Goal: Information Seeking & Learning: Learn about a topic

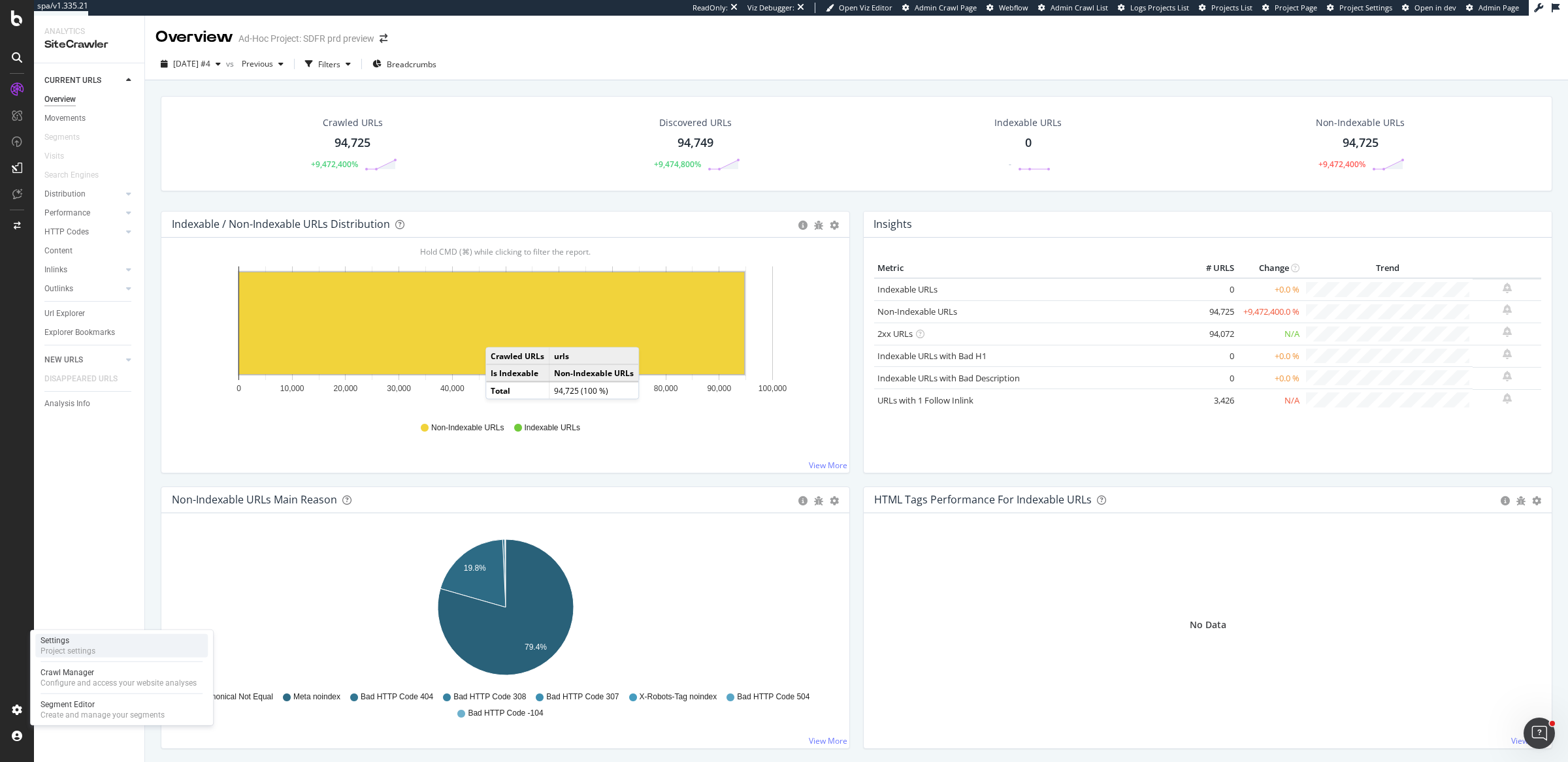
click at [135, 638] on div "Settings Project settings" at bounding box center [122, 646] width 173 height 23
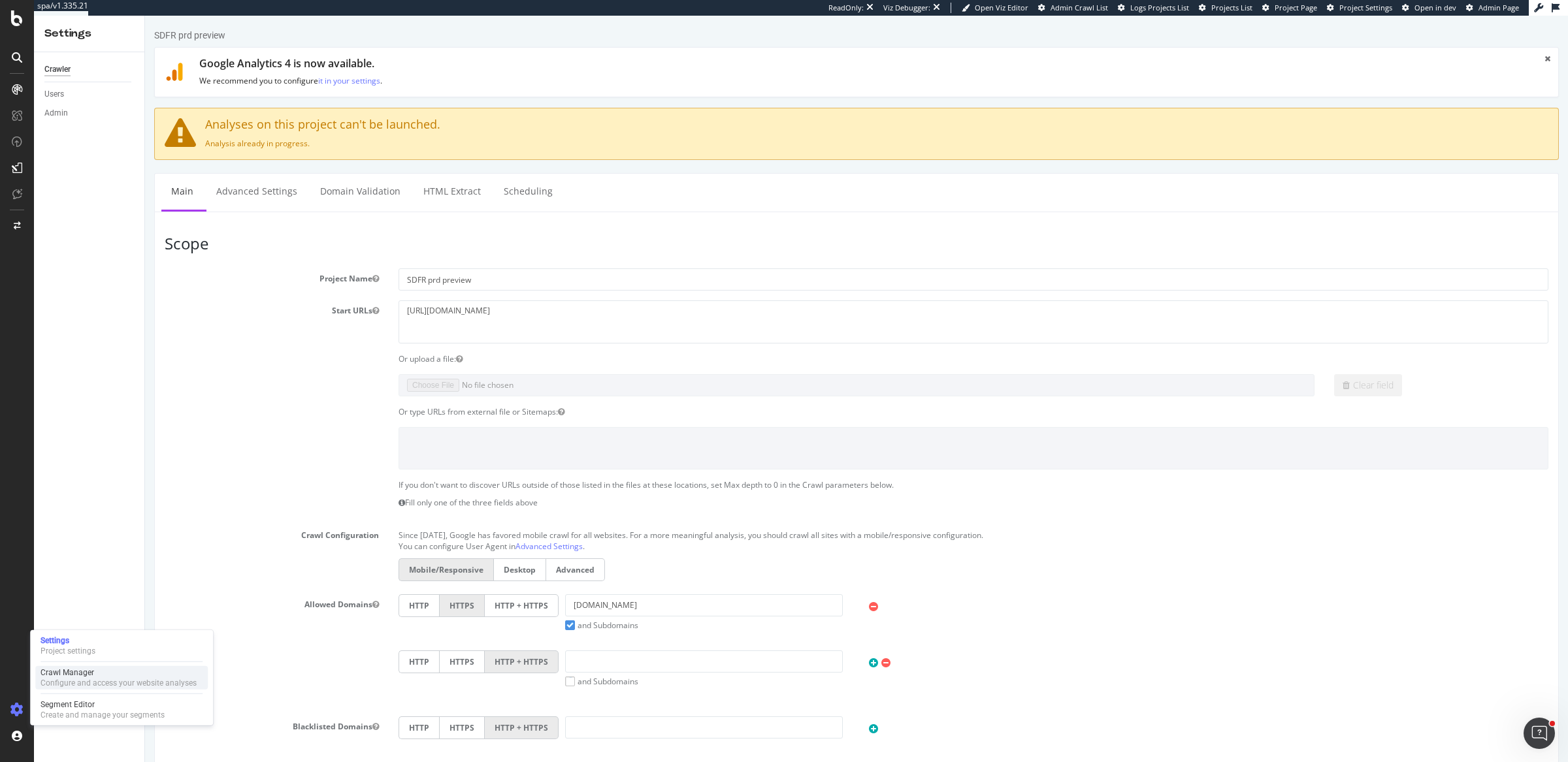
click at [102, 681] on div "Configure and access your website analyses" at bounding box center [118, 682] width 157 height 11
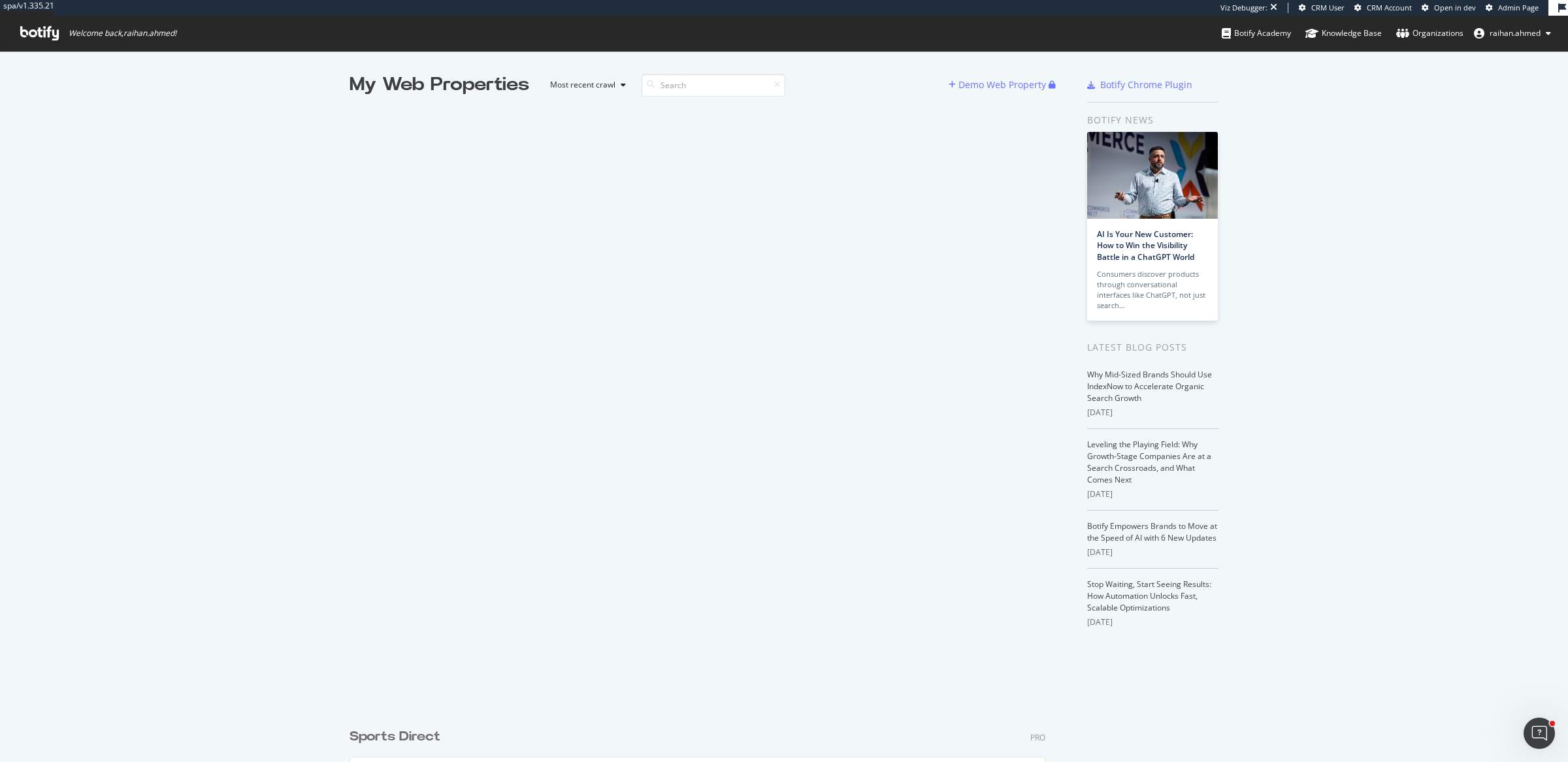
scroll to position [750, 1543]
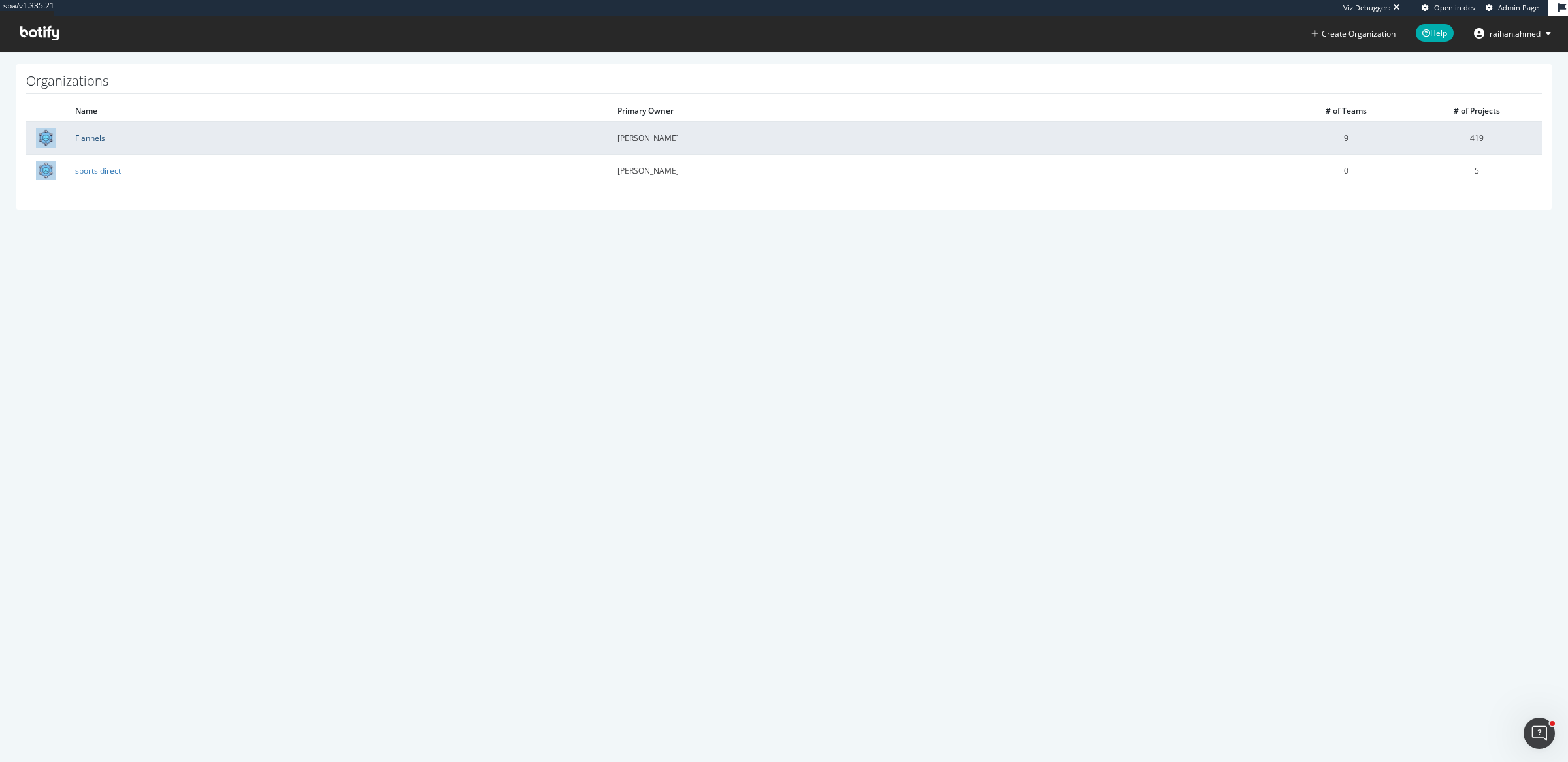
click at [82, 136] on link "Flannels" at bounding box center [89, 138] width 30 height 12
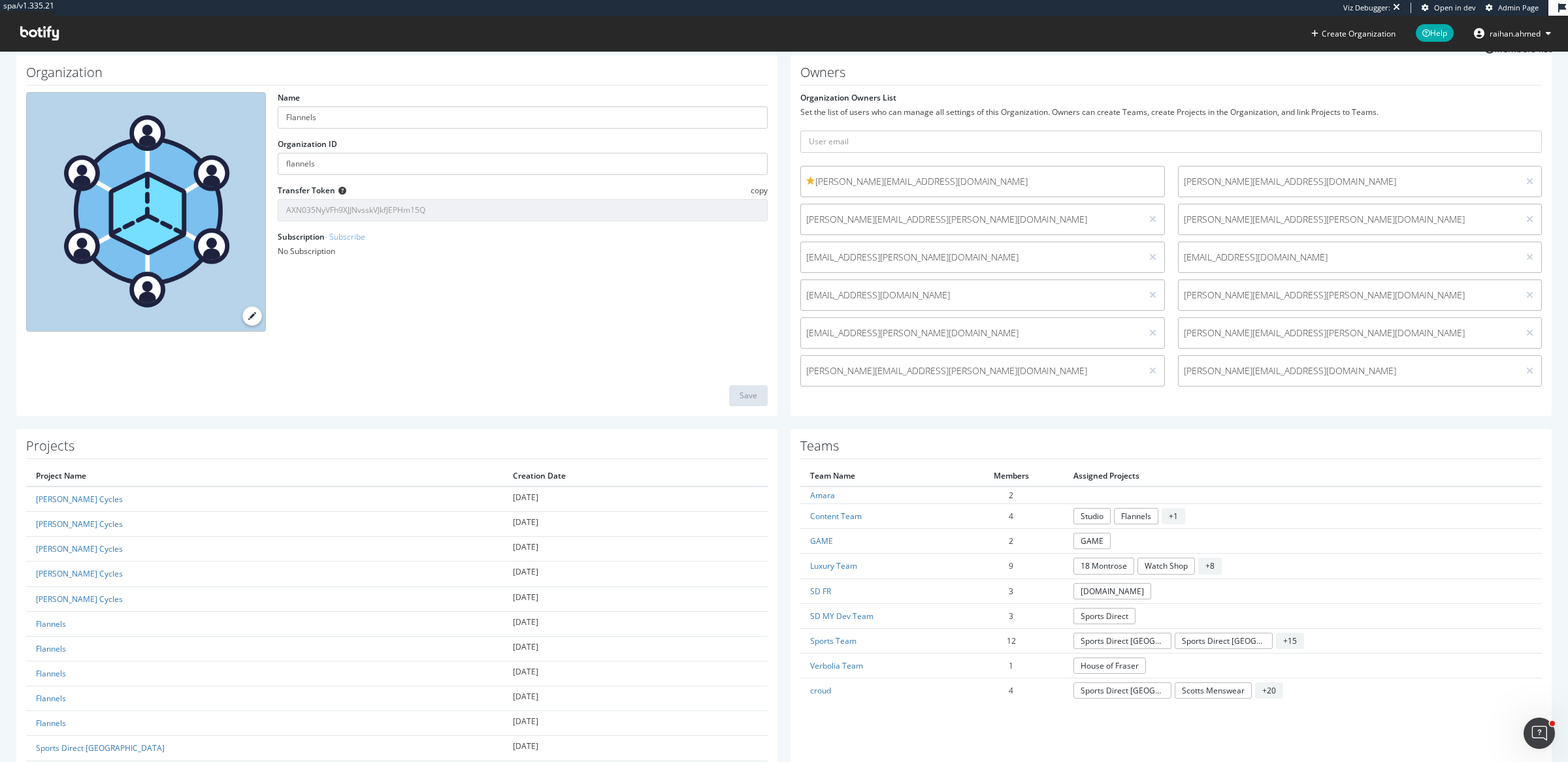
scroll to position [163, 0]
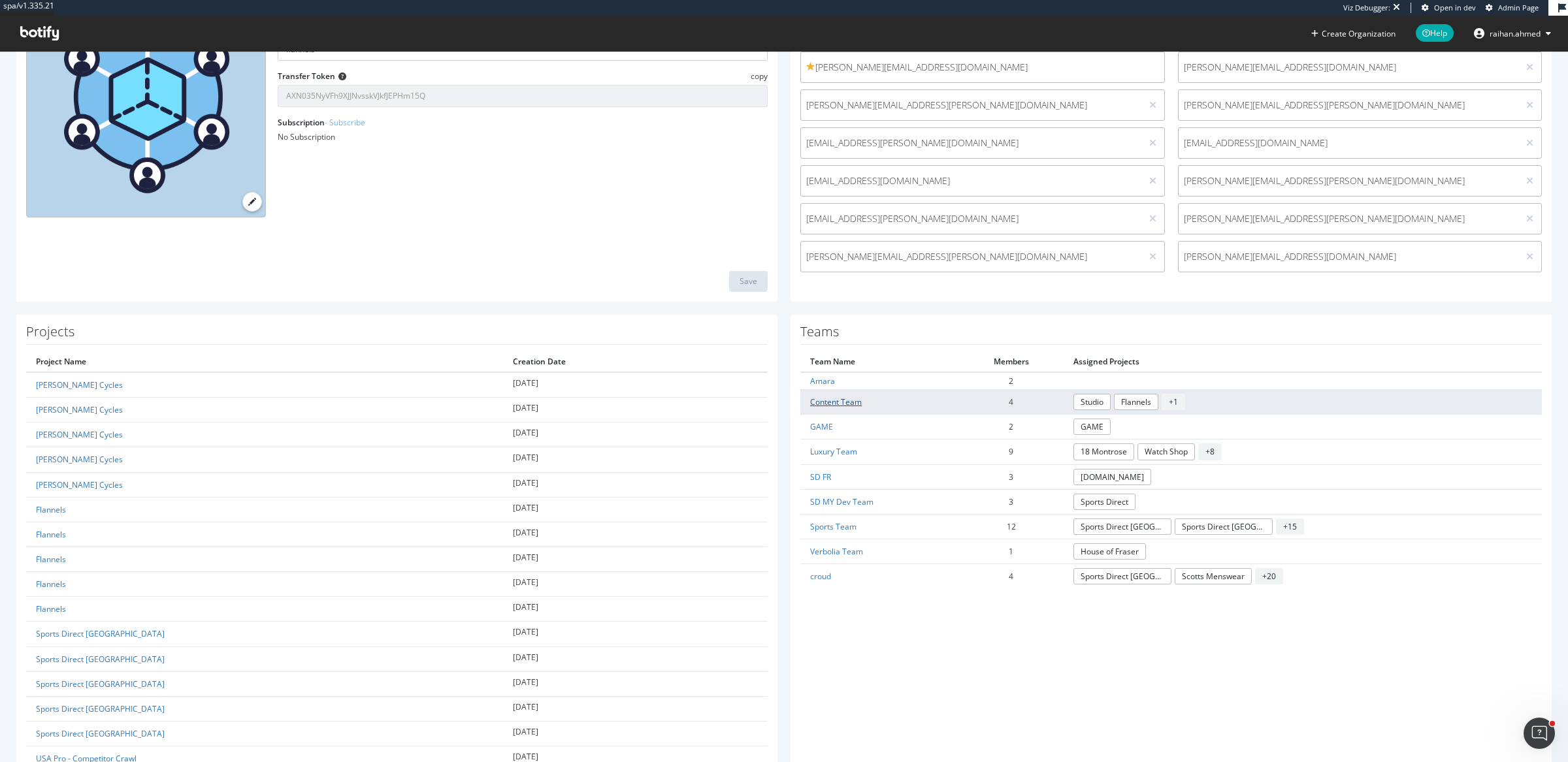
click at [816, 403] on link "Content Team" at bounding box center [836, 402] width 52 height 12
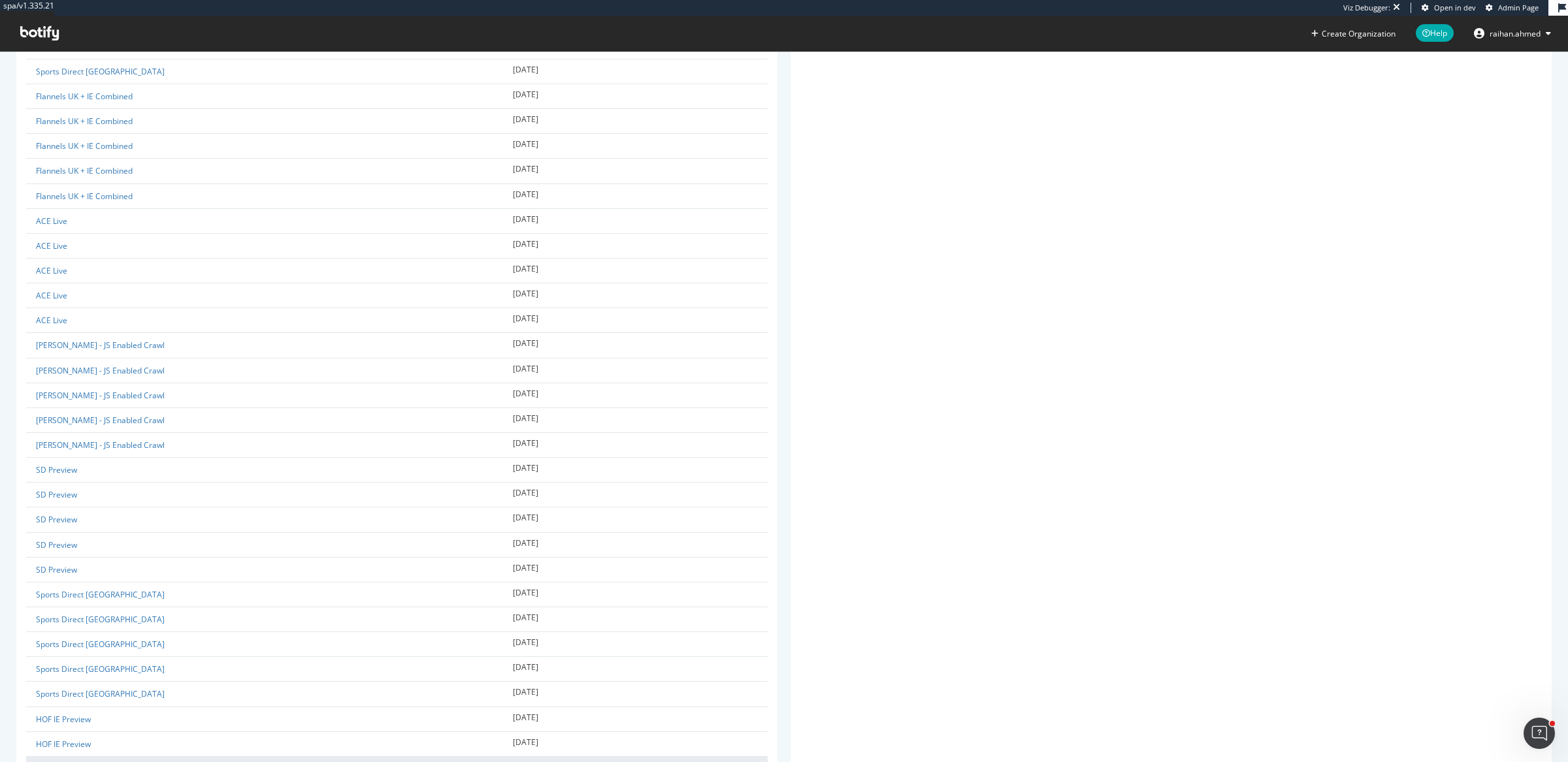
scroll to position [10167, 0]
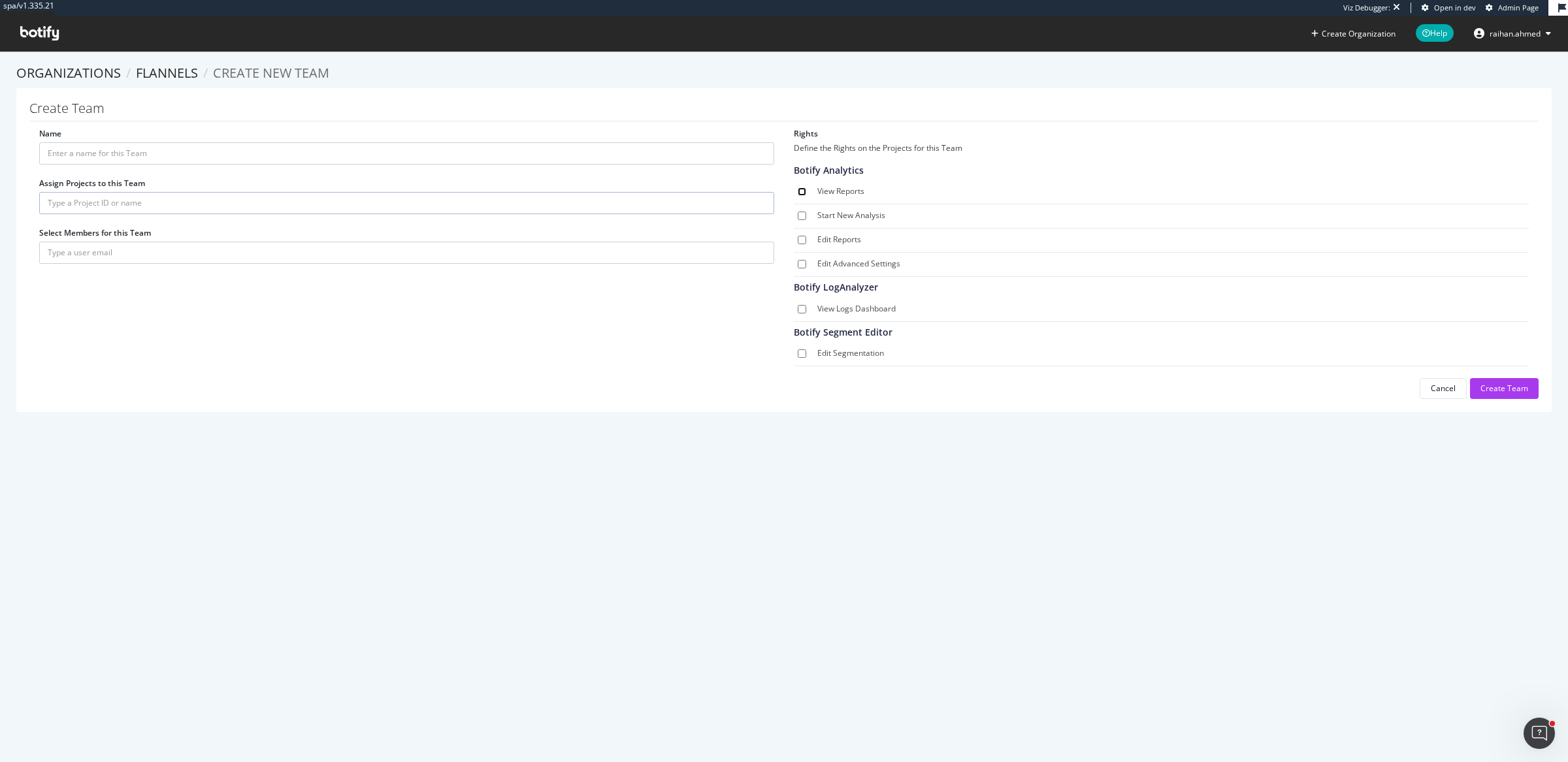
click at [798, 190] on input "View Reports" at bounding box center [802, 191] width 9 height 9
checkbox input "true"
click at [798, 213] on input "Start New Analysis" at bounding box center [802, 215] width 9 height 9
checkbox input "true"
click at [798, 239] on input "Edit Reports" at bounding box center [802, 240] width 9 height 9
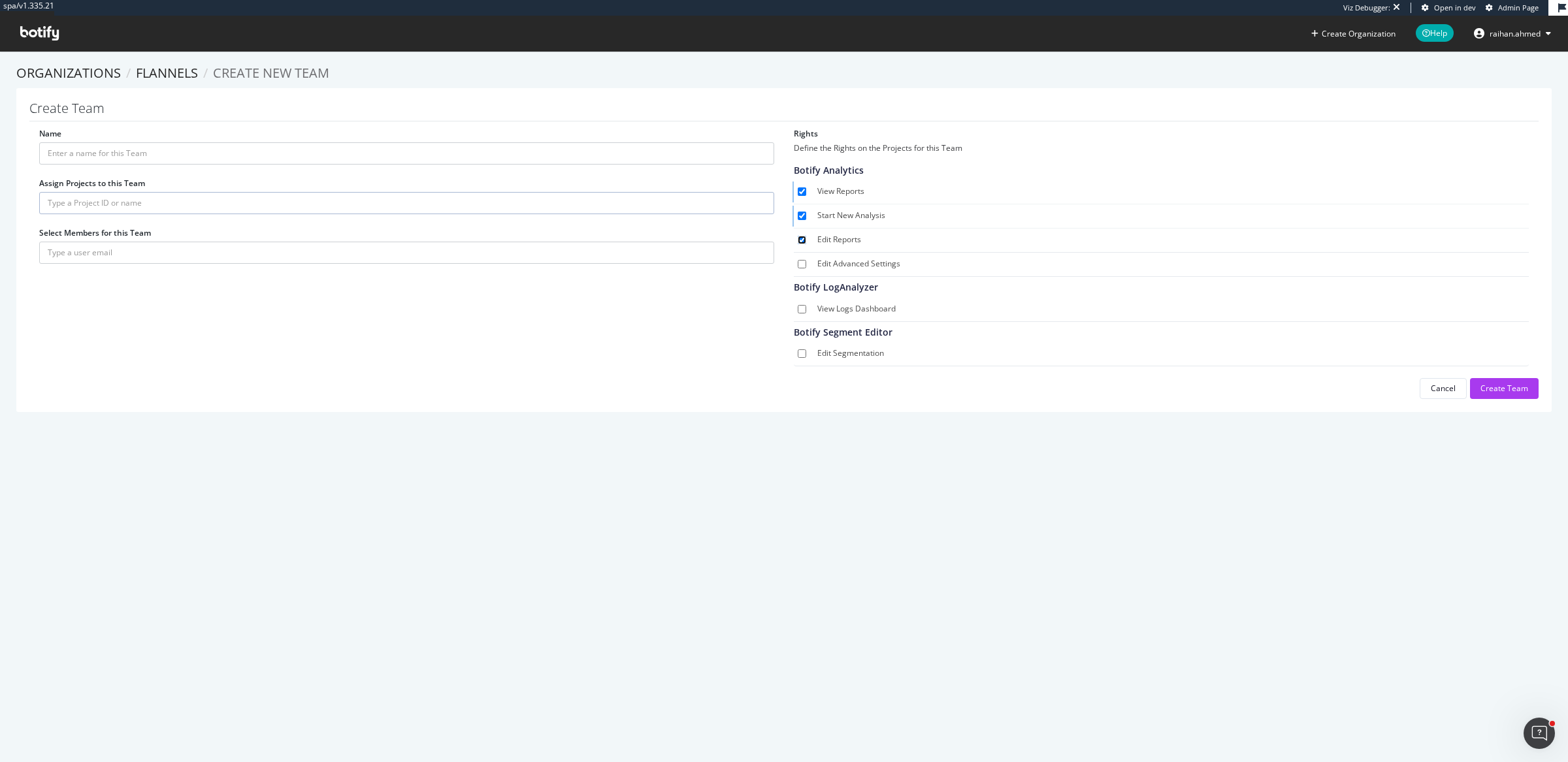
checkbox input "true"
click at [799, 265] on input "Edit Advanced Settings" at bounding box center [802, 264] width 9 height 9
checkbox input "true"
click at [799, 305] on input "View Logs Dashboard" at bounding box center [802, 309] width 9 height 9
checkbox input "true"
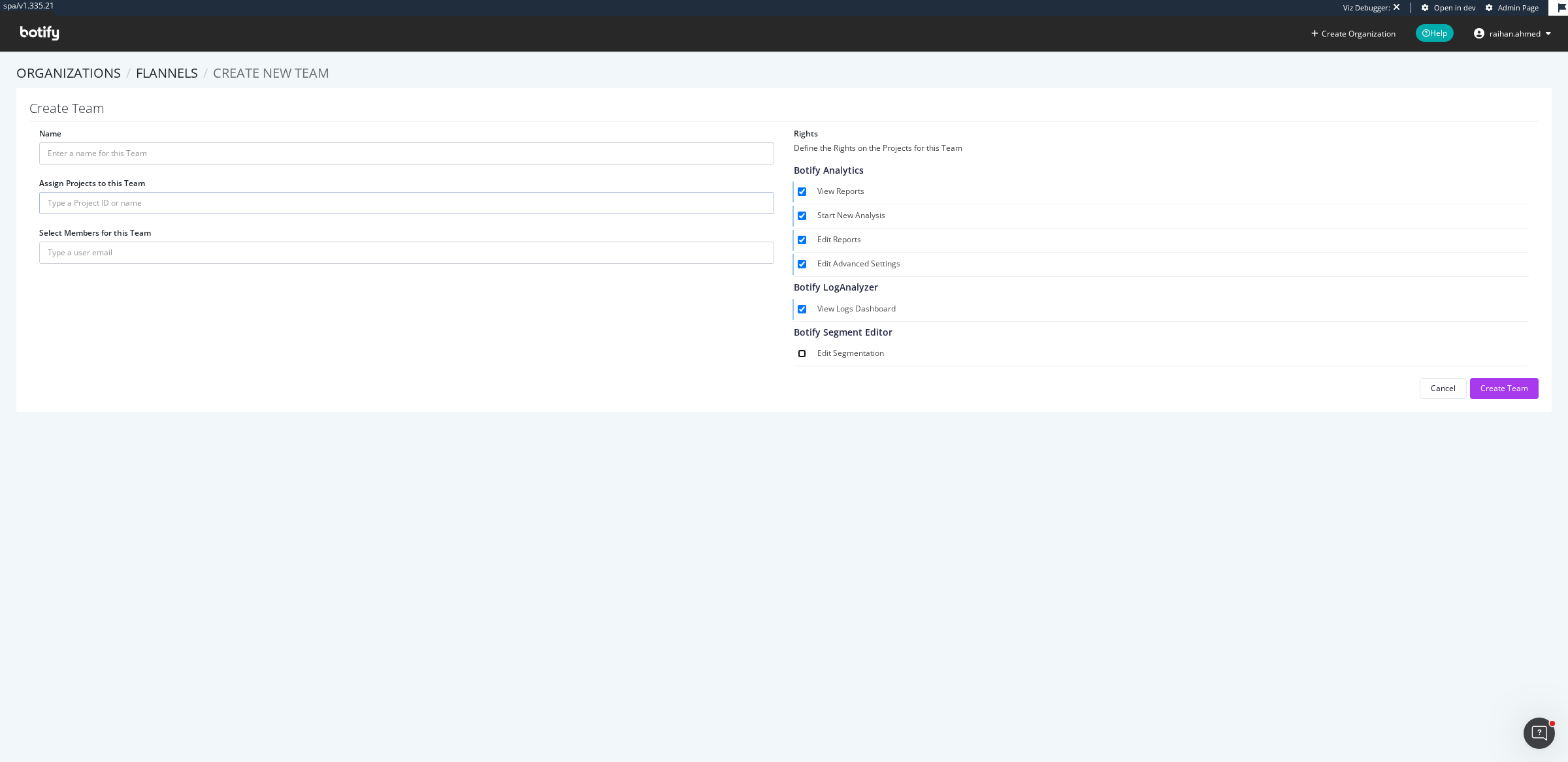
click at [798, 354] on input "Edit Segmentation" at bounding box center [802, 353] width 9 height 9
checkbox input "true"
click at [418, 153] on input "Name" at bounding box center [406, 153] width 735 height 22
type input "Internal team"
click at [387, 206] on input "text" at bounding box center [406, 202] width 735 height 22
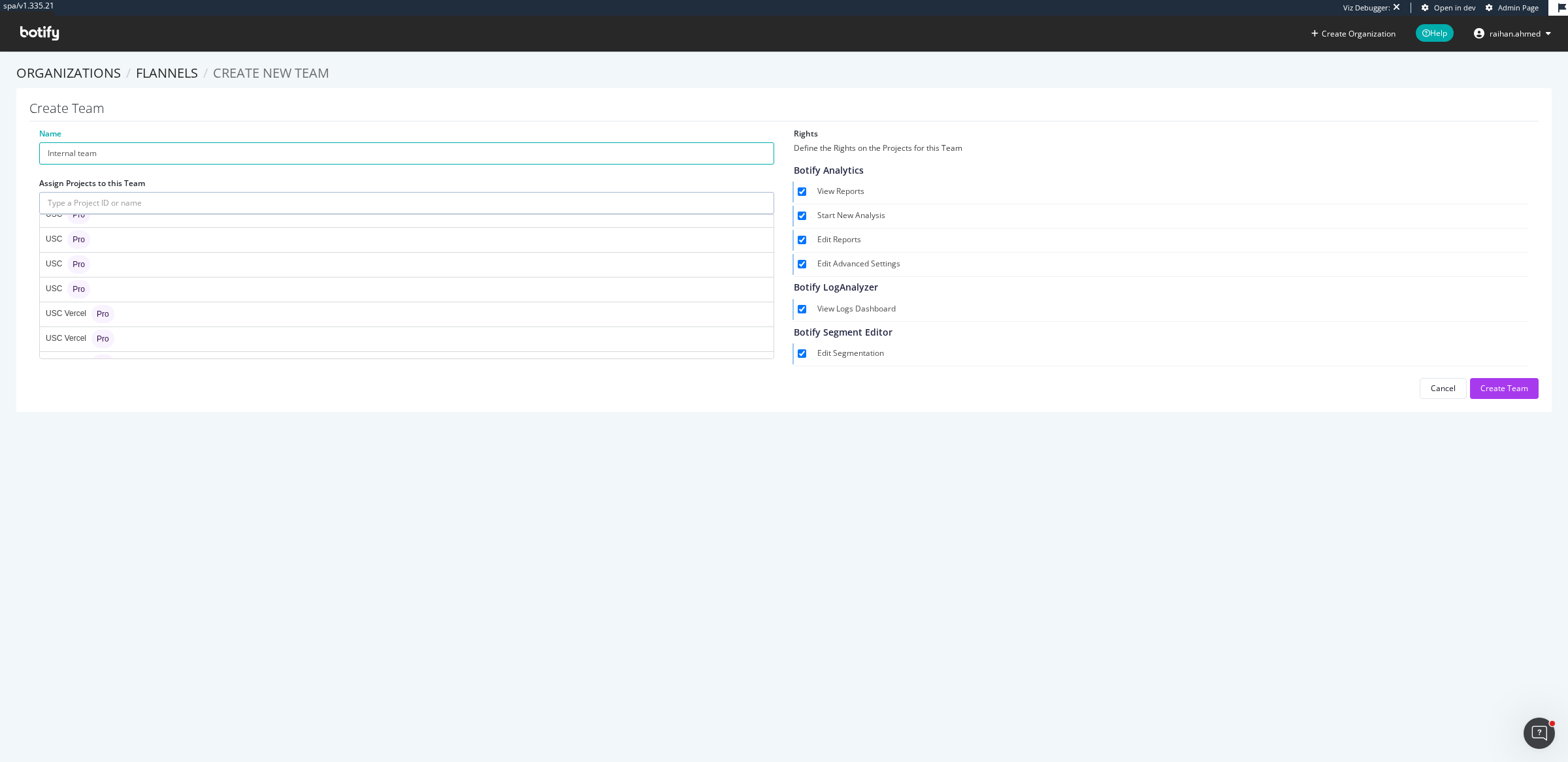
scroll to position [10043, 0]
click at [226, 397] on div "Create Team Name Internal team Assign Projects to this Team Select Members for …" at bounding box center [784, 250] width 1535 height 323
click at [1438, 383] on div "Cancel" at bounding box center [1443, 389] width 25 height 12
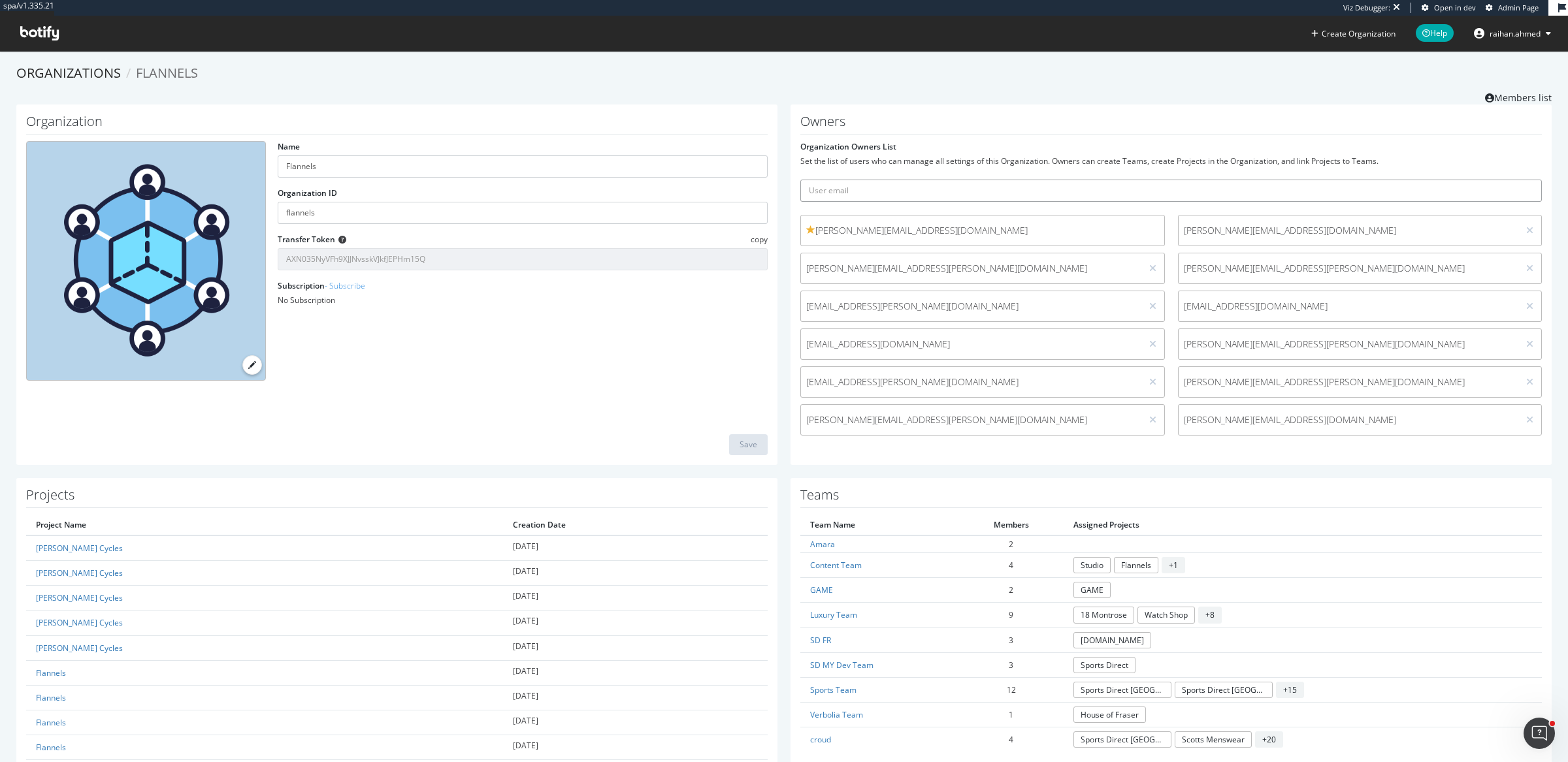
click at [946, 189] on input "text" at bounding box center [1170, 190] width 741 height 22
paste input "Sandeep.Kaur2@frasers.group"
type input "Sandeep.Kaur2@frasers.group"
click at [1520, 179] on button "submit" at bounding box center [1531, 190] width 22 height 22
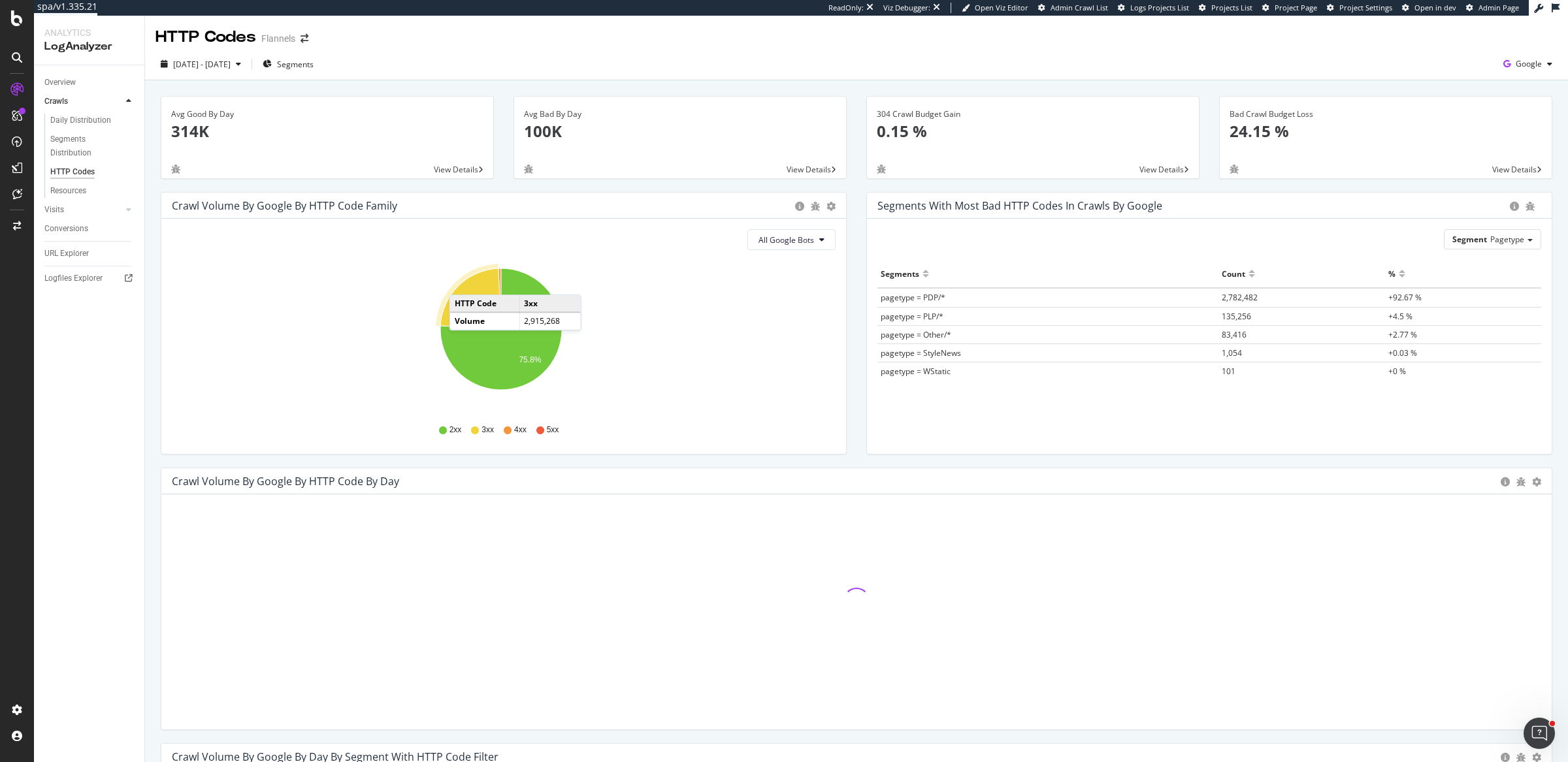
click at [462, 281] on icon "A chart." at bounding box center [470, 298] width 60 height 60
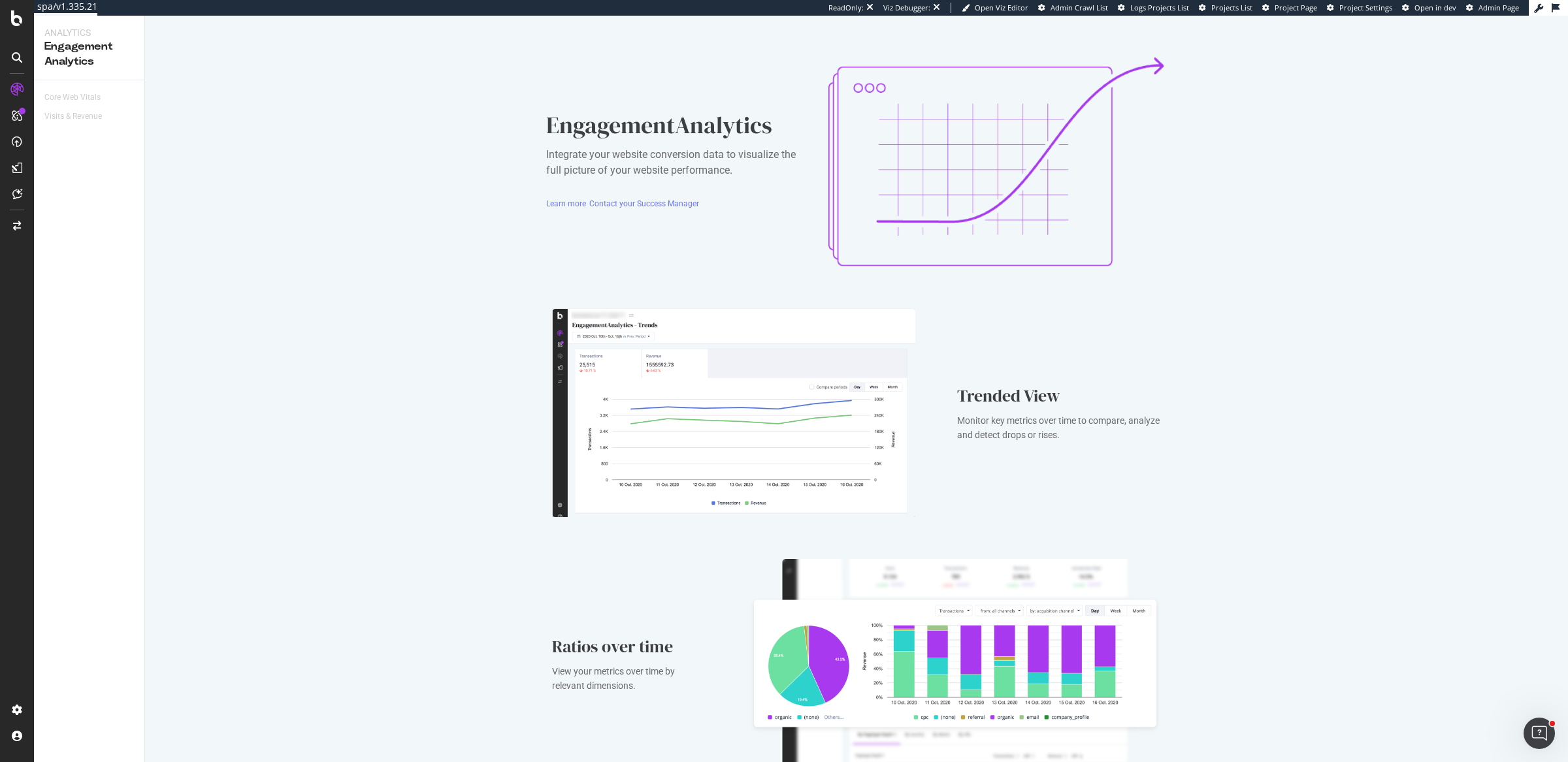
click at [357, 227] on div "EngagementAnalytics Integrate your website conversion data to visualize the ful…" at bounding box center [856, 537] width 1423 height 1045
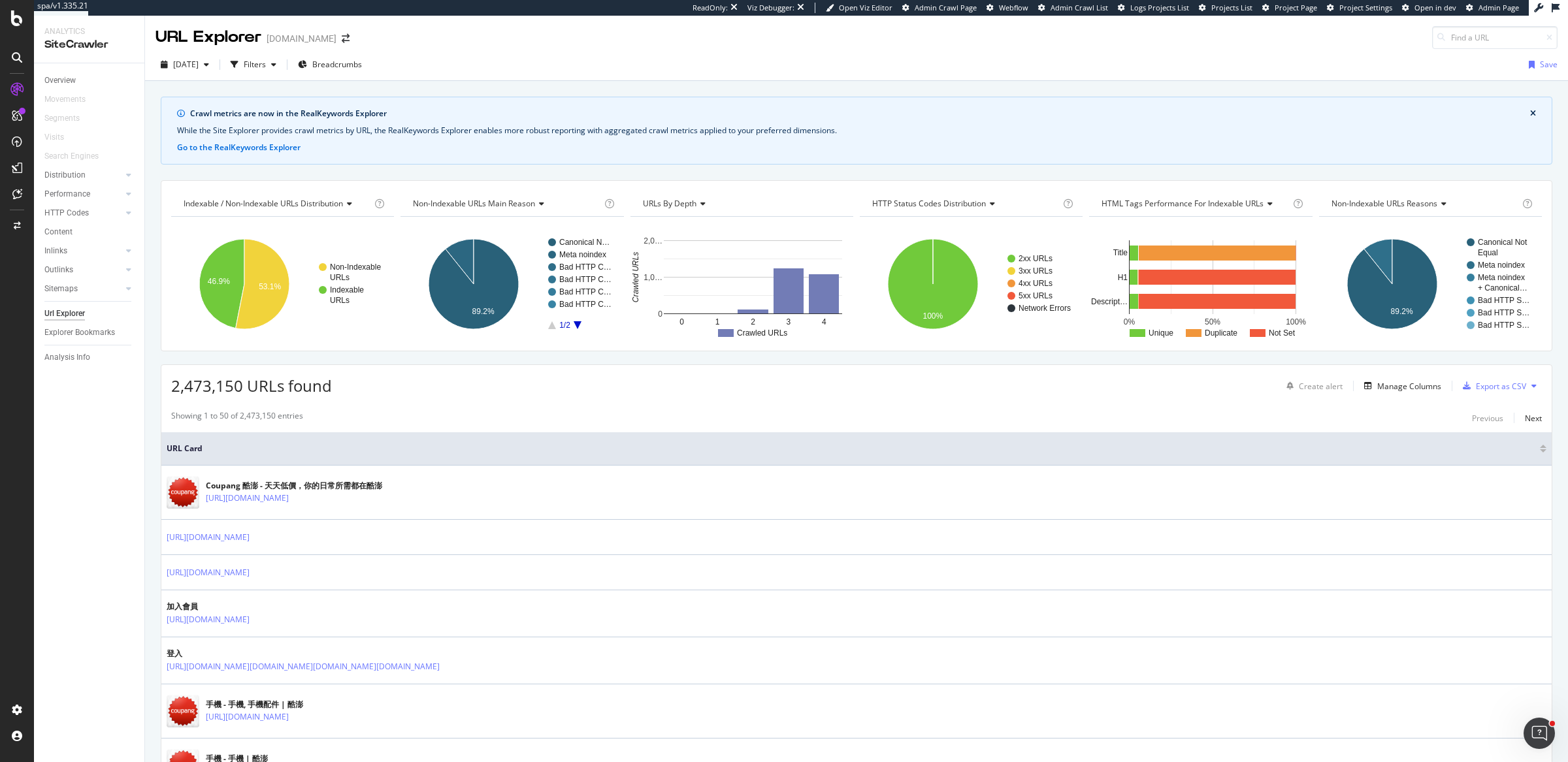
drag, startPoint x: 175, startPoint y: 387, endPoint x: 193, endPoint y: 387, distance: 18.0
click at [193, 387] on span "2,473,150 URLs found" at bounding box center [251, 386] width 160 height 21
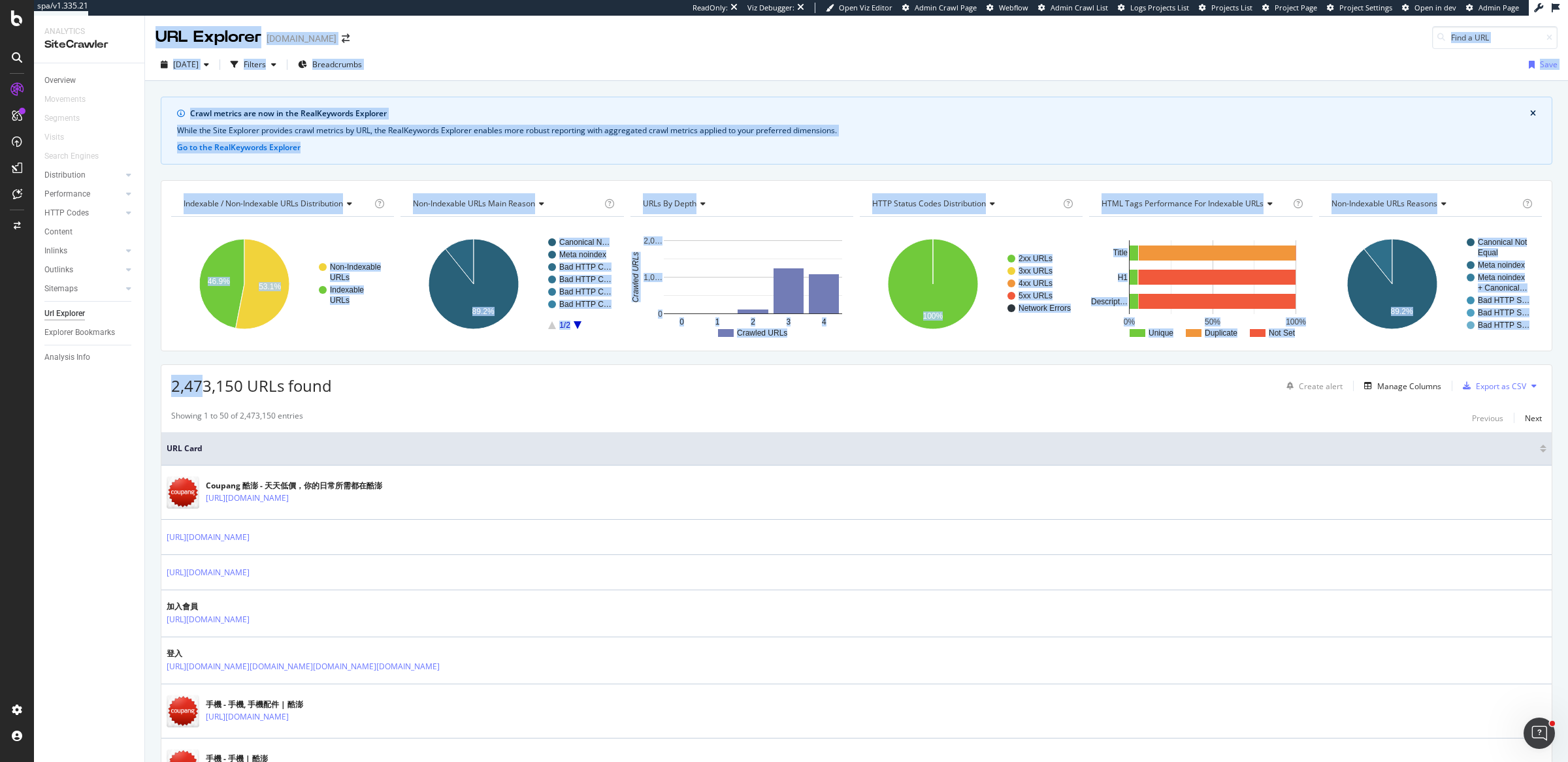
drag, startPoint x: 205, startPoint y: 387, endPoint x: 144, endPoint y: 385, distance: 61.0
click at [144, 385] on div "Analytics SiteCrawler Overview Movements Segments Visits Search Engines Distrib…" at bounding box center [801, 389] width 1534 height 747
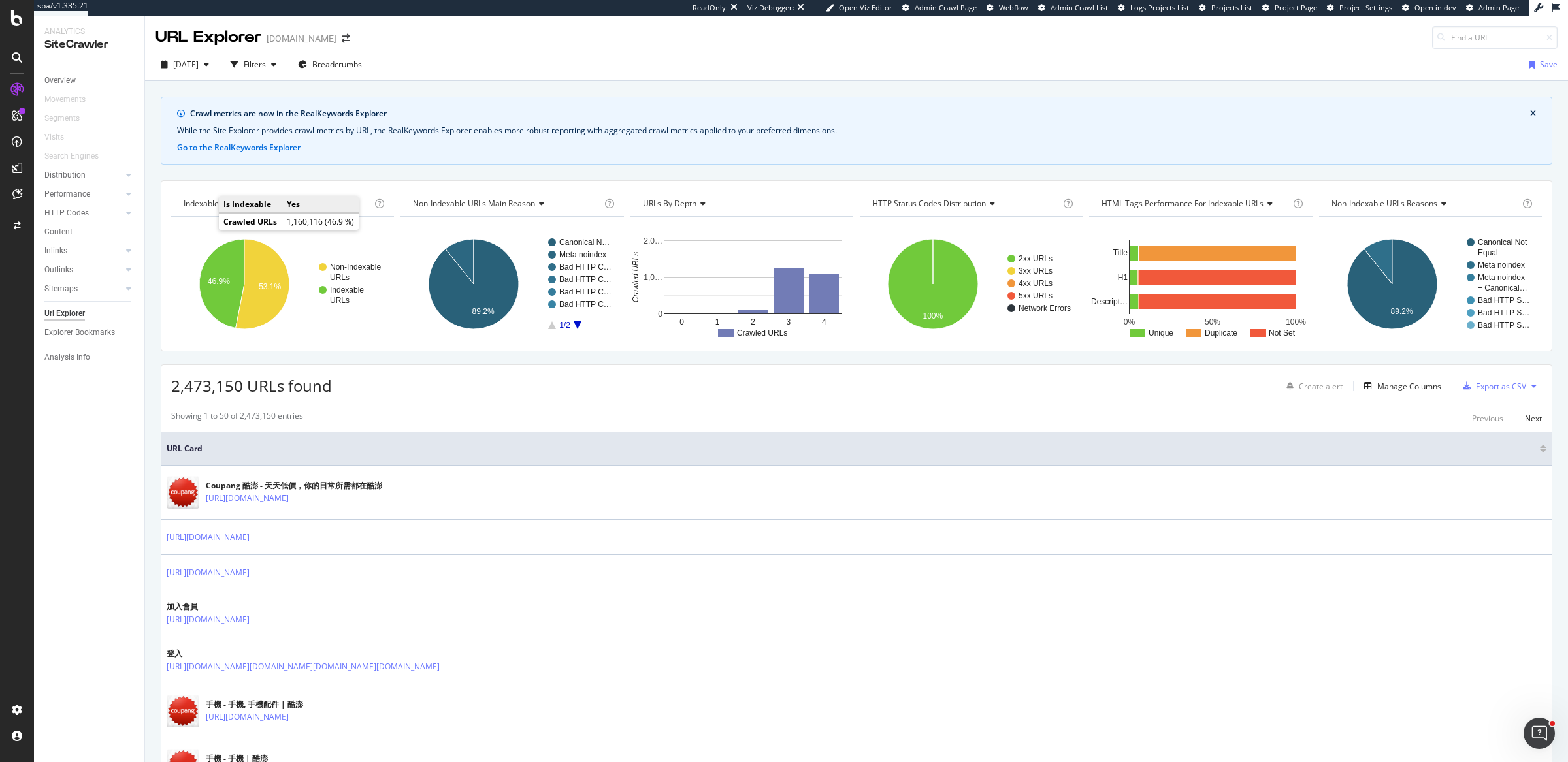
click at [244, 64] on div "button" at bounding box center [234, 64] width 18 height 18
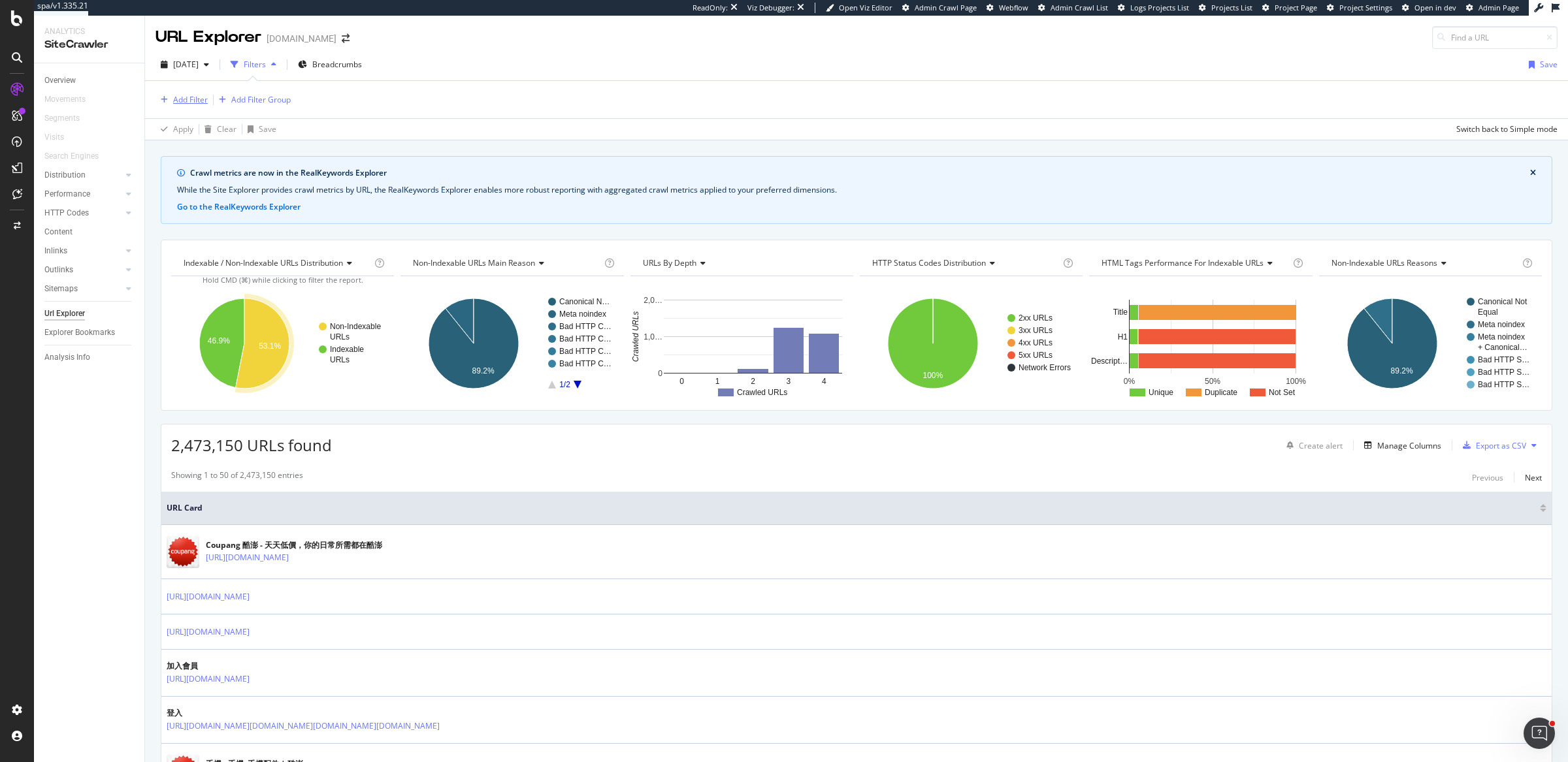
click at [182, 97] on div "Add Filter" at bounding box center [190, 100] width 35 height 12
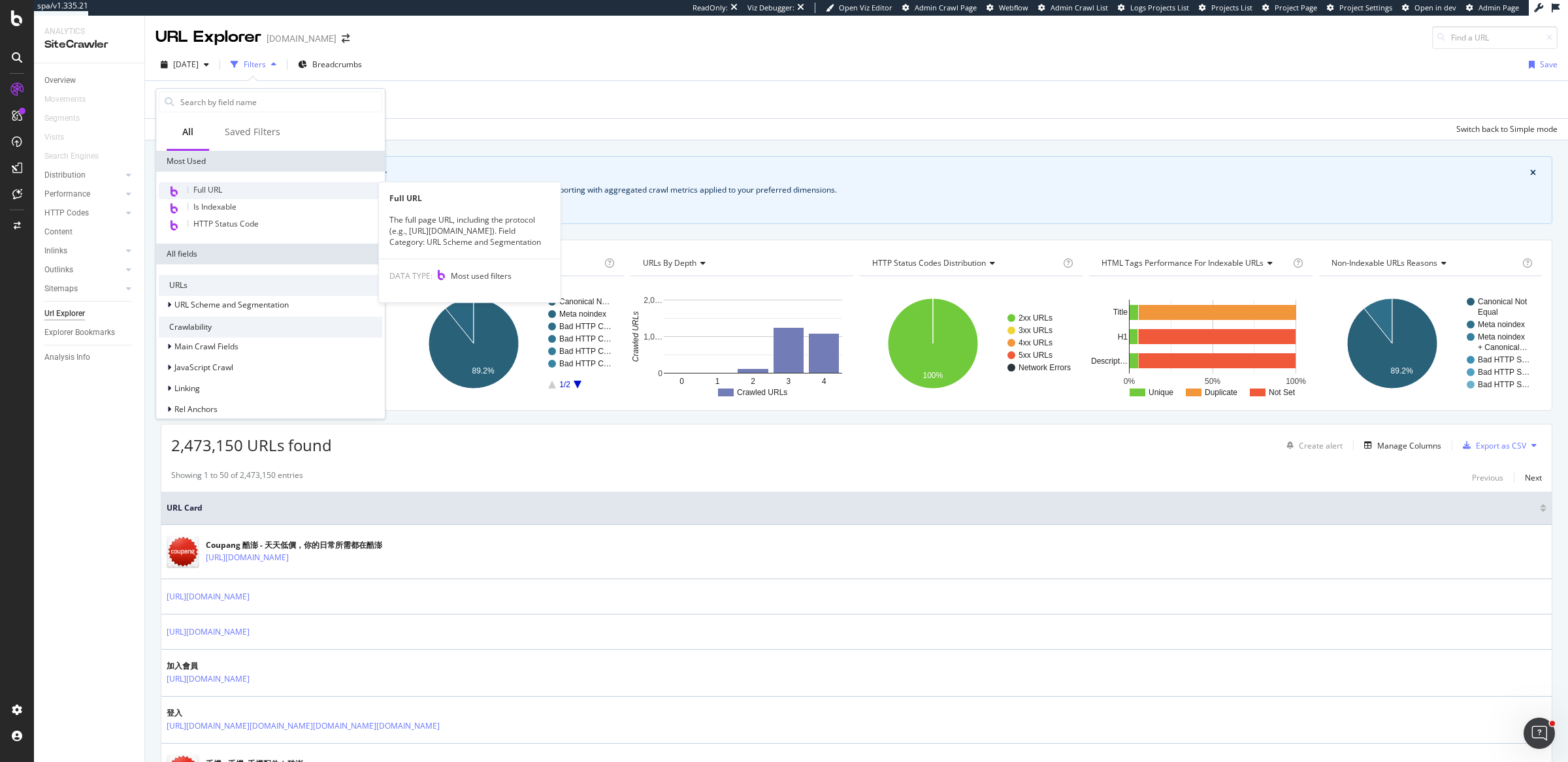
click at [216, 191] on span "Full URL" at bounding box center [207, 190] width 29 height 12
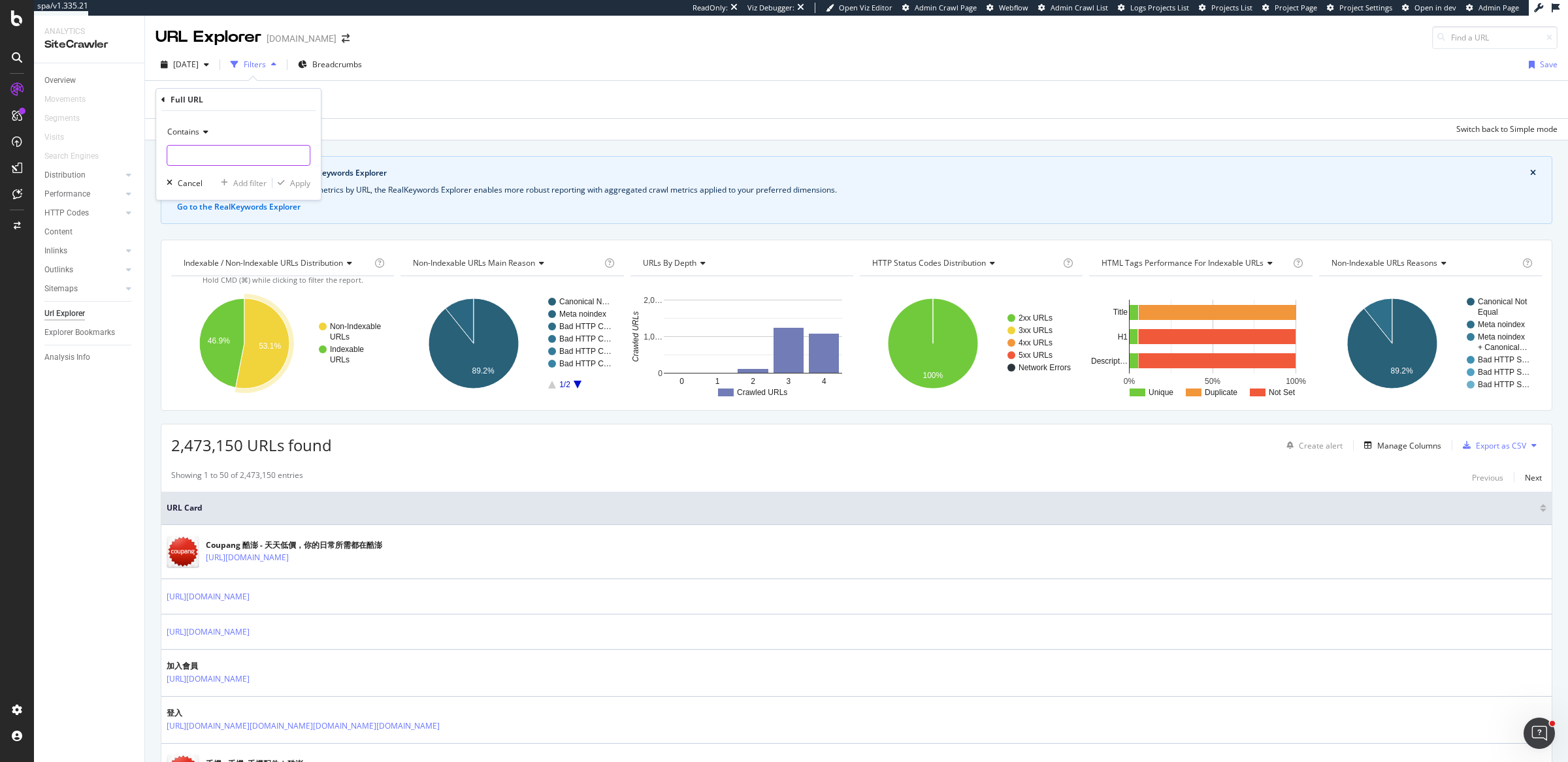
click at [230, 149] on input "text" at bounding box center [238, 155] width 142 height 21
type input "member.tw"
click at [311, 180] on div "Contains member.tw Cancel Add filter Apply" at bounding box center [238, 155] width 164 height 89
click at [304, 181] on div "Apply" at bounding box center [300, 183] width 20 height 12
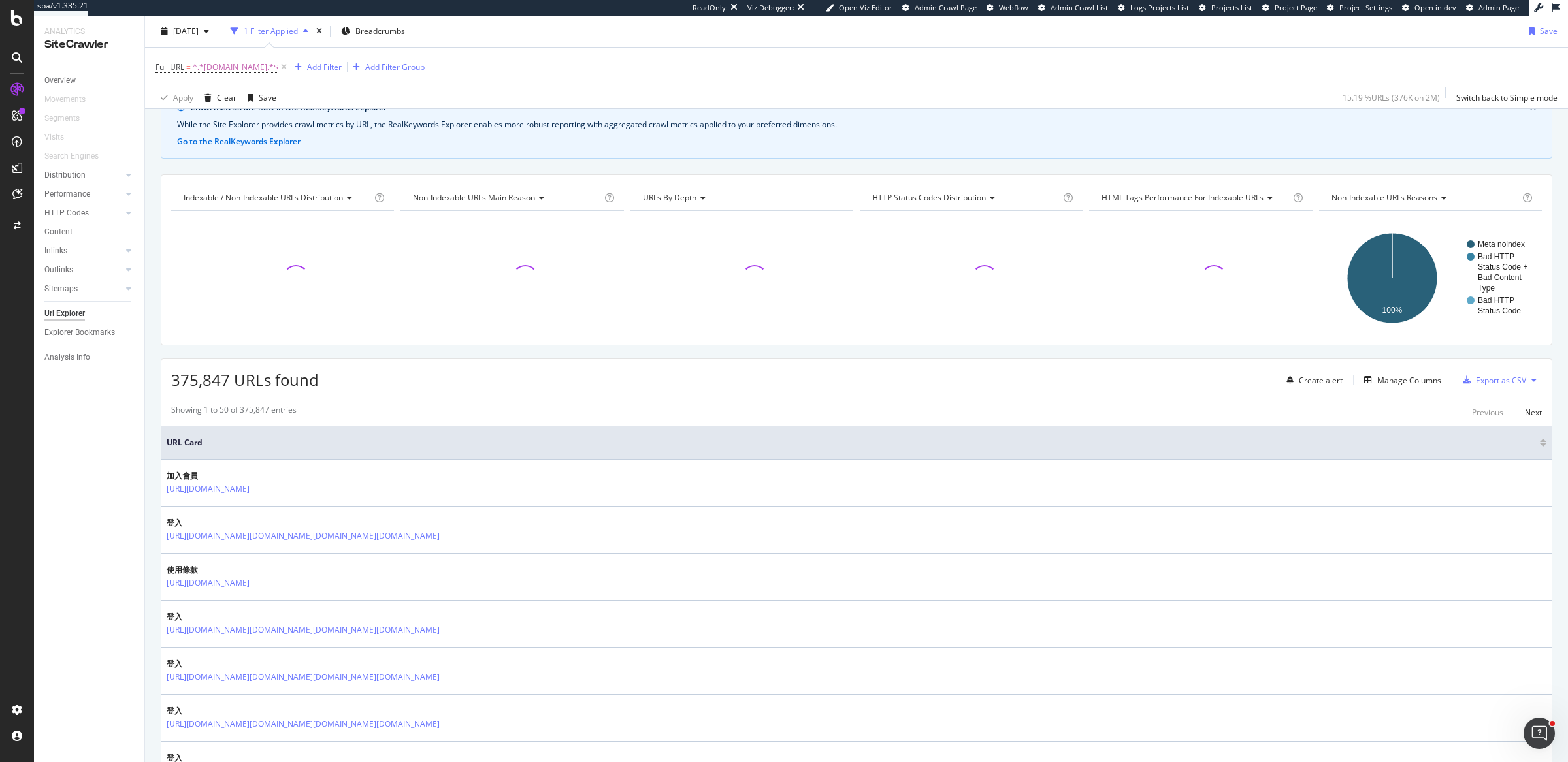
scroll to position [74, 0]
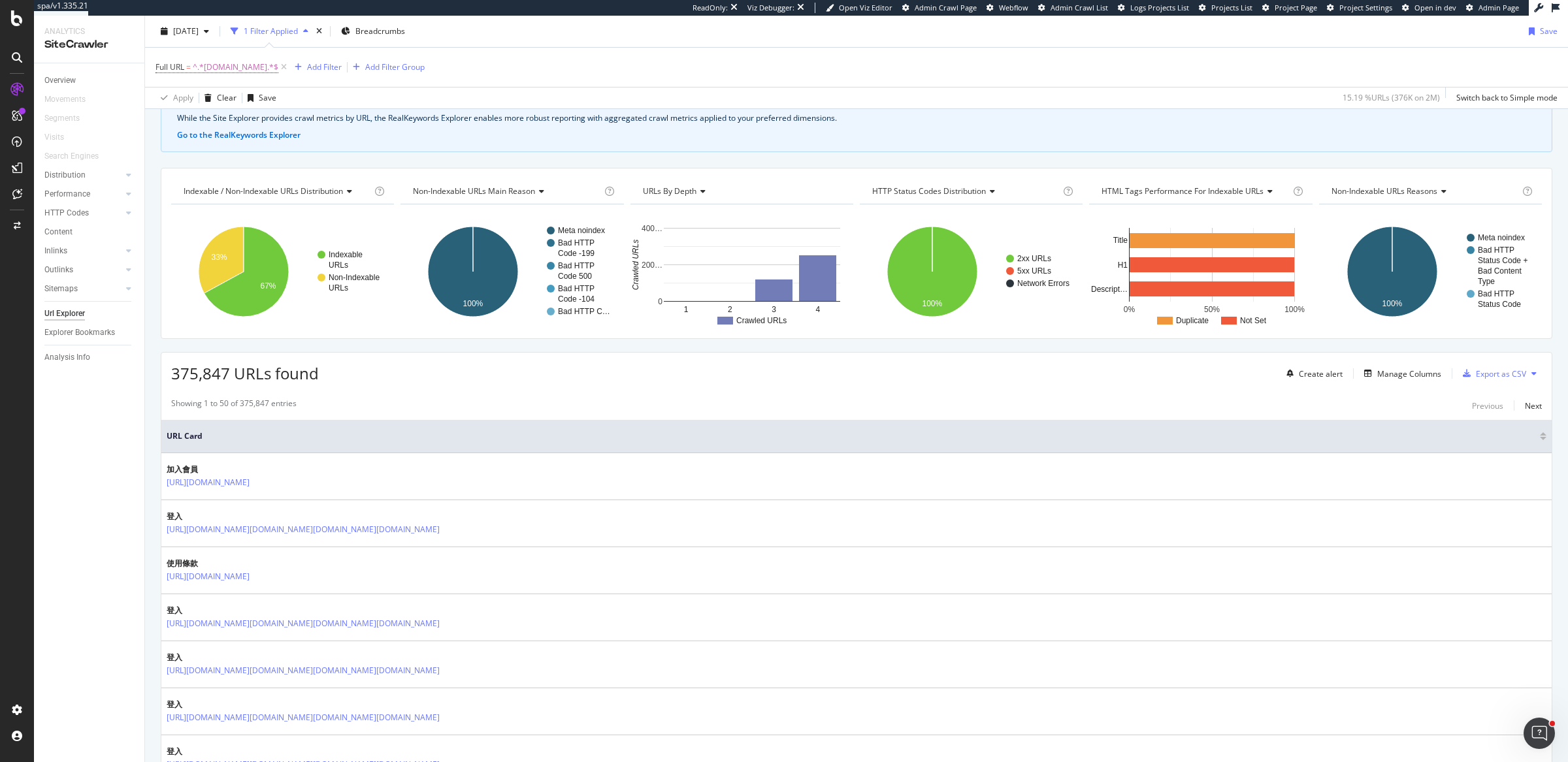
click at [670, 40] on div "2025 Jul. 13th 1 Filter Applied Breadcrumbs Save" at bounding box center [856, 34] width 1423 height 26
click at [218, 68] on span "^.*member.tw.*$" at bounding box center [235, 67] width 85 height 18
click at [185, 118] on input "member.tw" at bounding box center [229, 121] width 124 height 21
click at [186, 120] on input "member.tw" at bounding box center [229, 121] width 124 height 21
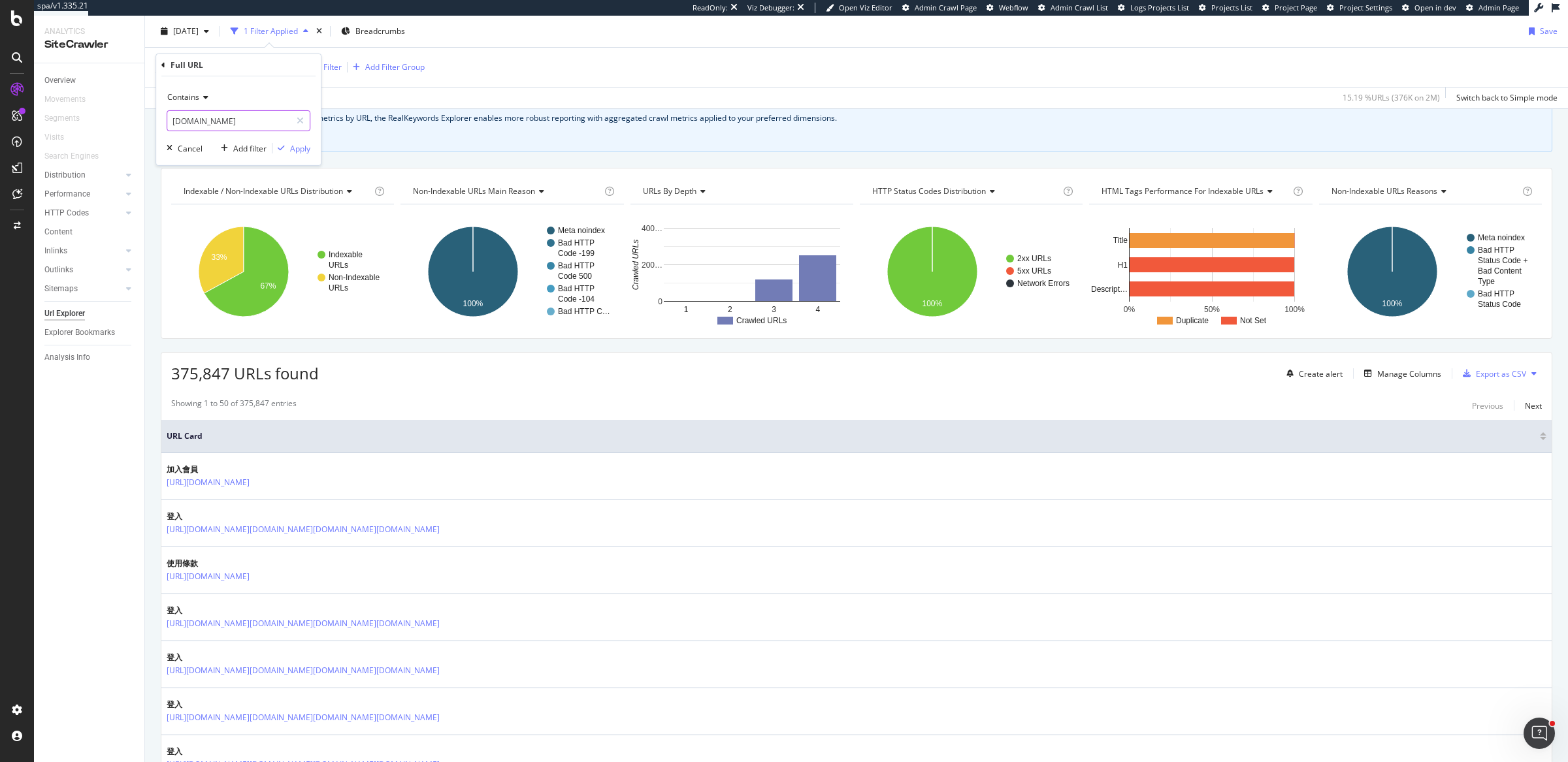
click at [186, 120] on input "member.tw" at bounding box center [229, 121] width 124 height 21
type input "pages.tw"
click at [307, 149] on div "Apply" at bounding box center [300, 148] width 20 height 12
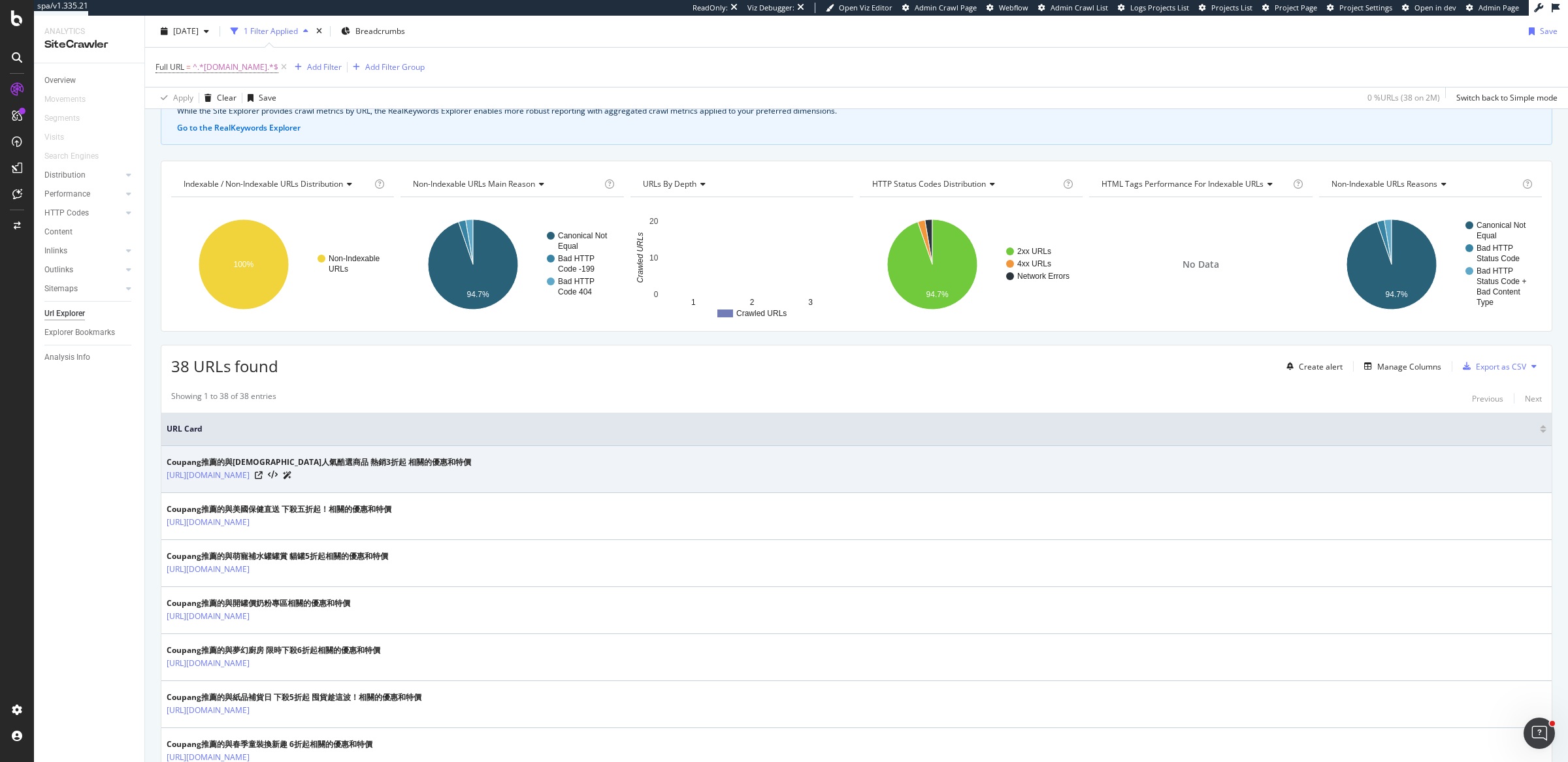
scroll to position [186, 0]
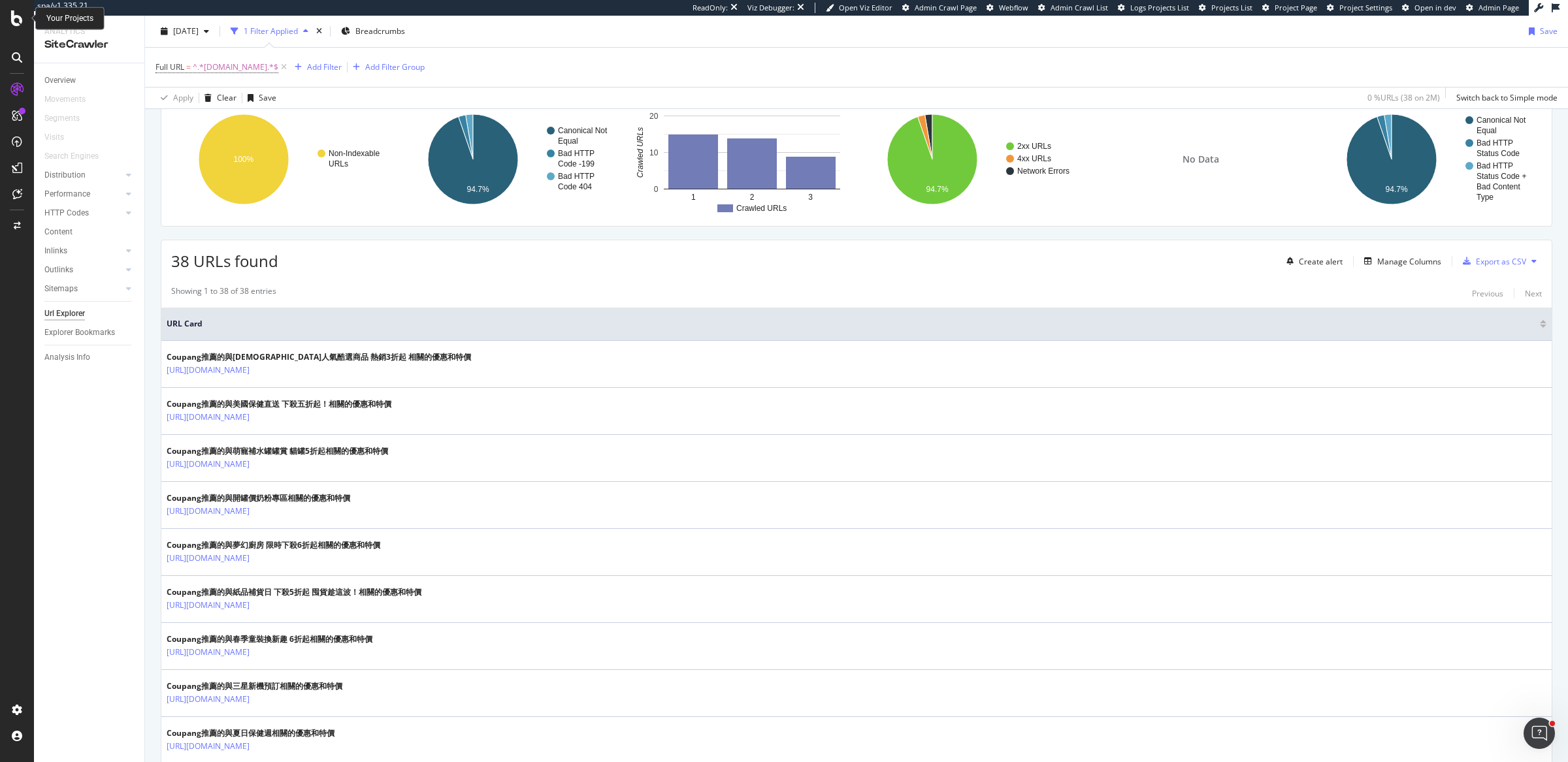
click at [14, 22] on icon at bounding box center [17, 18] width 12 height 15
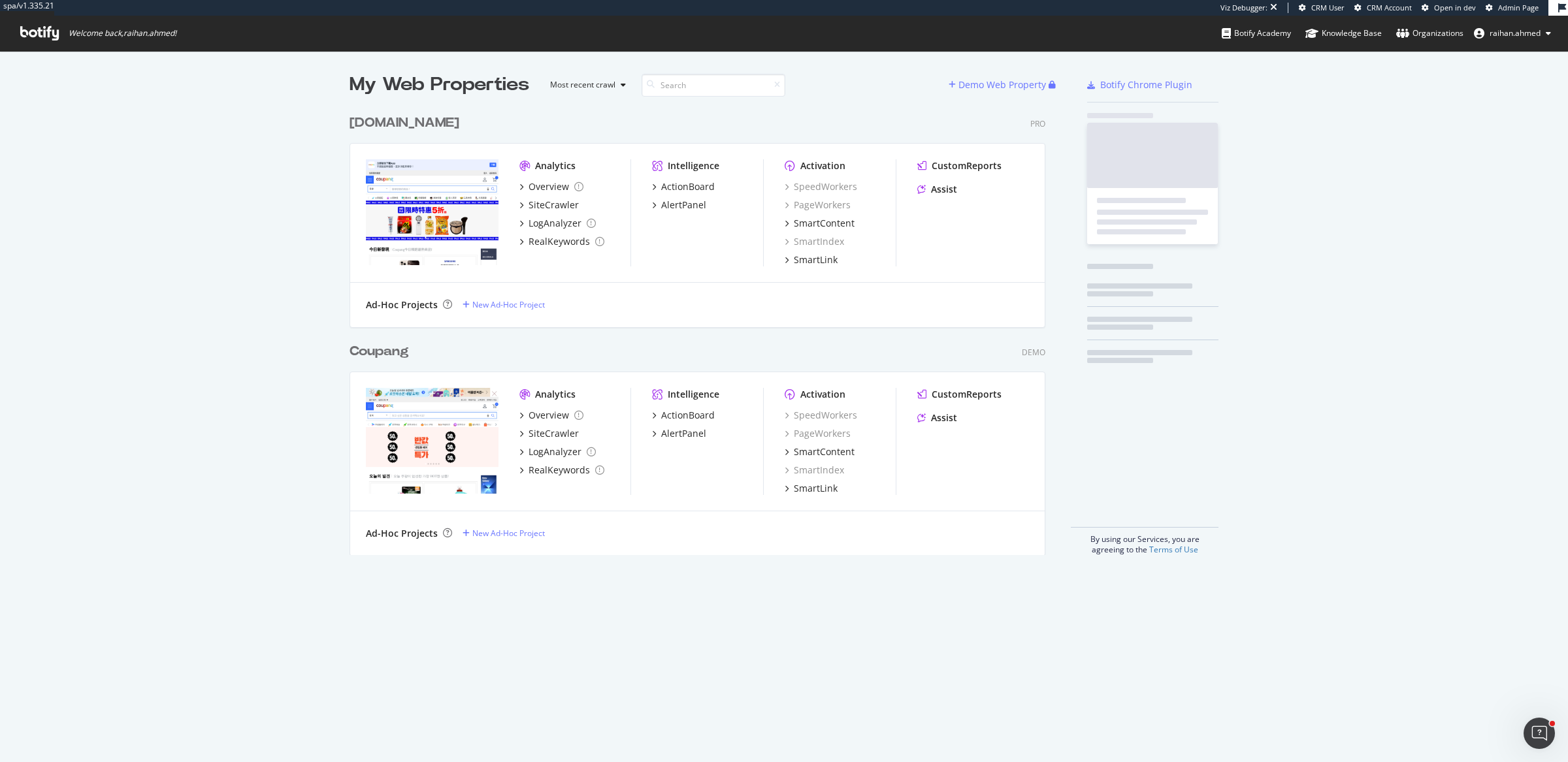
scroll to position [444, 693]
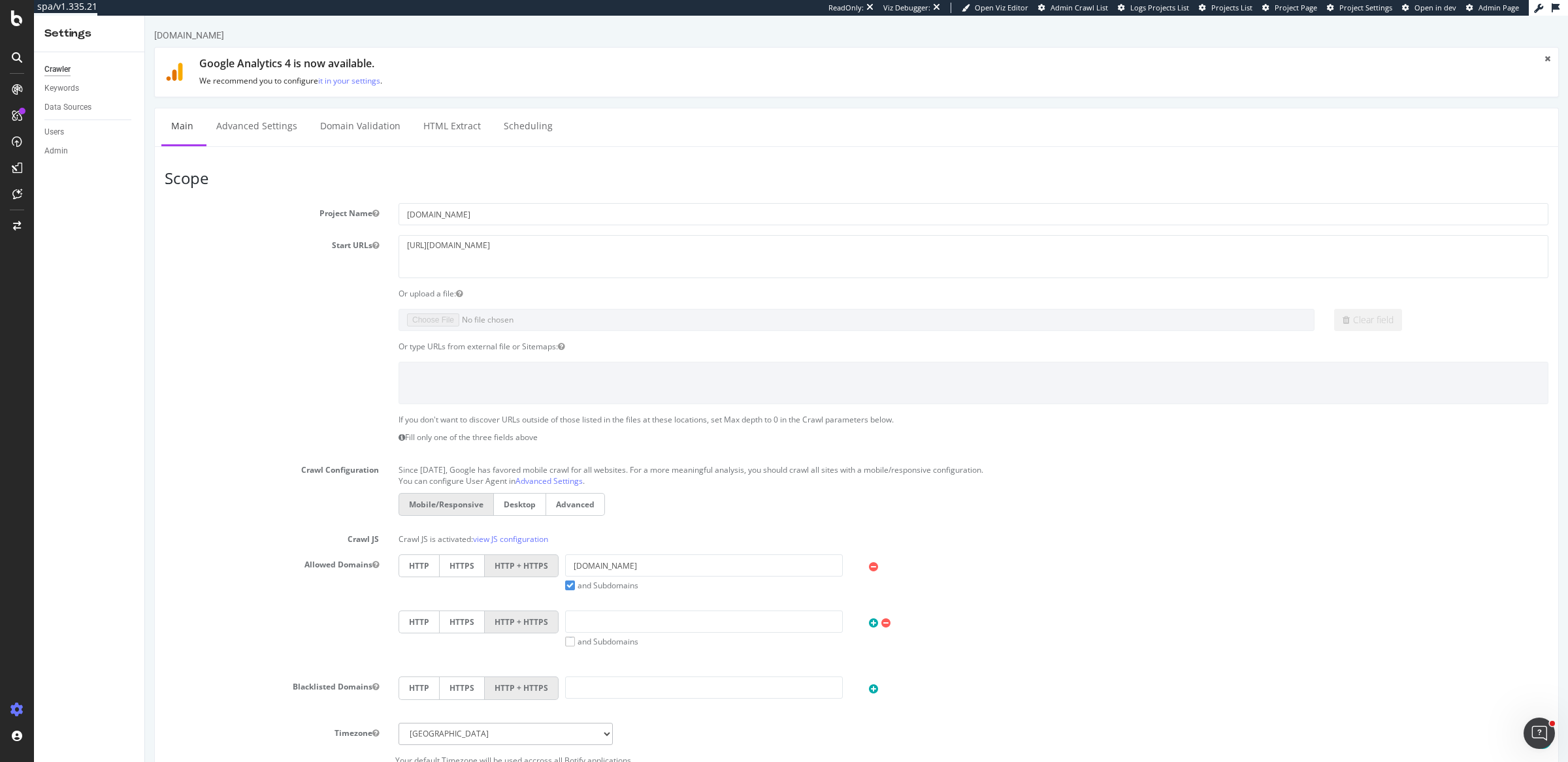
scroll to position [382, 0]
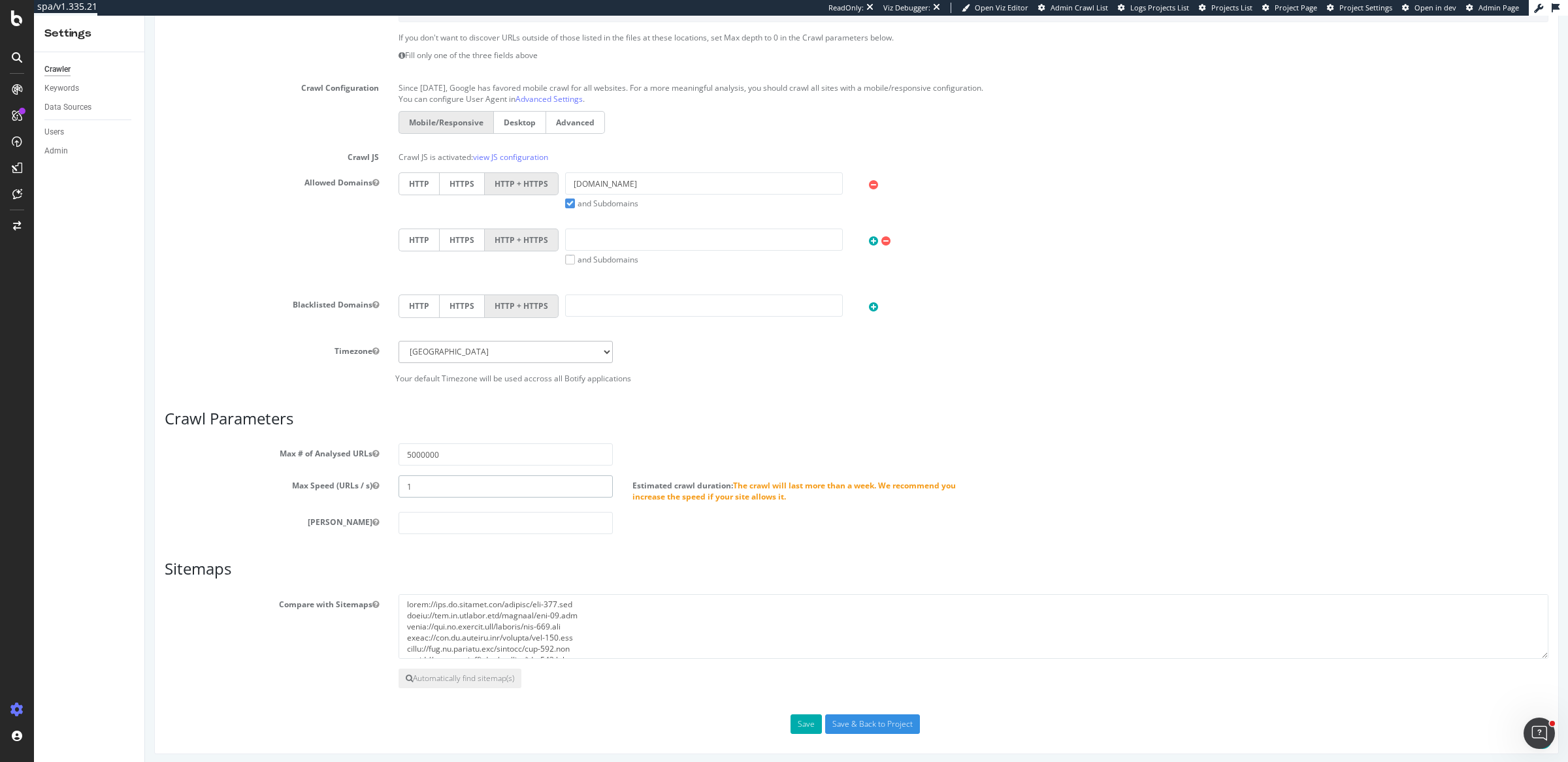
click at [433, 481] on input "1" at bounding box center [505, 486] width 214 height 22
click at [542, 477] on input "1" at bounding box center [505, 486] width 214 height 22
click at [540, 485] on input "1" at bounding box center [505, 486] width 214 height 22
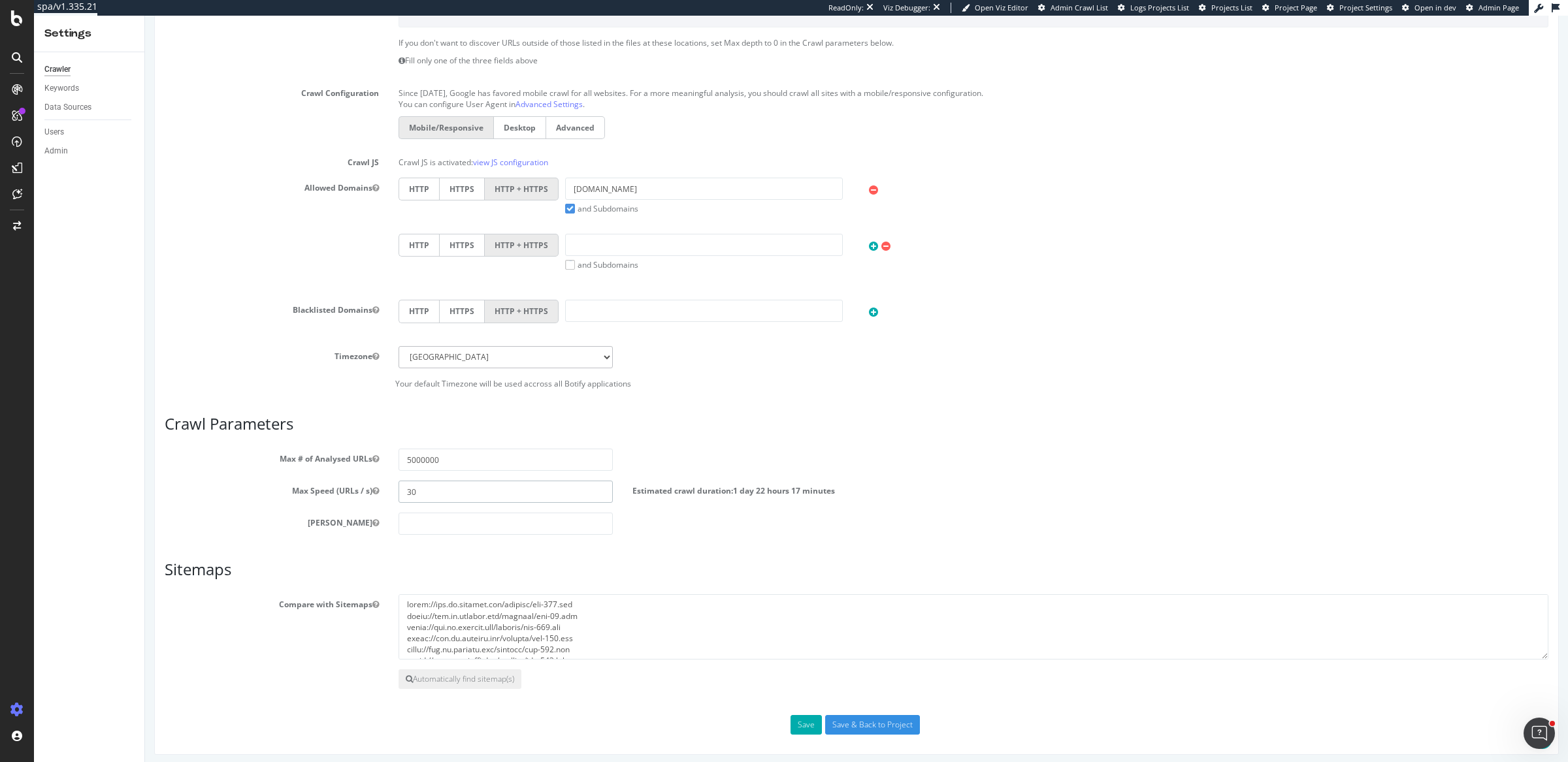
type input "3"
click at [927, 486] on div "Estimated crawl duration:" at bounding box center [797, 488] width 350 height 15
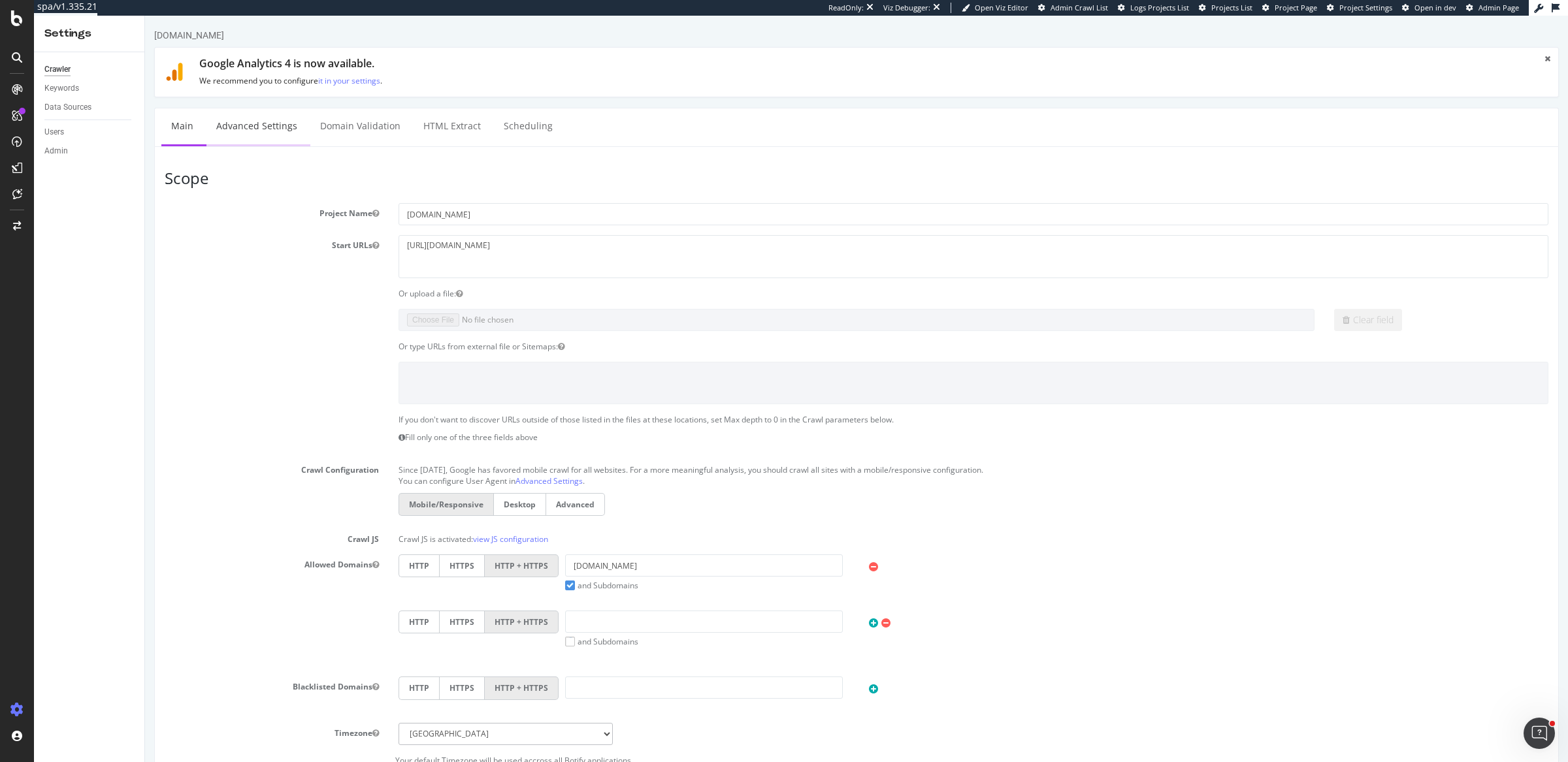
click at [265, 124] on link "Advanced Settings" at bounding box center [256, 126] width 101 height 36
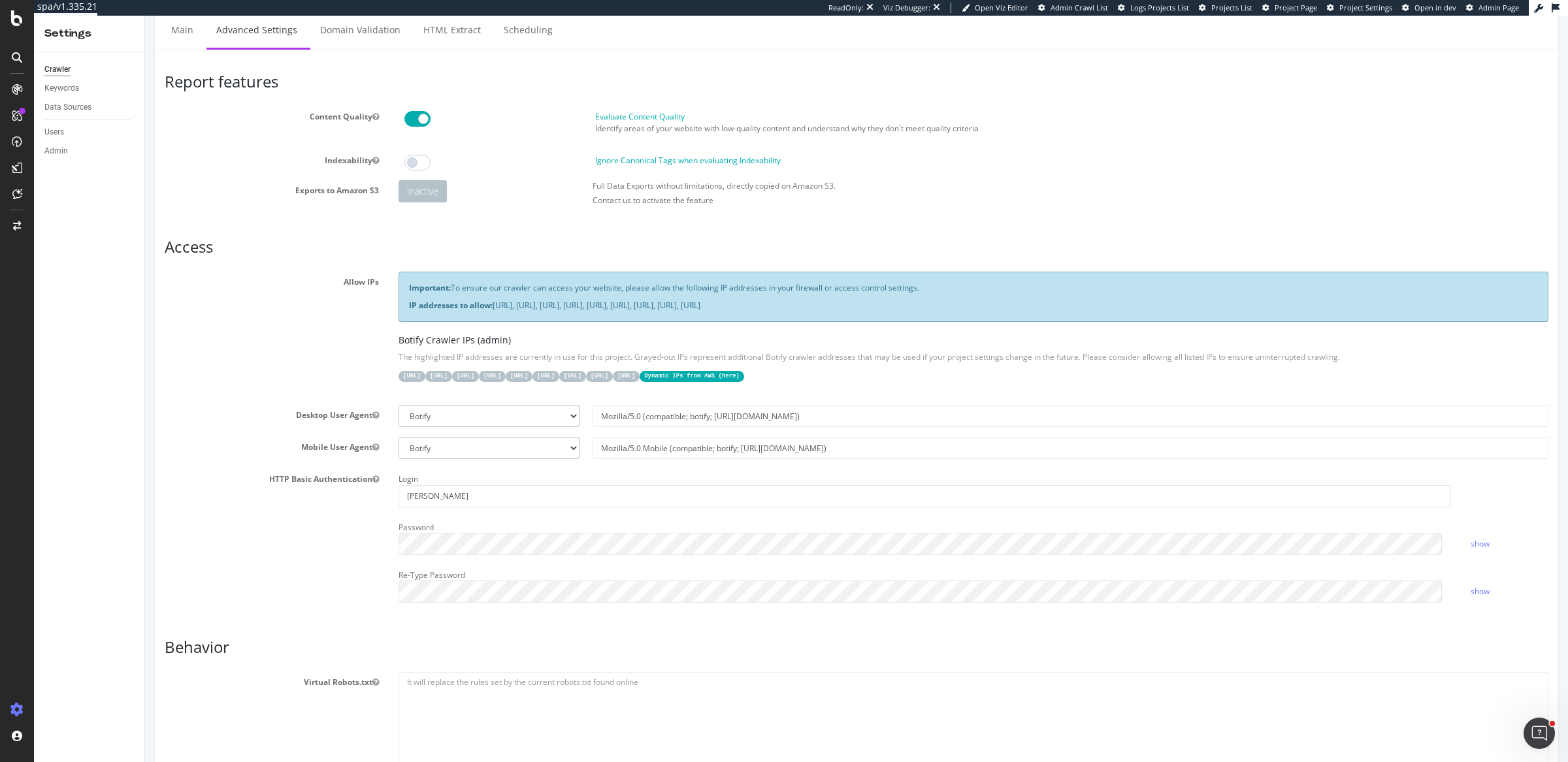
scroll to position [43, 0]
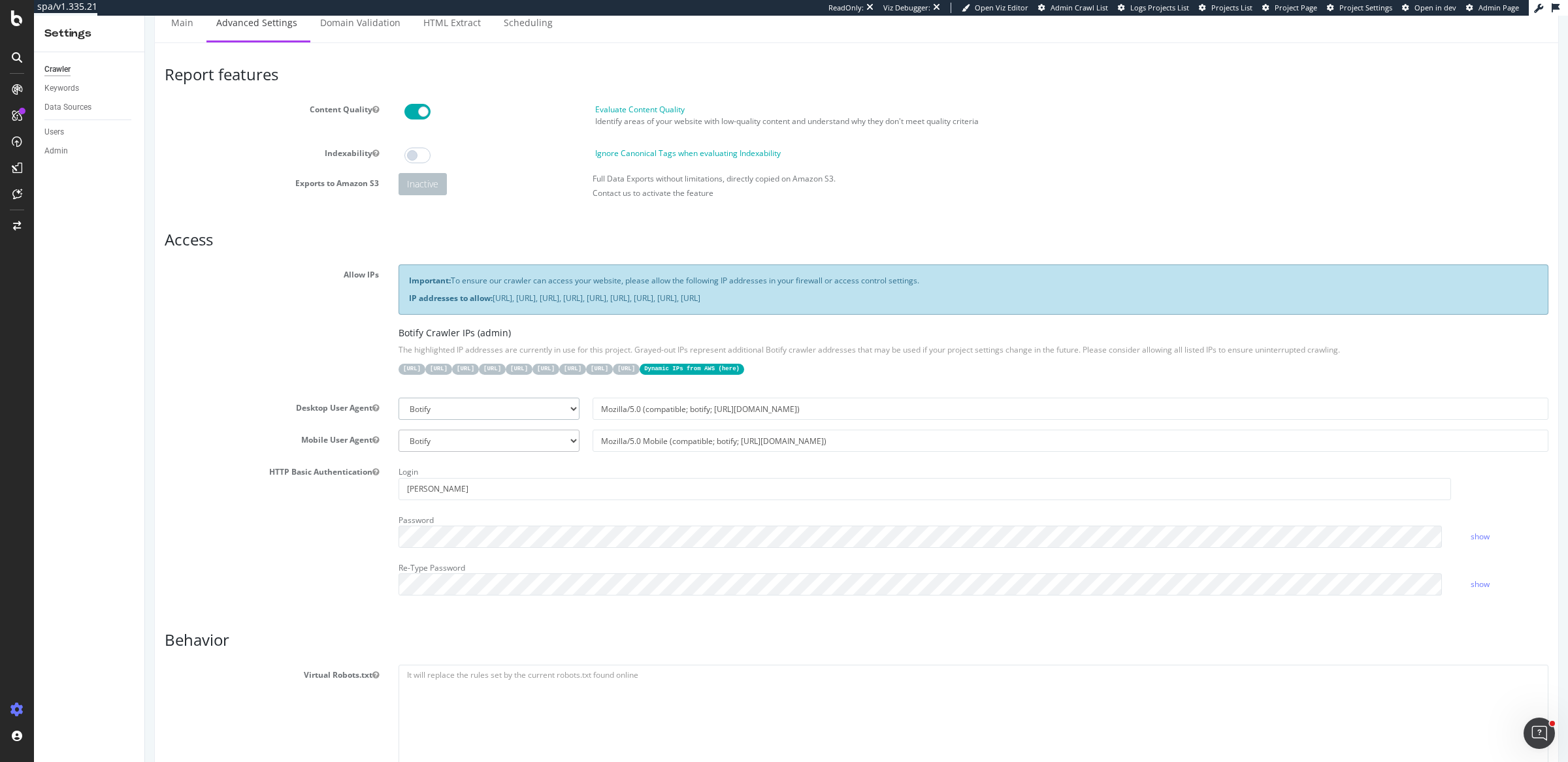
click at [566, 406] on select "Botify Googlebot Chrome Firefox Edge Custom" at bounding box center [489, 408] width 181 height 22
drag, startPoint x: 593, startPoint y: 404, endPoint x: 838, endPoint y: 419, distance: 245.5
click at [838, 419] on section "Allow IPs Important: To ensure our crawler can access your website, please allo…" at bounding box center [856, 435] width 1384 height 340
click at [198, 29] on link "Main" at bounding box center [182, 22] width 42 height 36
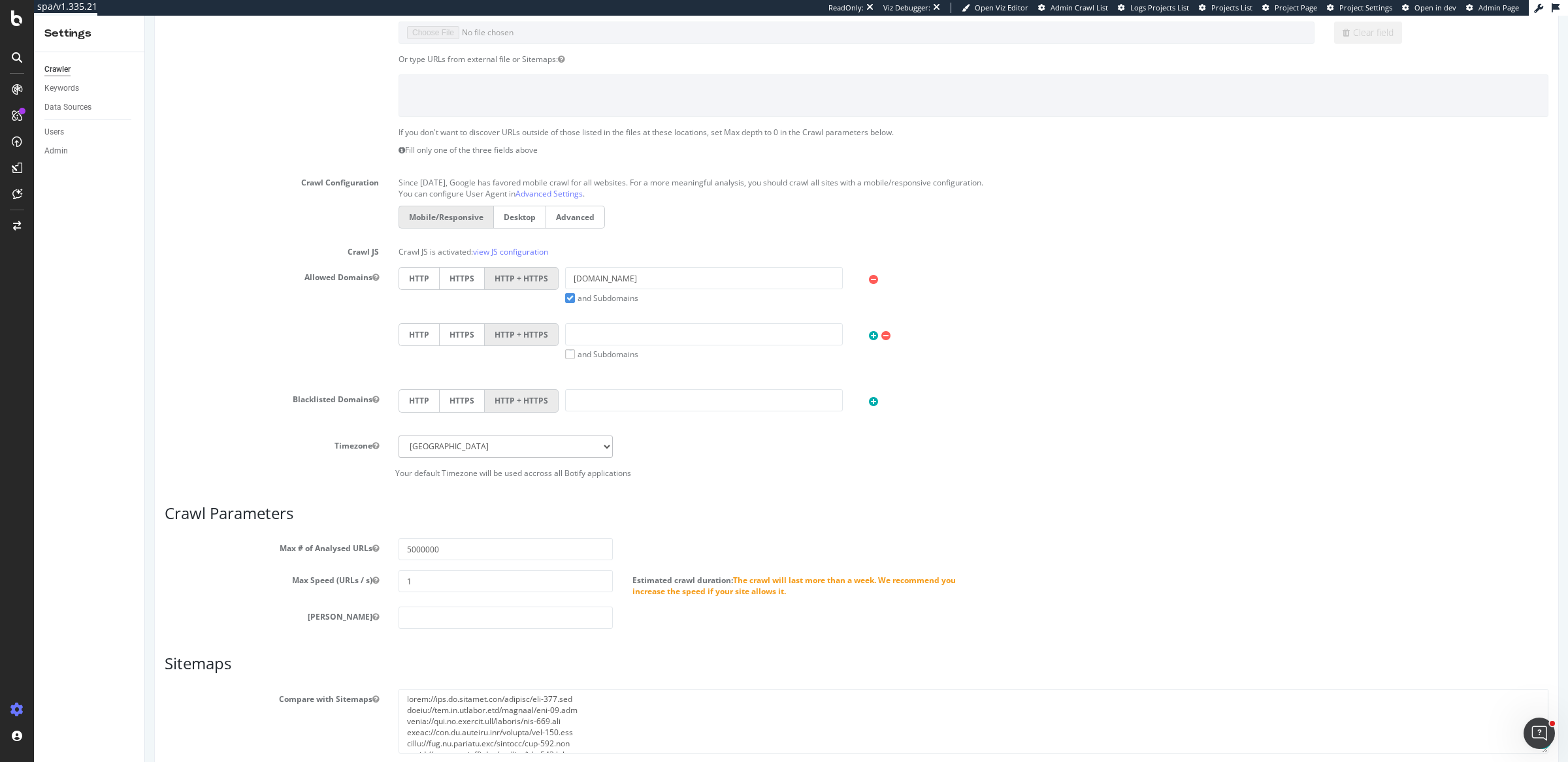
scroll to position [382, 0]
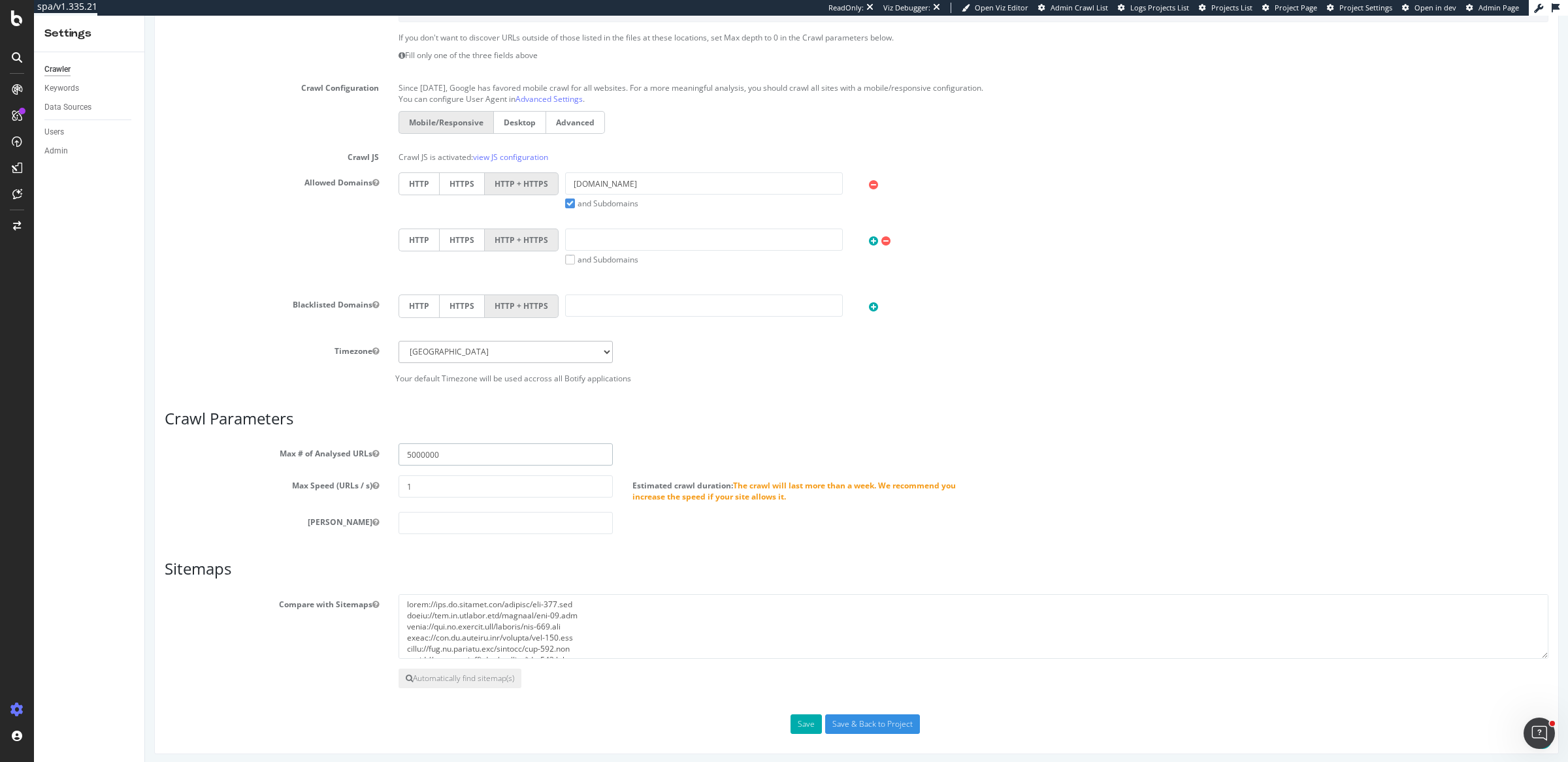
click at [455, 456] on input "5000000" at bounding box center [505, 454] width 214 height 22
click at [567, 202] on label "and Subdomains" at bounding box center [602, 207] width 73 height 12
click at [145, 15] on input "and Subdomains" at bounding box center [145, 15] width 0 height 0
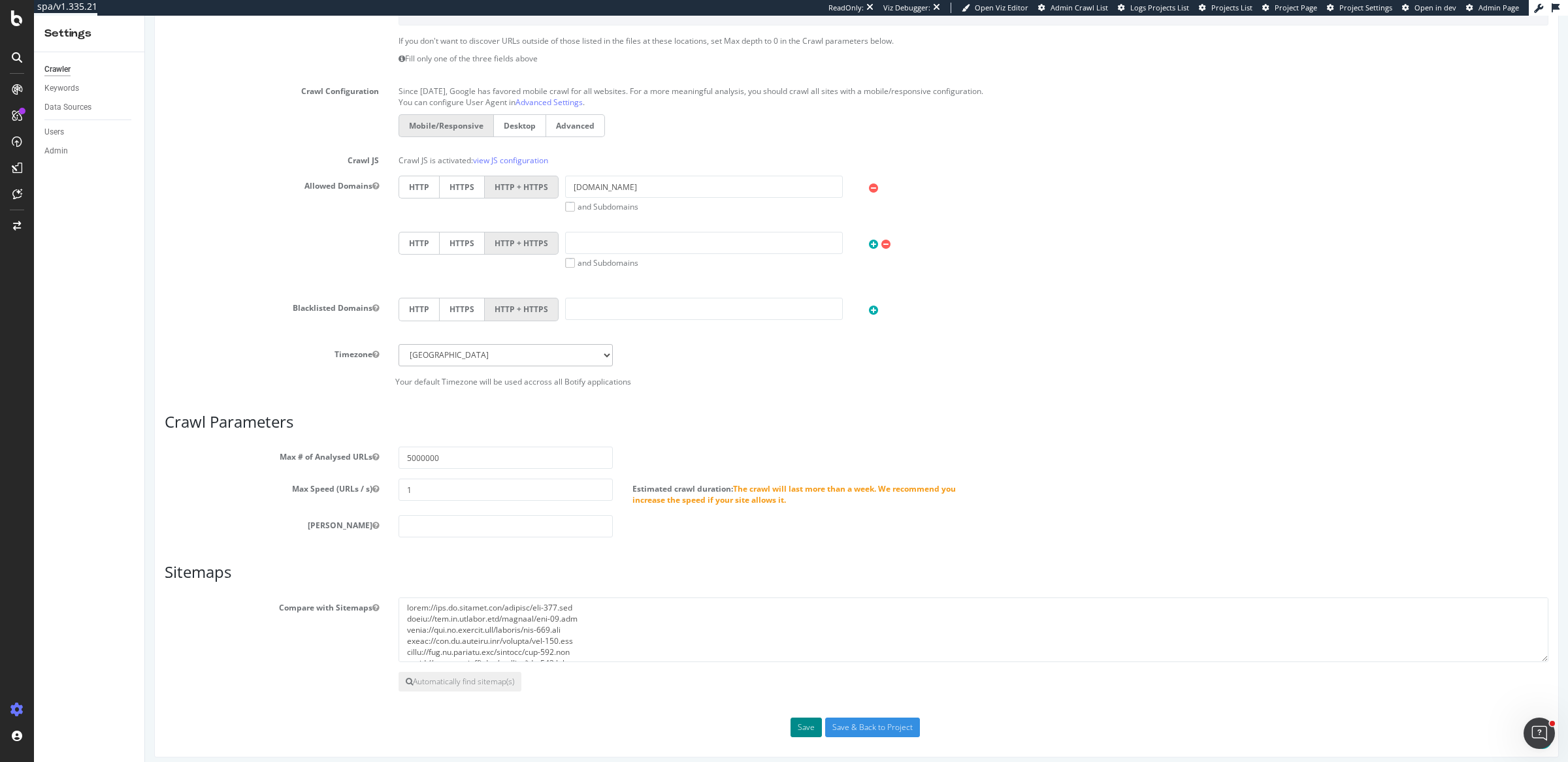
click at [795, 723] on button "Save" at bounding box center [806, 727] width 32 height 19
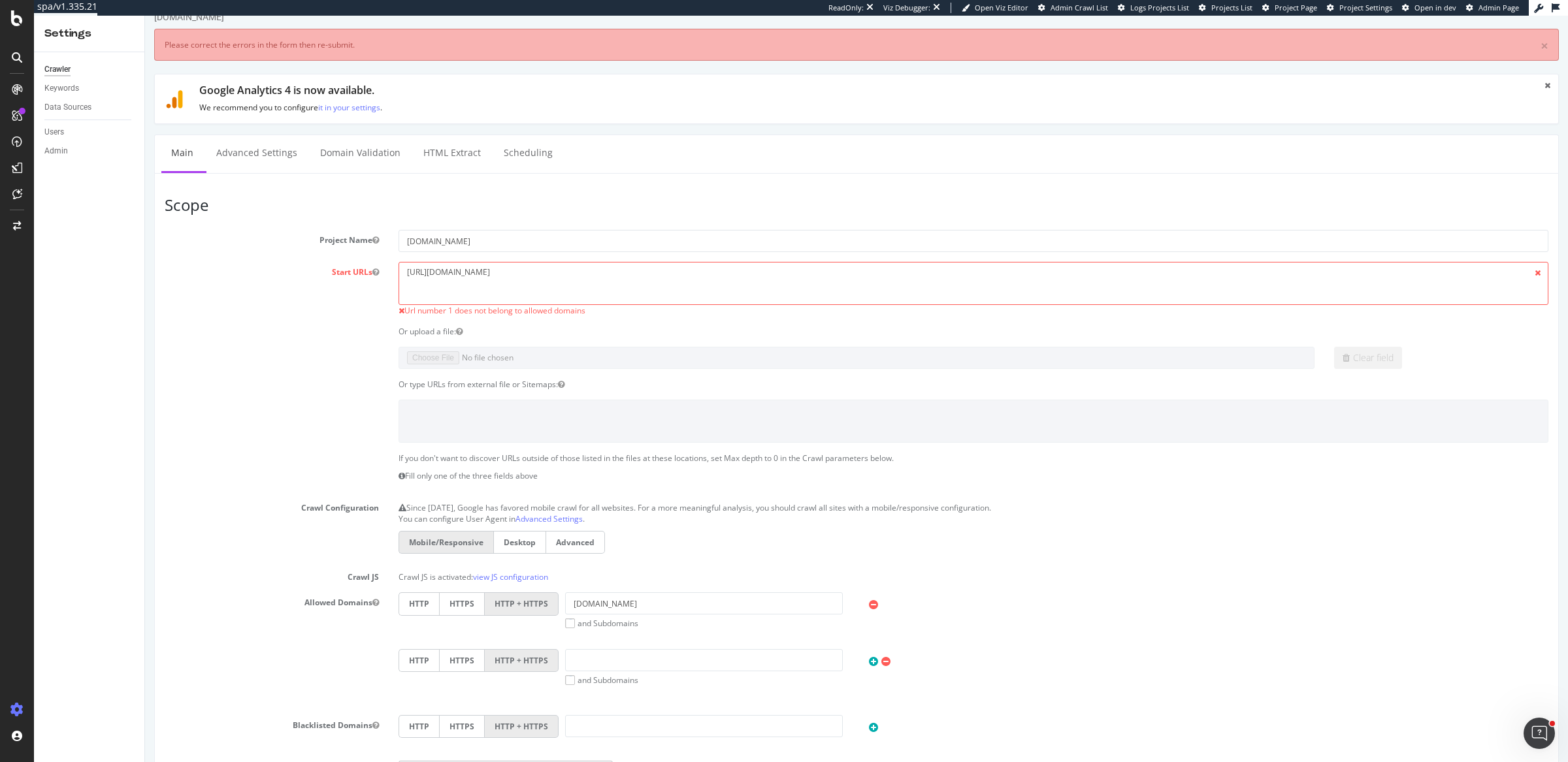
scroll to position [21, 0]
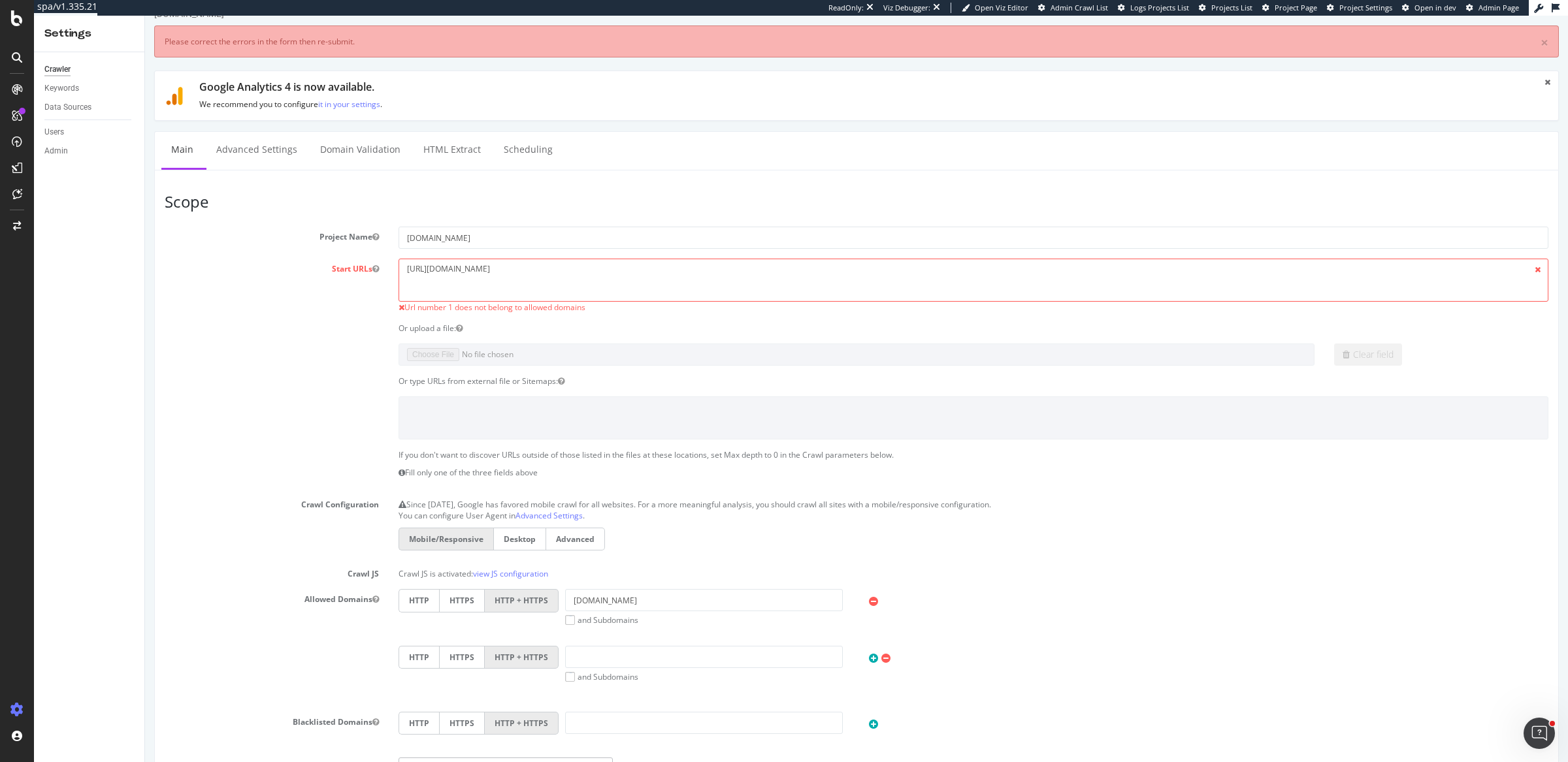
click at [566, 619] on label "and Subdomains" at bounding box center [602, 620] width 73 height 12
click at [145, 15] on input "and Subdomains" at bounding box center [145, 15] width 0 height 0
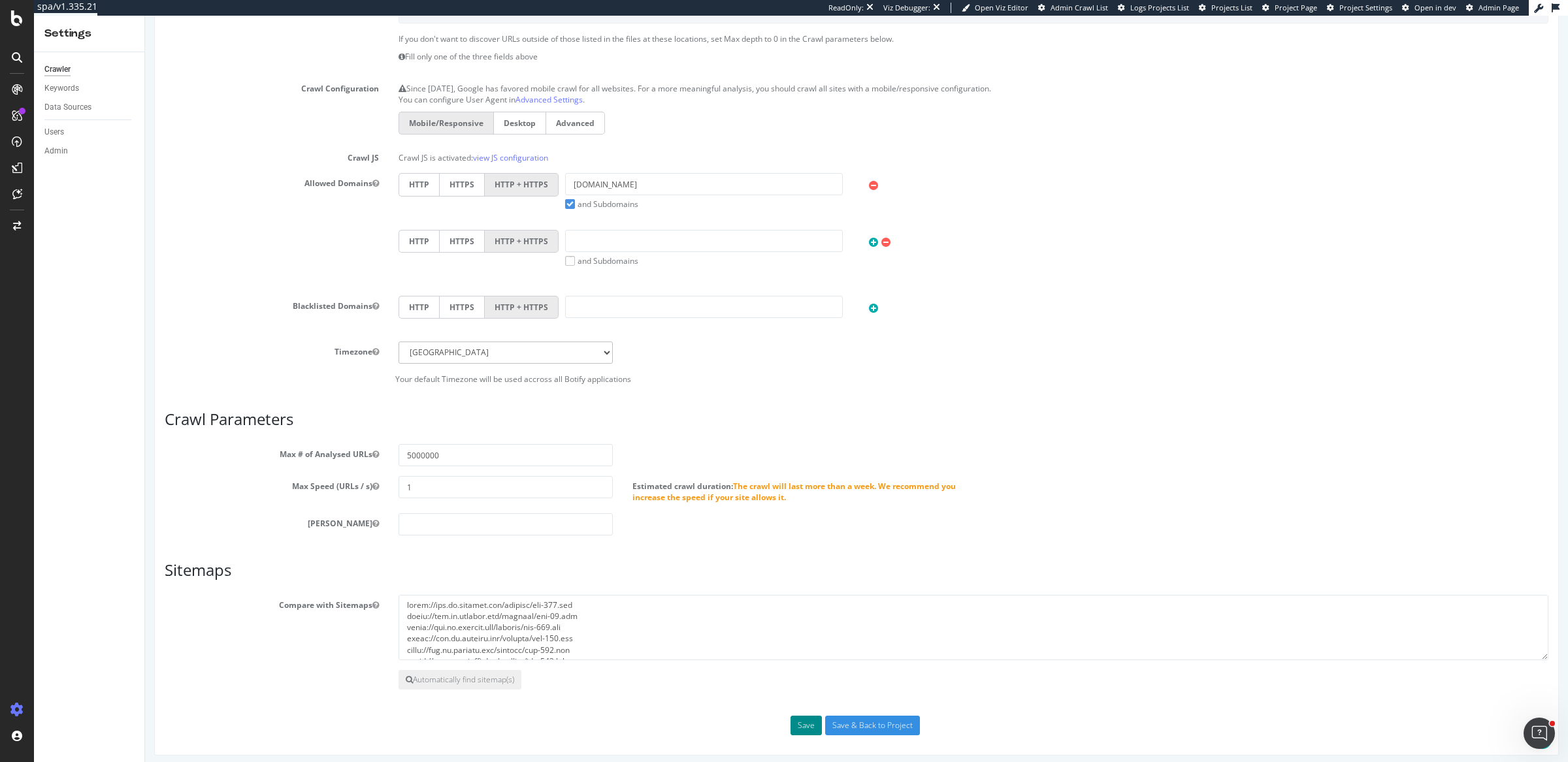
click at [801, 728] on button "Save" at bounding box center [806, 726] width 32 height 19
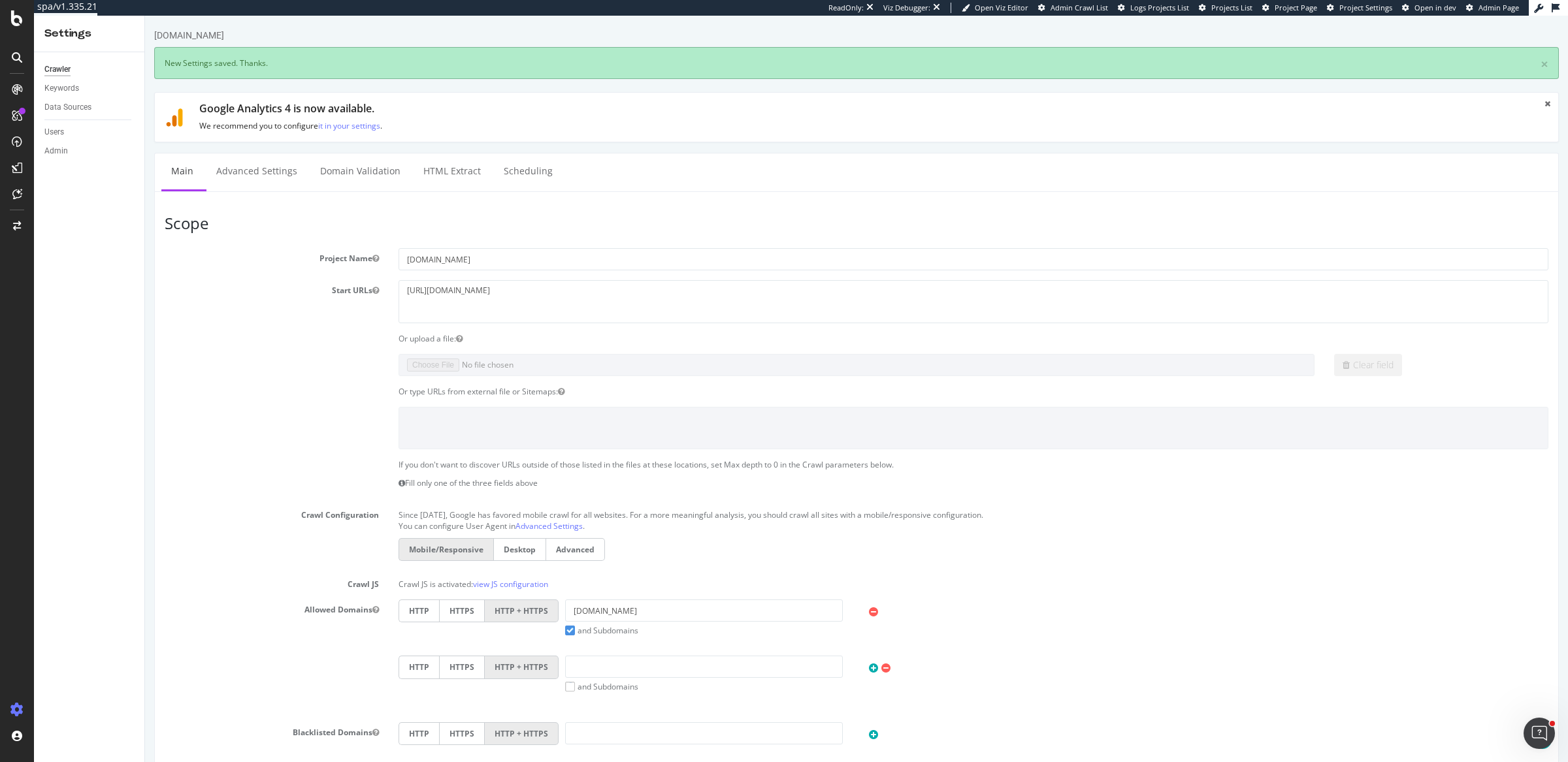
scroll to position [426, 0]
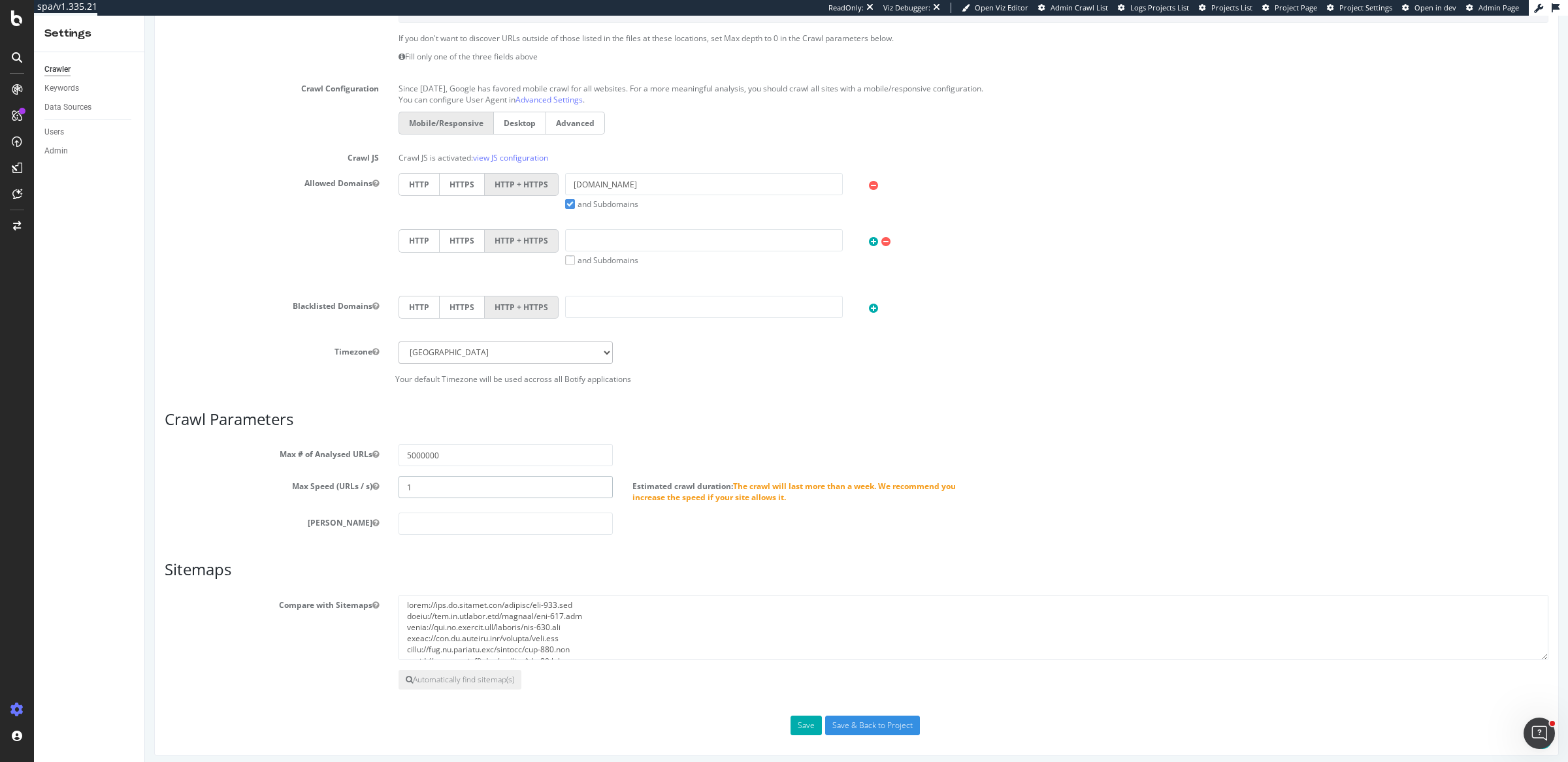
click at [449, 489] on input "1" at bounding box center [505, 487] width 214 height 22
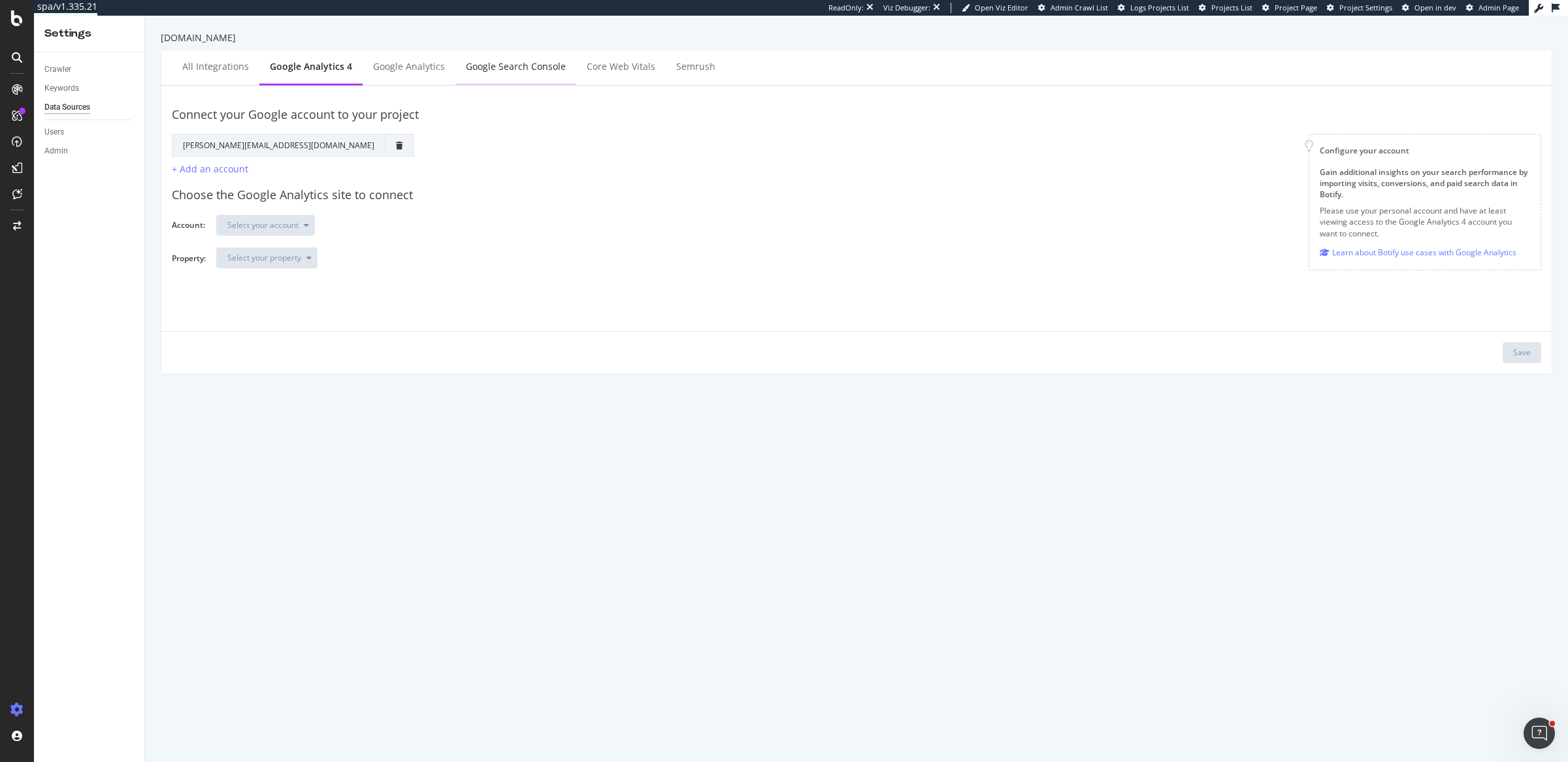
click at [517, 65] on div "Google Search Console" at bounding box center [516, 67] width 100 height 13
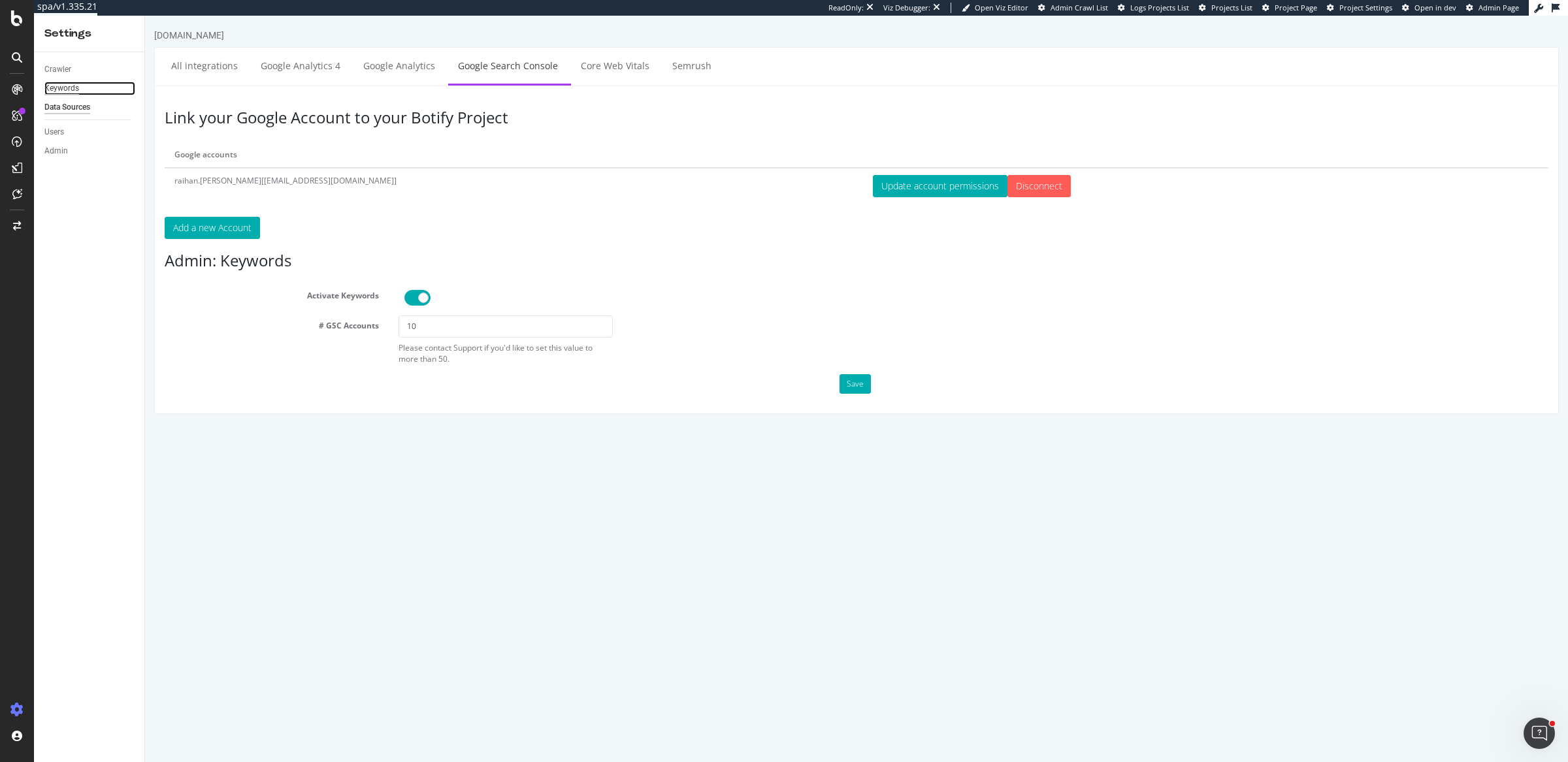
click at [52, 92] on div "Keywords" at bounding box center [61, 88] width 35 height 13
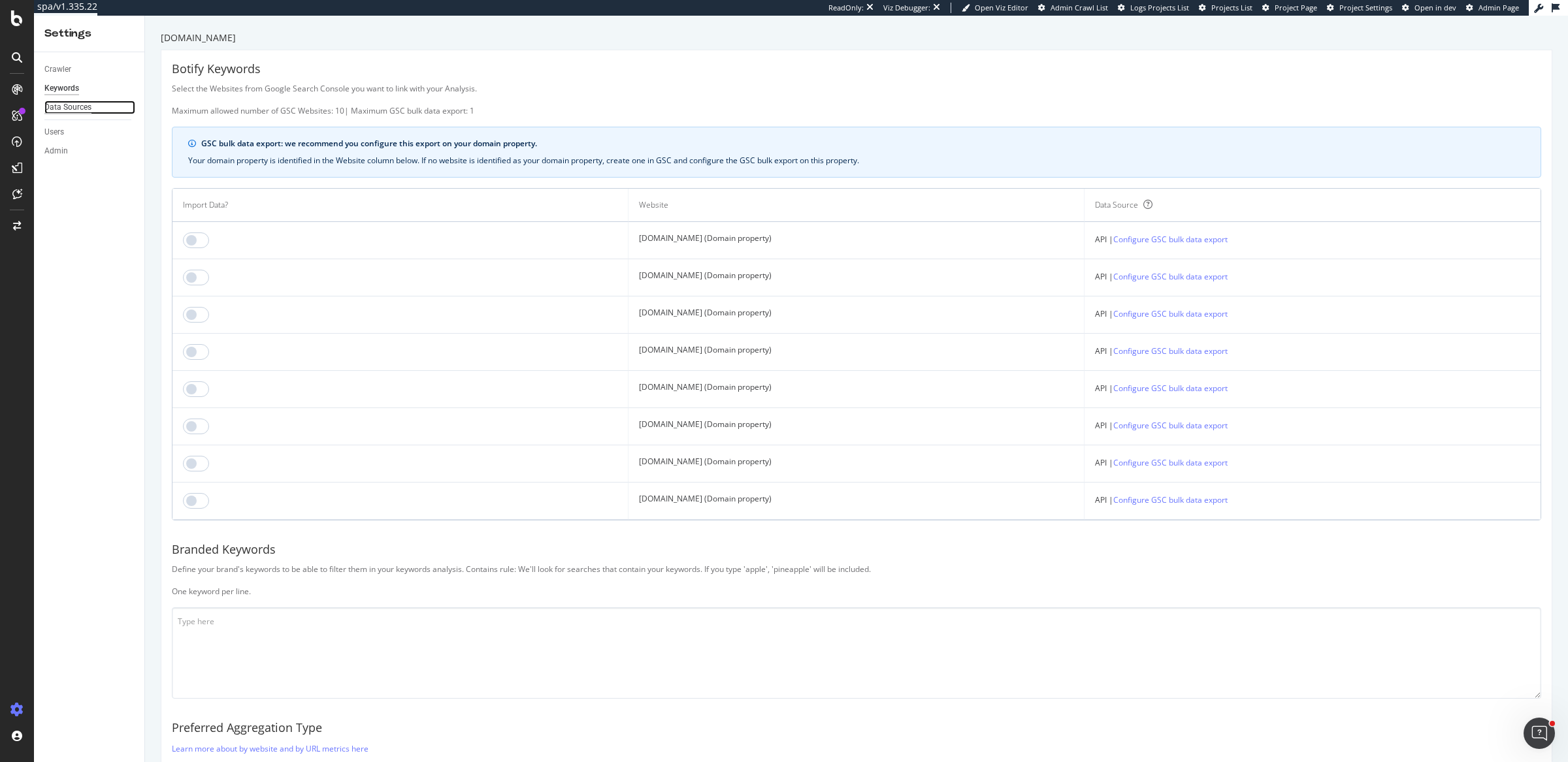
click at [71, 106] on div "Data Sources" at bounding box center [67, 107] width 47 height 13
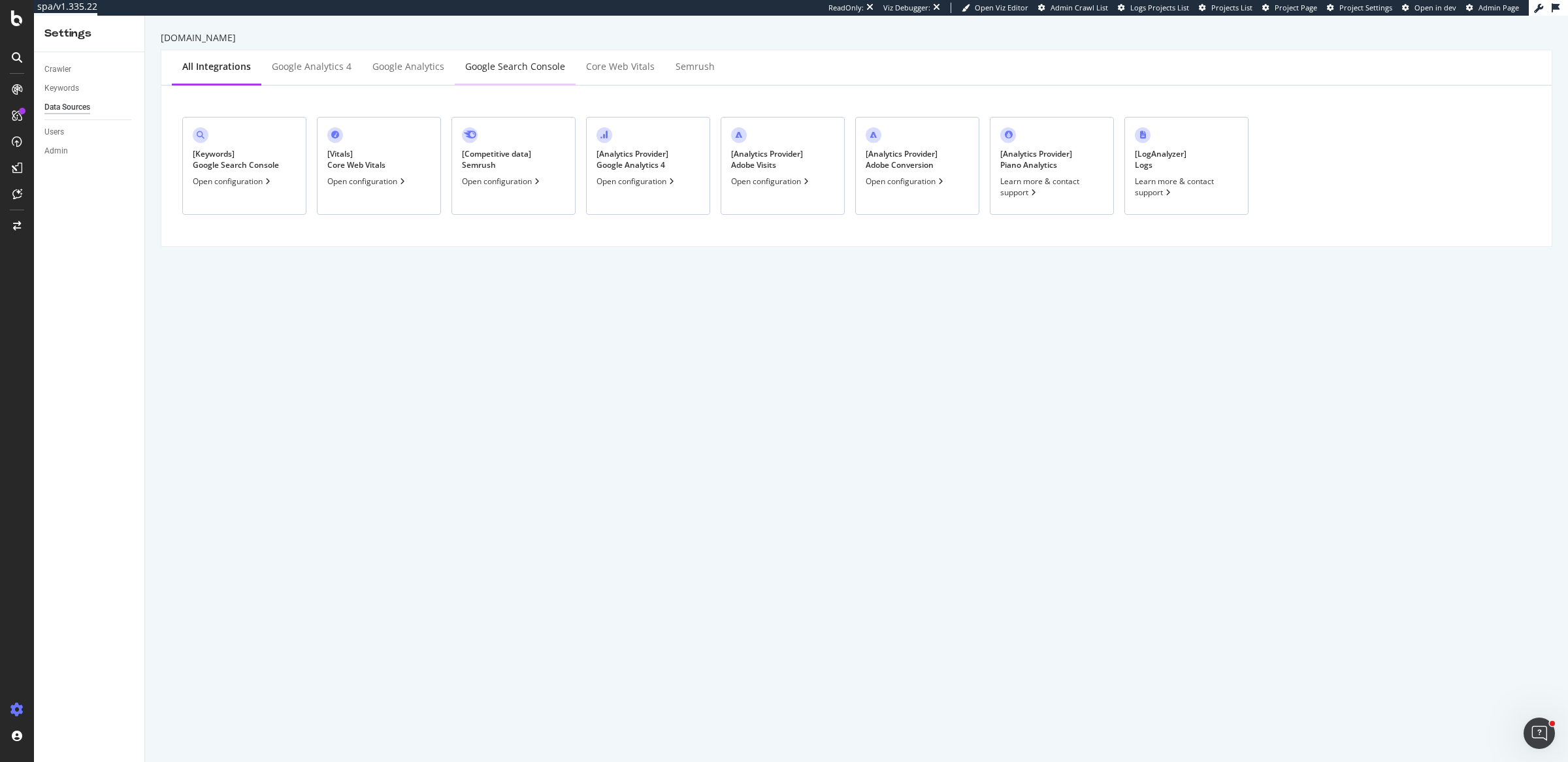
click at [509, 68] on div "Google Search Console" at bounding box center [515, 67] width 100 height 13
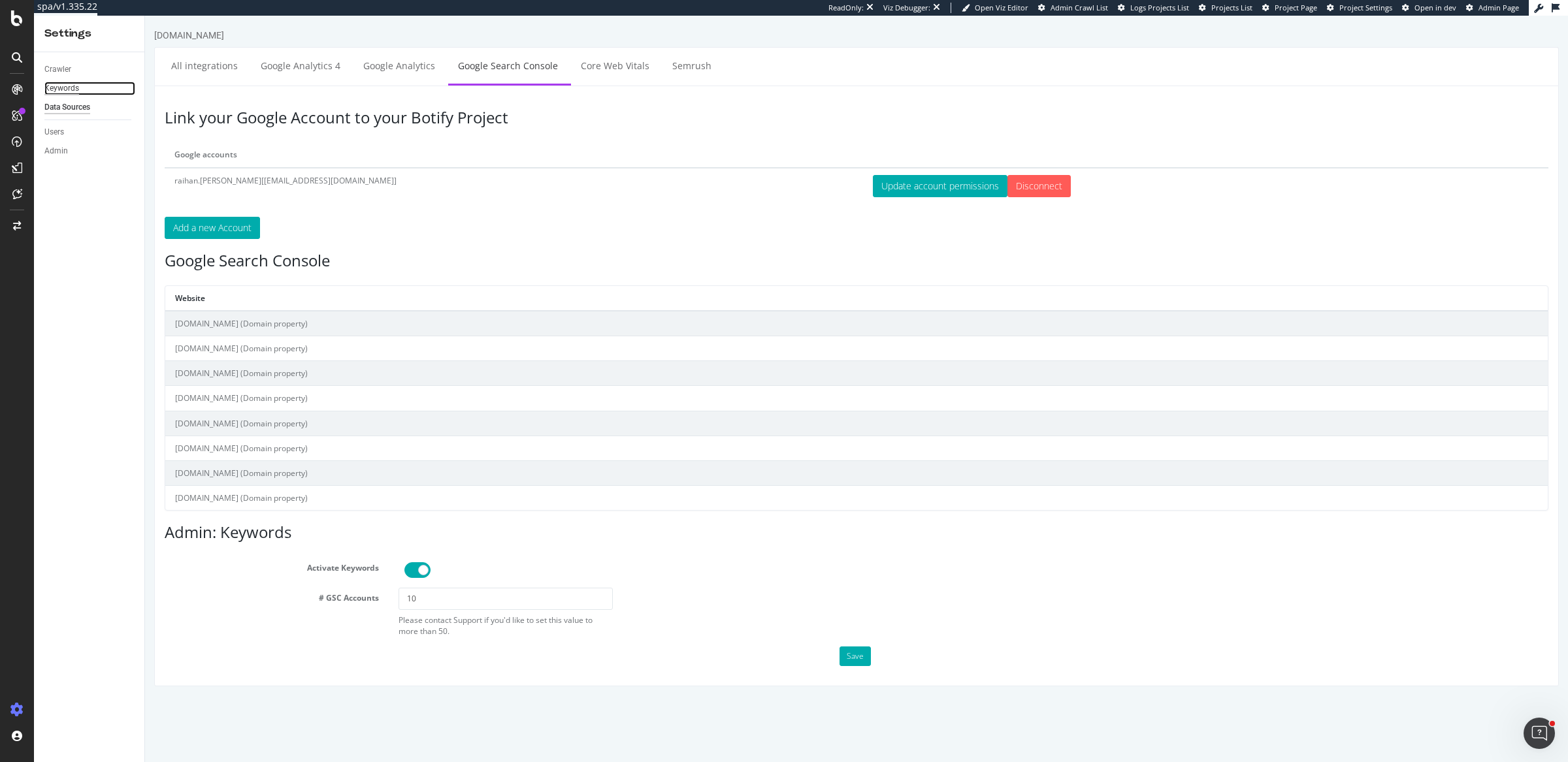
click at [62, 89] on div "Keywords" at bounding box center [61, 88] width 35 height 13
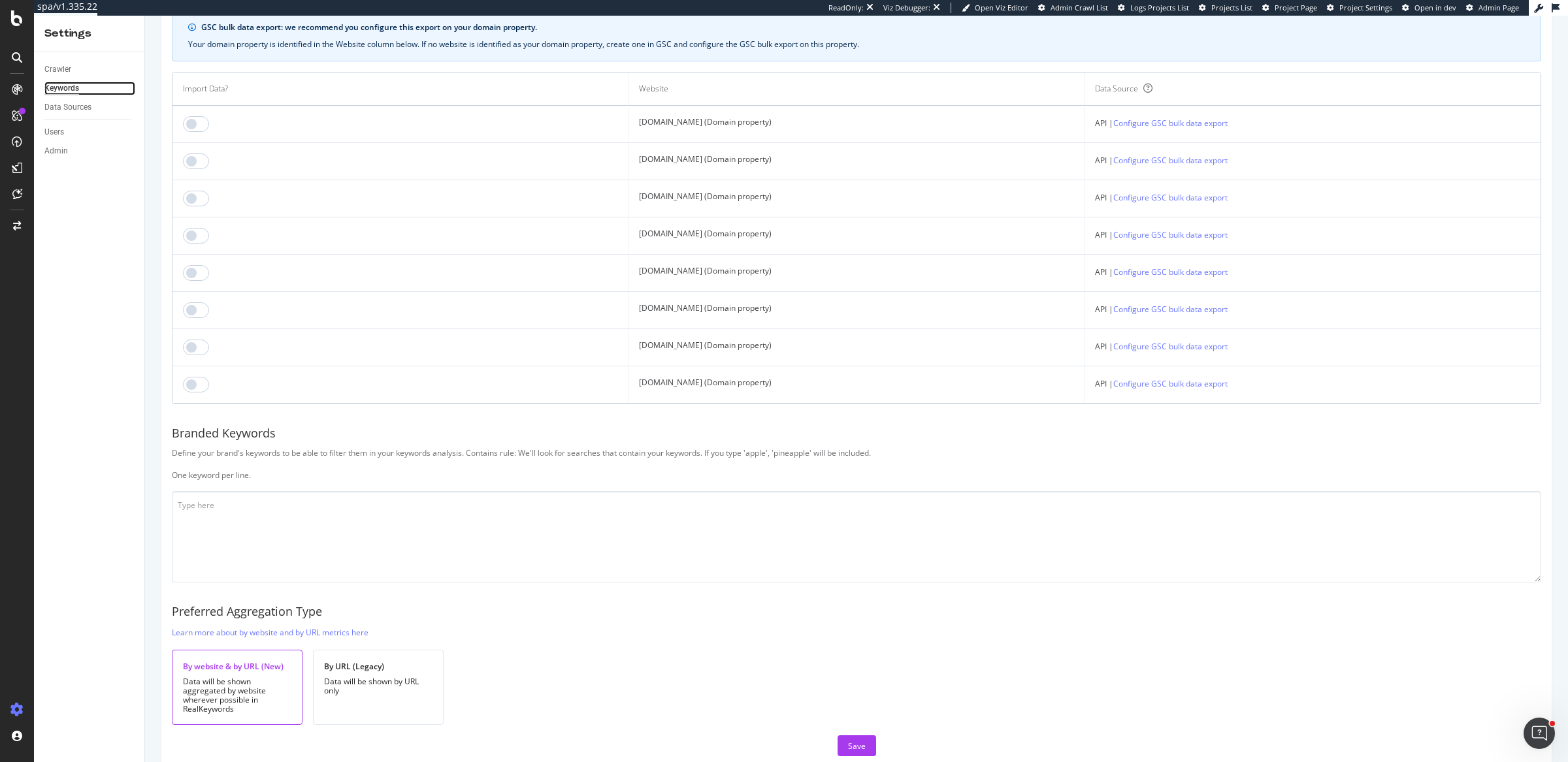
scroll to position [131, 0]
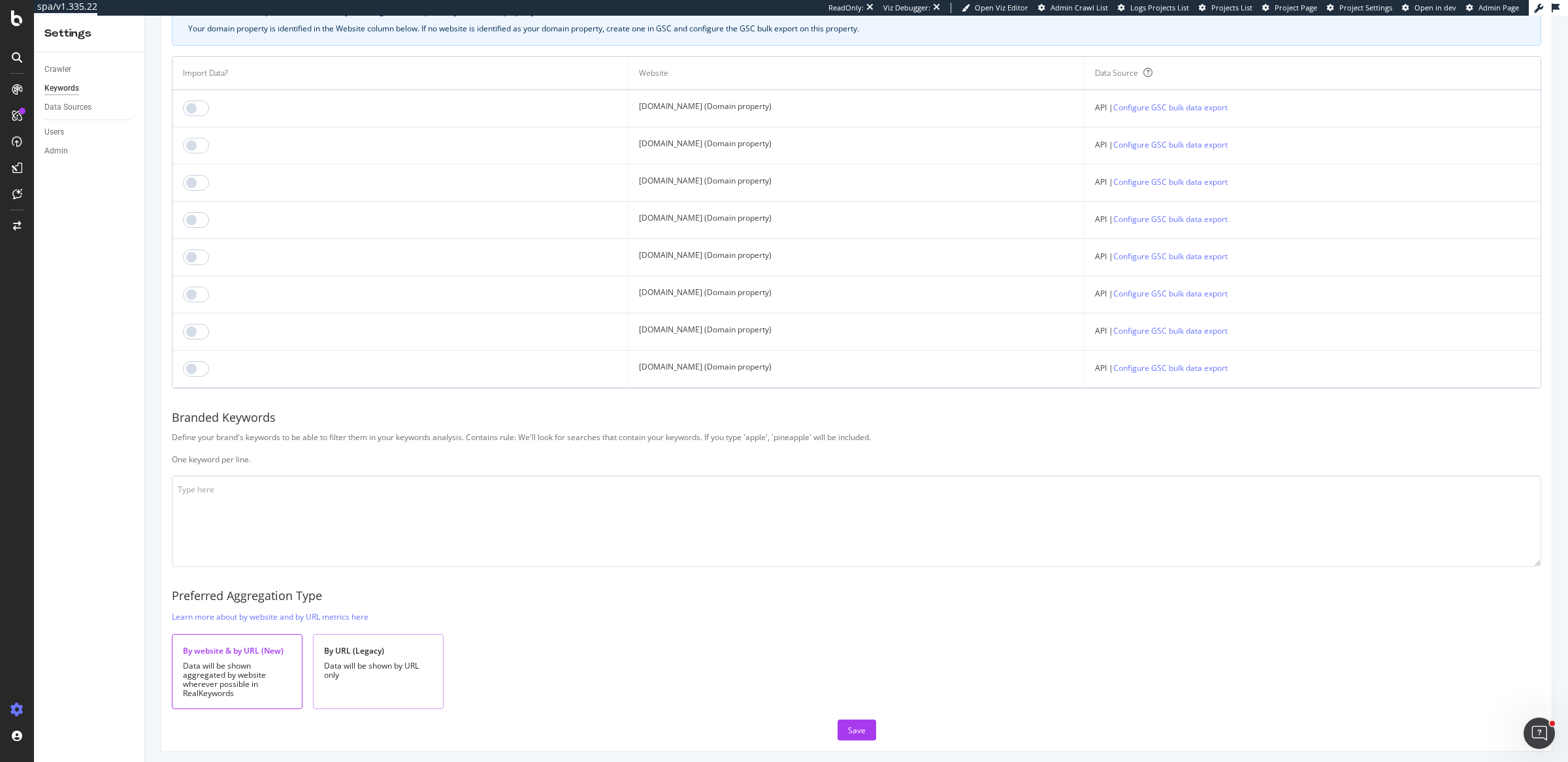
click at [348, 667] on div "Data will be shown by URL only" at bounding box center [377, 670] width 109 height 18
click at [253, 663] on div "Data will be shown aggregated by website wherever possible in RealKeywords" at bounding box center [237, 679] width 109 height 36
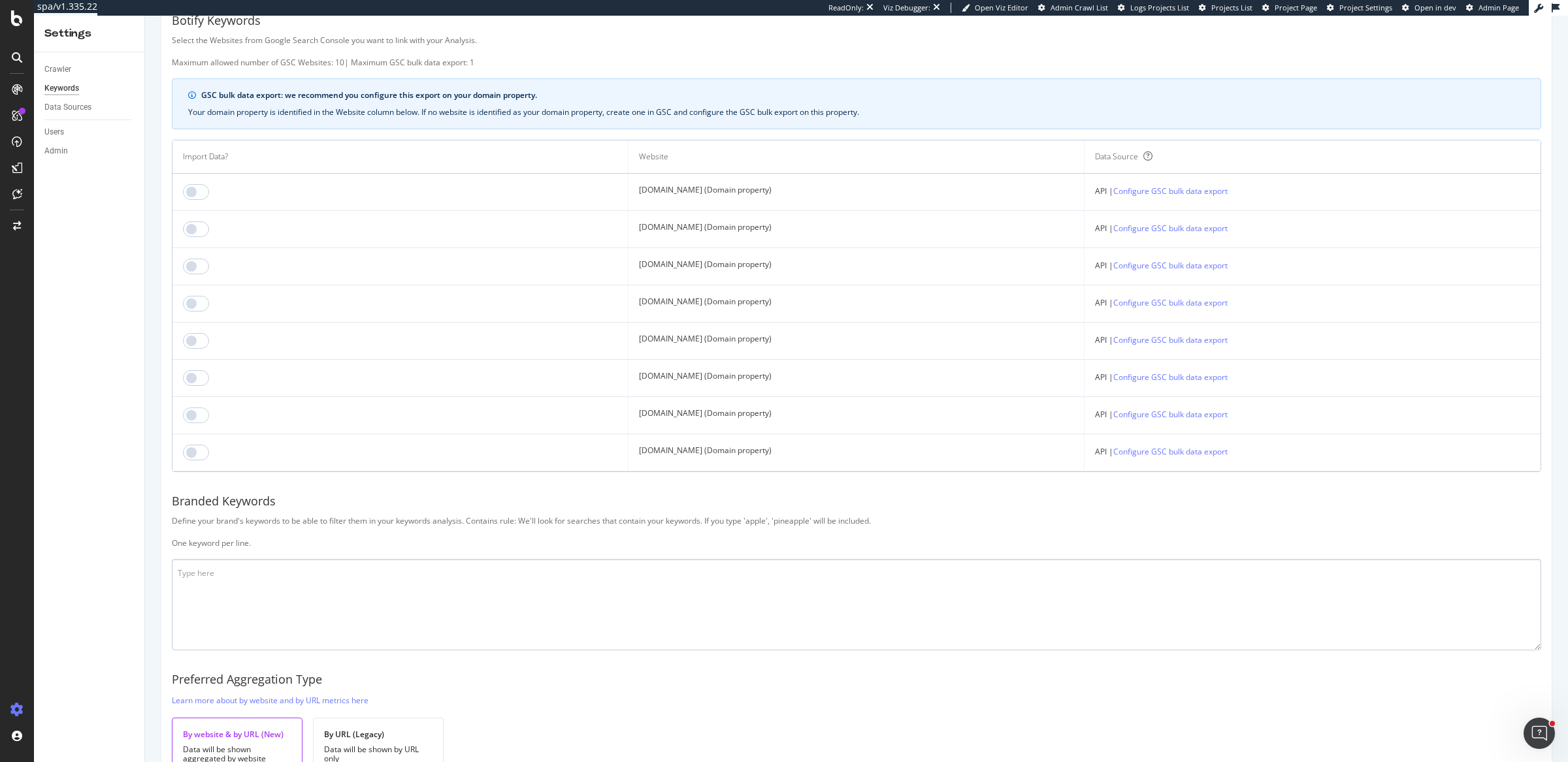
scroll to position [0, 0]
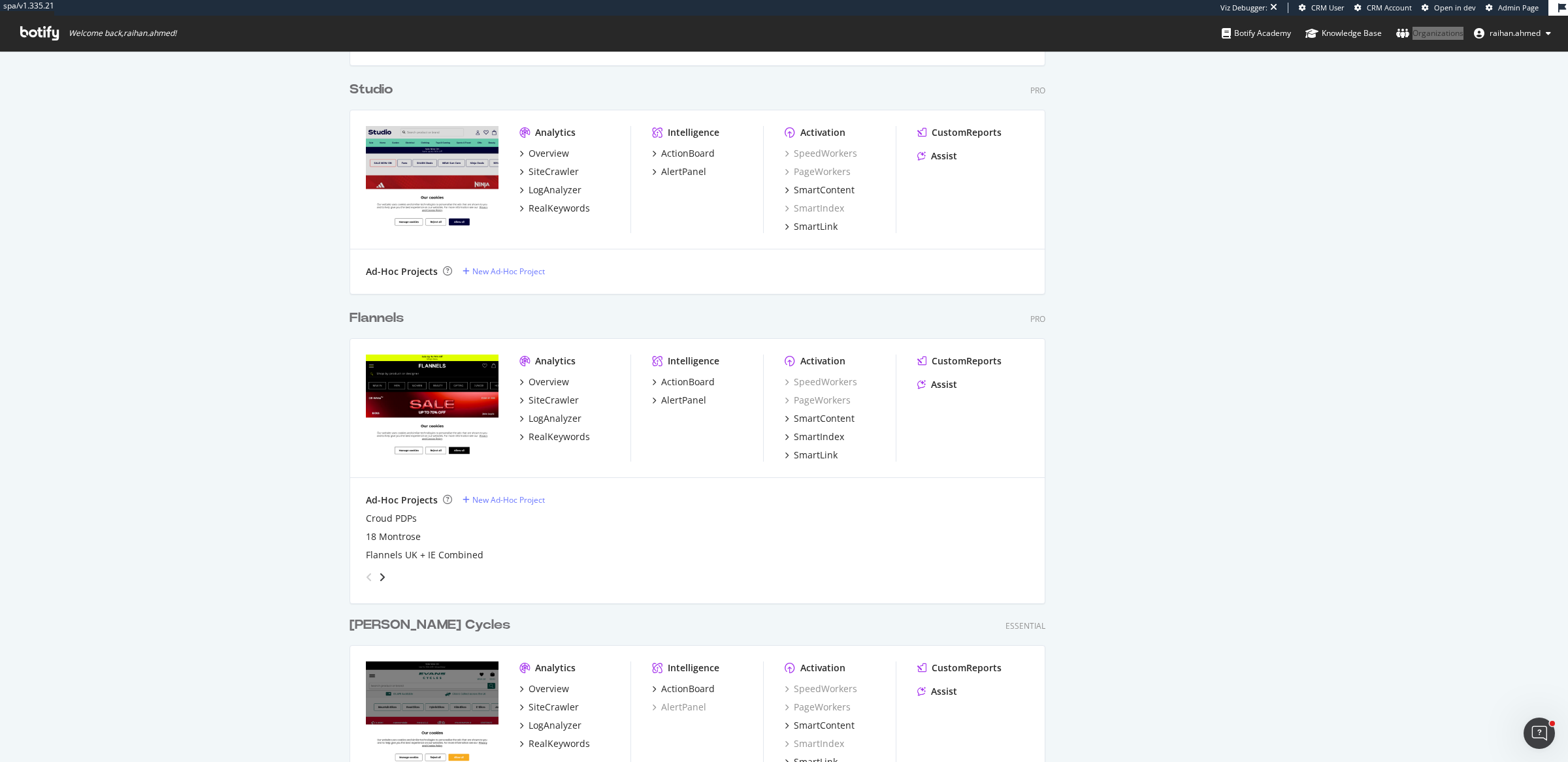
scroll to position [1218, 0]
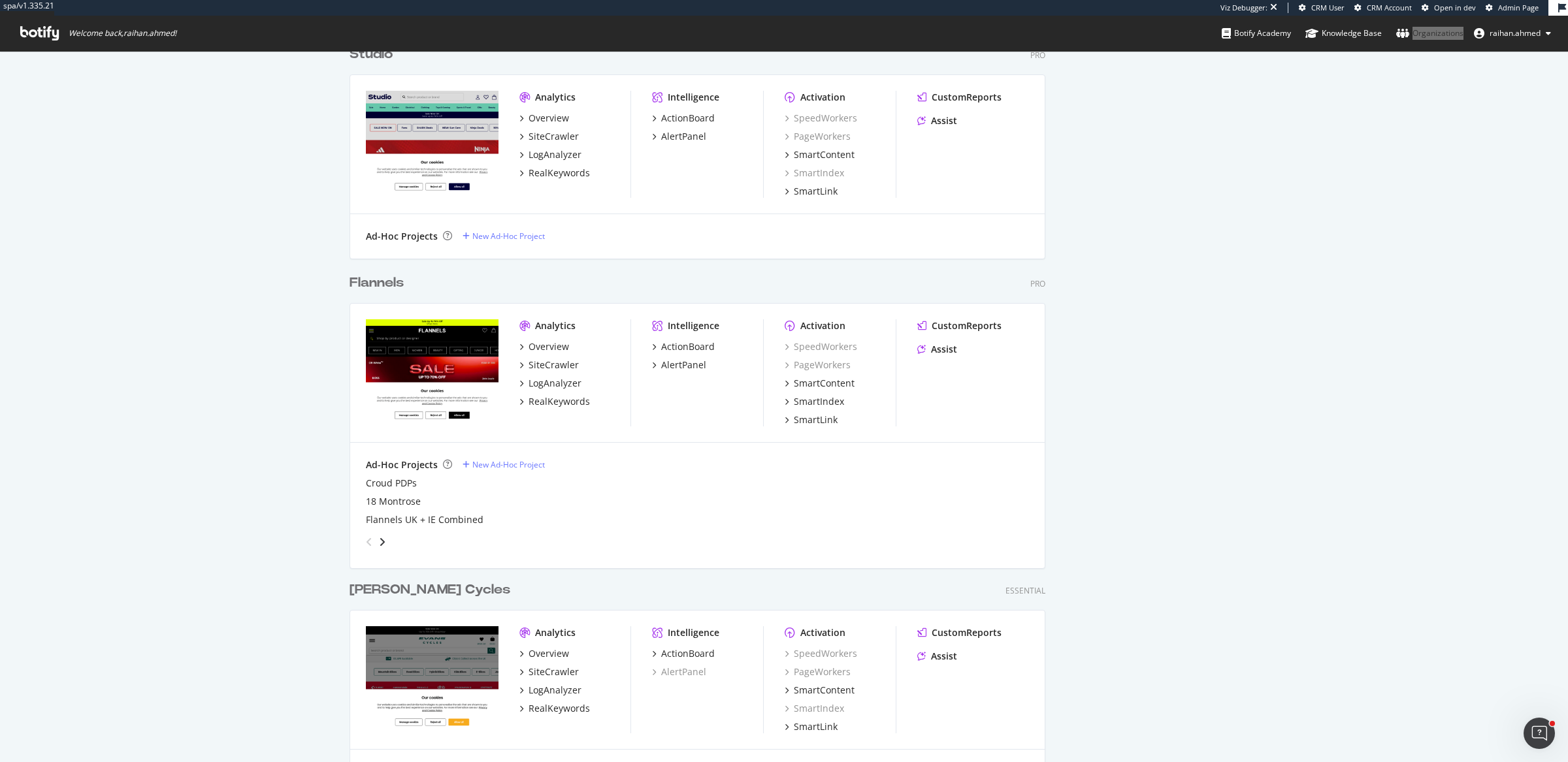
click at [889, 389] on div "SmartContent" at bounding box center [840, 384] width 111 height 13
click at [1533, 735] on icon "Open Intercom Messenger" at bounding box center [1539, 733] width 21 height 21
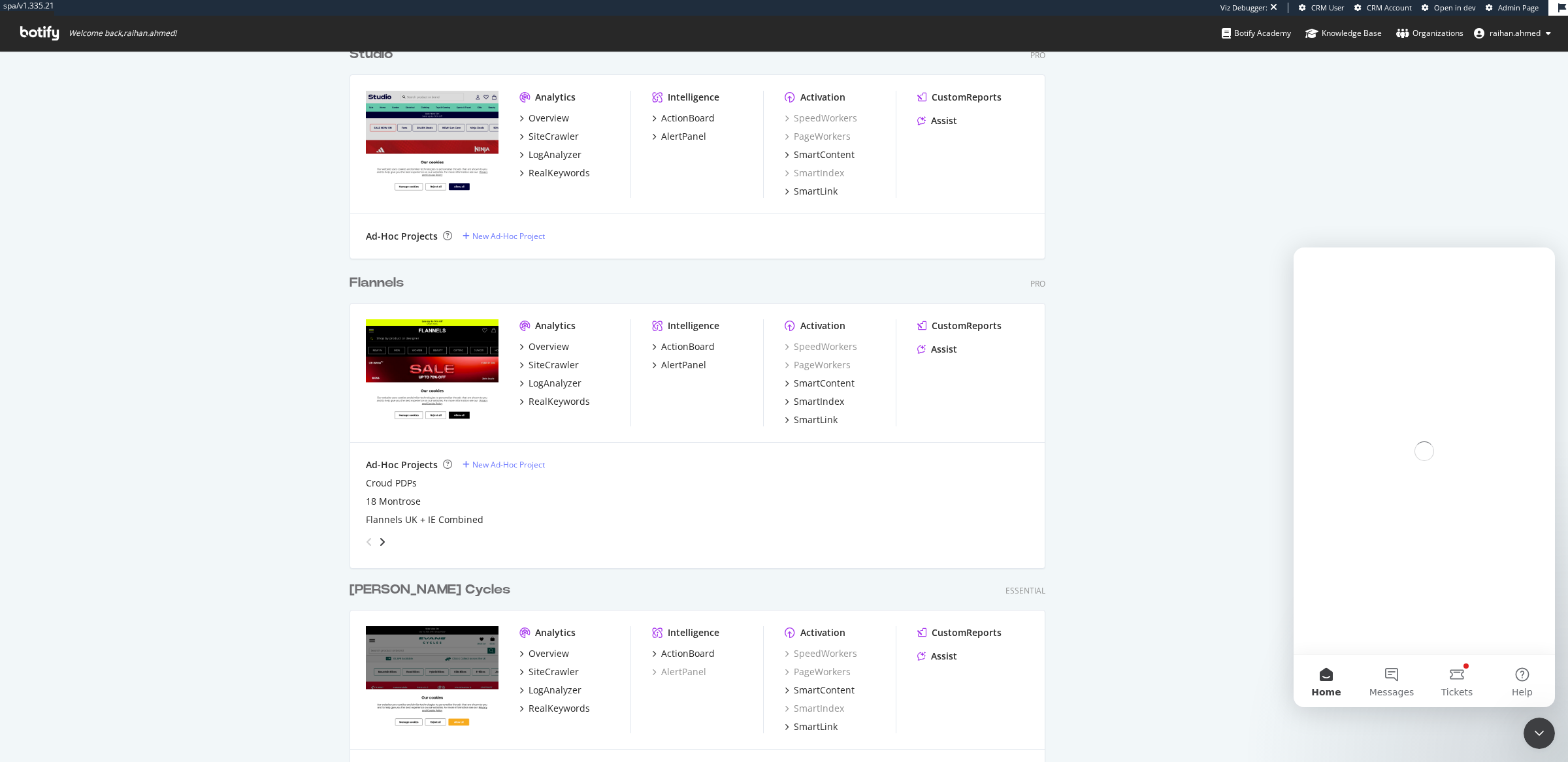
scroll to position [0, 0]
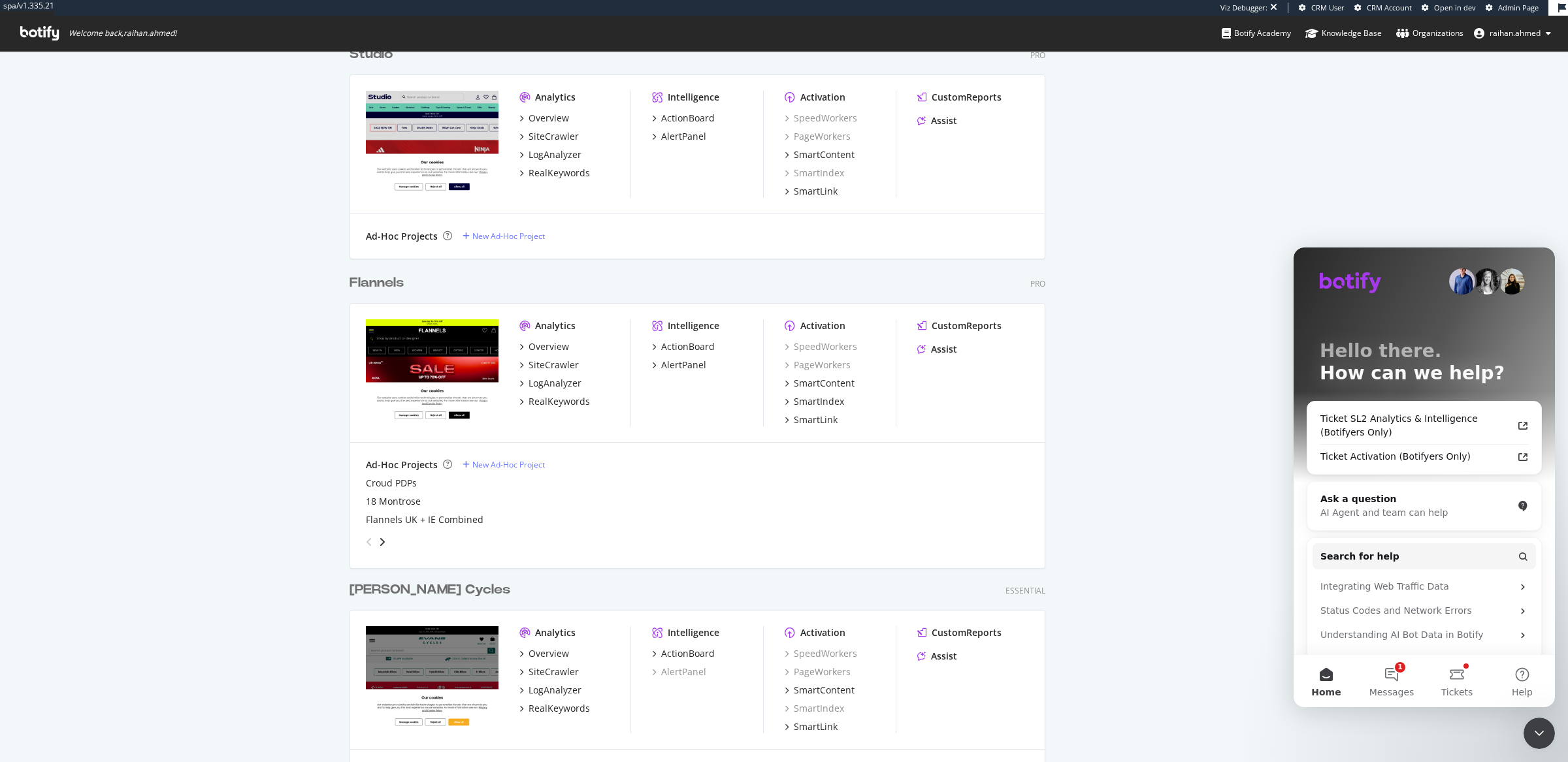
click at [1529, 730] on div "Close Intercom Messenger" at bounding box center [1539, 733] width 32 height 32
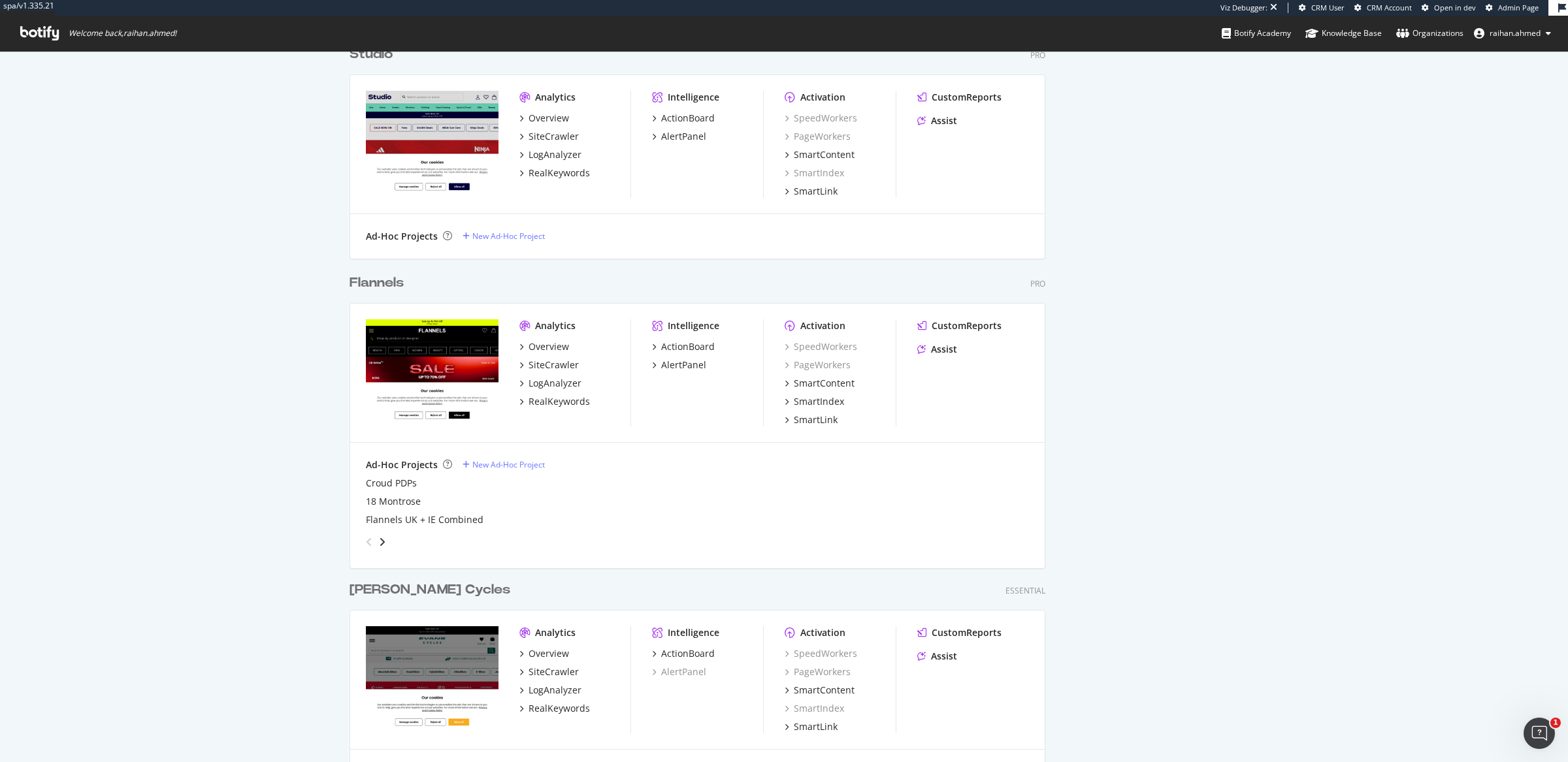
click at [378, 281] on div "Flannels" at bounding box center [376, 283] width 54 height 19
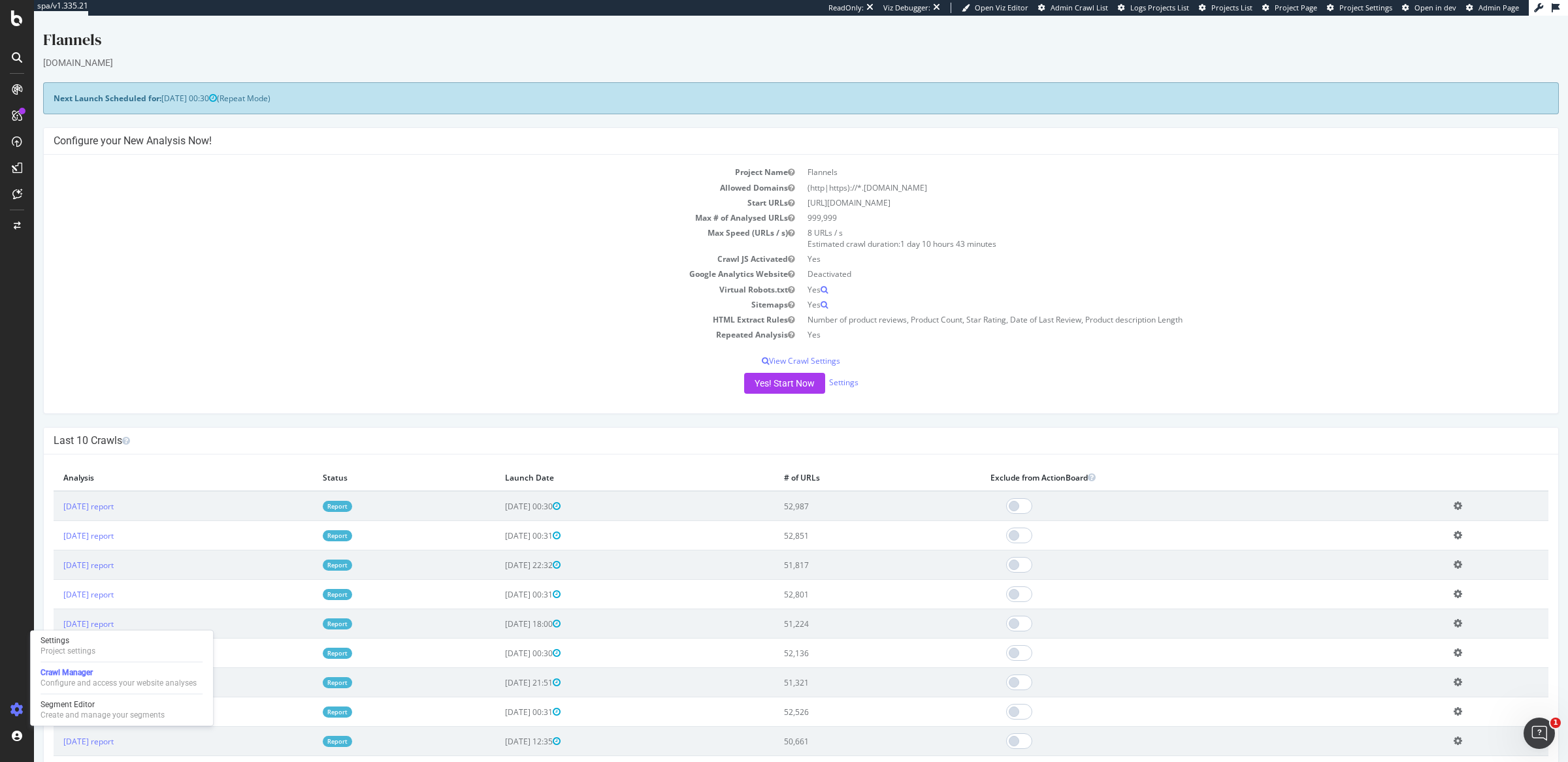
click at [672, 292] on td "Virtual Robots.txt" at bounding box center [427, 290] width 747 height 15
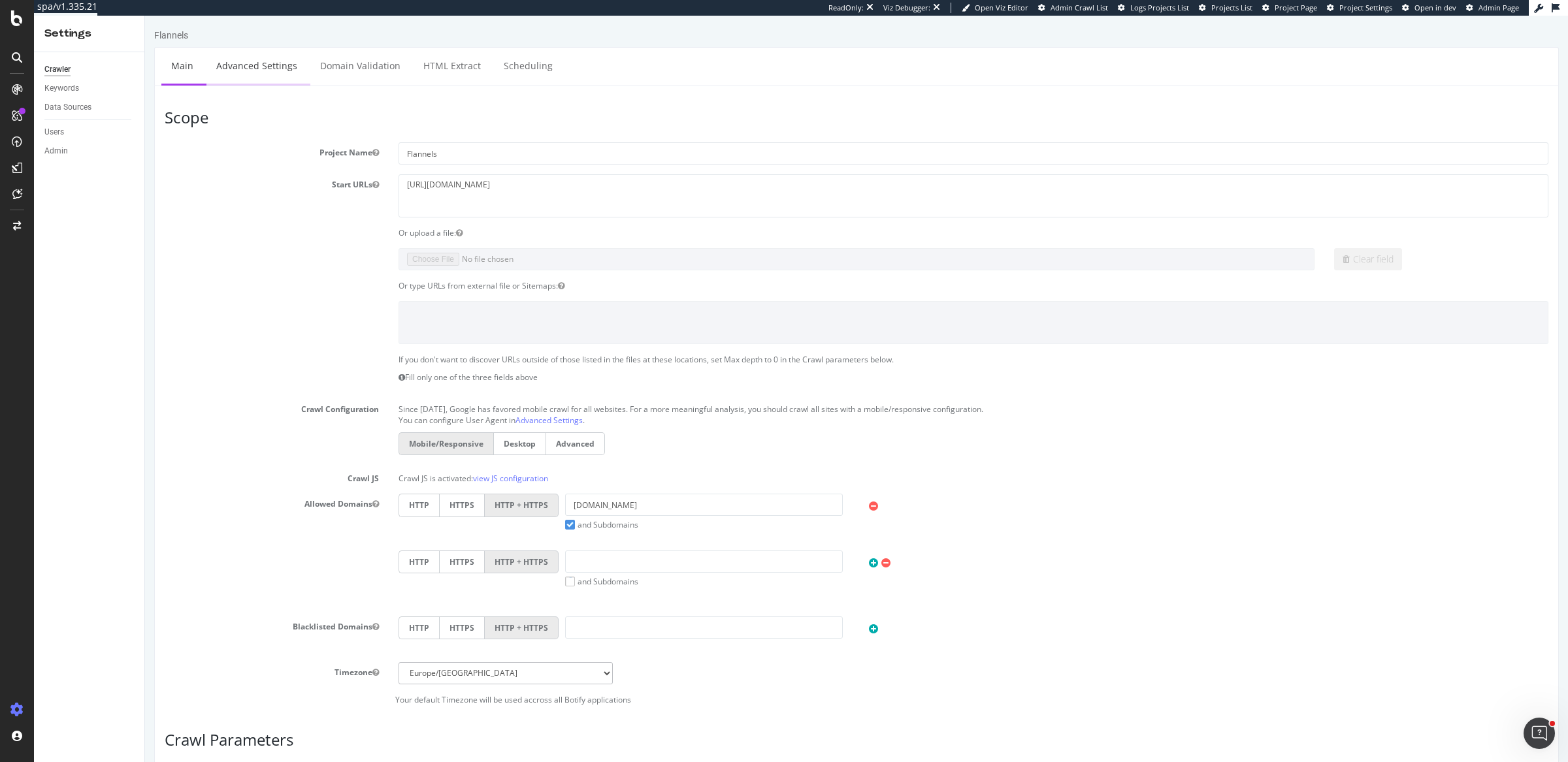
click at [291, 57] on link "Advanced Settings" at bounding box center [256, 65] width 101 height 36
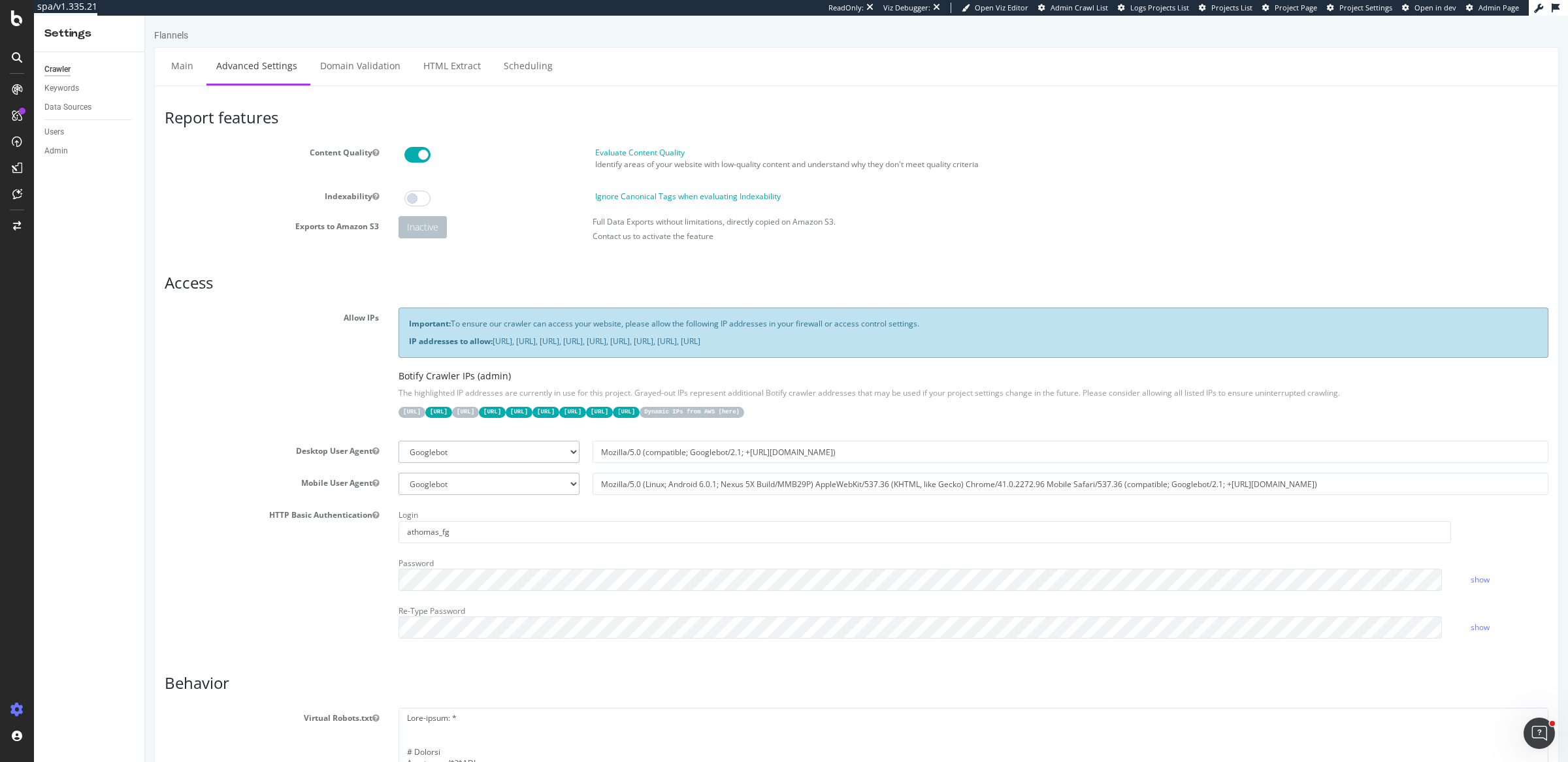
click at [500, 458] on select "Botify Googlebot Chrome Firefox Edge Custom" at bounding box center [489, 451] width 181 height 22
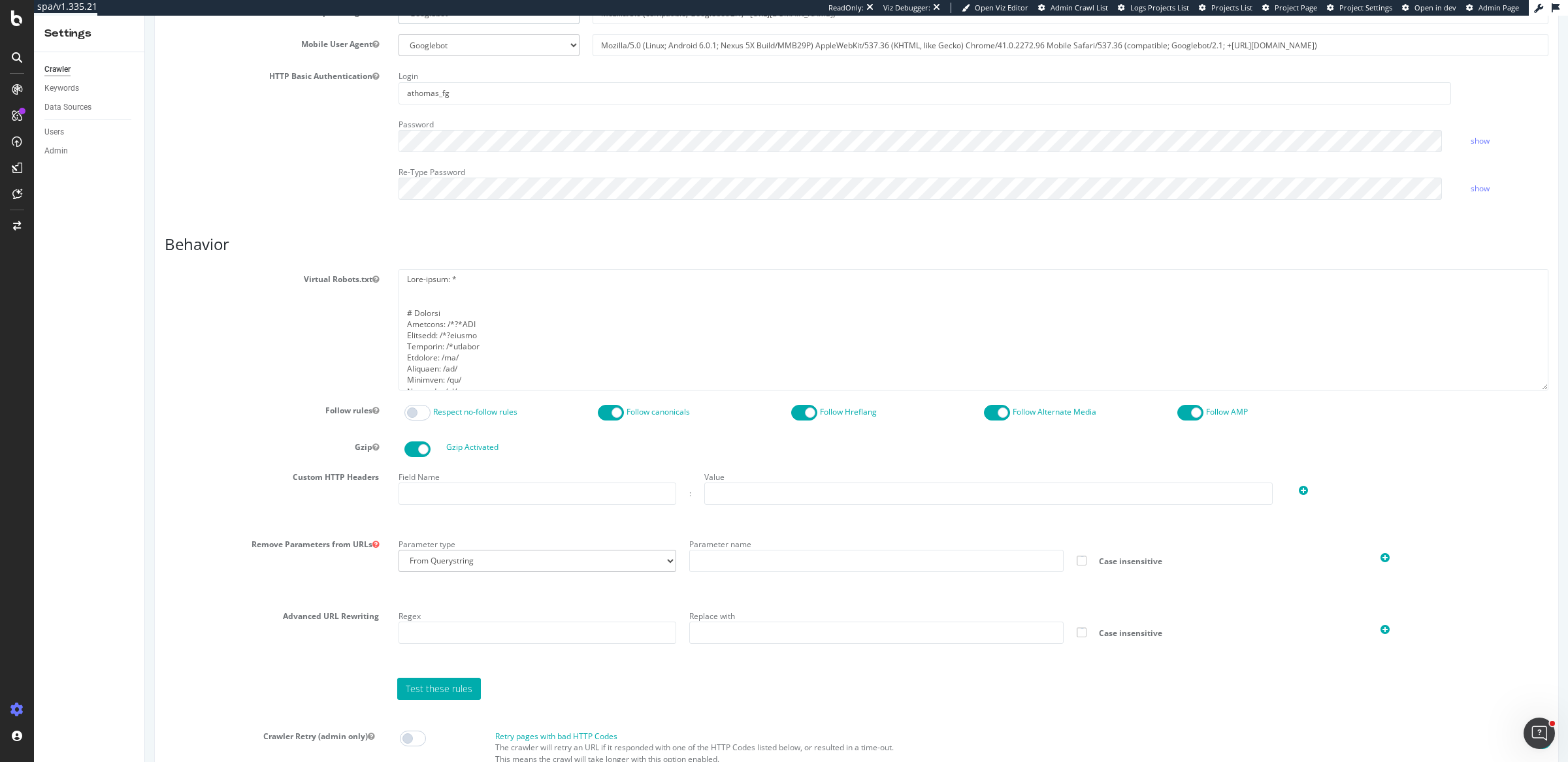
scroll to position [448, 0]
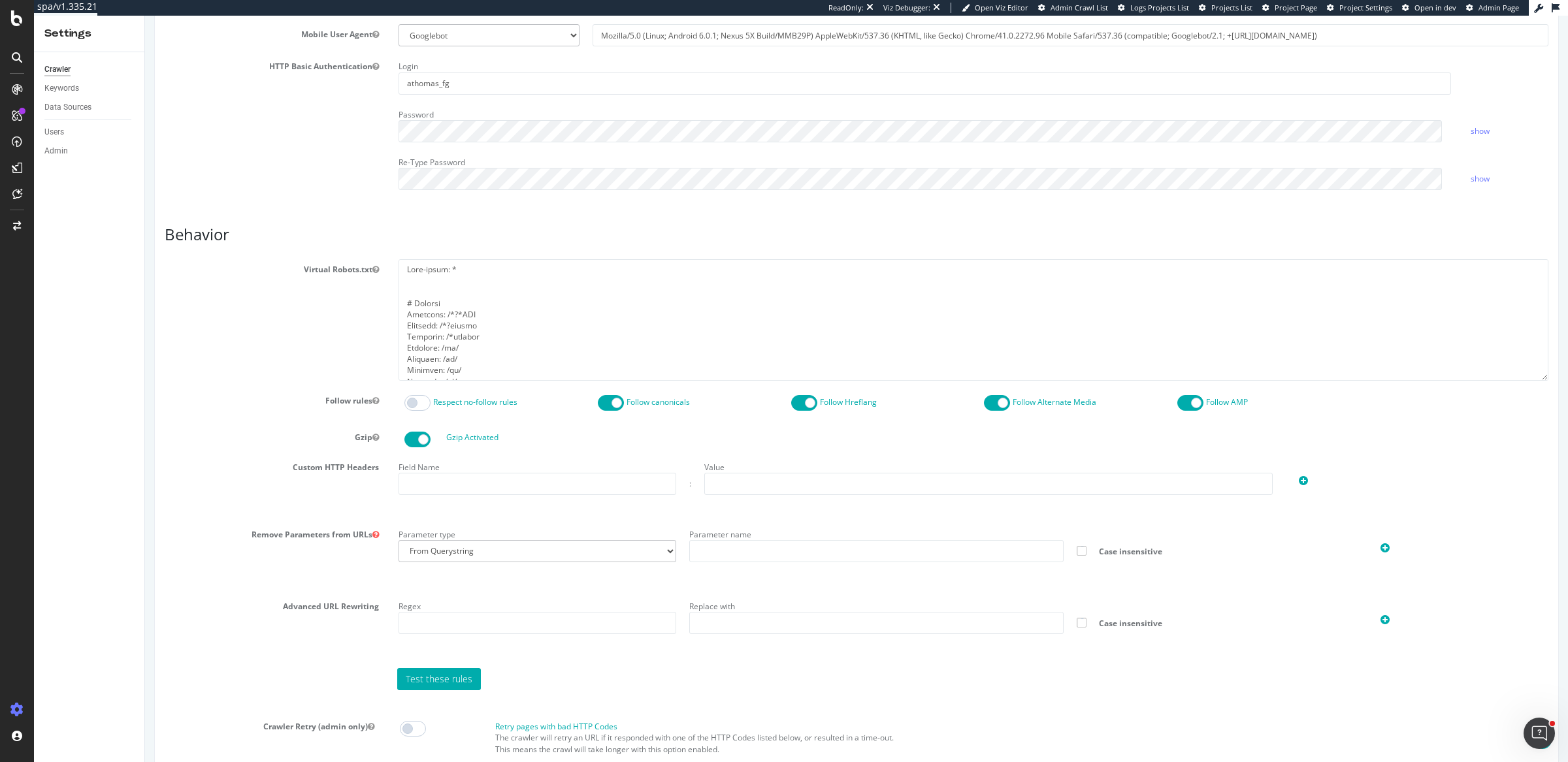
click at [325, 271] on label "Virtual Robots.txt" at bounding box center [272, 267] width 234 height 15
click at [373, 271] on button "Virtual Robots.txt" at bounding box center [375, 270] width 7 height 12
click at [325, 271] on label "Virtual Robots.txt" at bounding box center [272, 267] width 234 height 15
click at [373, 271] on button "Virtual Robots.txt" at bounding box center [375, 270] width 7 height 12
click at [325, 271] on label "Virtual Robots.txt" at bounding box center [272, 267] width 234 height 15
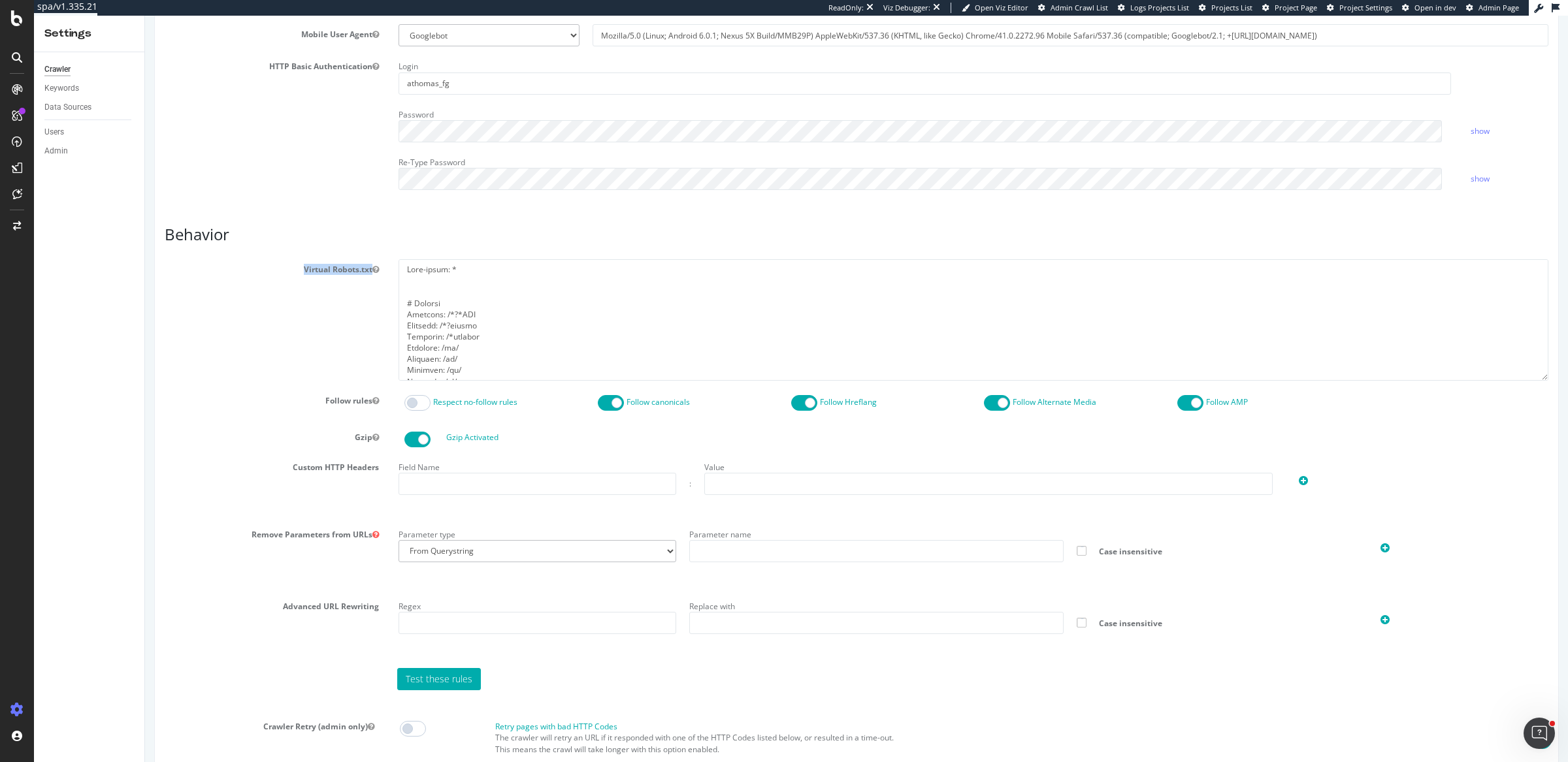
click at [373, 271] on button "Virtual Robots.txt" at bounding box center [375, 270] width 7 height 12
click at [410, 284] on textarea at bounding box center [974, 320] width 1150 height 121
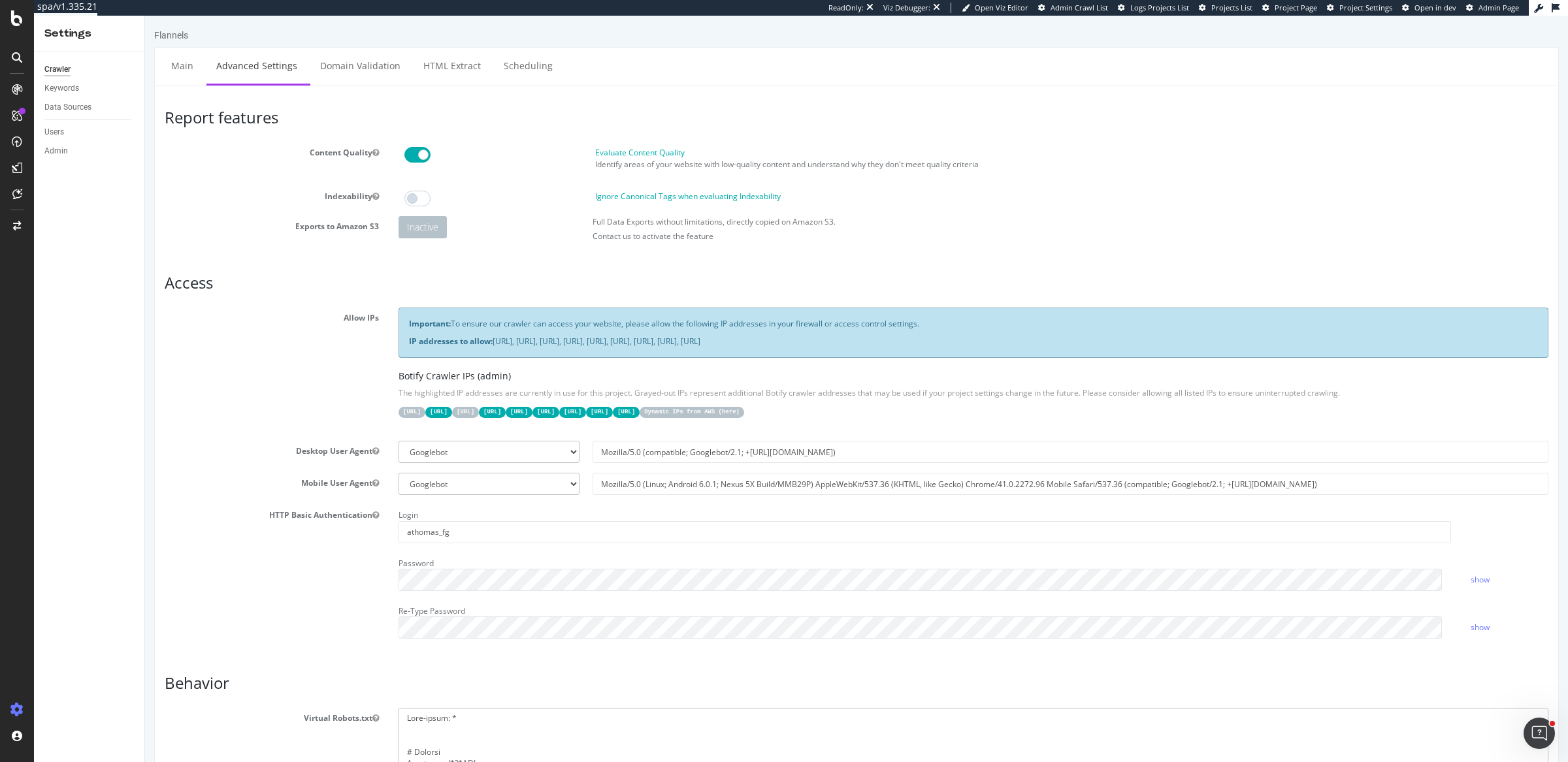
scroll to position [0, 0]
click at [524, 75] on link "Scheduling" at bounding box center [527, 65] width 68 height 36
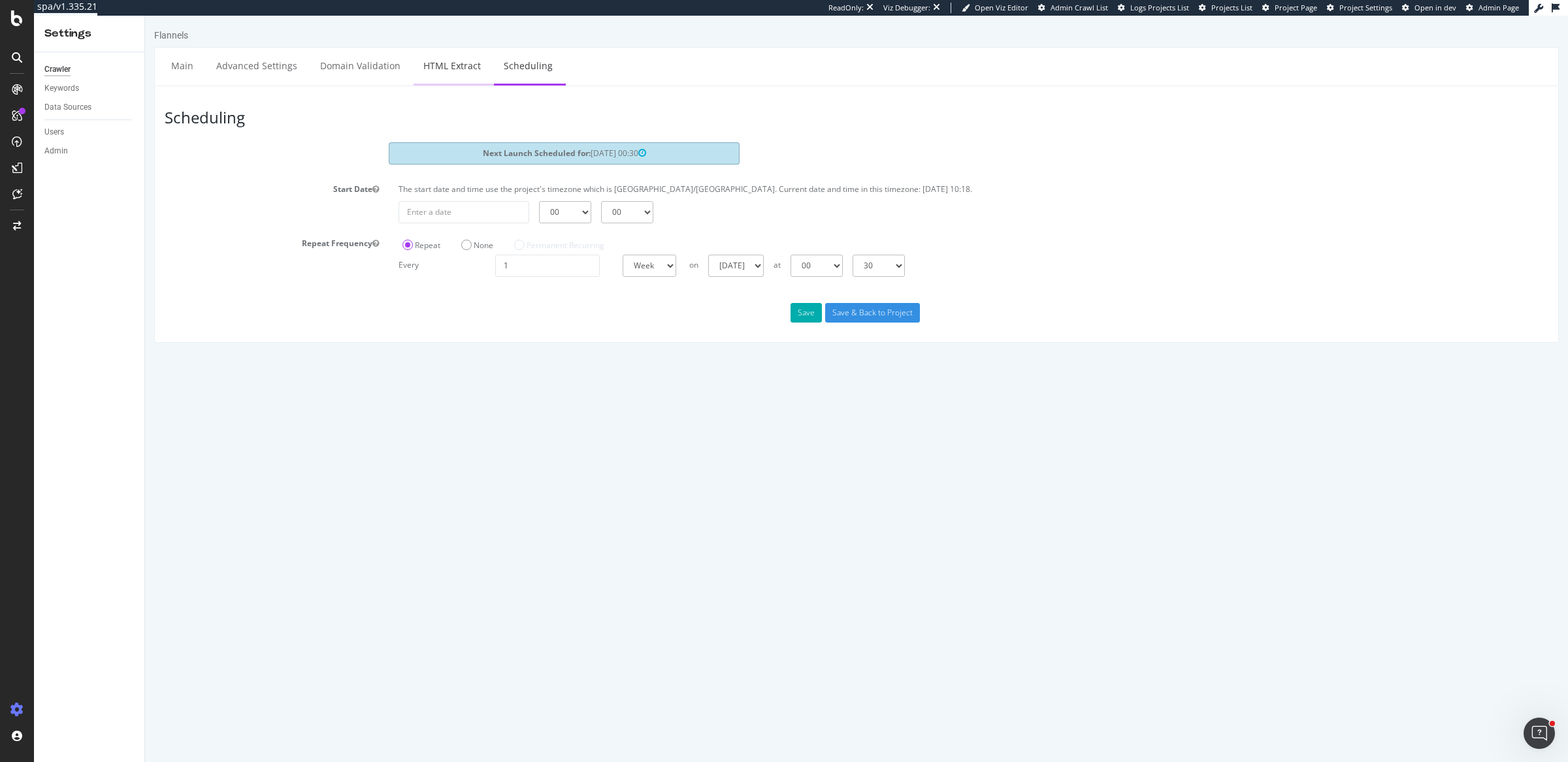
click at [430, 64] on link "HTML Extract" at bounding box center [452, 65] width 77 height 36
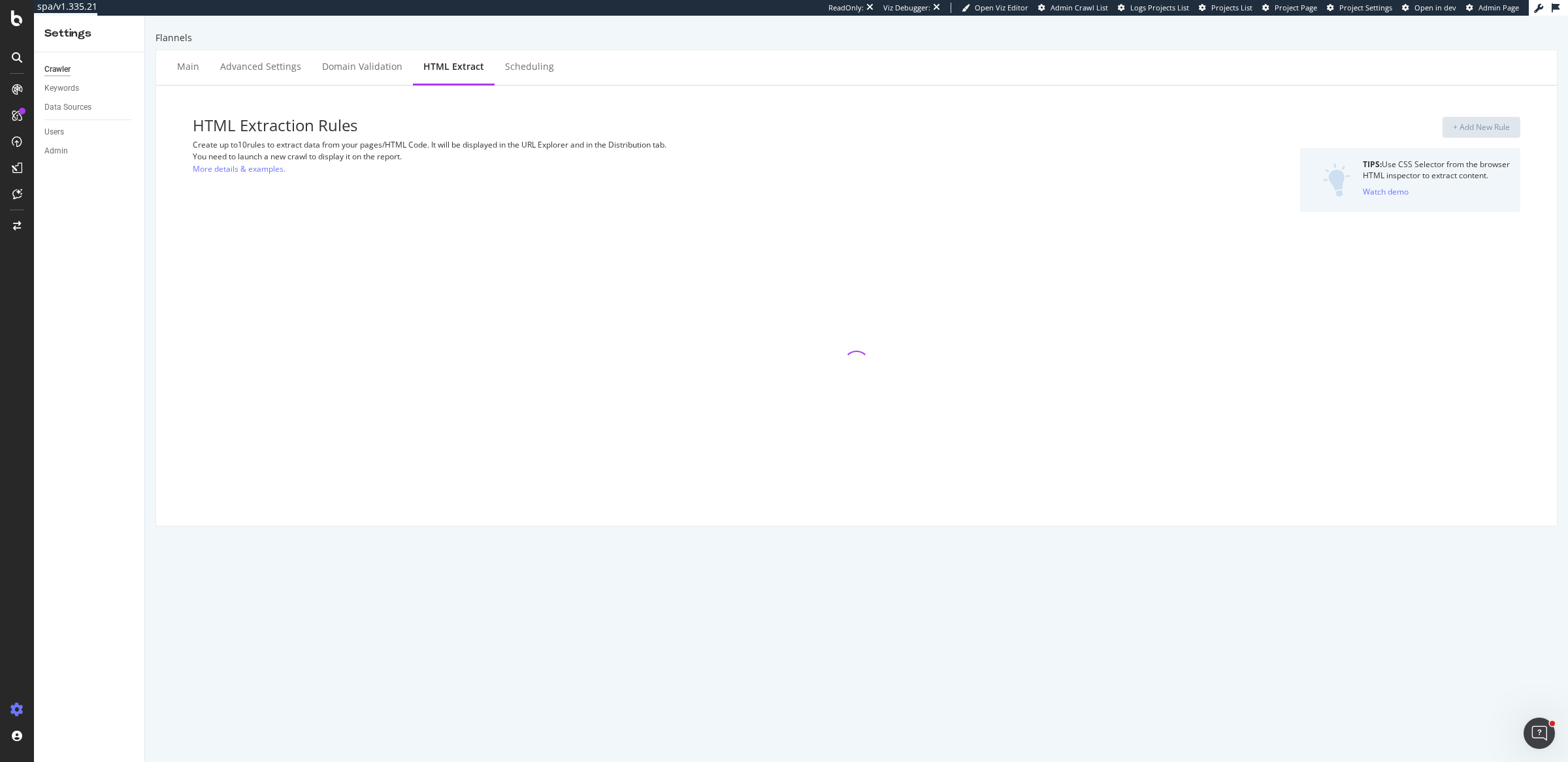
select select "i"
select select "html.length"
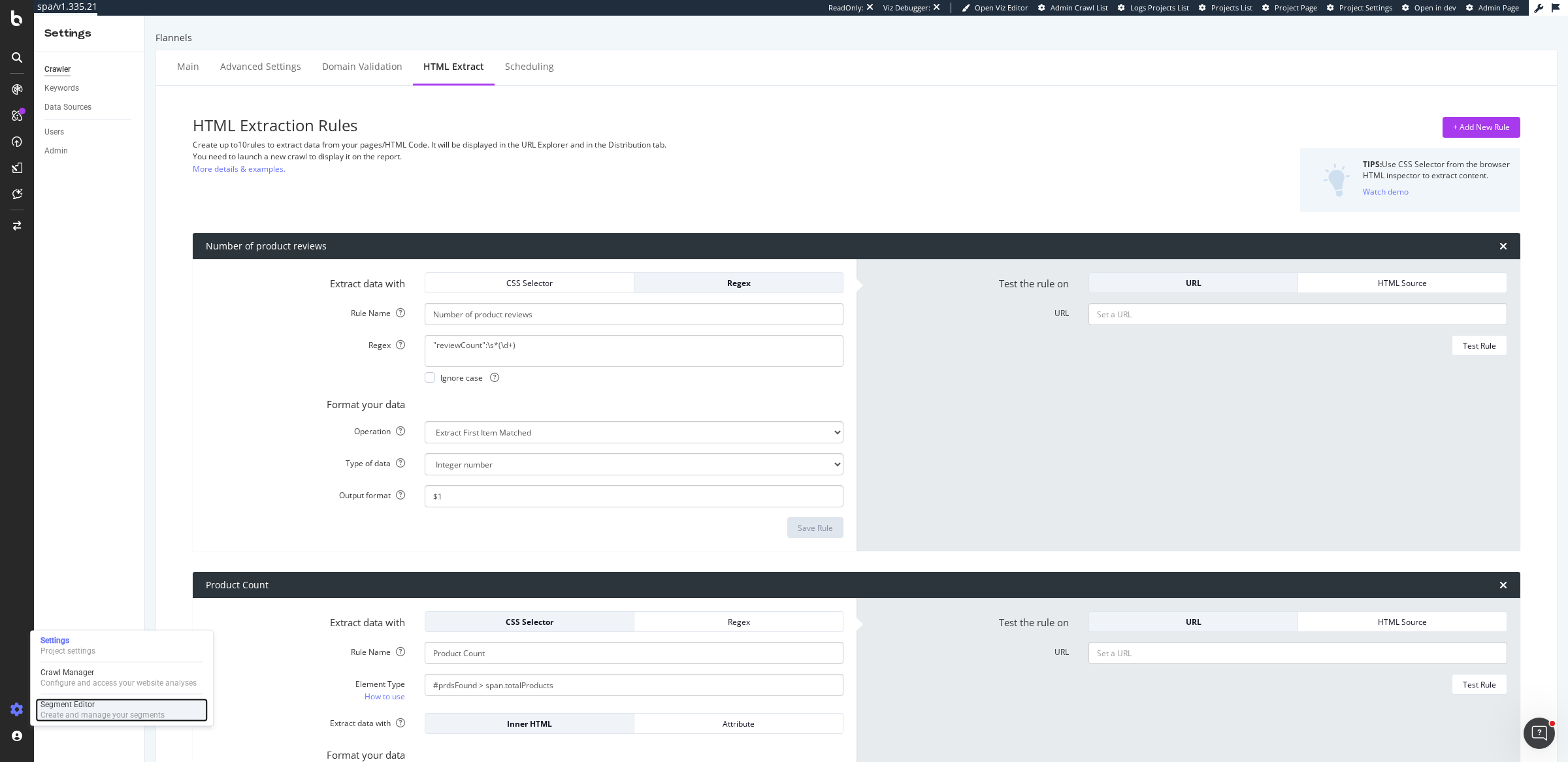
click at [88, 705] on div "Segment Editor" at bounding box center [102, 704] width 124 height 11
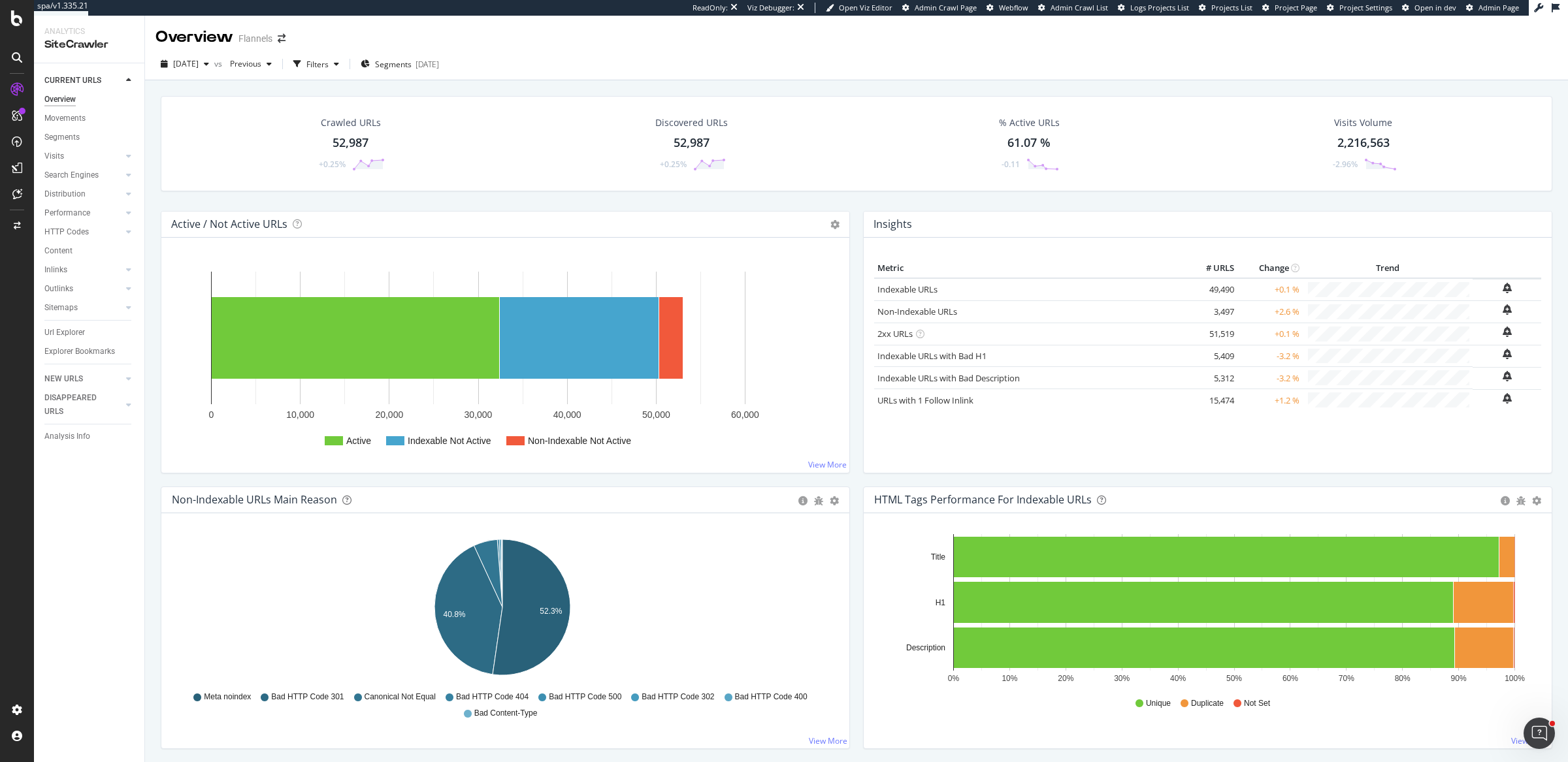
click at [846, 209] on div "Crawled URLs 52,987 +0.25% Discovered URLs 52,987 +0.25% % Active URLs 61.07 % …" at bounding box center [856, 154] width 1405 height 115
click at [189, 67] on span "[DATE]" at bounding box center [185, 64] width 26 height 12
click at [261, 64] on span "Previous" at bounding box center [243, 64] width 36 height 12
click at [572, 44] on div "Overview Flannels" at bounding box center [856, 32] width 1423 height 33
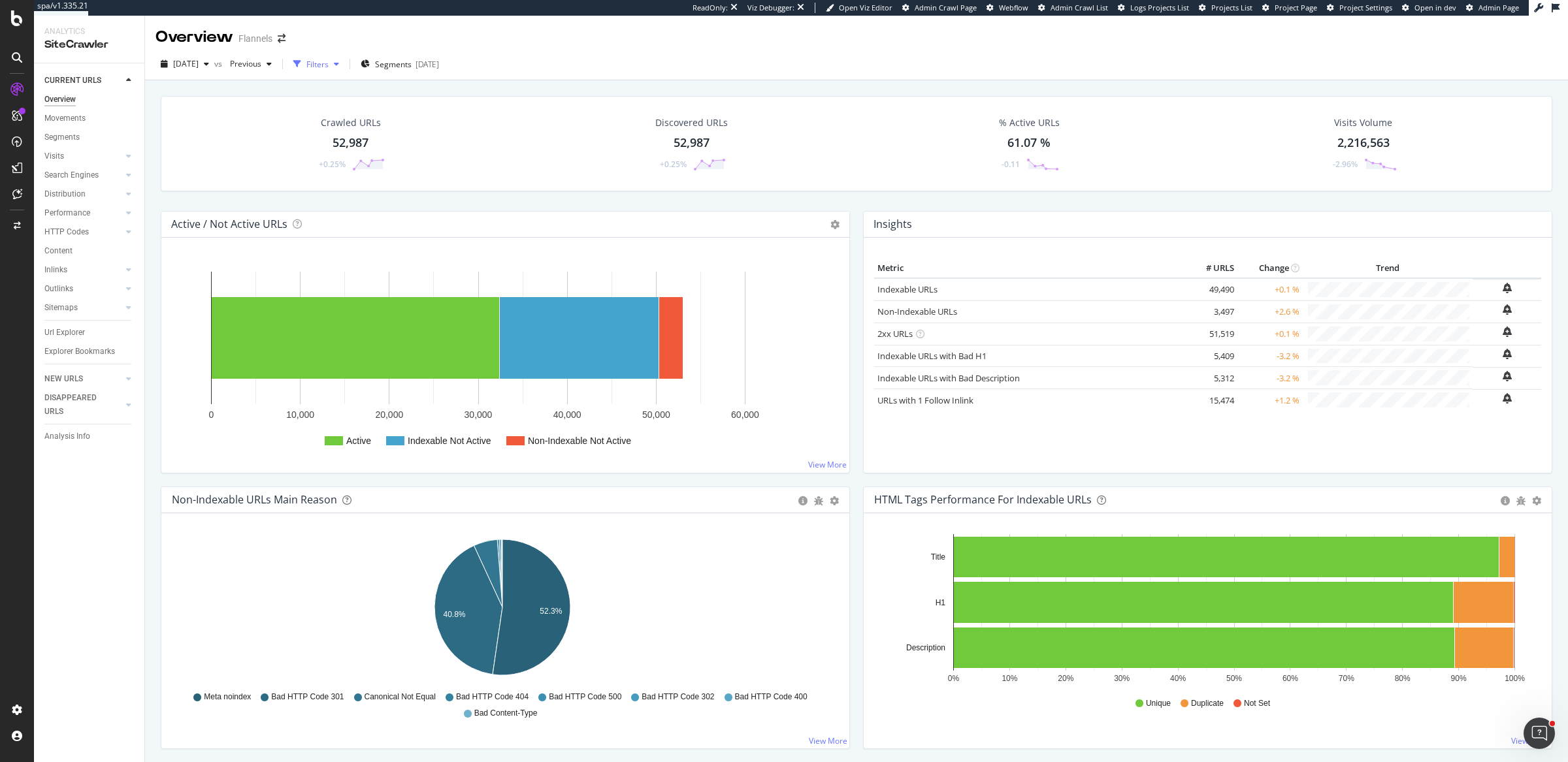
click at [335, 70] on div "Filters" at bounding box center [316, 63] width 57 height 19
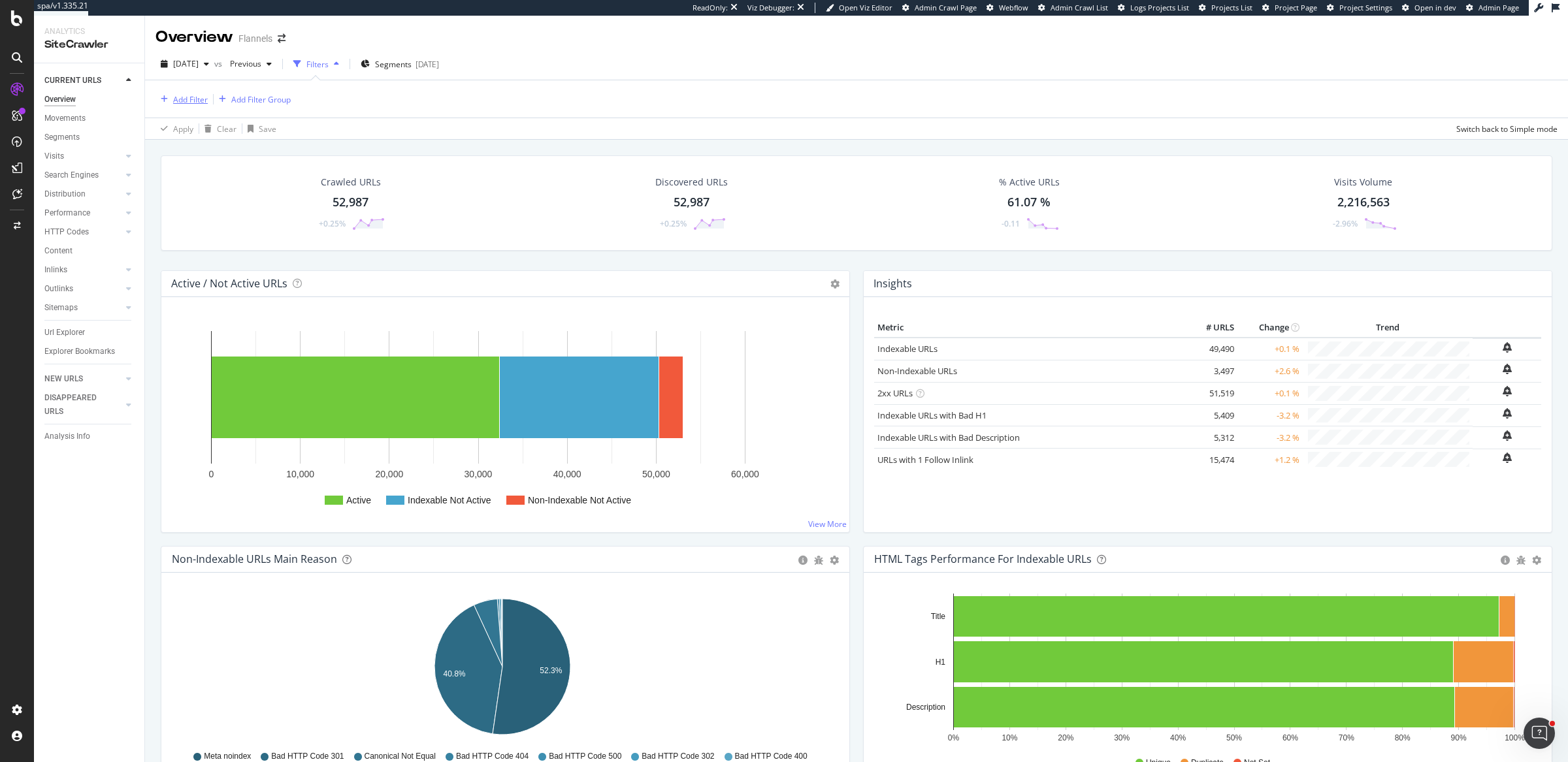
click at [187, 106] on div "Add Filter" at bounding box center [181, 99] width 52 height 14
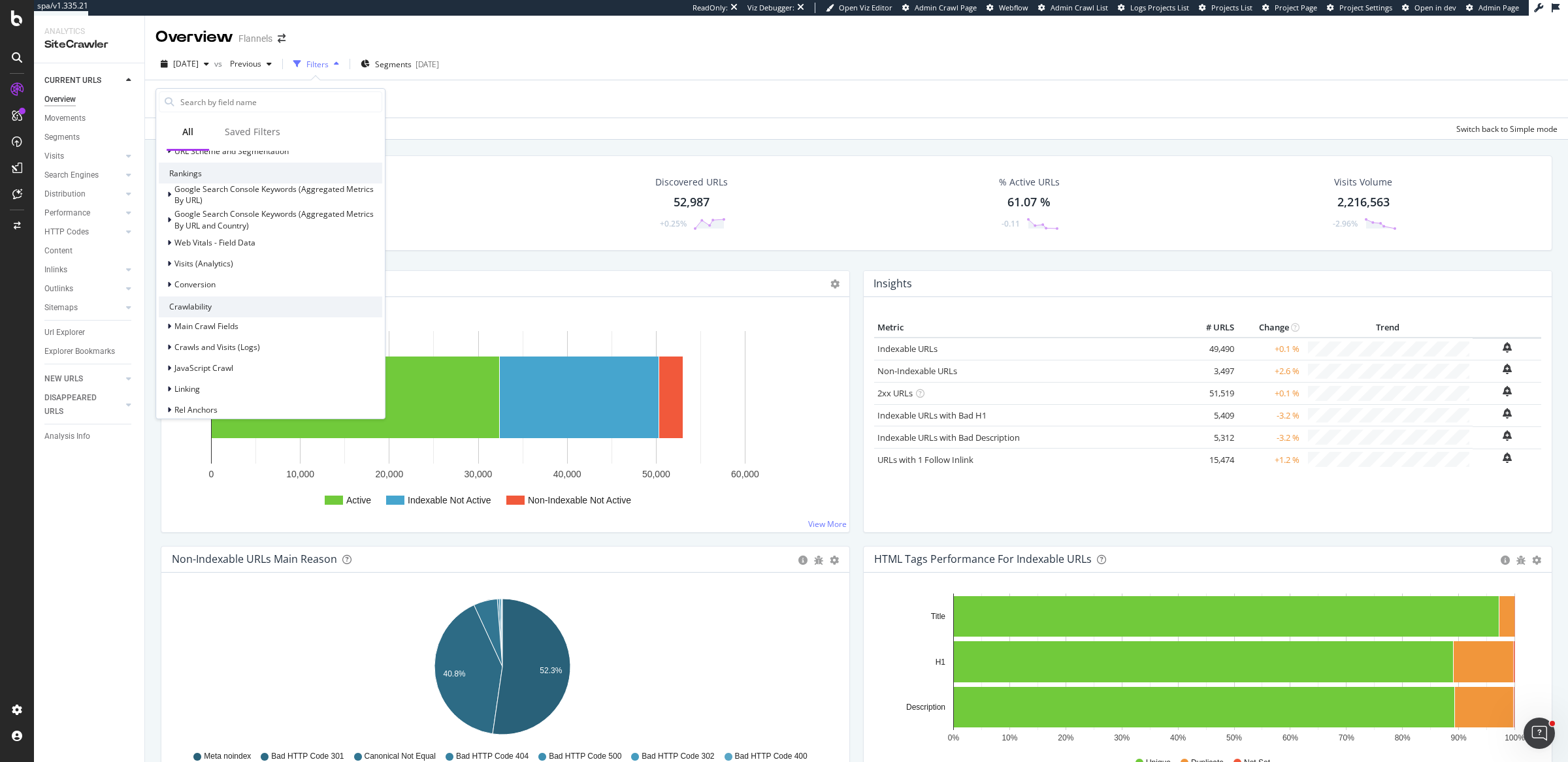
scroll to position [365, 0]
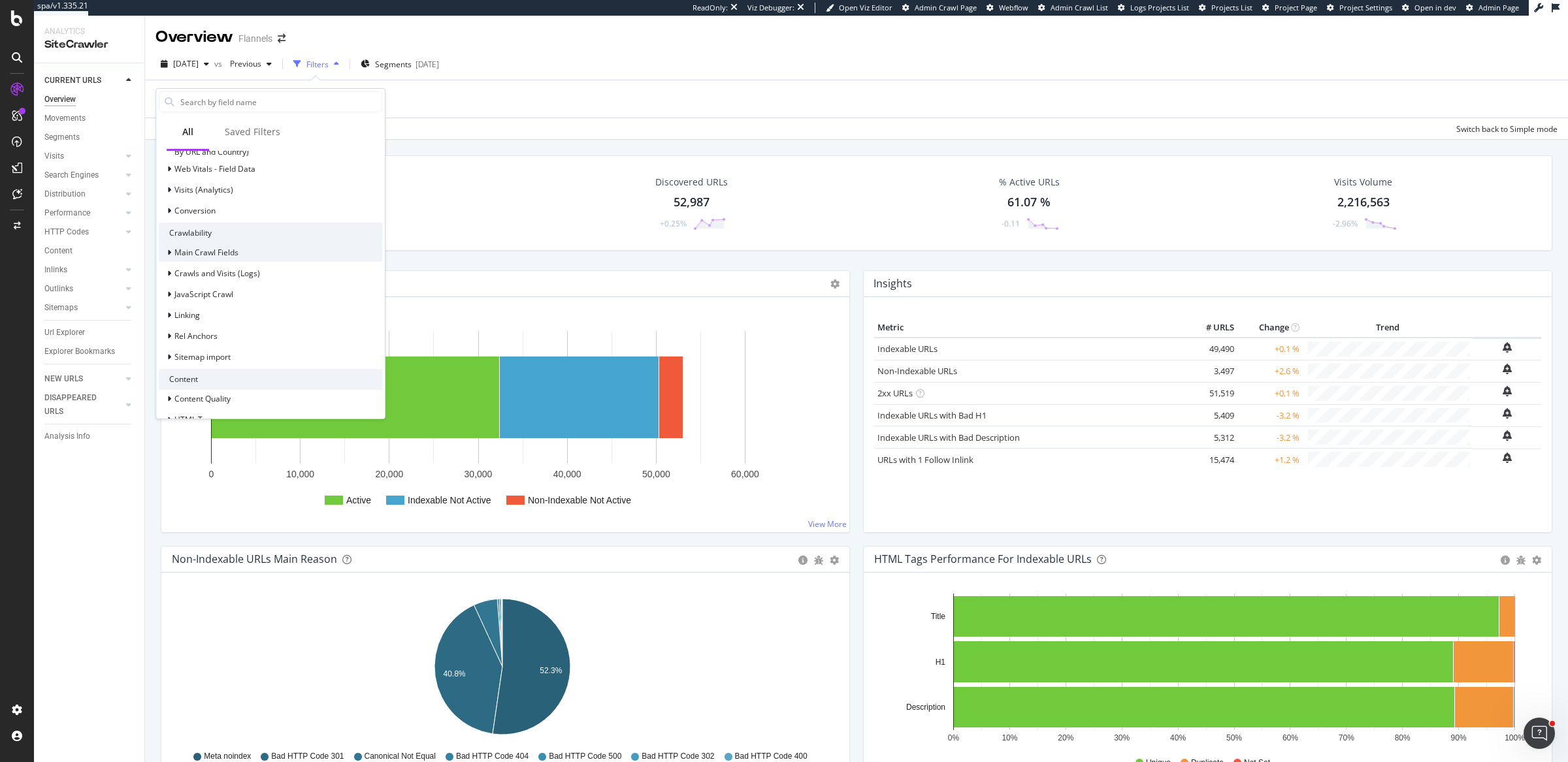
click at [183, 253] on span "Main Crawl Fields" at bounding box center [206, 252] width 64 height 12
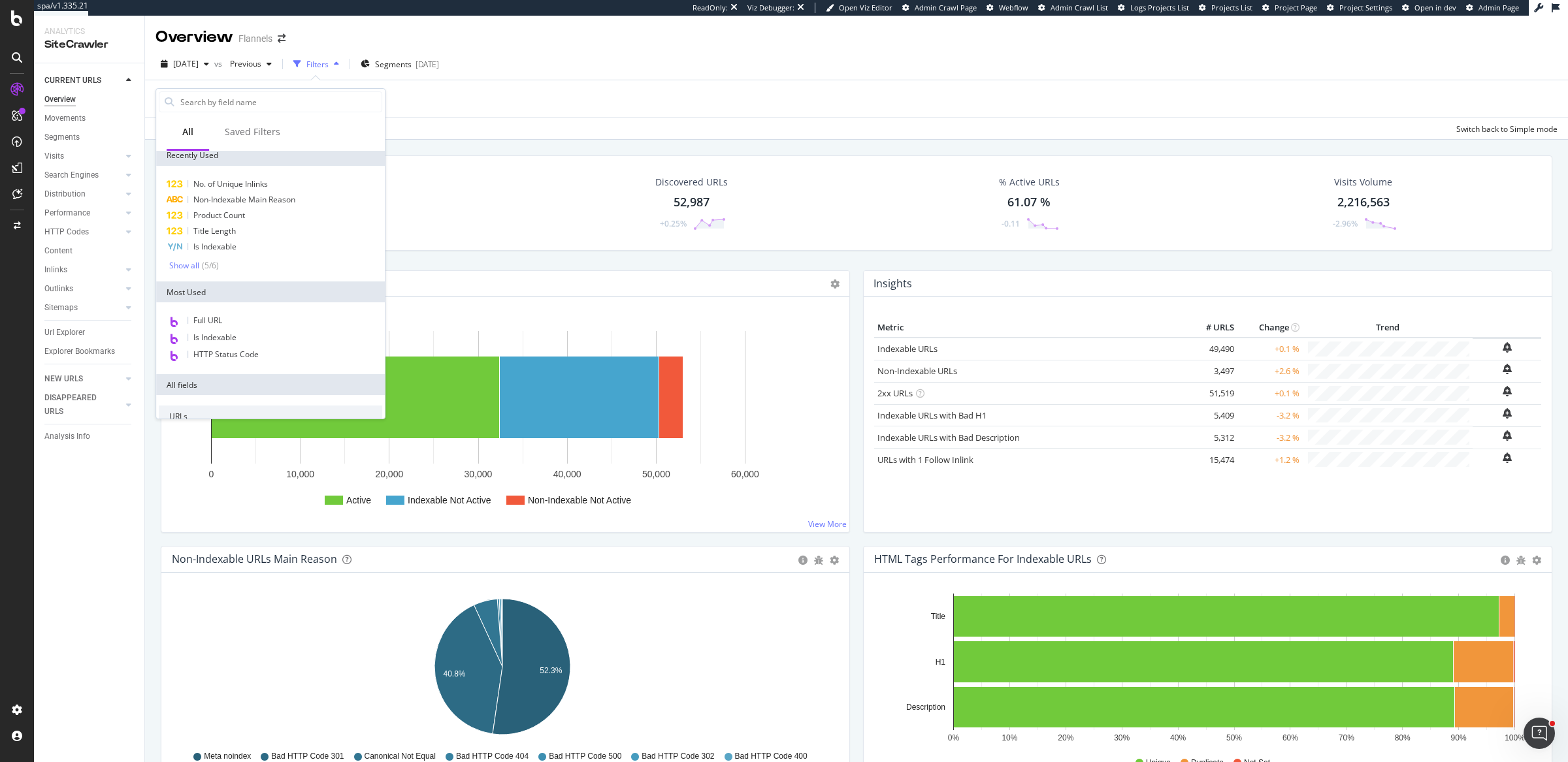
scroll to position [0, 0]
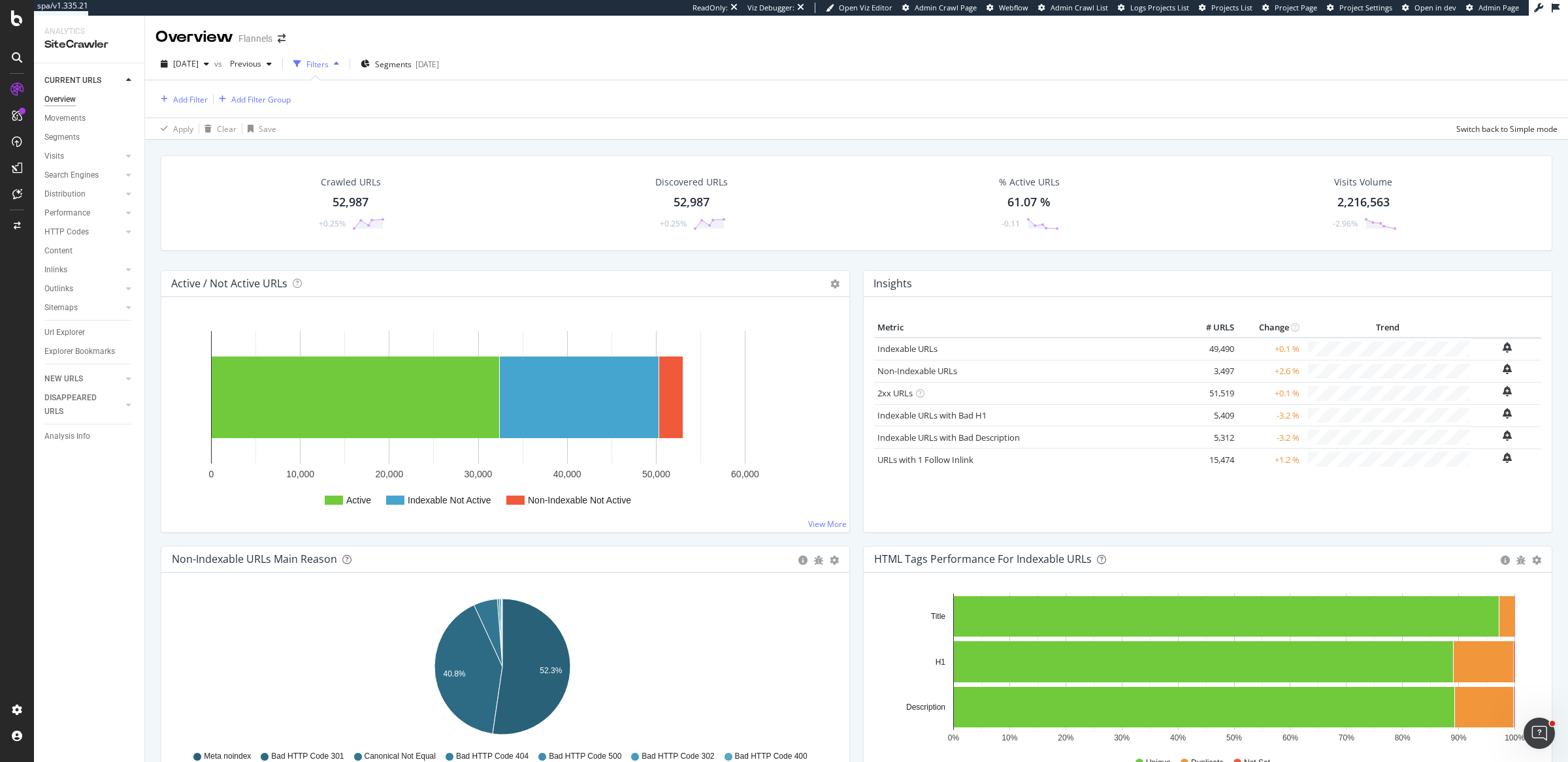
click at [531, 267] on div "Crawled URLs 52,987 +0.25% Discovered URLs 52,987 +0.25% % Active URLs 61.07 % …" at bounding box center [856, 213] width 1405 height 115
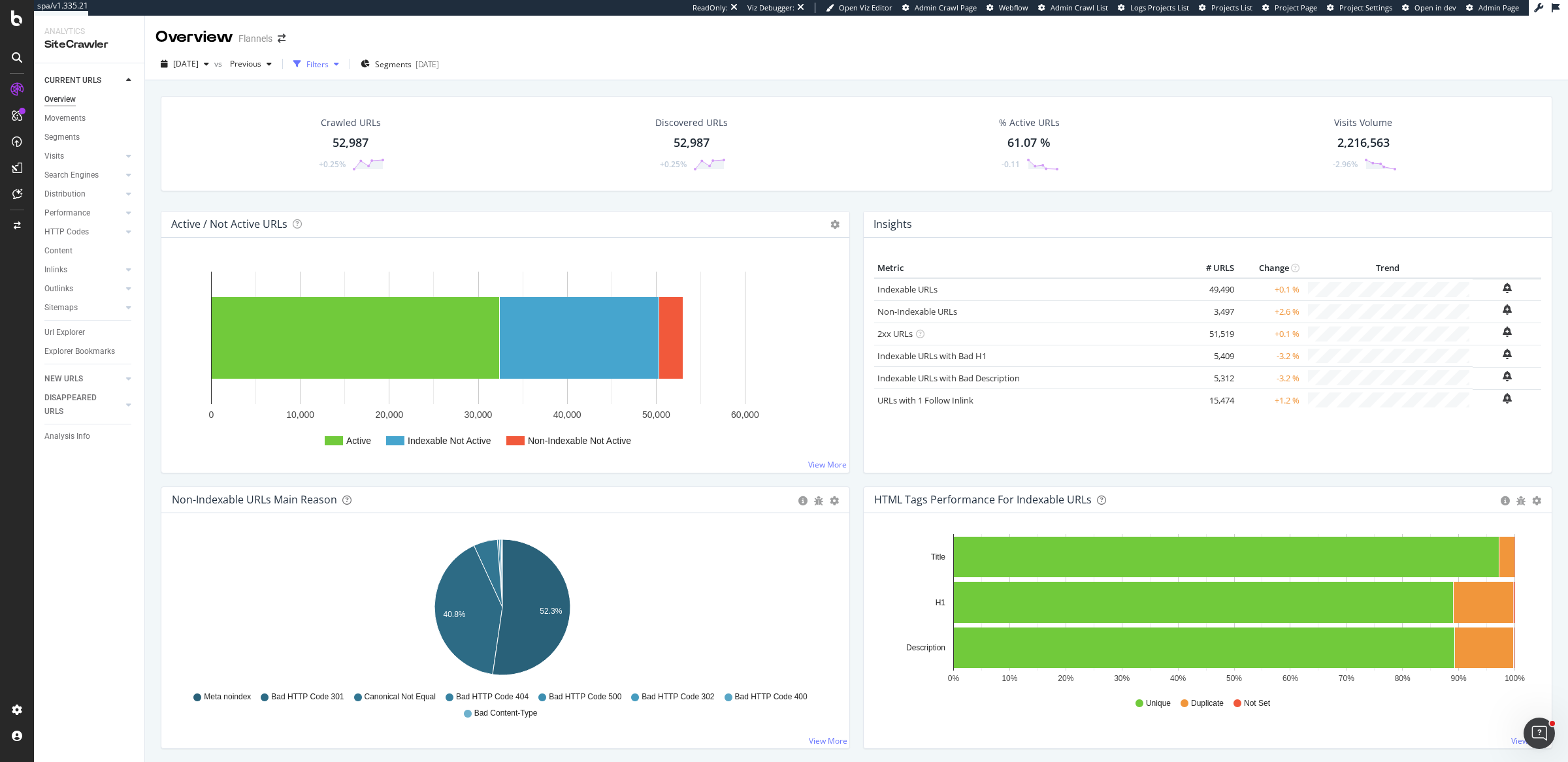
click at [328, 68] on div "Filters" at bounding box center [317, 64] width 22 height 12
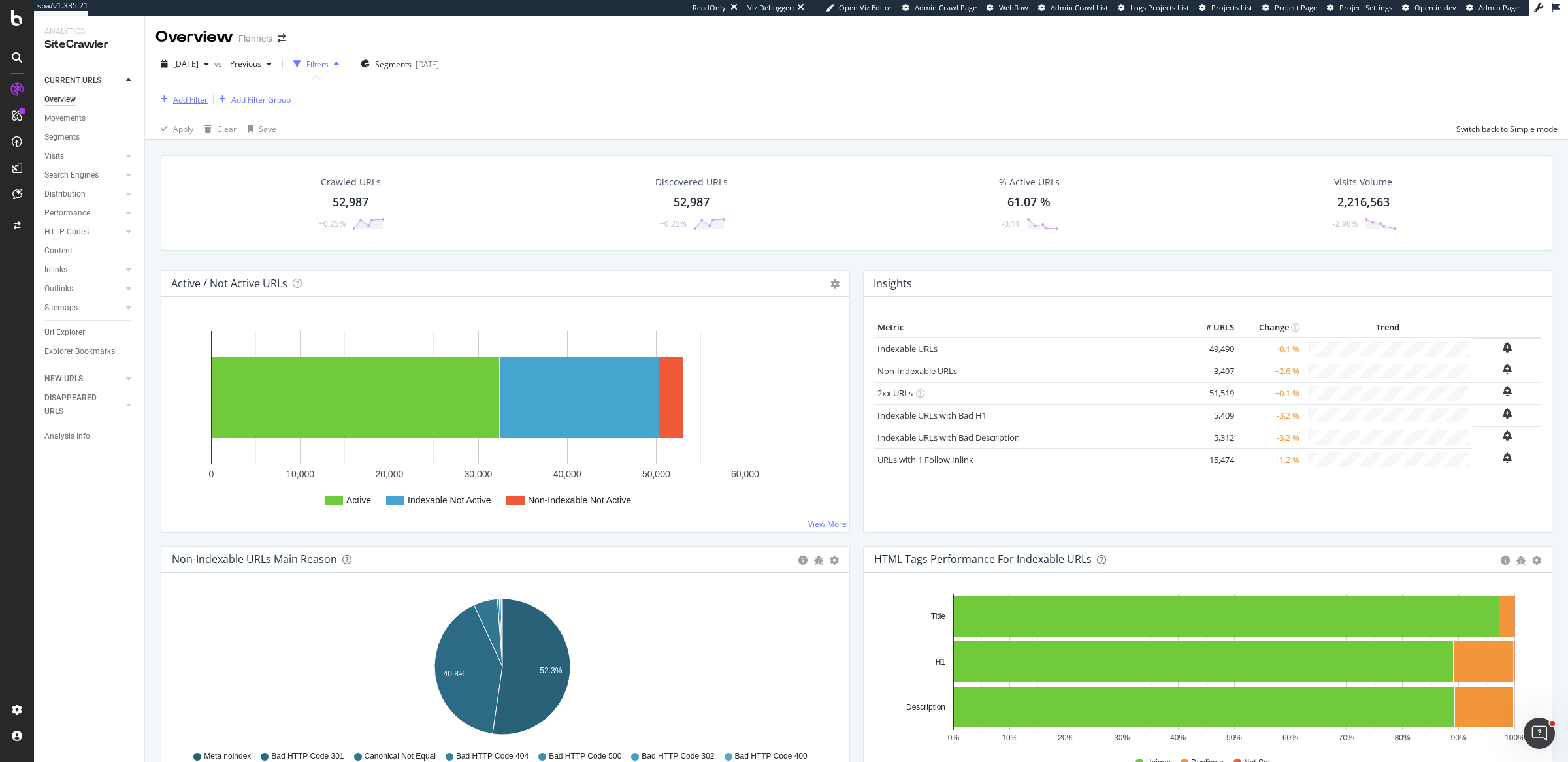
click at [179, 98] on div "Add Filter" at bounding box center [190, 100] width 35 height 12
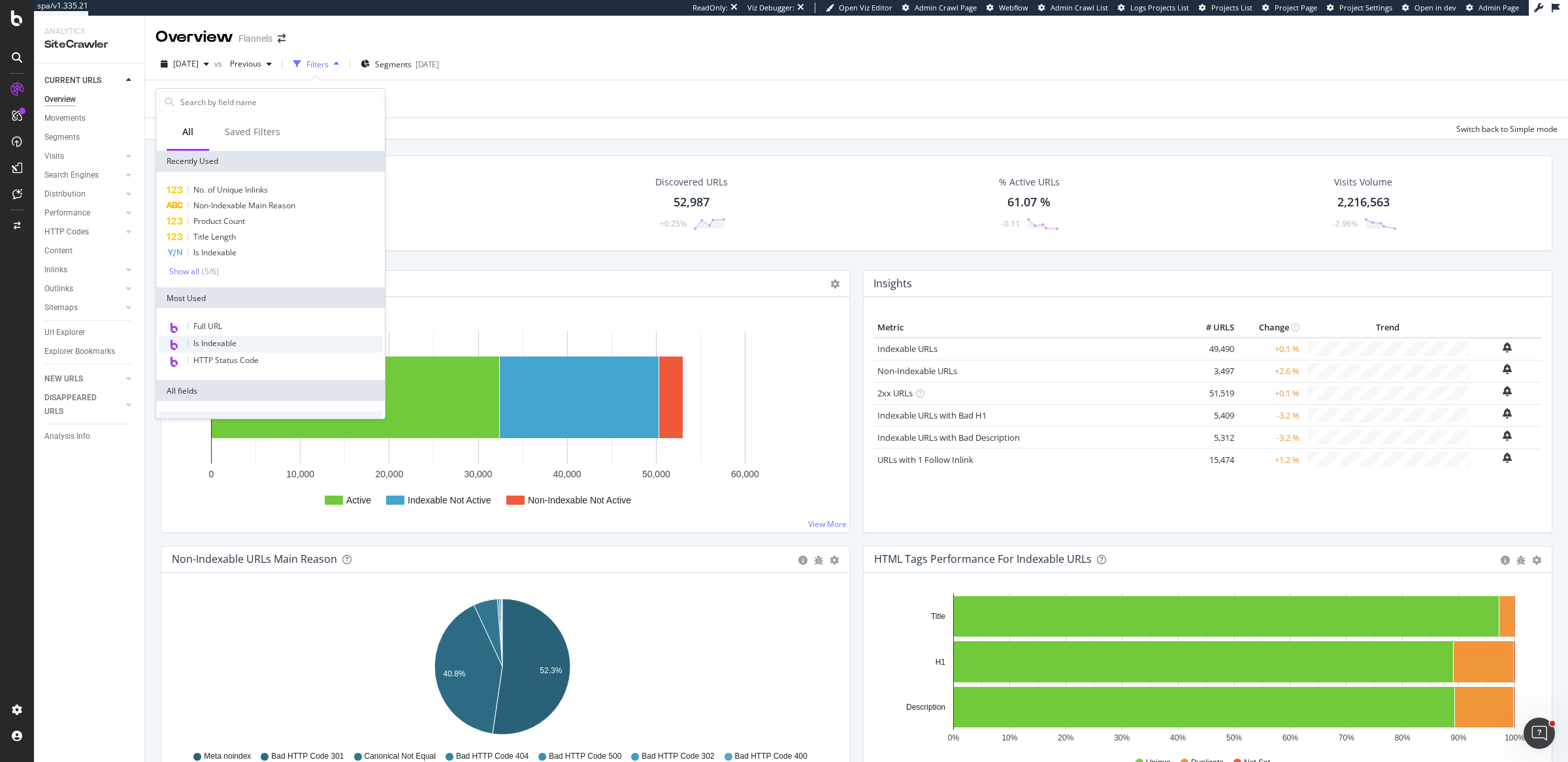
click at [204, 338] on span "Is Indexable" at bounding box center [214, 344] width 43 height 12
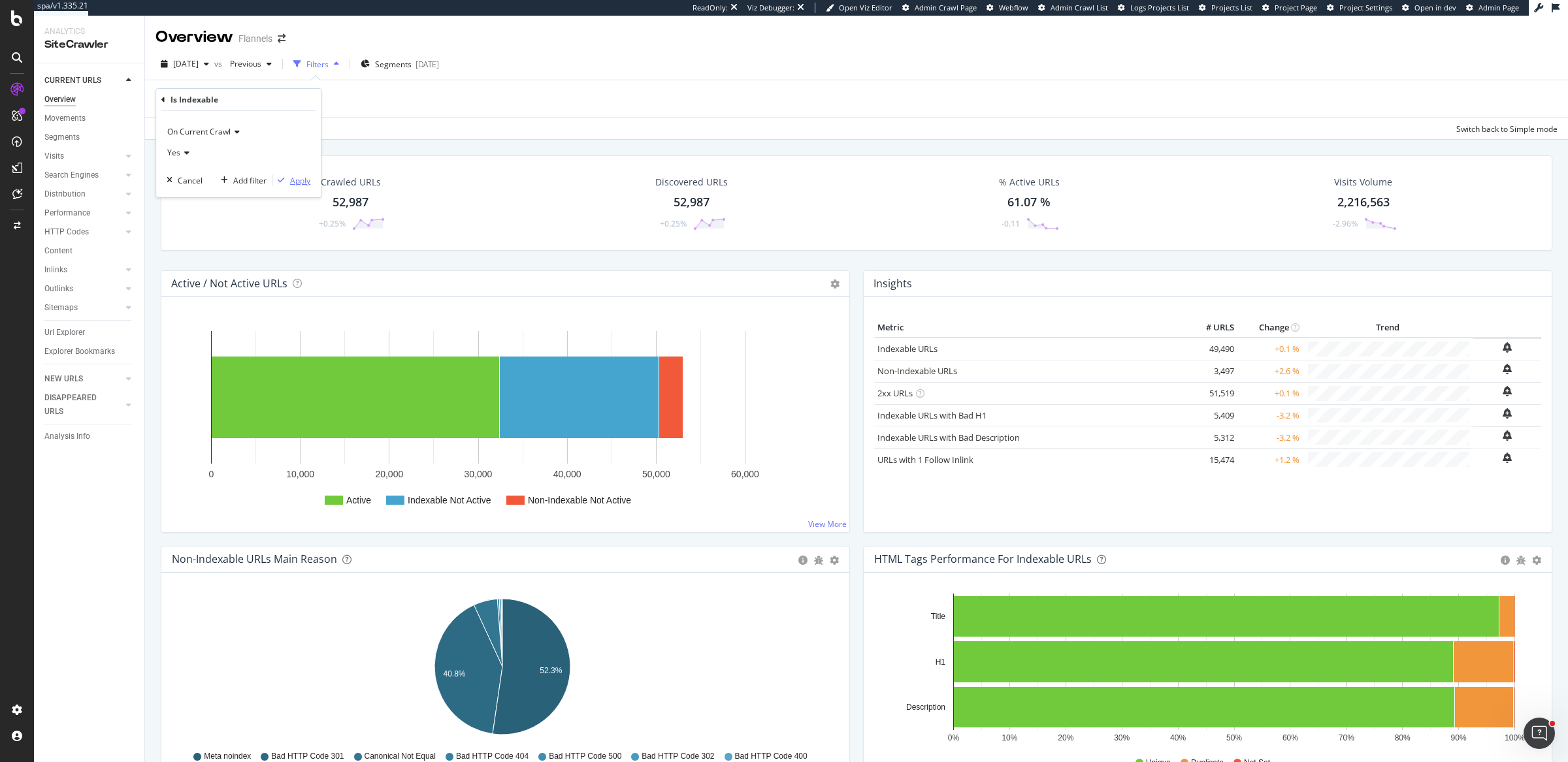
click at [291, 179] on div "Apply" at bounding box center [300, 180] width 20 height 12
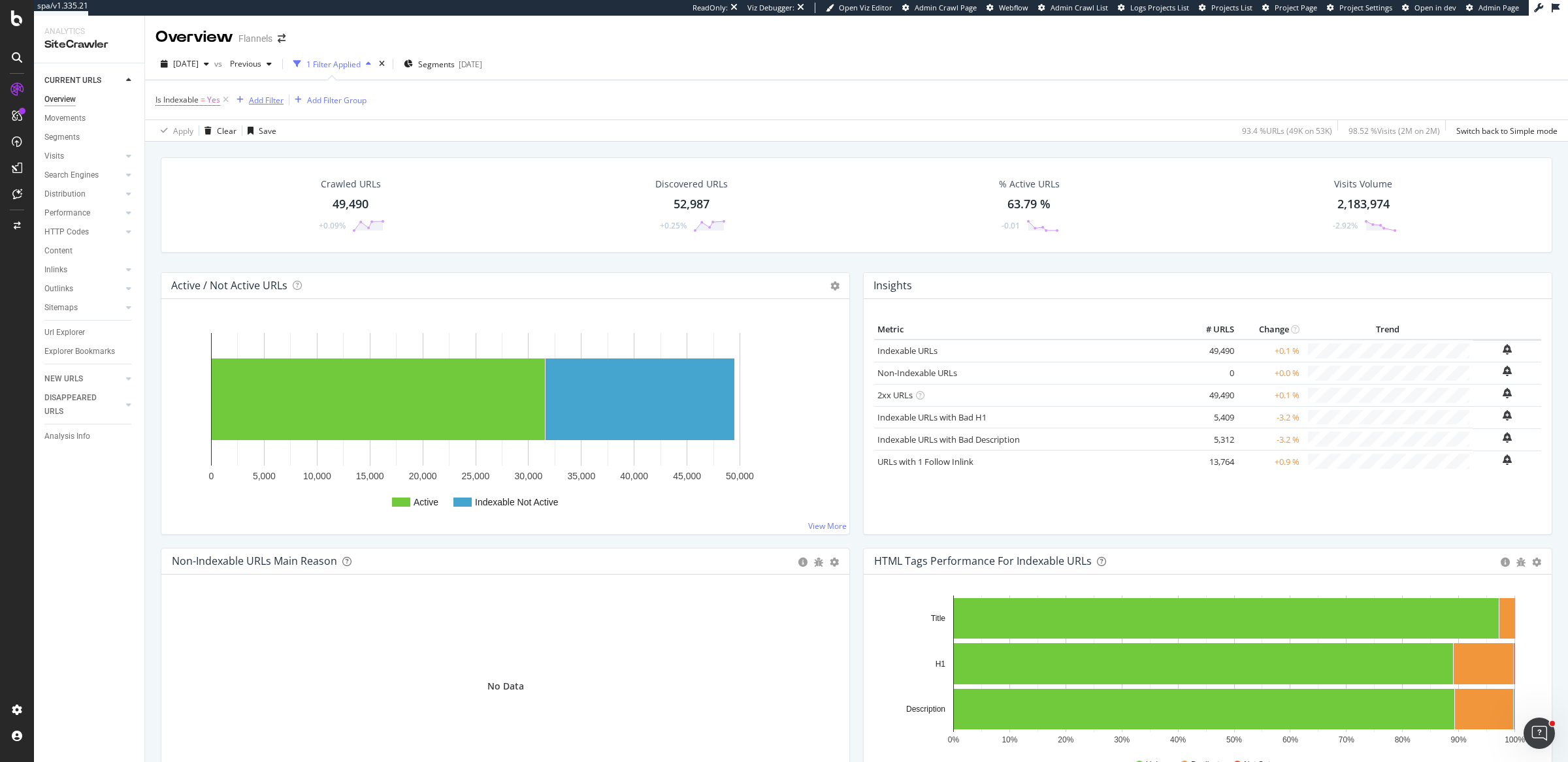
click at [272, 104] on div "Add Filter" at bounding box center [266, 101] width 35 height 12
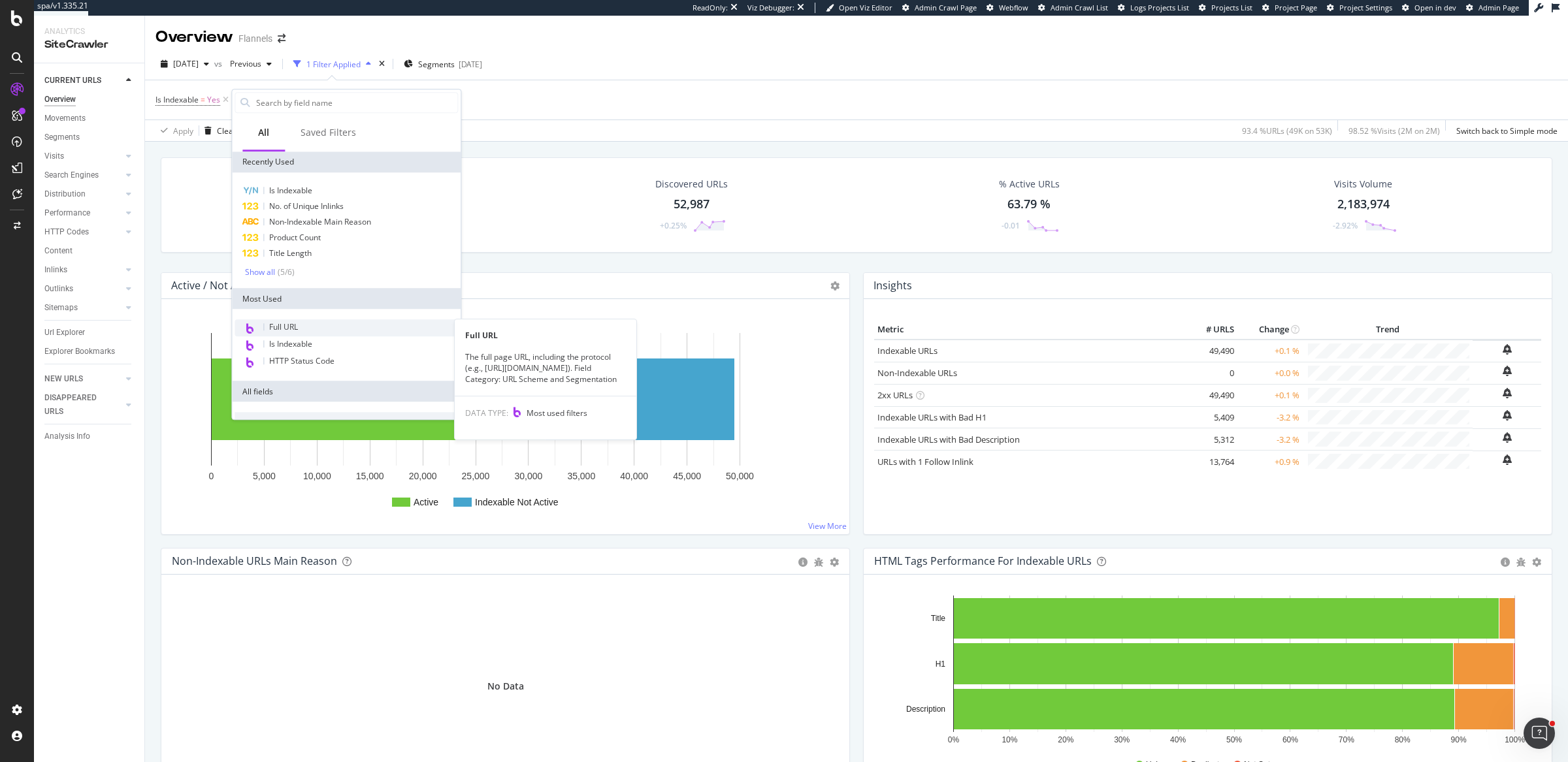
click at [303, 323] on div "Full URL" at bounding box center [346, 328] width 224 height 17
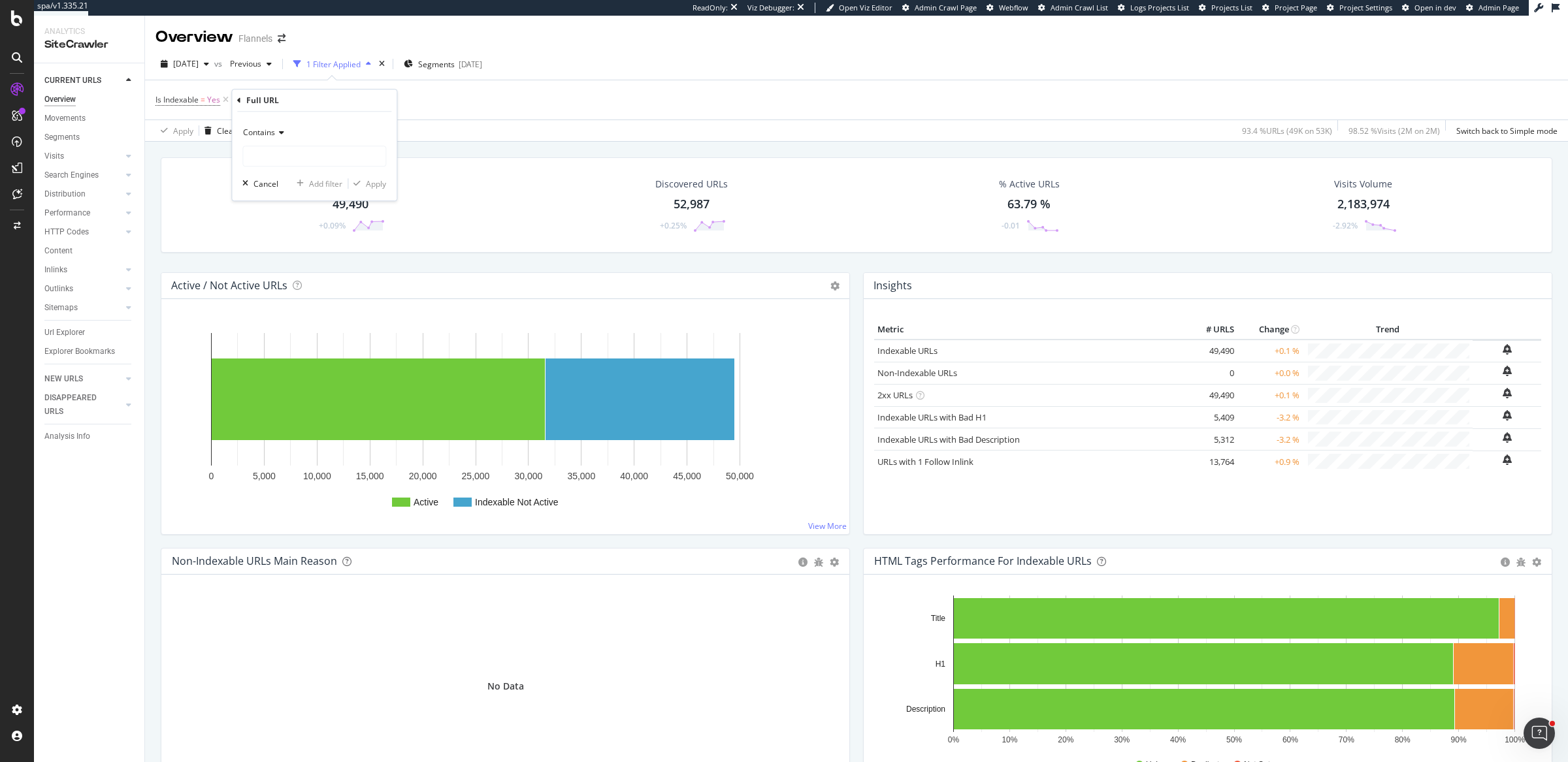
click at [272, 136] on span "Contains" at bounding box center [258, 132] width 32 height 12
click at [281, 133] on icon at bounding box center [279, 132] width 10 height 8
click at [291, 161] on input "text" at bounding box center [314, 156] width 142 height 21
type input "women"
click at [374, 185] on div "Apply" at bounding box center [375, 184] width 20 height 12
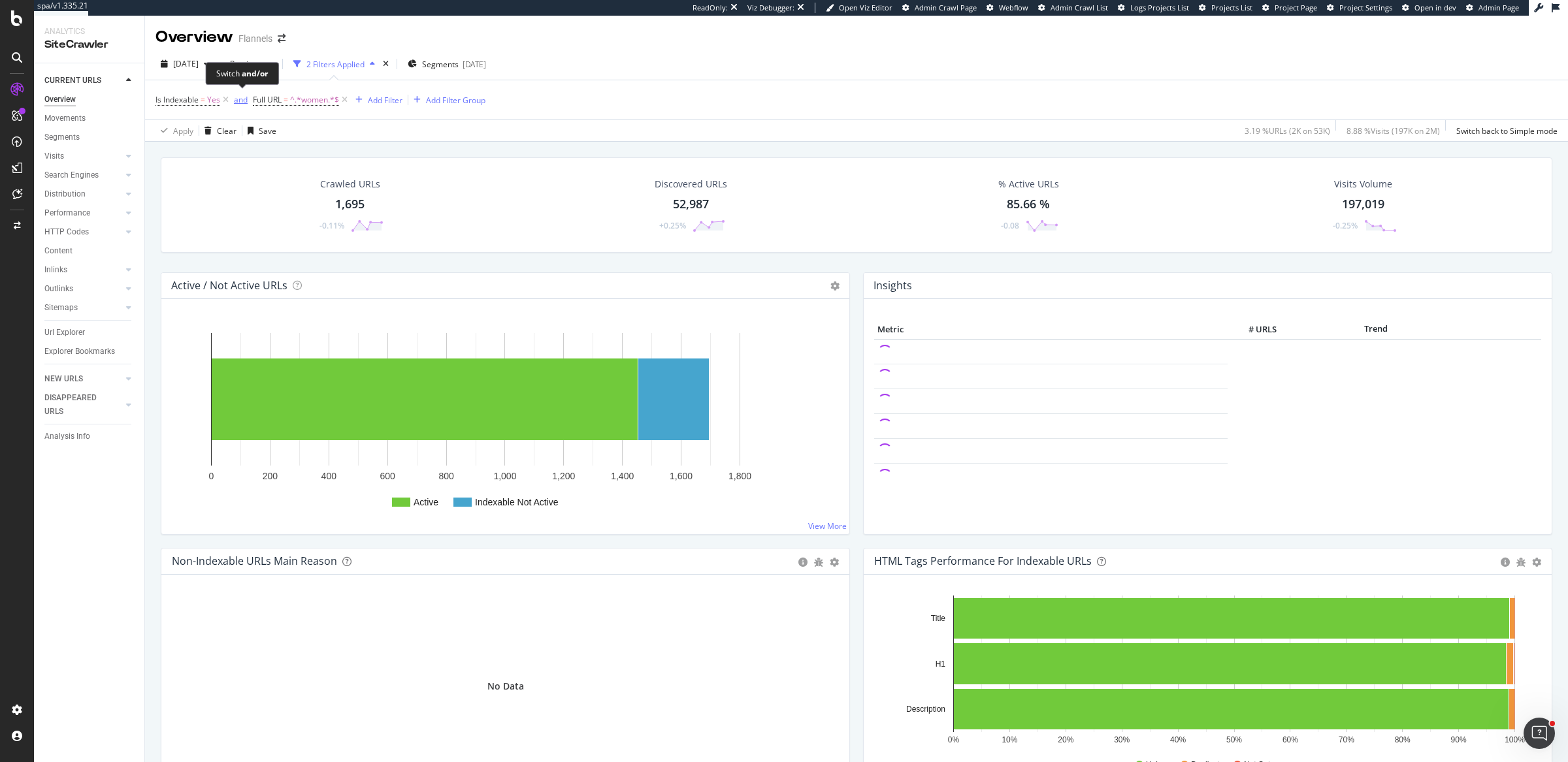
click at [244, 104] on div "and" at bounding box center [241, 100] width 13 height 12
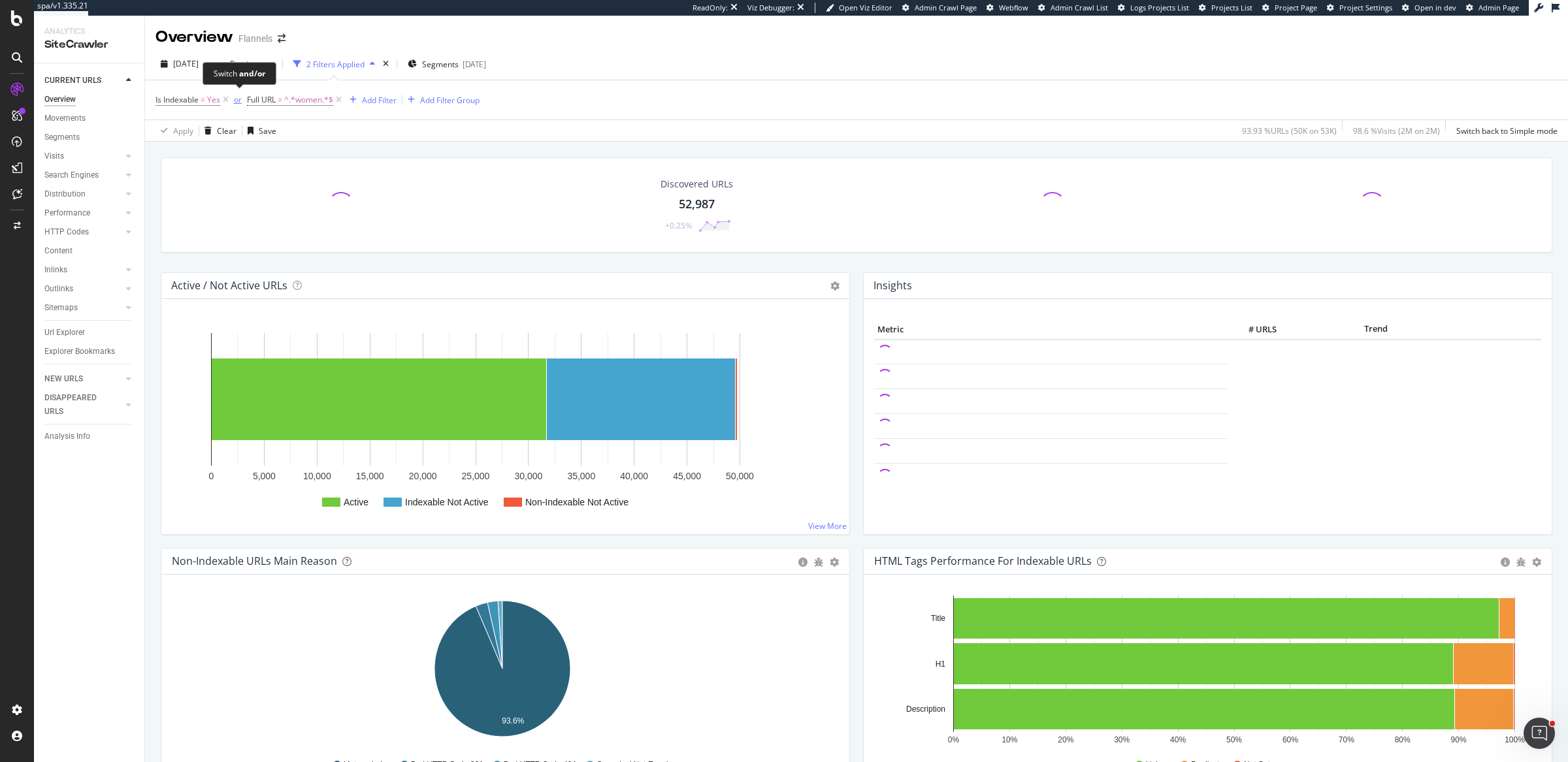
click at [240, 100] on div "or" at bounding box center [238, 100] width 8 height 12
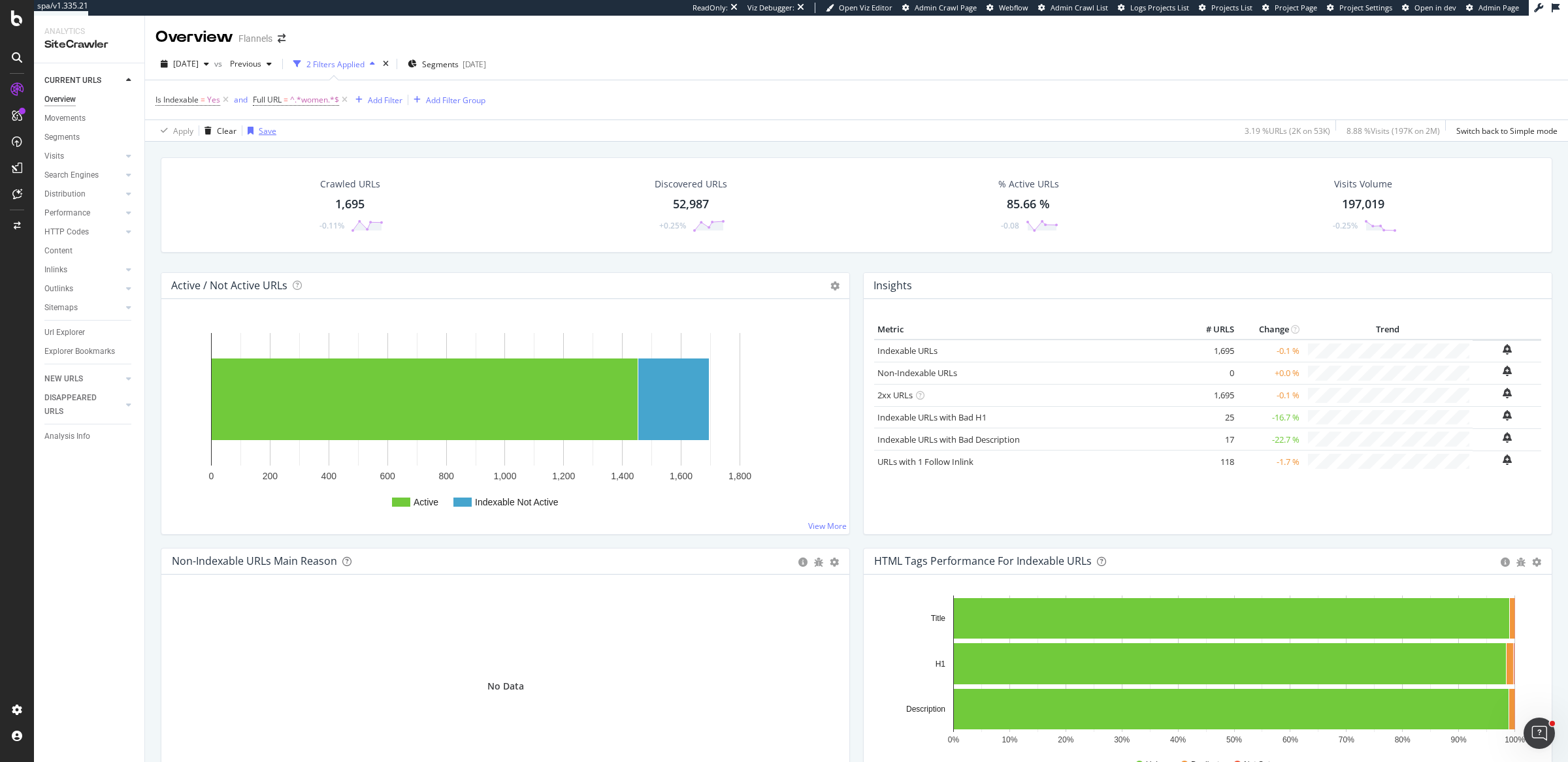
click at [263, 131] on div "Save" at bounding box center [267, 131] width 17 height 12
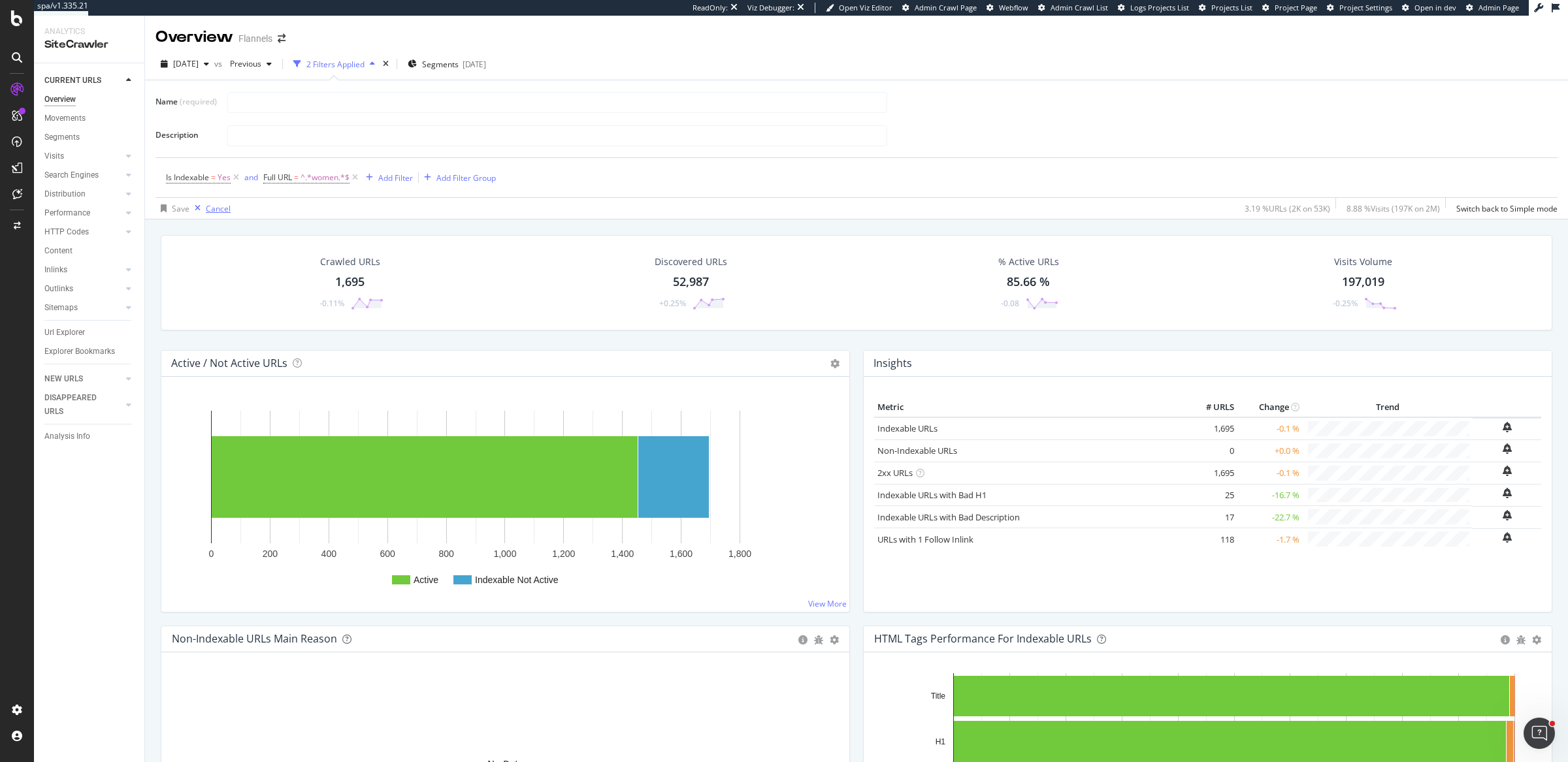
click at [208, 206] on div "Cancel" at bounding box center [218, 209] width 25 height 12
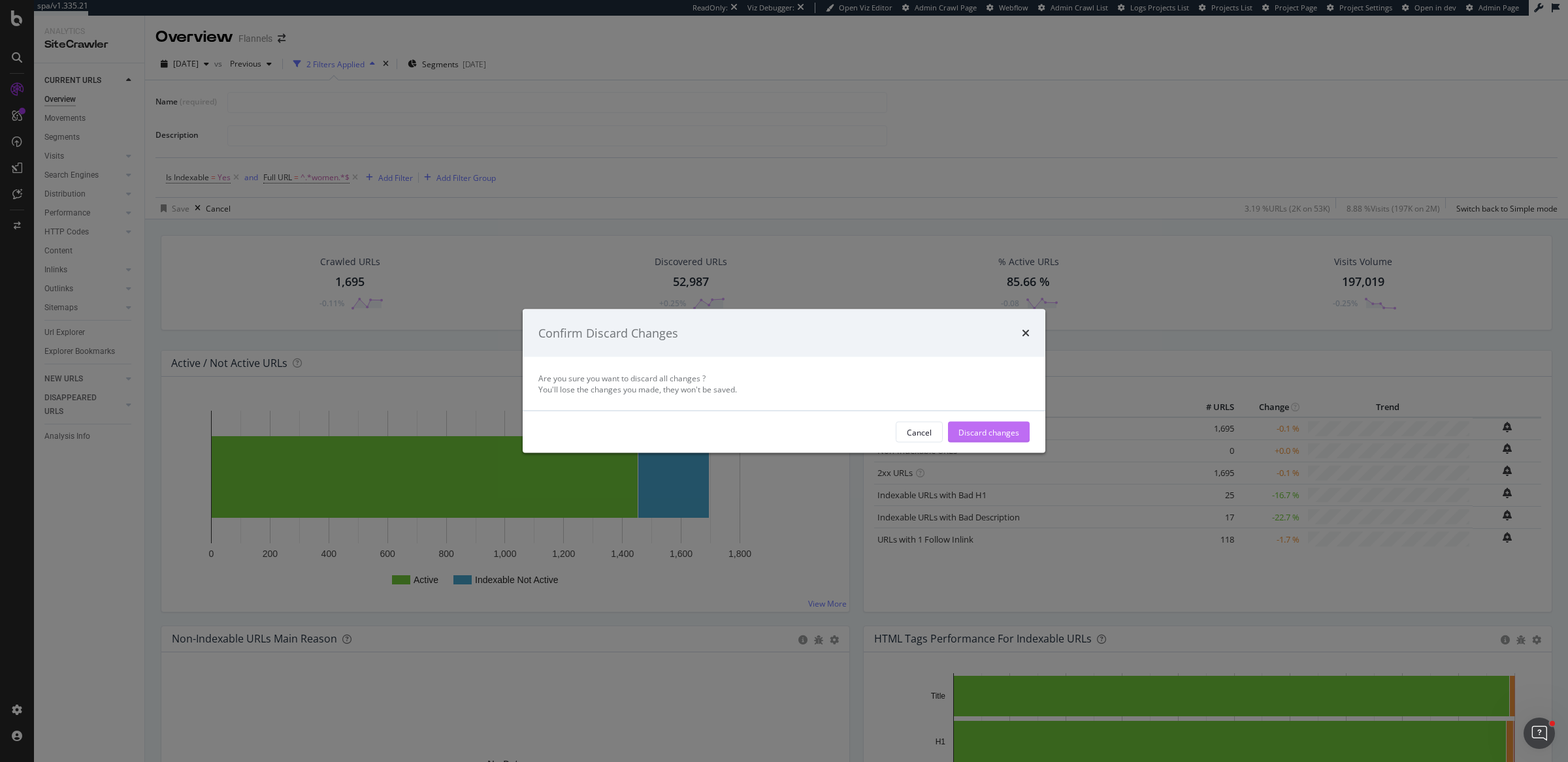
click at [987, 430] on div "Discard changes" at bounding box center [988, 432] width 60 height 12
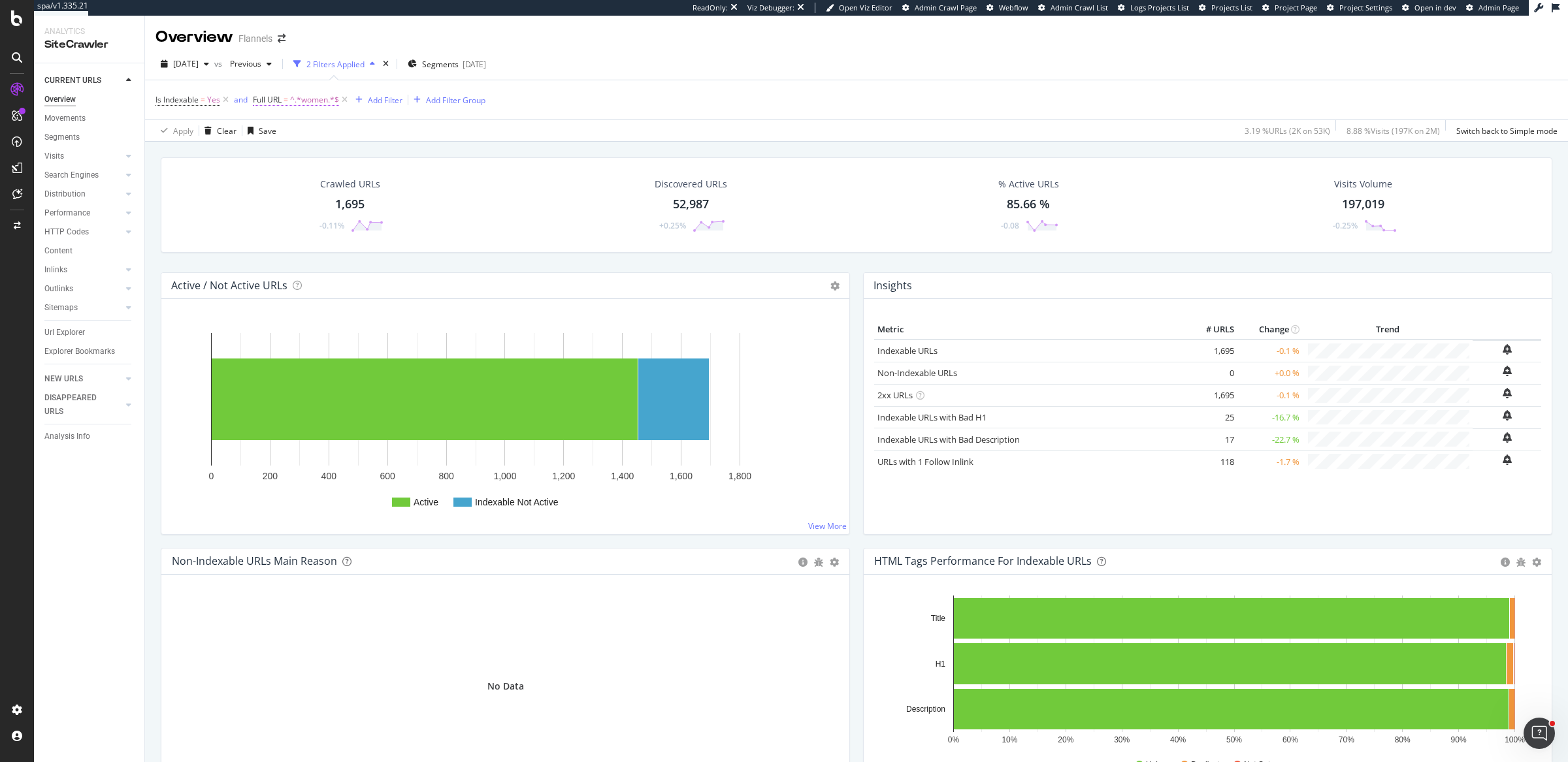
click at [318, 104] on span "^.*women.*$" at bounding box center [314, 100] width 49 height 18
click at [260, 97] on icon at bounding box center [261, 98] width 4 height 8
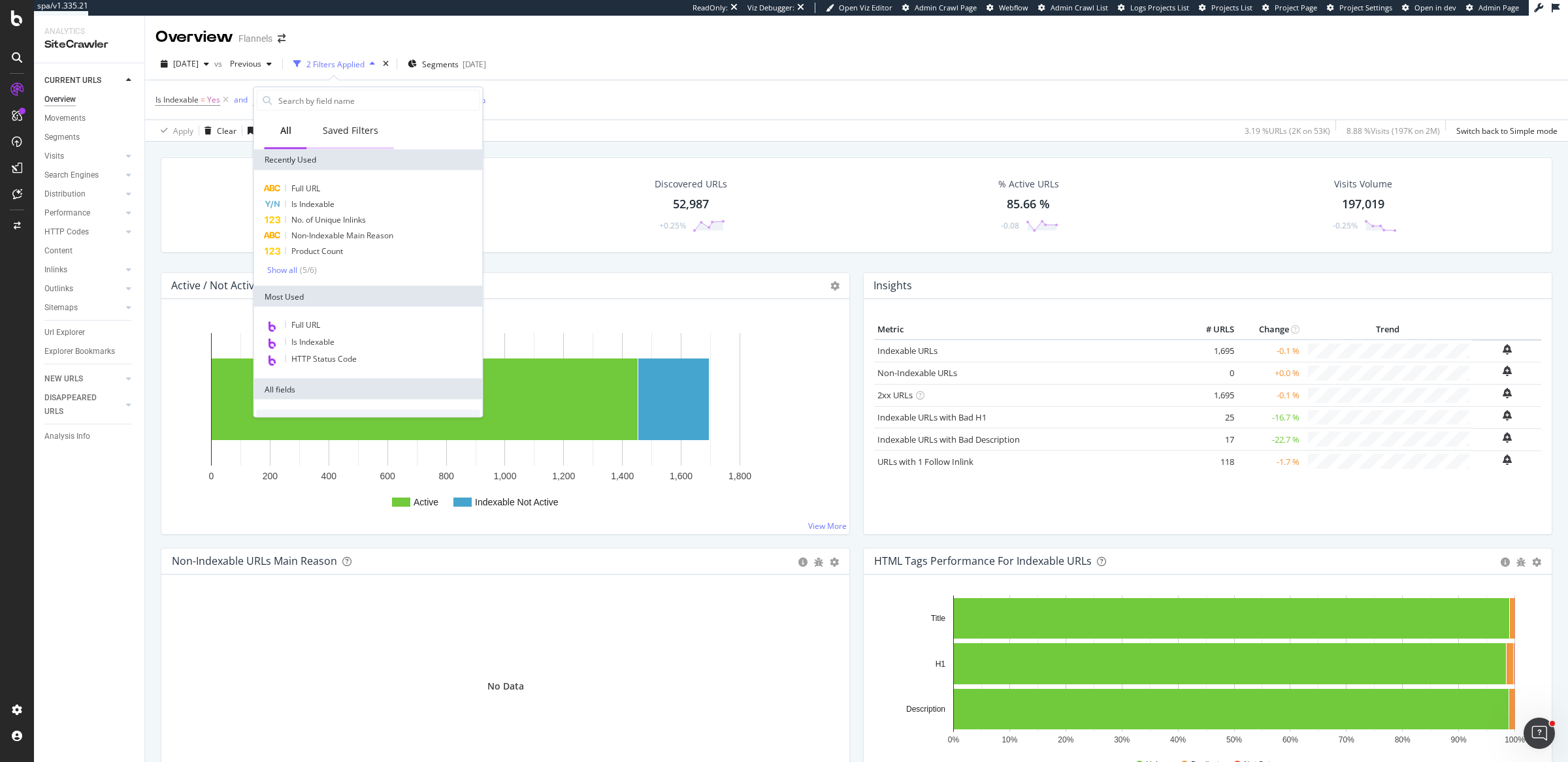
click at [378, 127] on div "Saved Filters" at bounding box center [350, 131] width 86 height 36
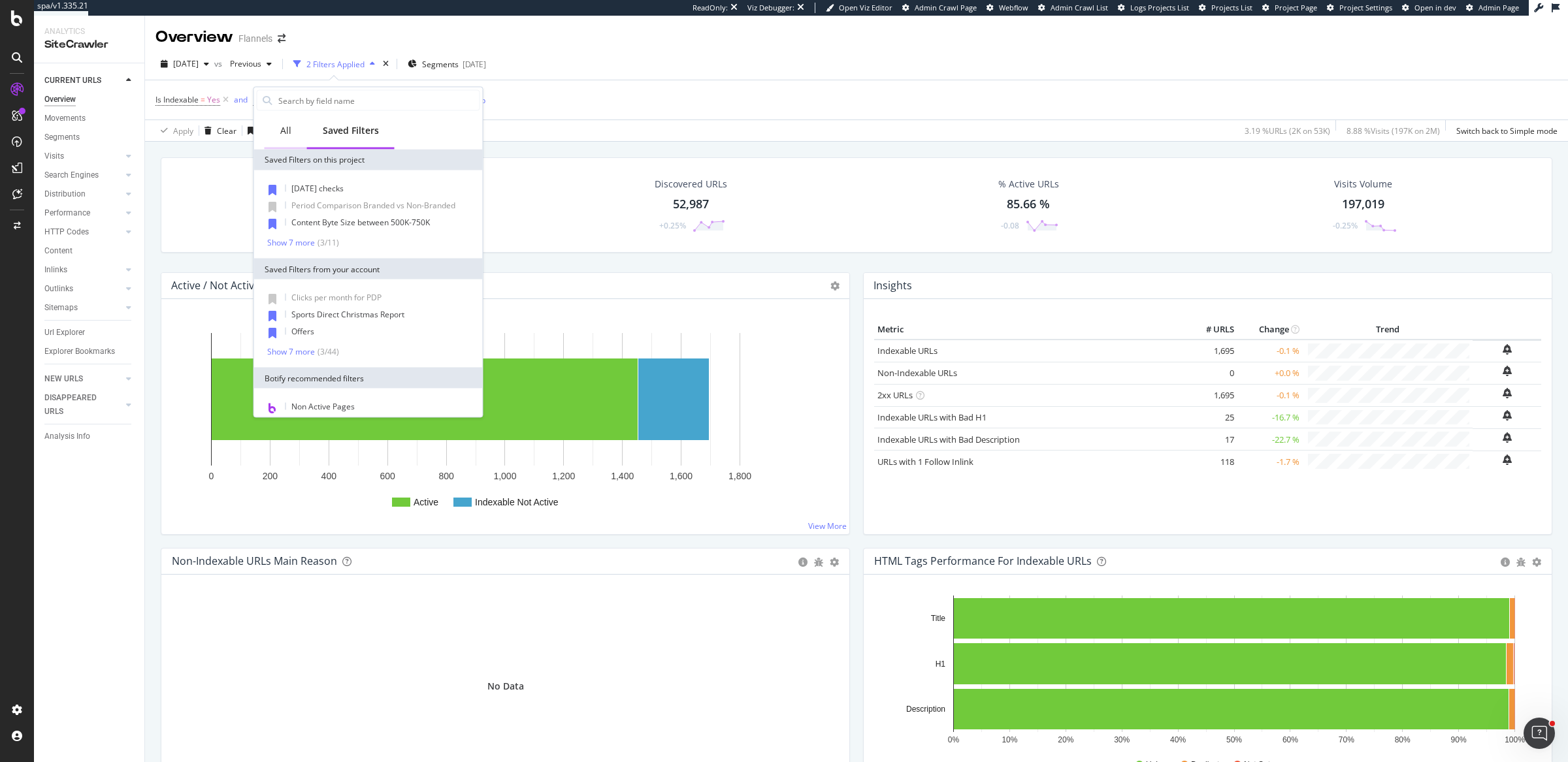
click at [288, 136] on div "All" at bounding box center [286, 131] width 42 height 36
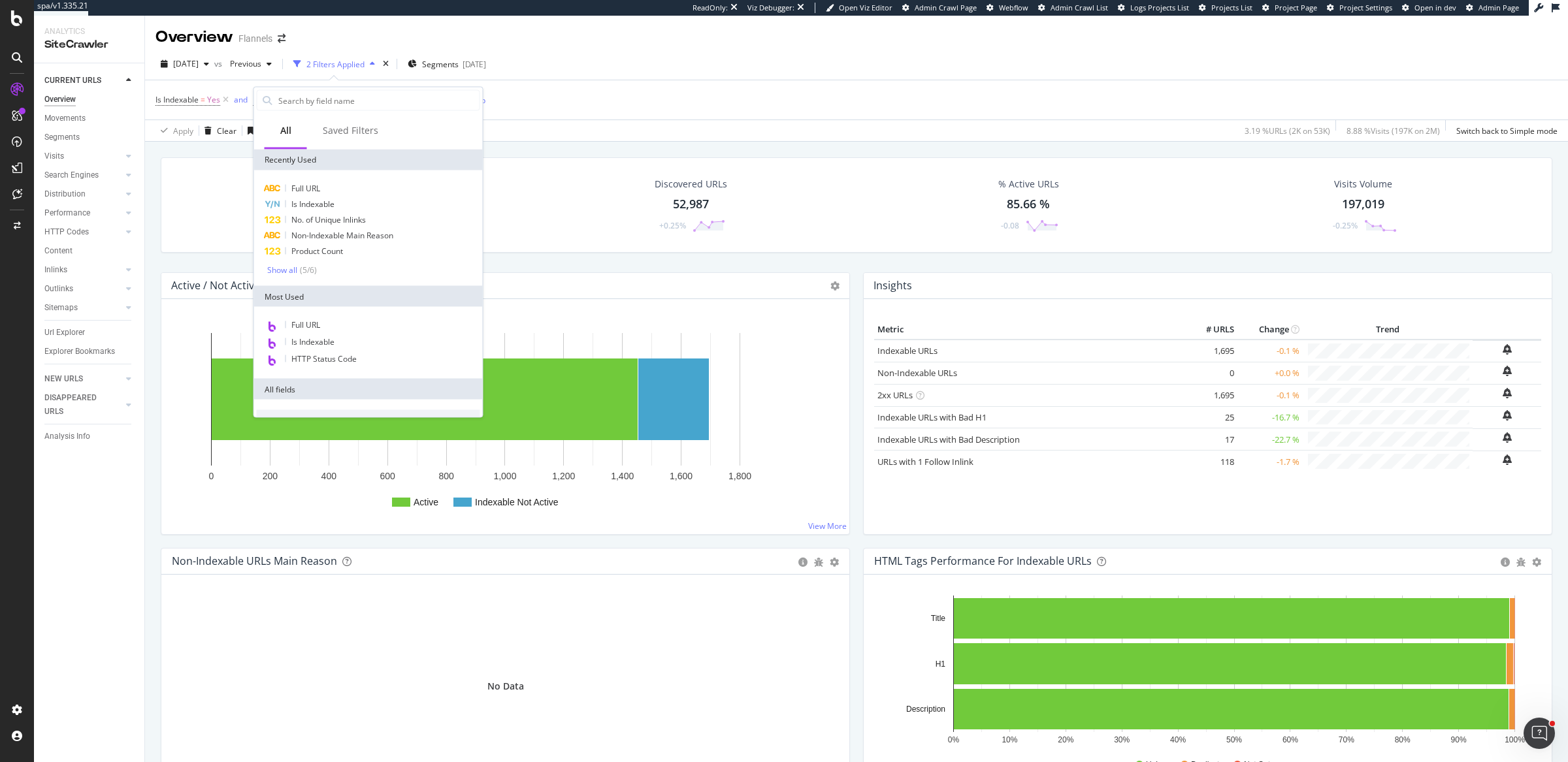
scroll to position [3, 0]
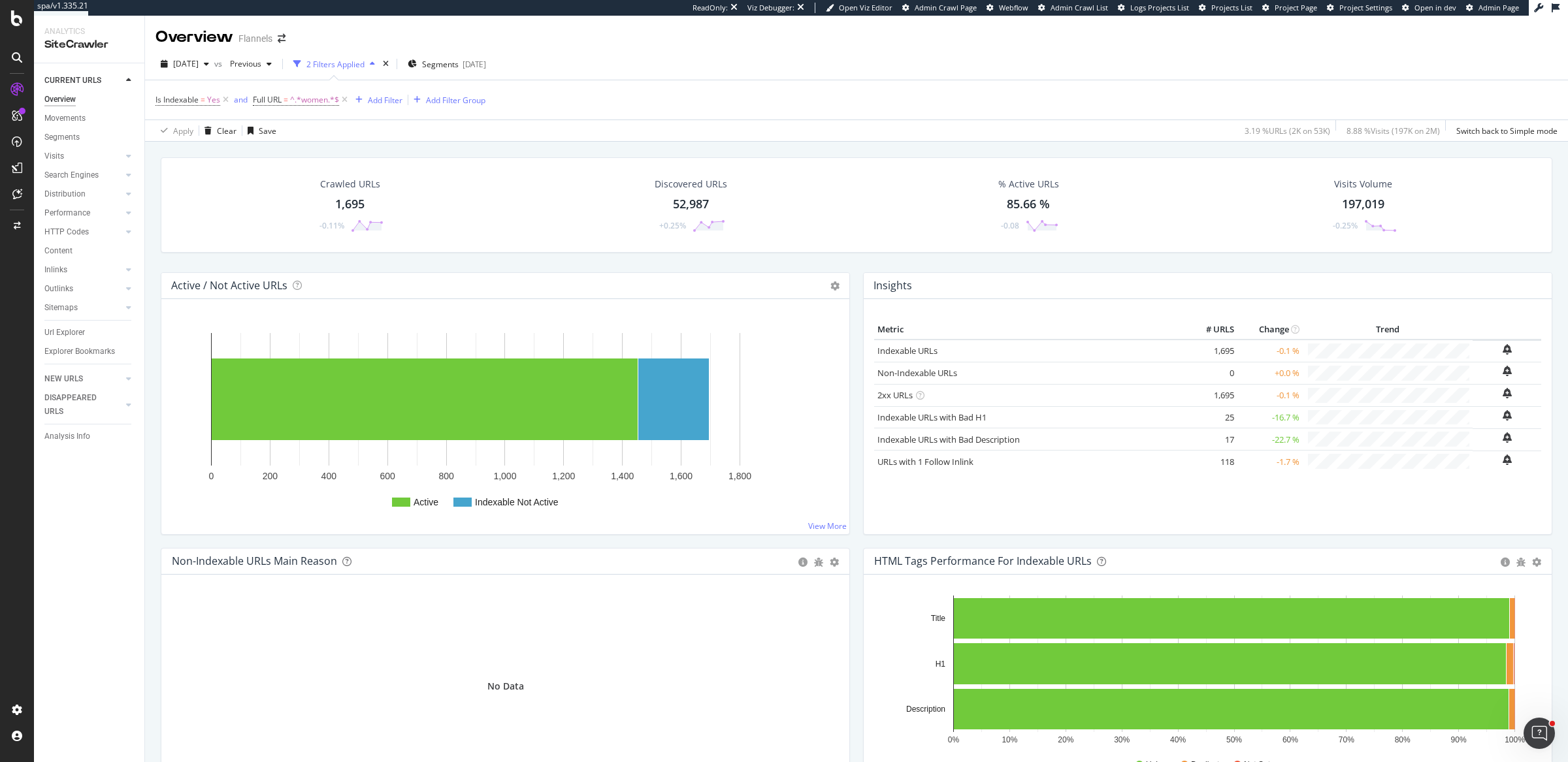
click at [701, 70] on div "2025 Aug. 9th vs Previous 2 Filters Applied Segments 2025-05-13" at bounding box center [856, 66] width 1423 height 26
click at [217, 128] on div "Clear" at bounding box center [227, 131] width 19 height 12
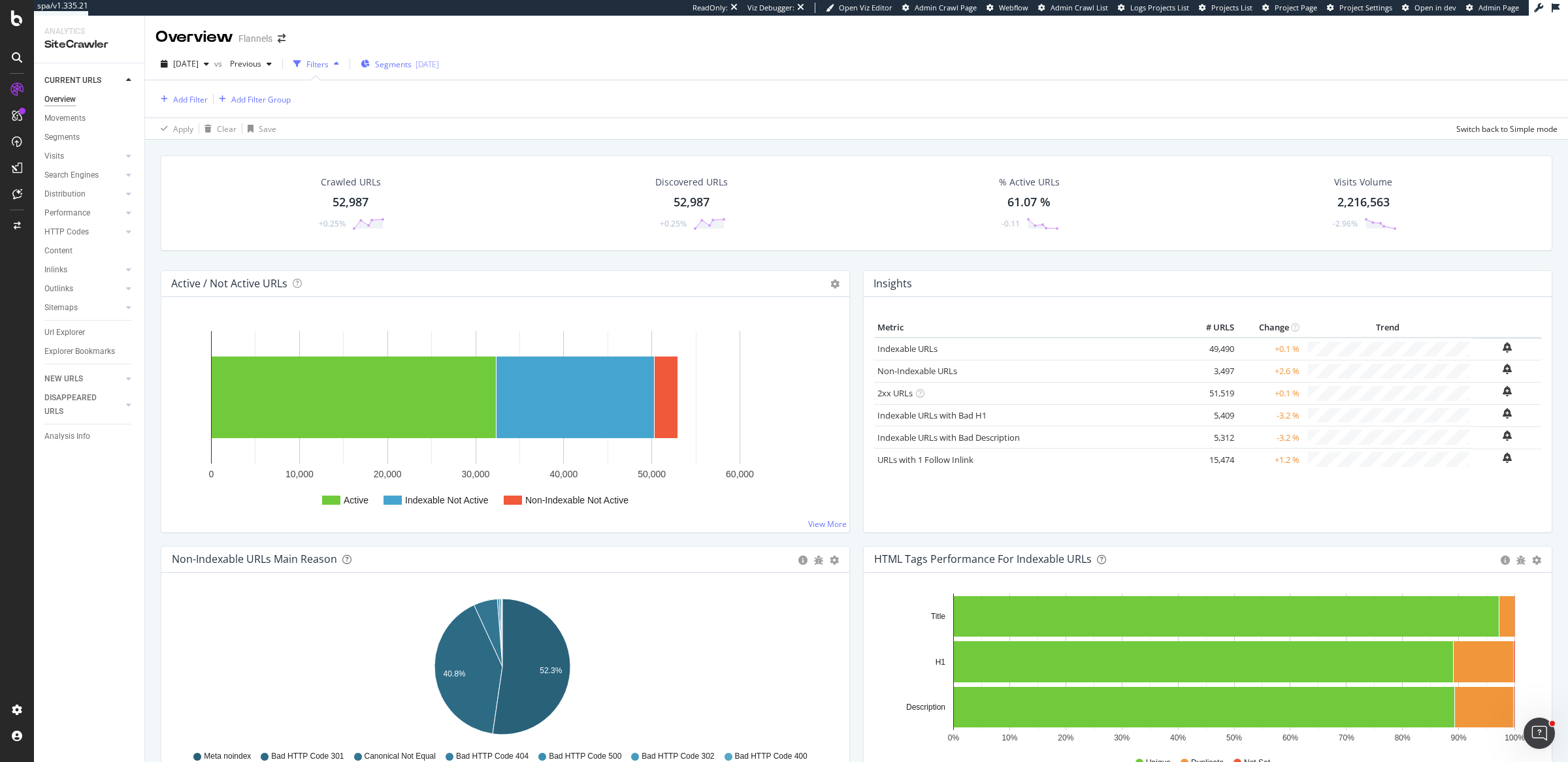
click at [439, 70] on div "Segments 2025-05-13" at bounding box center [400, 63] width 79 height 19
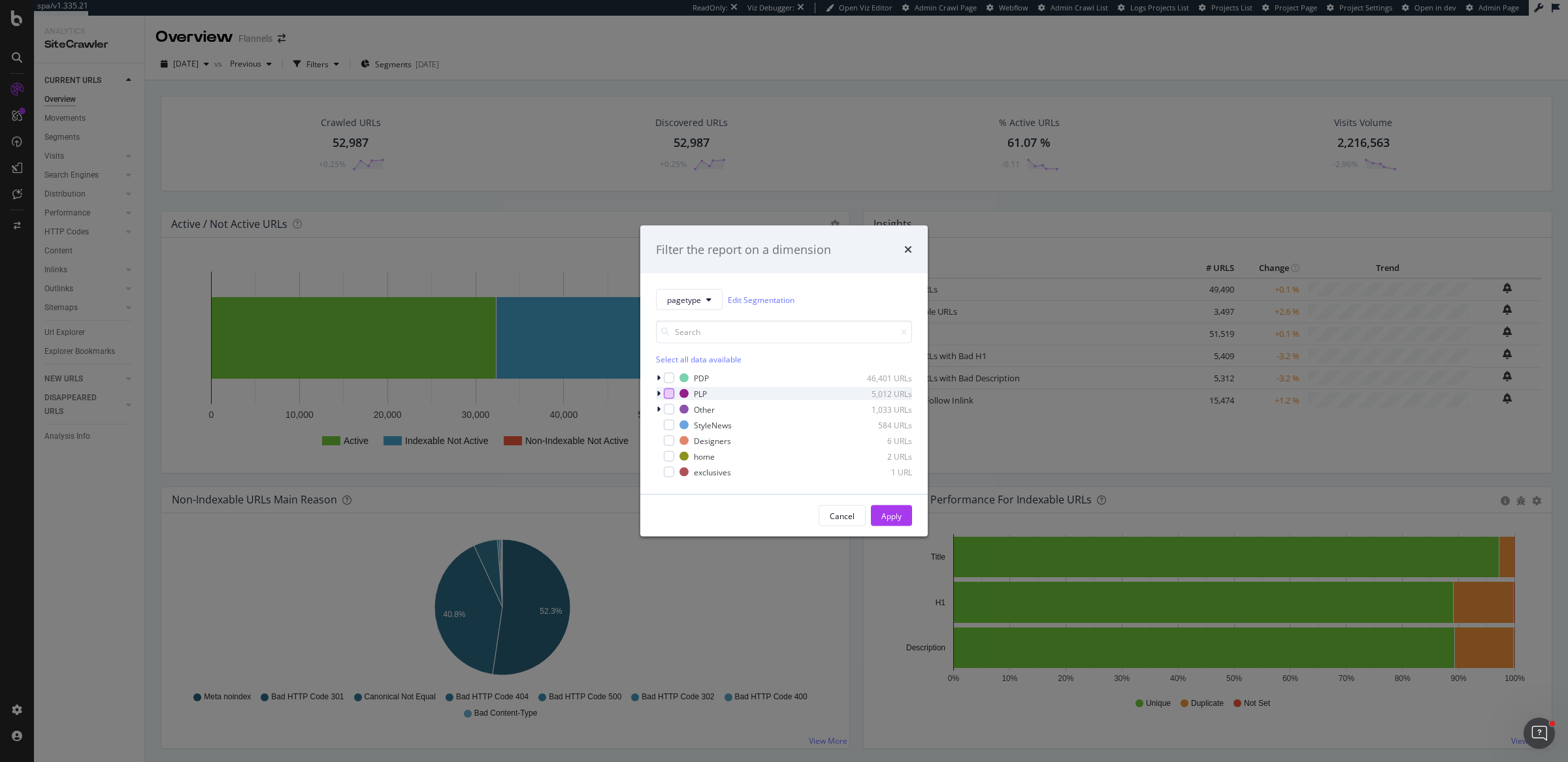
click at [667, 393] on div "modal" at bounding box center [668, 393] width 11 height 11
click at [882, 518] on div "Apply" at bounding box center [891, 515] width 20 height 12
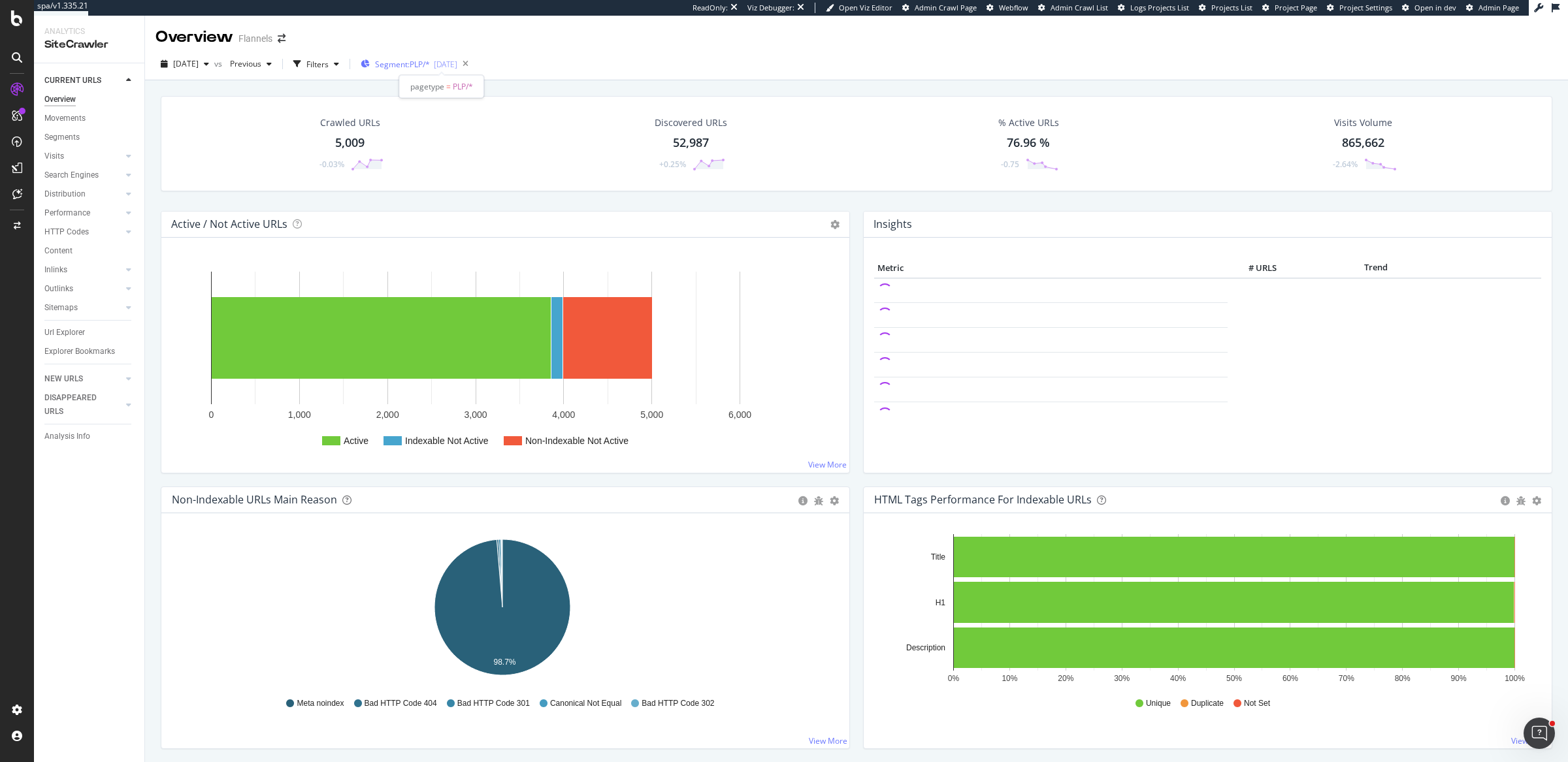
click at [430, 60] on span "Segment: PLP/*" at bounding box center [402, 64] width 55 height 12
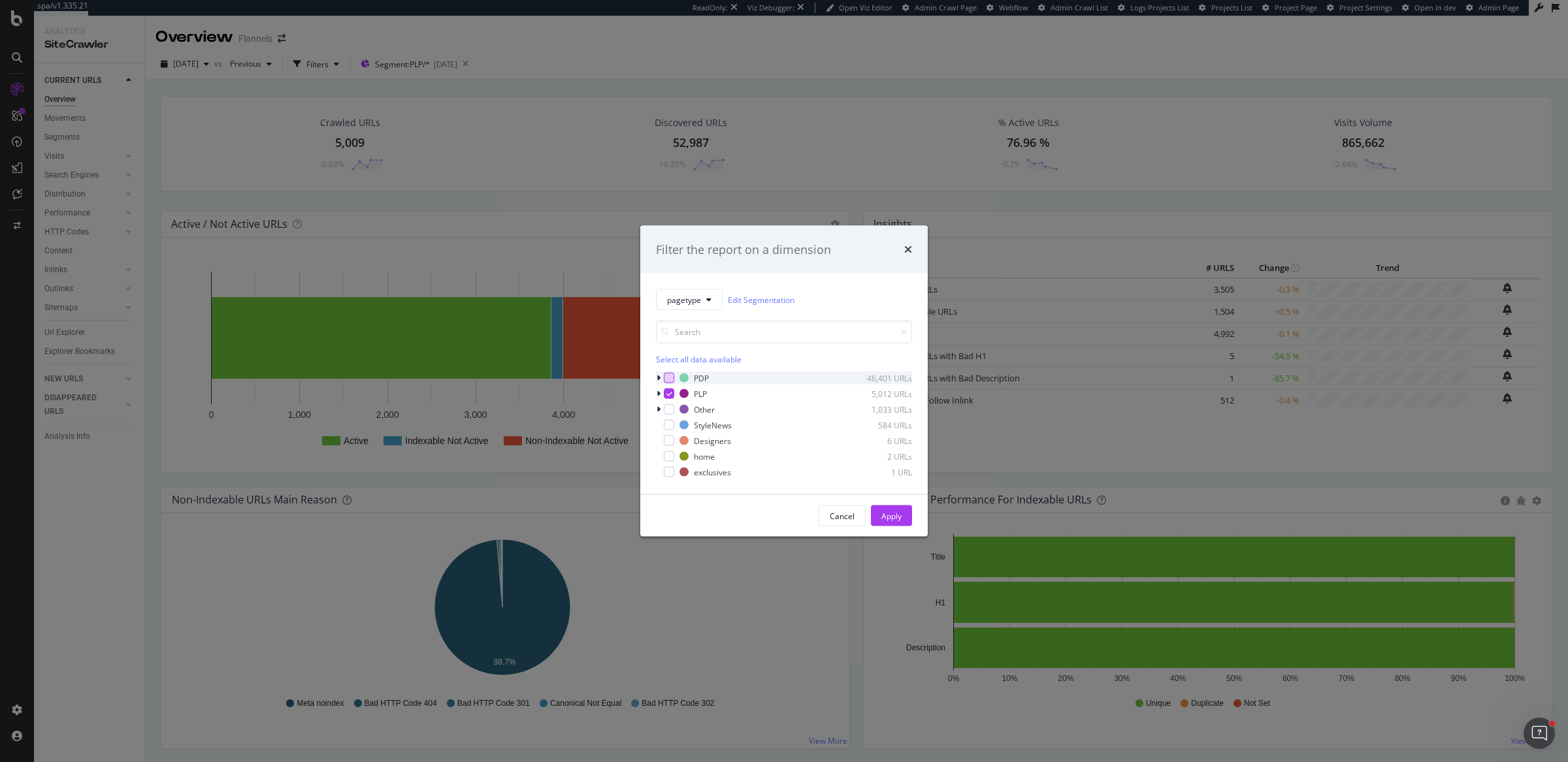
click at [667, 379] on div "modal" at bounding box center [668, 378] width 11 height 11
click at [715, 298] on button "pagetype" at bounding box center [688, 299] width 66 height 21
click at [952, 30] on div "Filter the report on a dimension pagetype Edit Segmentation Select all data ava…" at bounding box center [784, 381] width 1568 height 762
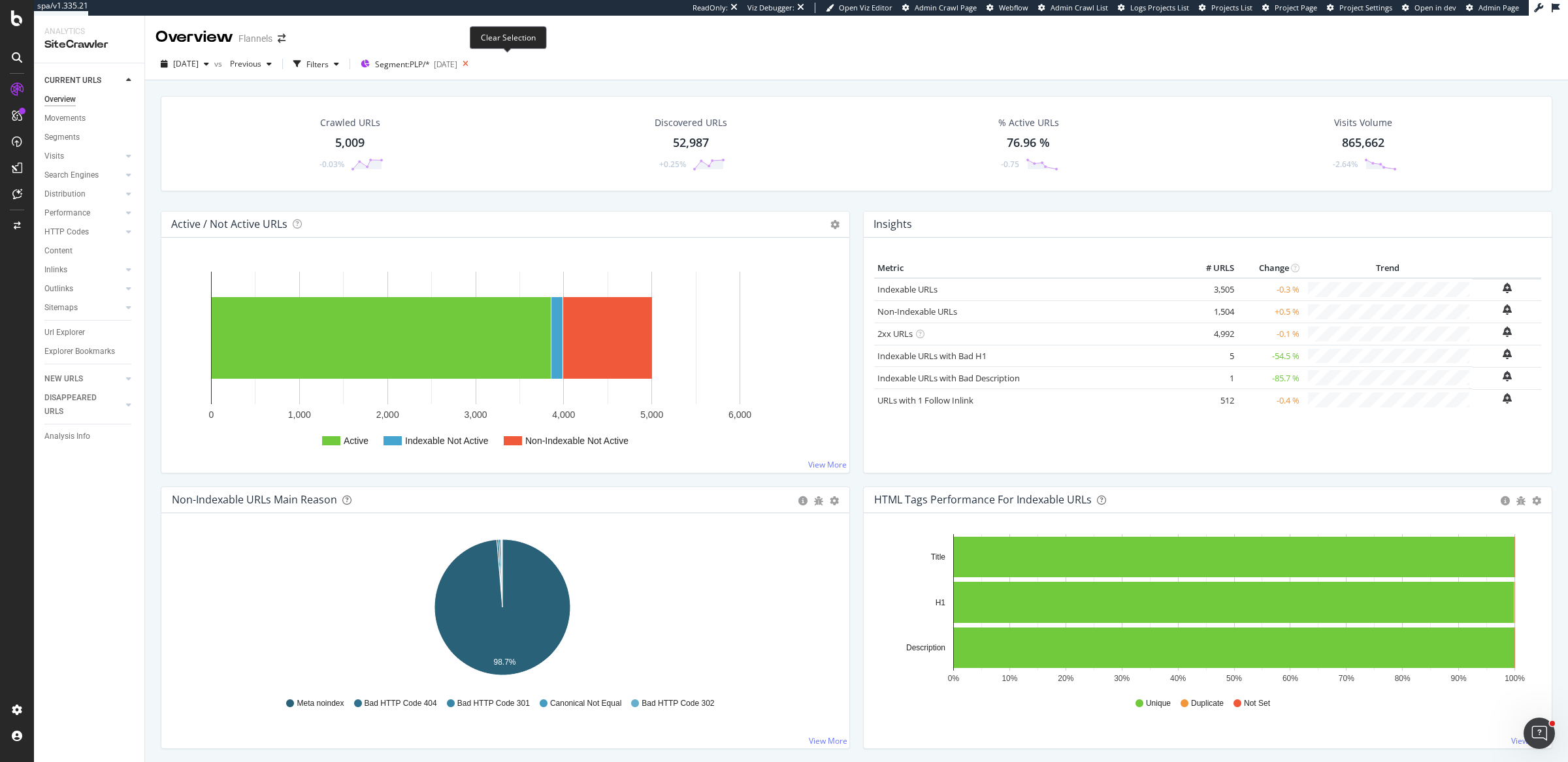
click at [473, 63] on icon at bounding box center [465, 63] width 16 height 18
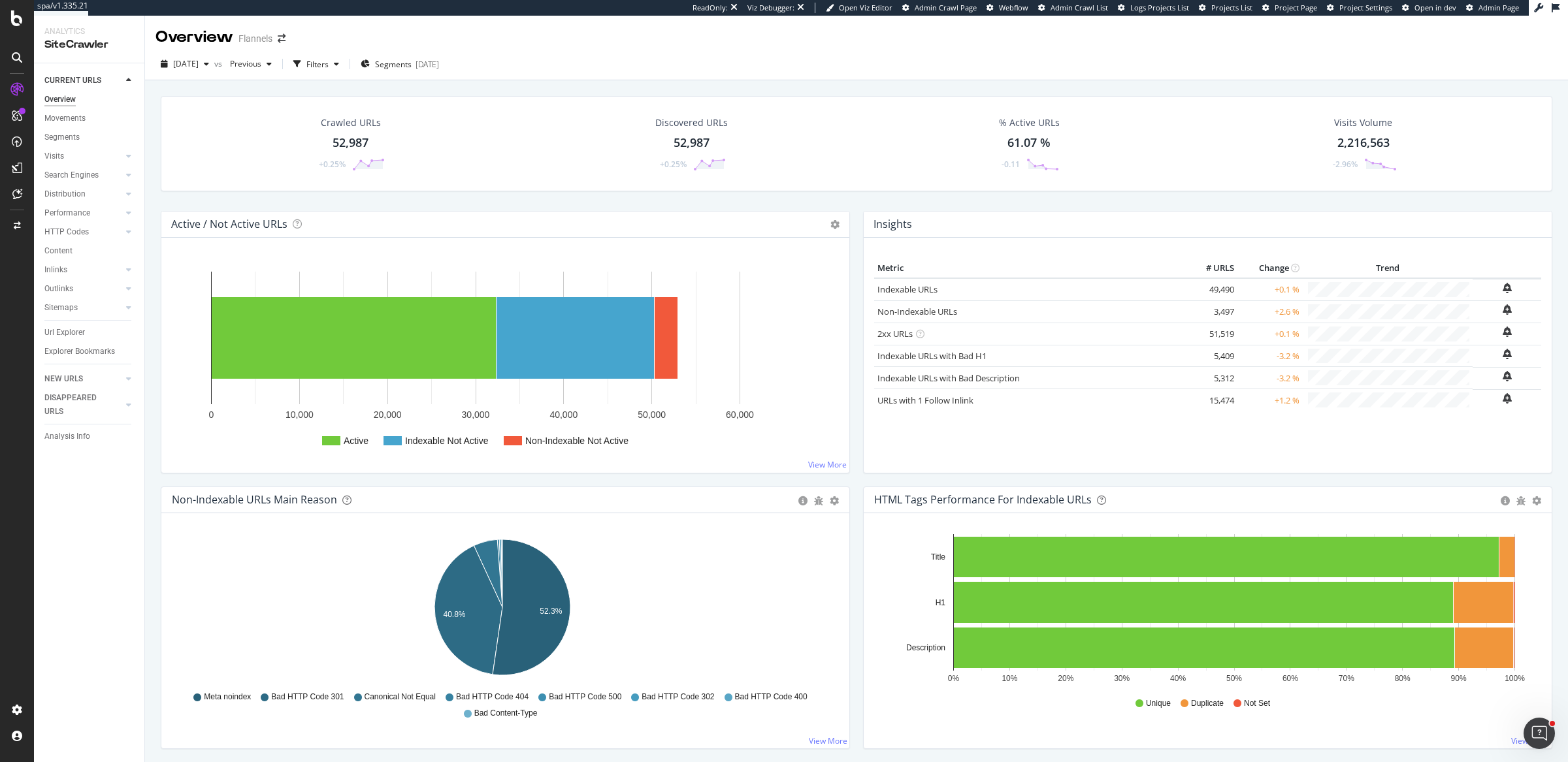
click at [849, 211] on div "Active / Not Active URLs Chart (by Value) Chart (by Percentage) Table Expand Ex…" at bounding box center [505, 348] width 702 height 275
click at [863, 455] on div "Metric # URLS Change Trend Indexable URLs × Close Chart - API Requests List Are…" at bounding box center [1207, 355] width 688 height 235
click at [856, 197] on div "Crawled URLs 52,987 +0.25% Discovered URLs 52,987 +0.25% % Active URLs 61.07 % …" at bounding box center [856, 154] width 1405 height 115
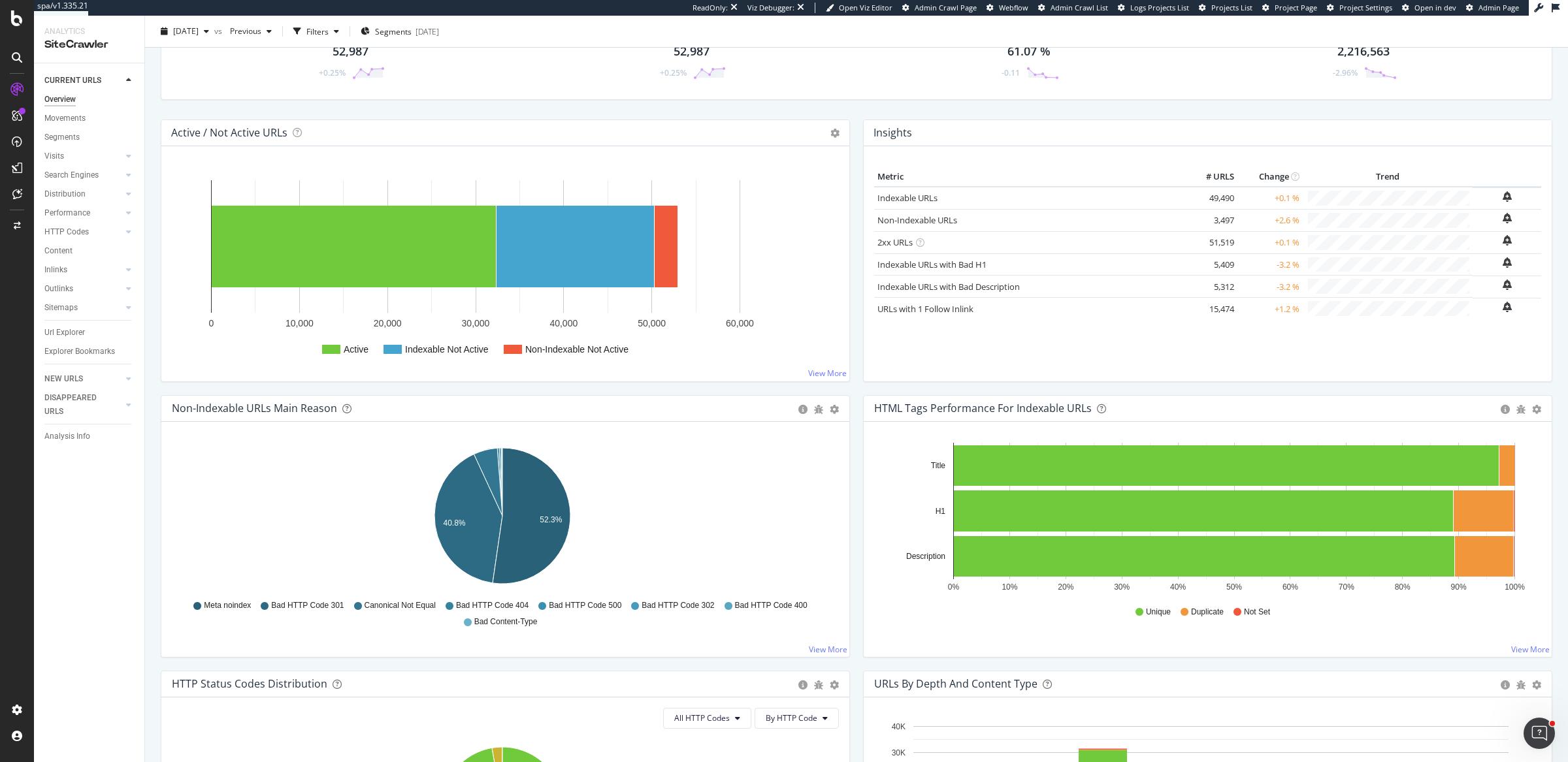
scroll to position [85, 0]
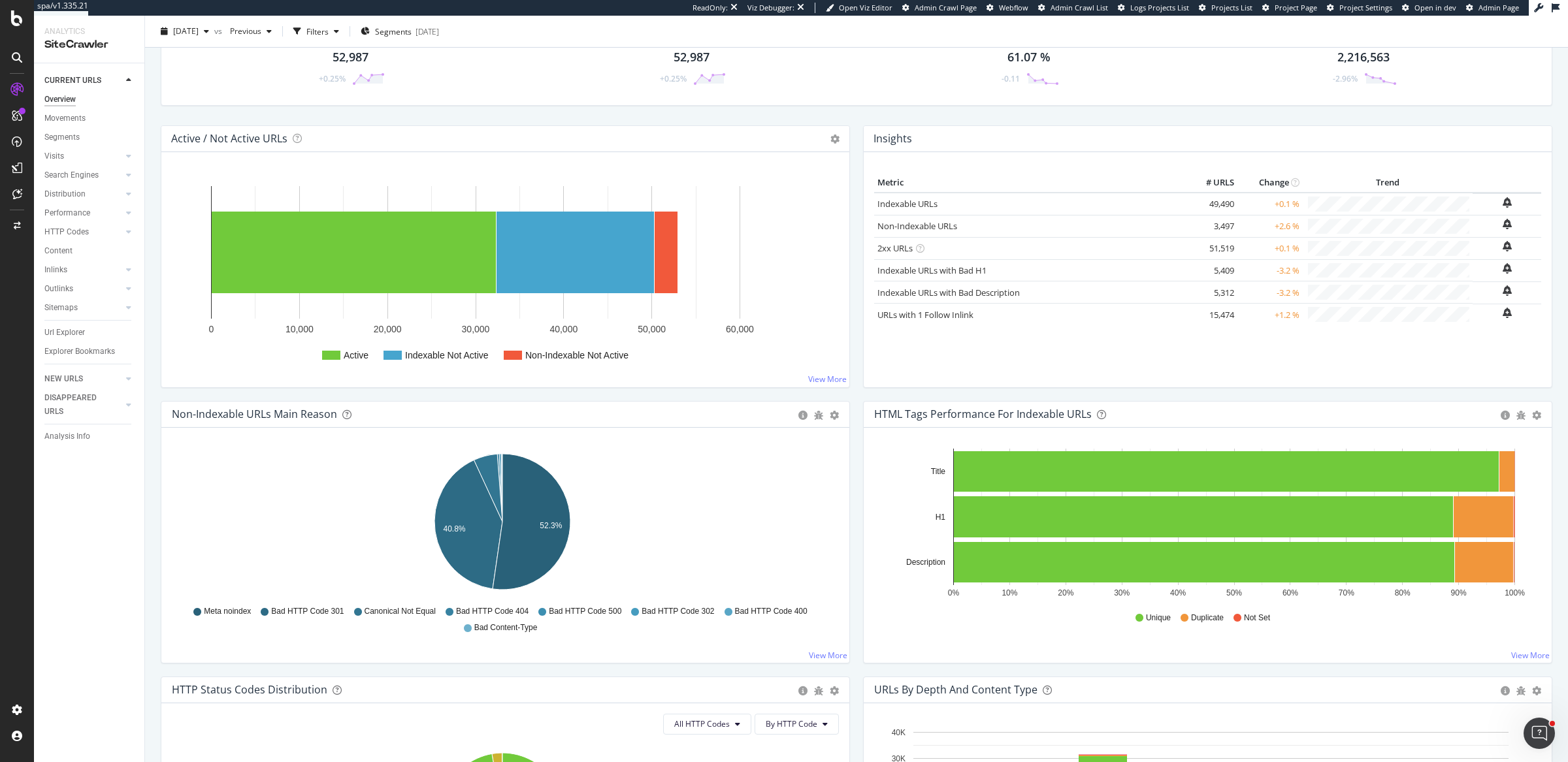
drag, startPoint x: 861, startPoint y: 455, endPoint x: 220, endPoint y: 345, distance: 650.4
click at [220, 345] on rect "A chart." at bounding box center [502, 274] width 662 height 203
click at [142, 172] on div "Search Engines" at bounding box center [94, 176] width 100 height 19
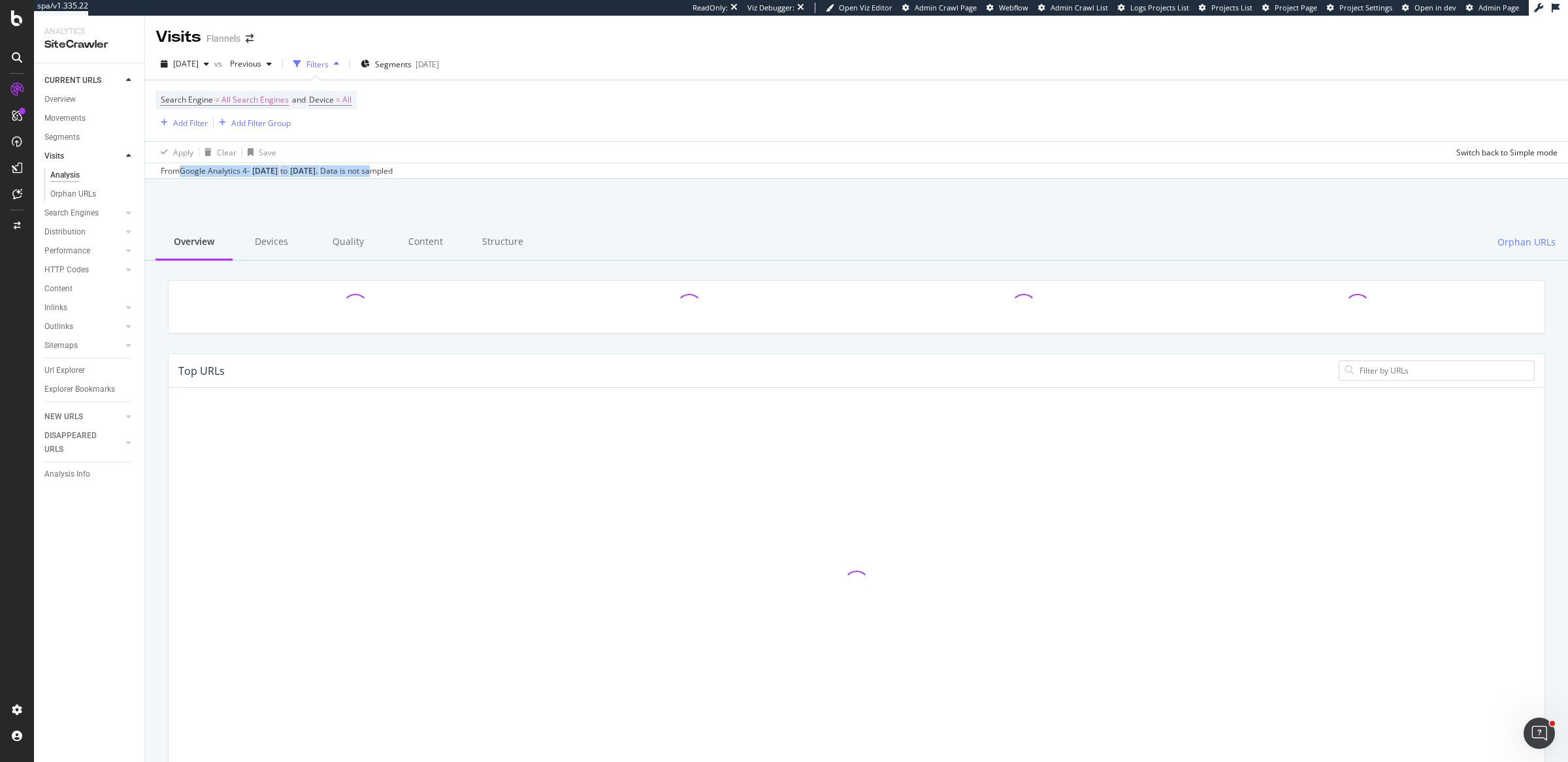
drag, startPoint x: 178, startPoint y: 171, endPoint x: 423, endPoint y: 176, distance: 245.1
click at [393, 176] on div "From Google Analytics 4 - [DATE] to [DATE] . Data is not sampled" at bounding box center [277, 171] width 232 height 12
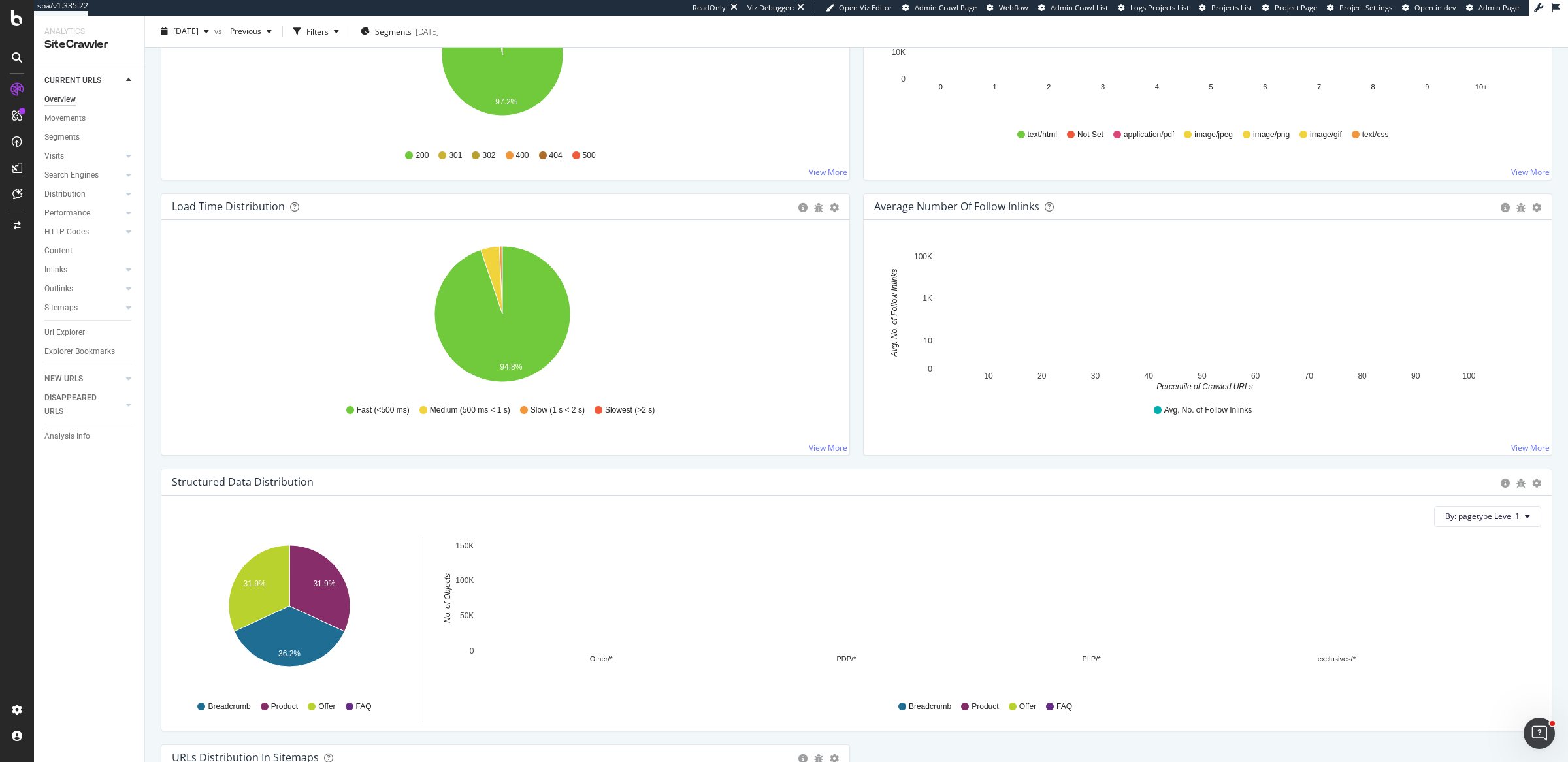
scroll to position [113, 0]
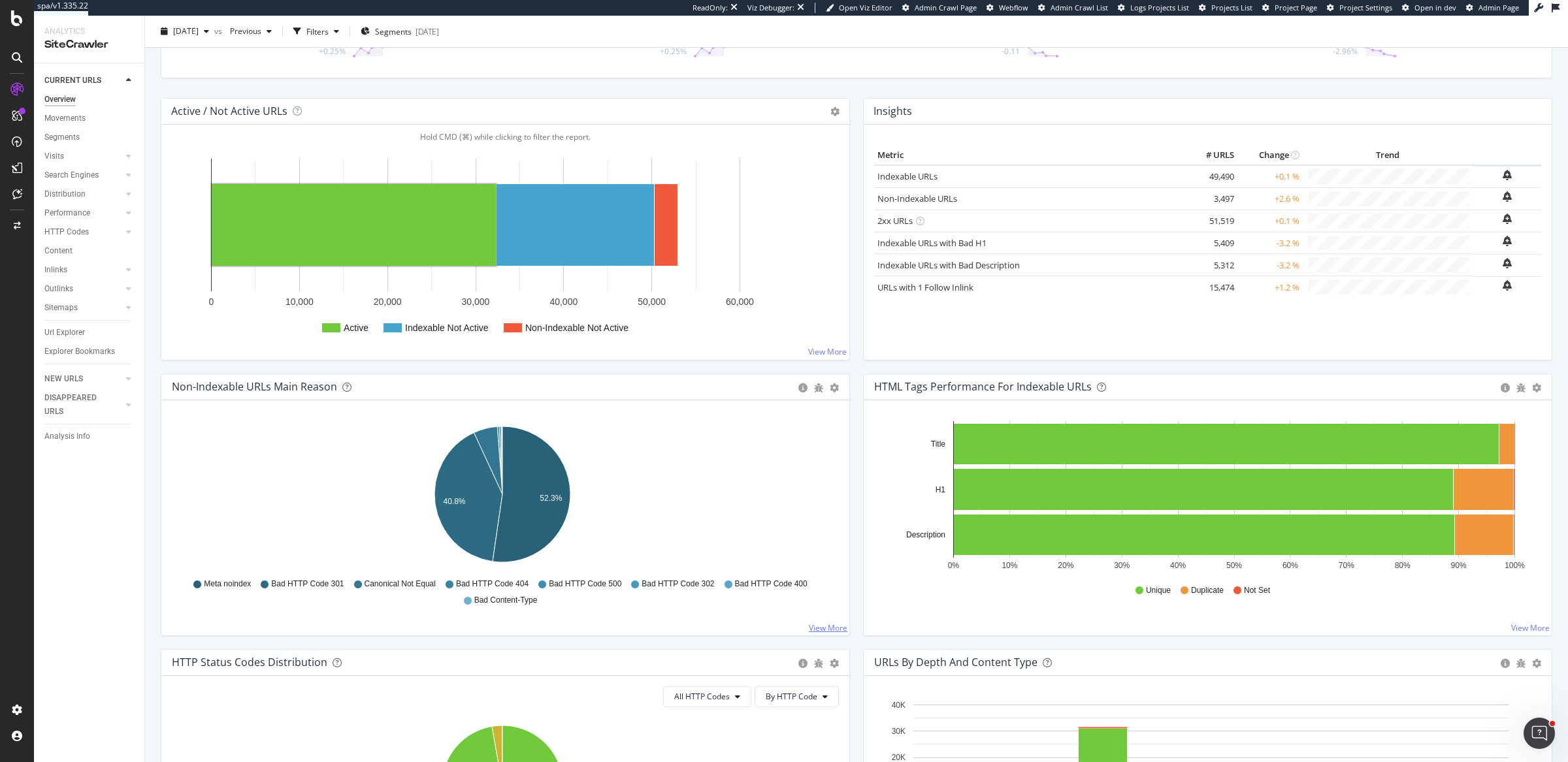
click at [814, 627] on link "View More" at bounding box center [828, 628] width 38 height 12
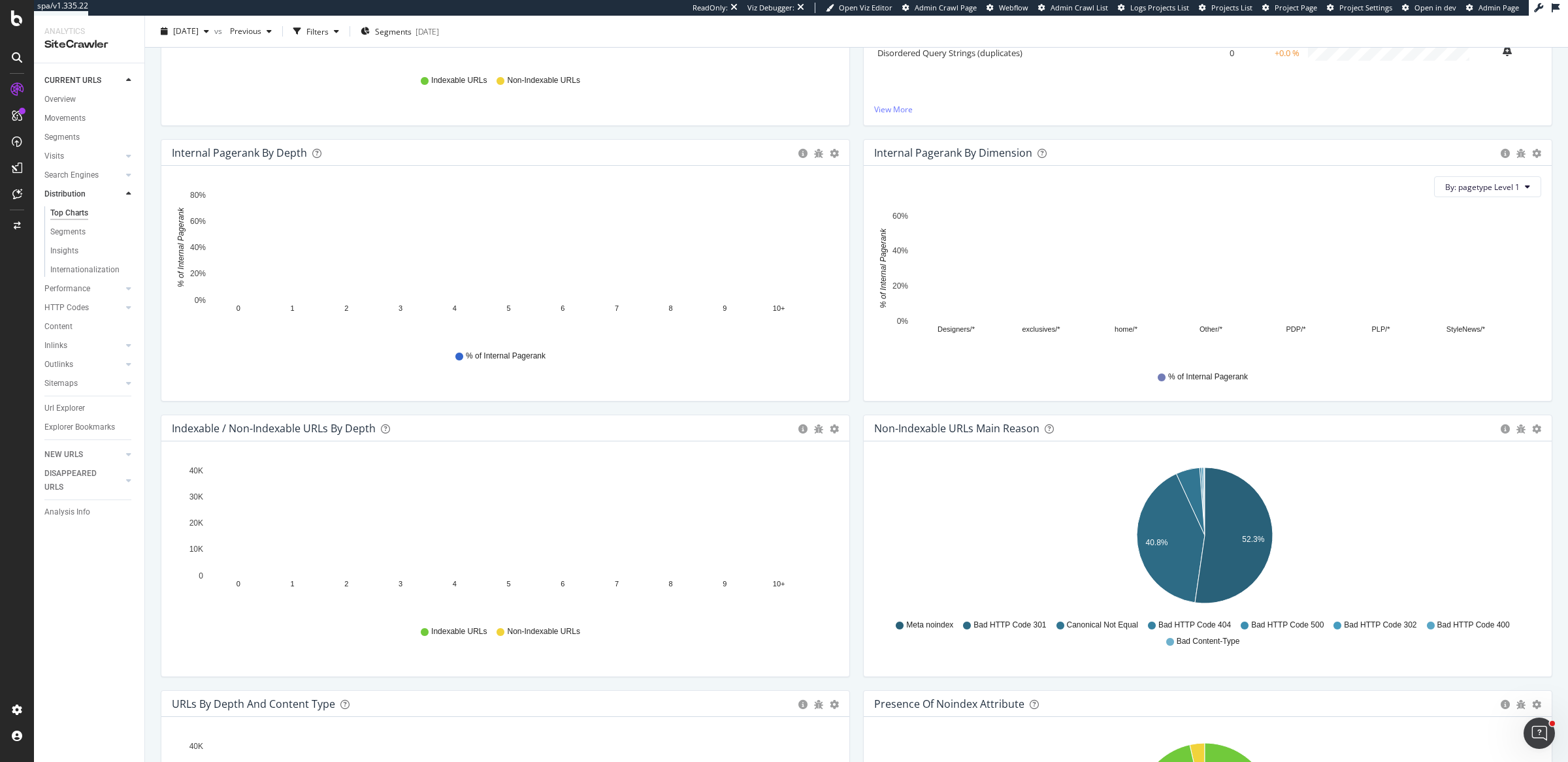
scroll to position [458, 0]
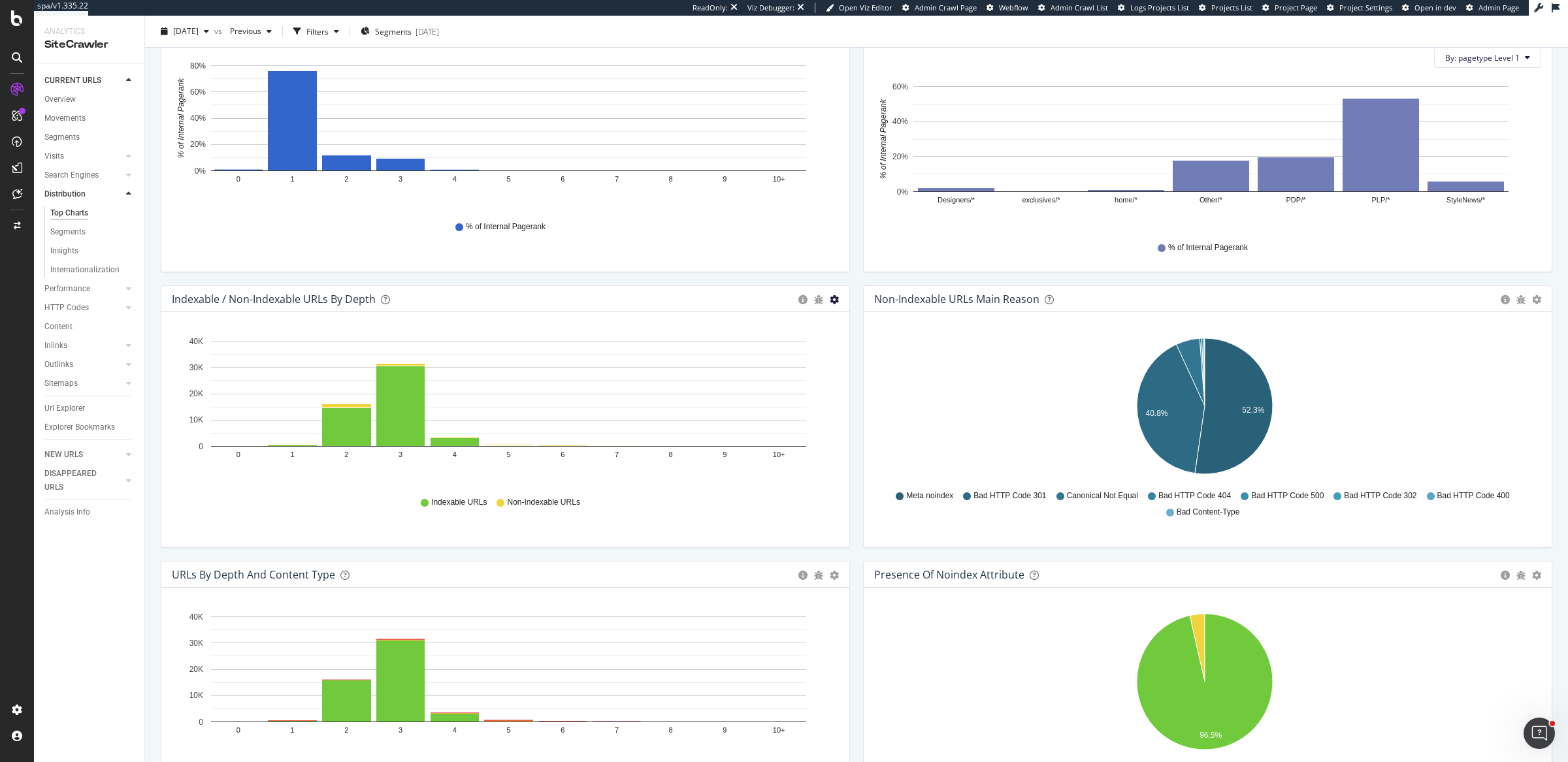
click at [831, 298] on icon "gear" at bounding box center [834, 300] width 10 height 10
click at [817, 345] on span "Bar (by Percentage)" at bounding box center [789, 348] width 119 height 17
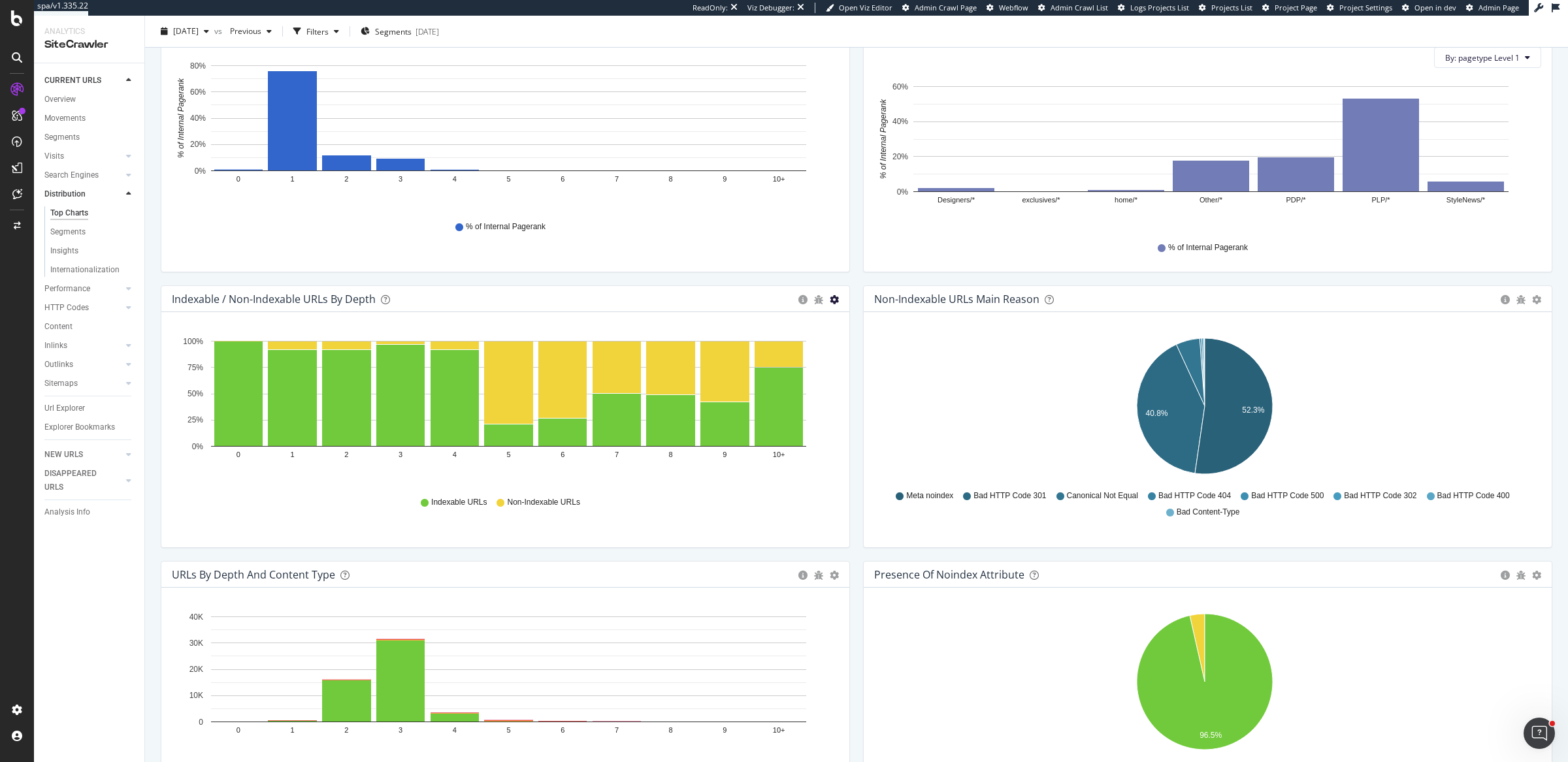
click at [830, 300] on icon "gear" at bounding box center [834, 300] width 10 height 10
click at [805, 379] on span "Table" at bounding box center [789, 373] width 119 height 17
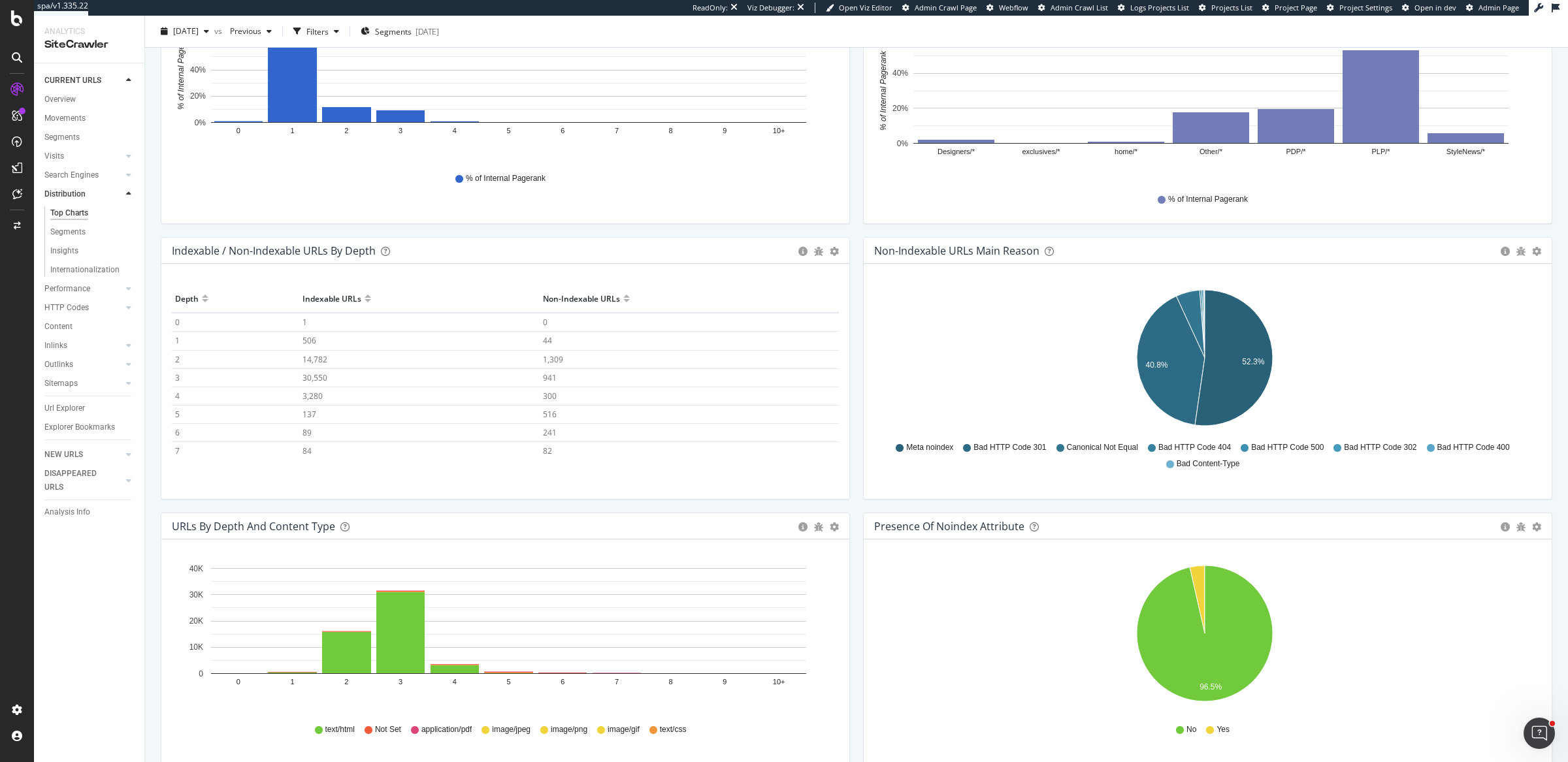
scroll to position [616, 0]
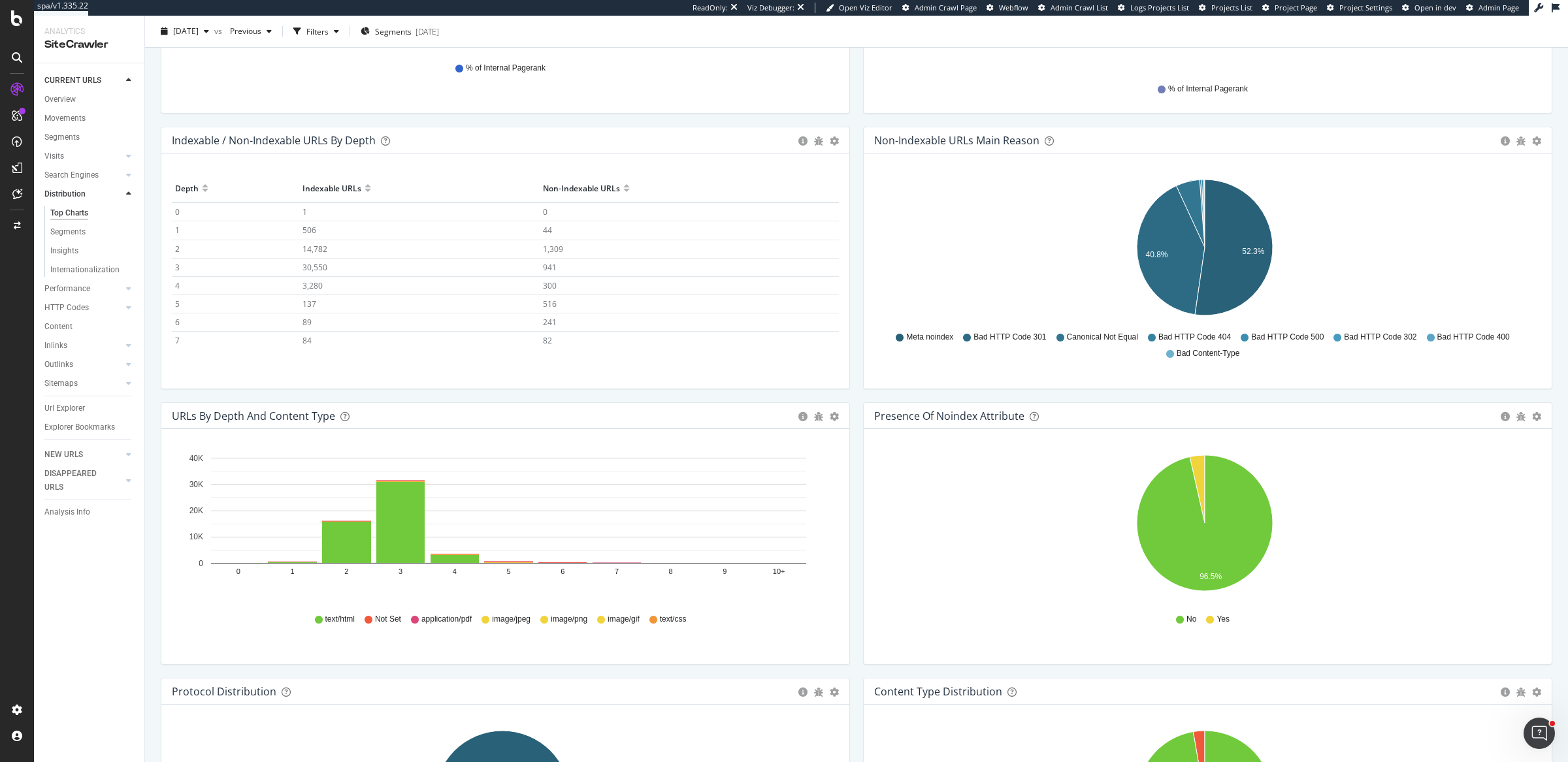
click at [1063, 260] on icon "40.8% 52.3%" at bounding box center [1204, 250] width 662 height 152
click at [1150, 274] on icon "A chart." at bounding box center [1170, 250] width 68 height 129
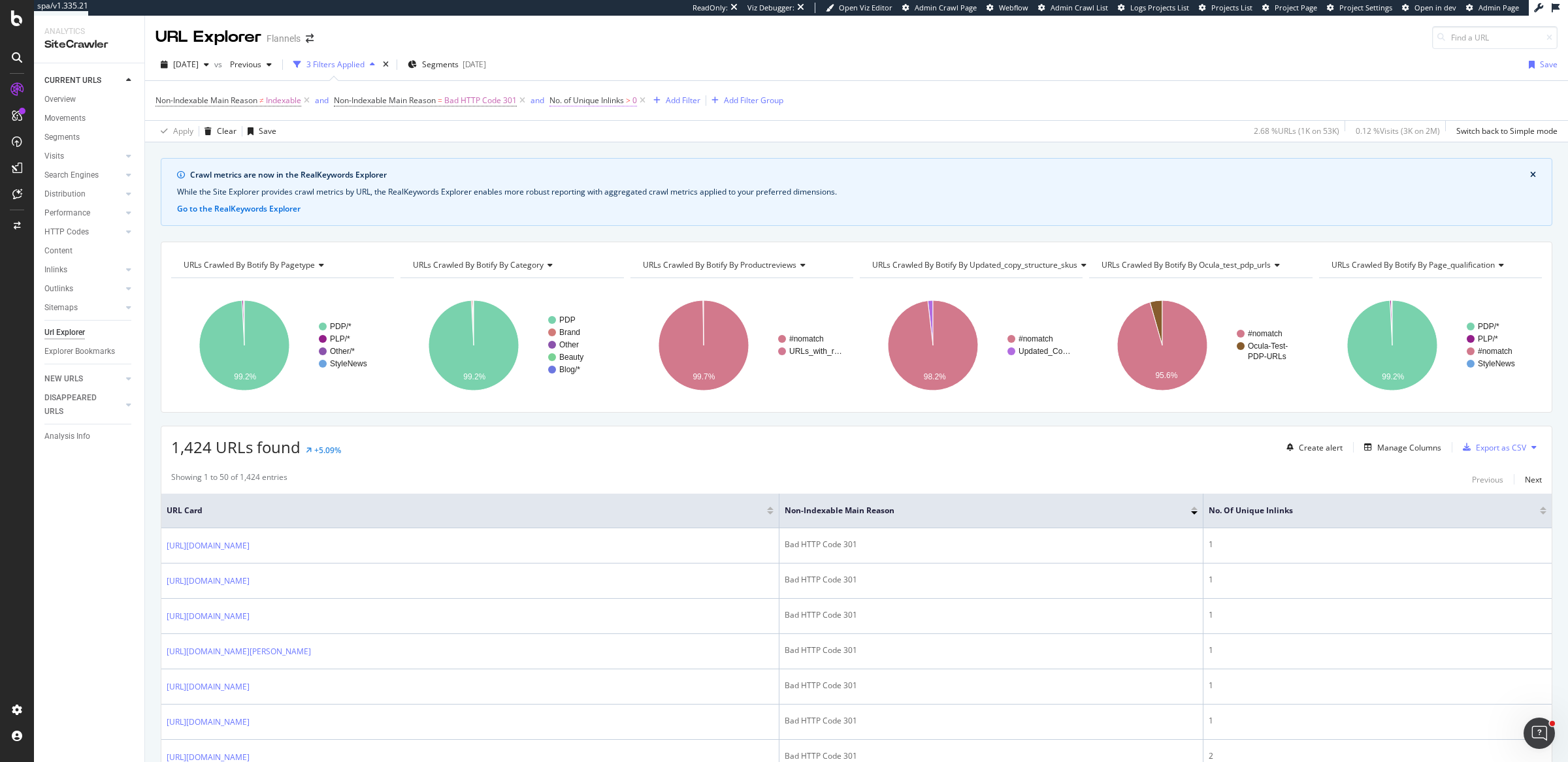
click at [599, 98] on span "No. of Unique Inlinks" at bounding box center [587, 101] width 75 height 12
click at [559, 97] on icon at bounding box center [559, 98] width 4 height 8
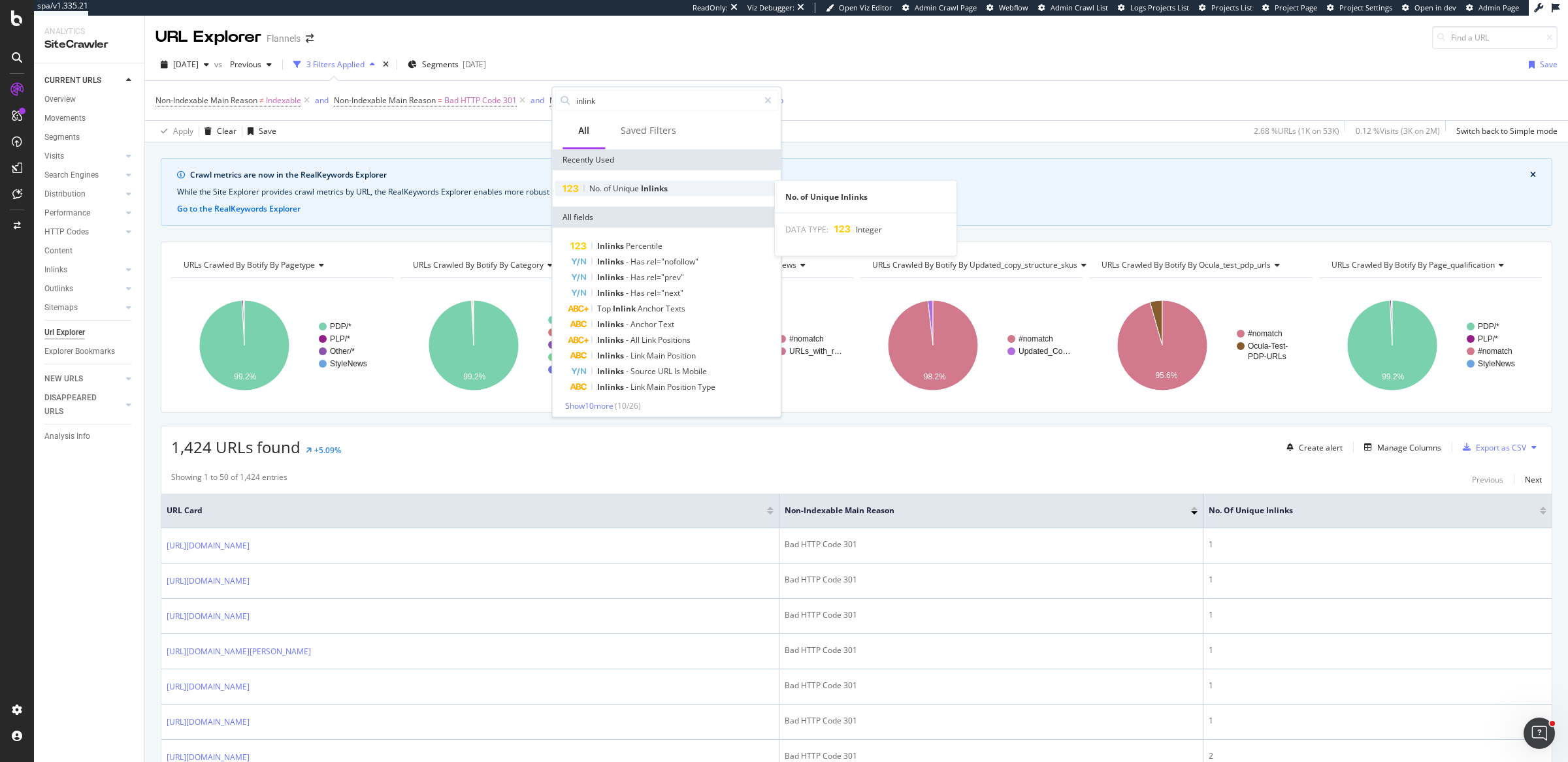
click at [636, 193] on span "Unique" at bounding box center [626, 189] width 28 height 12
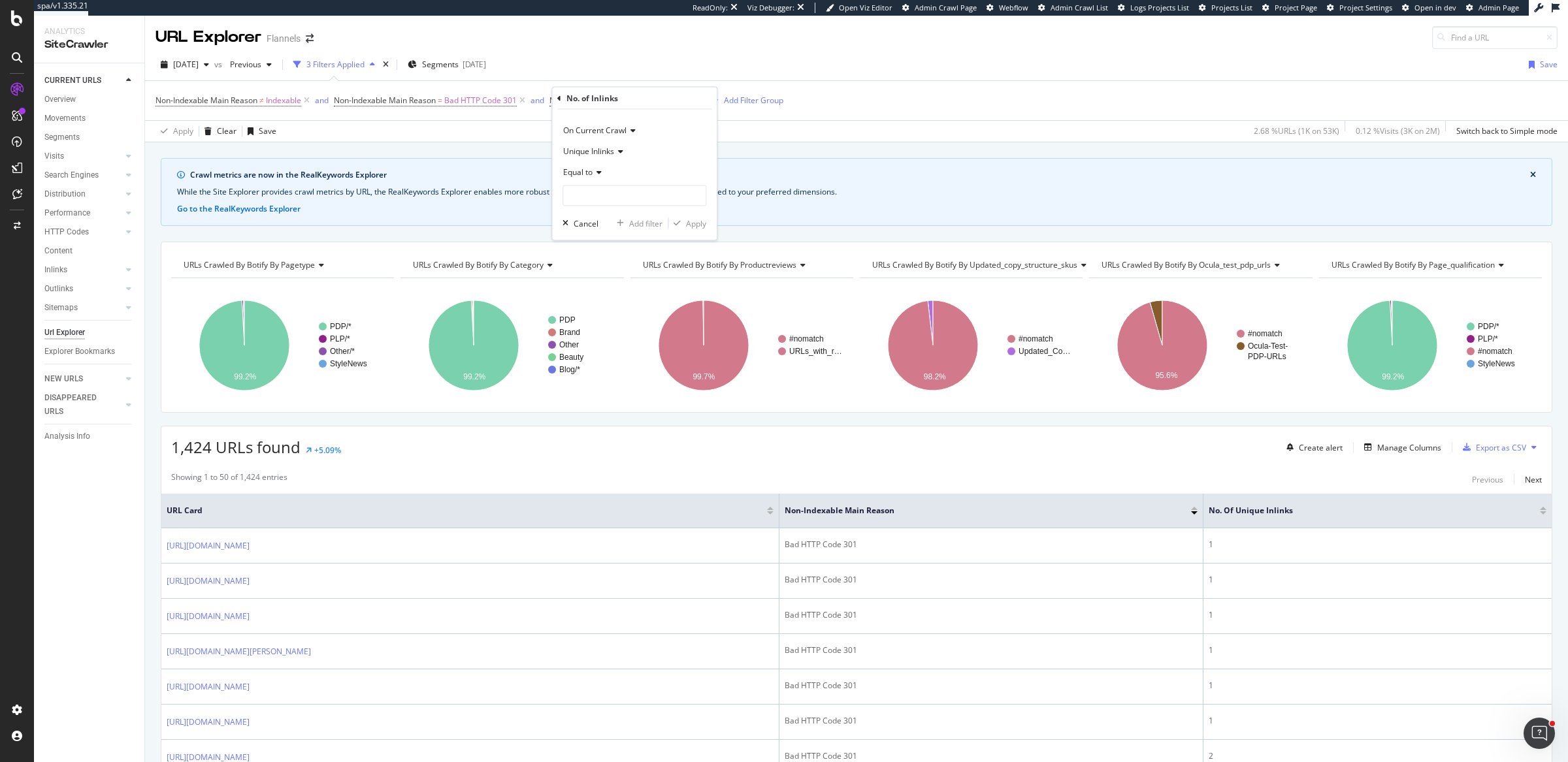
click at [596, 175] on icon at bounding box center [597, 173] width 10 height 8
click at [601, 273] on div "Greater than" at bounding box center [636, 267] width 140 height 17
click at [624, 200] on input "number" at bounding box center [635, 196] width 144 height 21
type input "0"
click at [913, 153] on div "Crawl metrics are now in the RealKeywords Explorer While the Site Explorer prov…" at bounding box center [856, 157] width 1423 height 32
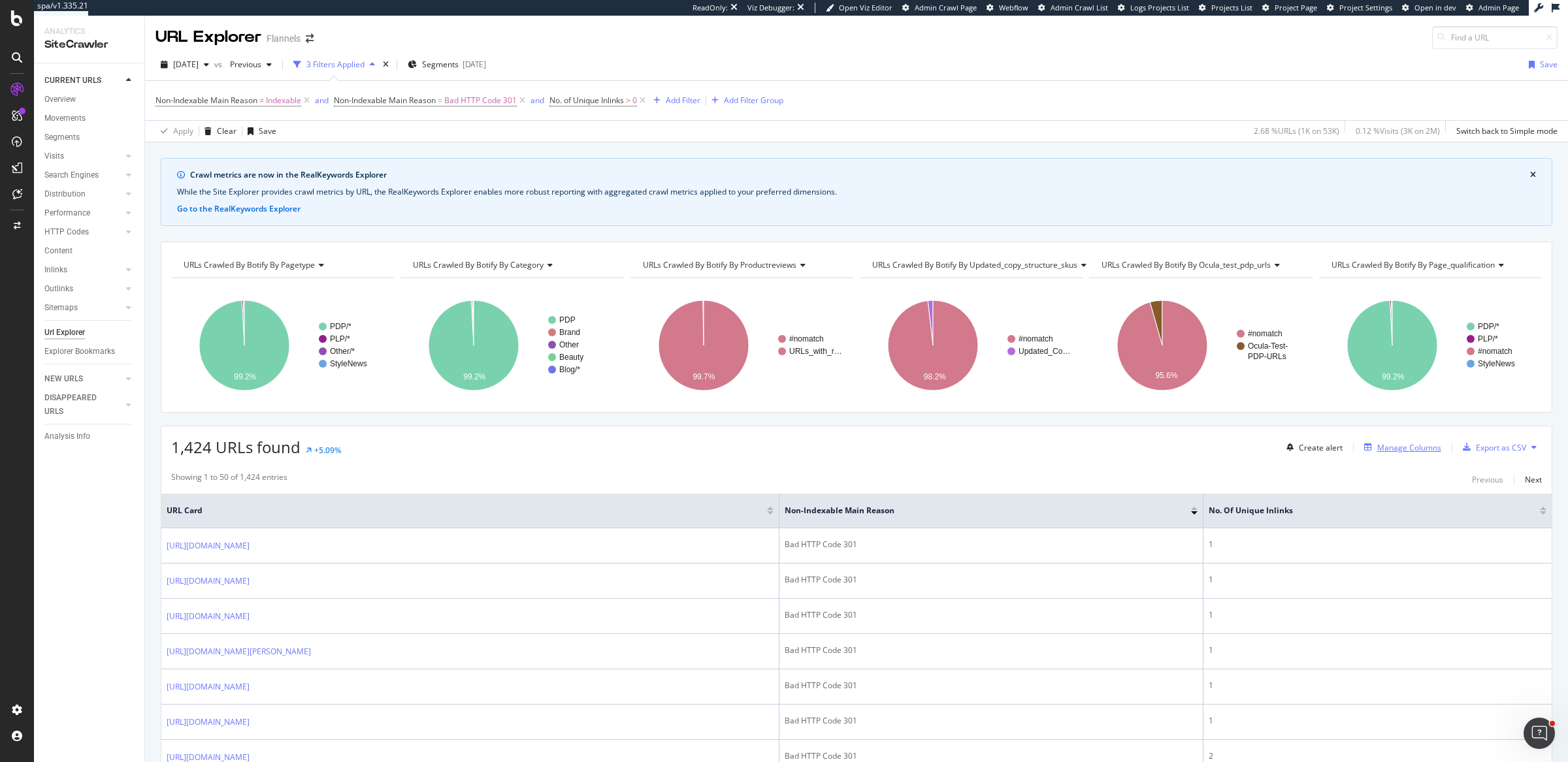
click at [1401, 442] on div "Manage Columns" at bounding box center [1409, 448] width 64 height 12
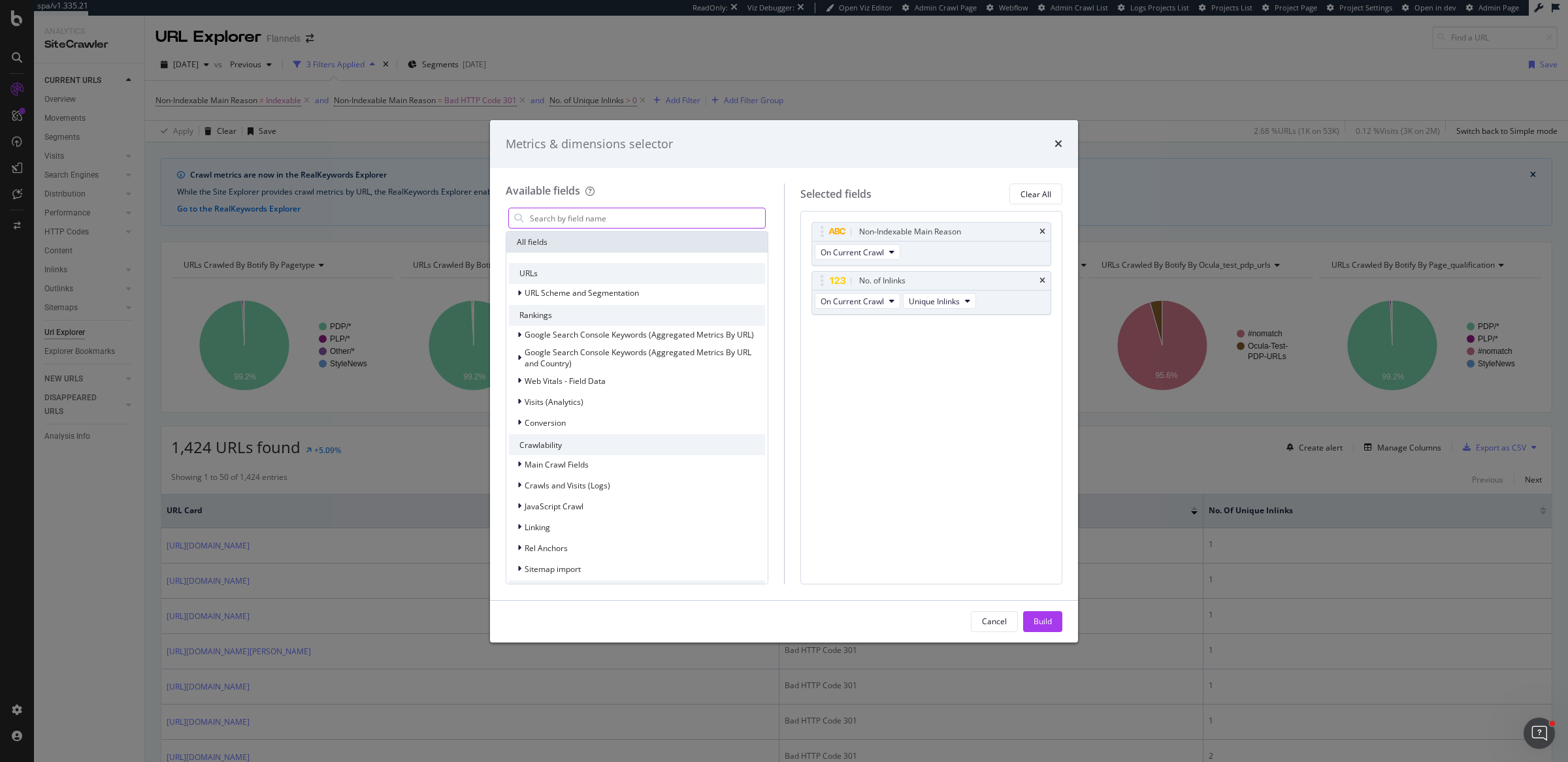
click at [662, 220] on input "modal" at bounding box center [646, 218] width 236 height 19
click at [664, 217] on input "modal" at bounding box center [646, 218] width 236 height 19
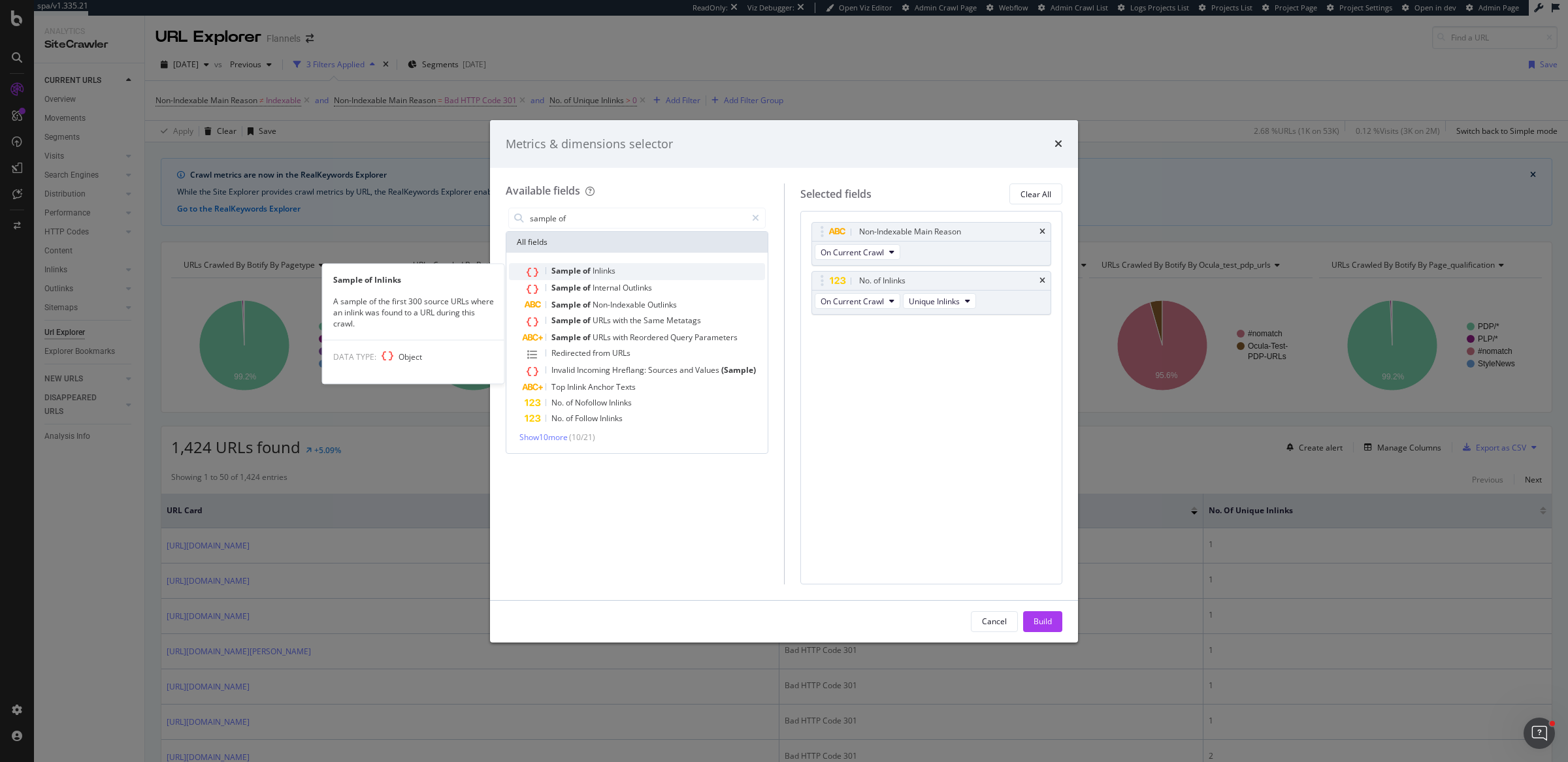
click at [663, 271] on div "Sample of Inlinks" at bounding box center [644, 272] width 240 height 17
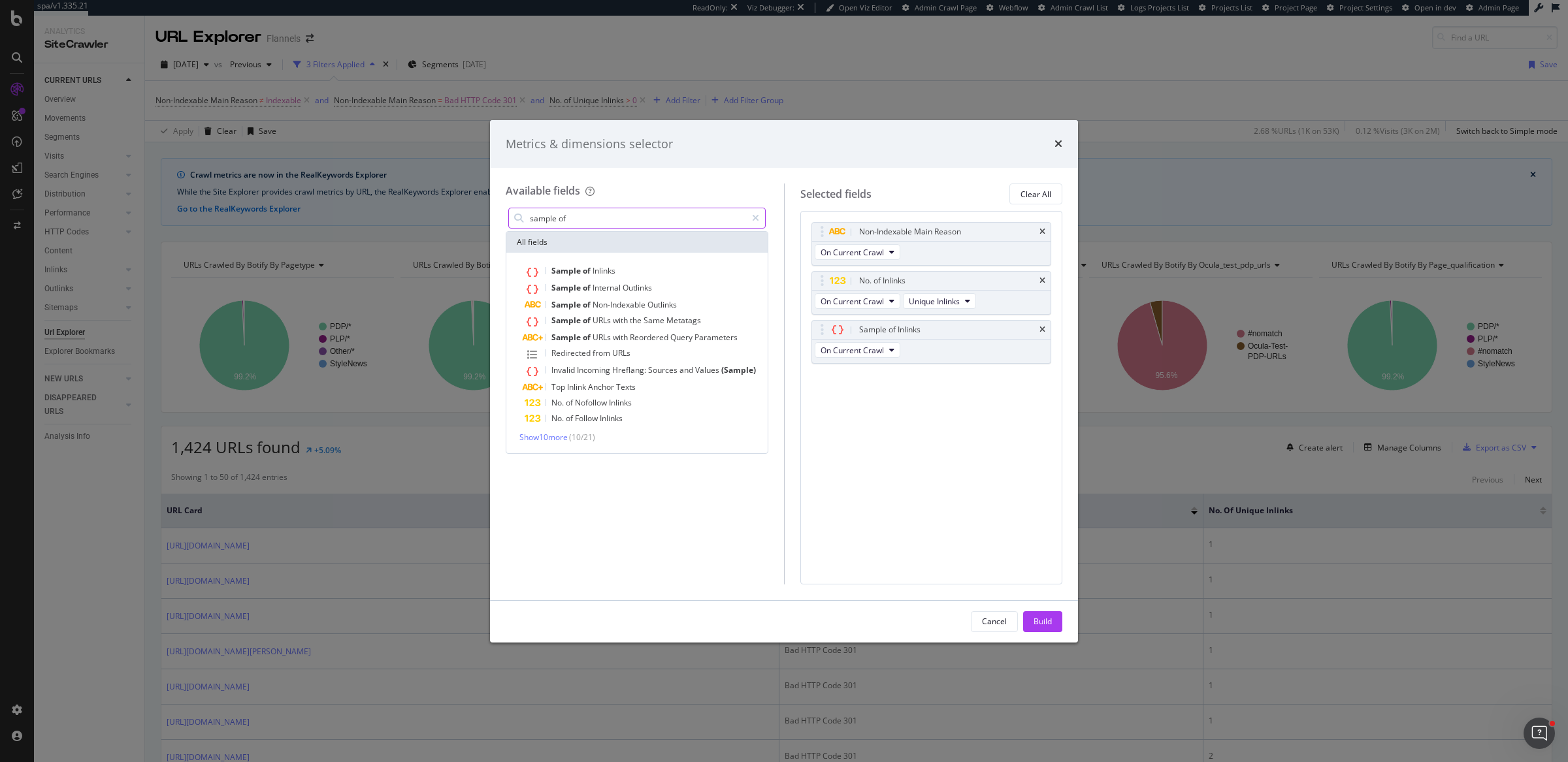
click at [572, 216] on input "sample of" at bounding box center [637, 218] width 218 height 19
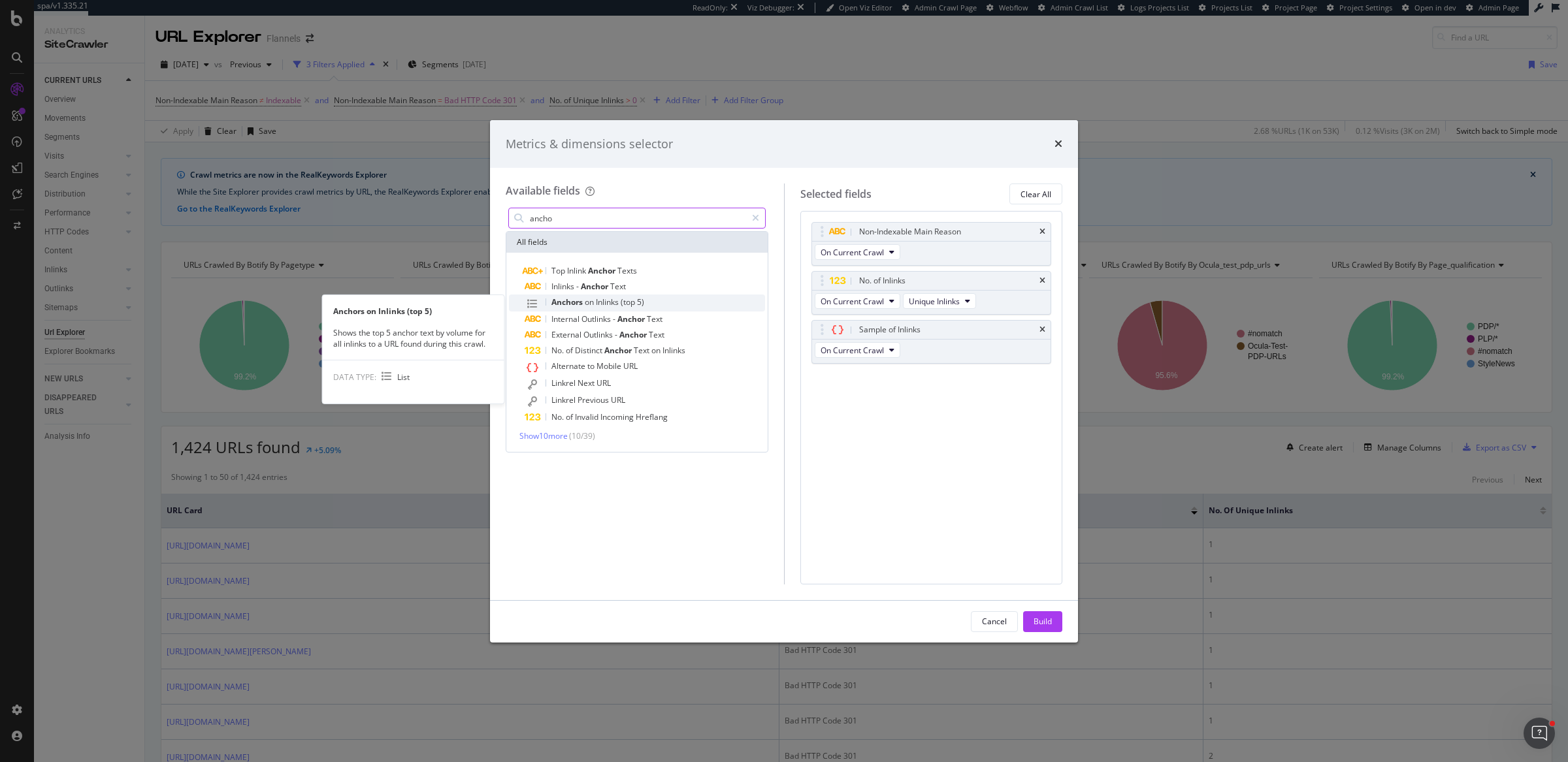
type input "ancho"
click at [597, 298] on span "Inlinks" at bounding box center [609, 302] width 25 height 12
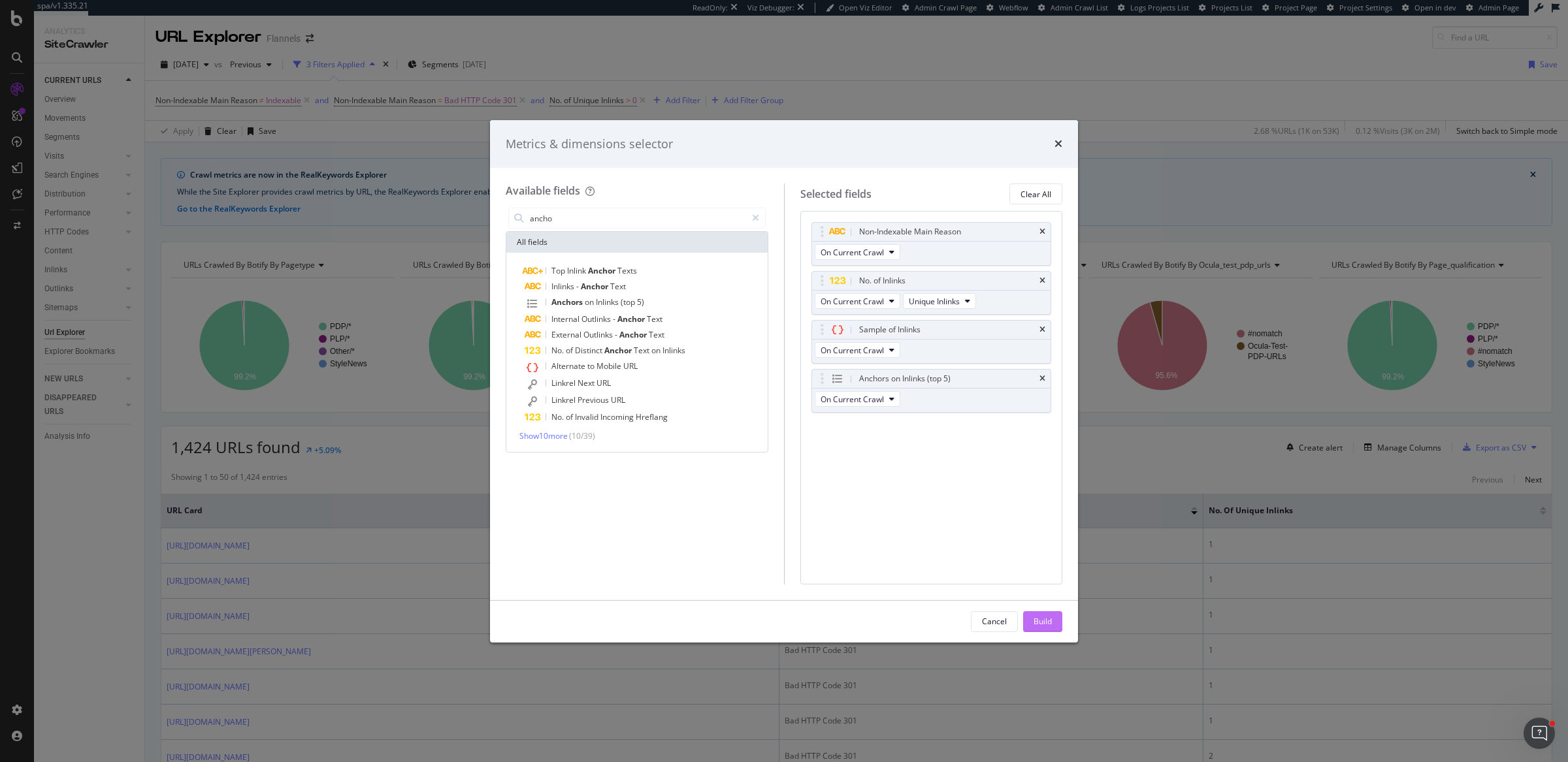
click at [1048, 622] on div "Build" at bounding box center [1042, 622] width 18 height 12
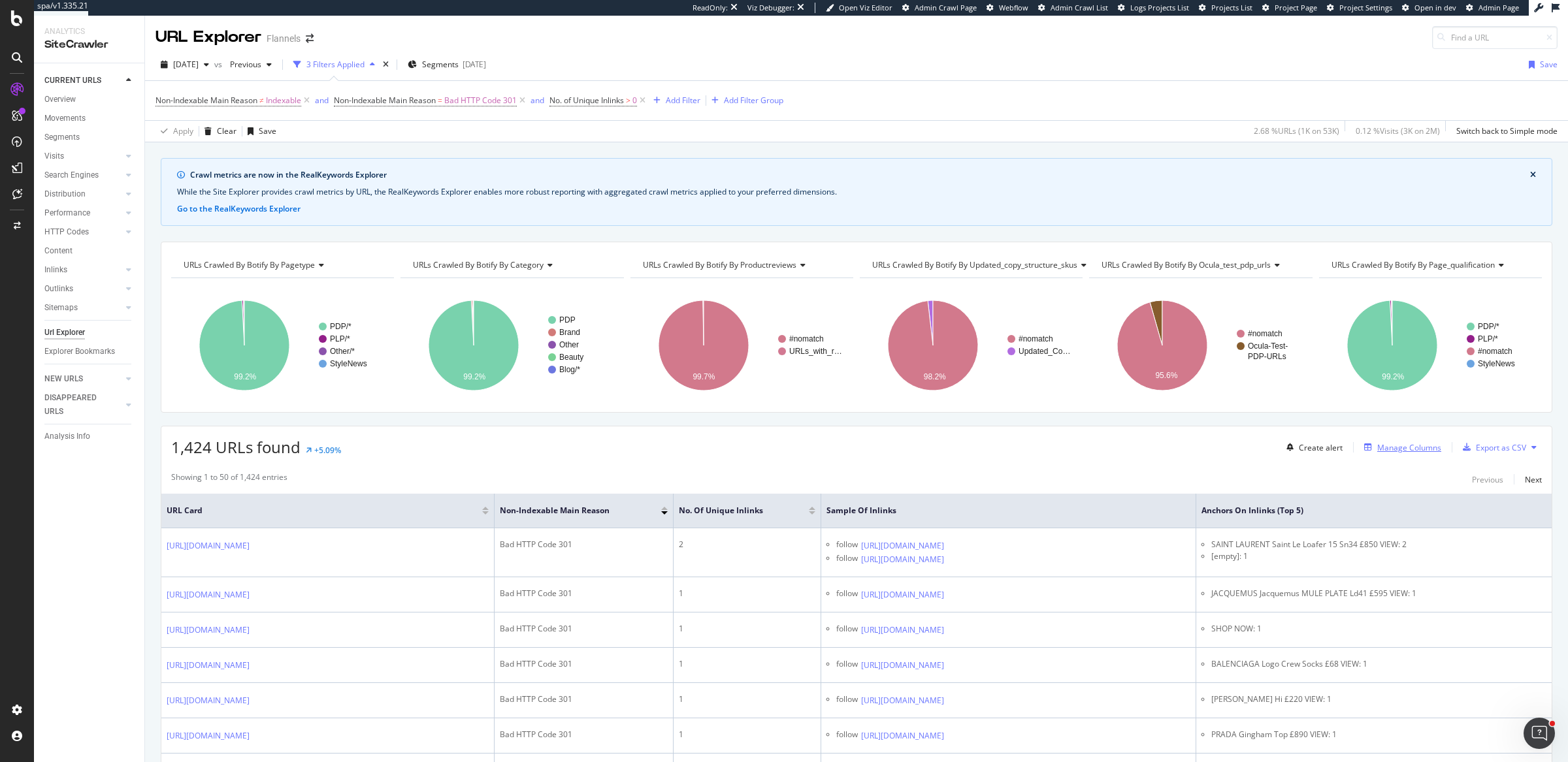
click at [1411, 442] on div "Manage Columns" at bounding box center [1409, 448] width 64 height 12
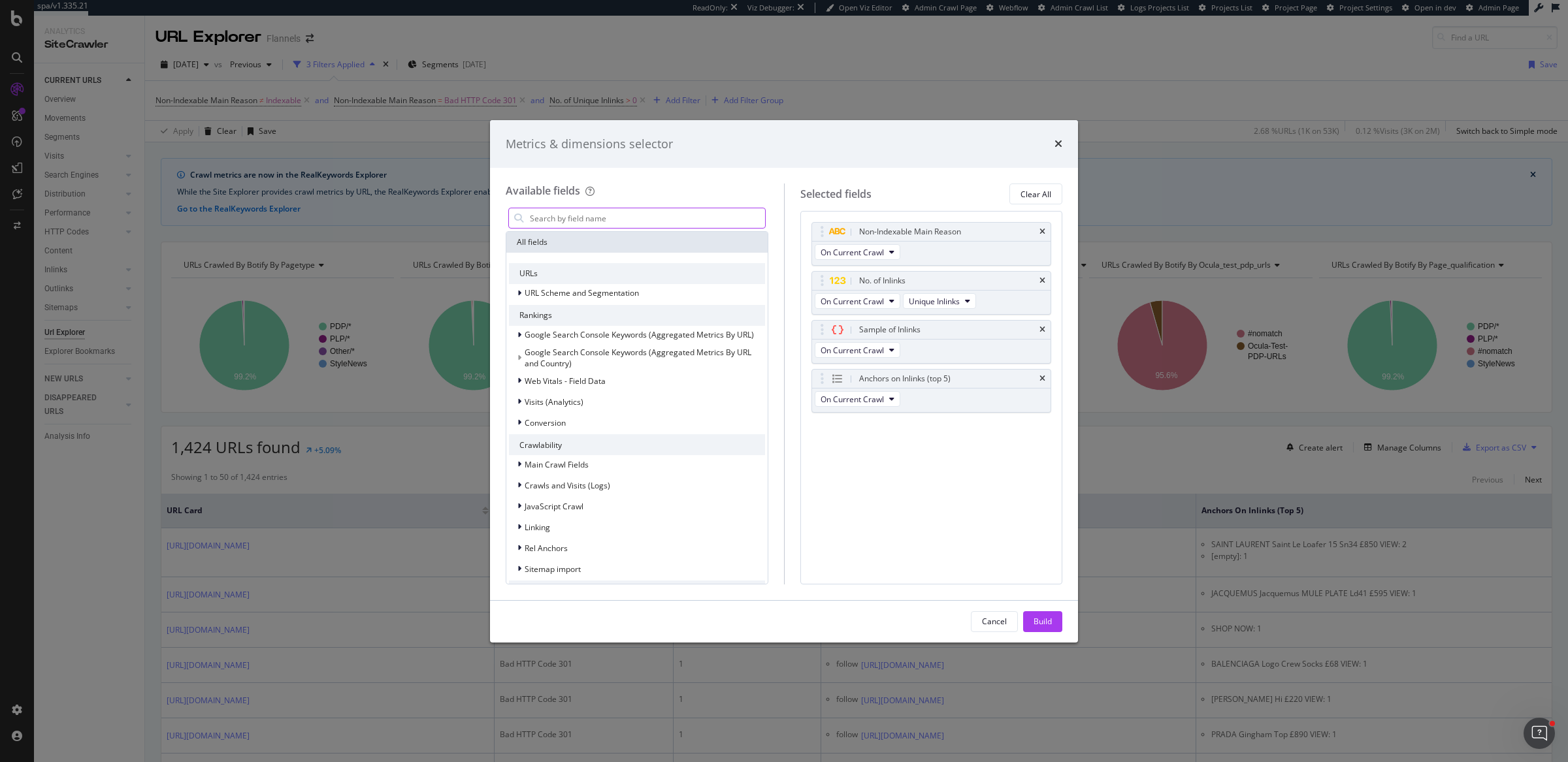
click at [721, 212] on input "modal" at bounding box center [646, 218] width 236 height 19
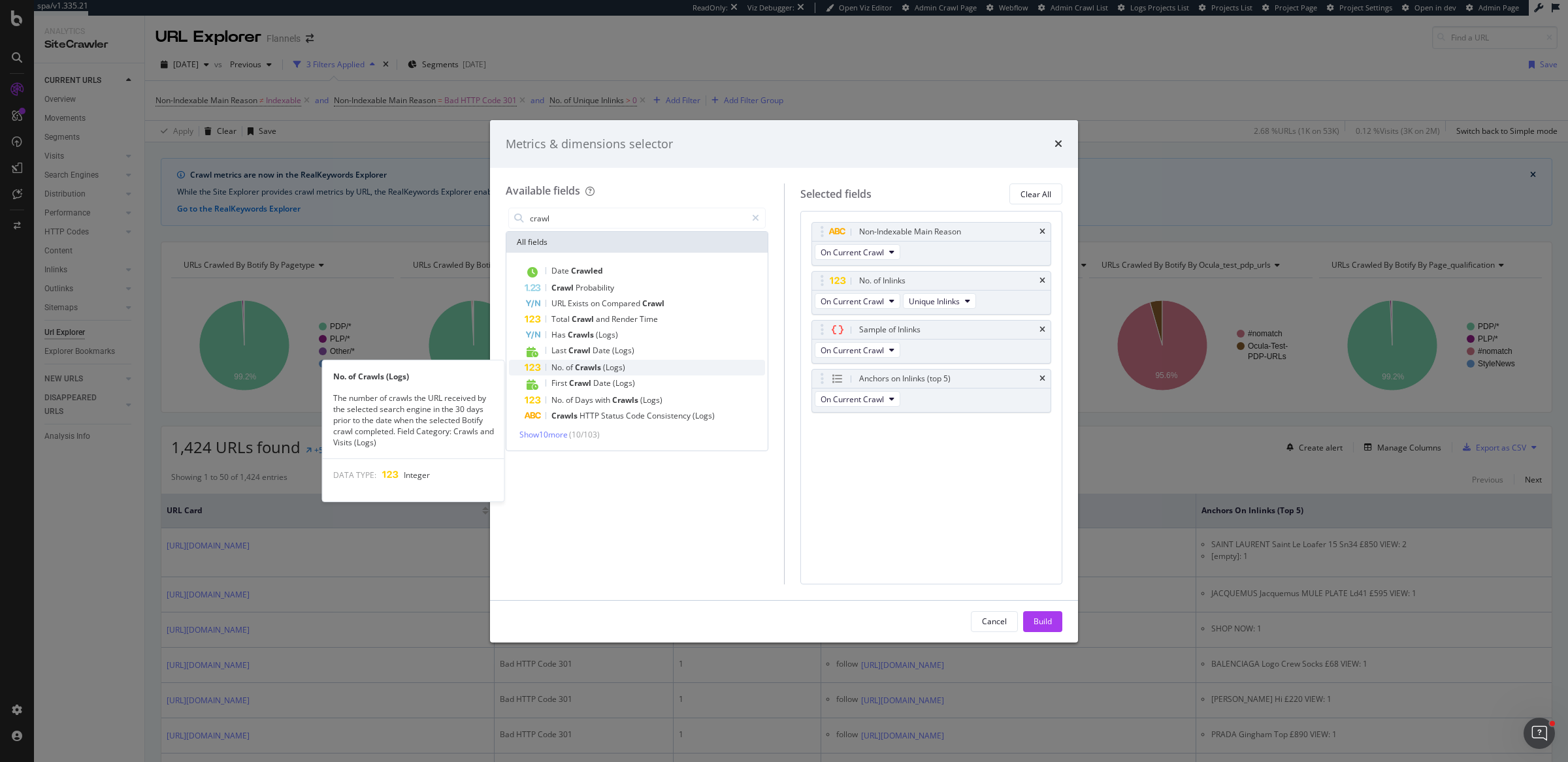
type input "crawl"
click at [615, 368] on span "(Logs)" at bounding box center [614, 368] width 22 height 12
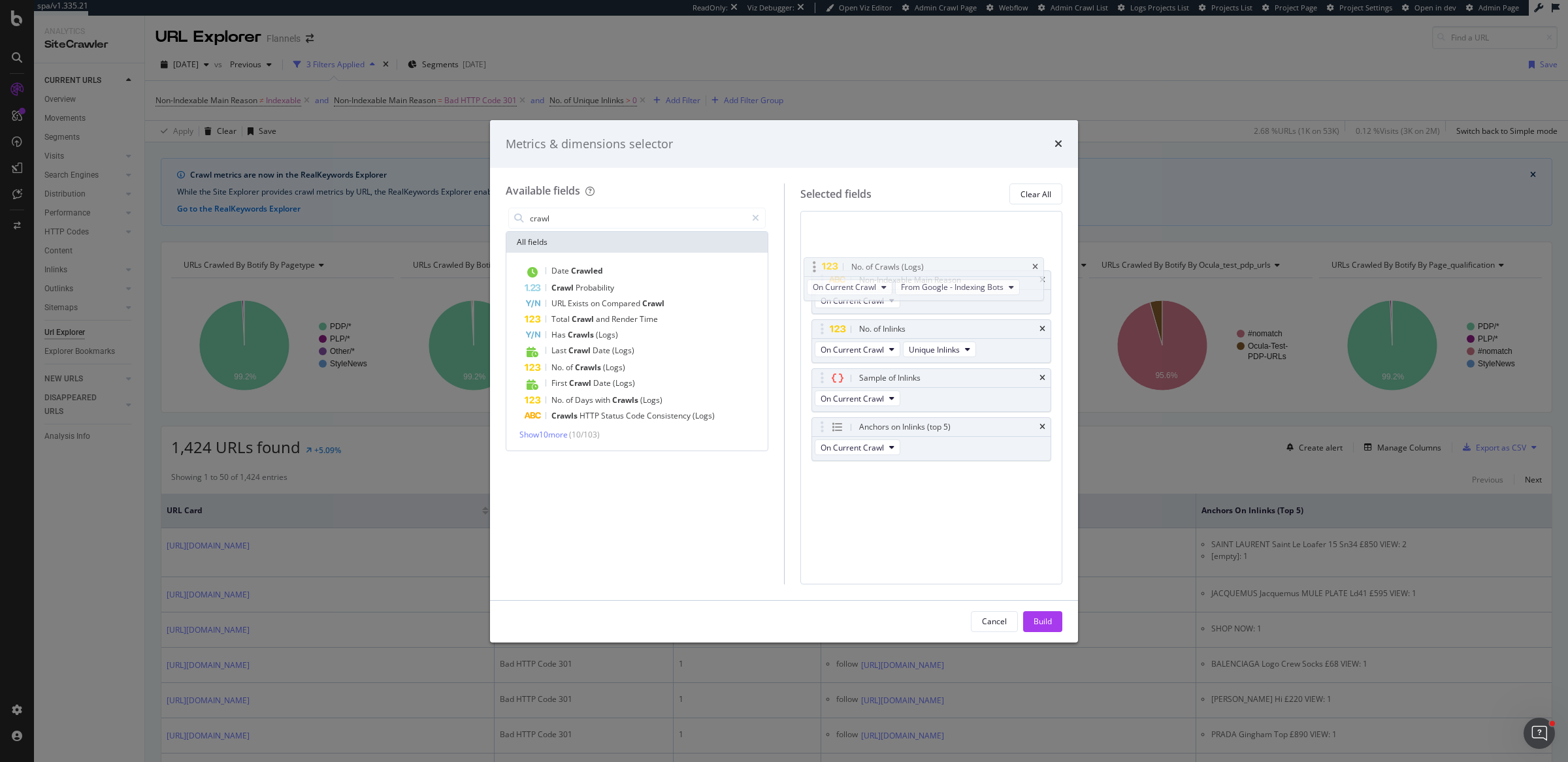
drag, startPoint x: 821, startPoint y: 424, endPoint x: 814, endPoint y: 265, distance: 159.2
click at [814, 265] on body "spa/v1.335.21 ReadOnly: Viz Debugger: Open Viz Editor Admin Crawl Page Webflow …" at bounding box center [784, 381] width 1568 height 762
click at [1043, 279] on icon "times" at bounding box center [1043, 280] width 6 height 8
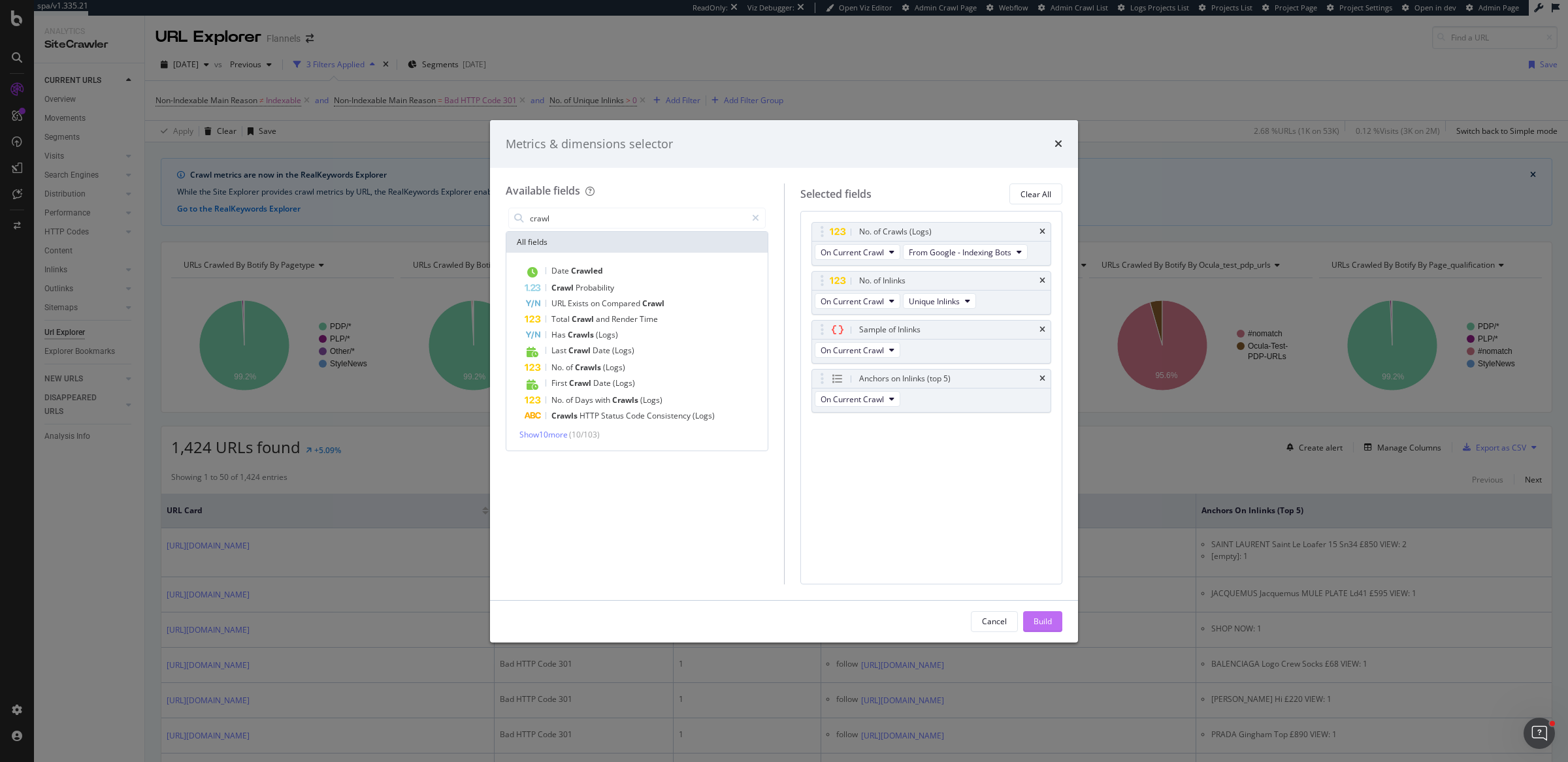
click at [1041, 620] on div "Build" at bounding box center [1042, 622] width 18 height 12
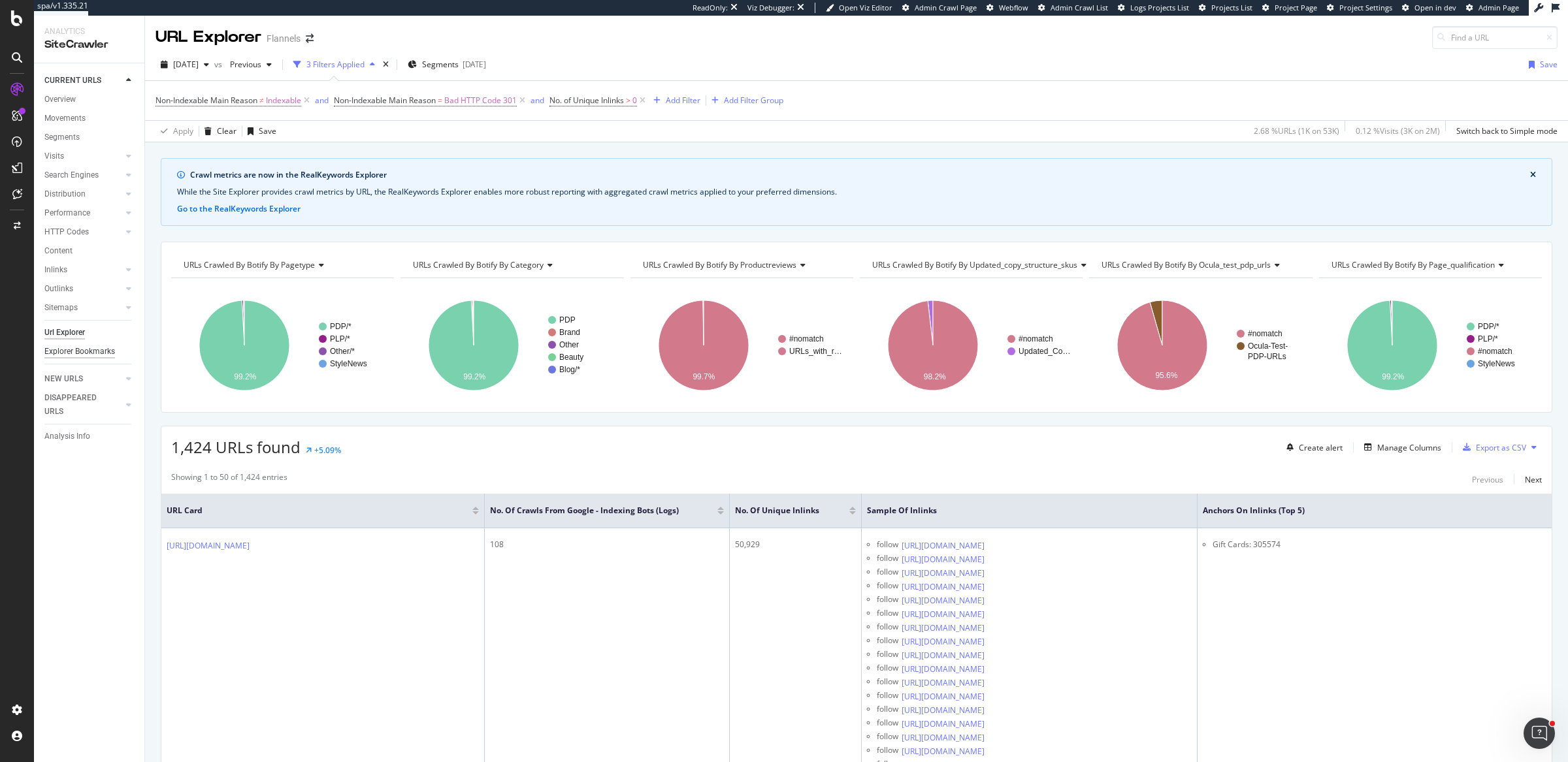
click at [70, 348] on div "Explorer Bookmarks" at bounding box center [79, 351] width 70 height 13
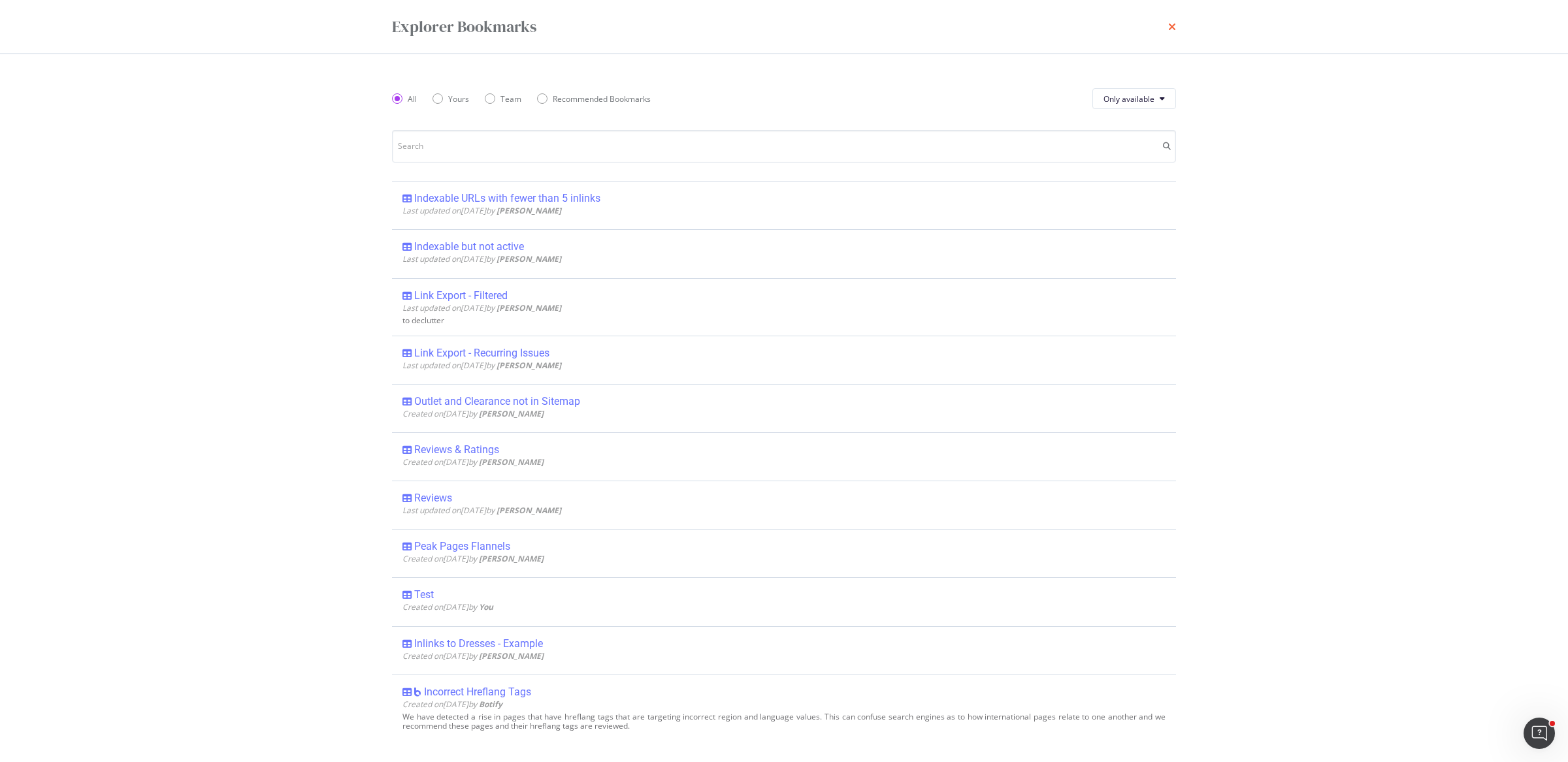
click at [1170, 26] on icon "times" at bounding box center [1172, 26] width 8 height 11
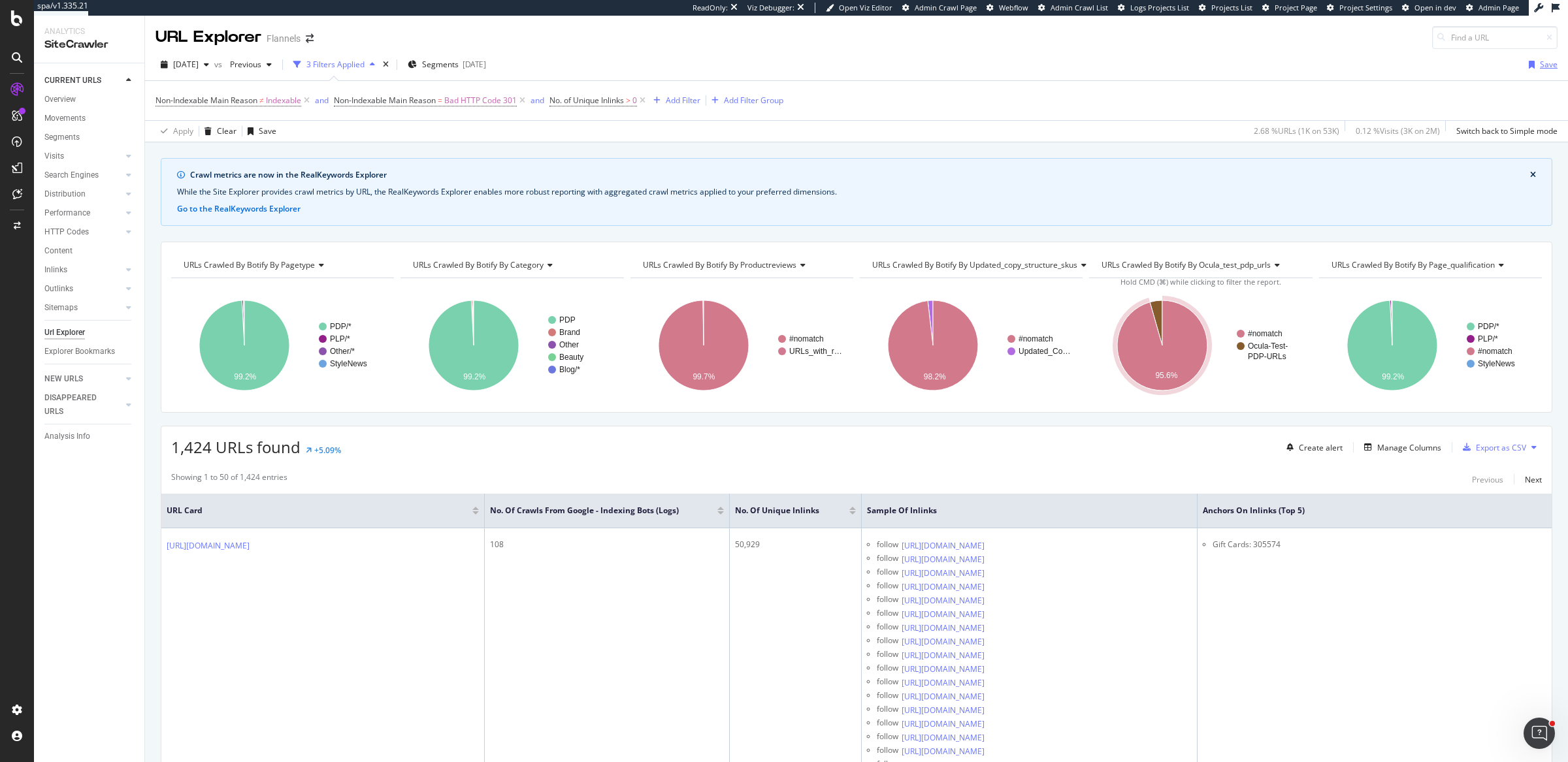
click at [1540, 64] on div "Save" at bounding box center [1549, 64] width 17 height 12
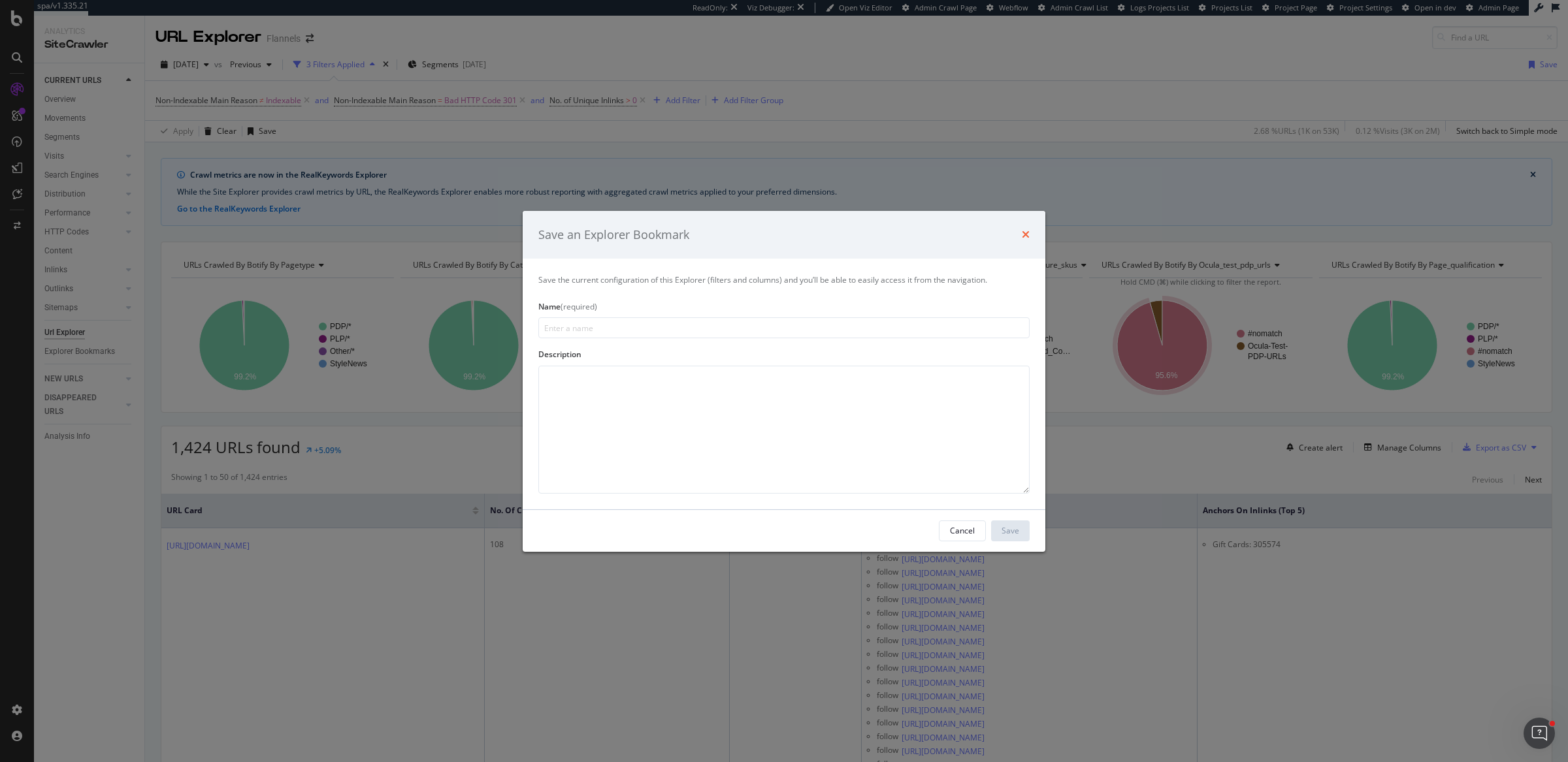
click at [1025, 234] on icon "times" at bounding box center [1025, 234] width 8 height 11
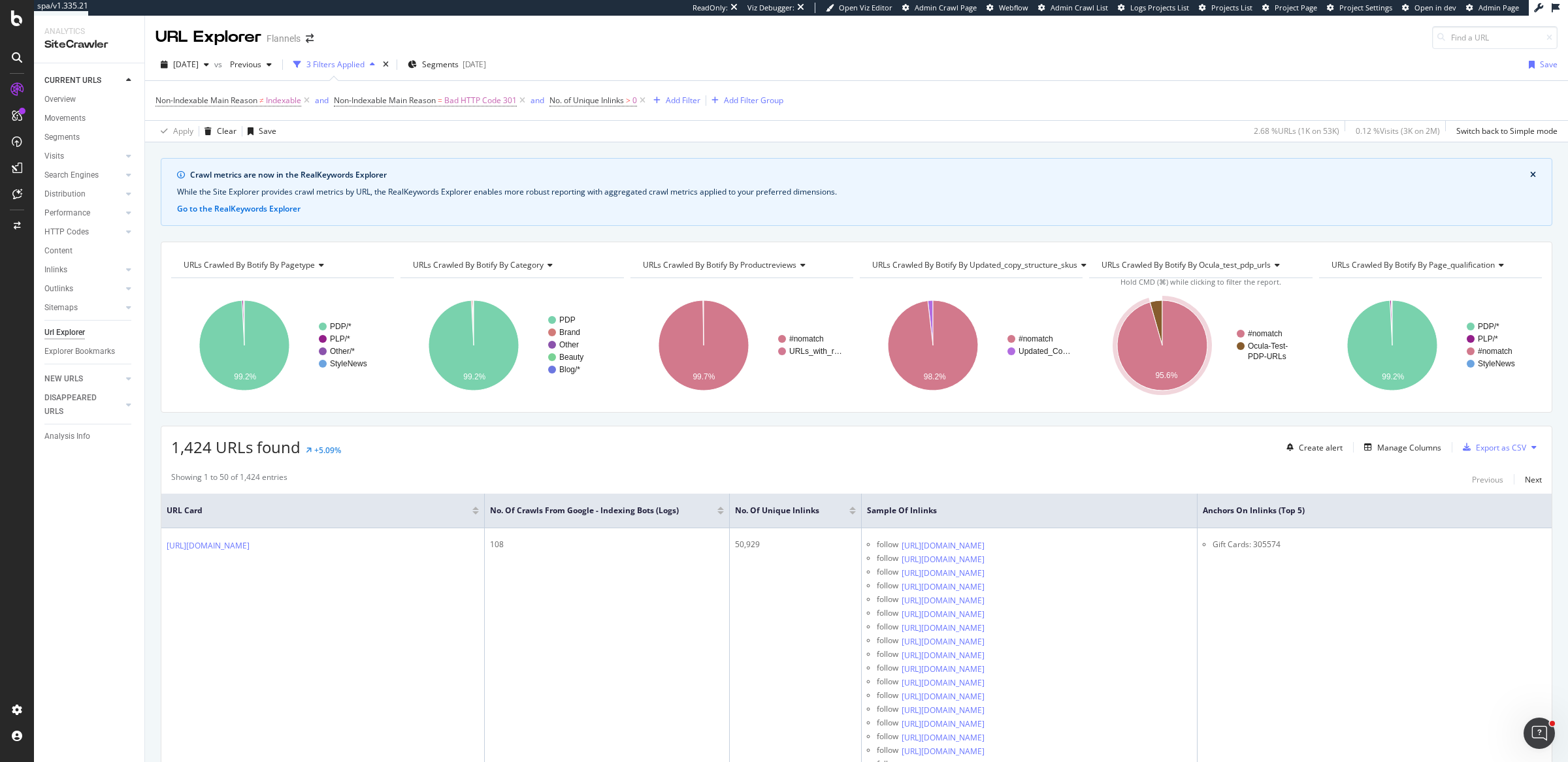
click at [1095, 455] on div "1,424 URLs found +5.09% Create alert Manage Columns Export as CSV" at bounding box center [856, 441] width 1390 height 32
click at [1510, 446] on div "Export as CSV" at bounding box center [1501, 448] width 50 height 12
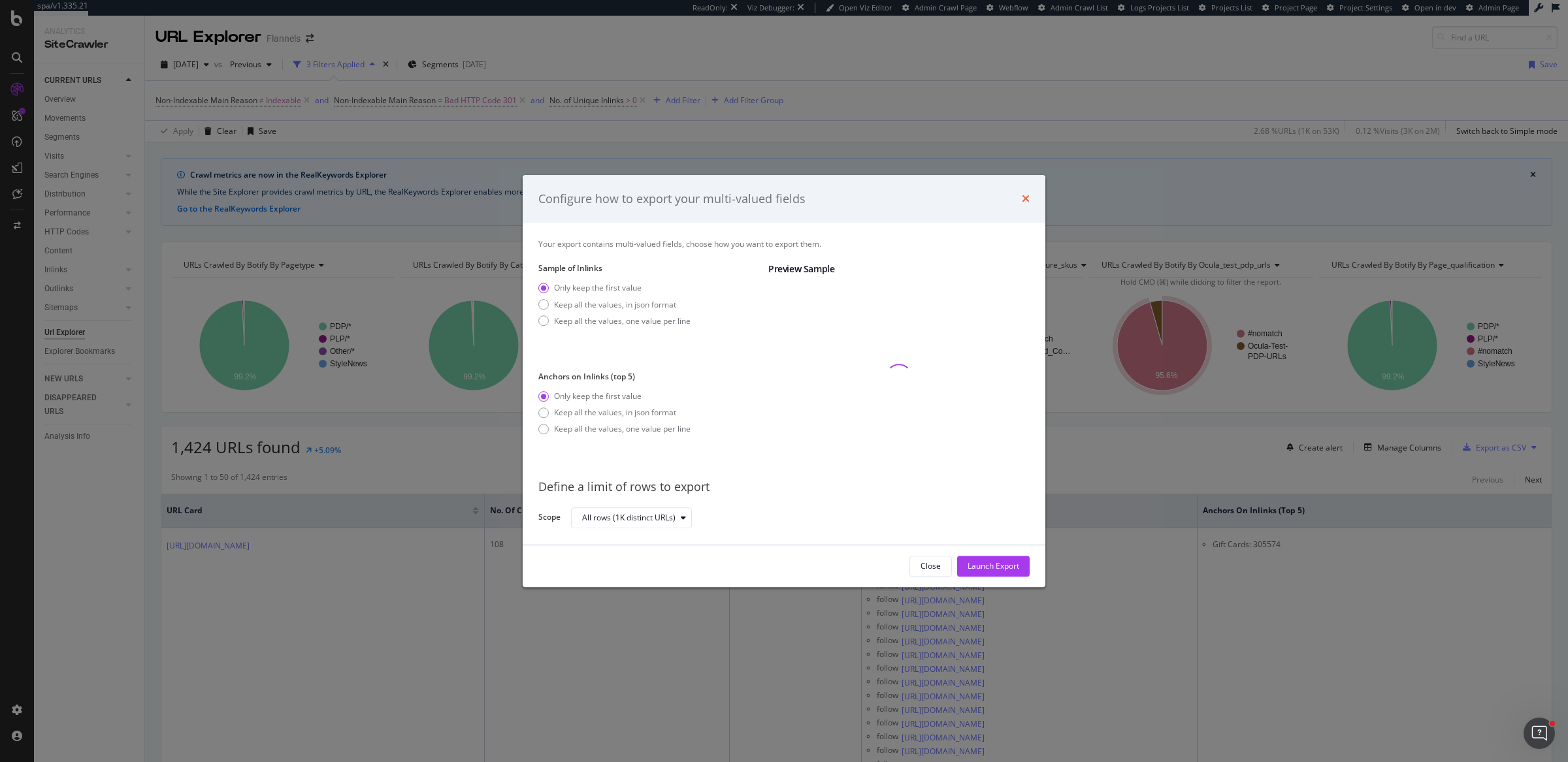
click at [1025, 200] on icon "times" at bounding box center [1025, 199] width 8 height 11
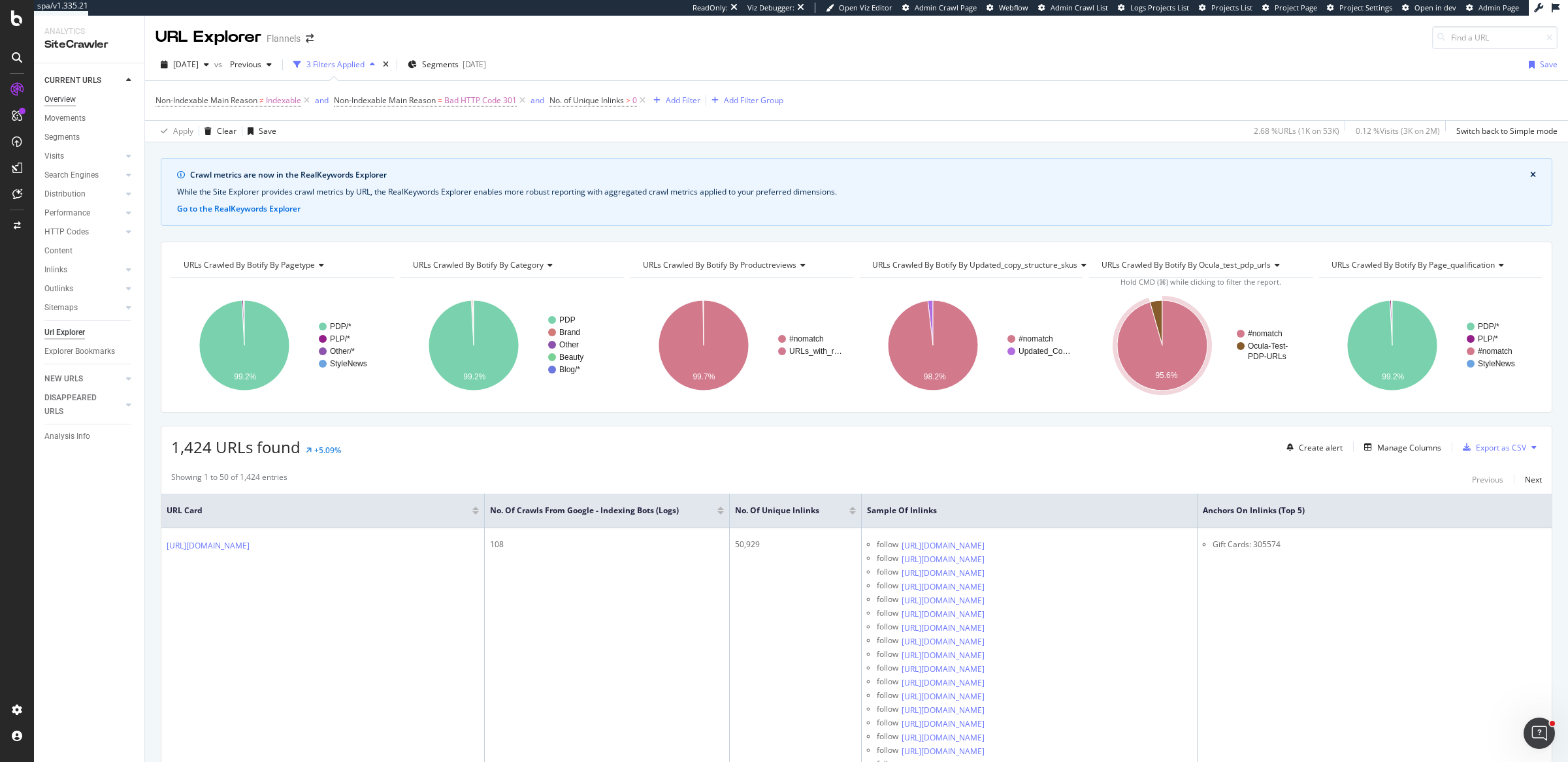
click at [65, 97] on div "Overview" at bounding box center [60, 100] width 32 height 13
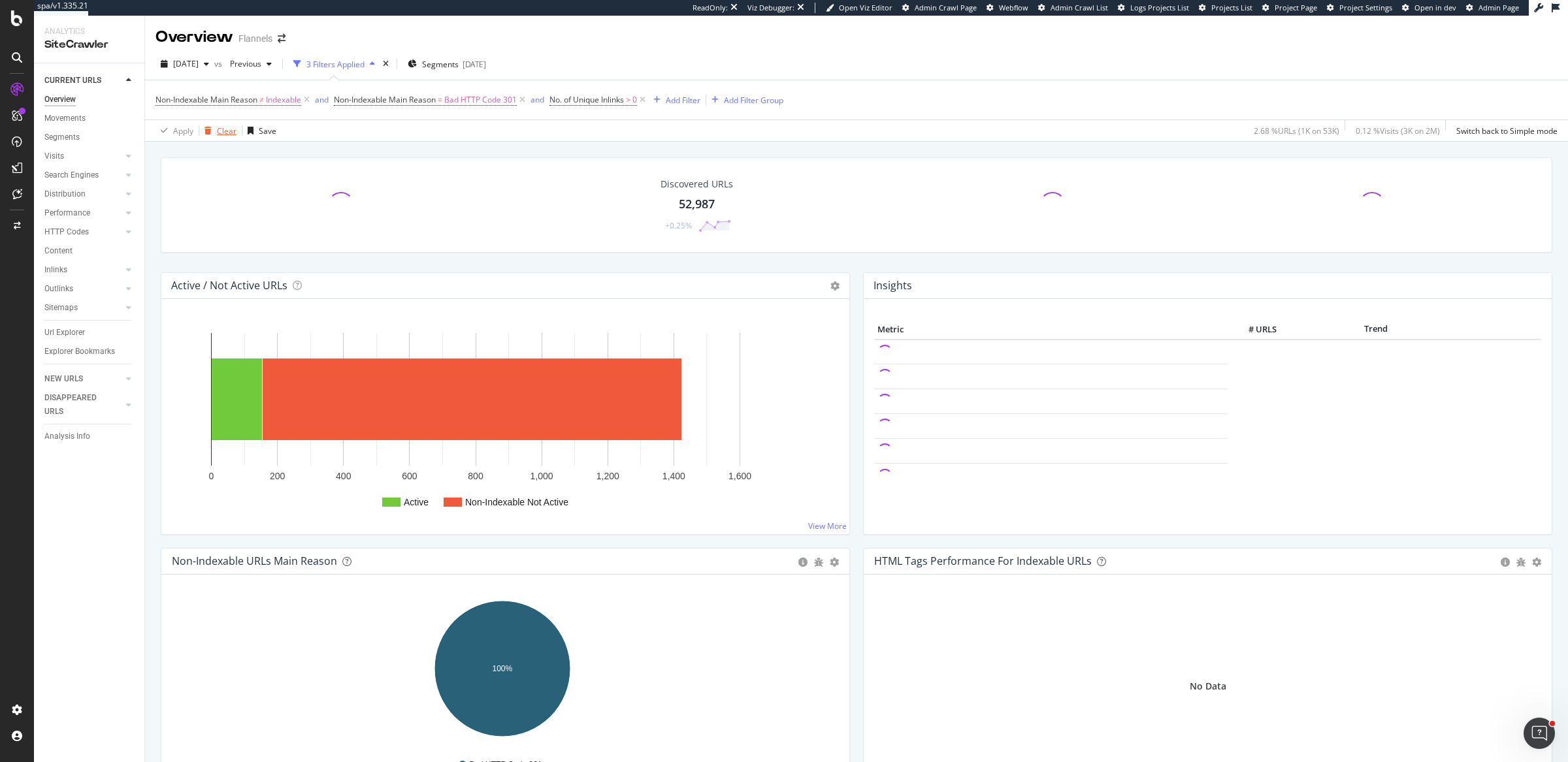
click at [220, 126] on div "Clear" at bounding box center [227, 131] width 19 height 12
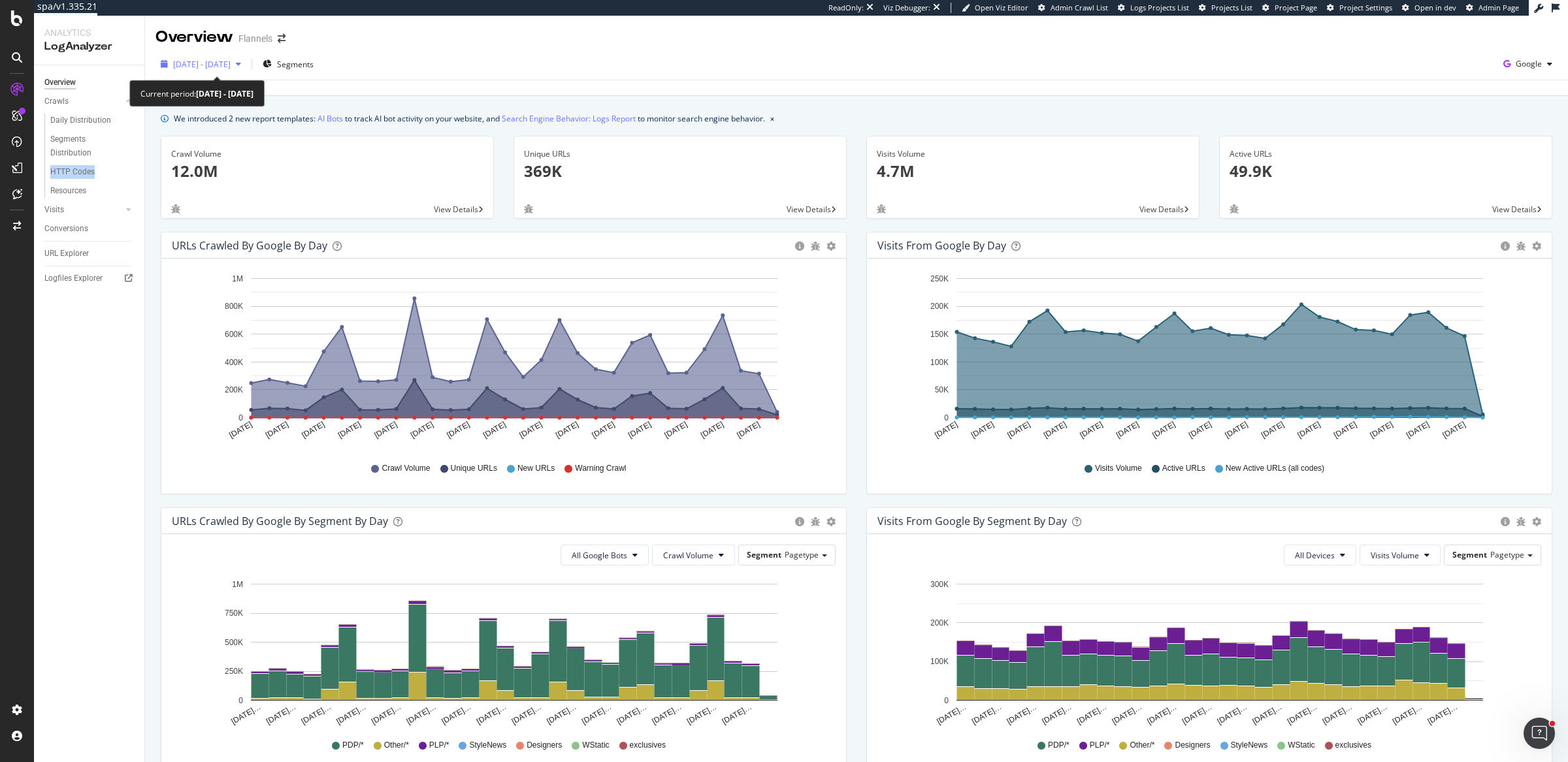
click at [230, 65] on span "[DATE] - [DATE]" at bounding box center [202, 64] width 58 height 12
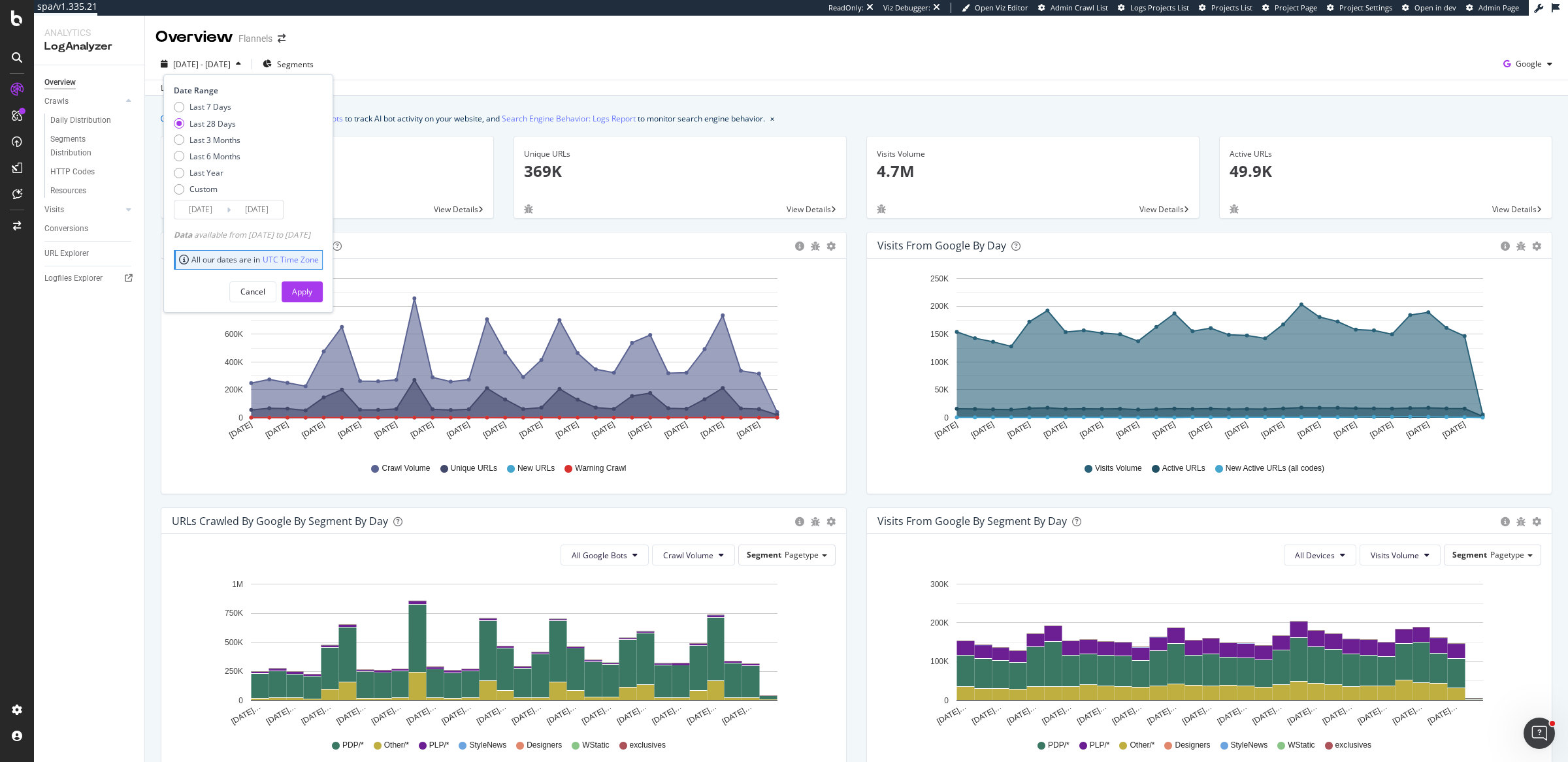
click at [581, 60] on div "[DATE] - [DATE] Segments Date Range Last 7 Days Last 28 Days Last 3 Months Last…" at bounding box center [856, 66] width 1423 height 26
click at [314, 59] on span "Segments" at bounding box center [295, 64] width 36 height 12
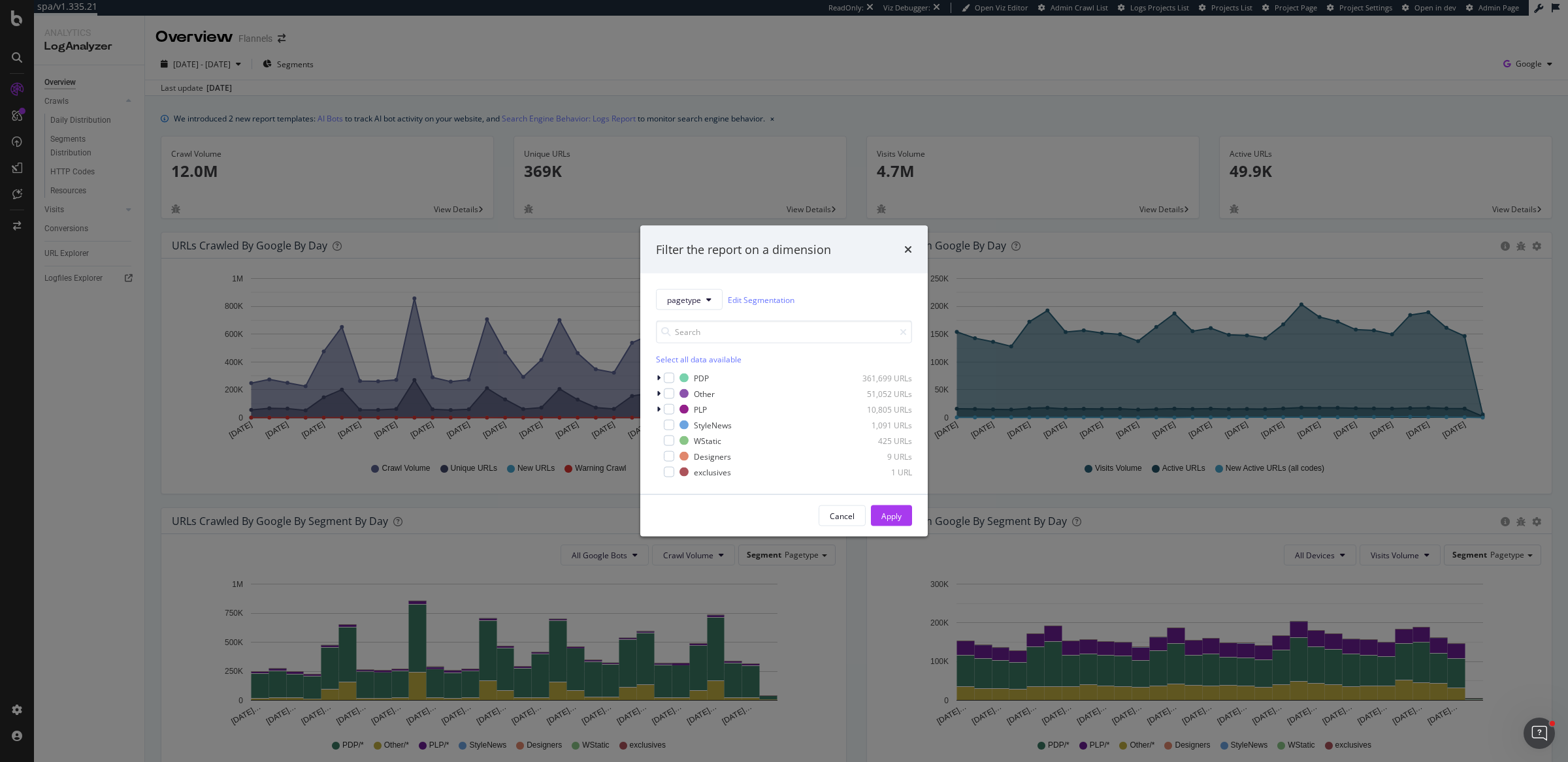
click at [585, 64] on div "Filter the report on a dimension pagetype Edit Segmentation Select all data ava…" at bounding box center [784, 381] width 1568 height 762
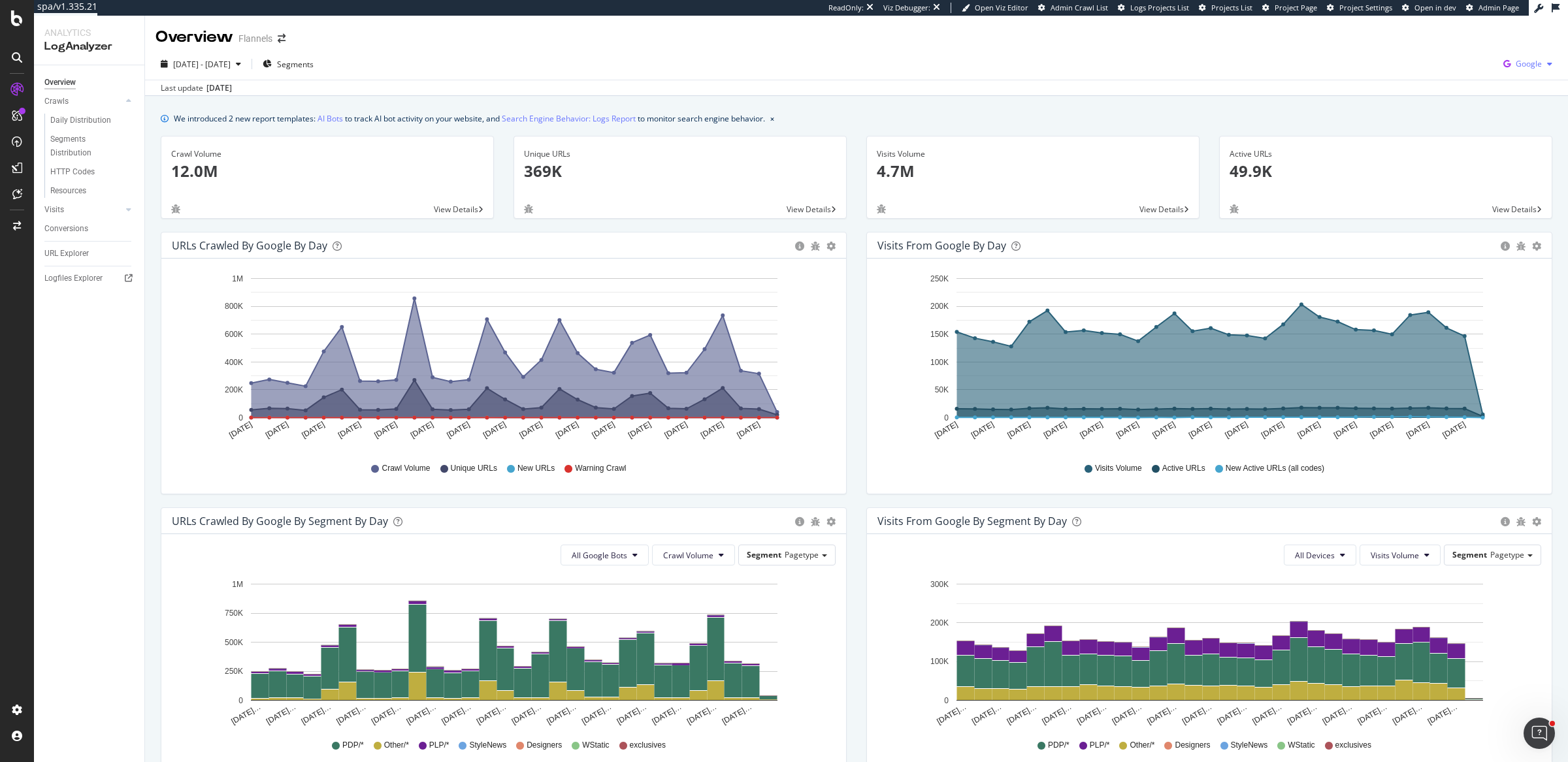
click at [1524, 61] on span "Google" at bounding box center [1529, 64] width 26 height 12
click at [853, 97] on div "We introduced 2 new report templates: AI Bots to track AI bot activity on your …" at bounding box center [856, 600] width 1423 height 1009
click at [200, 89] on div "Last update [DATE]" at bounding box center [196, 88] width 71 height 12
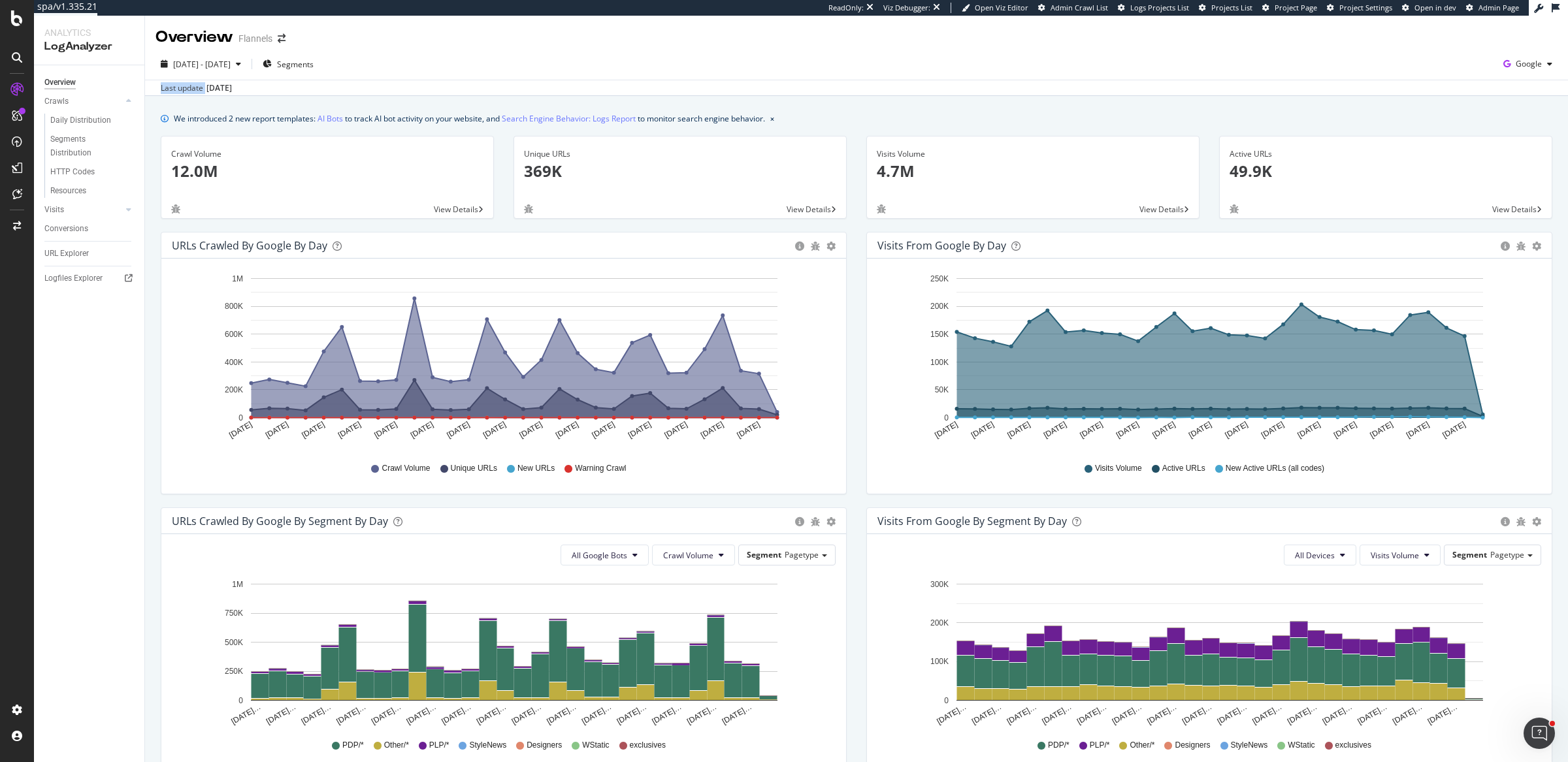
click at [232, 90] on div "[DATE]" at bounding box center [219, 88] width 26 height 12
click at [848, 120] on div "We introduced 2 new report templates: AI Bots to track AI bot activity on your …" at bounding box center [856, 118] width 1391 height 13
click at [848, 220] on div "Unique URLs 369K View Details" at bounding box center [680, 184] width 352 height 96
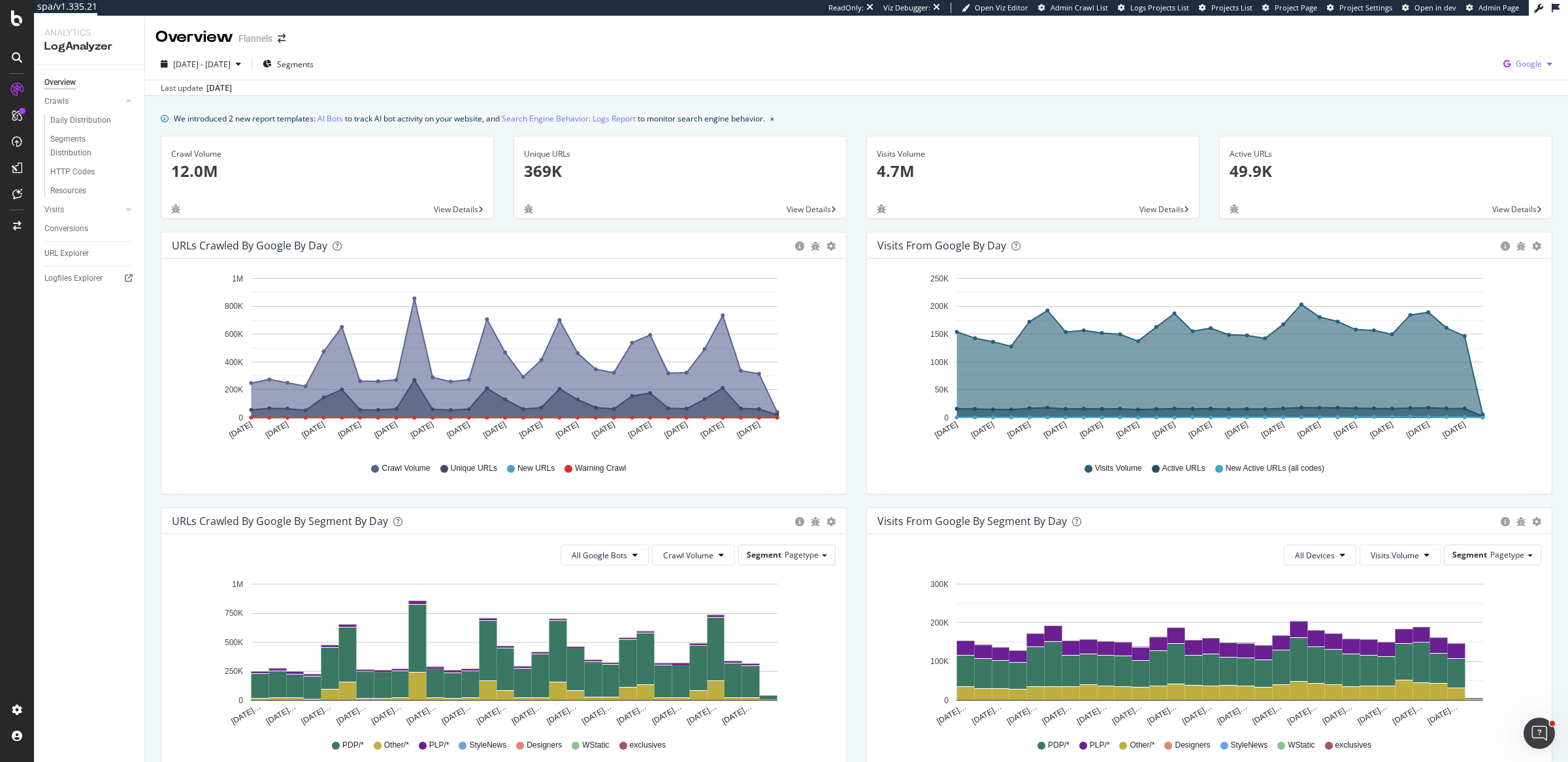
click at [1516, 65] on span "Google" at bounding box center [1529, 64] width 26 height 12
click at [1469, 106] on span "Other AI Bots" at bounding box center [1451, 101] width 48 height 12
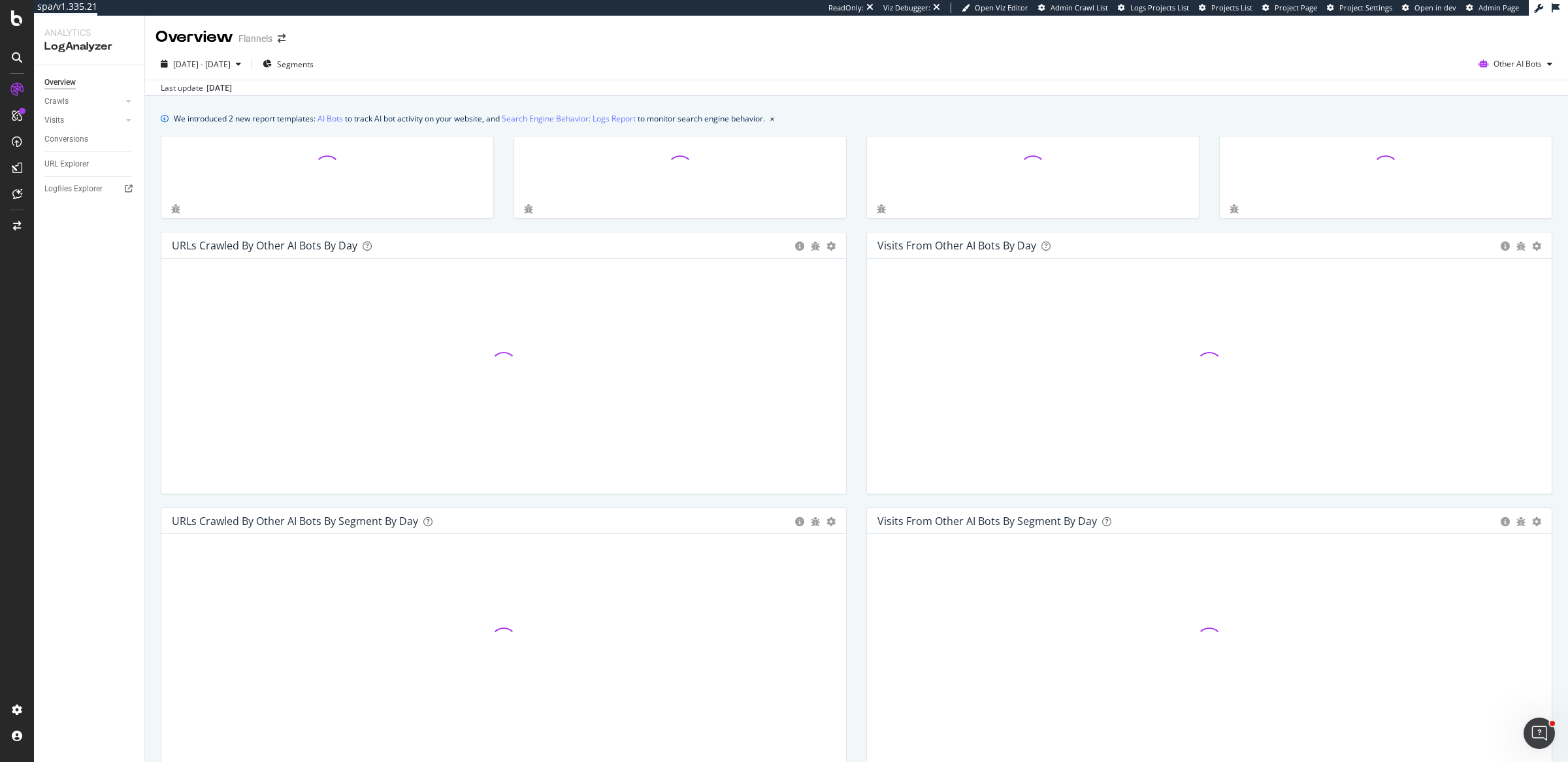
scroll to position [340, 0]
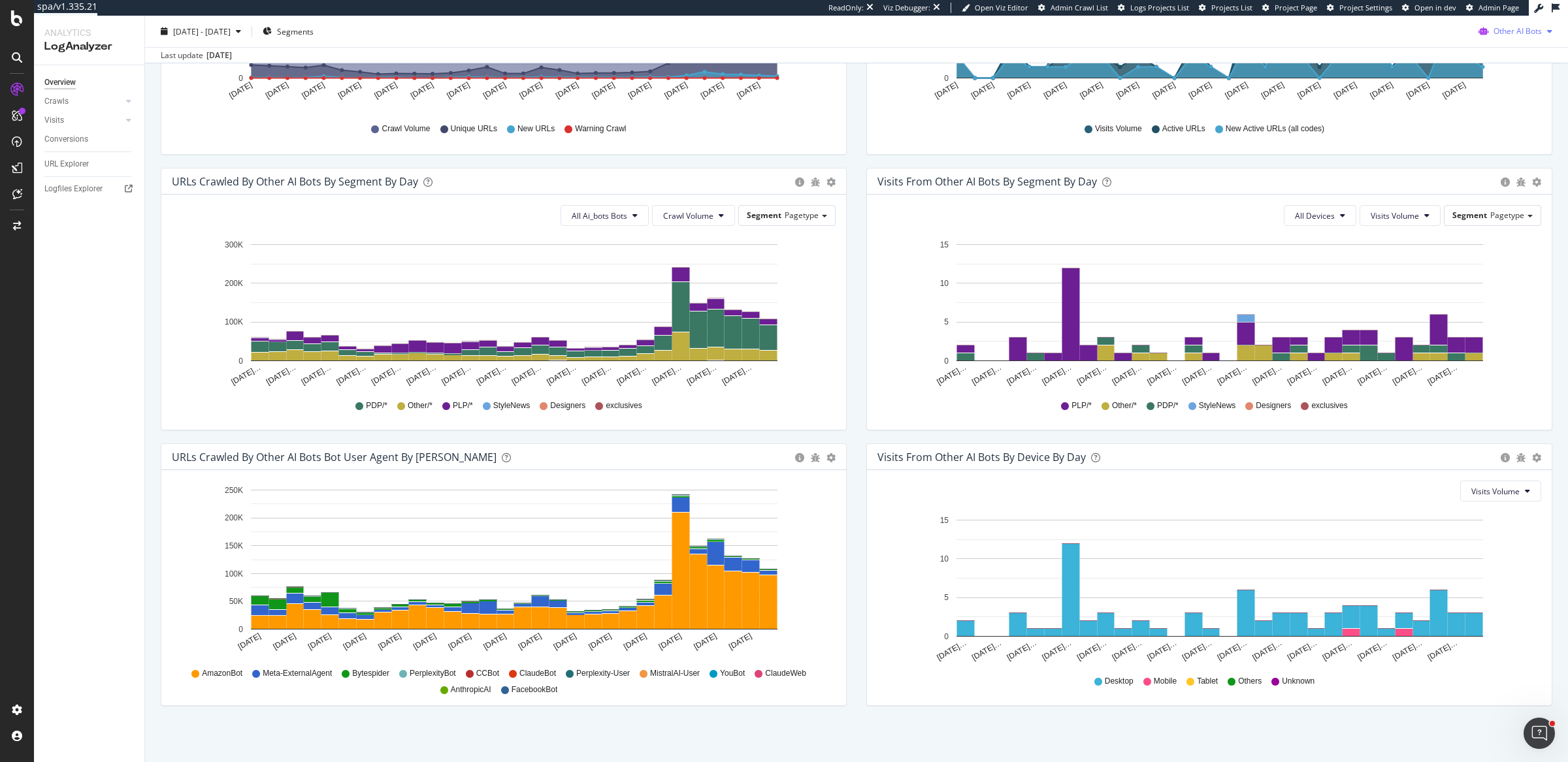
click at [1520, 26] on span "Other AI Bots" at bounding box center [1517, 32] width 48 height 12
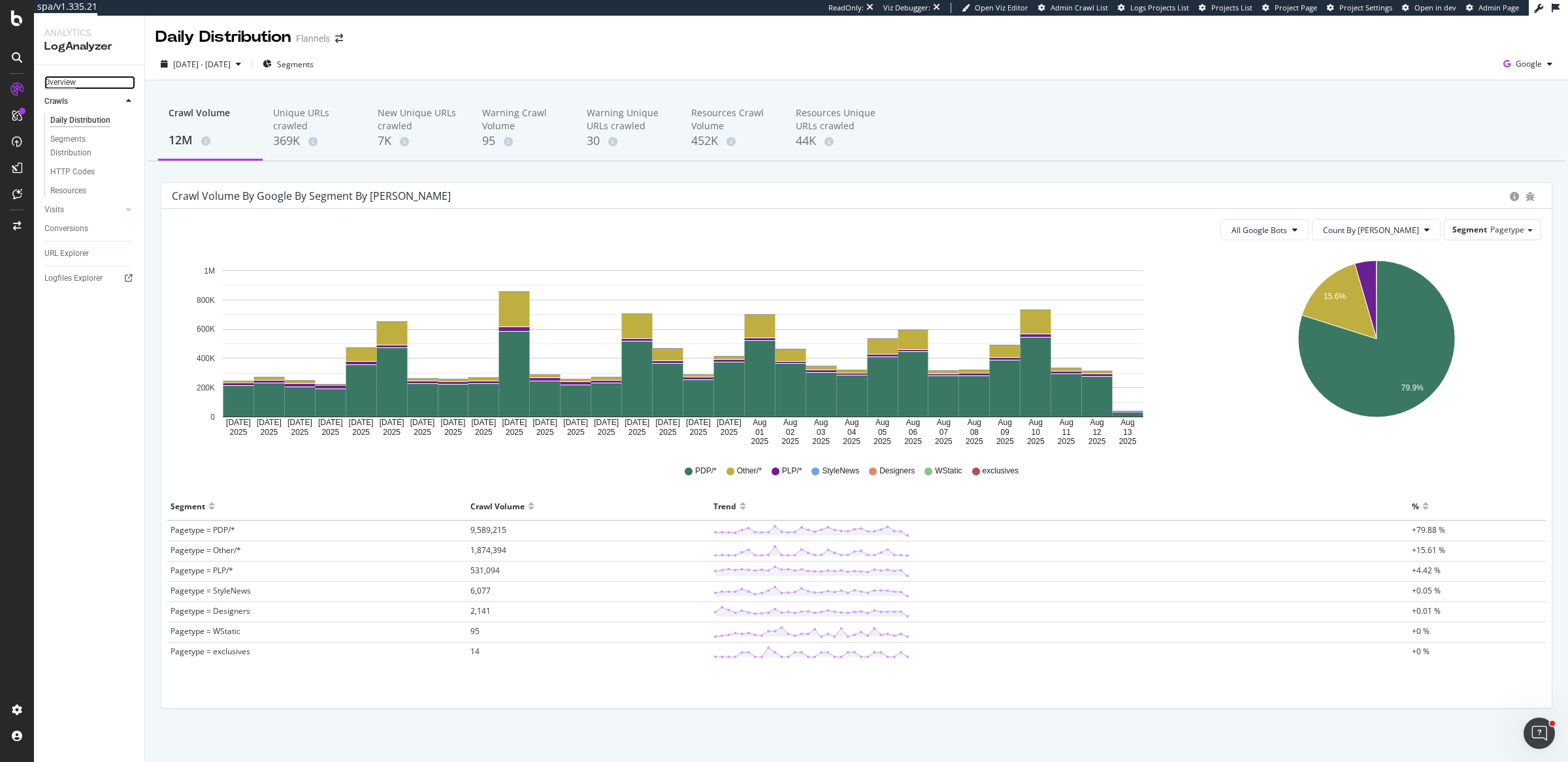
click at [74, 83] on div "Overview" at bounding box center [60, 83] width 32 height 13
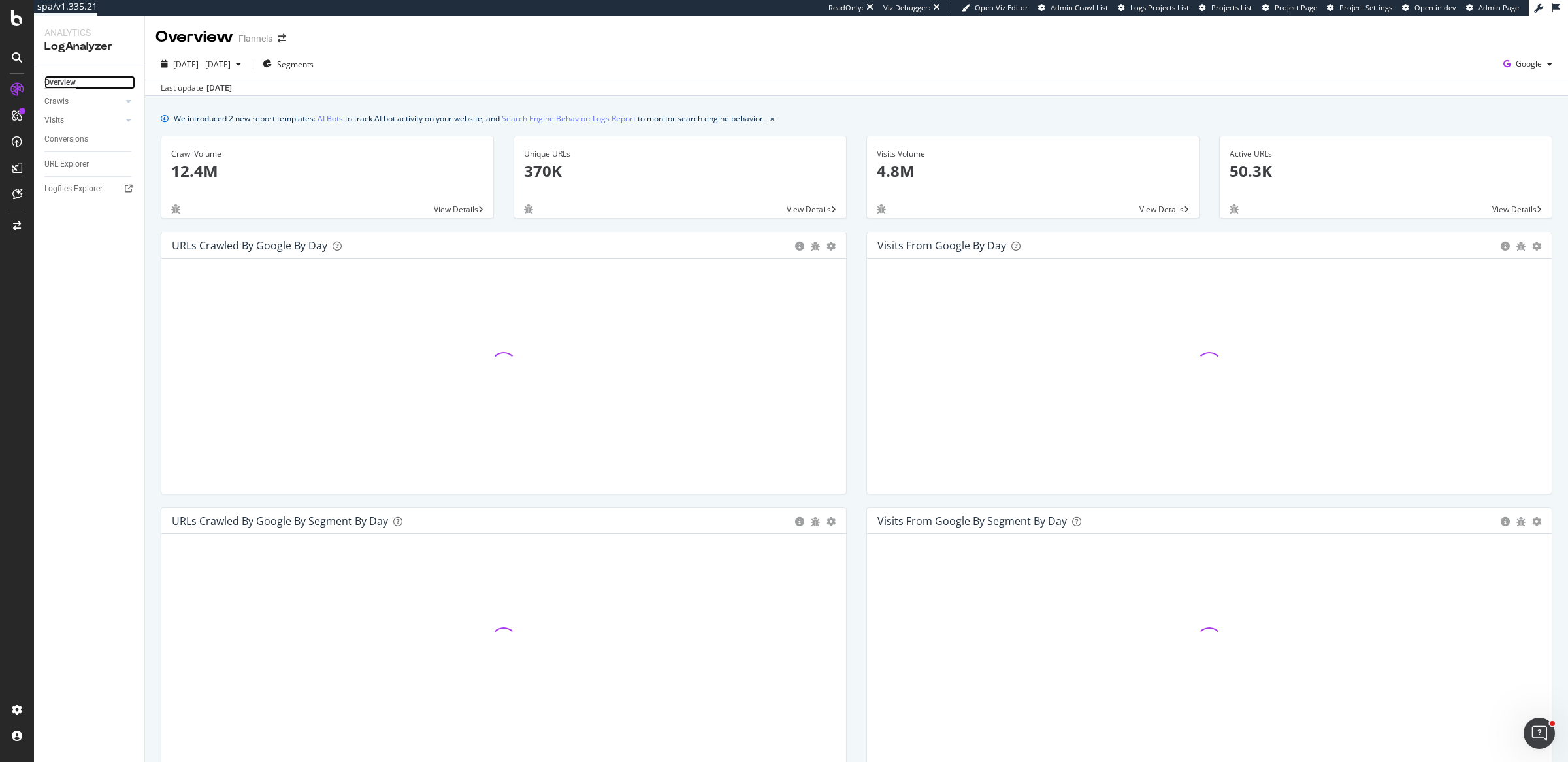
scroll to position [250, 0]
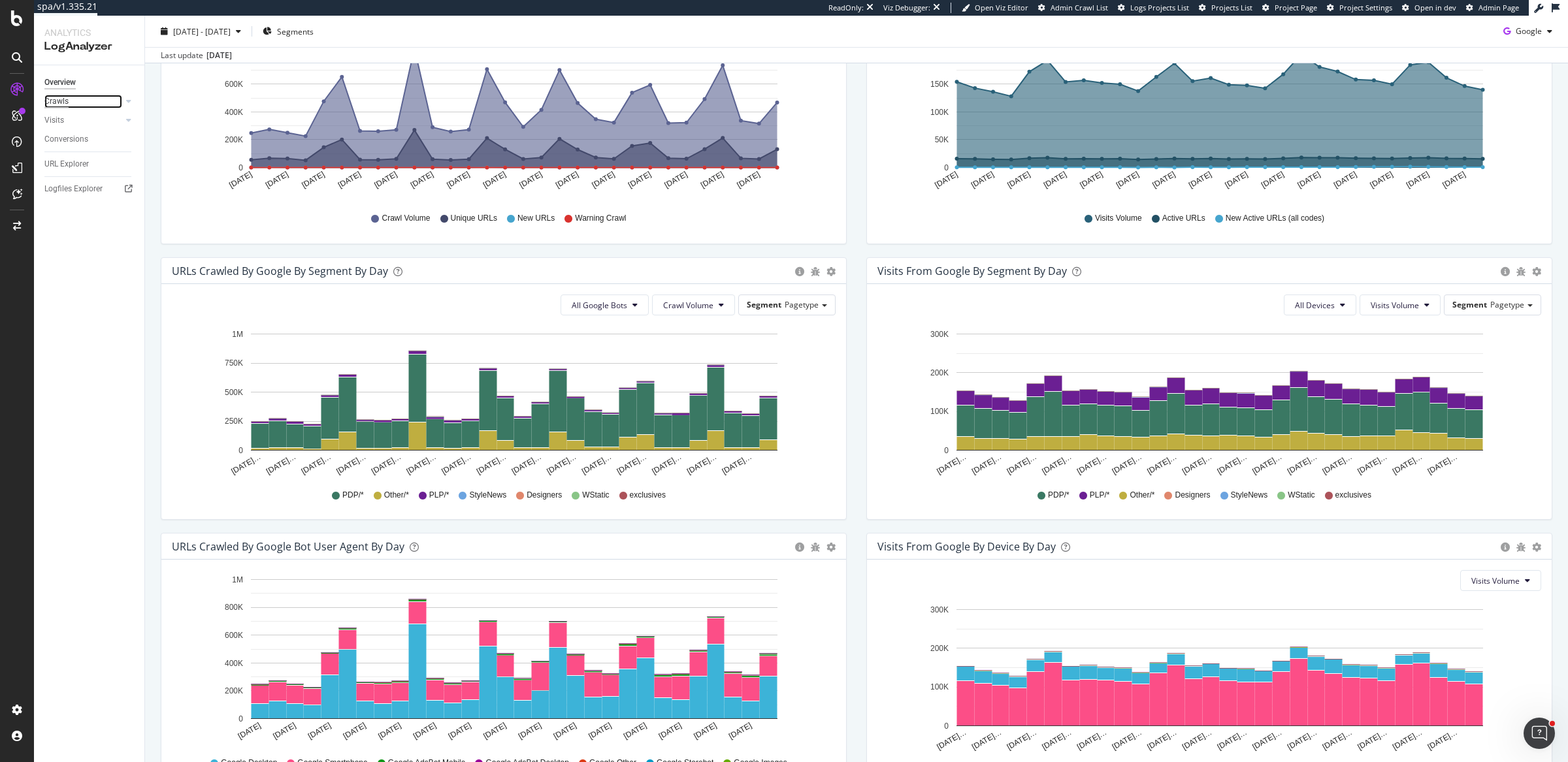
click at [54, 96] on div "Crawls" at bounding box center [56, 102] width 24 height 13
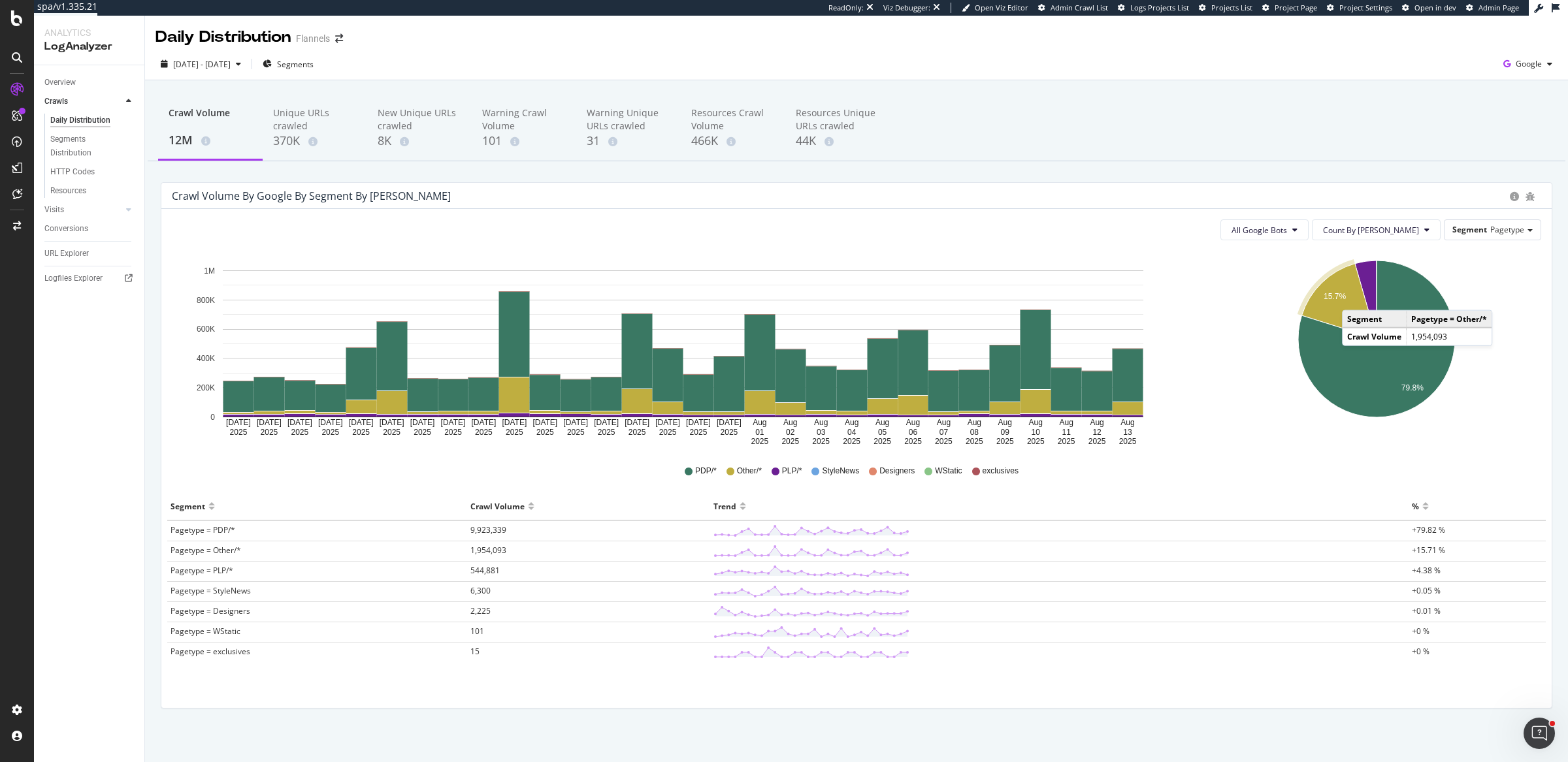
click at [1346, 297] on icon "A chart." at bounding box center [1339, 301] width 75 height 75
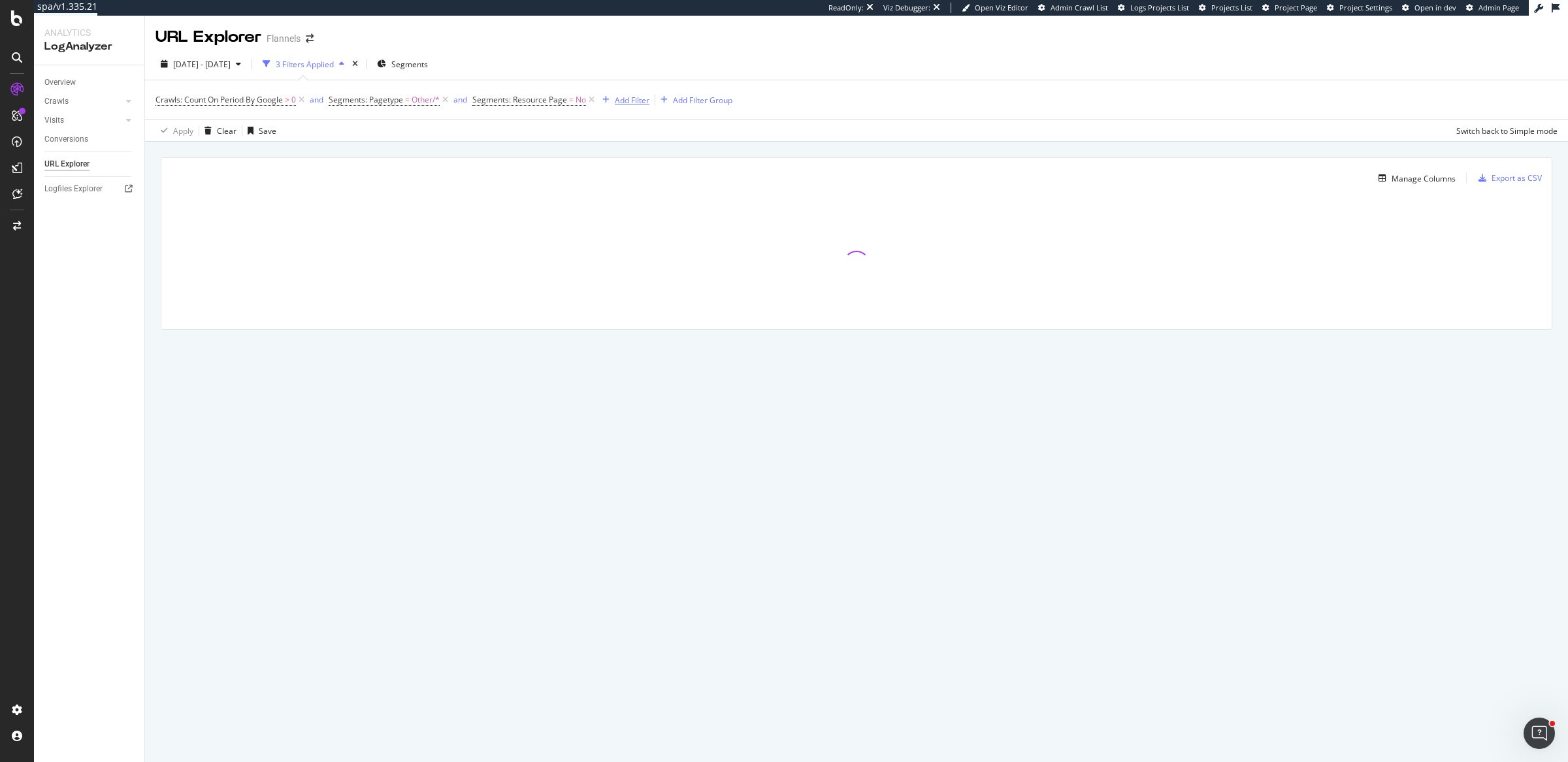
click at [615, 99] on div "Add Filter" at bounding box center [632, 101] width 35 height 12
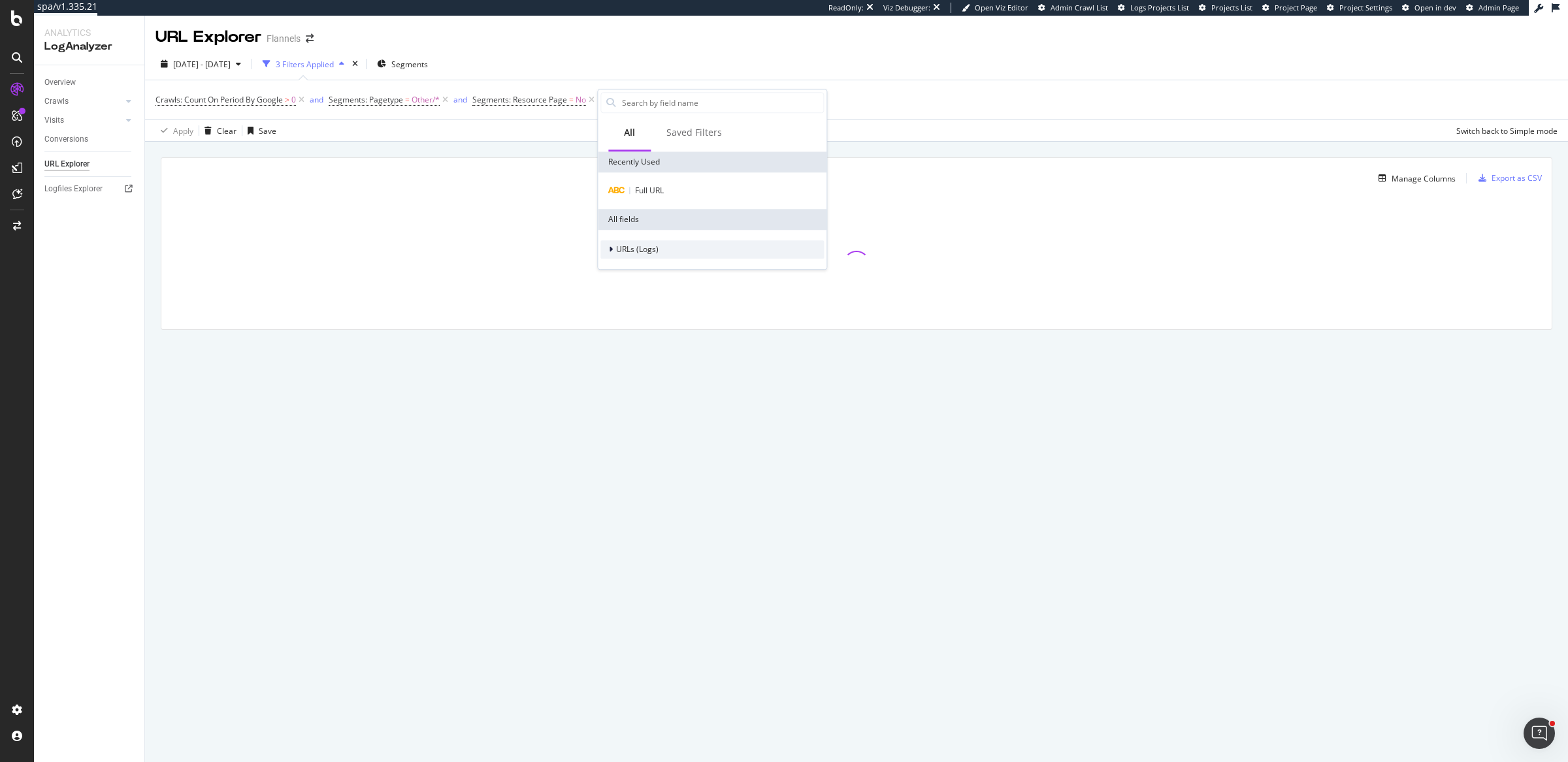
click at [638, 243] on div "URLs (Logs)" at bounding box center [629, 250] width 59 height 13
click at [645, 263] on span "URL Scheme" at bounding box center [647, 269] width 46 height 12
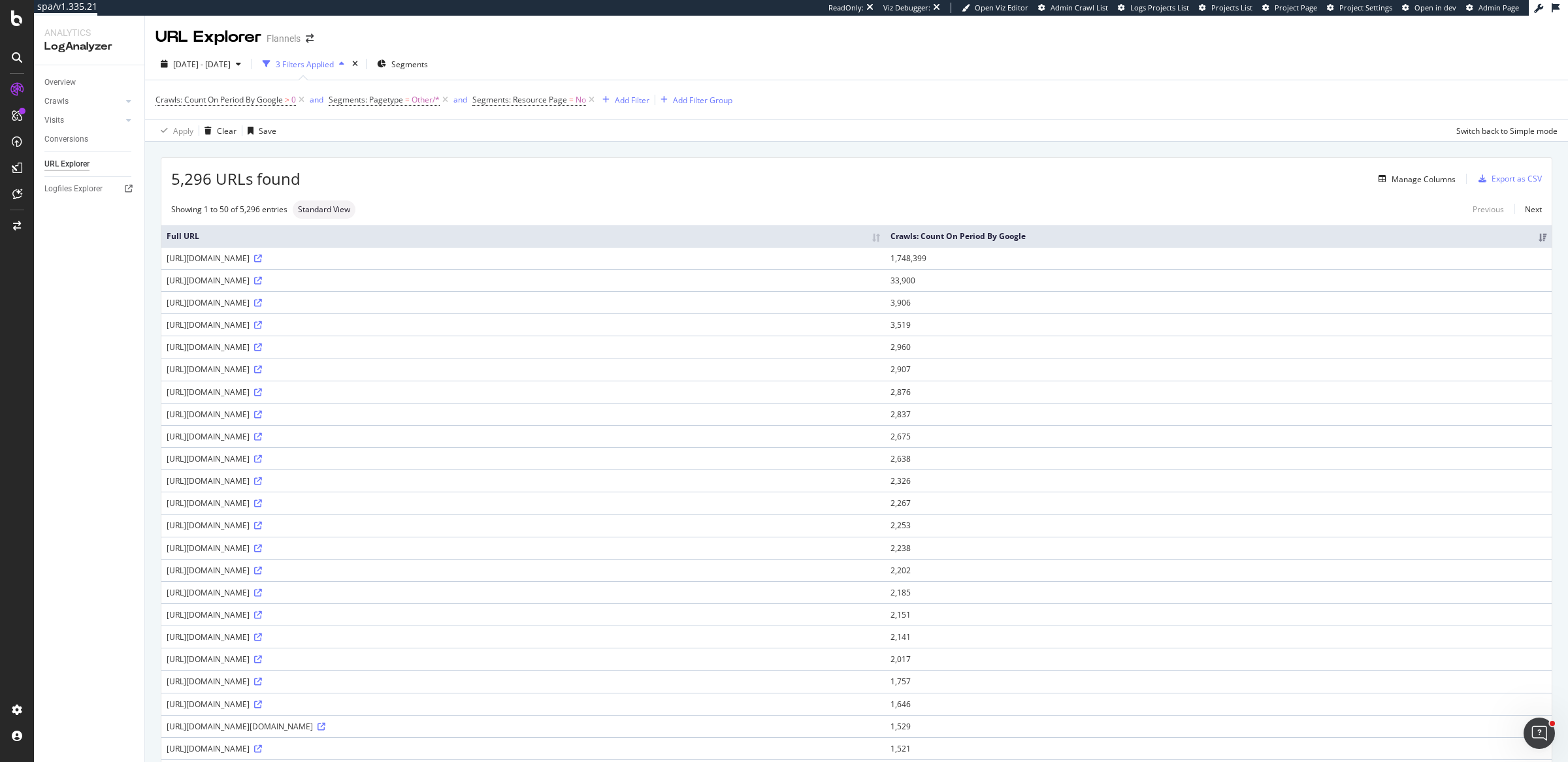
click at [256, 676] on div "https://www.flannels.com/api/productlist/v1/searchsuggestions" at bounding box center [523, 681] width 713 height 12
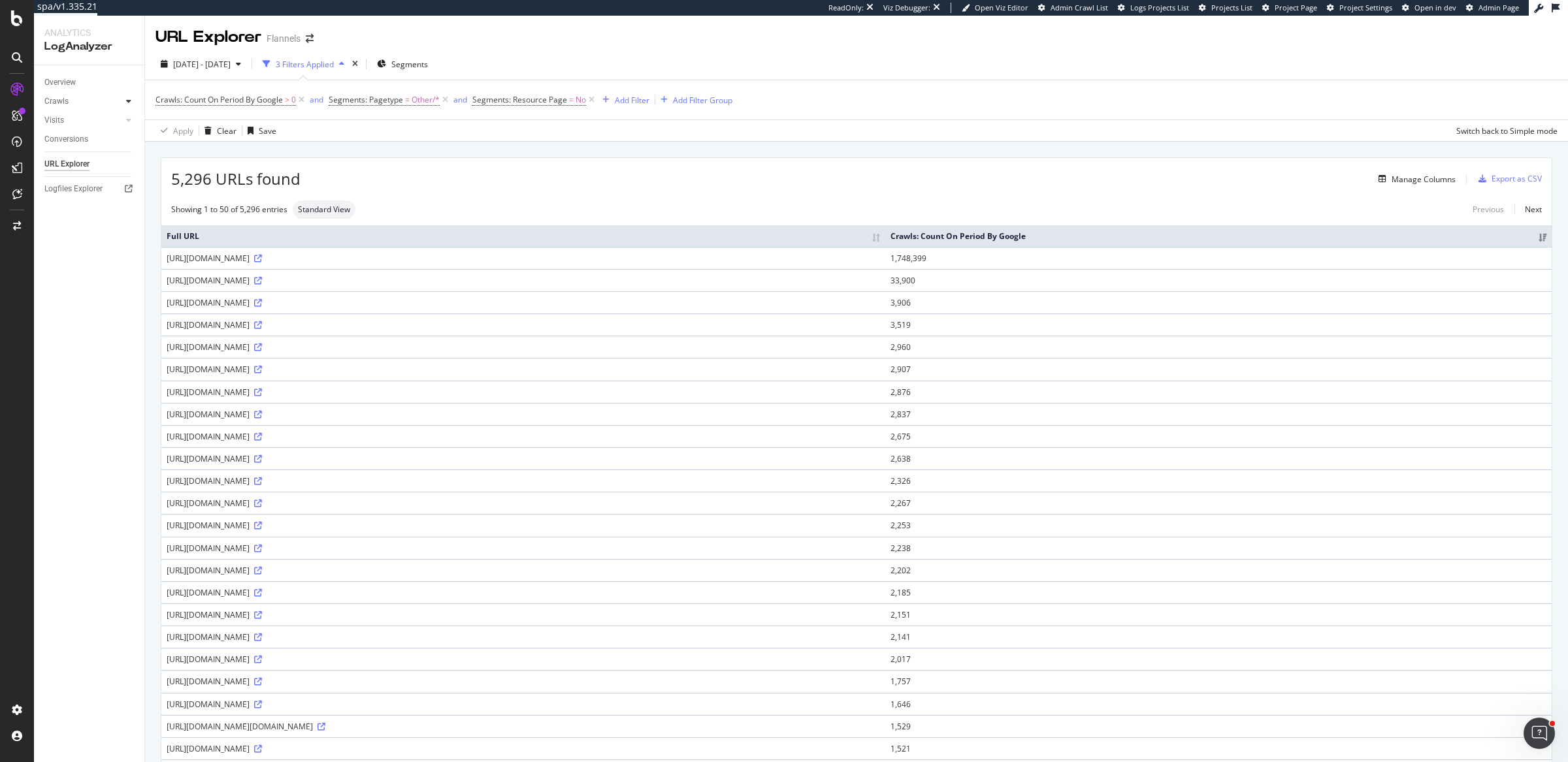
click at [130, 102] on icon at bounding box center [128, 101] width 5 height 8
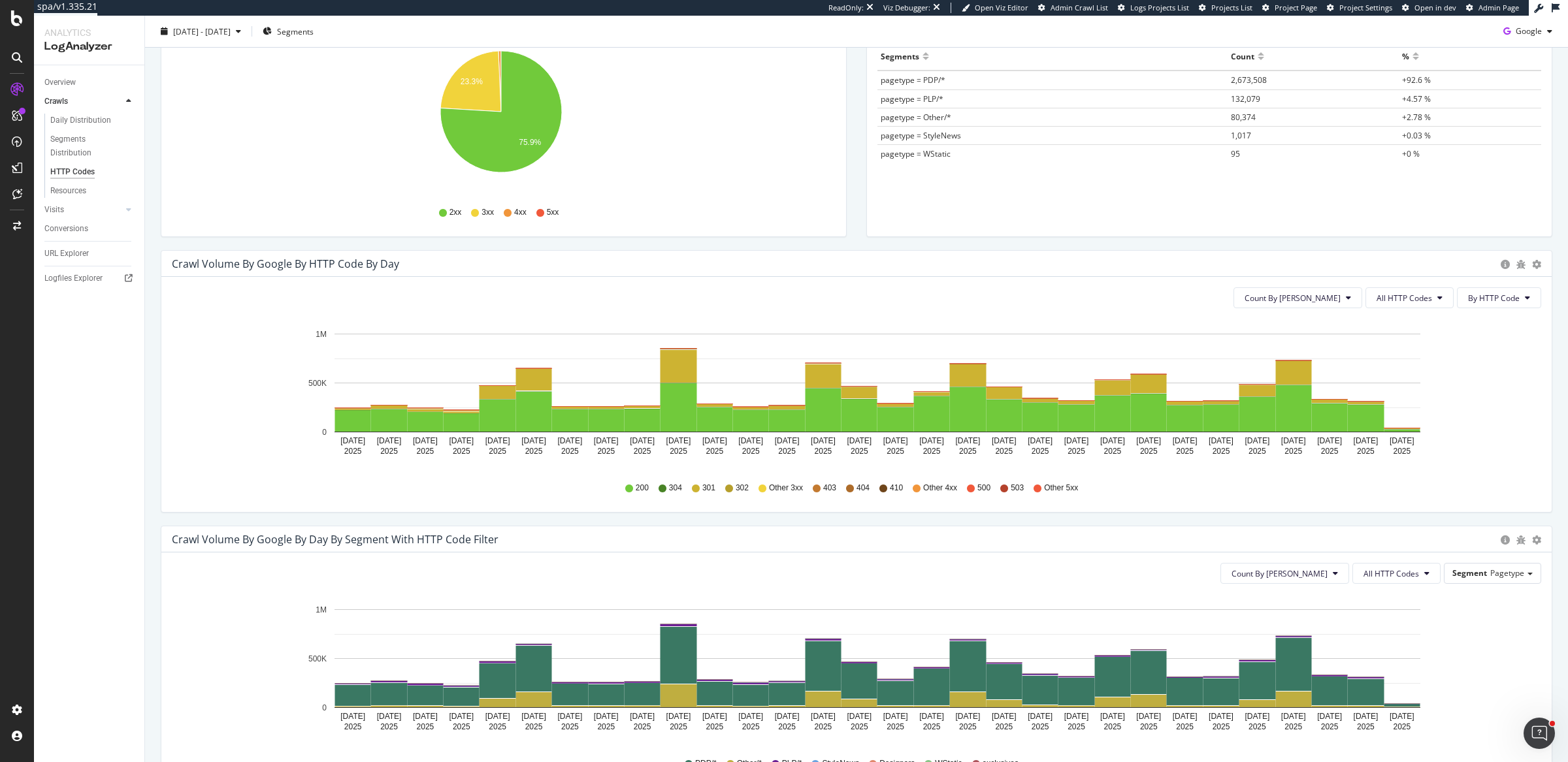
scroll to position [338, 0]
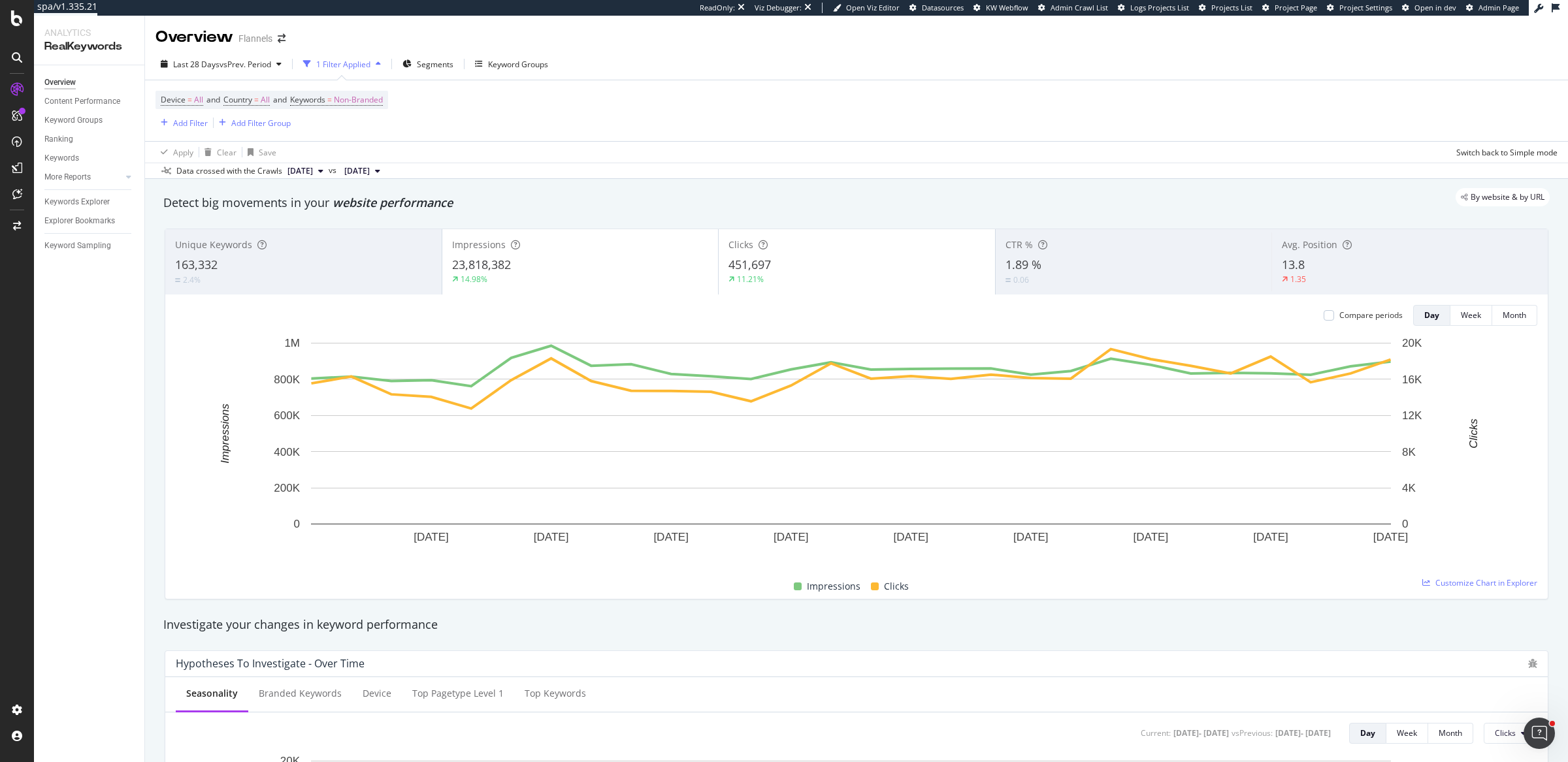
click at [821, 97] on div "Device = All and Country = All and Keywords = Non-Branded Add Filter Add Filter…" at bounding box center [856, 110] width 1402 height 60
click at [269, 71] on div "Last 28 Days vs Prev. Period" at bounding box center [221, 63] width 132 height 19
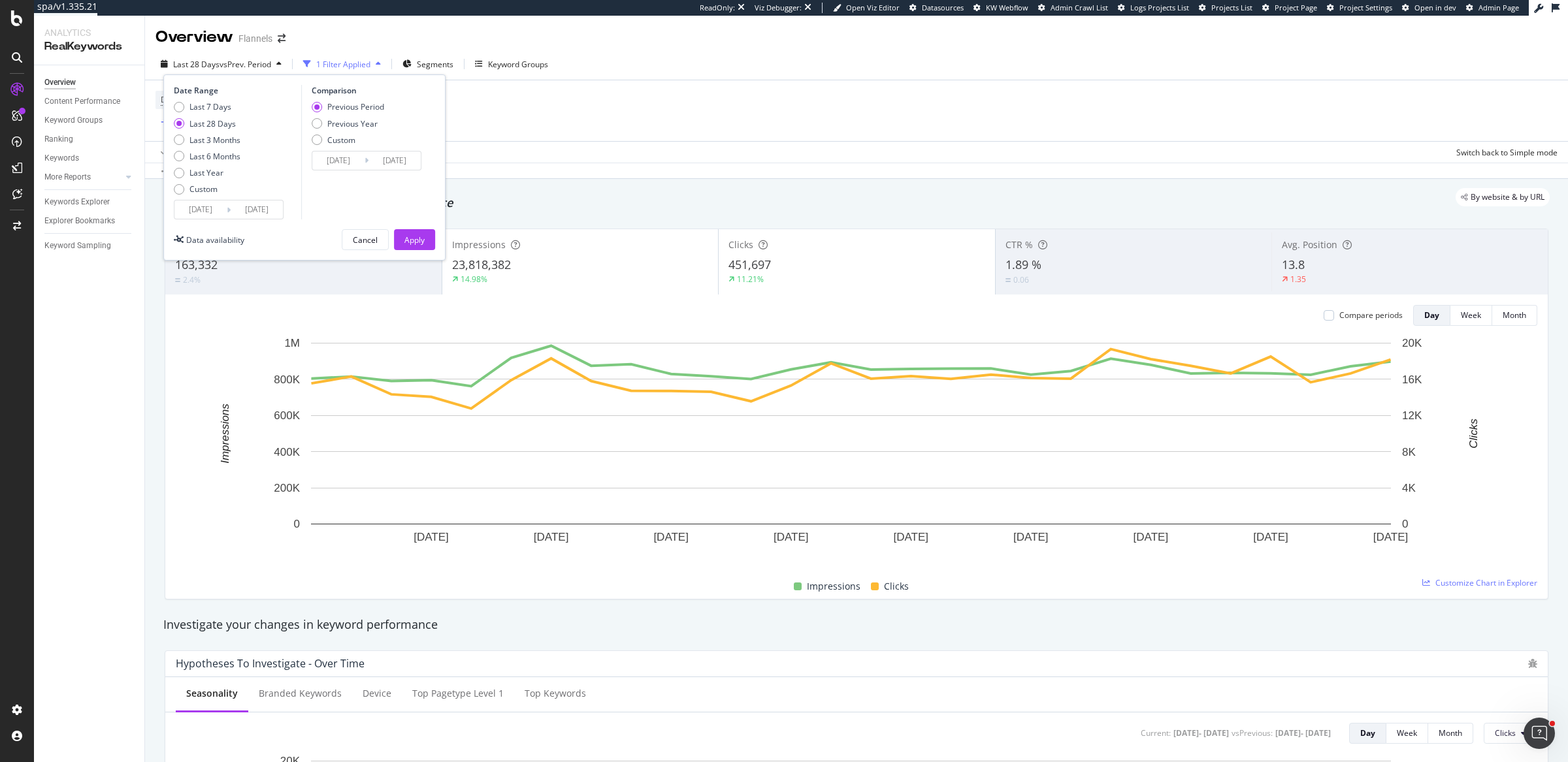
click at [605, 113] on div "Device = All and Country = All and Keywords = Non-Branded Add Filter Add Filter…" at bounding box center [856, 110] width 1402 height 60
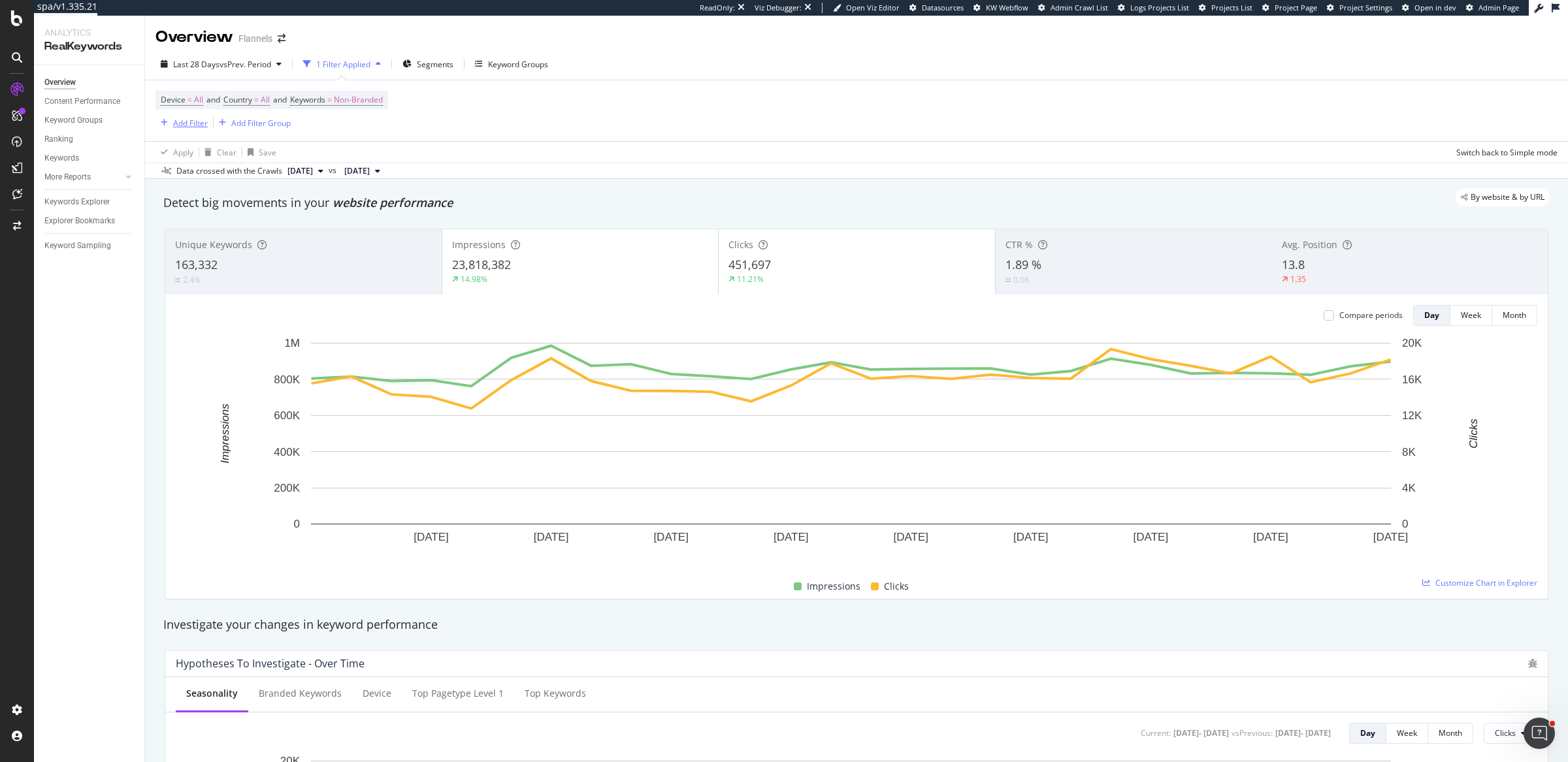
click at [197, 124] on div "Add Filter" at bounding box center [190, 123] width 35 height 12
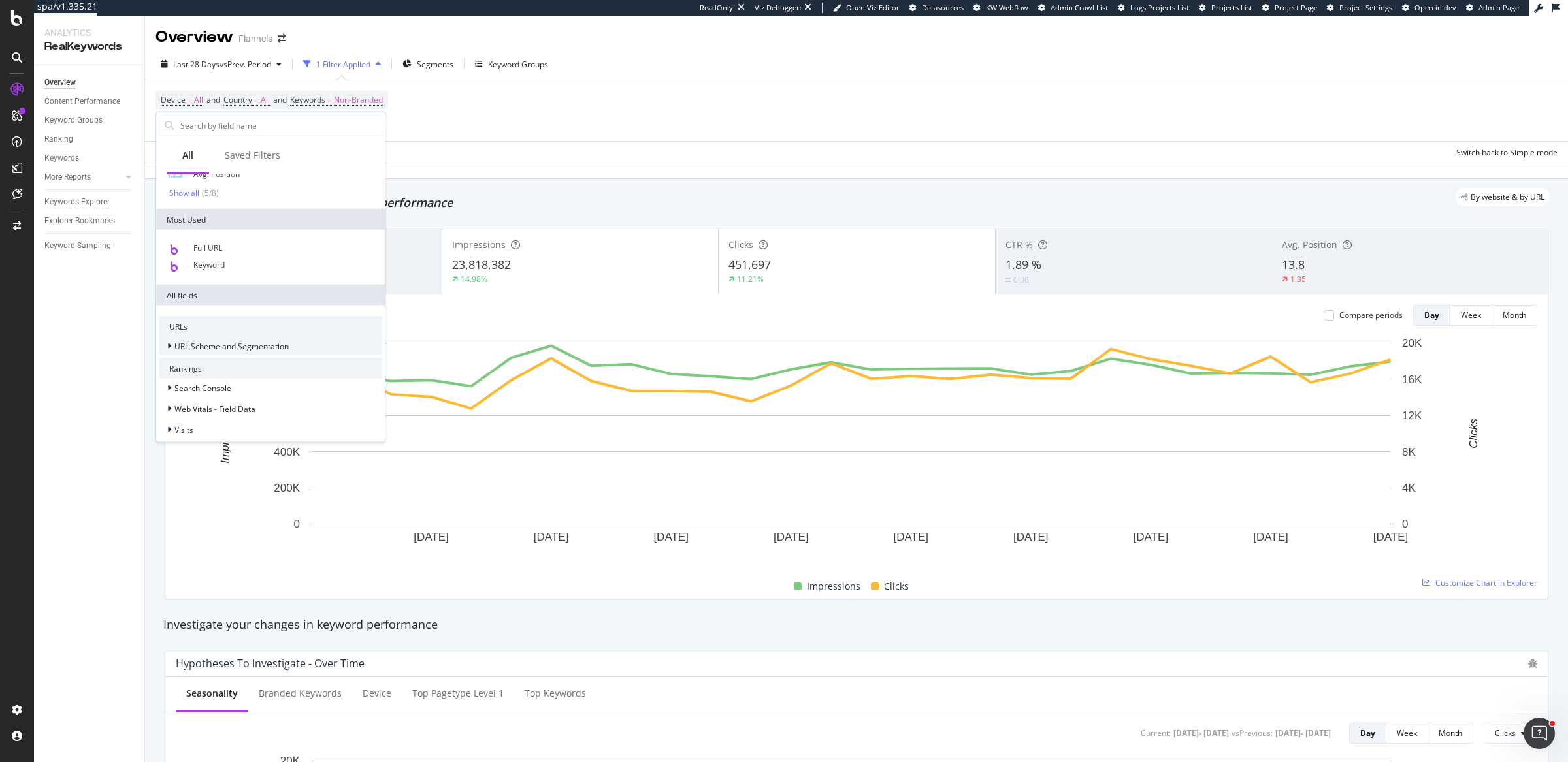
scroll to position [114, 0]
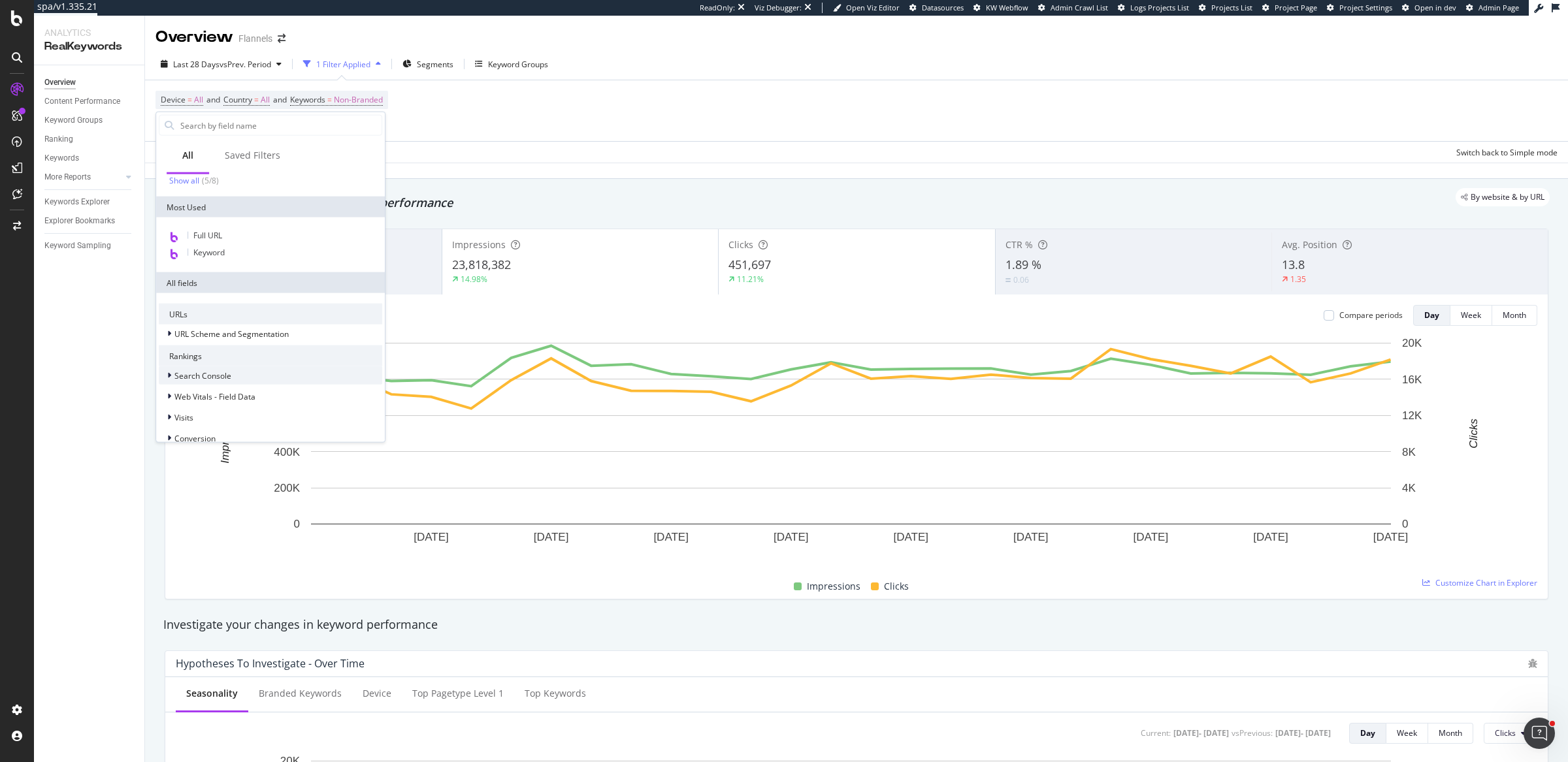
click at [192, 374] on span "Search Console" at bounding box center [203, 375] width 57 height 12
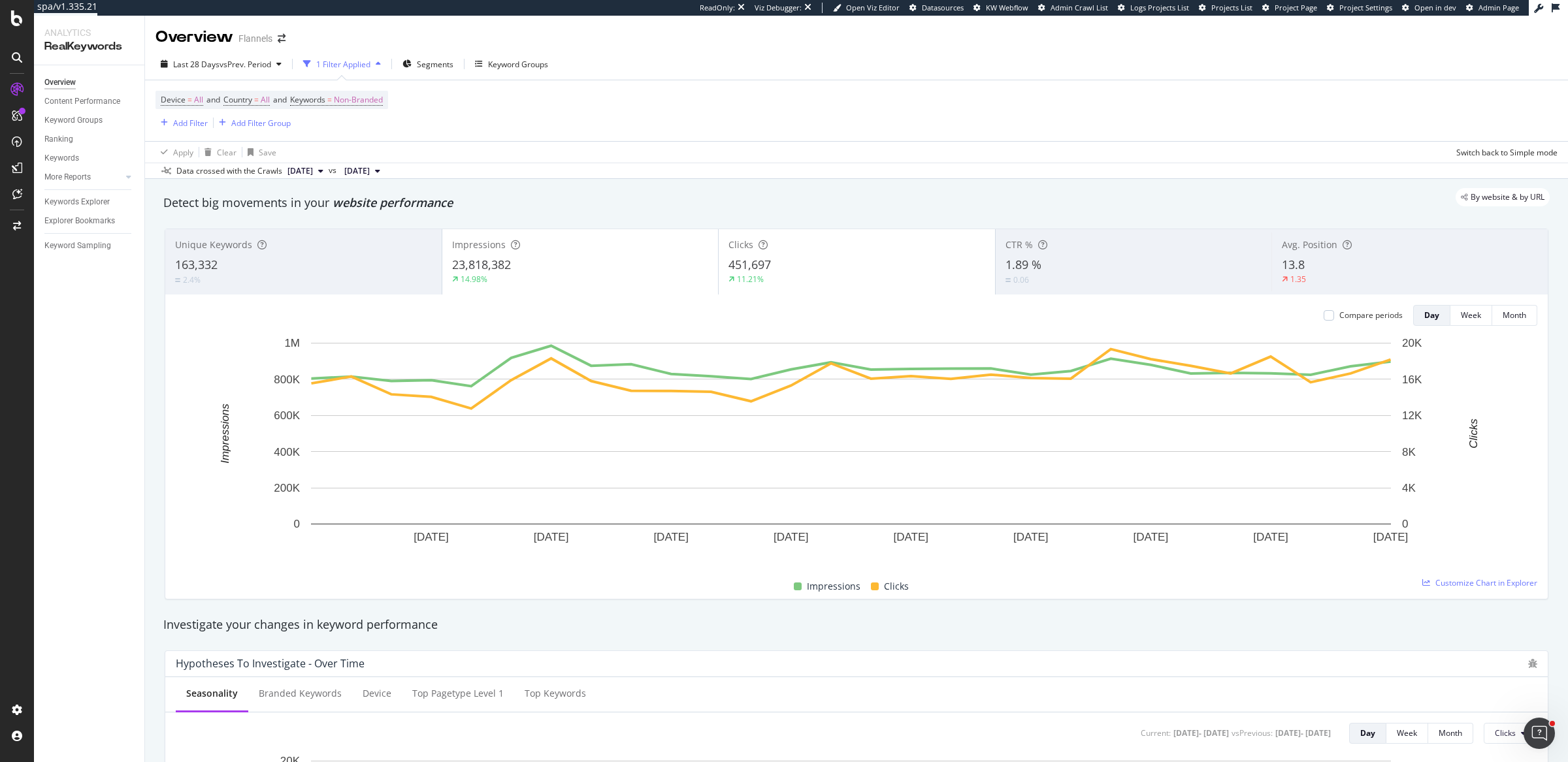
click at [467, 114] on div "Device = All and Country = All and Keywords = Non-Branded Add Filter Add Filter…" at bounding box center [856, 110] width 1402 height 60
click at [191, 101] on span "Device = All" at bounding box center [181, 100] width 42 height 12
click at [204, 131] on span "All Devices" at bounding box center [193, 131] width 40 height 12
click at [418, 132] on div "Device = All and Country = All and Keywords = Non-Branded Add Filter Add Filter…" at bounding box center [856, 110] width 1402 height 60
click at [270, 100] on span "All" at bounding box center [265, 100] width 10 height 18
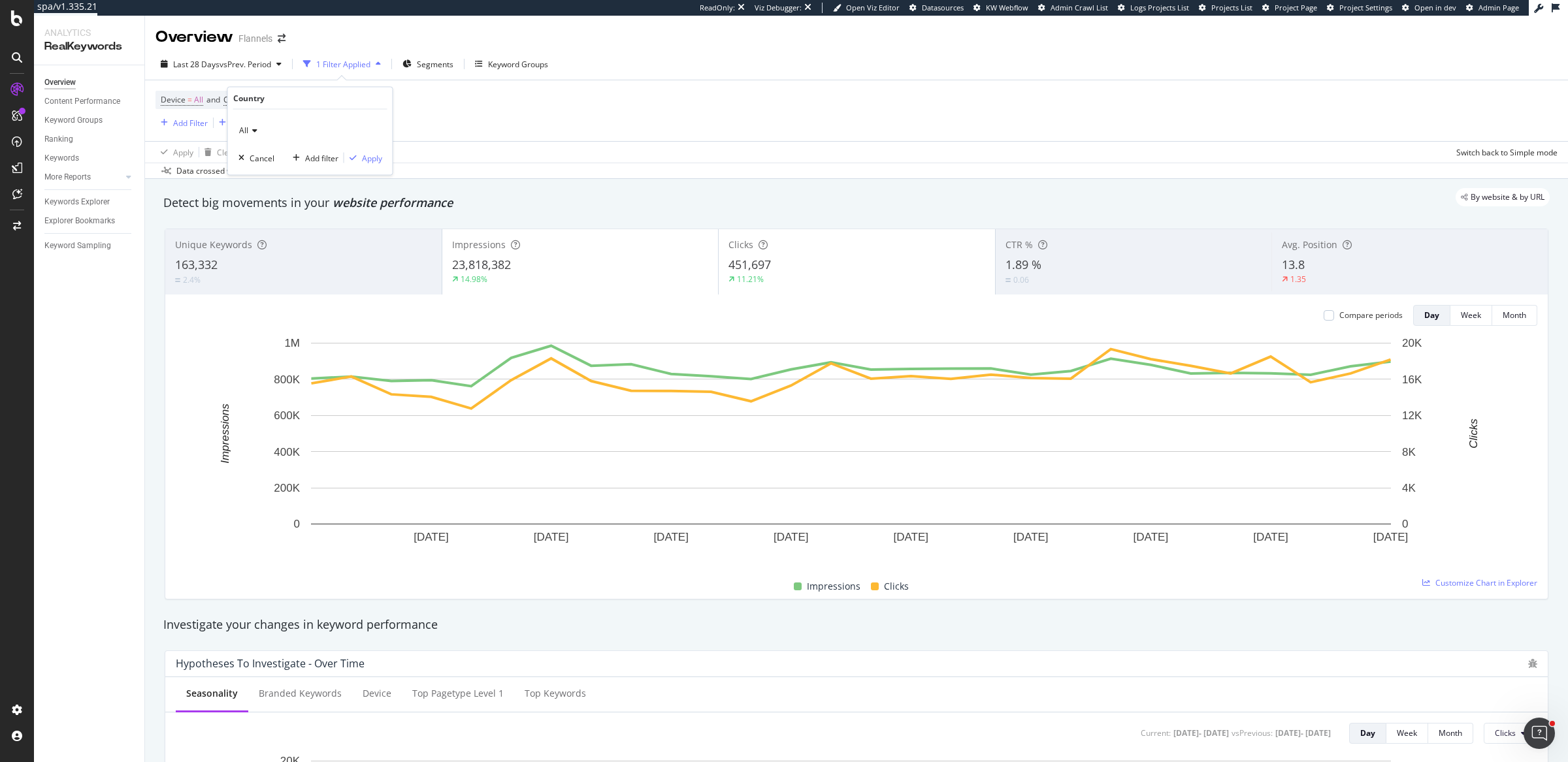
click at [256, 127] on icon at bounding box center [253, 131] width 10 height 8
click at [497, 102] on div "Device = All and Country = All and Keywords = Non-Branded Add Filter Add Filter…" at bounding box center [856, 110] width 1402 height 60
click at [341, 102] on span "Keywords = Non-Branded" at bounding box center [336, 100] width 93 height 12
click at [367, 127] on div "button" at bounding box center [371, 131] width 15 height 8
click at [621, 120] on div "Device = All and Country = All and Keywords = Non-Branded Add Filter Add Filter…" at bounding box center [856, 110] width 1402 height 60
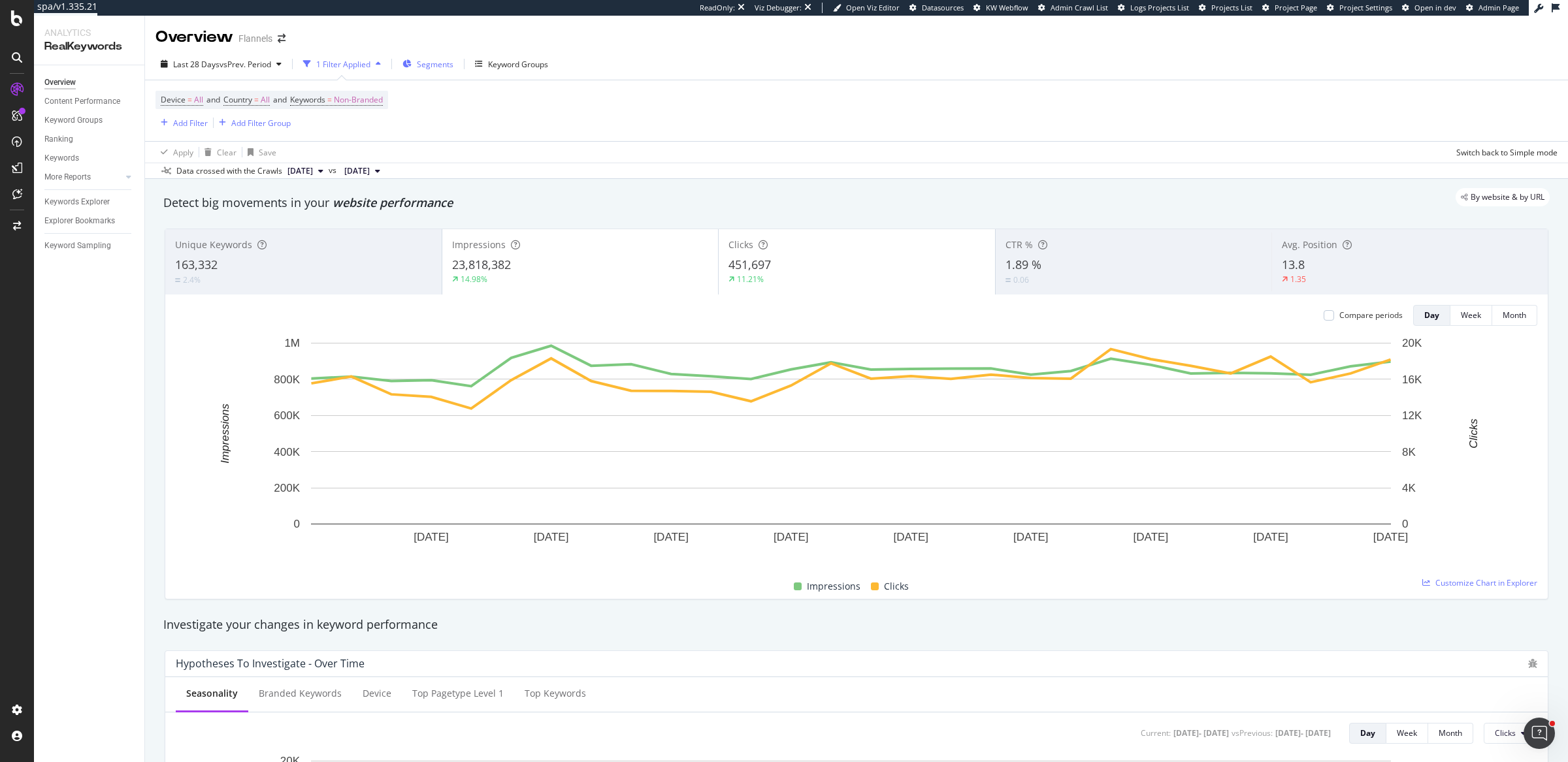
click at [445, 60] on span "Segments" at bounding box center [435, 64] width 36 height 12
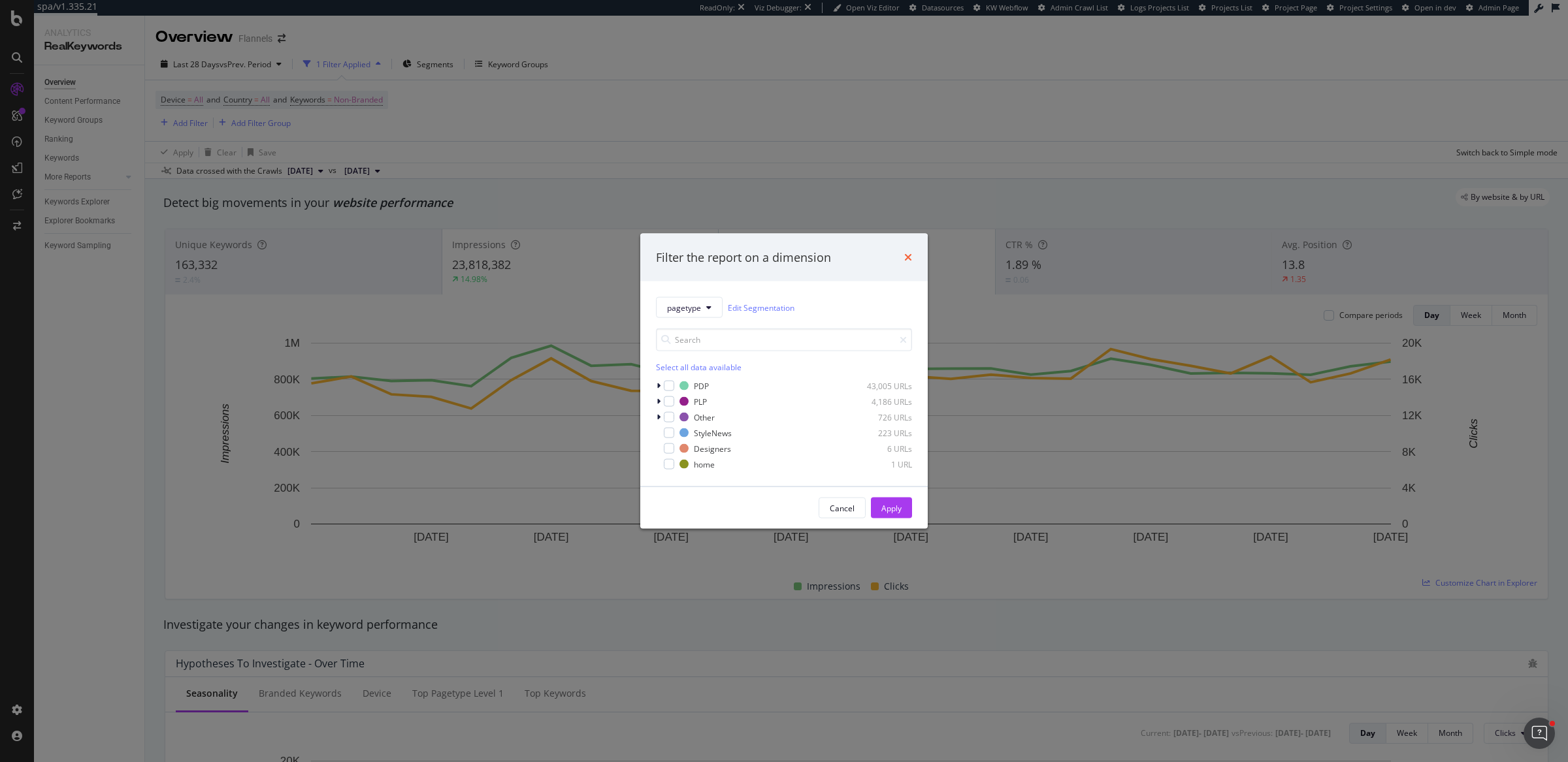
click at [911, 260] on icon "times" at bounding box center [908, 257] width 8 height 11
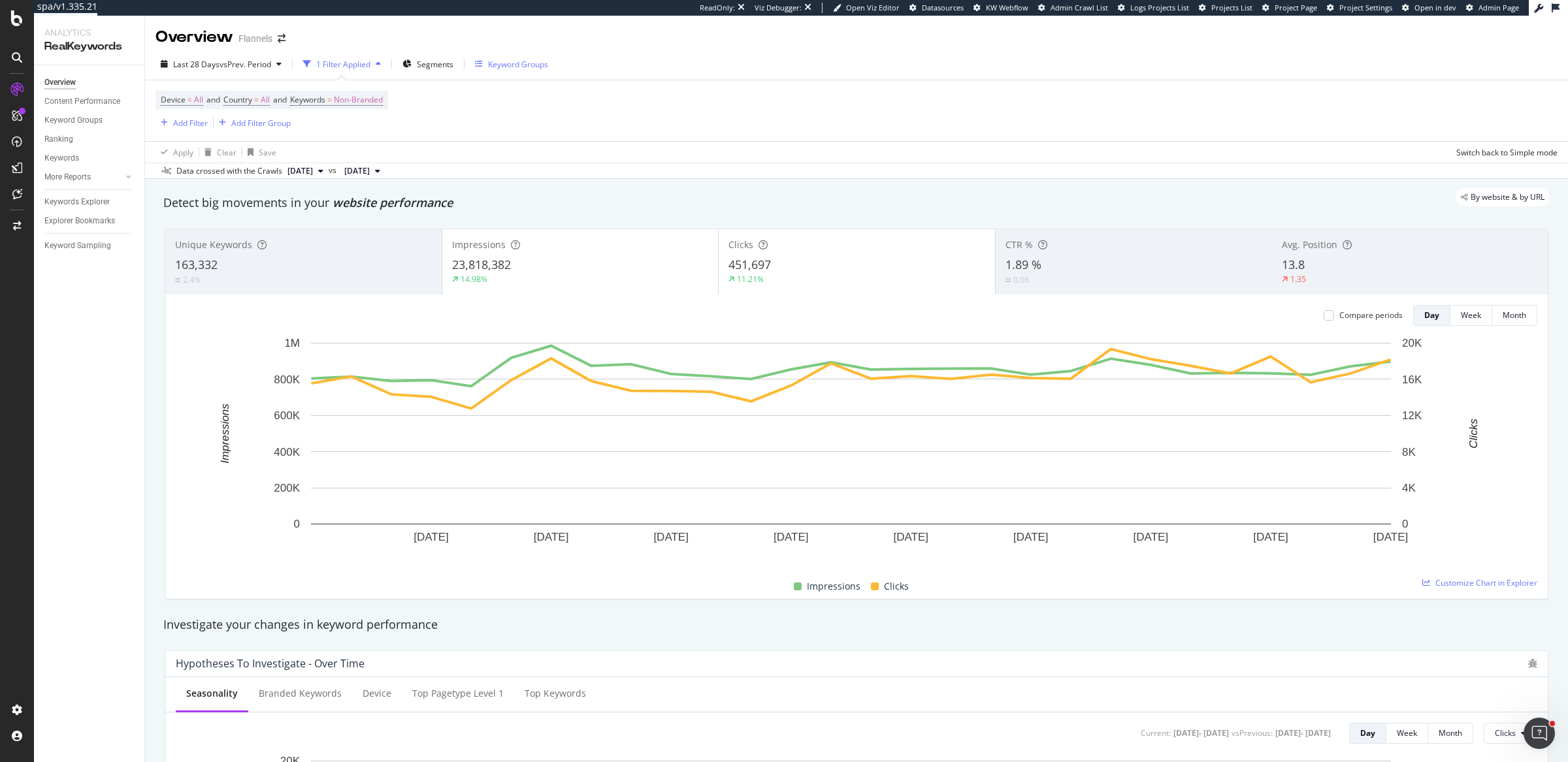
click at [513, 60] on div "Keyword Groups" at bounding box center [518, 64] width 60 height 12
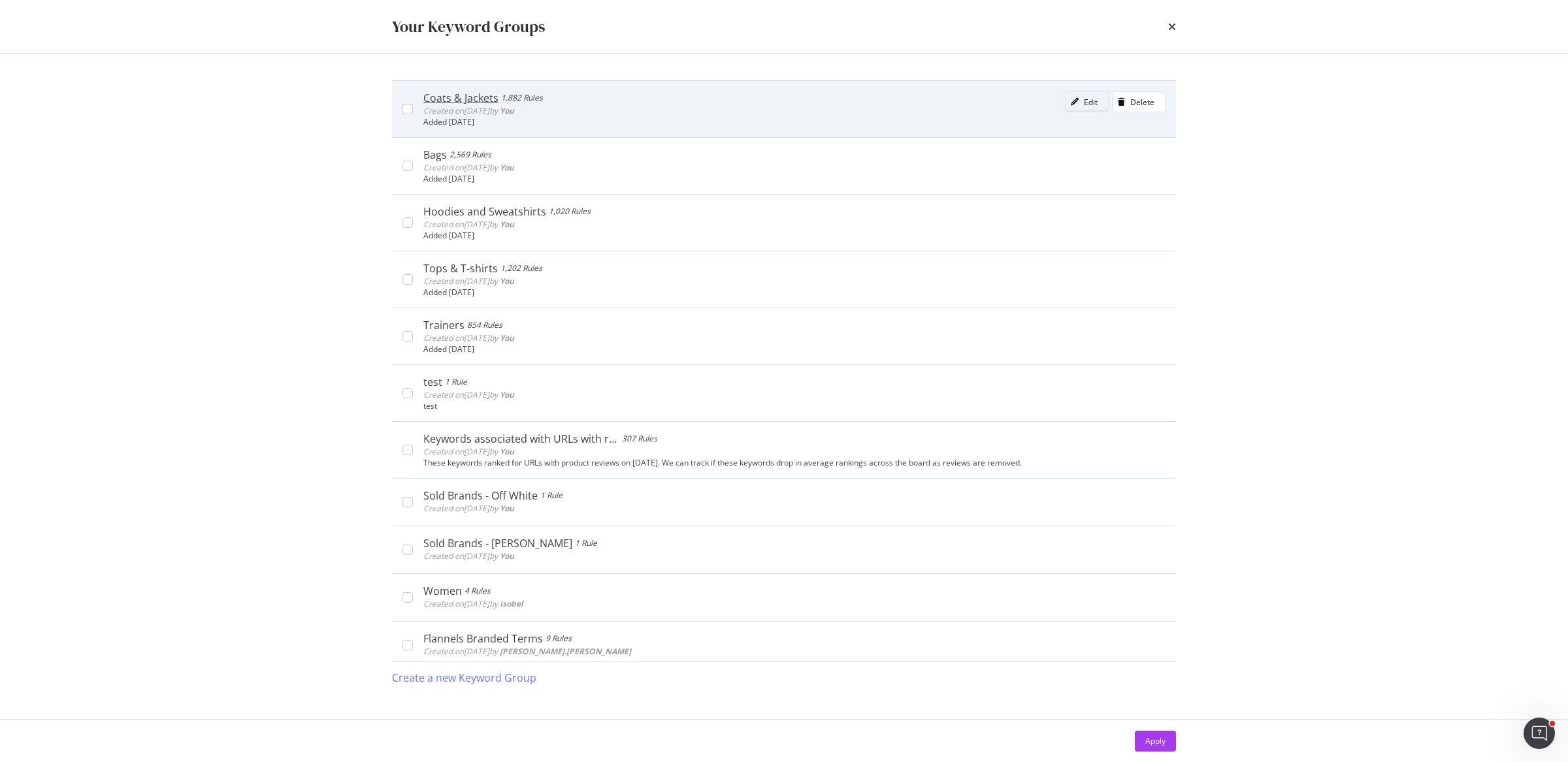
click at [1071, 101] on icon "modal" at bounding box center [1074, 102] width 8 height 8
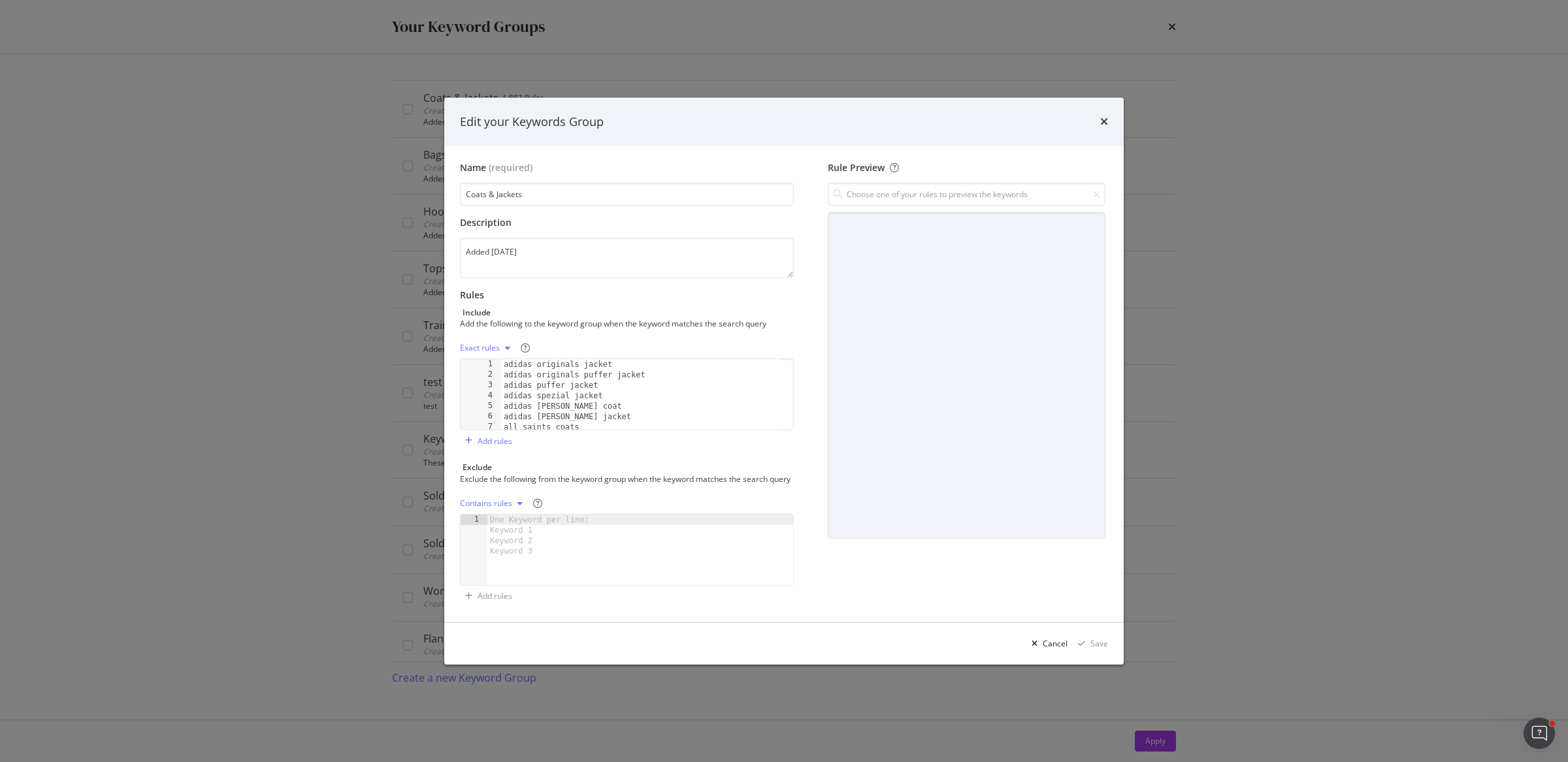
click at [484, 346] on div "Exact rules" at bounding box center [480, 348] width 40 height 8
click at [772, 291] on div "Rules" at bounding box center [627, 296] width 334 height 13
click at [1105, 116] on icon "times" at bounding box center [1104, 121] width 8 height 11
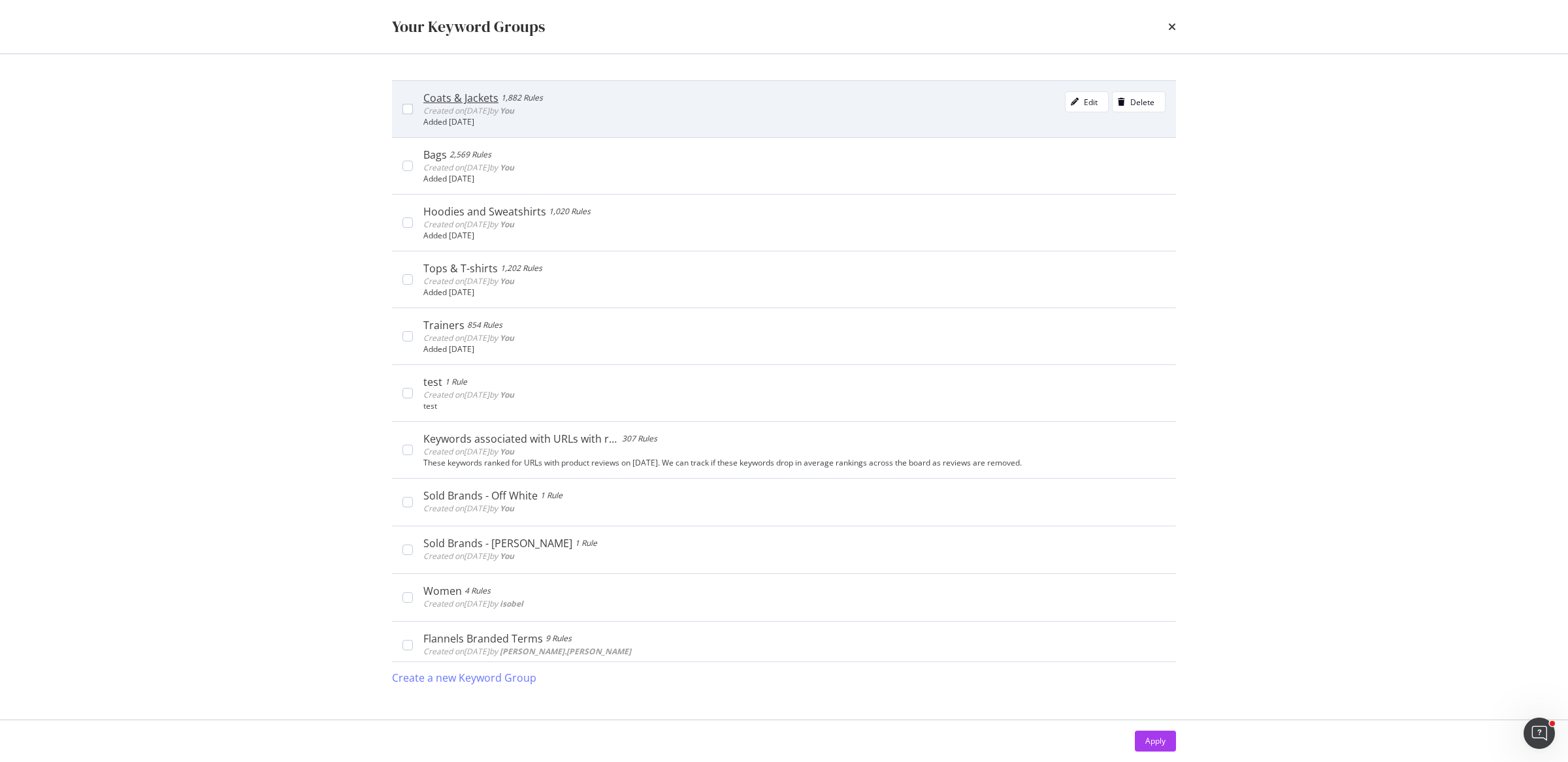
click at [414, 111] on div "Coats & Jackets 1,882 Rules Created on 2025 Mar 14th by You Edit Delete Added 1…" at bounding box center [789, 108] width 753 height 36
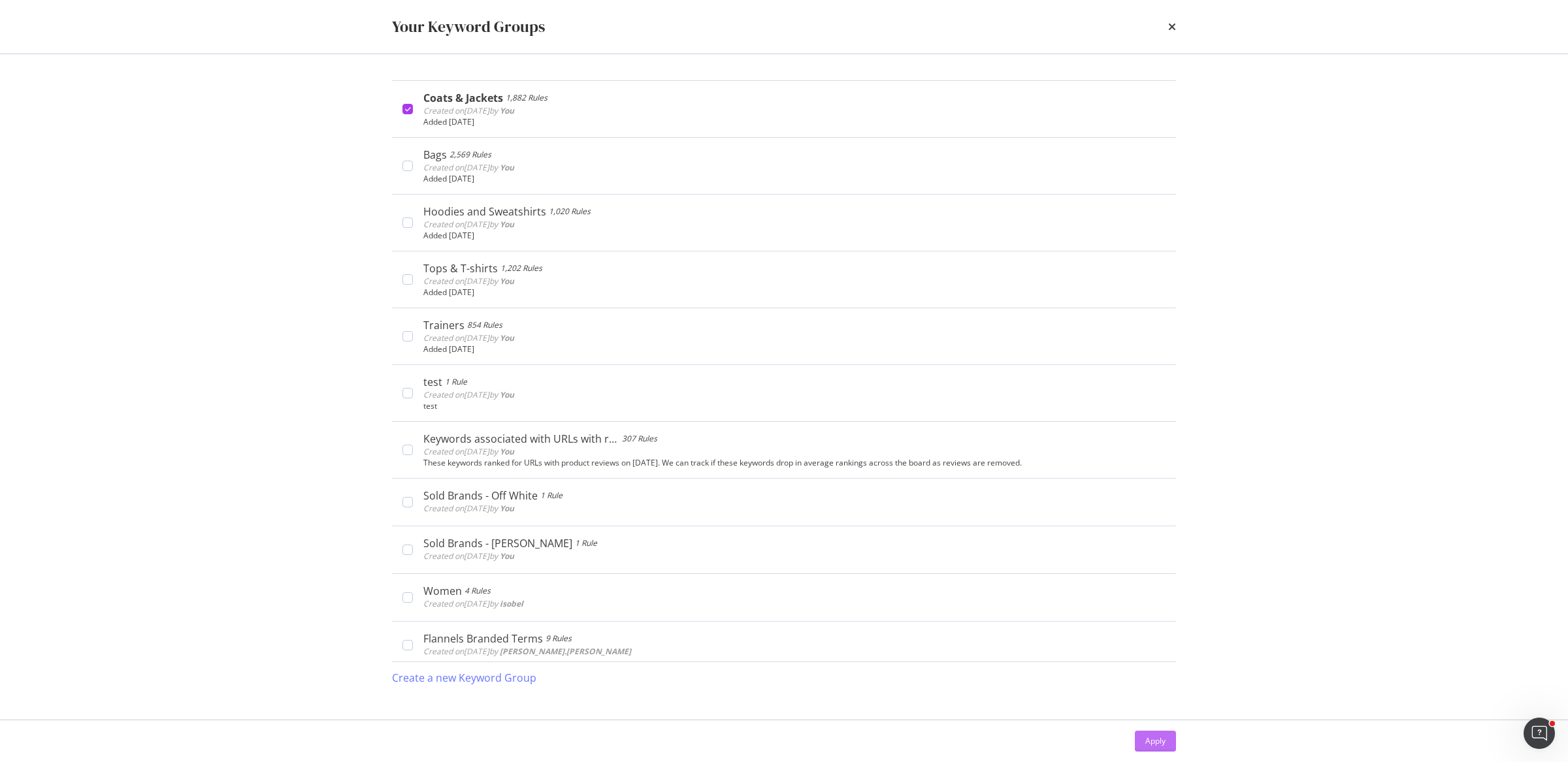
click at [1165, 745] on div "Apply" at bounding box center [1155, 741] width 20 height 12
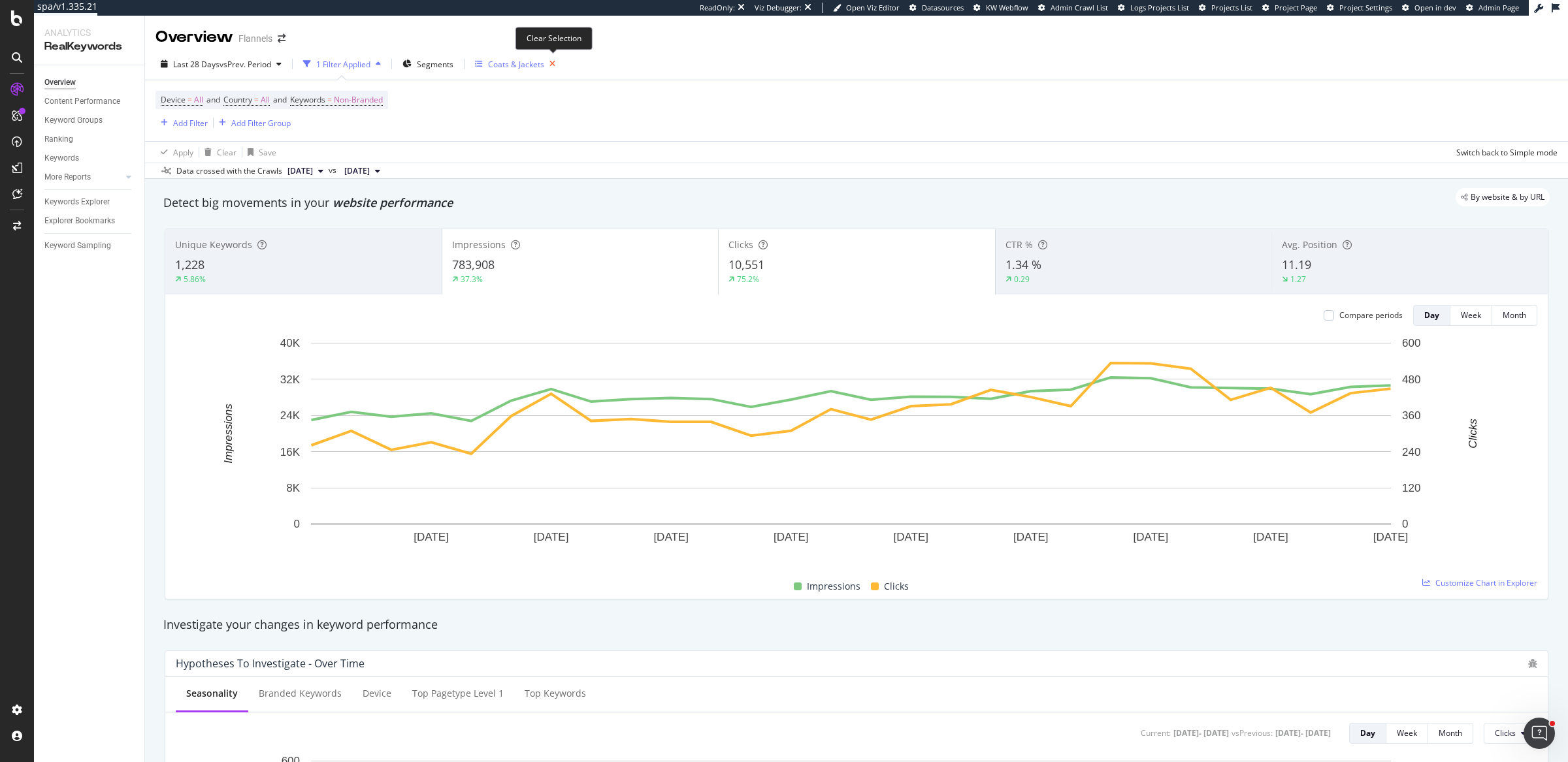
click at [553, 67] on icon "button" at bounding box center [552, 63] width 16 height 18
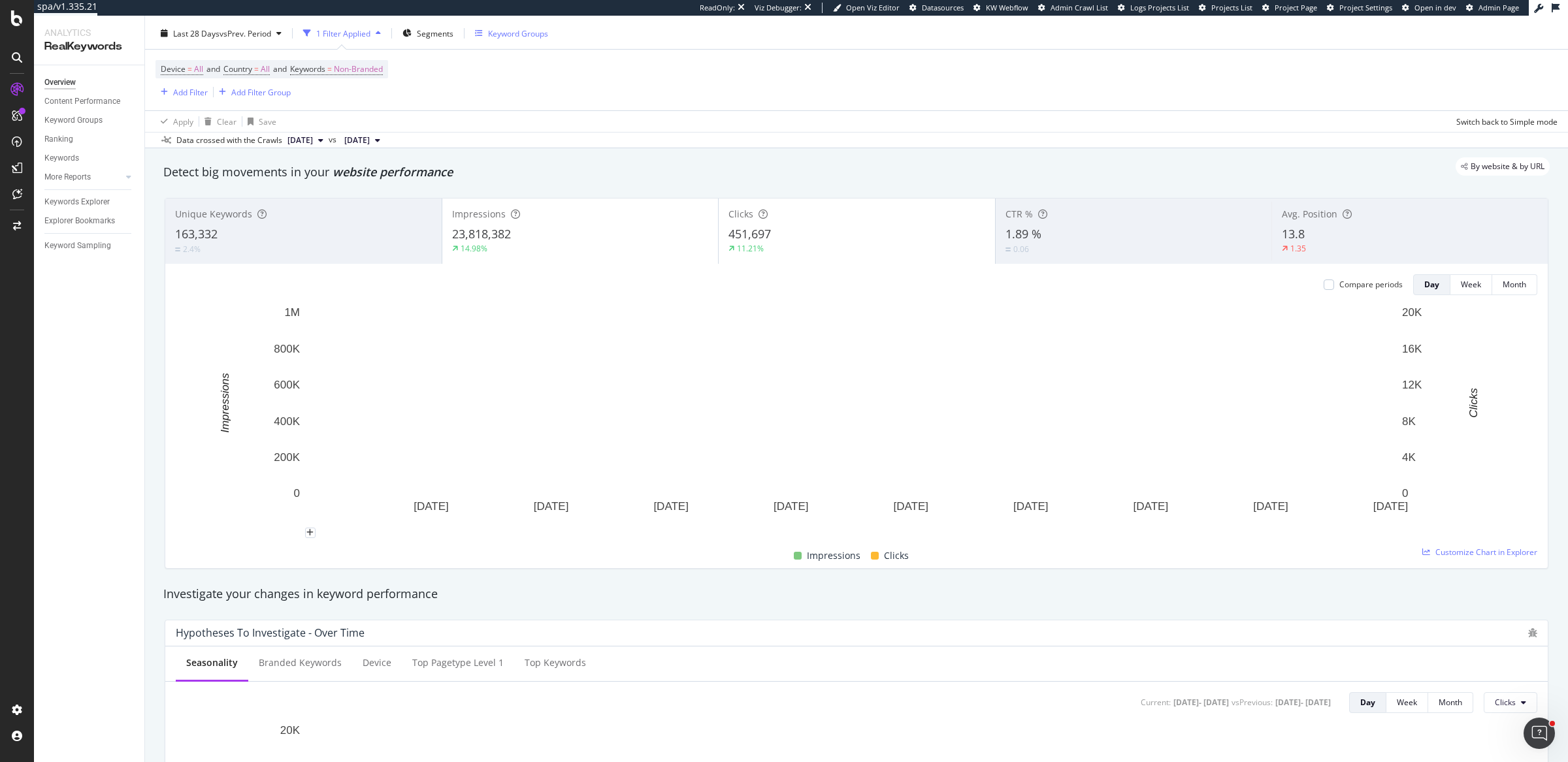
scroll to position [41, 0]
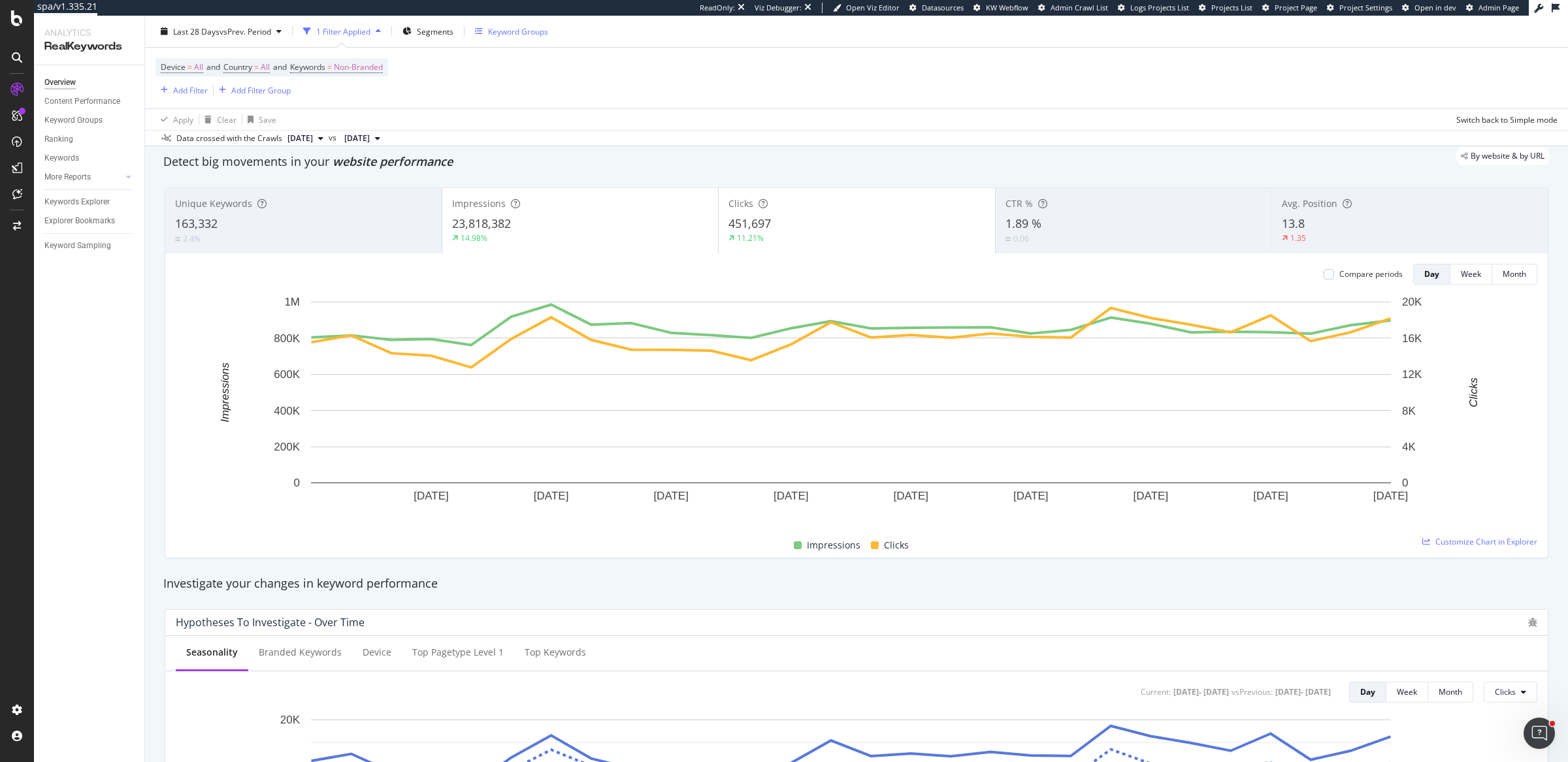
click at [859, 226] on div "451,697" at bounding box center [856, 225] width 256 height 17
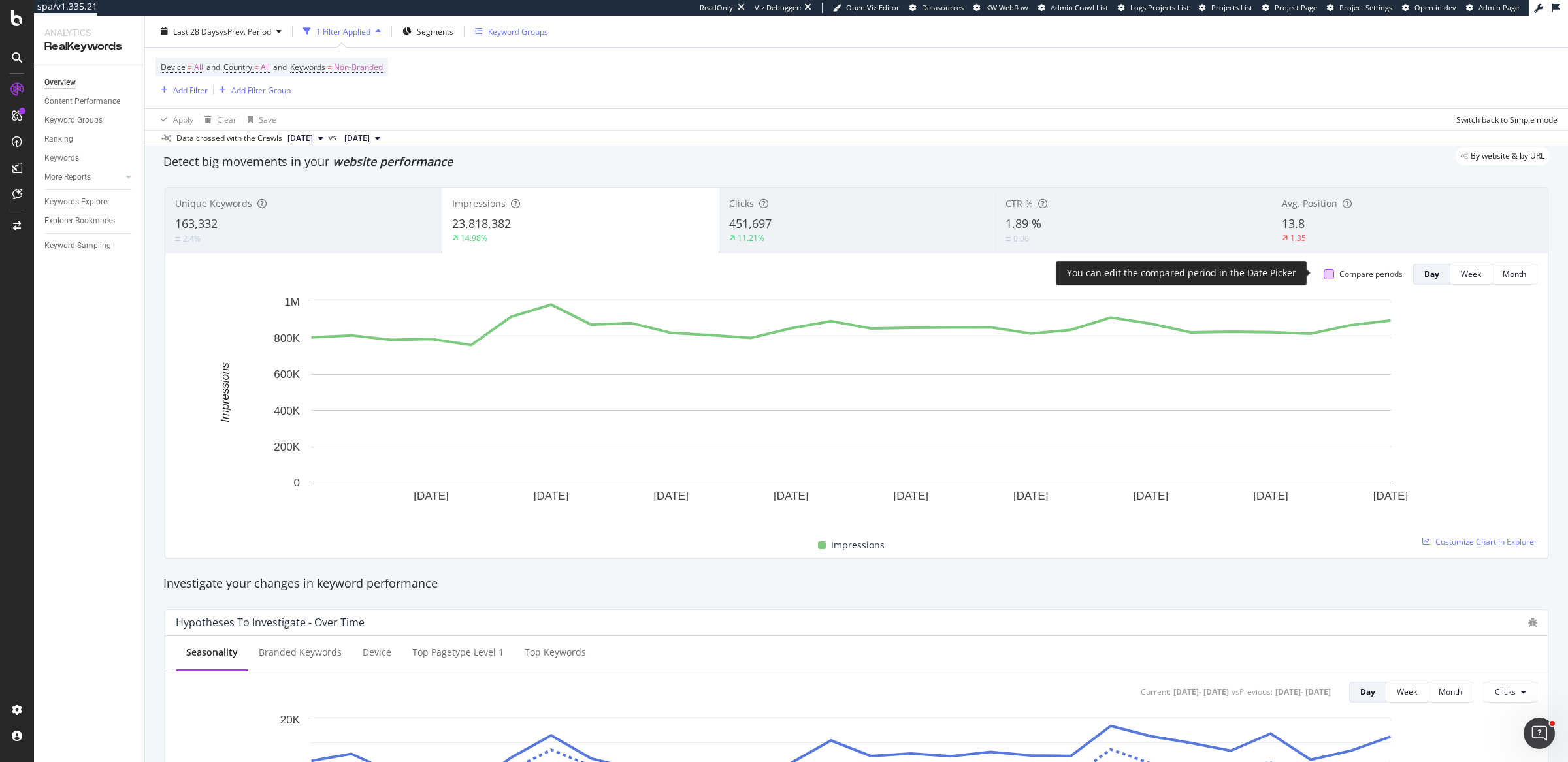
click at [1324, 274] on div at bounding box center [1329, 274] width 11 height 11
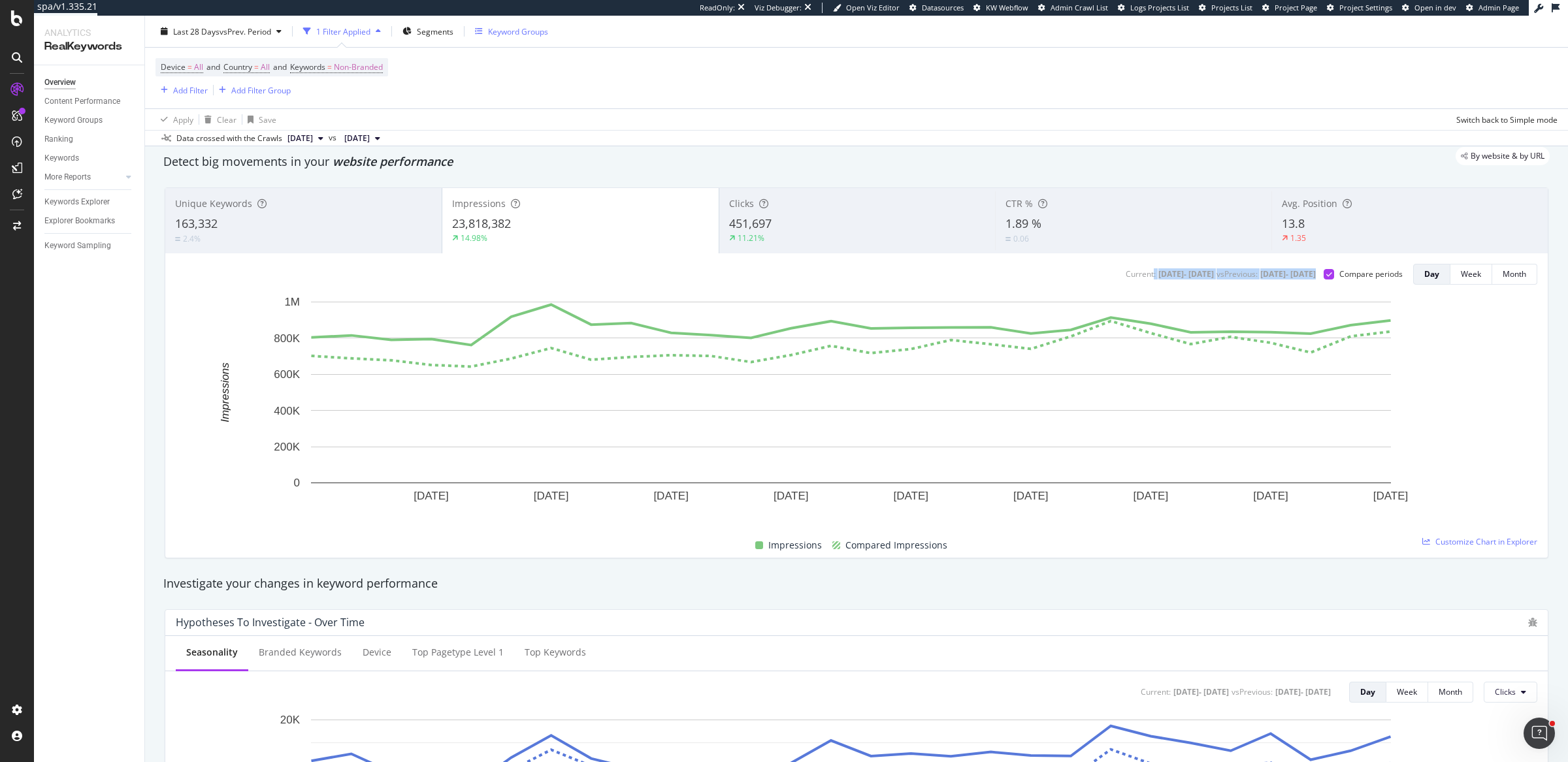
drag, startPoint x: 1024, startPoint y: 271, endPoint x: 1275, endPoint y: 274, distance: 251.0
click at [1275, 274] on div "Current: 2025 Jul. 14th - 2025 Aug. 10th vs Previous : 2025 Jun. 16th - 2025 Ju…" at bounding box center [1219, 274] width 193 height 12
click at [1490, 323] on rect "A chart." at bounding box center [851, 409] width 1350 height 227
click at [908, 520] on icon "plus" at bounding box center [909, 522] width 7 height 8
click at [930, 446] on textarea at bounding box center [909, 444] width 116 height 40
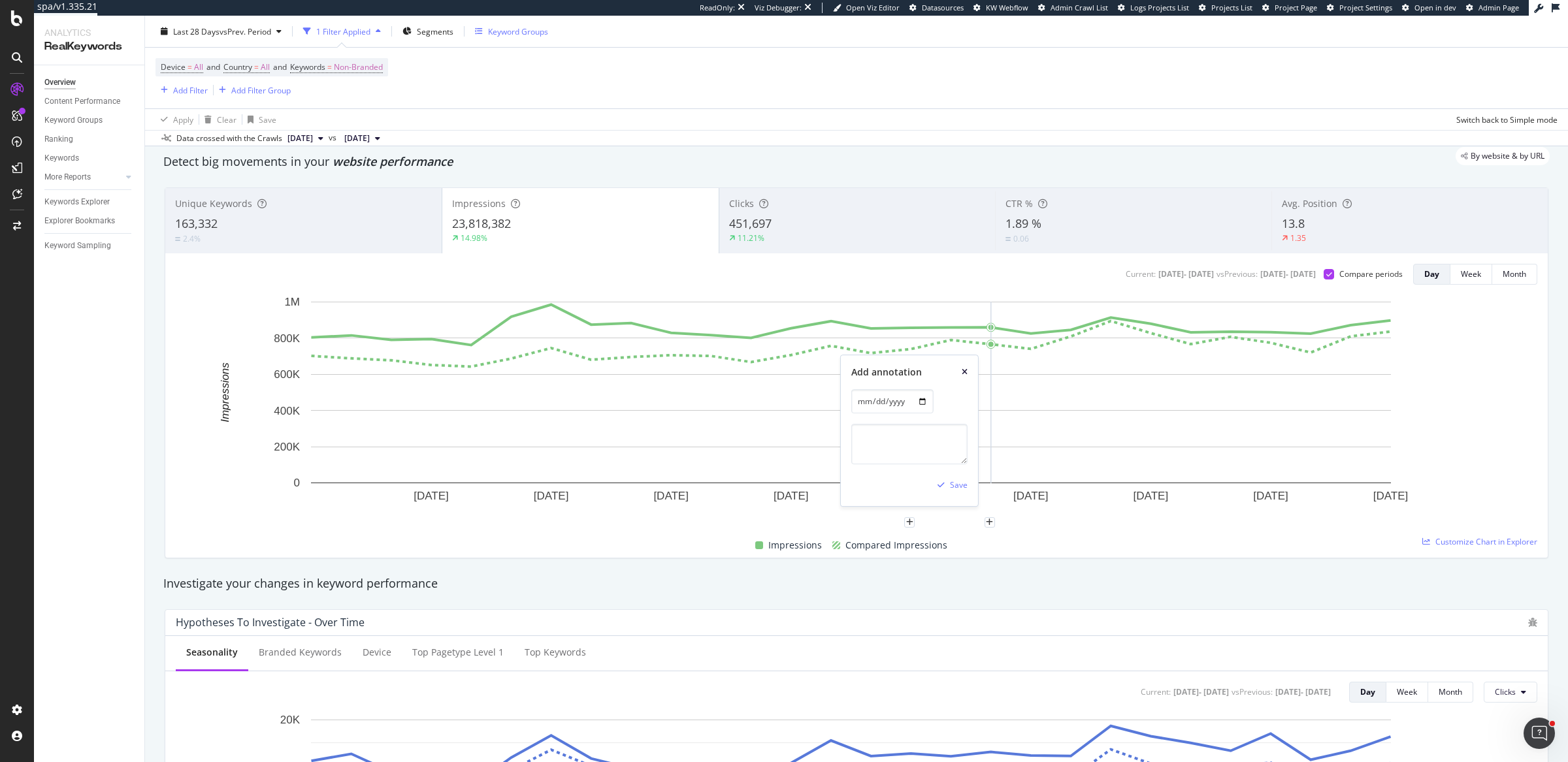
click at [966, 370] on icon "xmark" at bounding box center [965, 372] width 6 height 8
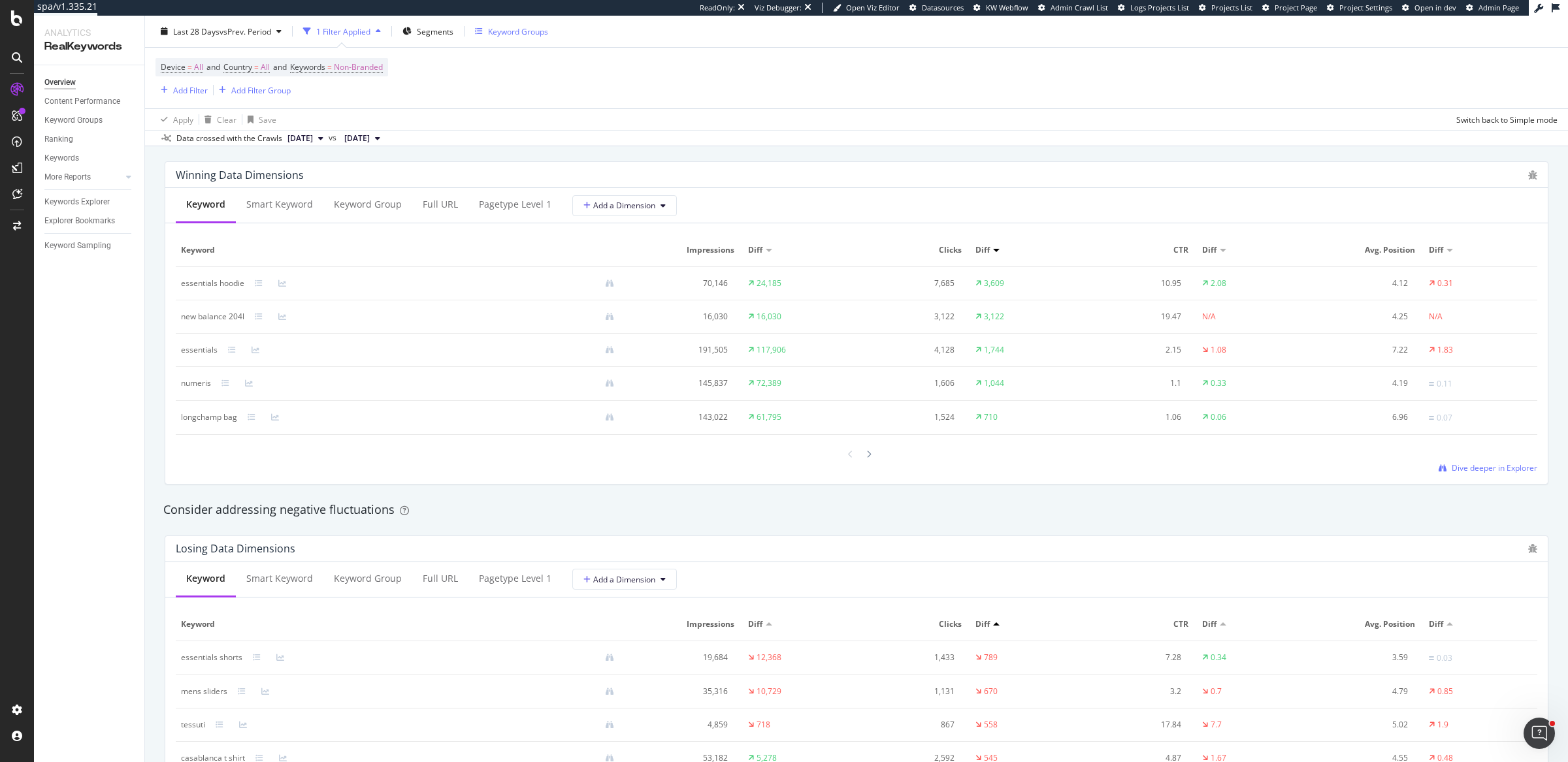
scroll to position [1184, 0]
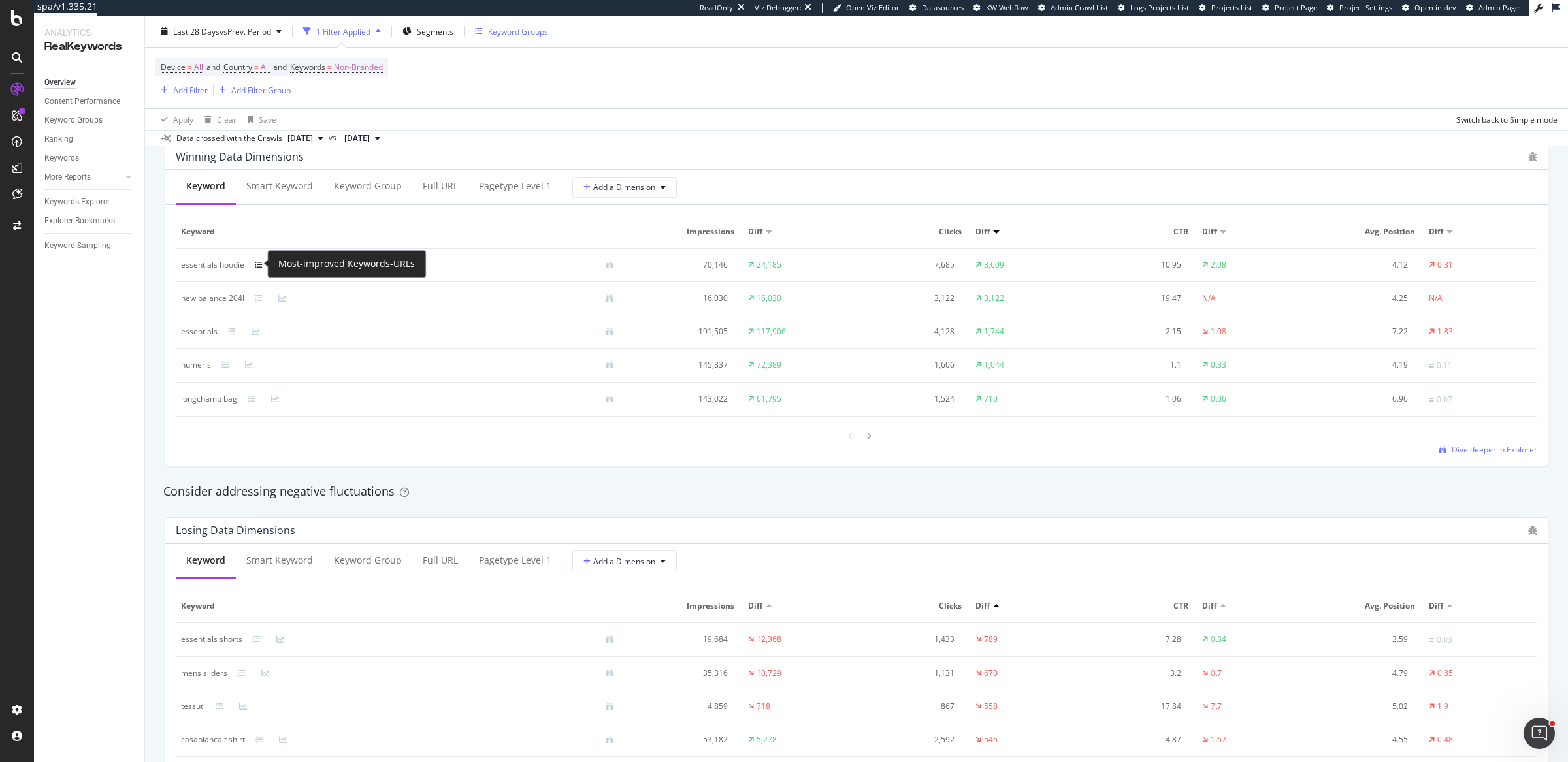
click at [258, 263] on icon at bounding box center [258, 265] width 8 height 8
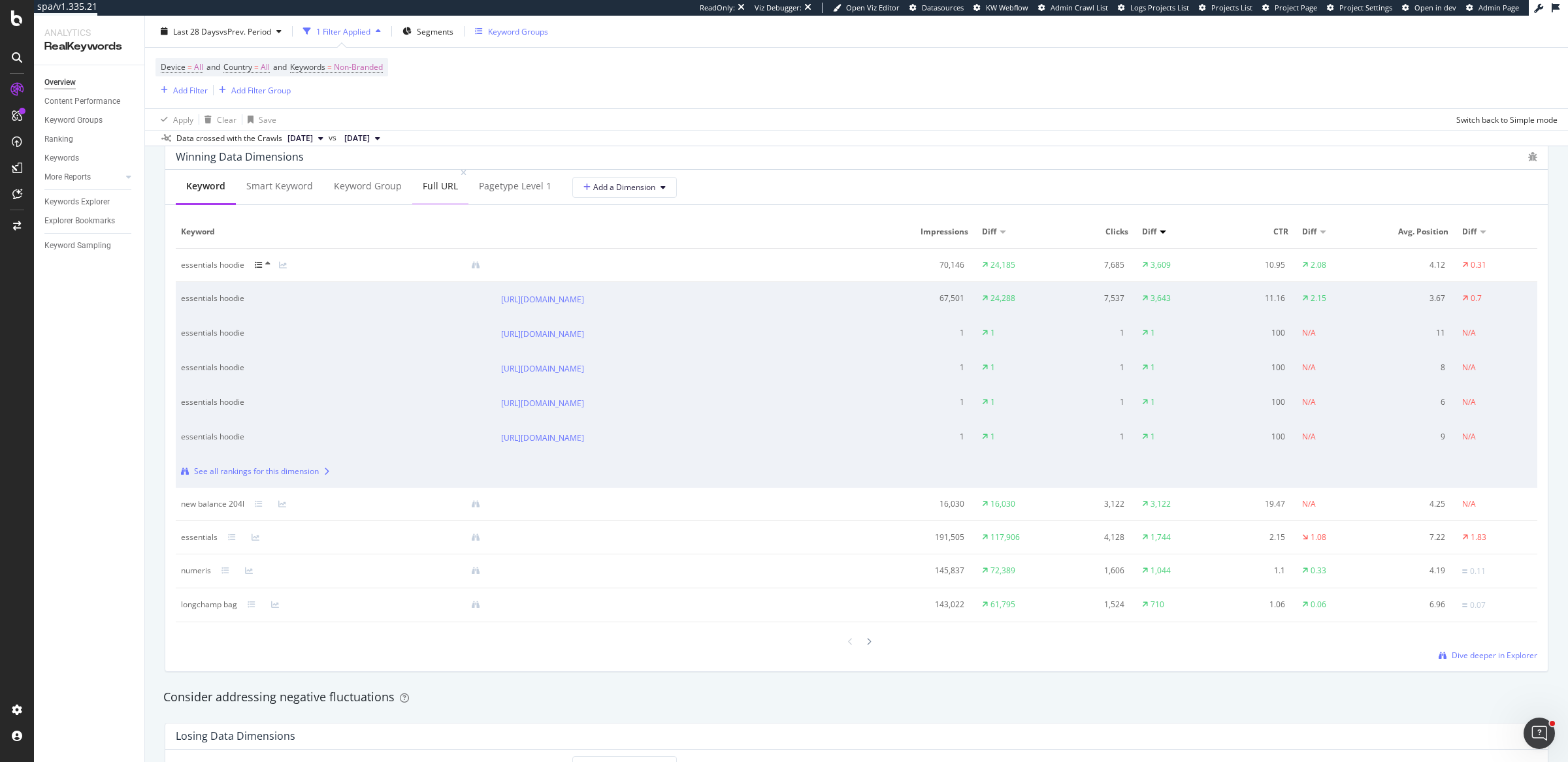
click at [425, 189] on div "Full URL" at bounding box center [440, 186] width 36 height 13
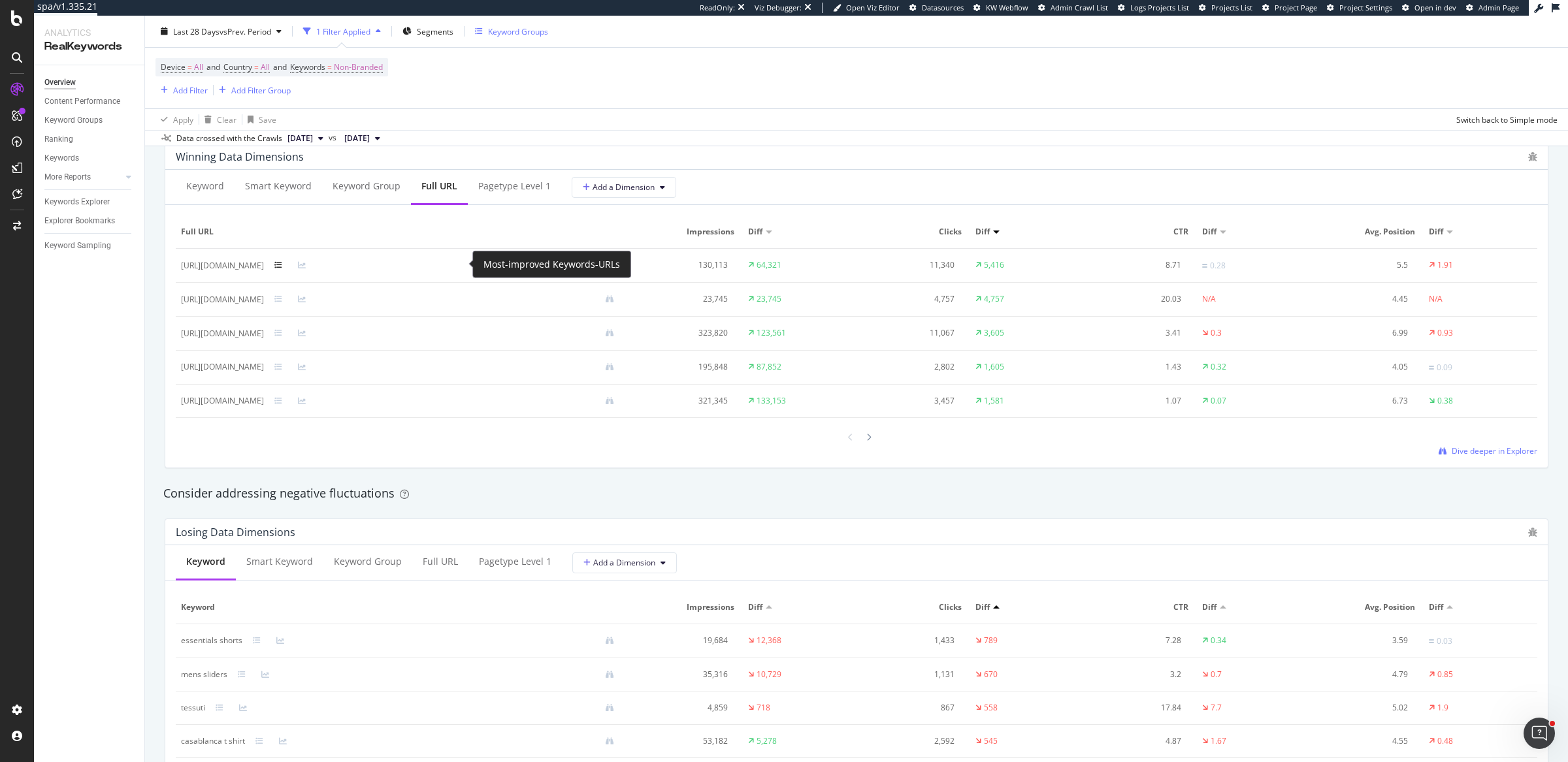
click at [282, 263] on icon at bounding box center [278, 265] width 8 height 8
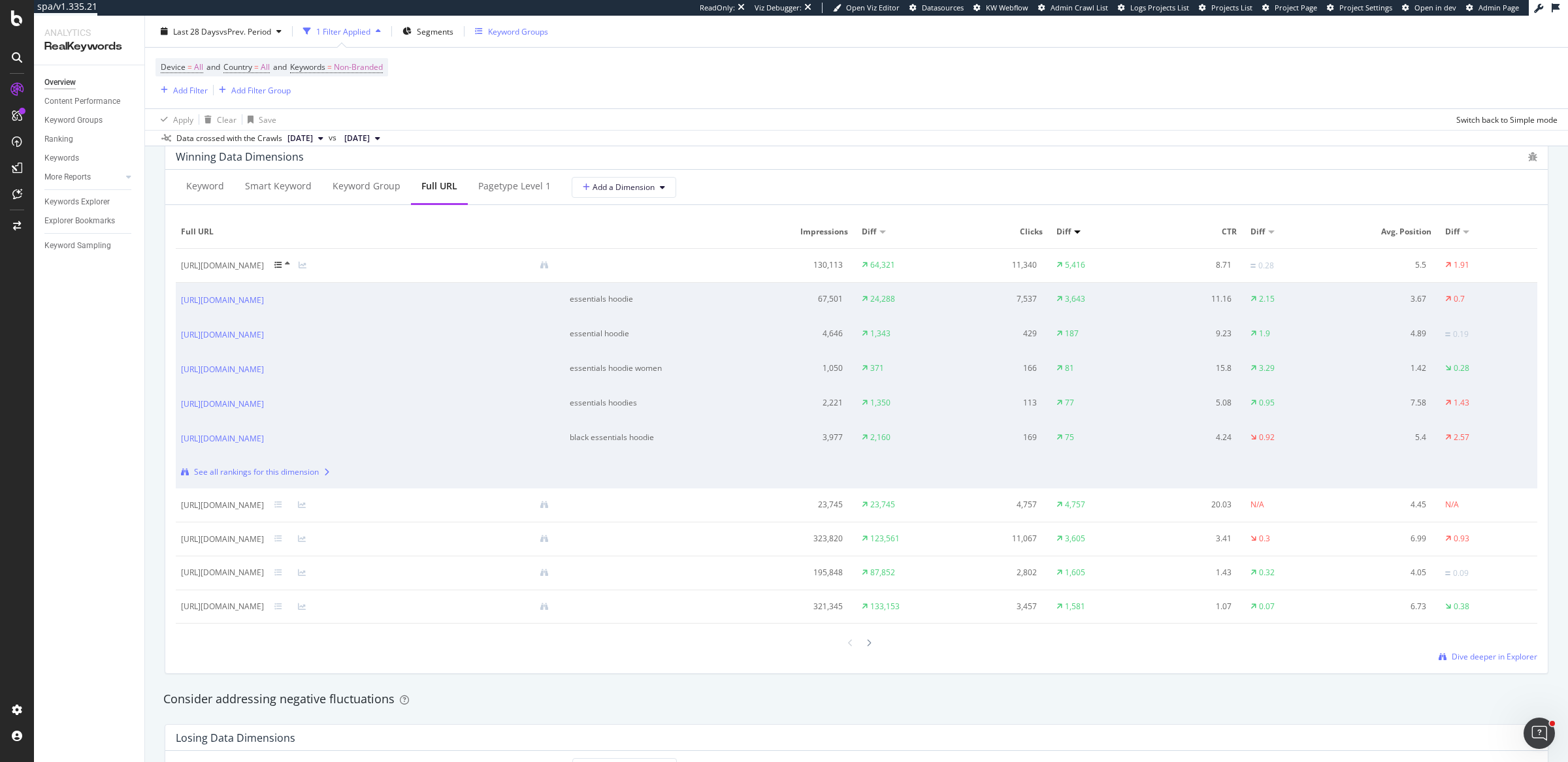
click at [282, 264] on icon at bounding box center [278, 265] width 8 height 8
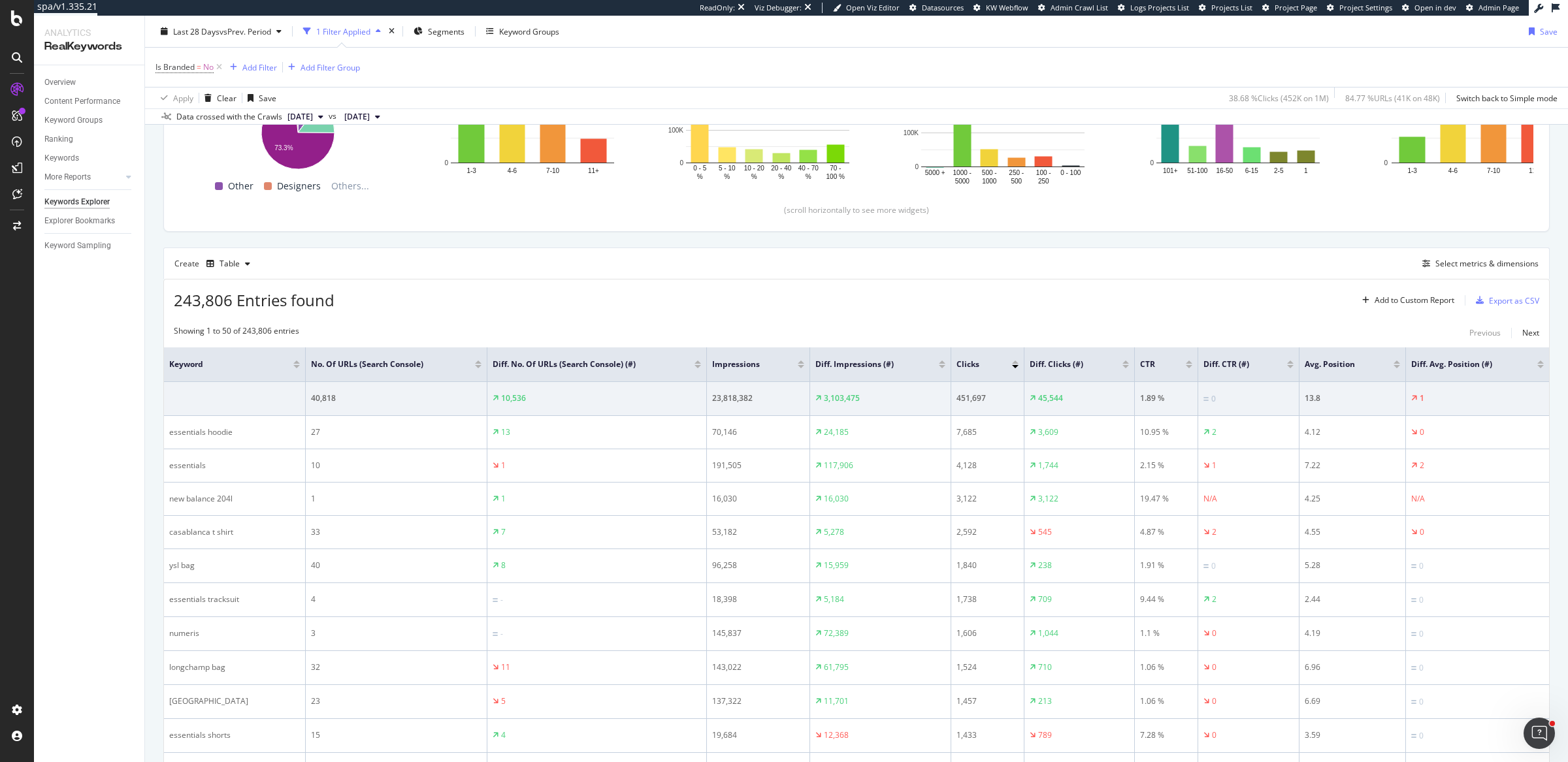
scroll to position [328, 0]
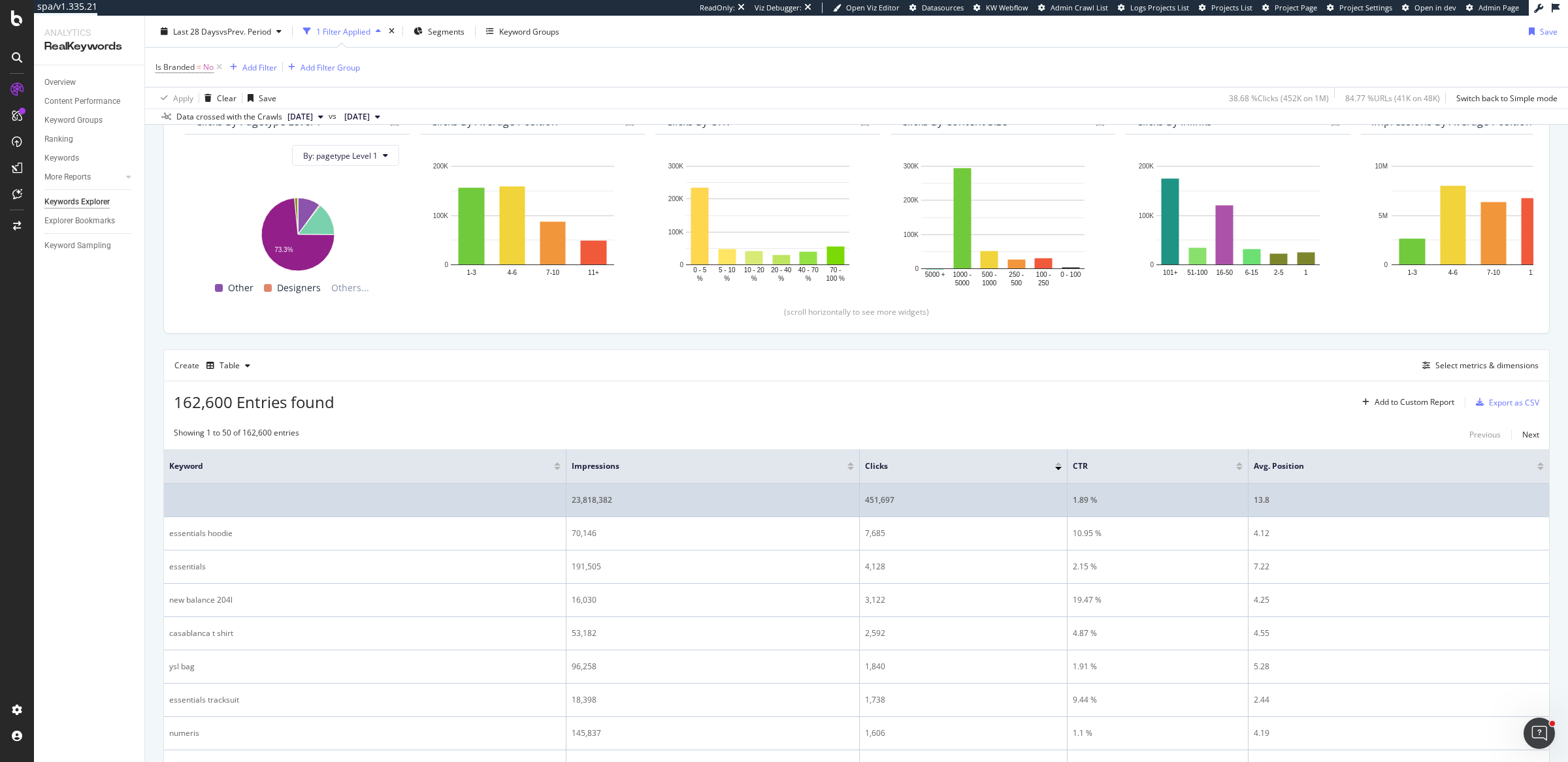
scroll to position [164, 0]
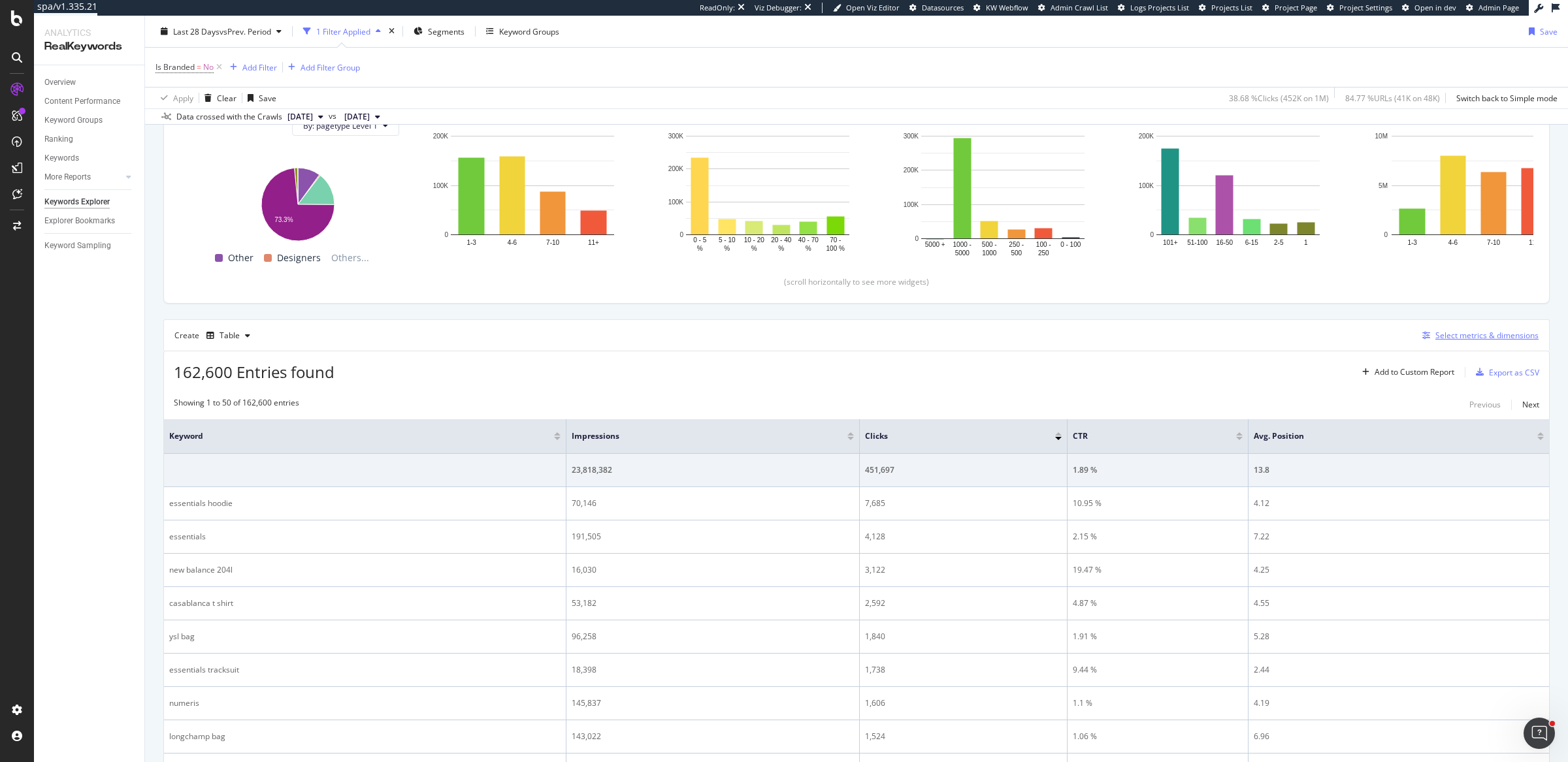
click at [1500, 337] on div "Select metrics & dimensions" at bounding box center [1487, 336] width 104 height 12
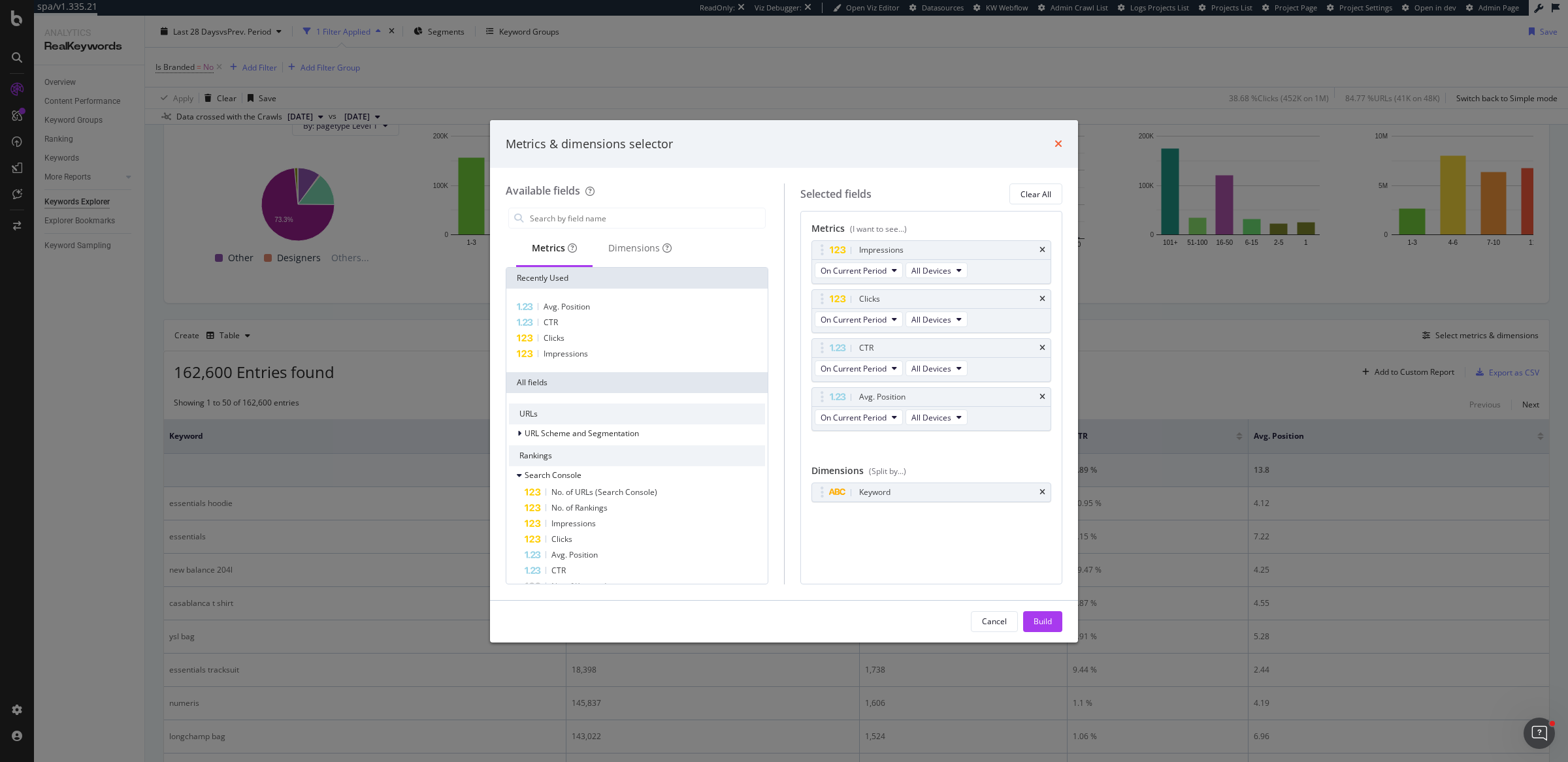
click at [1056, 146] on icon "times" at bounding box center [1058, 143] width 8 height 11
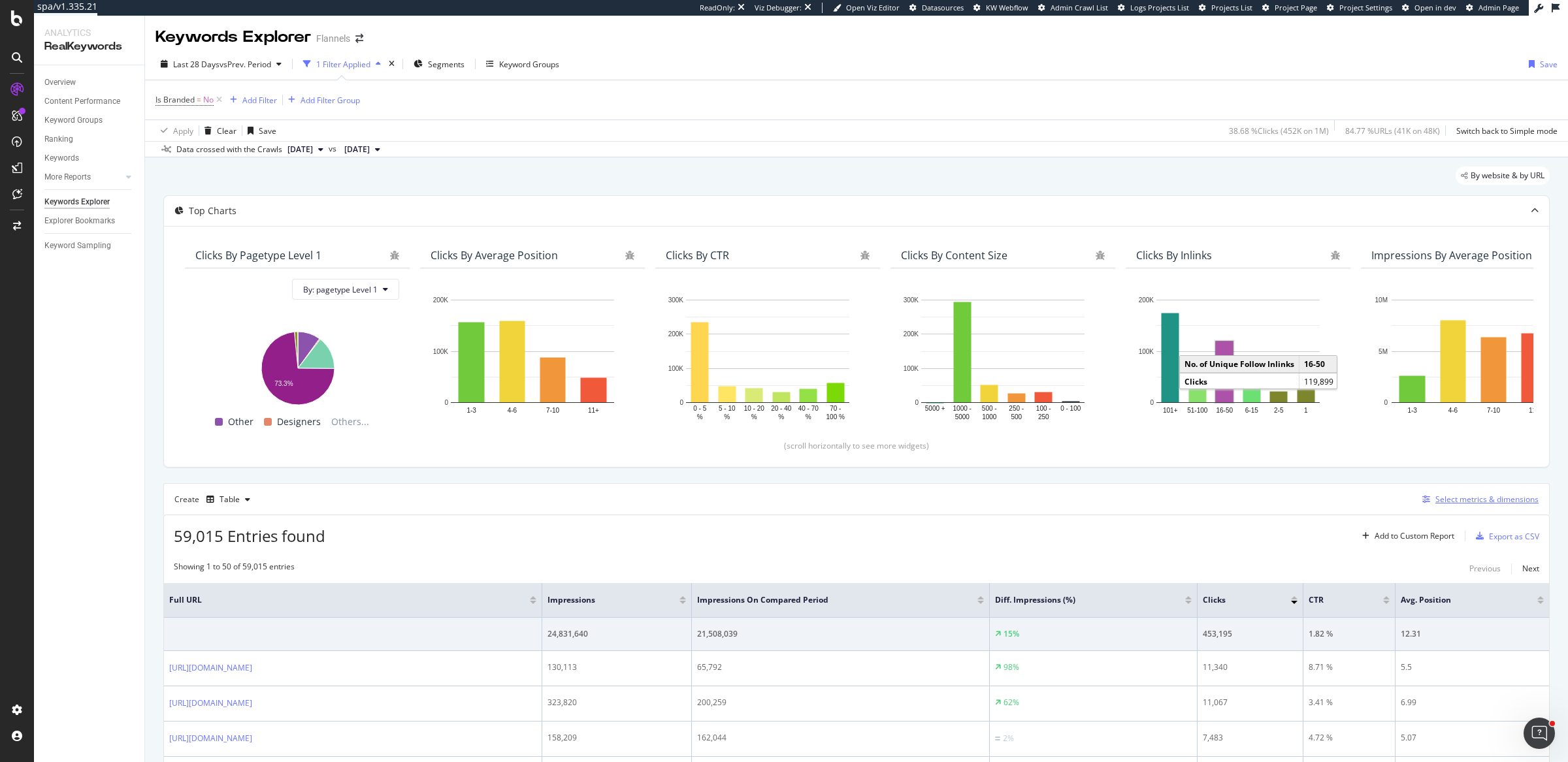
click at [1485, 492] on div "Select metrics & dimensions" at bounding box center [1478, 499] width 122 height 14
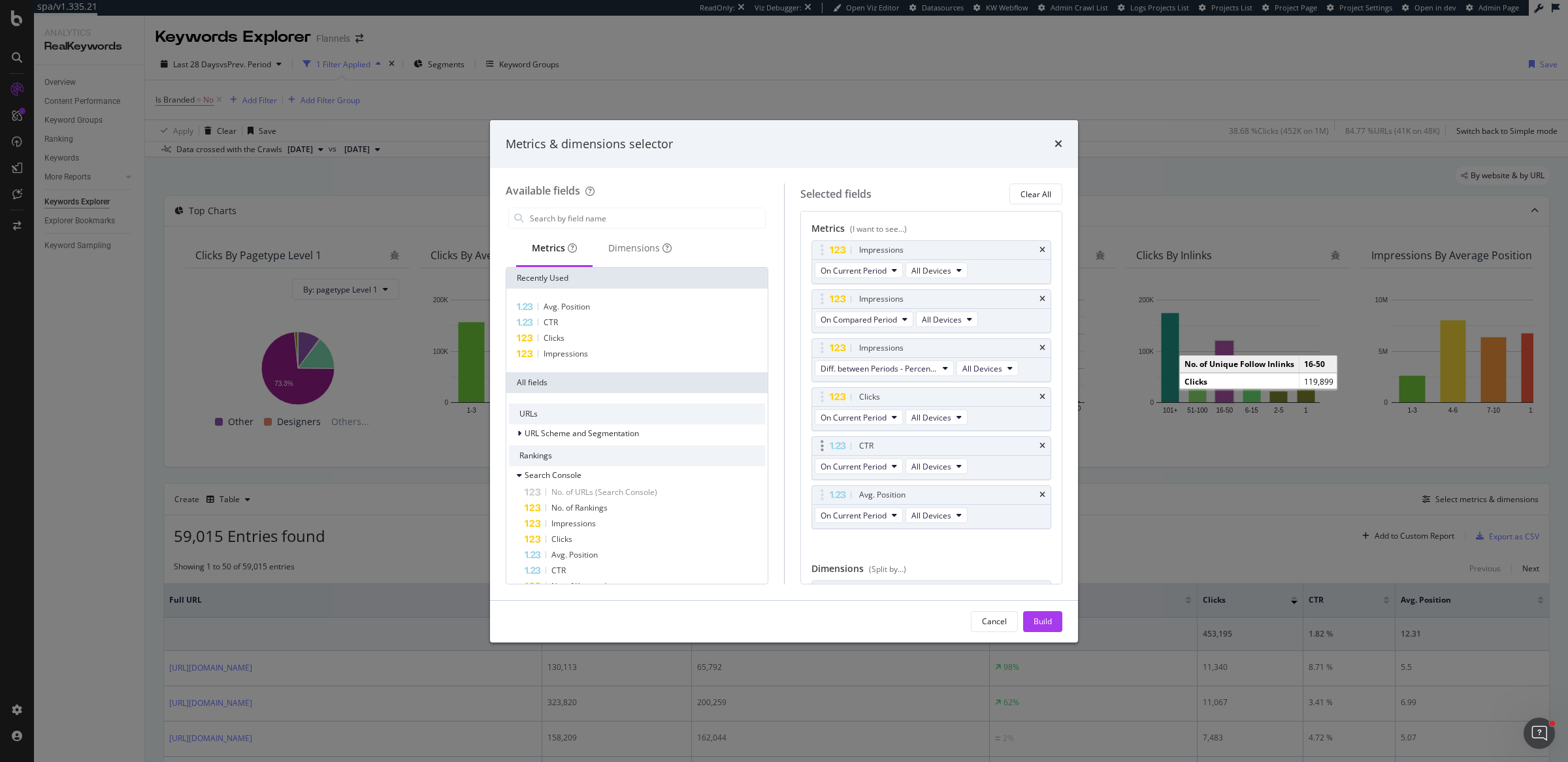
scroll to position [56, 0]
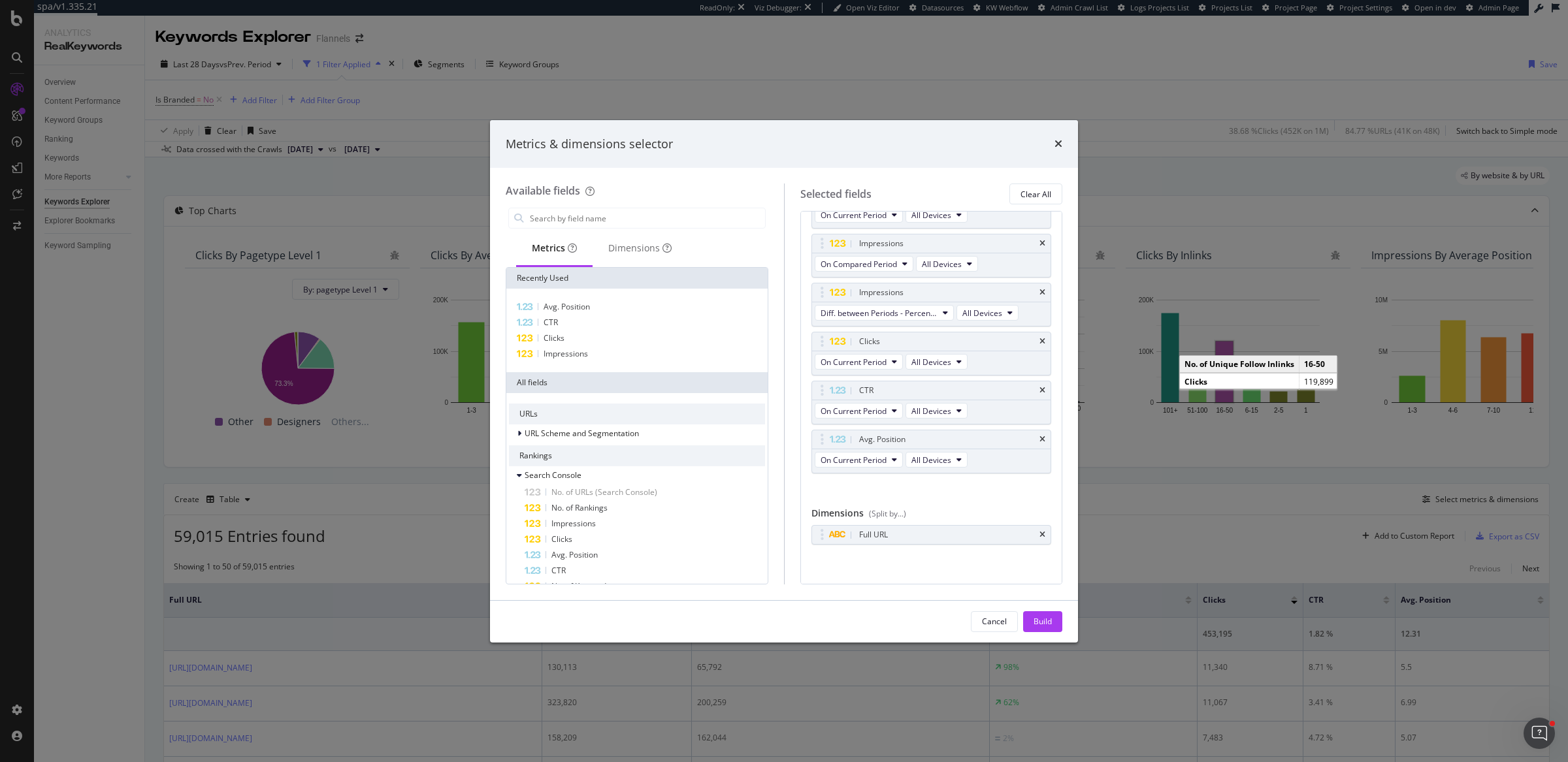
click at [1180, 536] on div "Metrics & dimensions selector Available fields Metrics Dimensions Recently Used…" at bounding box center [784, 381] width 1568 height 762
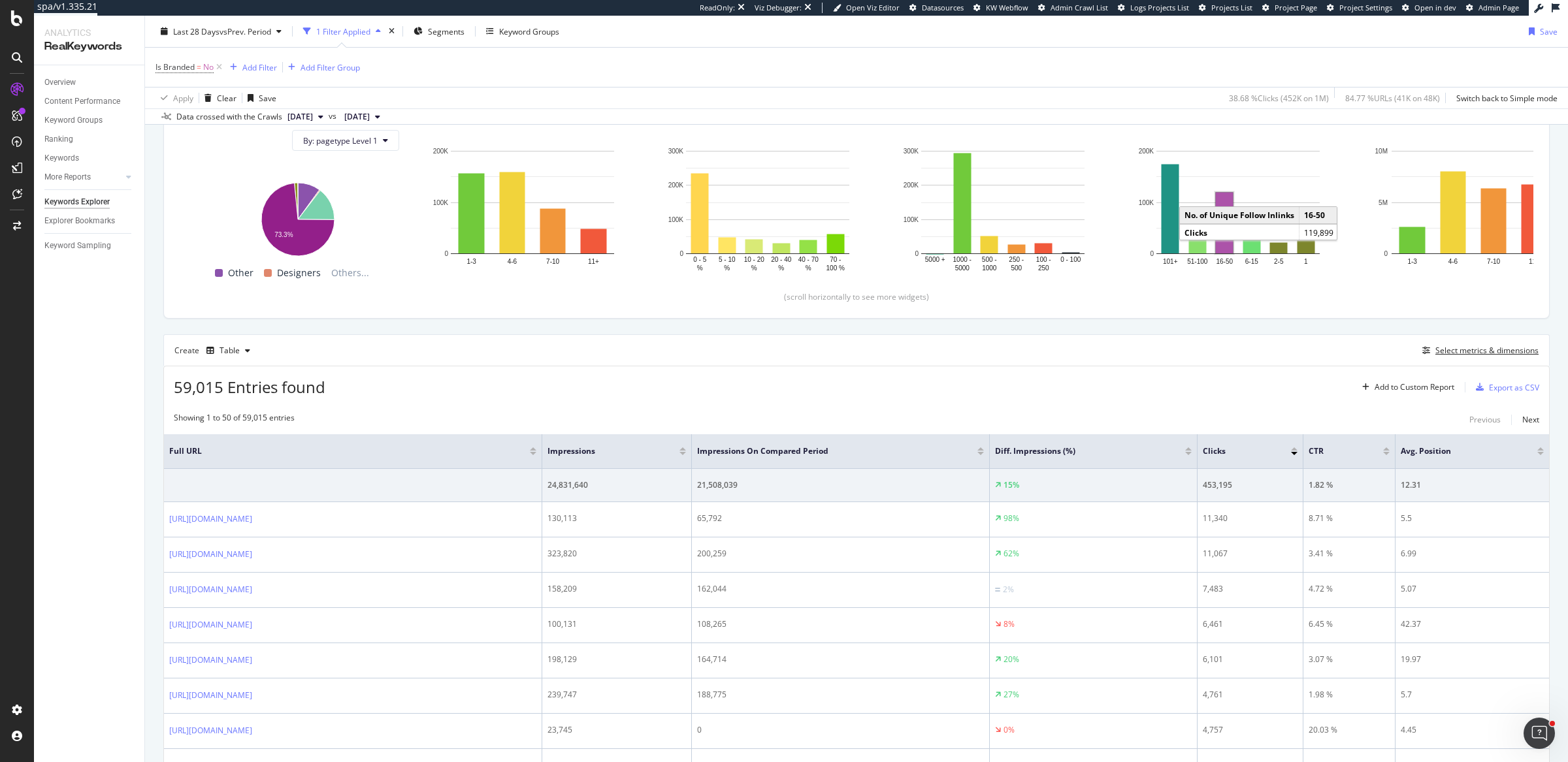
scroll to position [177, 0]
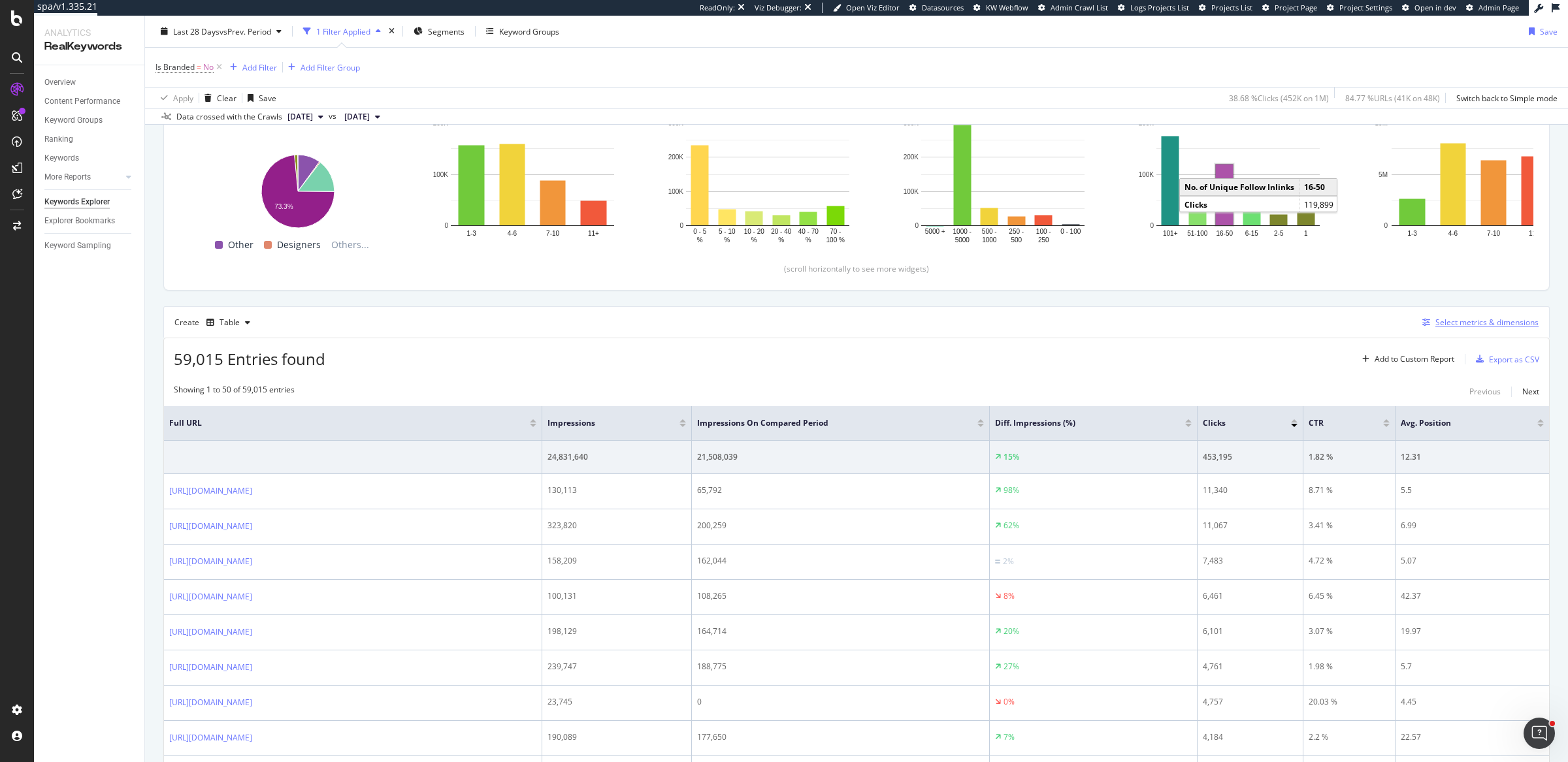
click at [1516, 317] on div "Select metrics & dimensions" at bounding box center [1487, 322] width 104 height 12
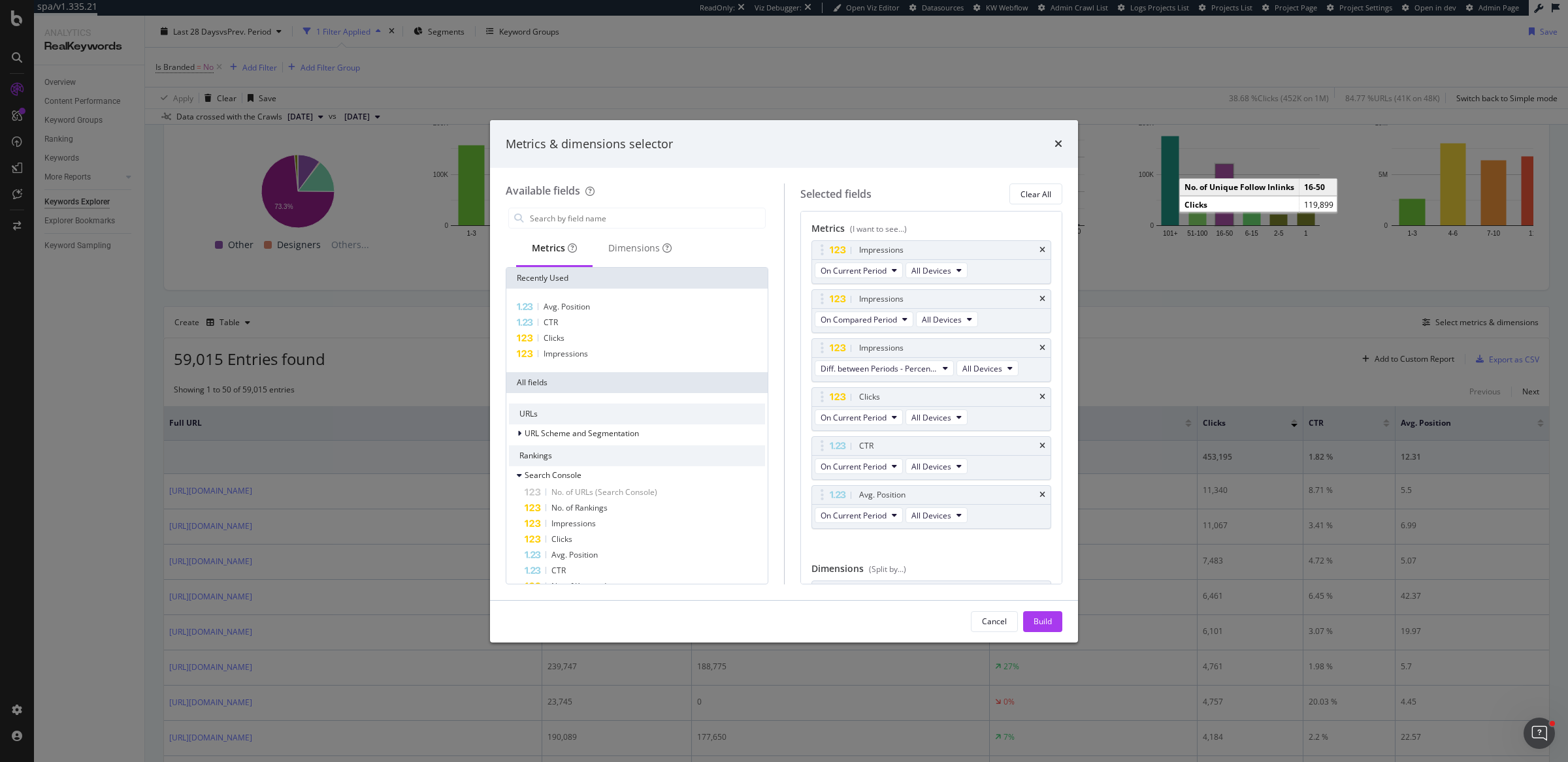
click at [1208, 544] on div "Metrics & dimensions selector Available fields Metrics Dimensions Recently Used…" at bounding box center [784, 381] width 1568 height 762
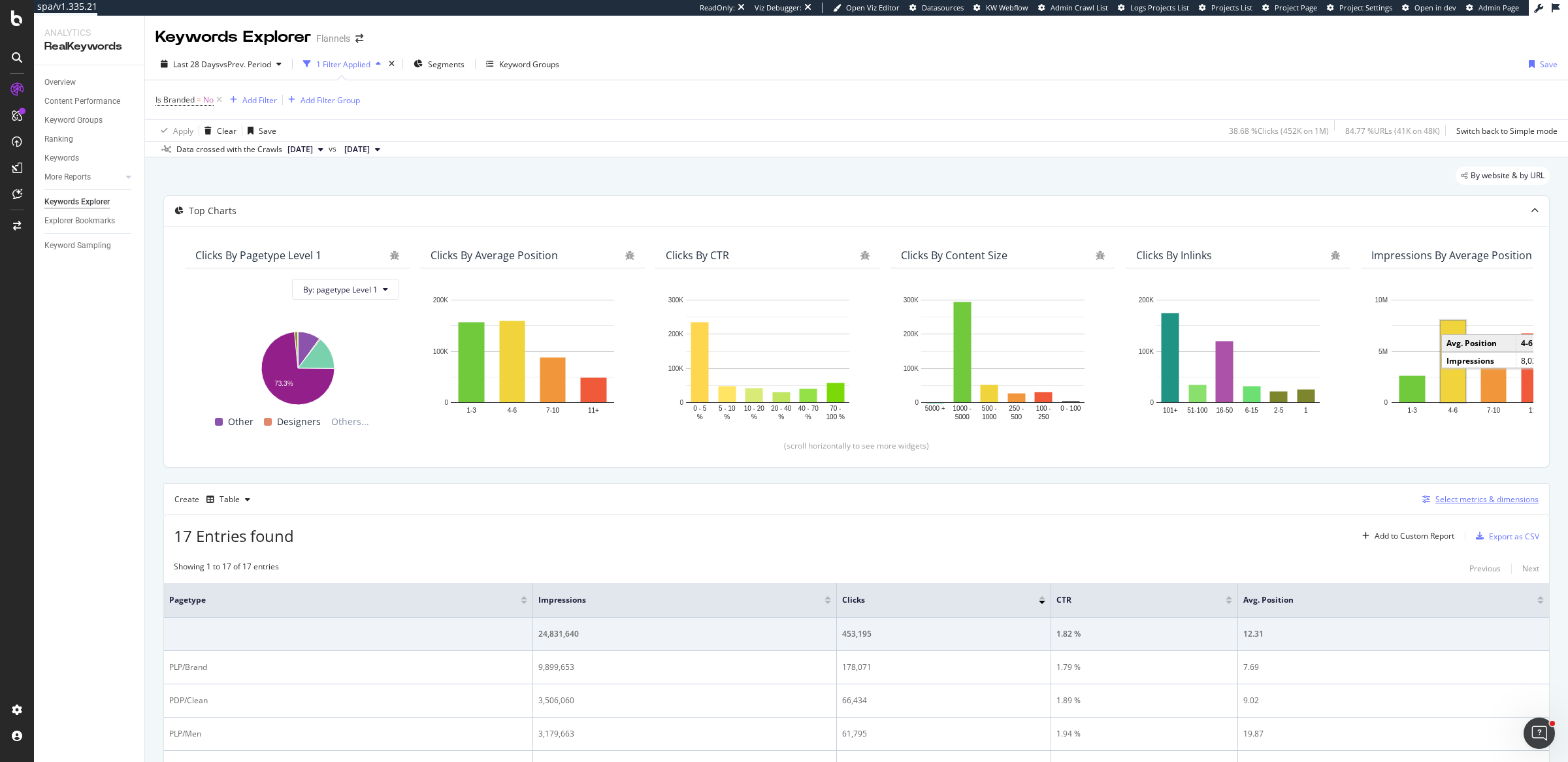
click at [1480, 499] on div "Select metrics & dimensions" at bounding box center [1487, 499] width 104 height 12
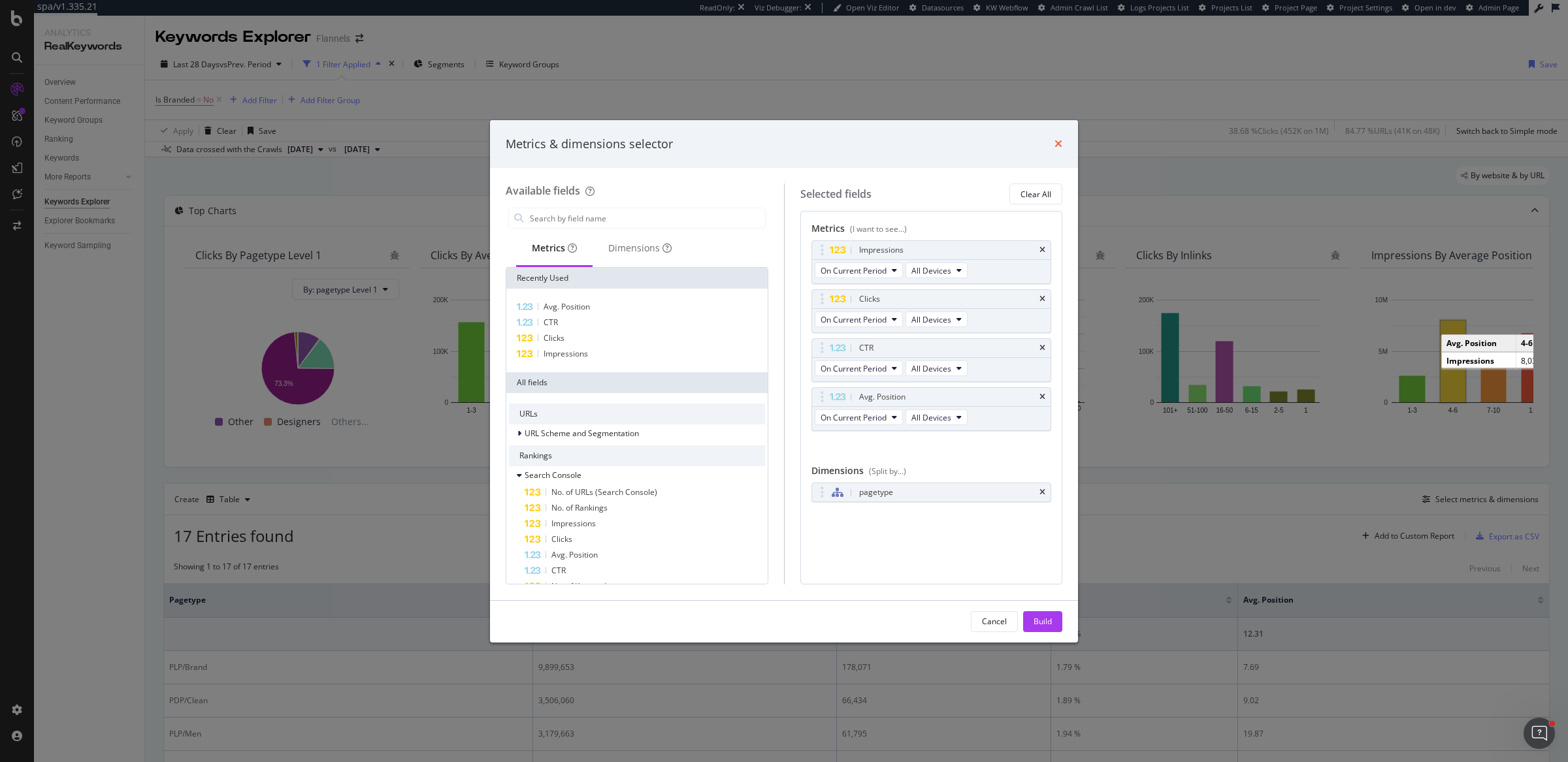
click at [1060, 139] on icon "times" at bounding box center [1058, 143] width 8 height 11
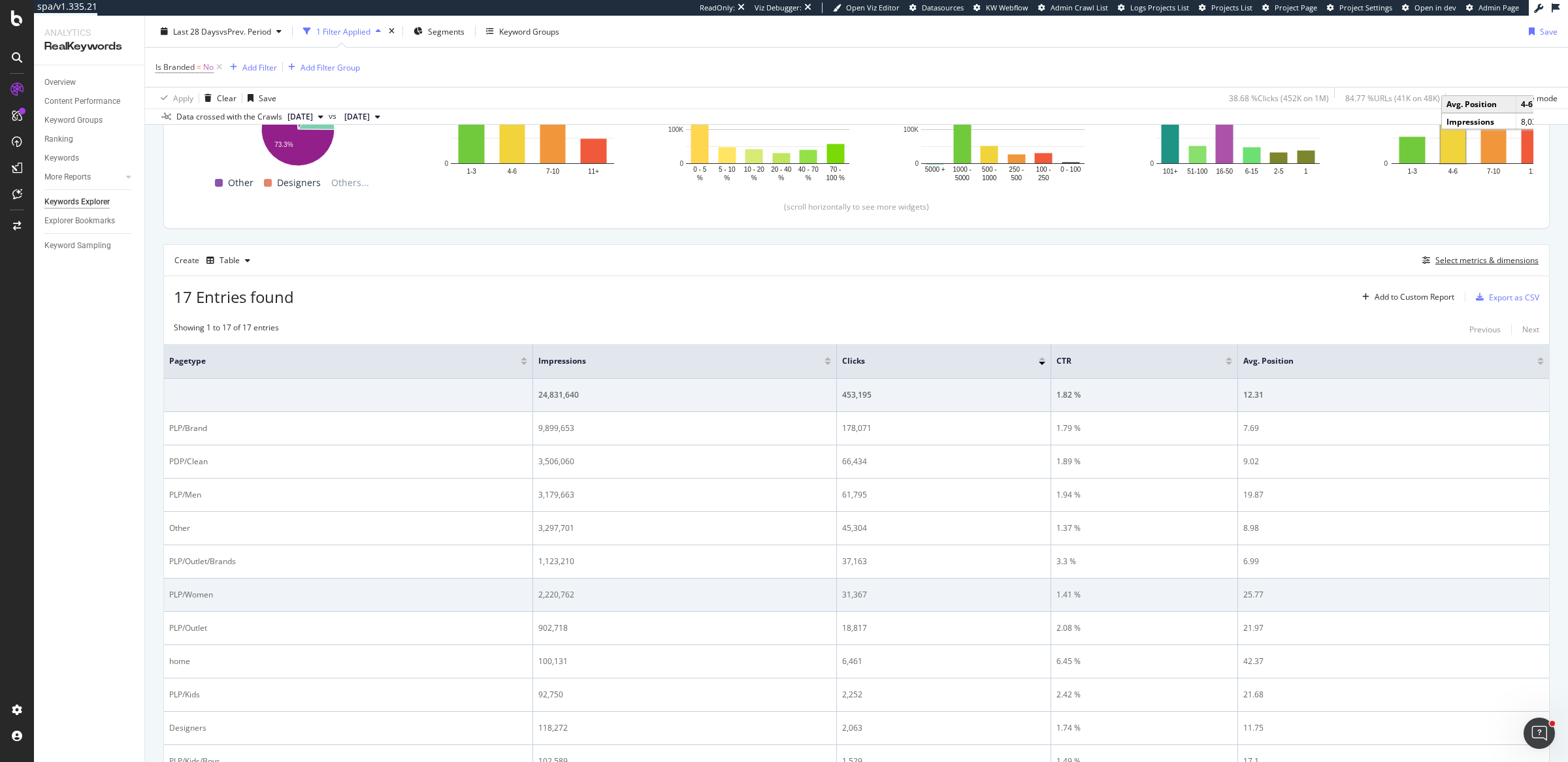
scroll to position [240, 0]
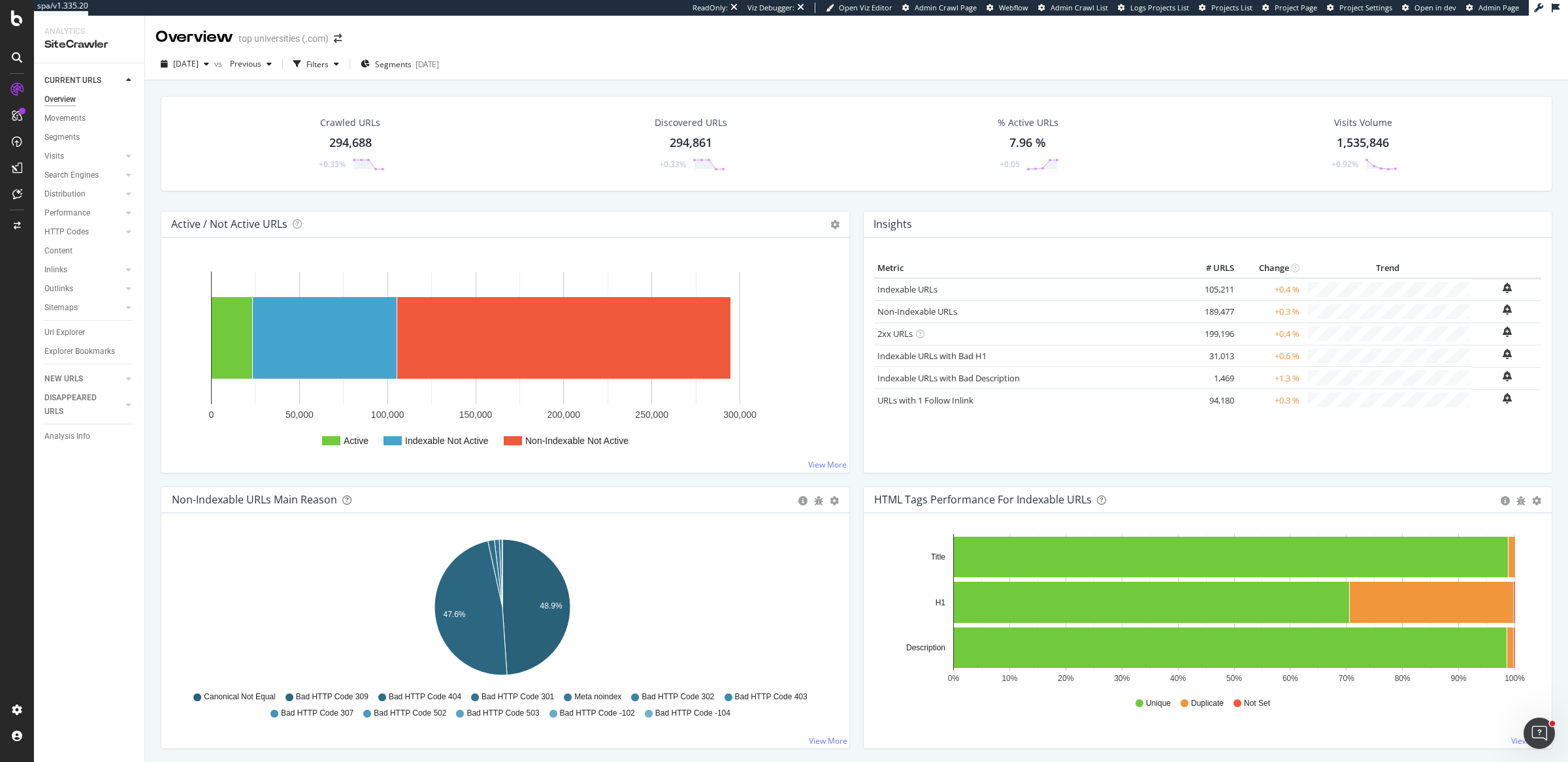
click at [854, 203] on div "Crawled URLs 294,688 +0.33% Discovered URLs 294,861 +0.33% % Active URLs 7.96 %…" at bounding box center [856, 154] width 1405 height 115
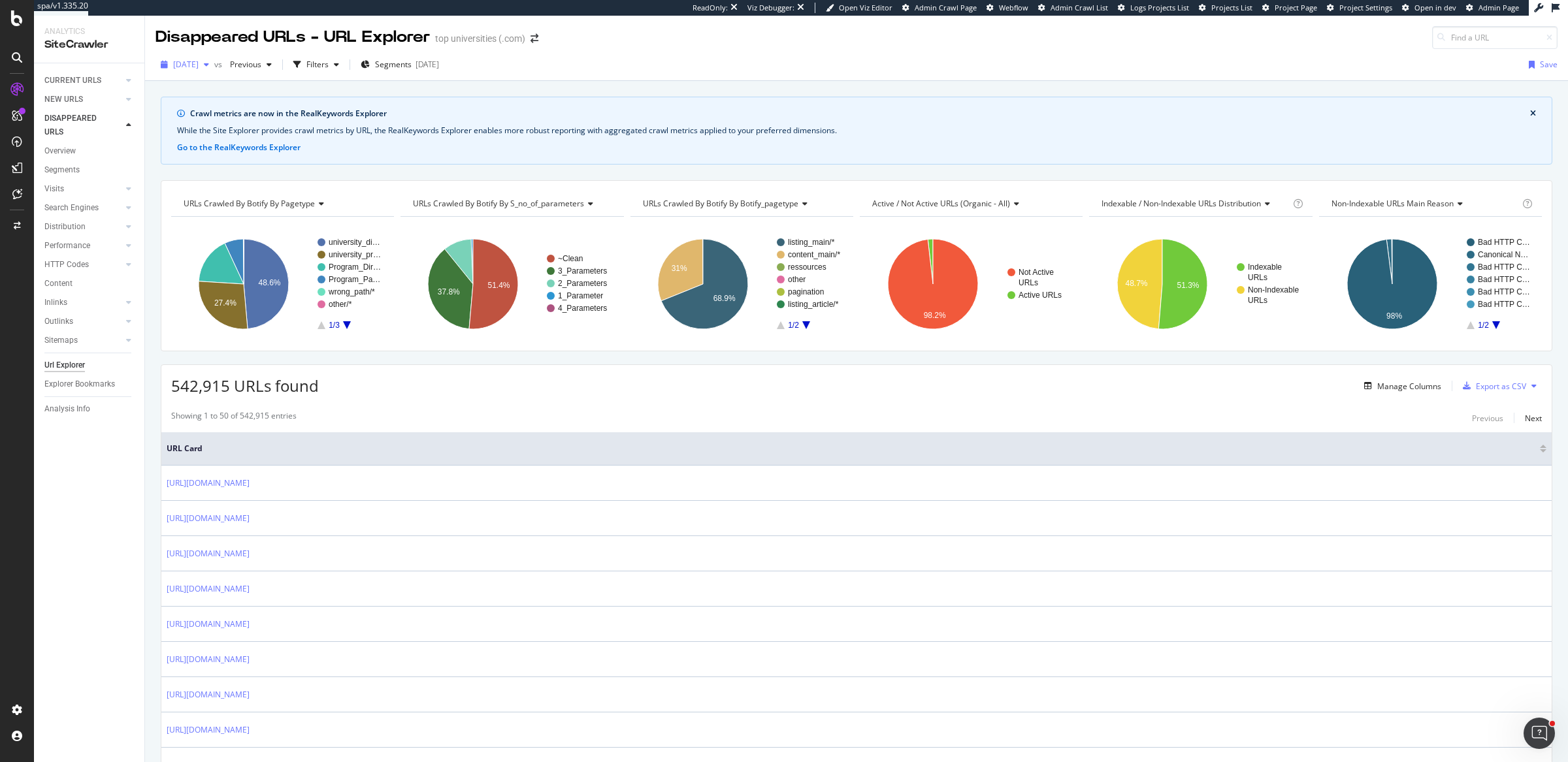
click at [199, 68] on span "2025 Aug. 2nd" at bounding box center [185, 64] width 26 height 12
click at [375, 384] on div "542,915 URLs found Manage Columns Export as CSV" at bounding box center [856, 380] width 1390 height 32
drag, startPoint x: 163, startPoint y: 383, endPoint x: 226, endPoint y: 386, distance: 63.1
click at [226, 386] on div "542,915 URLs found Manage Columns Export as CSV" at bounding box center [856, 380] width 1390 height 32
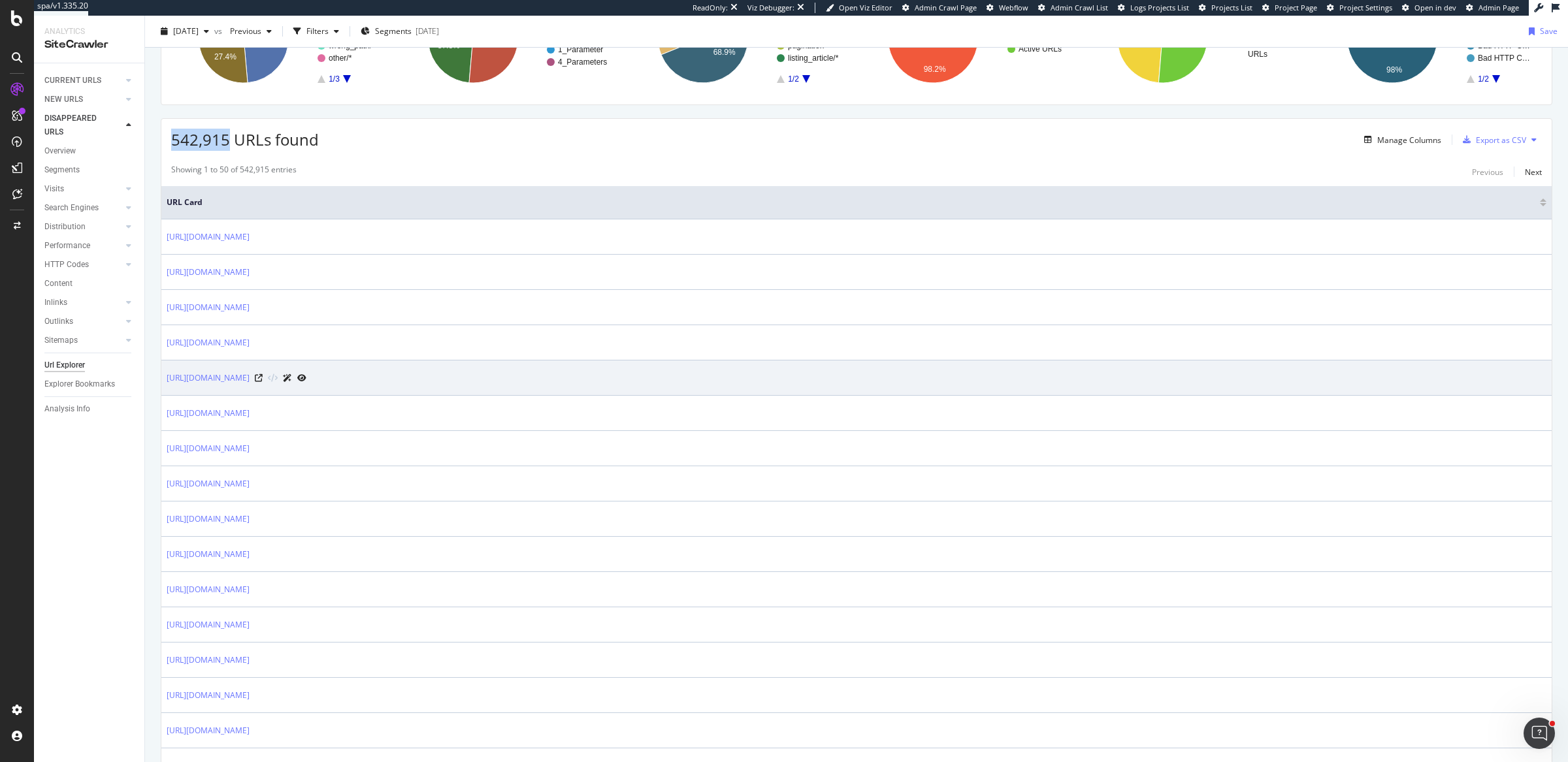
scroll to position [248, 0]
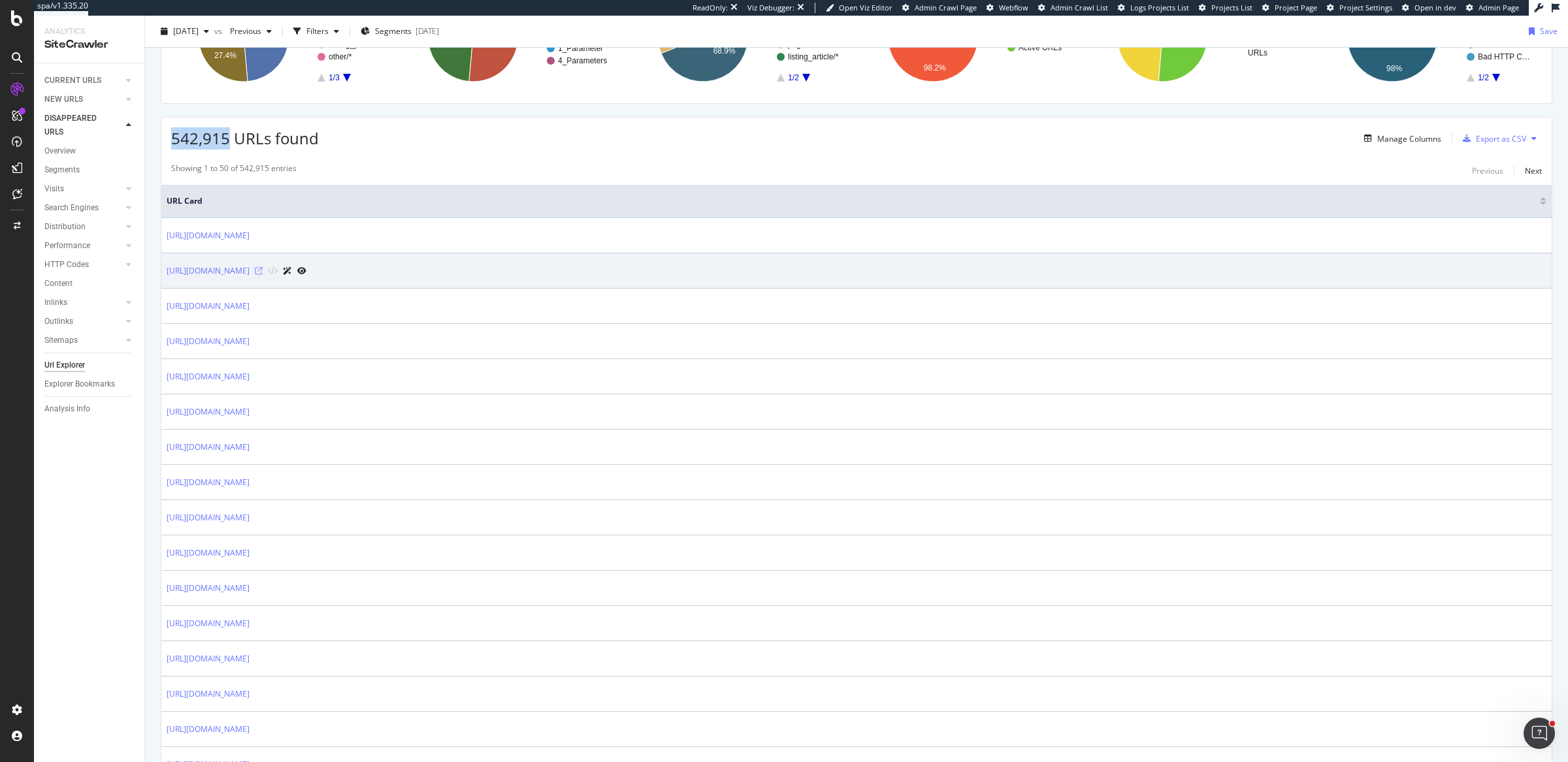
click at [263, 271] on icon at bounding box center [258, 271] width 8 height 8
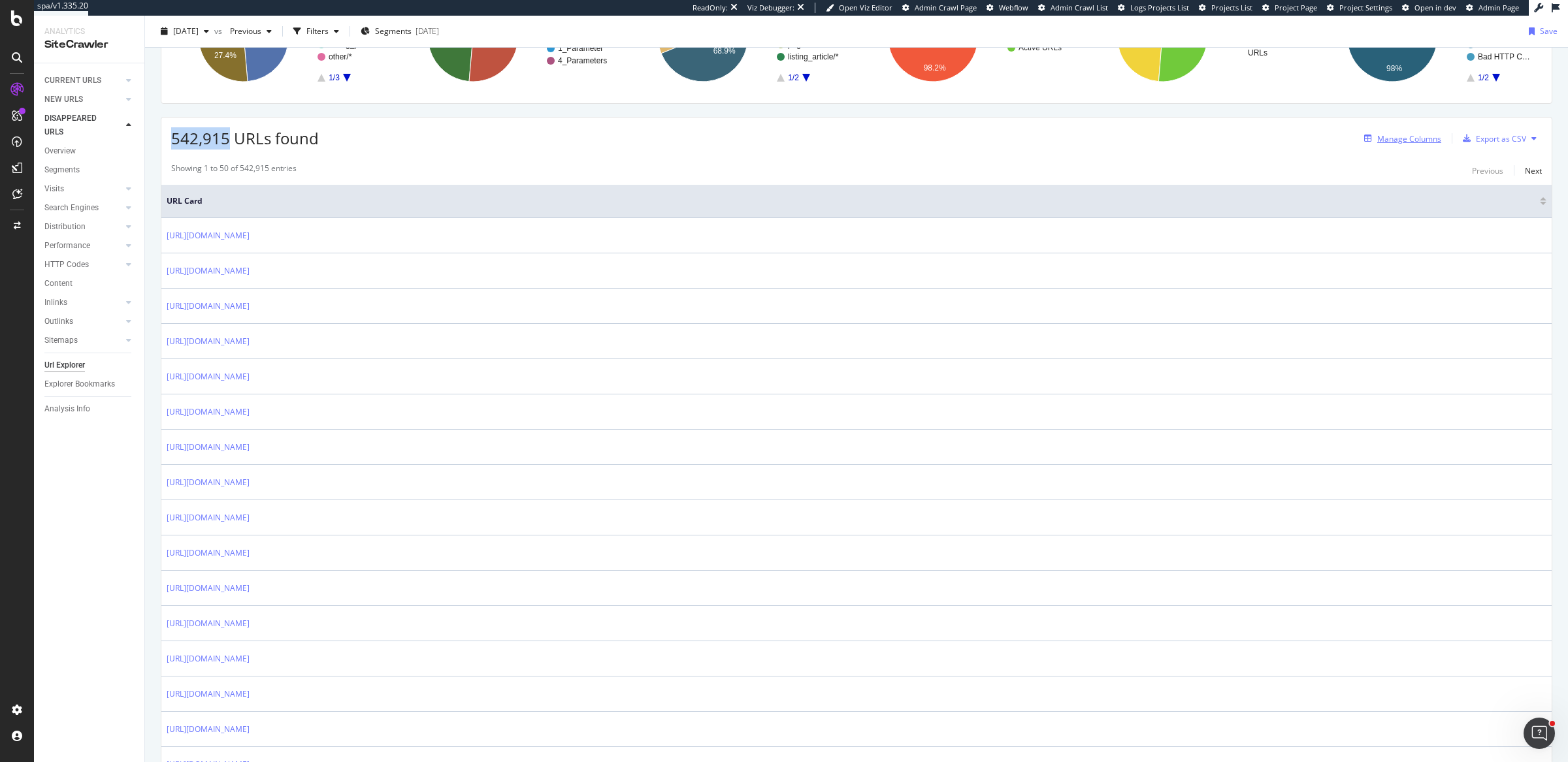
click at [1414, 136] on div "Manage Columns" at bounding box center [1409, 139] width 64 height 12
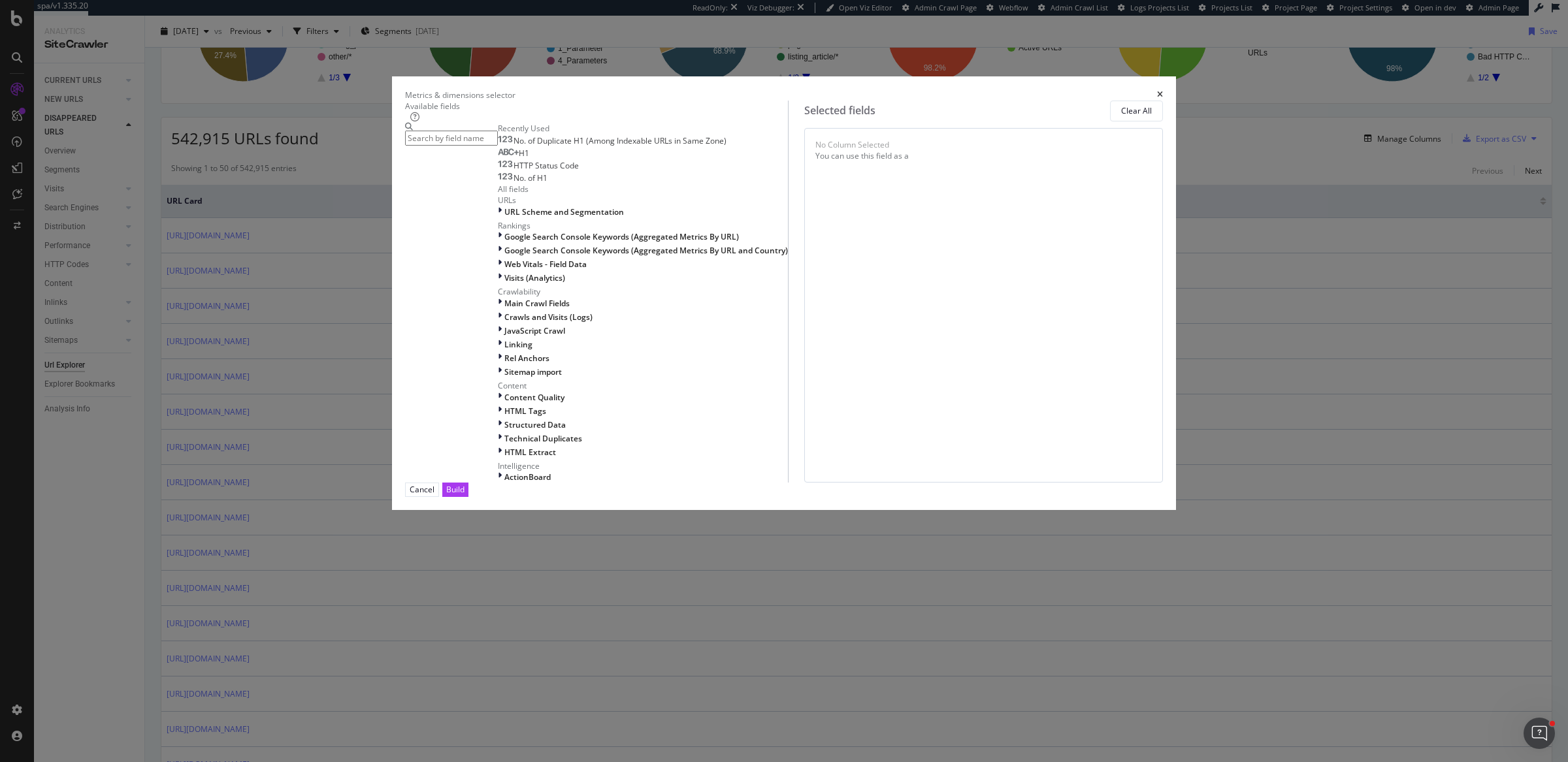
click at [497, 146] on input "modal" at bounding box center [451, 138] width 93 height 15
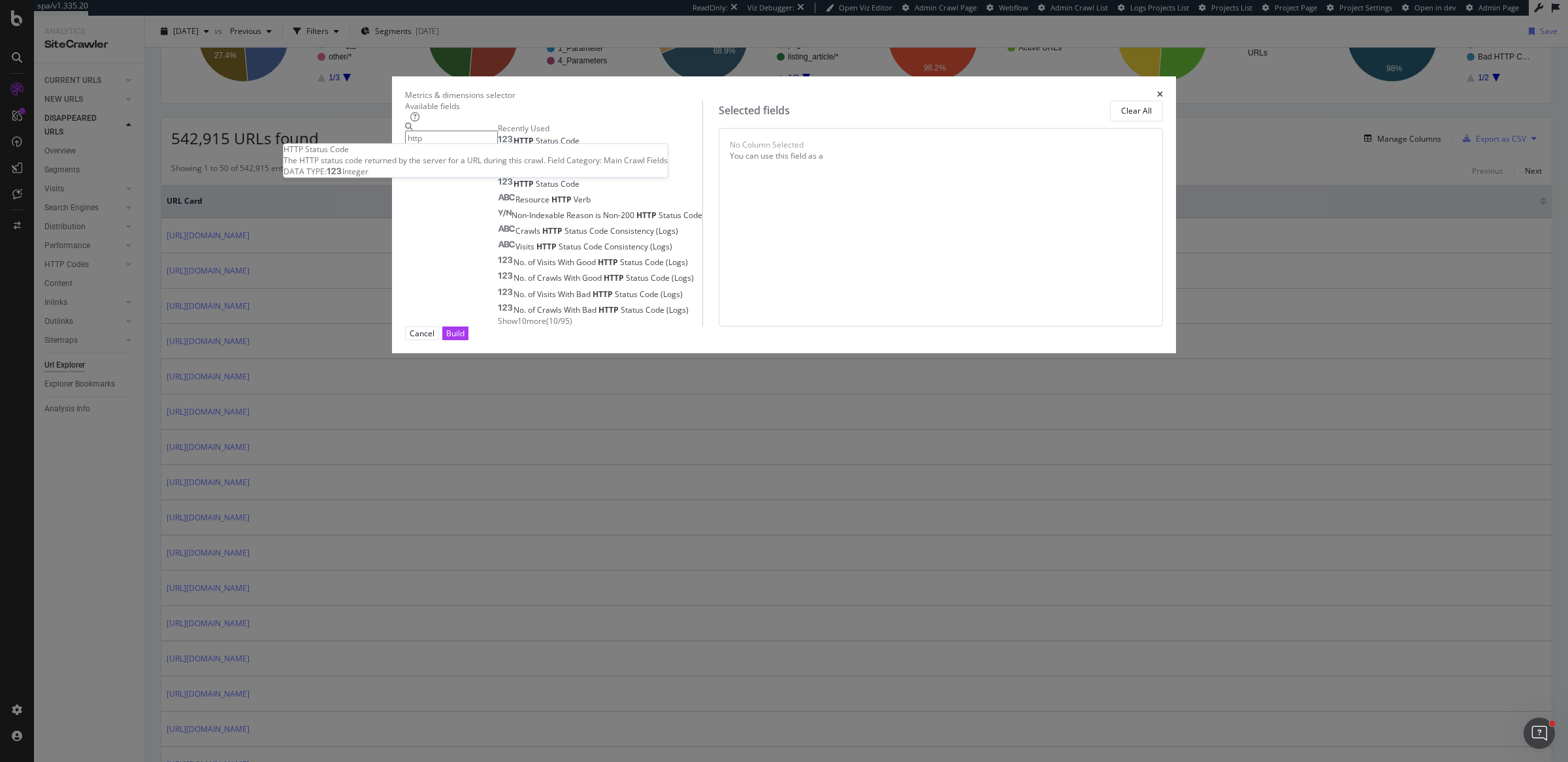
type input "http"
click at [580, 146] on div "HTTP Status Code" at bounding box center [538, 141] width 82 height 11
click at [465, 339] on div "Build" at bounding box center [455, 334] width 18 height 12
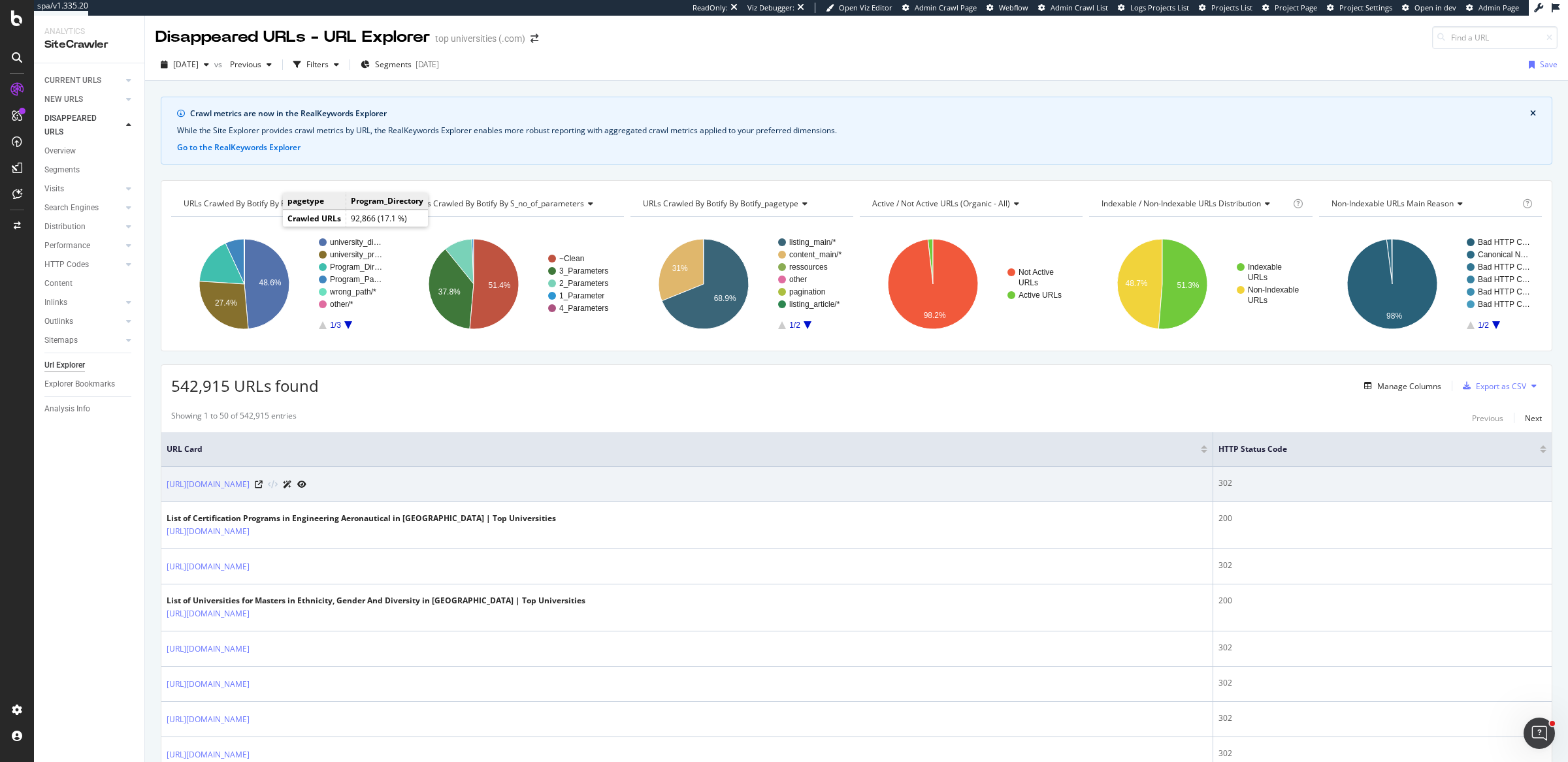
click at [1218, 479] on div "302" at bounding box center [1383, 483] width 328 height 12
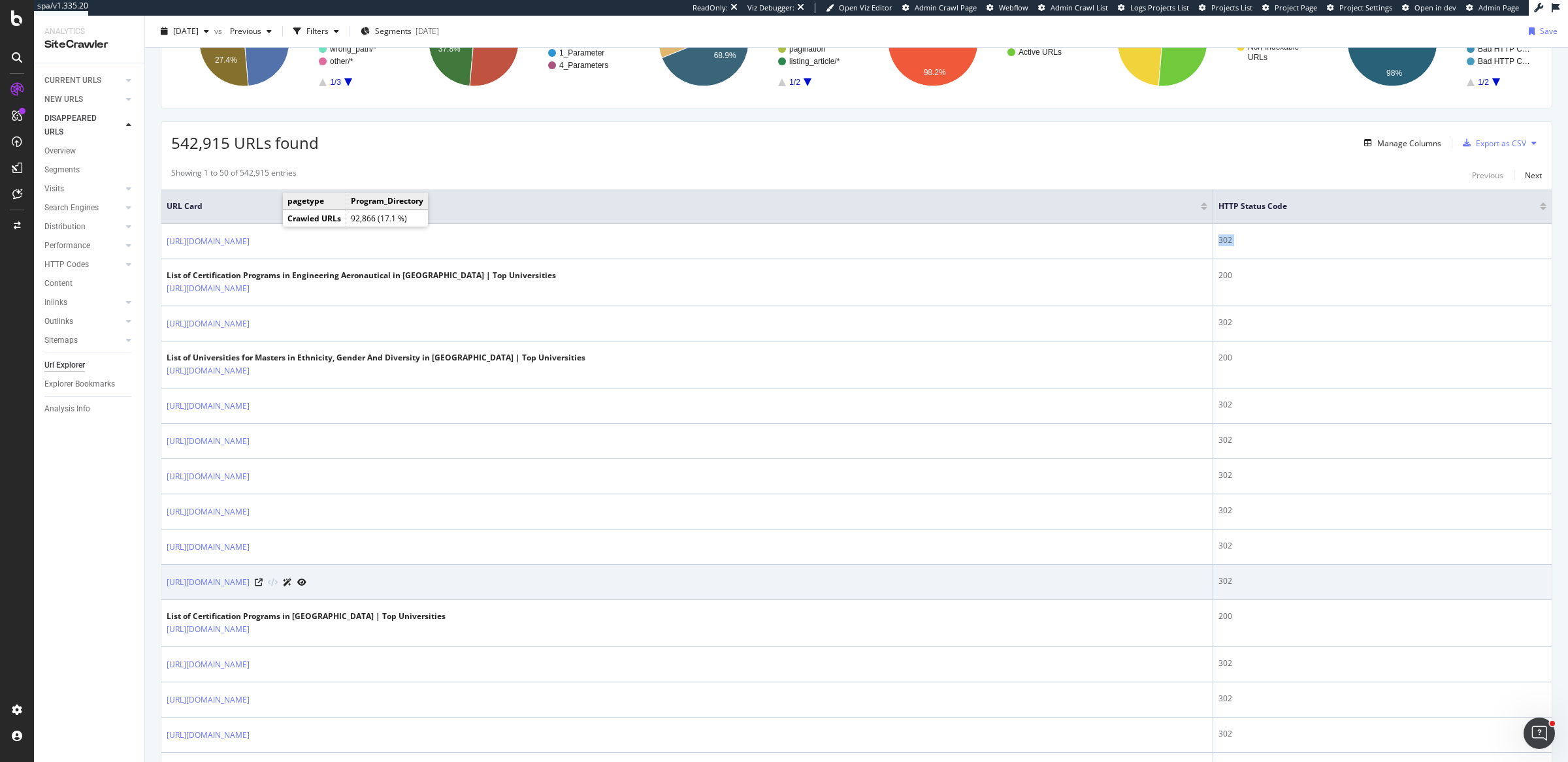
scroll to position [262, 0]
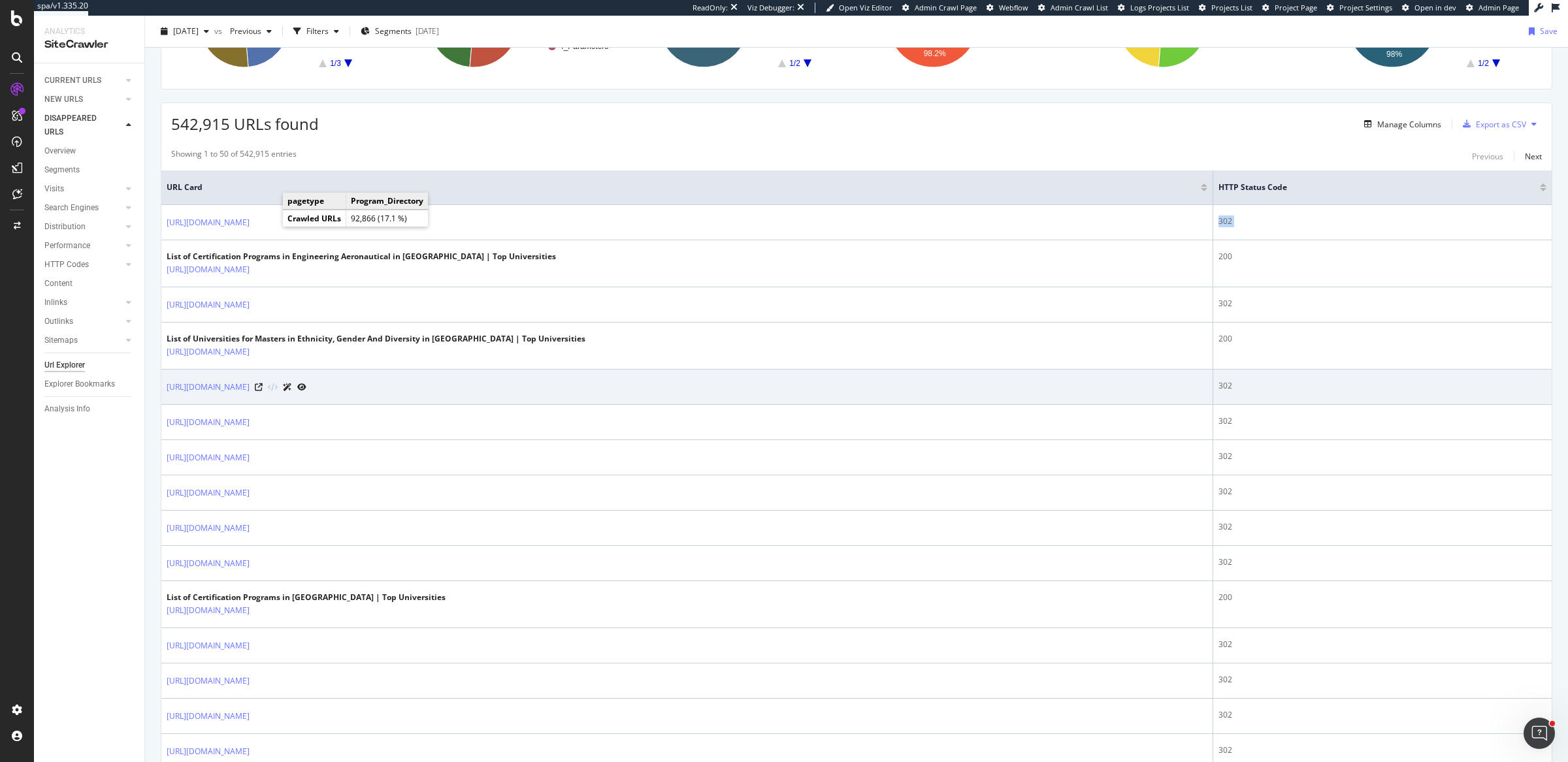
click at [1218, 381] on div "302" at bounding box center [1383, 386] width 328 height 12
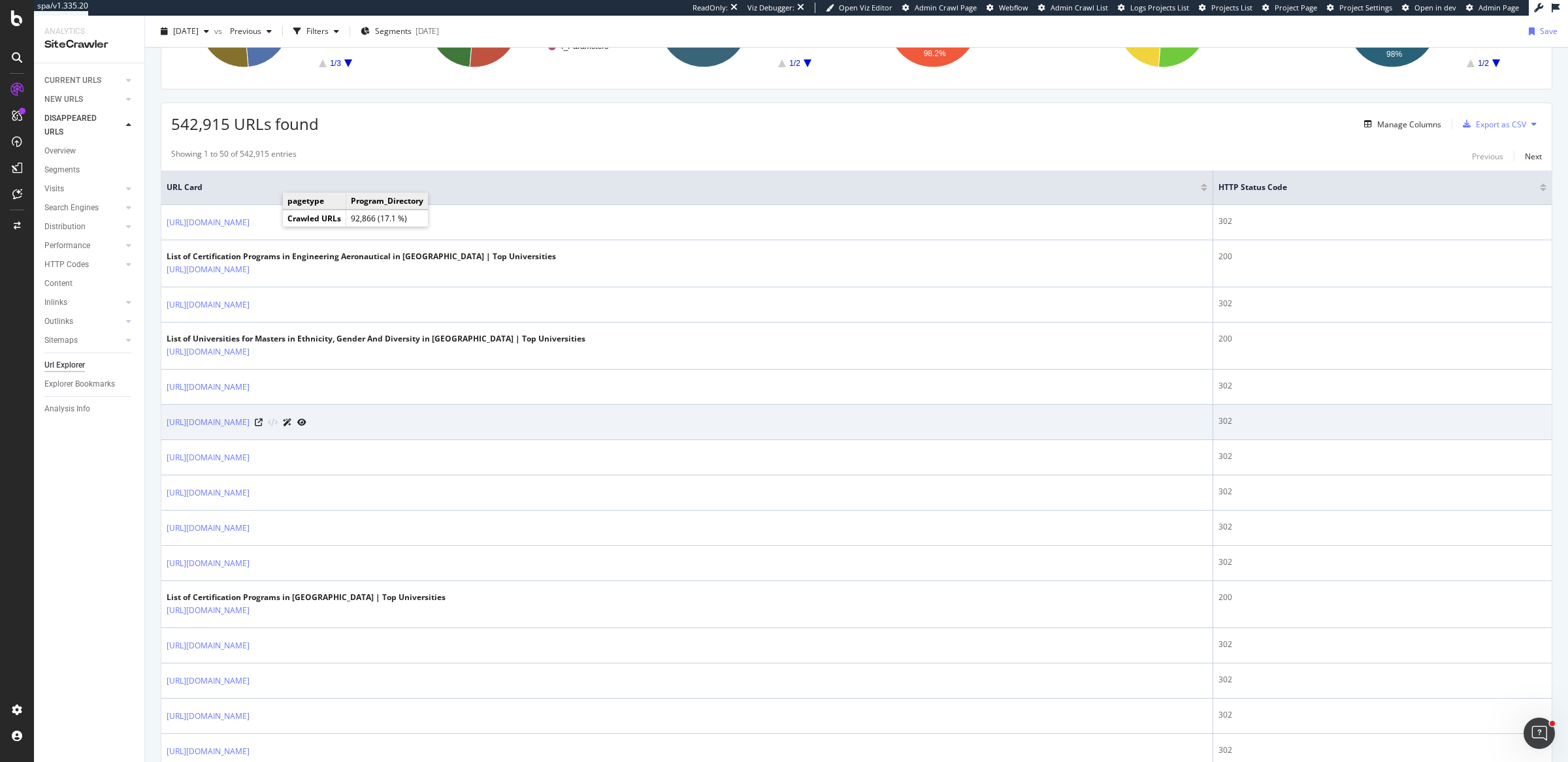
click at [1218, 420] on div "302" at bounding box center [1383, 421] width 328 height 12
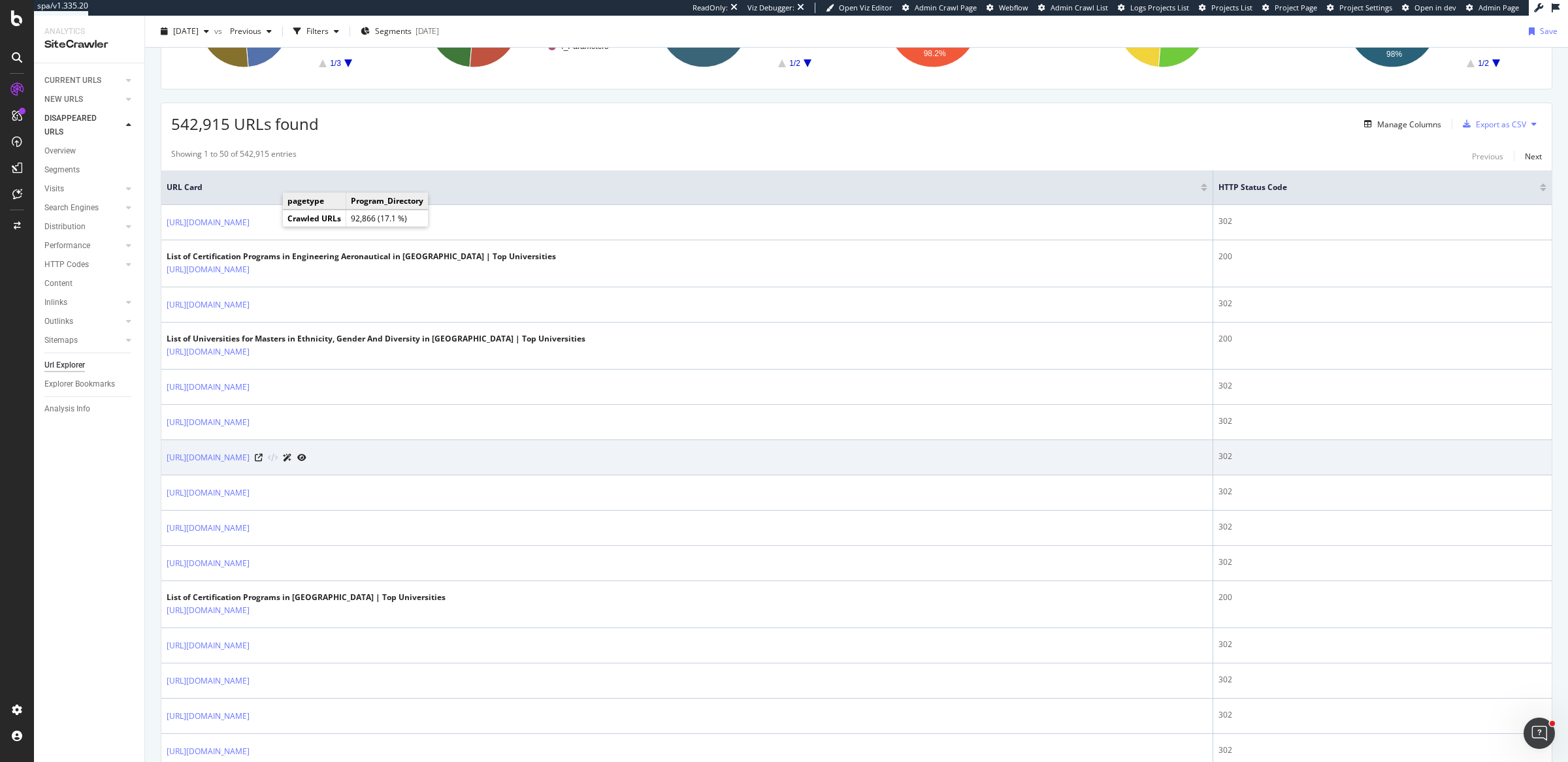
click at [1218, 454] on div "302" at bounding box center [1383, 456] width 328 height 12
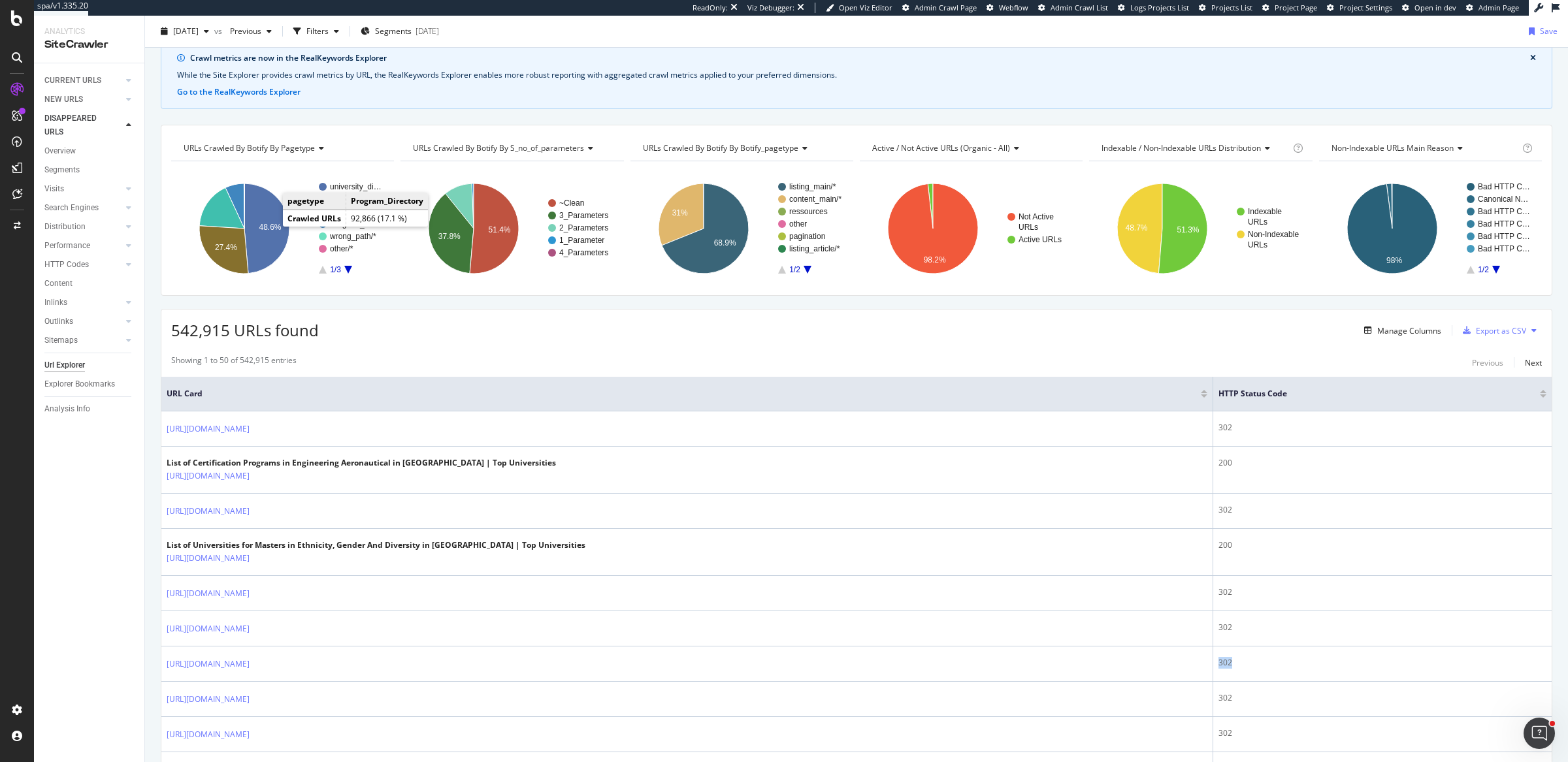
scroll to position [0, 0]
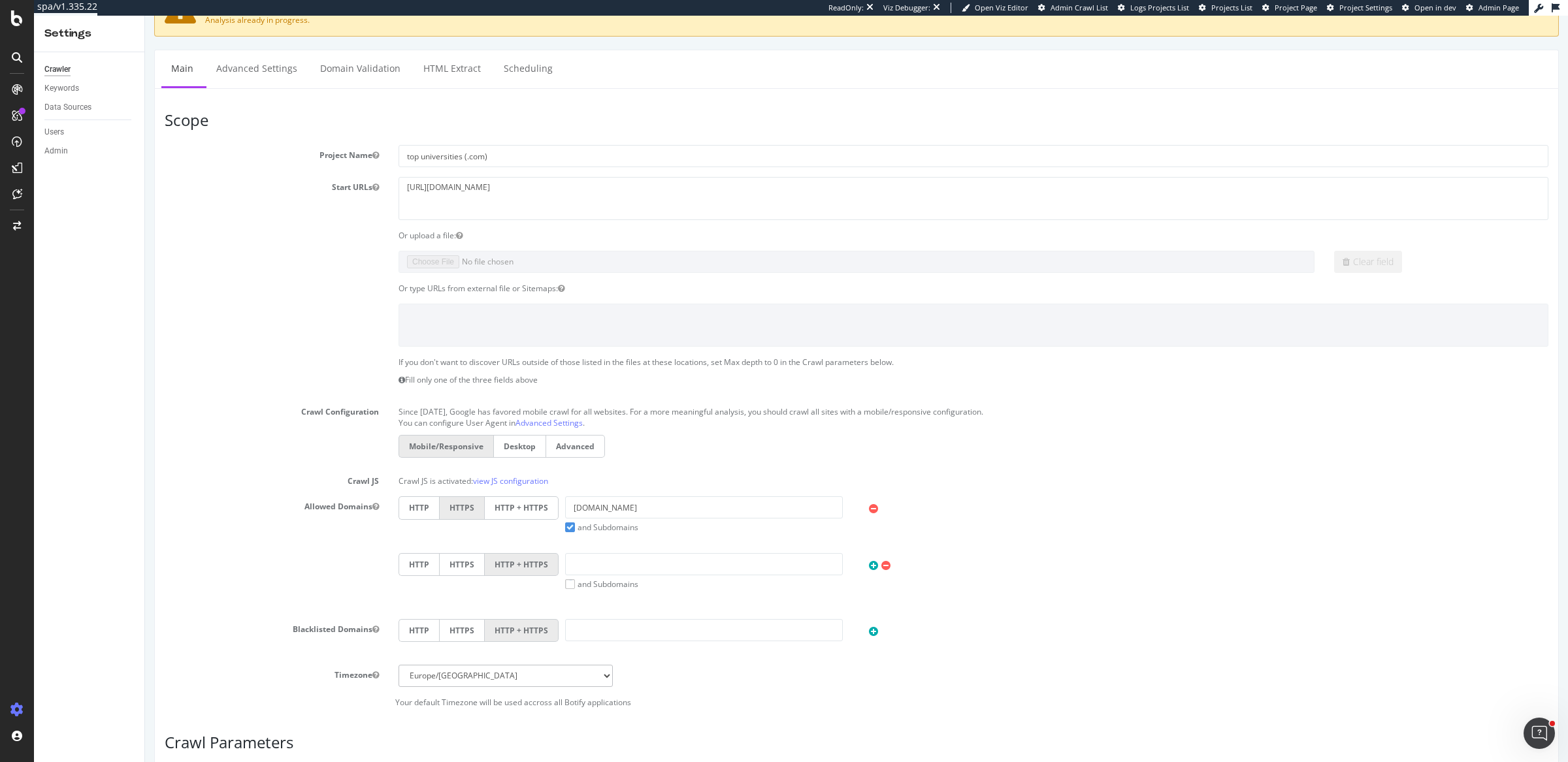
scroll to position [54, 0]
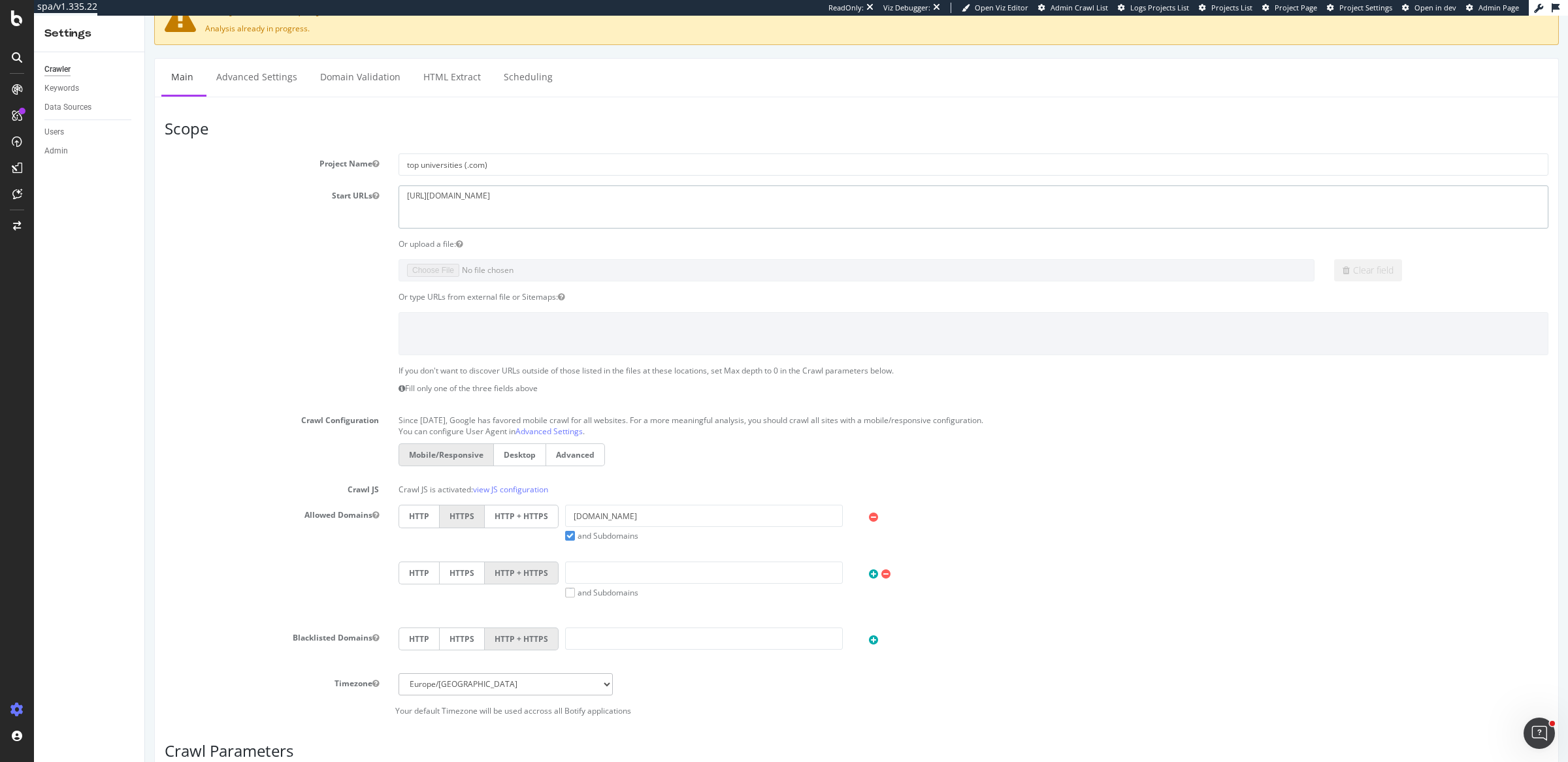
click at [453, 200] on textarea "[URL][DOMAIN_NAME]" at bounding box center [974, 206] width 1150 height 42
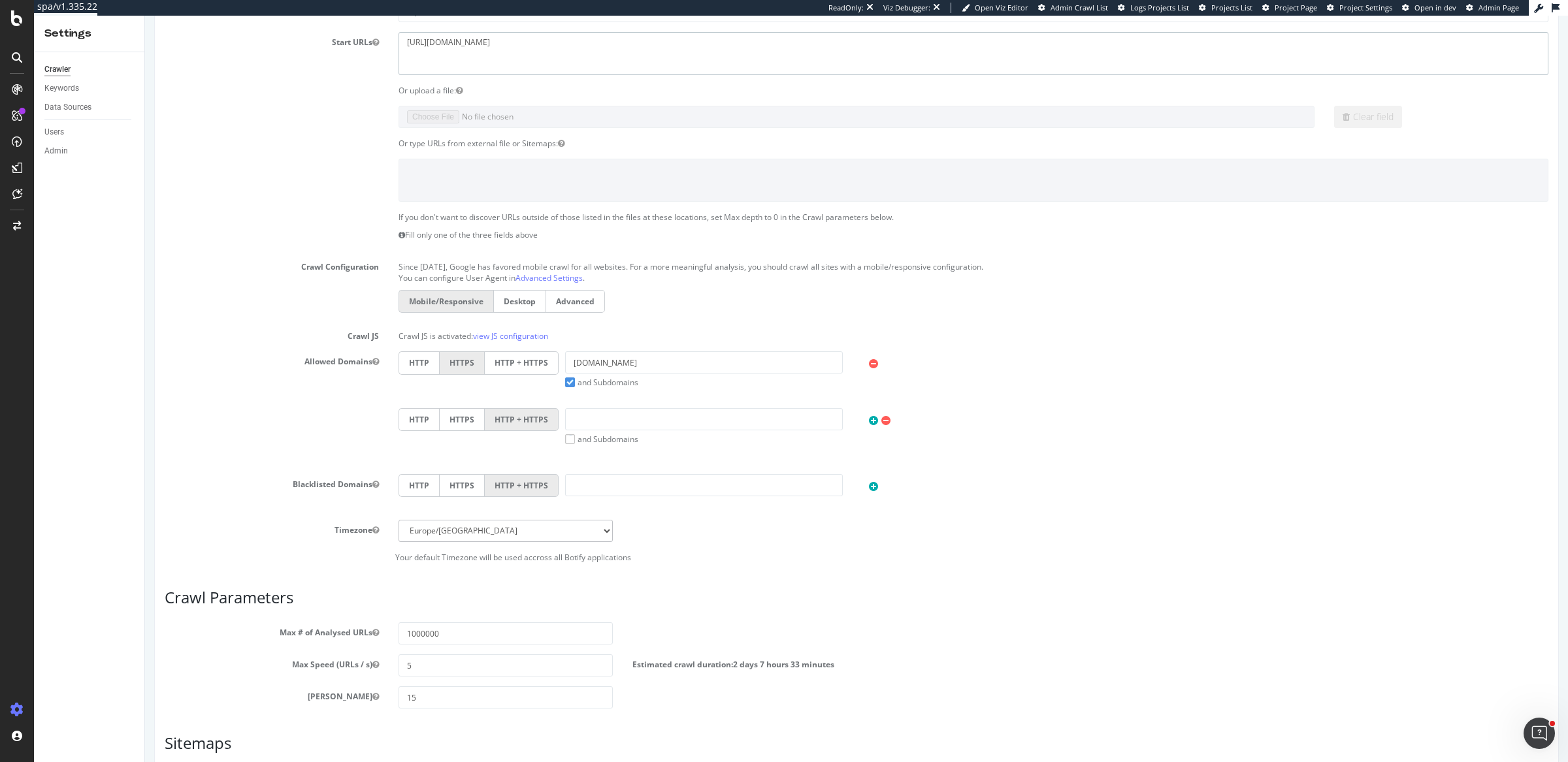
scroll to position [0, 0]
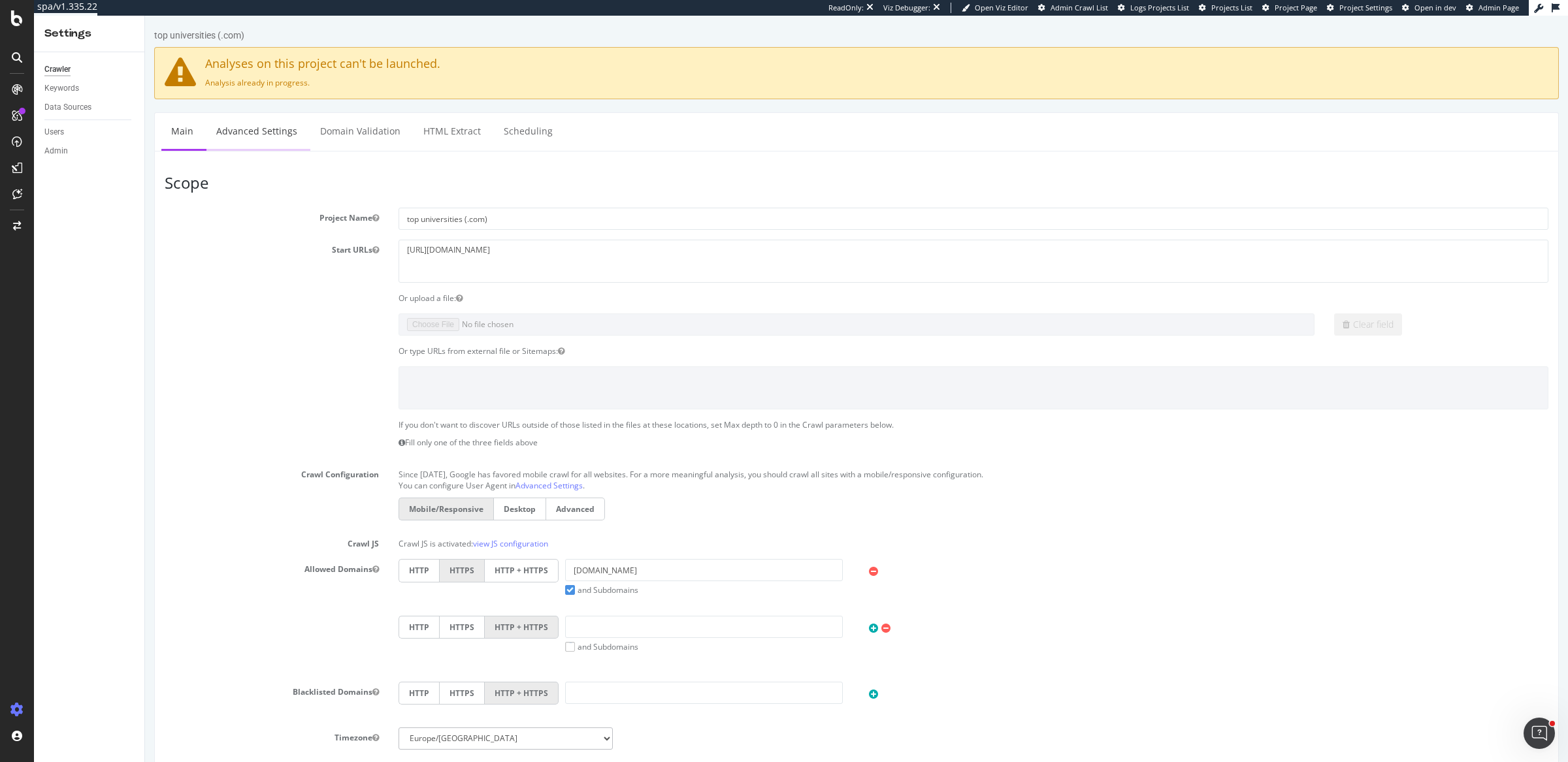
click at [250, 128] on link "Advanced Settings" at bounding box center [256, 131] width 101 height 36
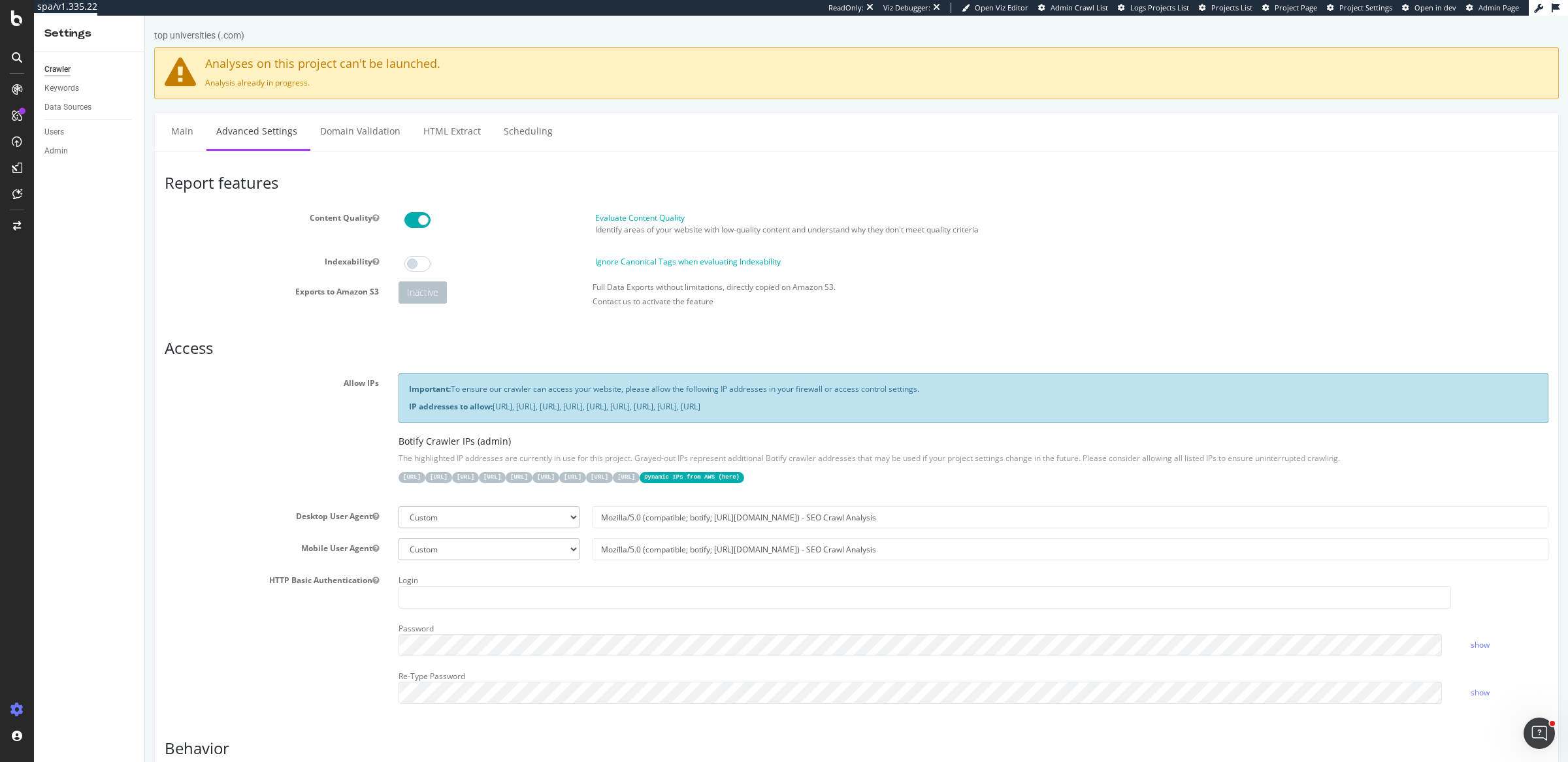
click at [556, 510] on select "Botify Googlebot Chrome Firefox Edge Custom" at bounding box center [489, 516] width 181 height 22
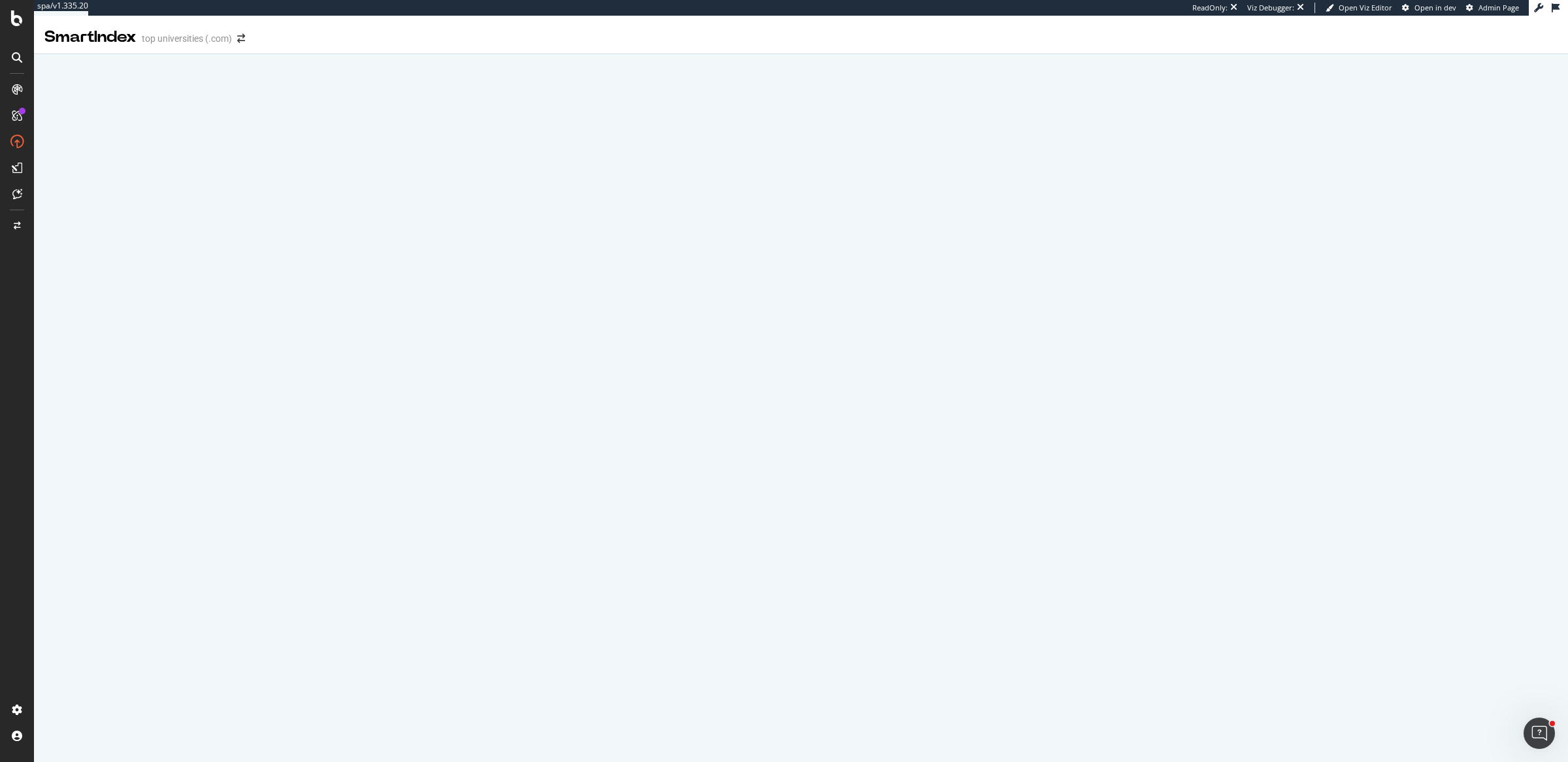
click at [495, 46] on div "SmartIndex top universities (.com)" at bounding box center [801, 32] width 1534 height 33
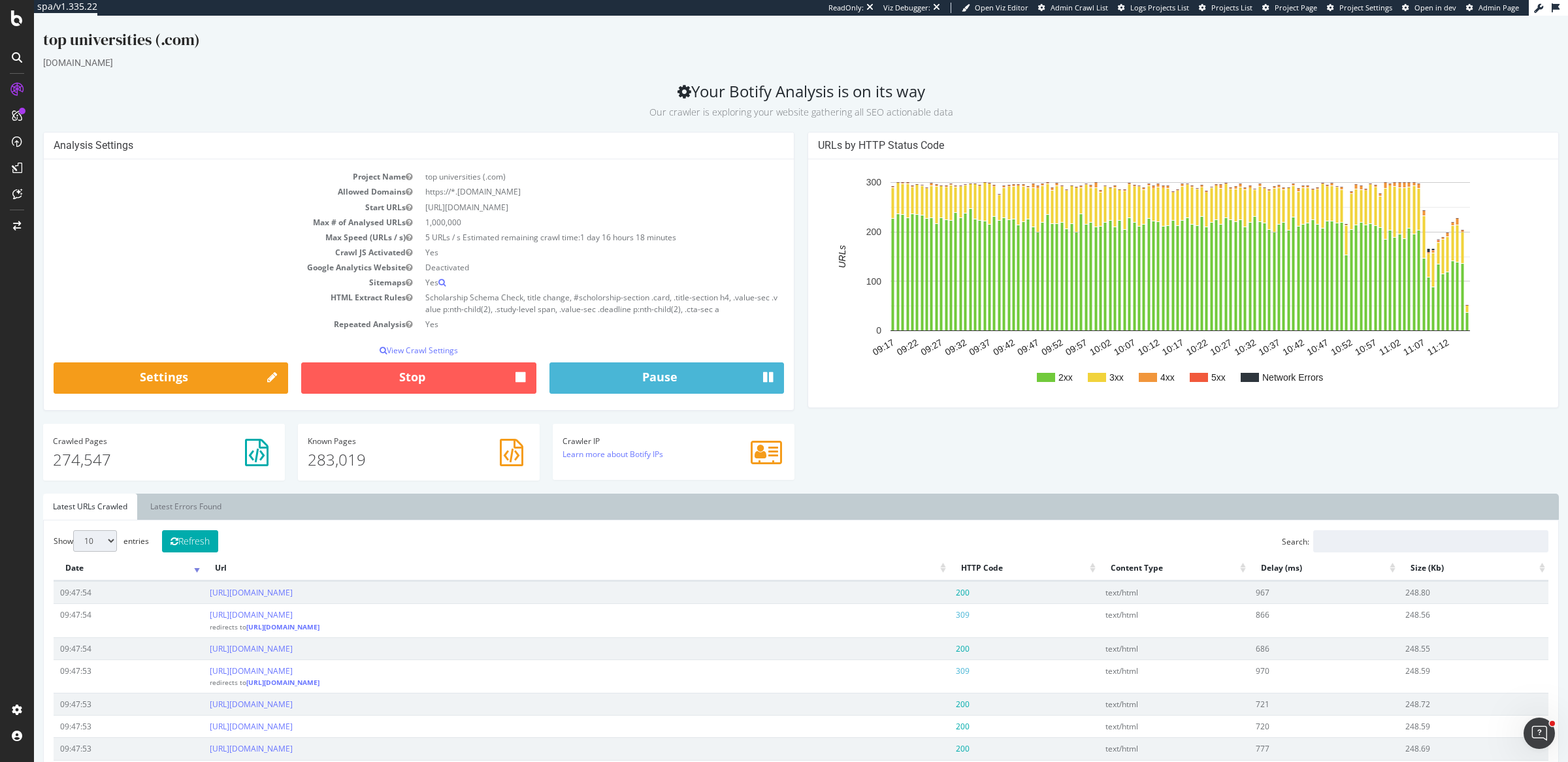
click at [850, 270] on rect "A chart." at bounding box center [1180, 283] width 725 height 228
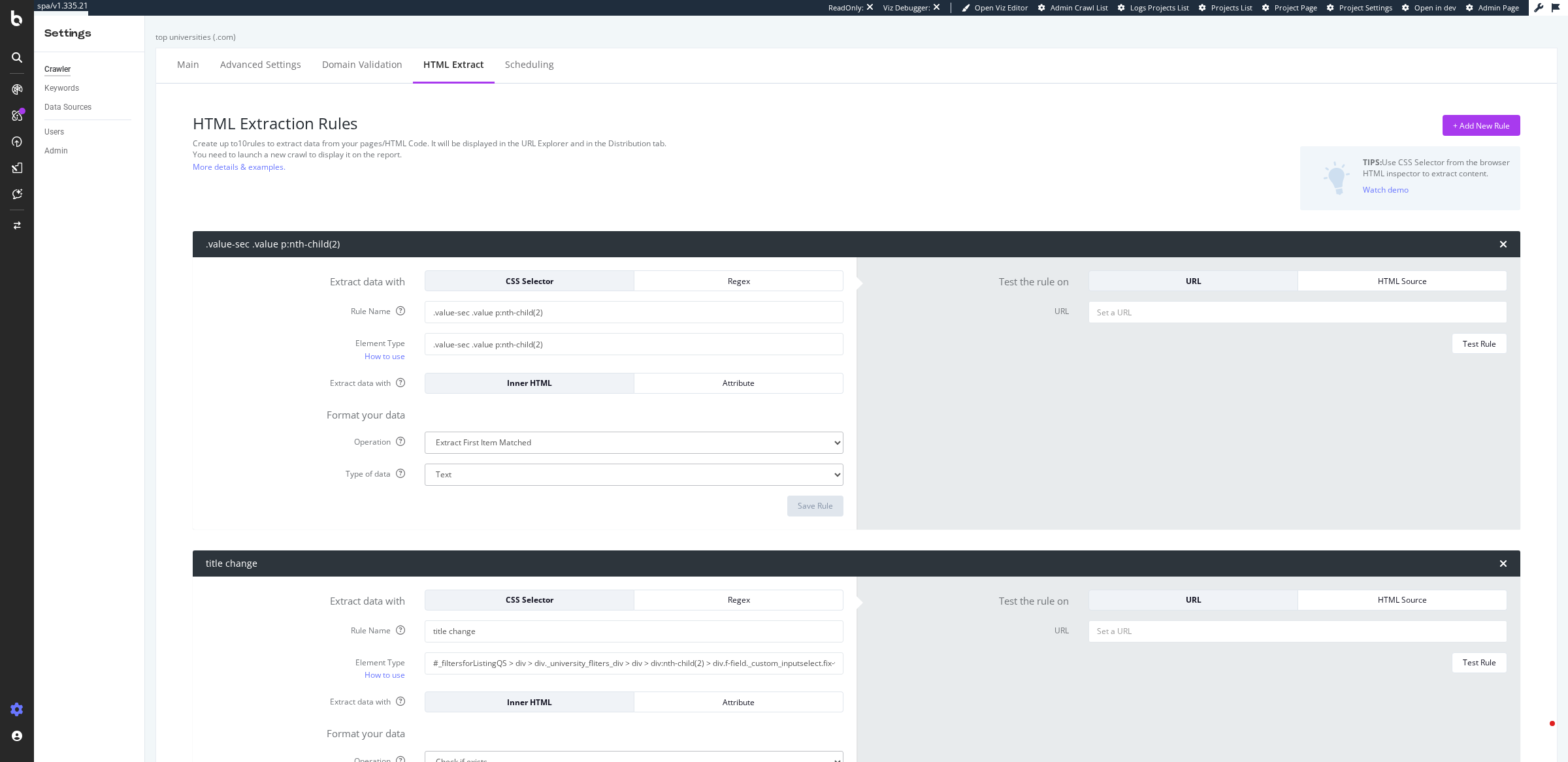
select select "exist"
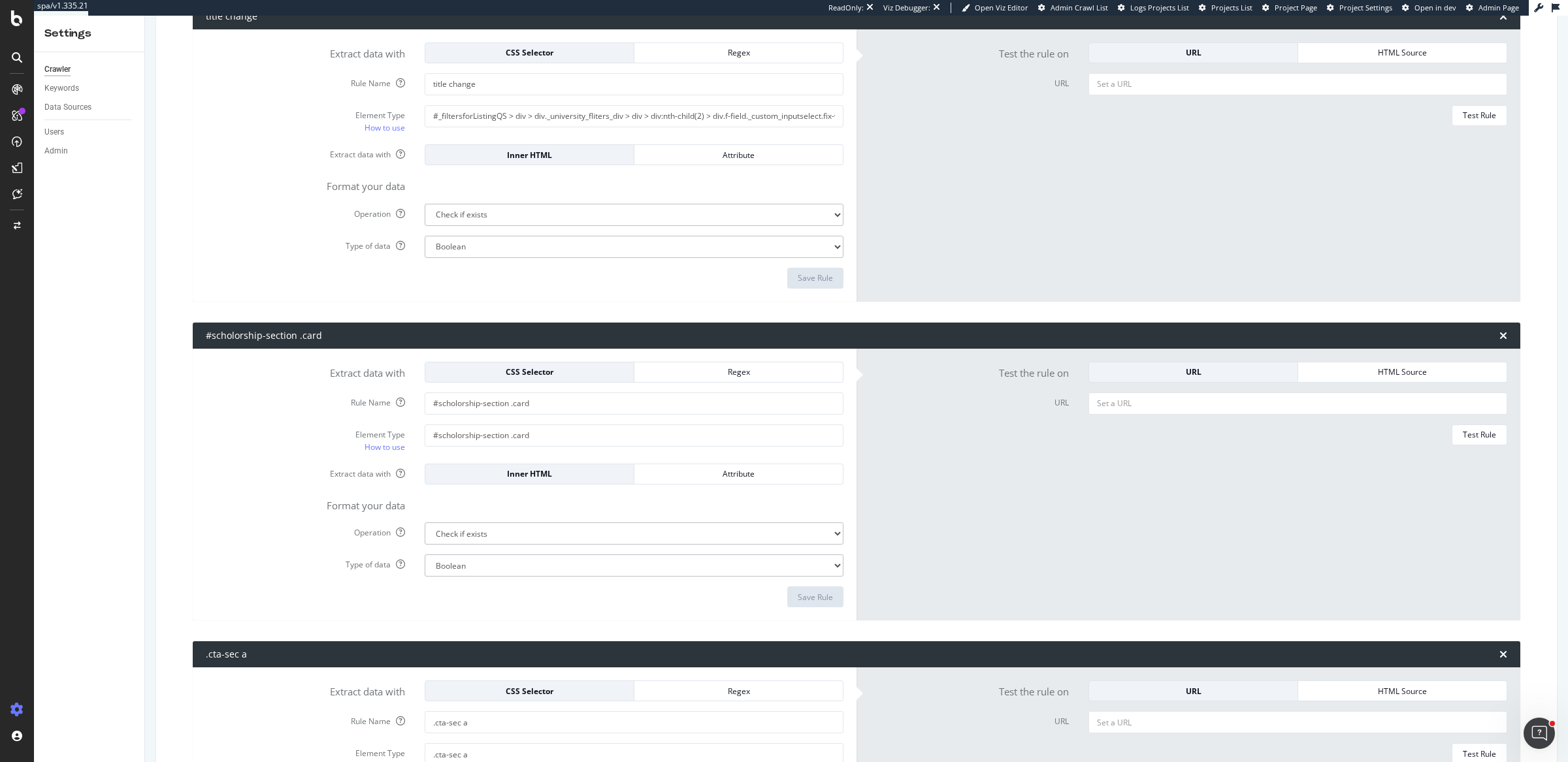
scroll to position [589, 0]
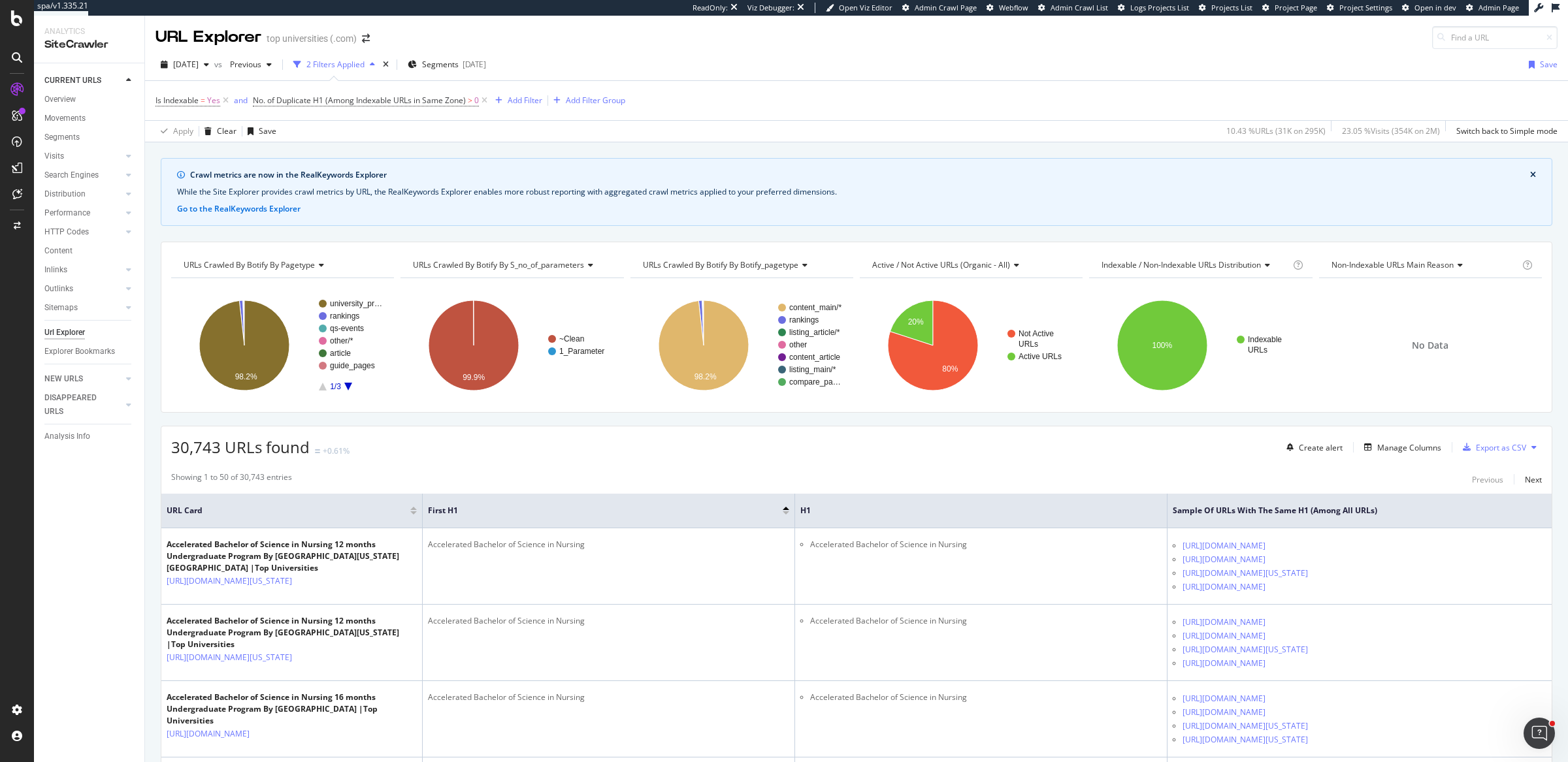
click at [763, 73] on div "2025 Aug. 9th vs Previous 2 Filters Applied Segments 2025-07-10 Save" at bounding box center [856, 66] width 1423 height 26
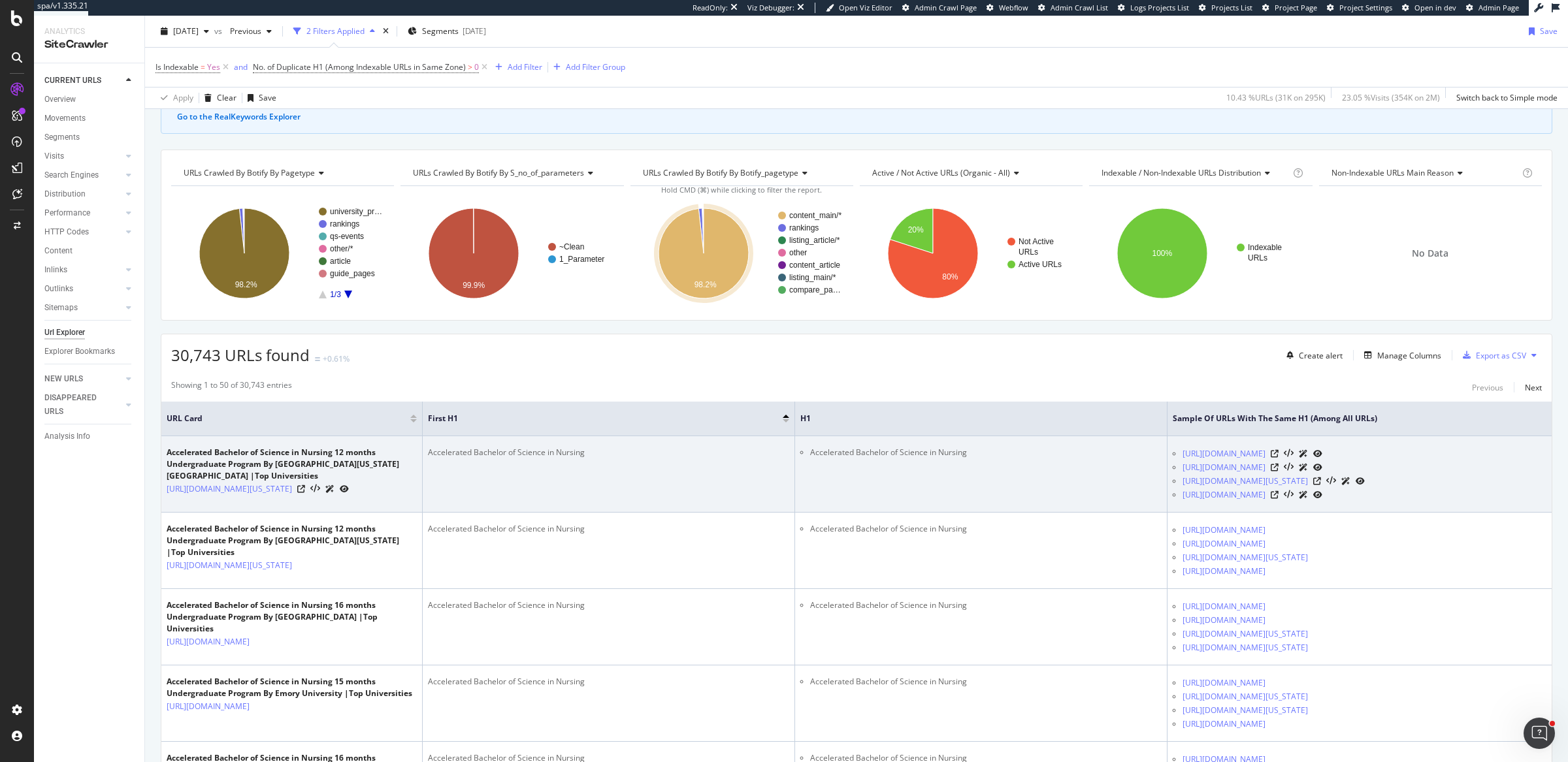
scroll to position [101, 0]
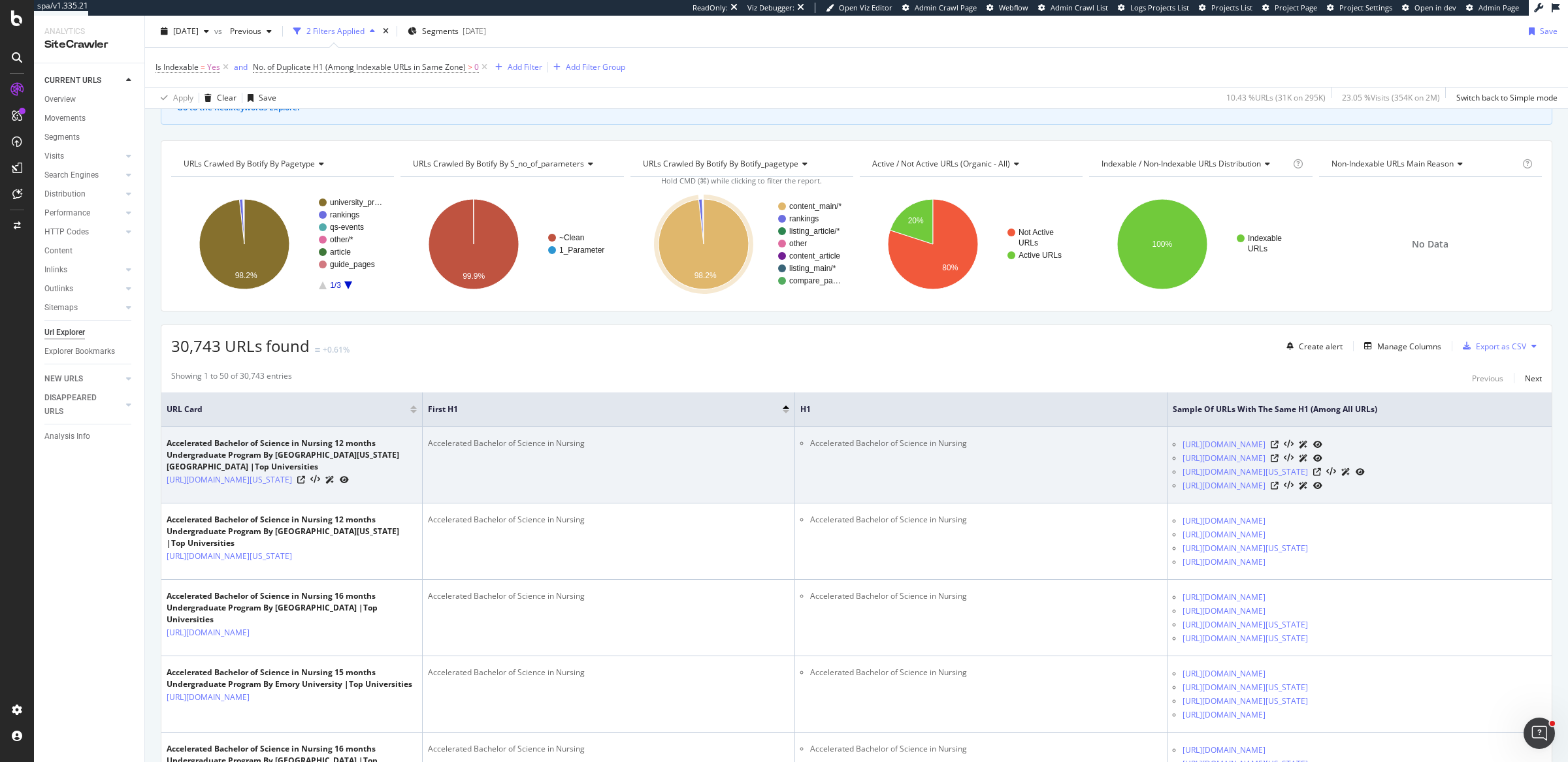
click at [508, 438] on div "Accelerated Bachelor of Science in Nursing" at bounding box center [609, 443] width 361 height 12
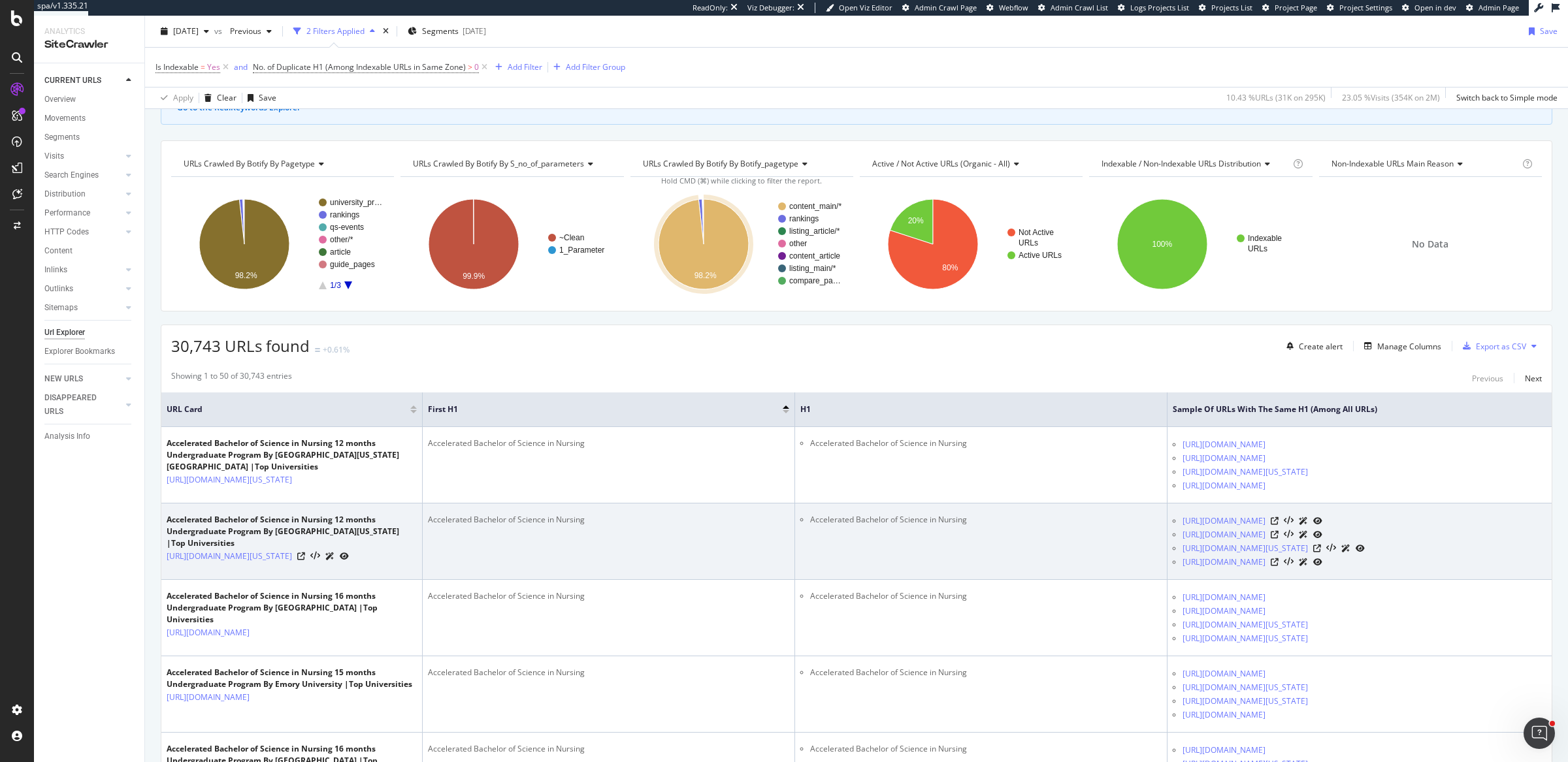
click at [508, 526] on div "Accelerated Bachelor of Science in Nursing" at bounding box center [609, 519] width 361 height 12
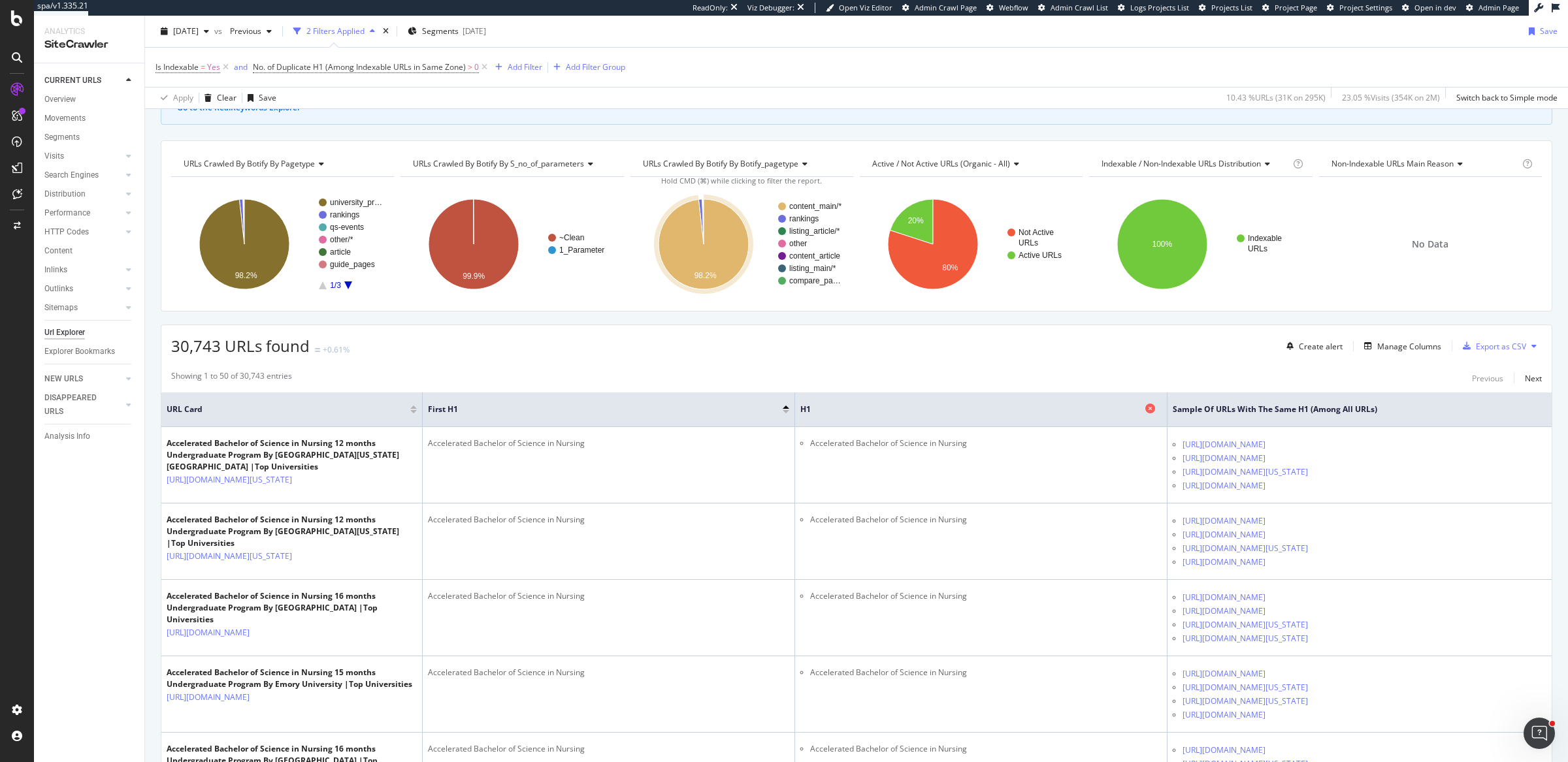
click at [832, 410] on span "H1" at bounding box center [971, 409] width 342 height 12
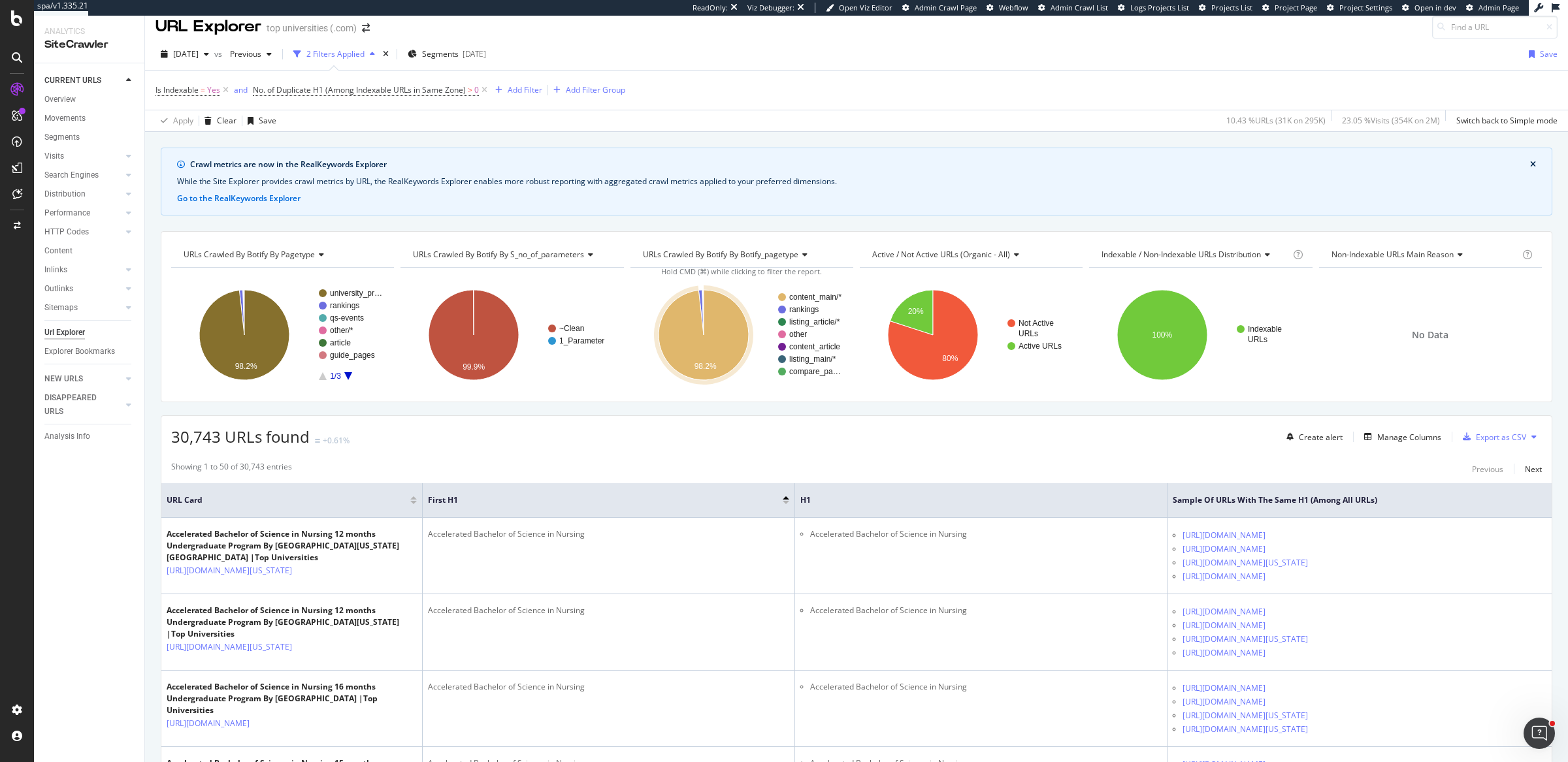
scroll to position [0, 0]
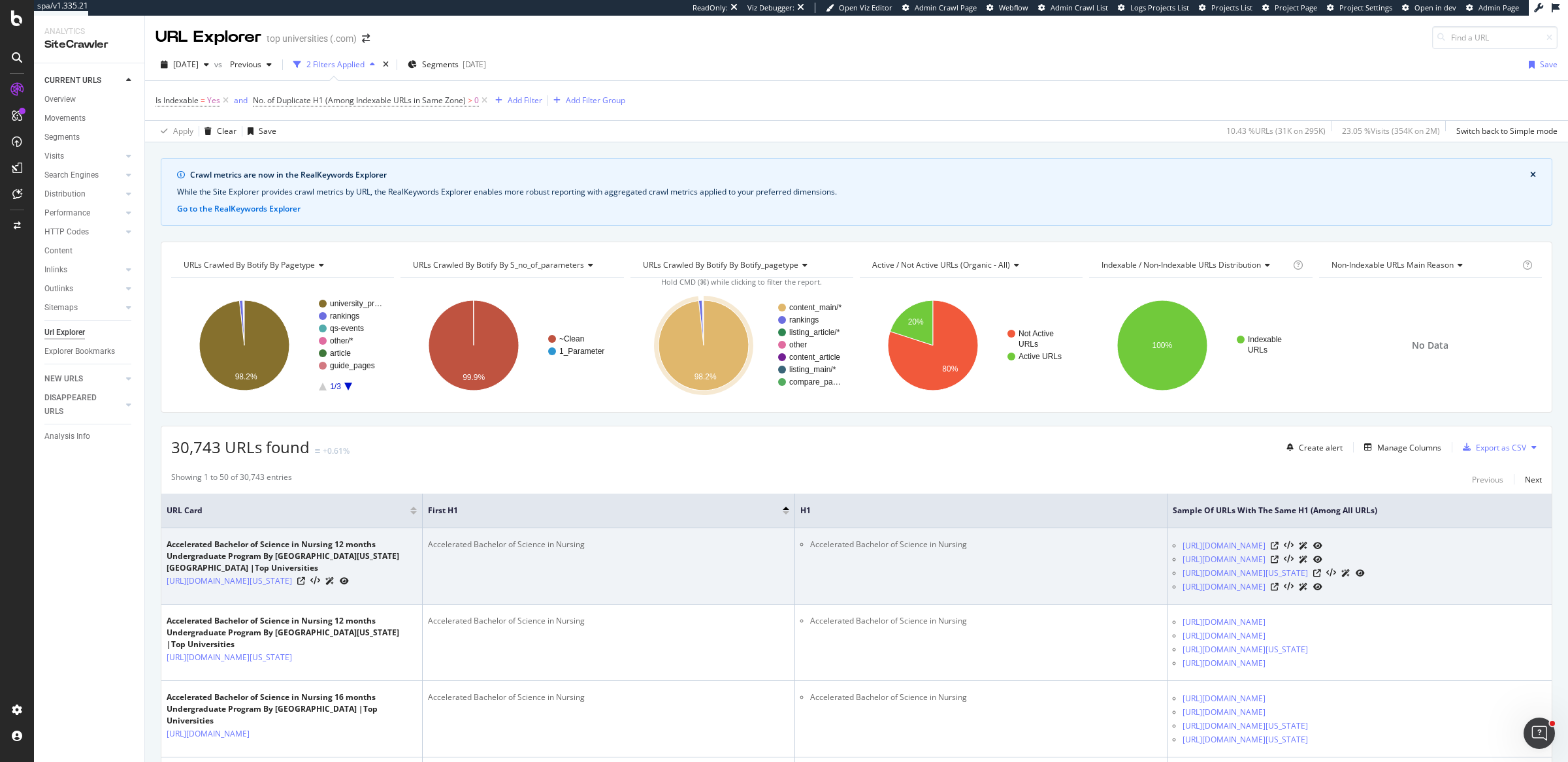
click at [487, 542] on div "Accelerated Bachelor of Science in Nursing" at bounding box center [609, 544] width 361 height 12
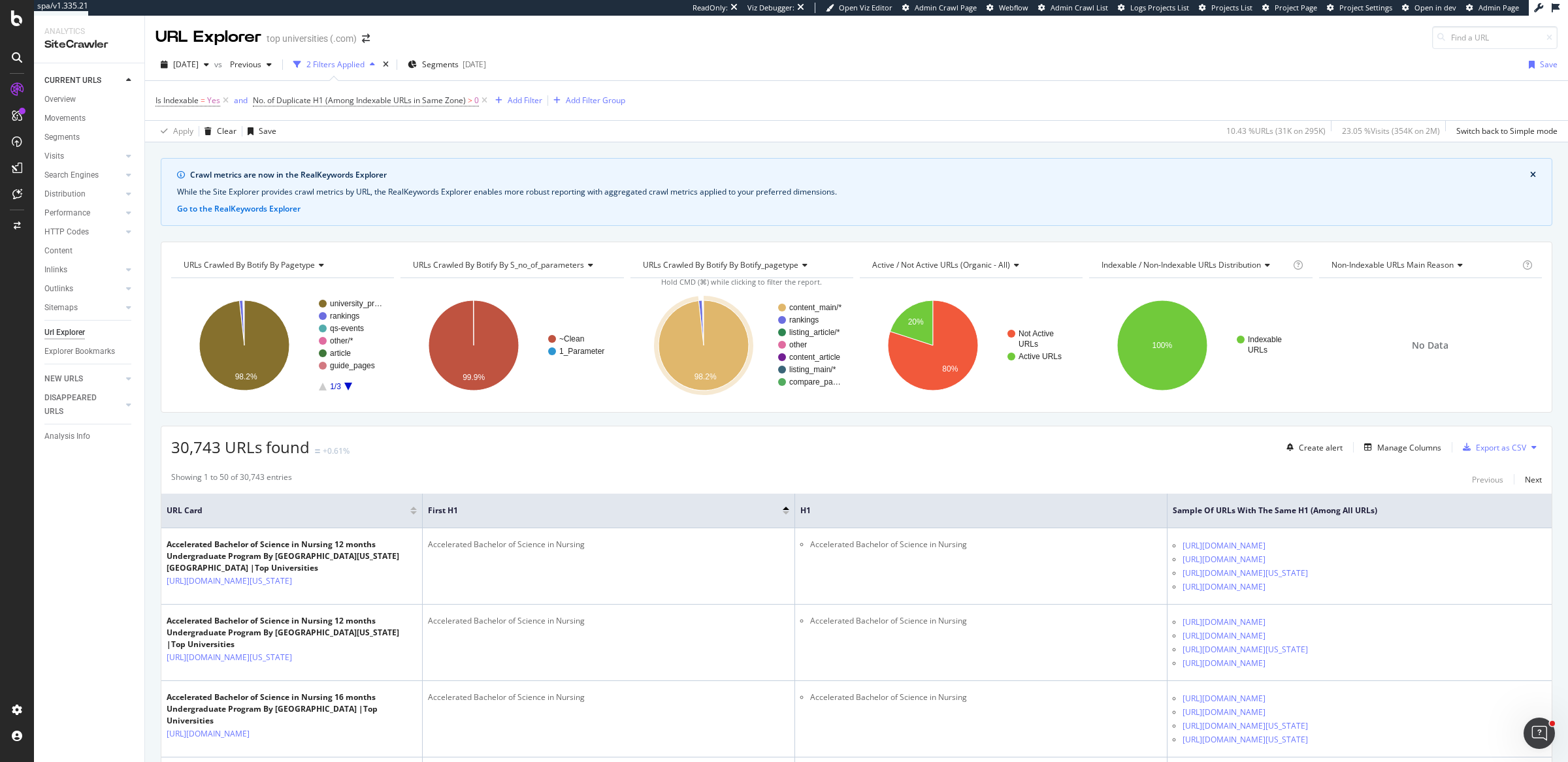
click at [846, 442] on div "30,743 URLs found +0.61% Create alert Manage Columns Export as CSV" at bounding box center [856, 441] width 1390 height 32
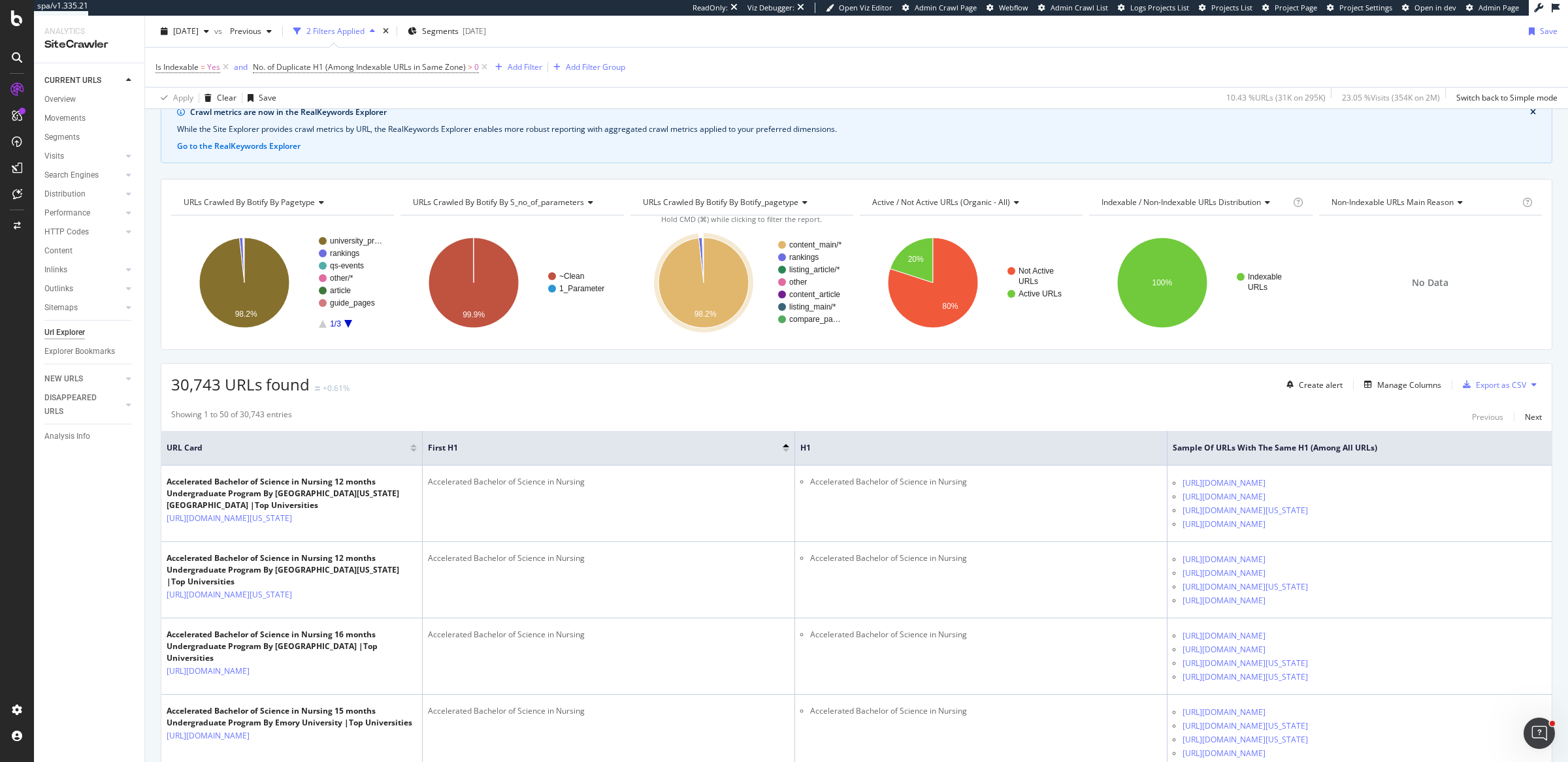
scroll to position [67, 0]
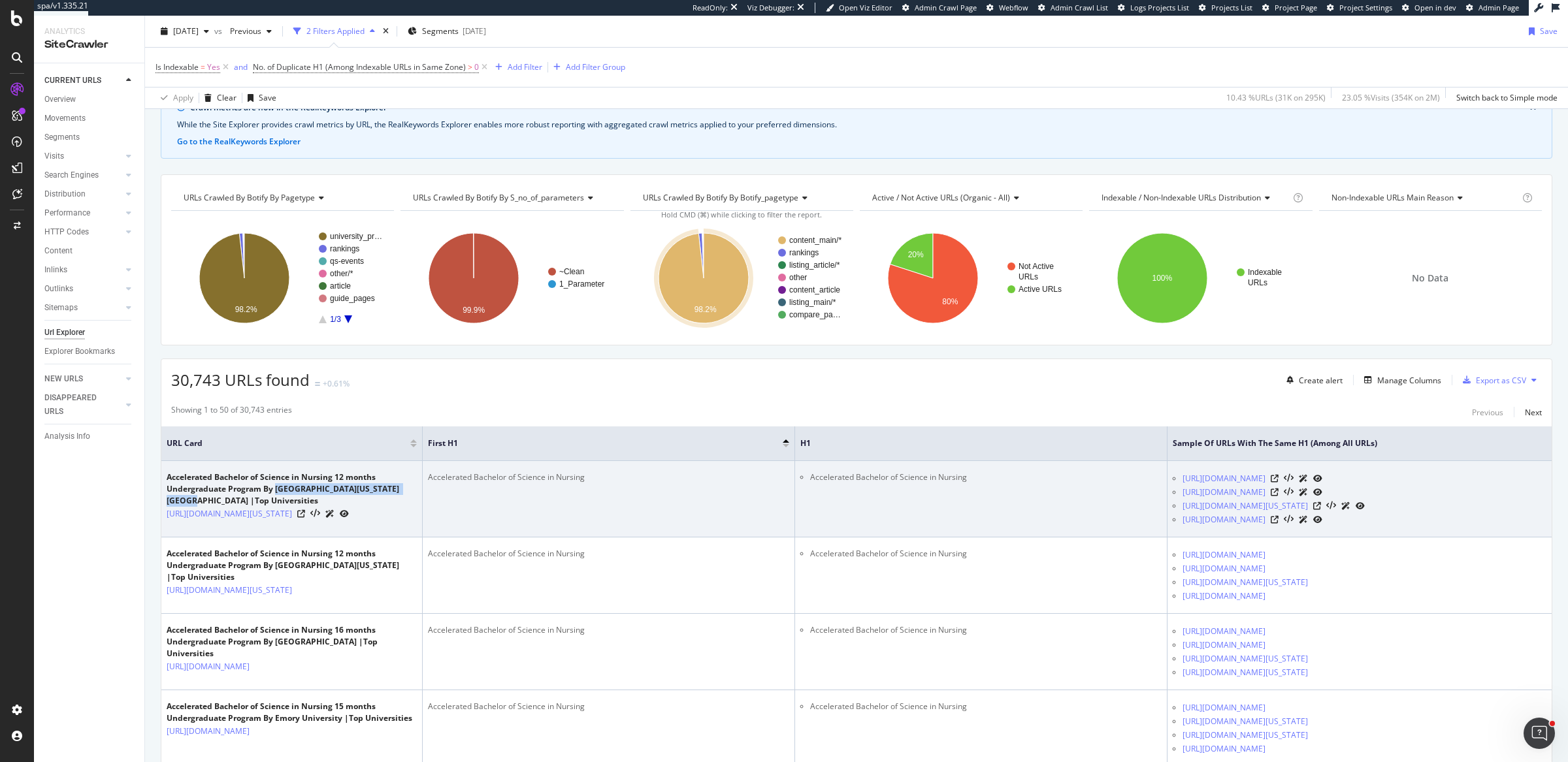
drag, startPoint x: 277, startPoint y: 487, endPoint x: 415, endPoint y: 491, distance: 138.1
click at [415, 491] on div "Accelerated Bachelor of Science in Nursing 12 months Undergraduate Program By U…" at bounding box center [292, 488] width 251 height 36
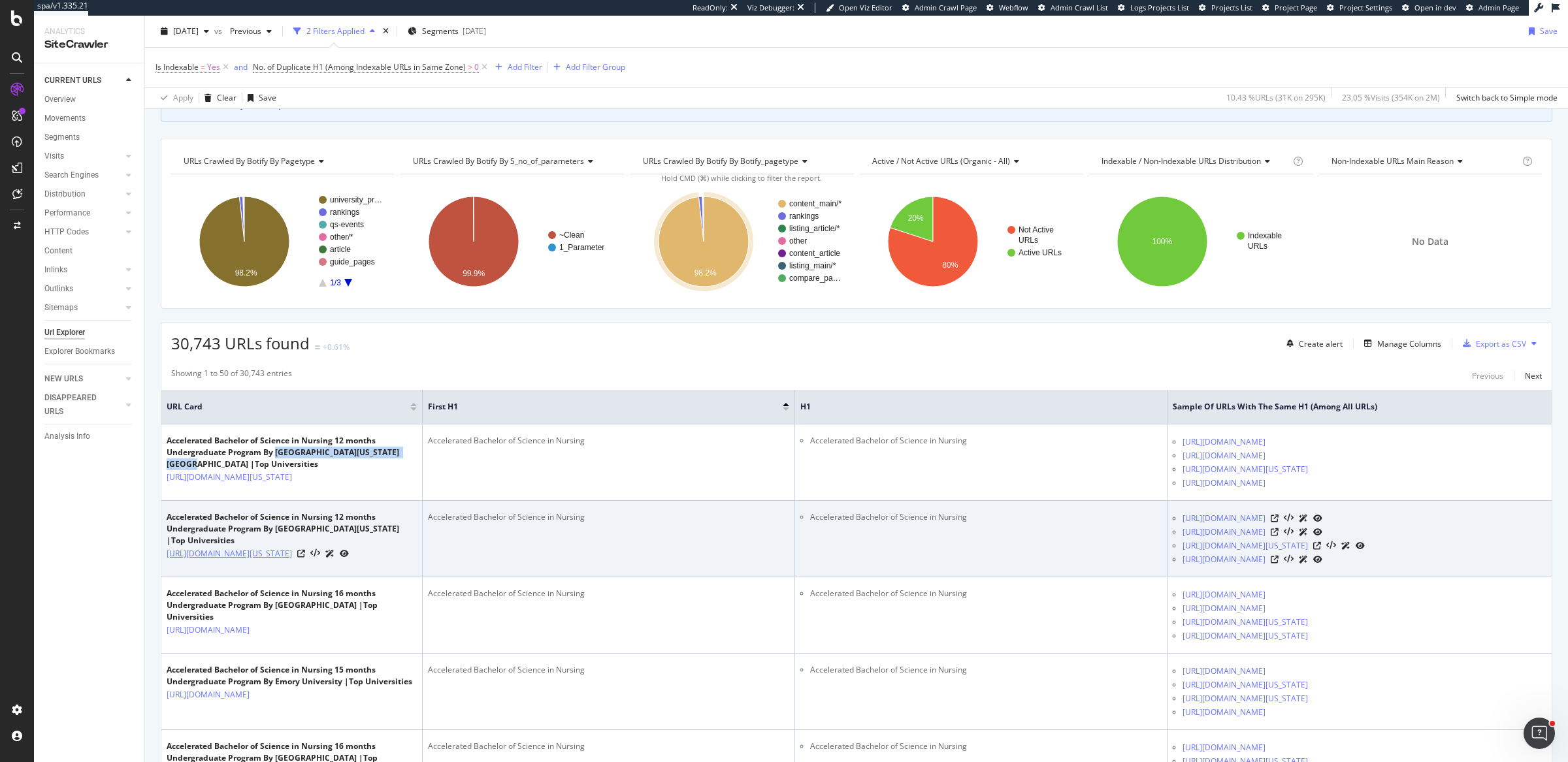
scroll to position [112, 0]
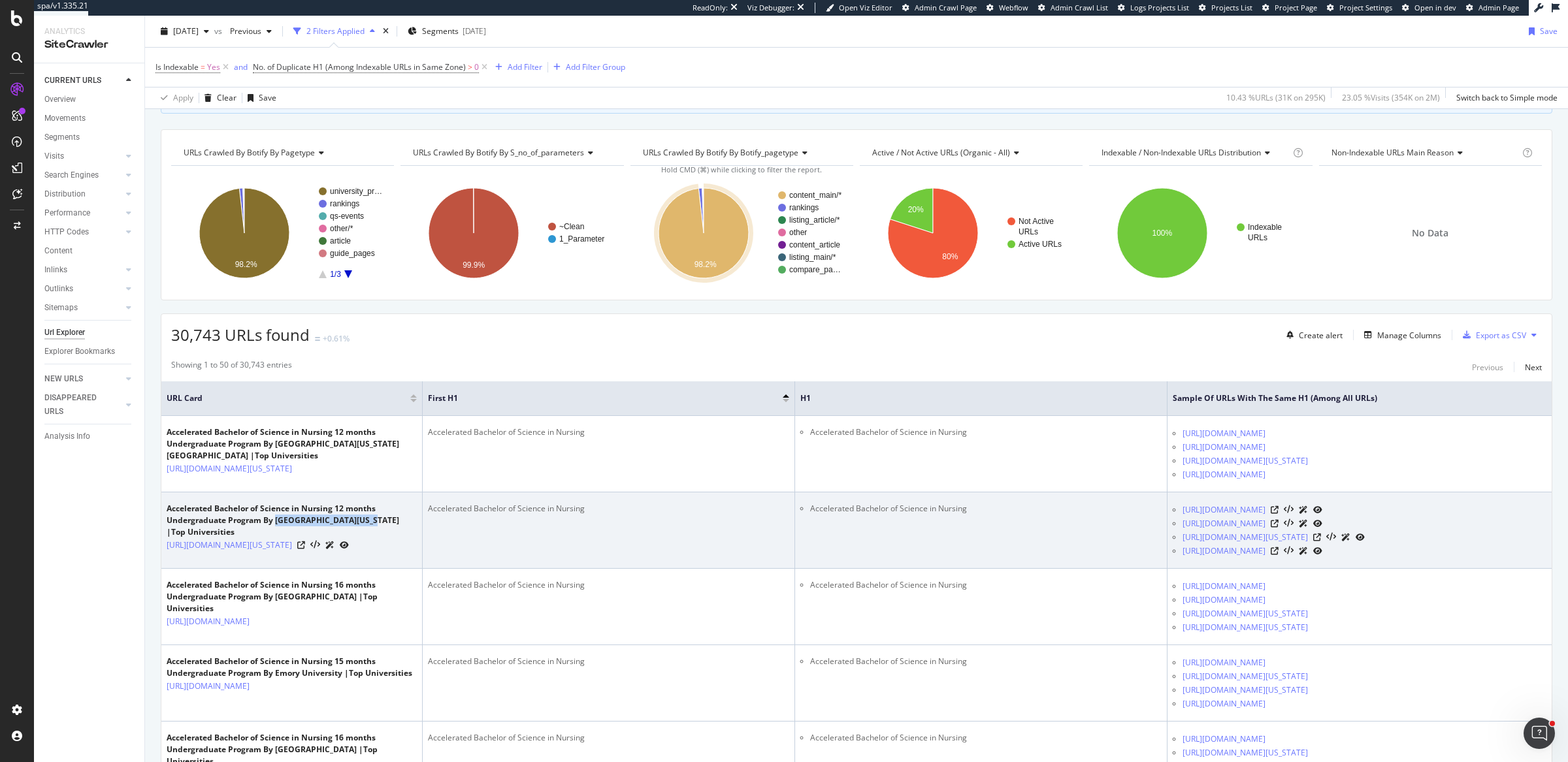
drag, startPoint x: 277, startPoint y: 565, endPoint x: 363, endPoint y: 571, distance: 86.2
click at [363, 538] on div "Accelerated Bachelor of Science in Nursing 12 months Undergraduate Program By U…" at bounding box center [292, 520] width 251 height 36
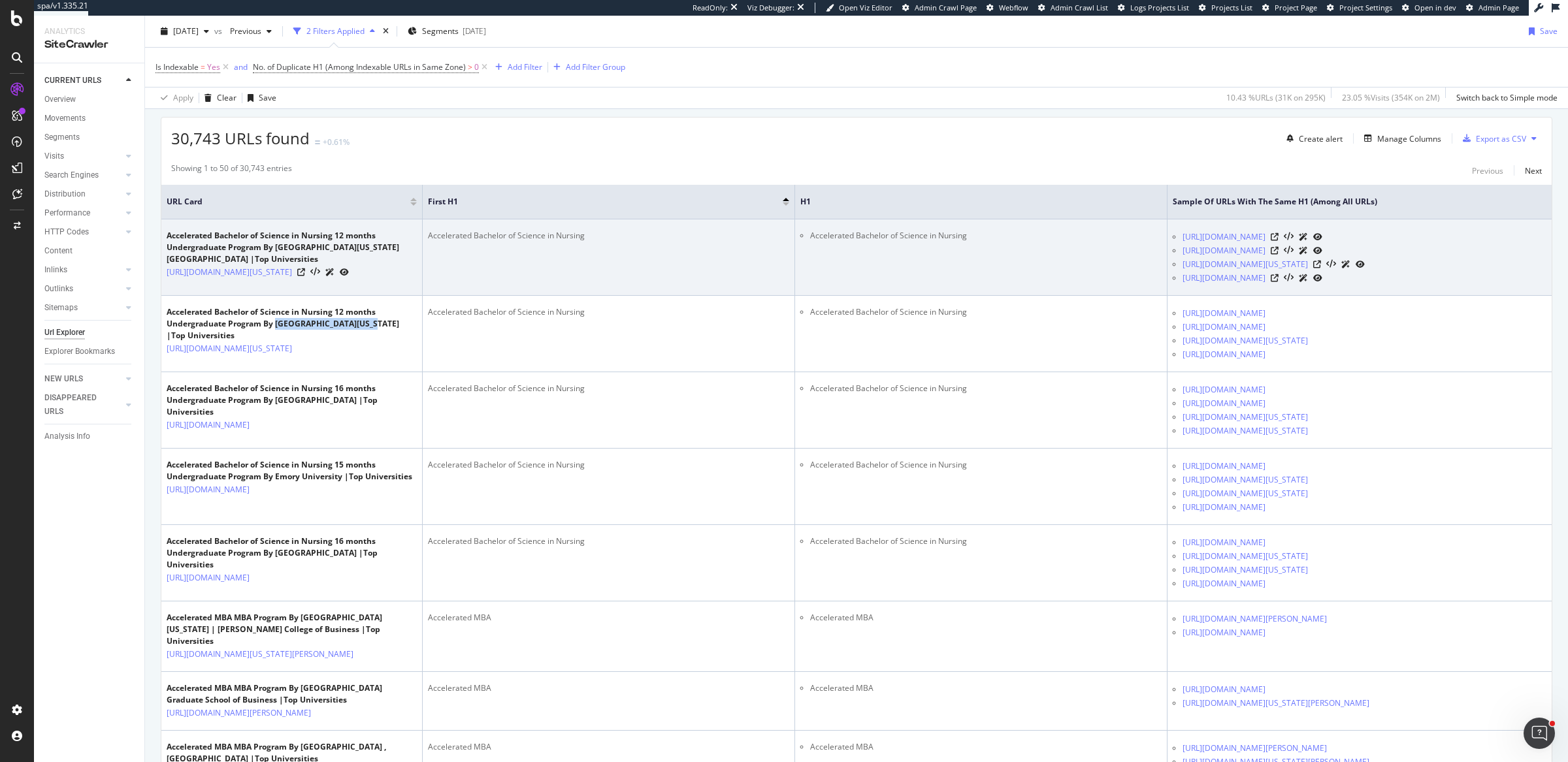
scroll to position [310, 0]
drag, startPoint x: 167, startPoint y: 230, endPoint x: 374, endPoint y: 236, distance: 207.1
click at [374, 236] on div "Accelerated Bachelor of Science in Nursing 12 months Undergraduate Program By U…" at bounding box center [292, 247] width 251 height 36
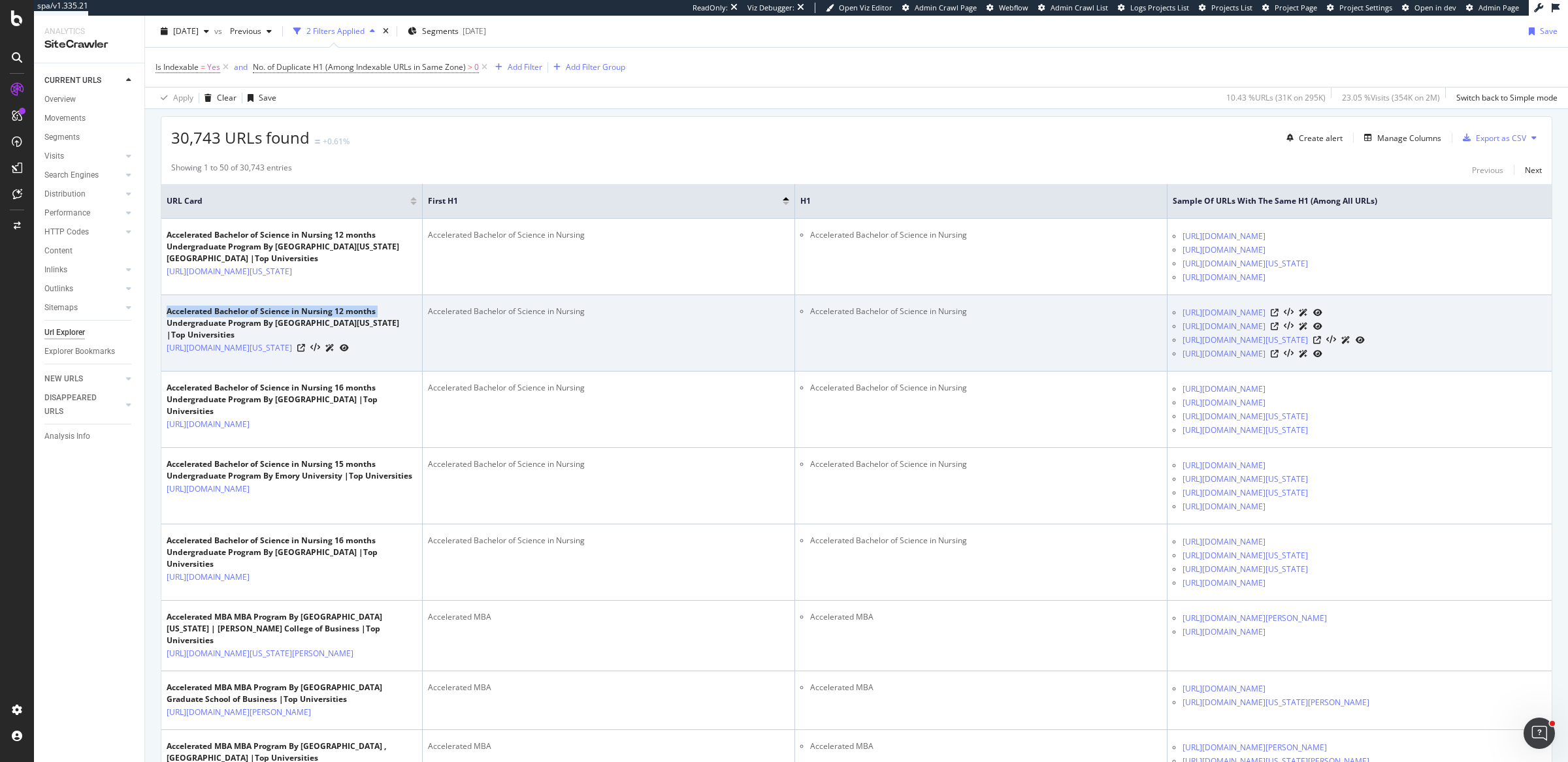
drag, startPoint x: 162, startPoint y: 356, endPoint x: 381, endPoint y: 358, distance: 219.0
click at [381, 358] on td "Accelerated Bachelor of Science in Nursing 12 months Undergraduate Program By U…" at bounding box center [292, 334] width 261 height 77
drag, startPoint x: 276, startPoint y: 372, endPoint x: 365, endPoint y: 373, distance: 89.0
click at [365, 341] on div "Accelerated Bachelor of Science in Nursing 12 months Undergraduate Program By U…" at bounding box center [292, 322] width 251 height 36
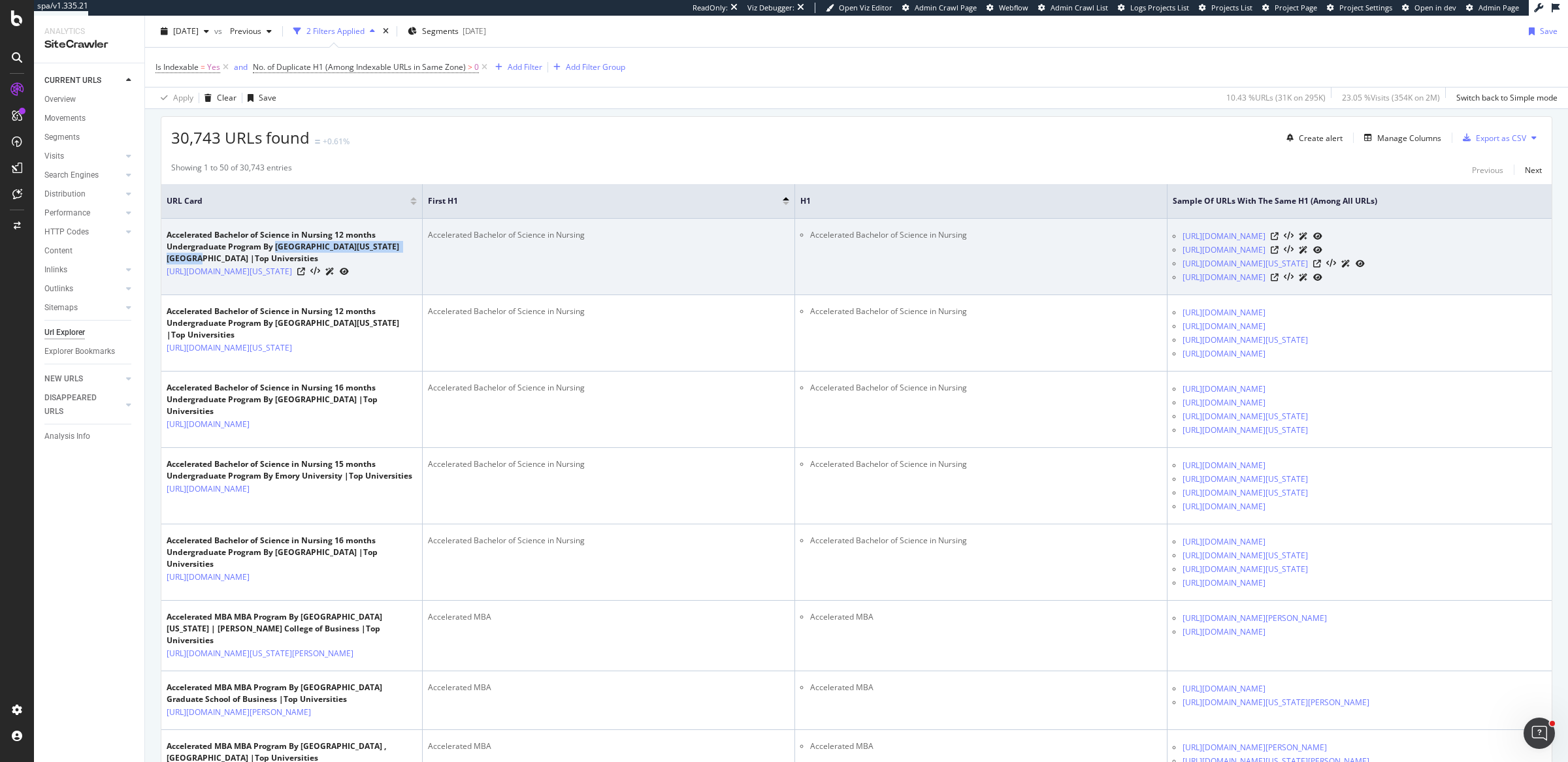
drag, startPoint x: 277, startPoint y: 244, endPoint x: 422, endPoint y: 247, distance: 145.0
click at [422, 247] on td "Accelerated Bachelor of Science in Nursing 12 months Undergraduate Program By U…" at bounding box center [292, 257] width 261 height 77
click at [305, 275] on icon at bounding box center [302, 272] width 8 height 8
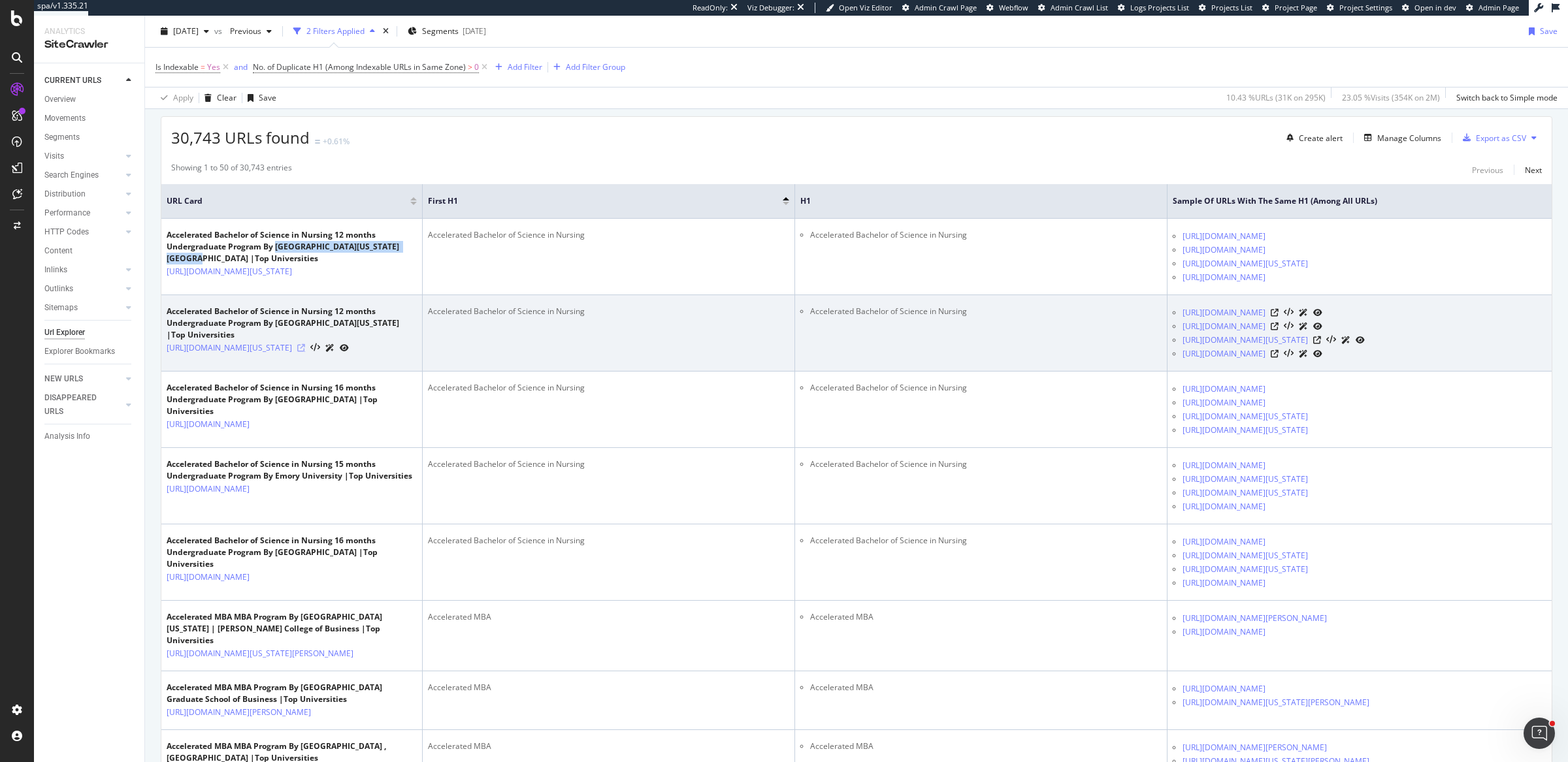
click at [305, 352] on icon at bounding box center [302, 348] width 8 height 8
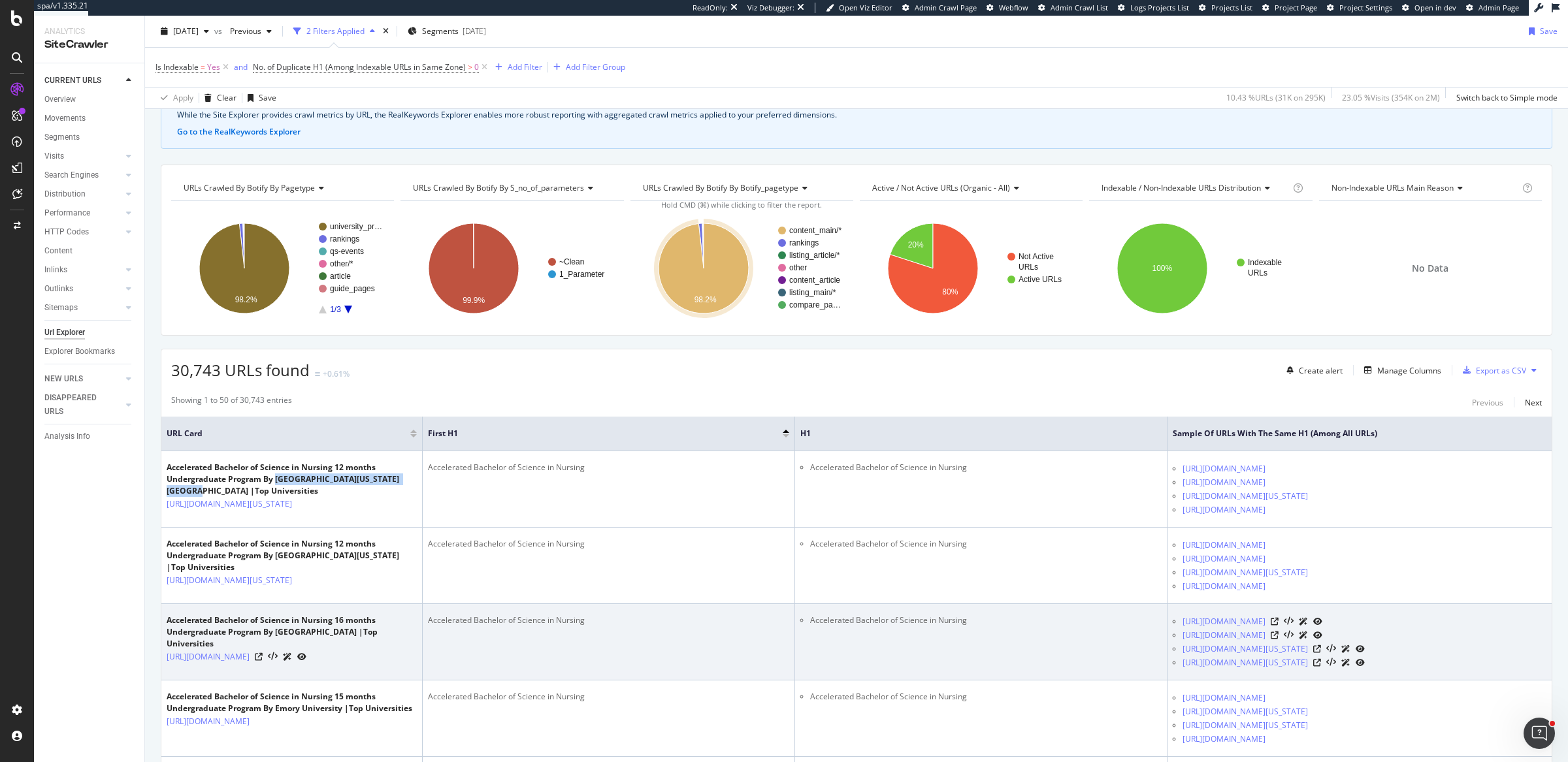
scroll to position [0, 0]
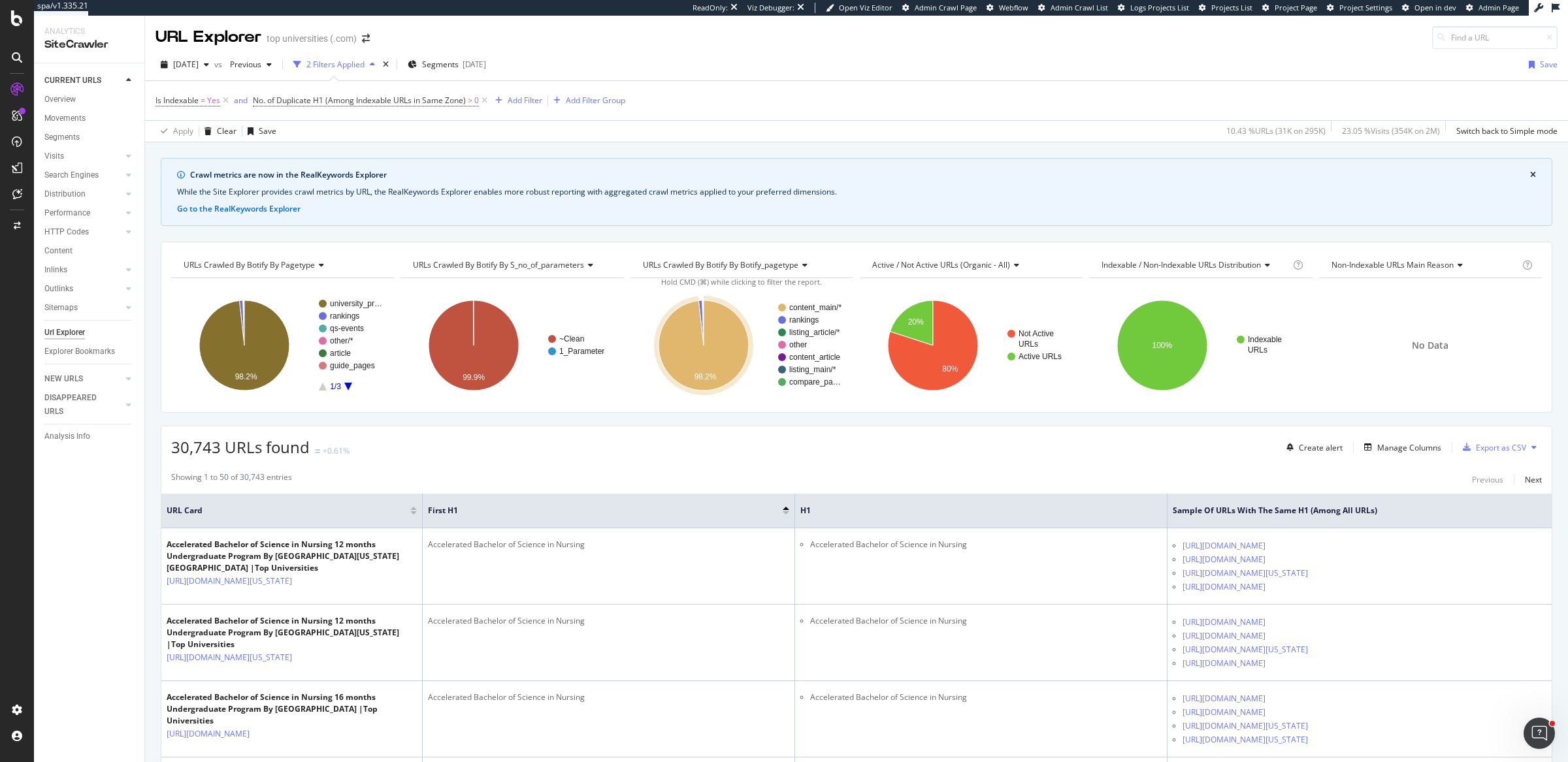
click at [615, 448] on div "30,743 URLs found +0.61% Create alert Manage Columns Export as CSV" at bounding box center [856, 441] width 1390 height 32
drag, startPoint x: 175, startPoint y: 445, endPoint x: 237, endPoint y: 446, distance: 62.0
click at [237, 446] on span "30,743 URLs found" at bounding box center [240, 447] width 138 height 21
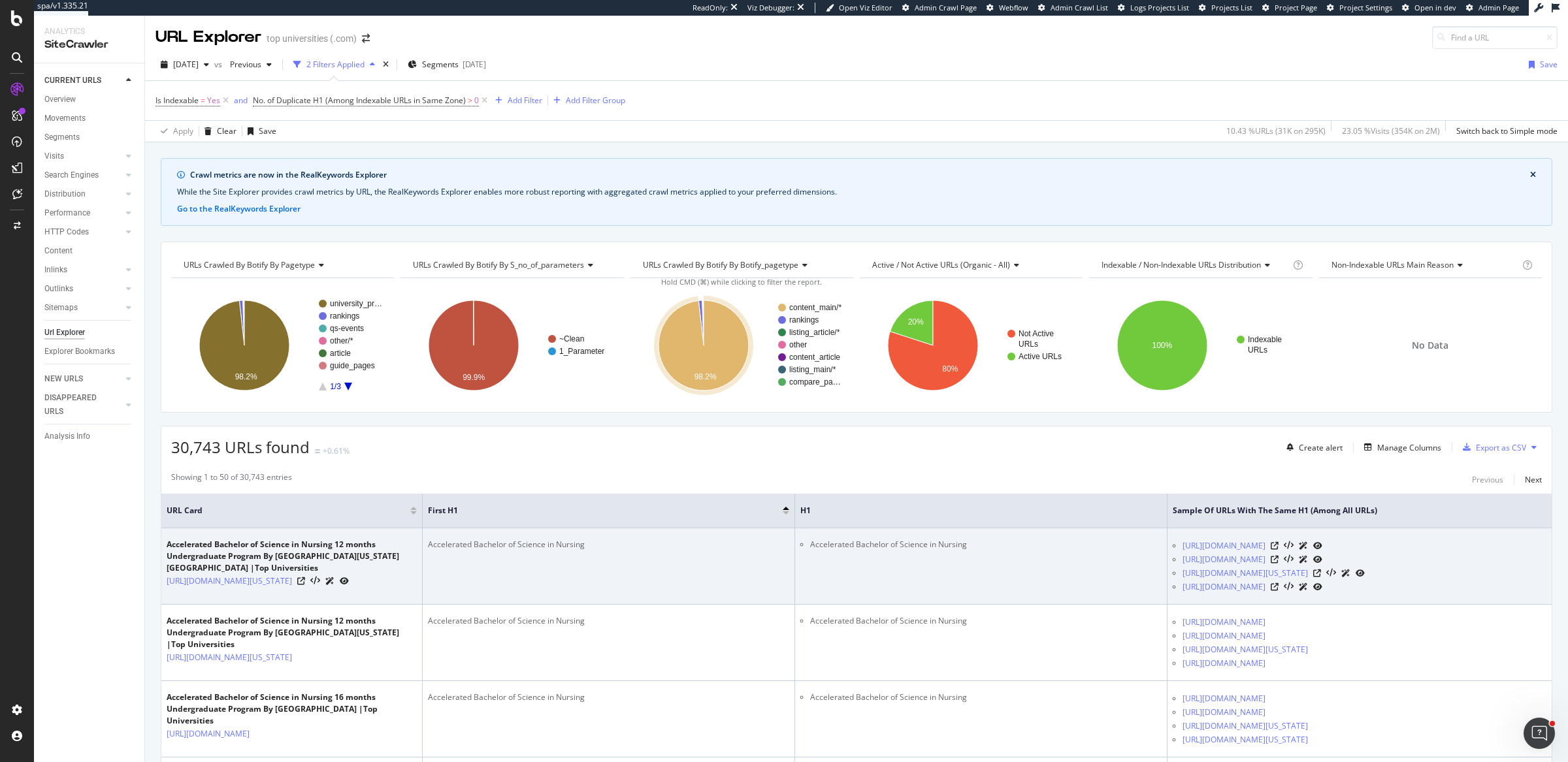
click at [336, 553] on div "Accelerated Bachelor of Science in Nursing 12 months Undergraduate Program By U…" at bounding box center [292, 556] width 251 height 36
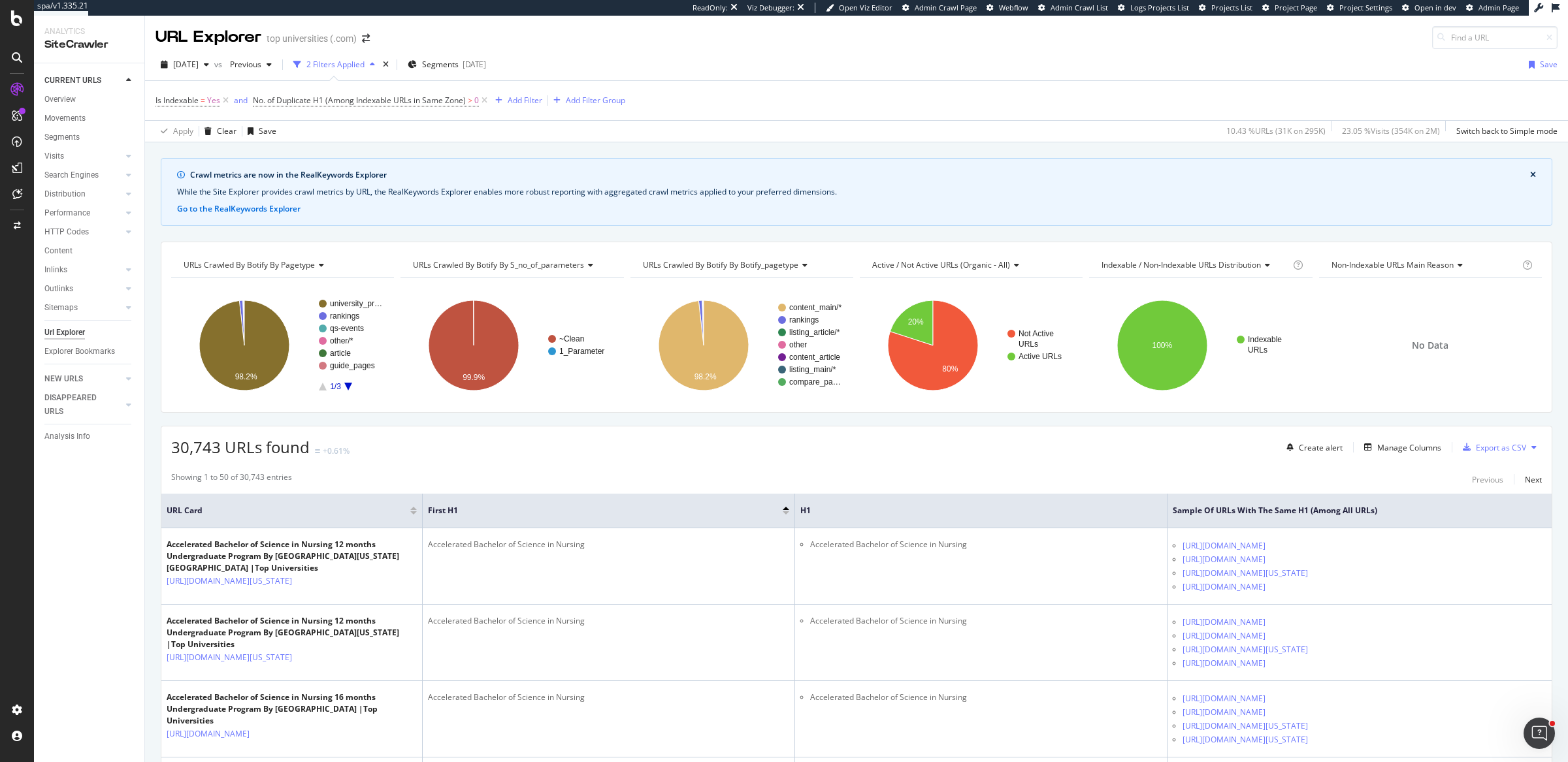
click at [973, 109] on div "Is Indexable = Yes and No. of Duplicate H1 (Among Indexable URLs in Same Zone) …" at bounding box center [856, 100] width 1402 height 39
click at [957, 115] on div "Is Indexable = Yes and No. of Duplicate H1 (Among Indexable URLs in Same Zone) …" at bounding box center [856, 100] width 1402 height 39
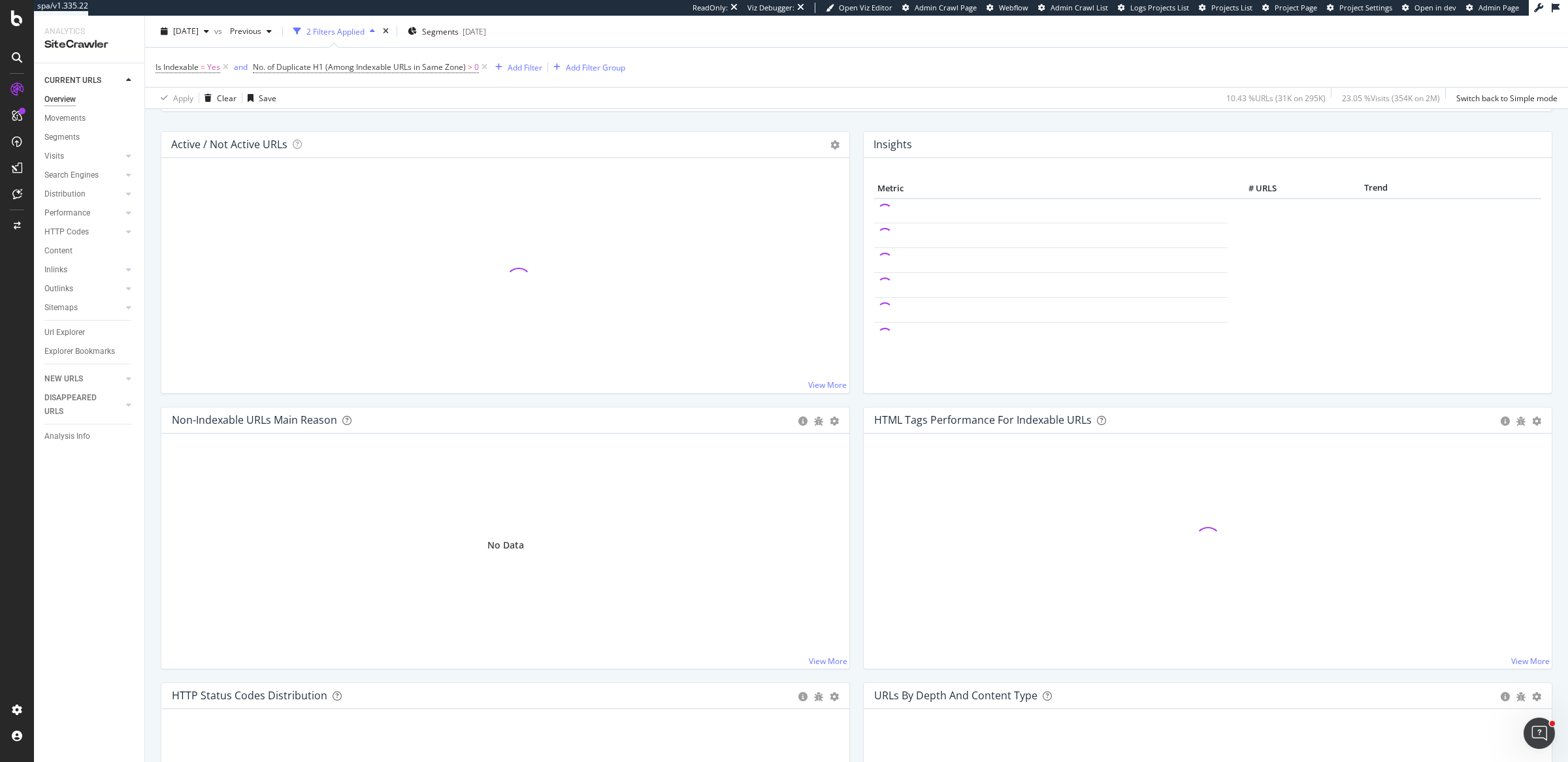
scroll to position [244, 0]
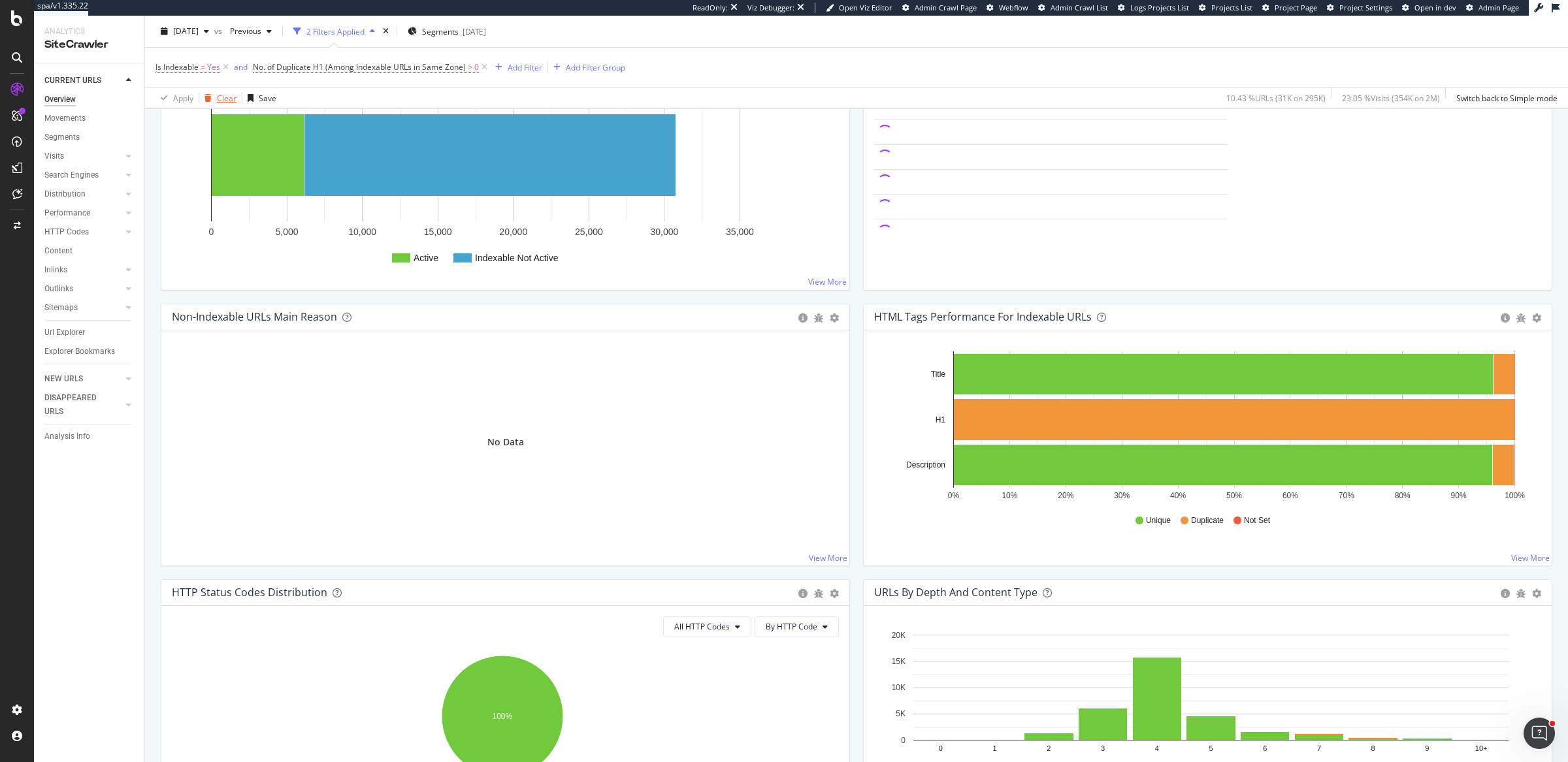
click at [221, 95] on div "Clear" at bounding box center [227, 98] width 19 height 12
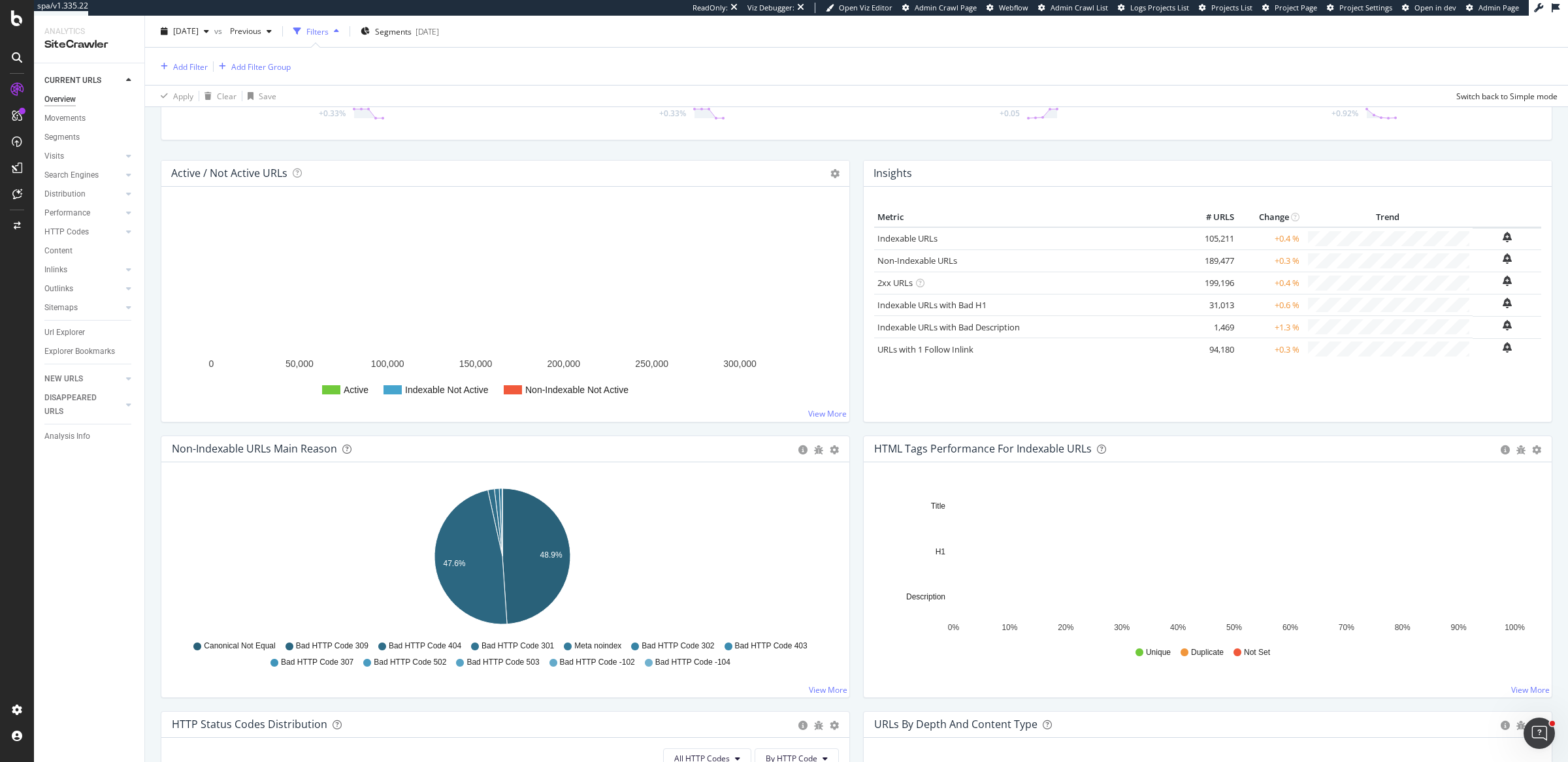
scroll to position [131, 0]
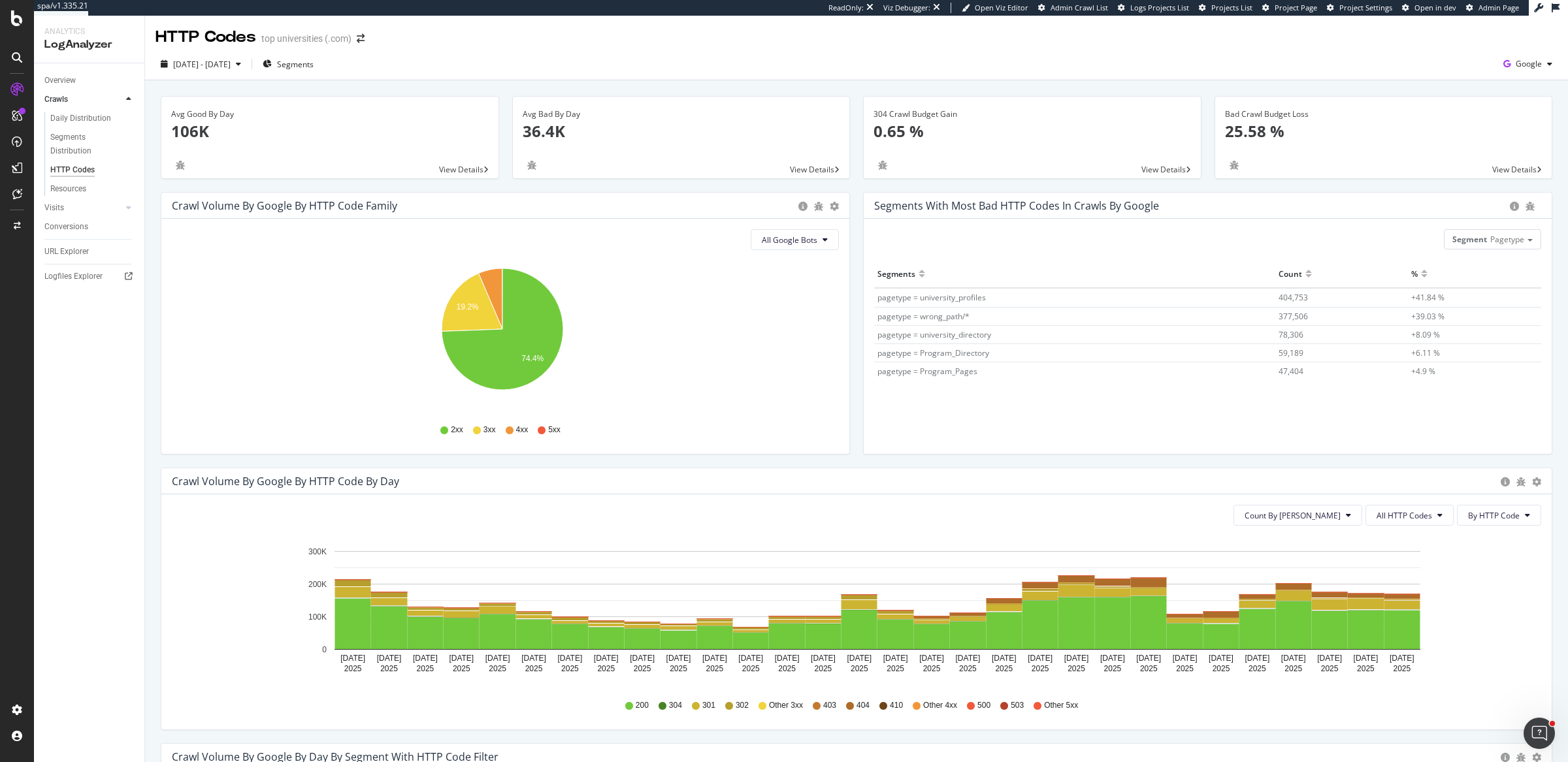
click at [849, 85] on div "Avg Good By Day 106K View Details Avg Bad By Day 36.4K View Details 304 Crawl B…" at bounding box center [856, 724] width 1423 height 1286
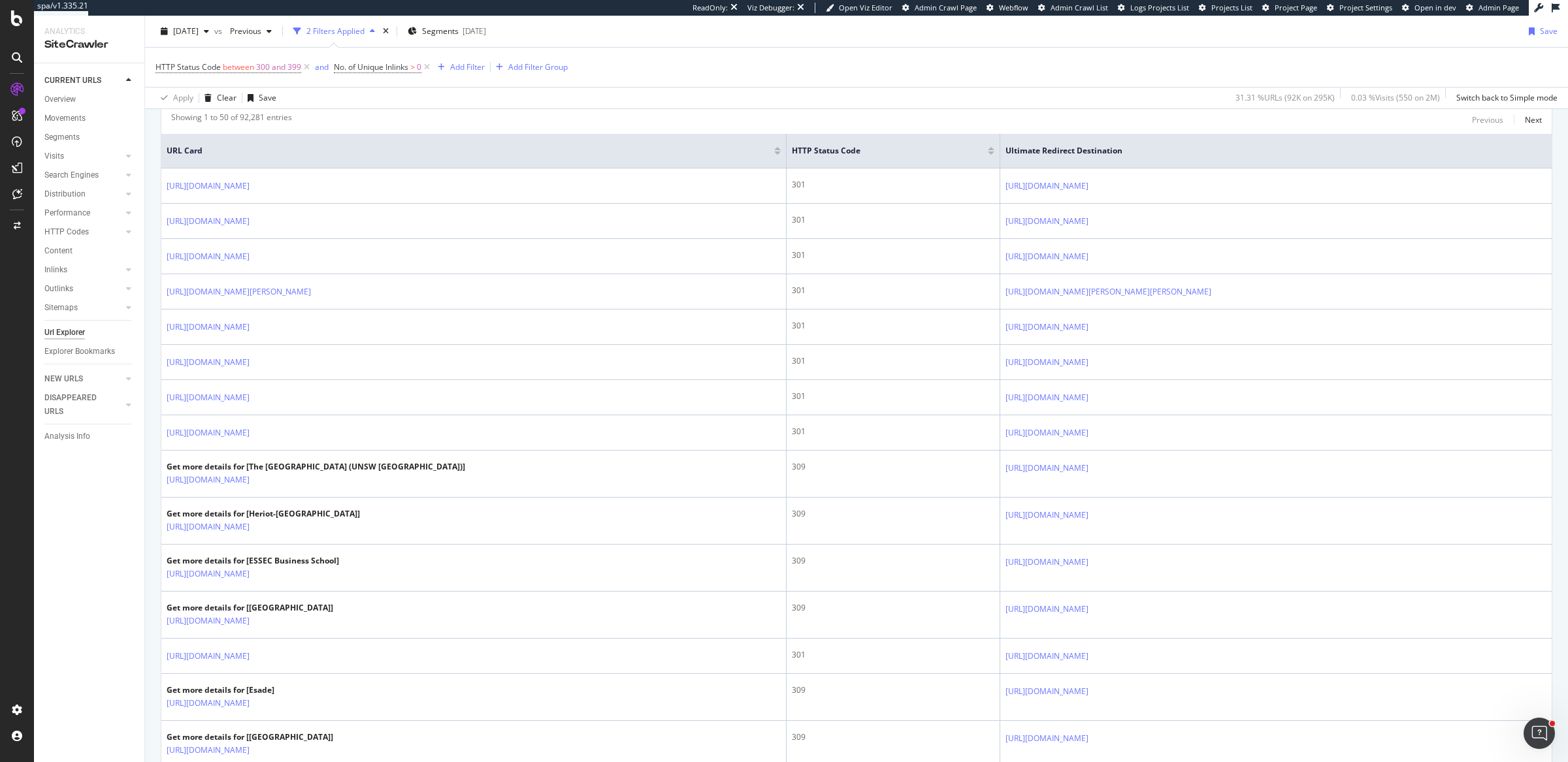
scroll to position [724, 0]
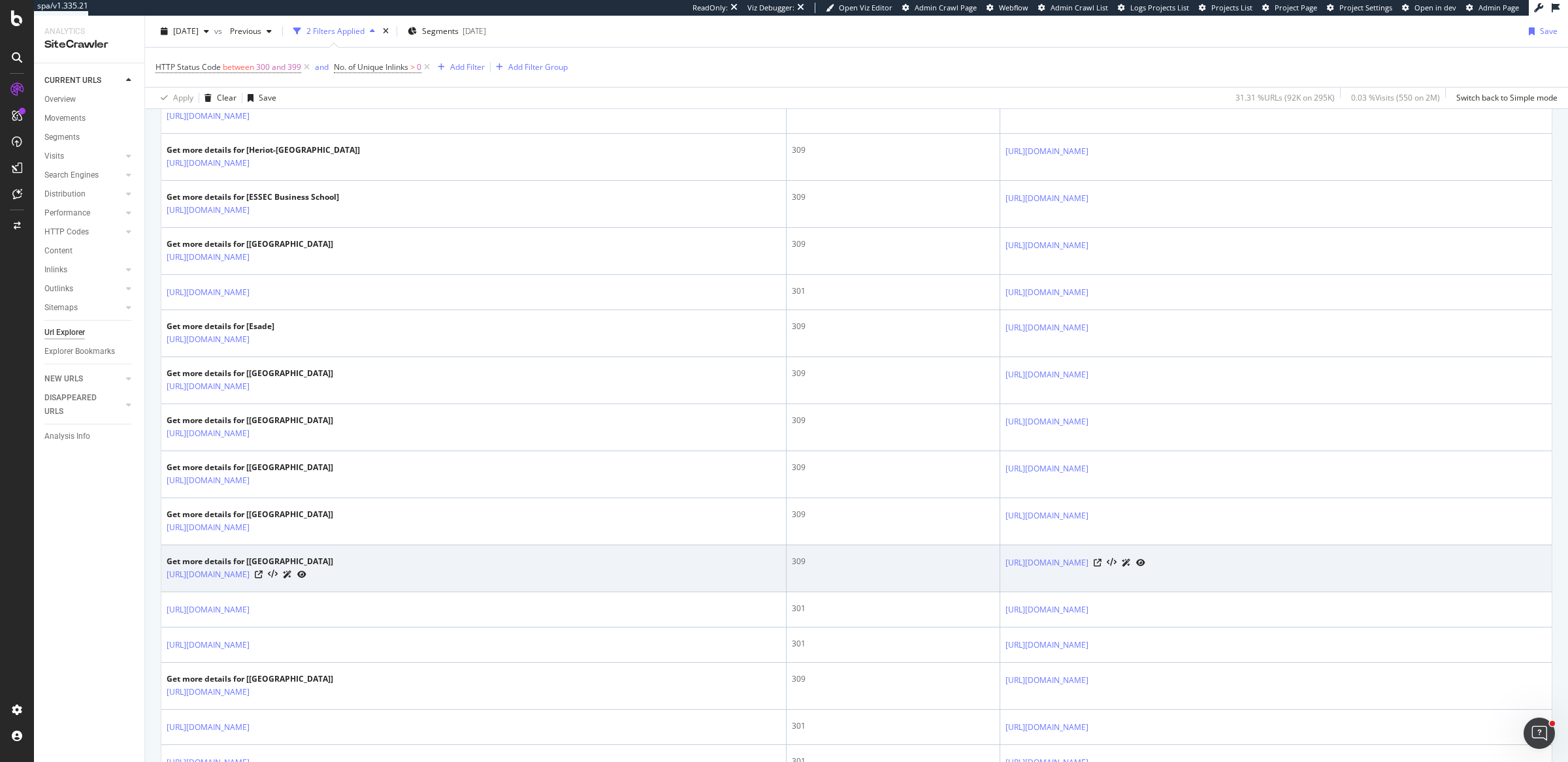
click at [792, 557] on div "309" at bounding box center [893, 561] width 203 height 12
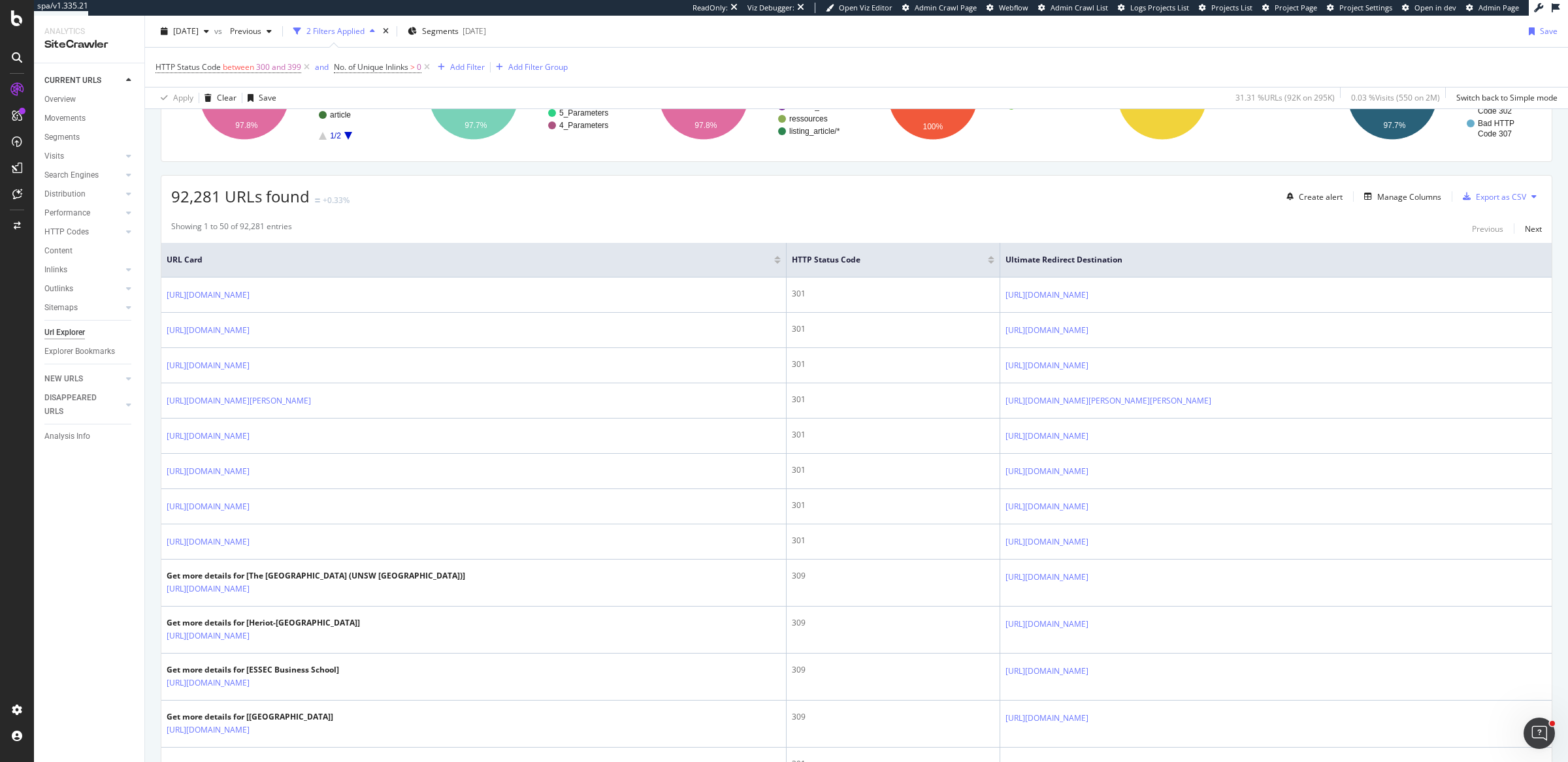
scroll to position [0, 0]
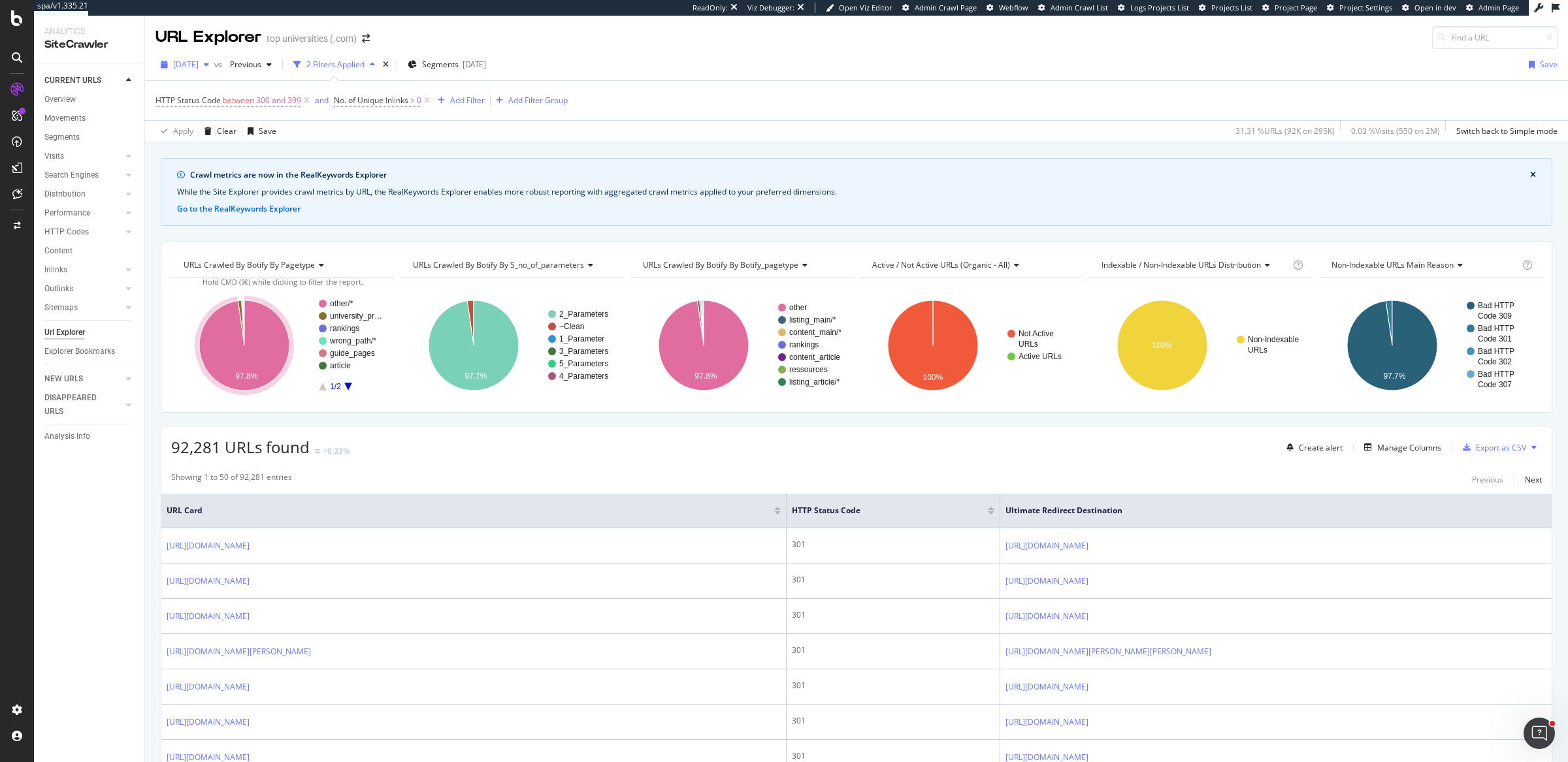
click at [189, 64] on span "[DATE]" at bounding box center [185, 64] width 26 height 12
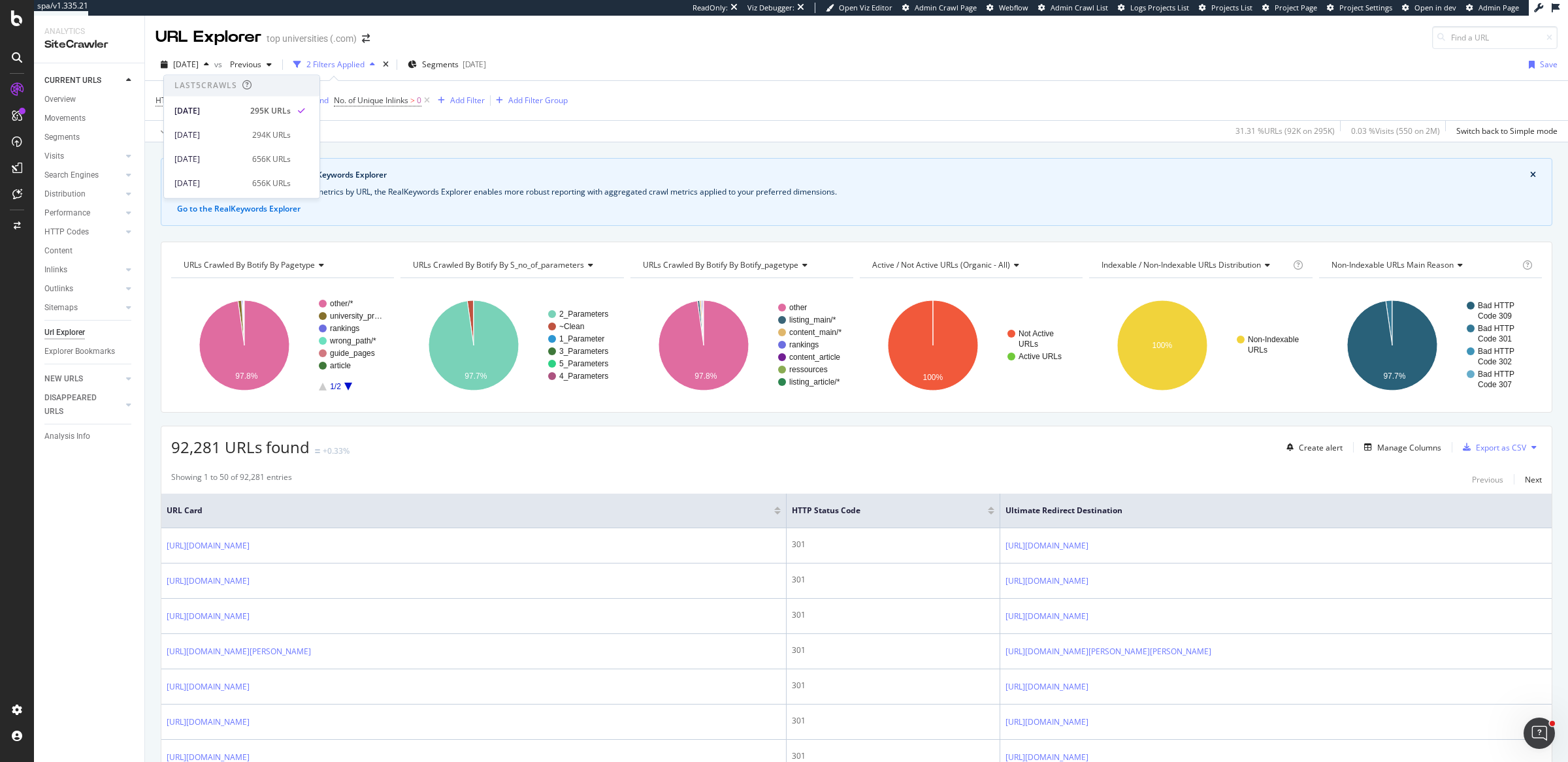
click at [420, 451] on div "92,281 URLs found +0.33% Create alert Manage Columns Export as CSV" at bounding box center [856, 441] width 1390 height 32
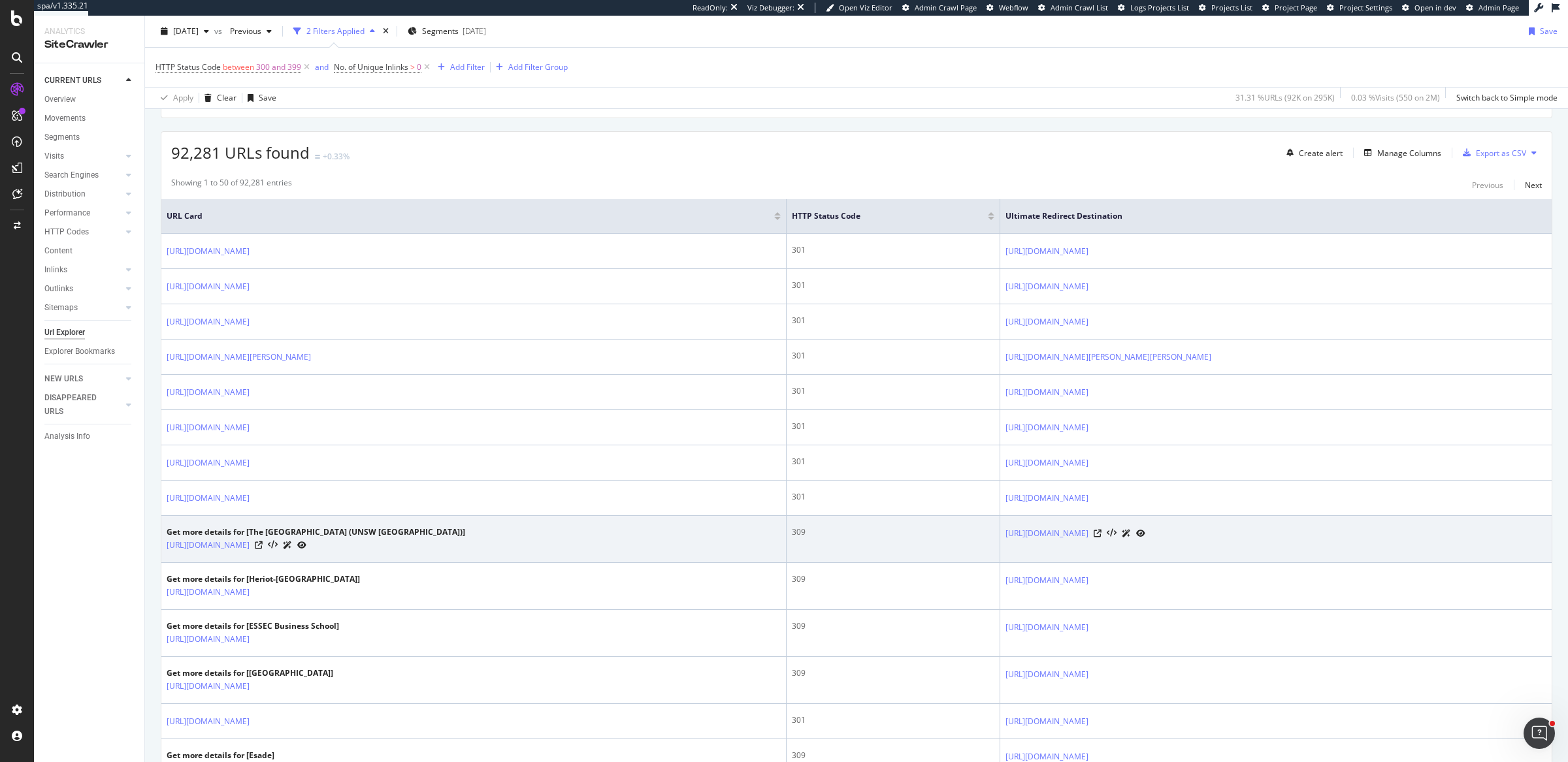
scroll to position [322, 0]
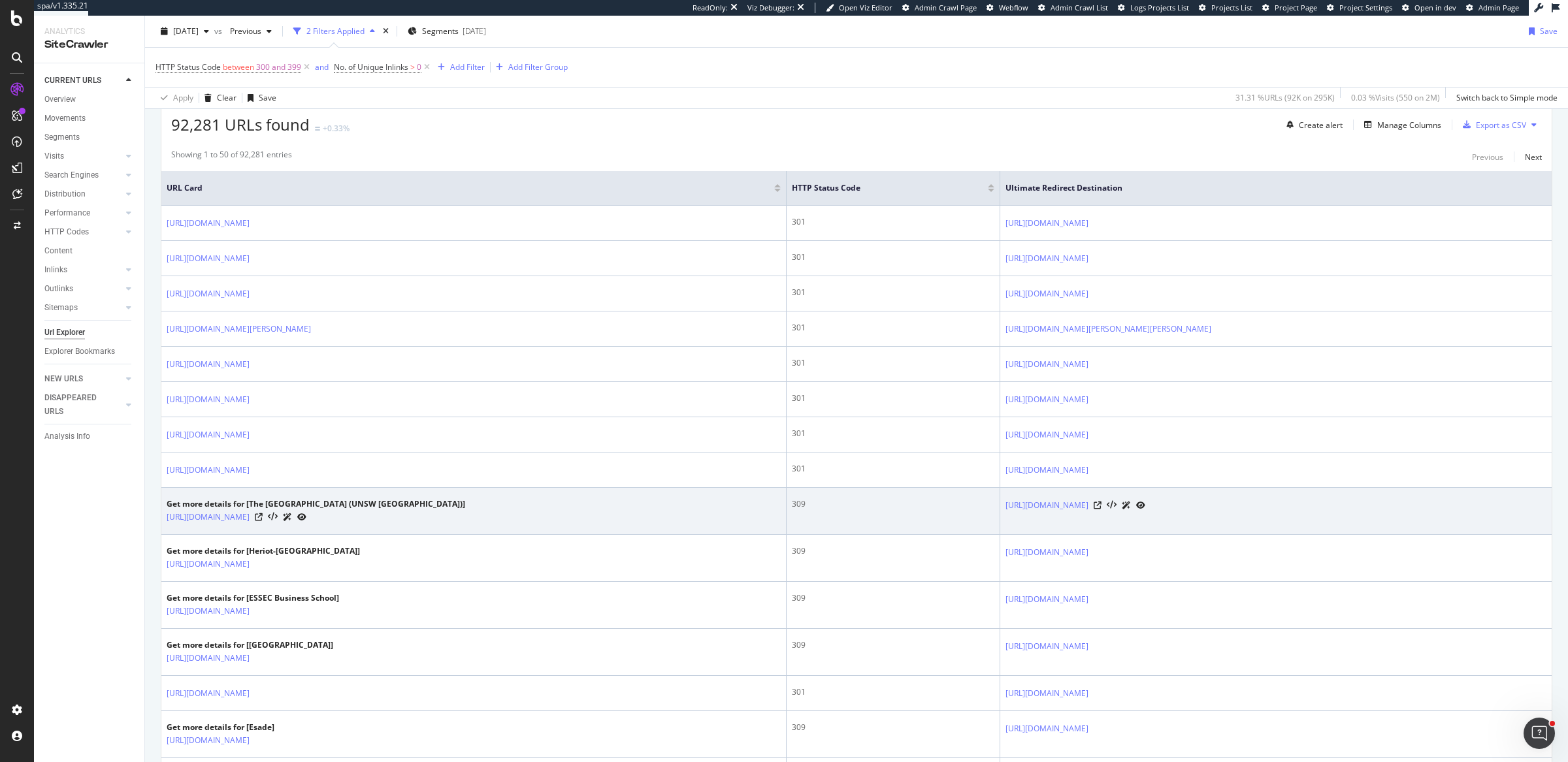
click at [731, 504] on div "Get more details for [The University of New South Wales (UNSW Sydney)] https://…" at bounding box center [474, 511] width 615 height 26
click at [421, 520] on td "Get more details for [The University of New South Wales (UNSW Sydney)] https://…" at bounding box center [473, 511] width 625 height 47
click at [1048, 516] on td "https://www.topuniversities.com/submit?nid=294788&button_type=get_in_touch&user…" at bounding box center [1276, 511] width 551 height 47
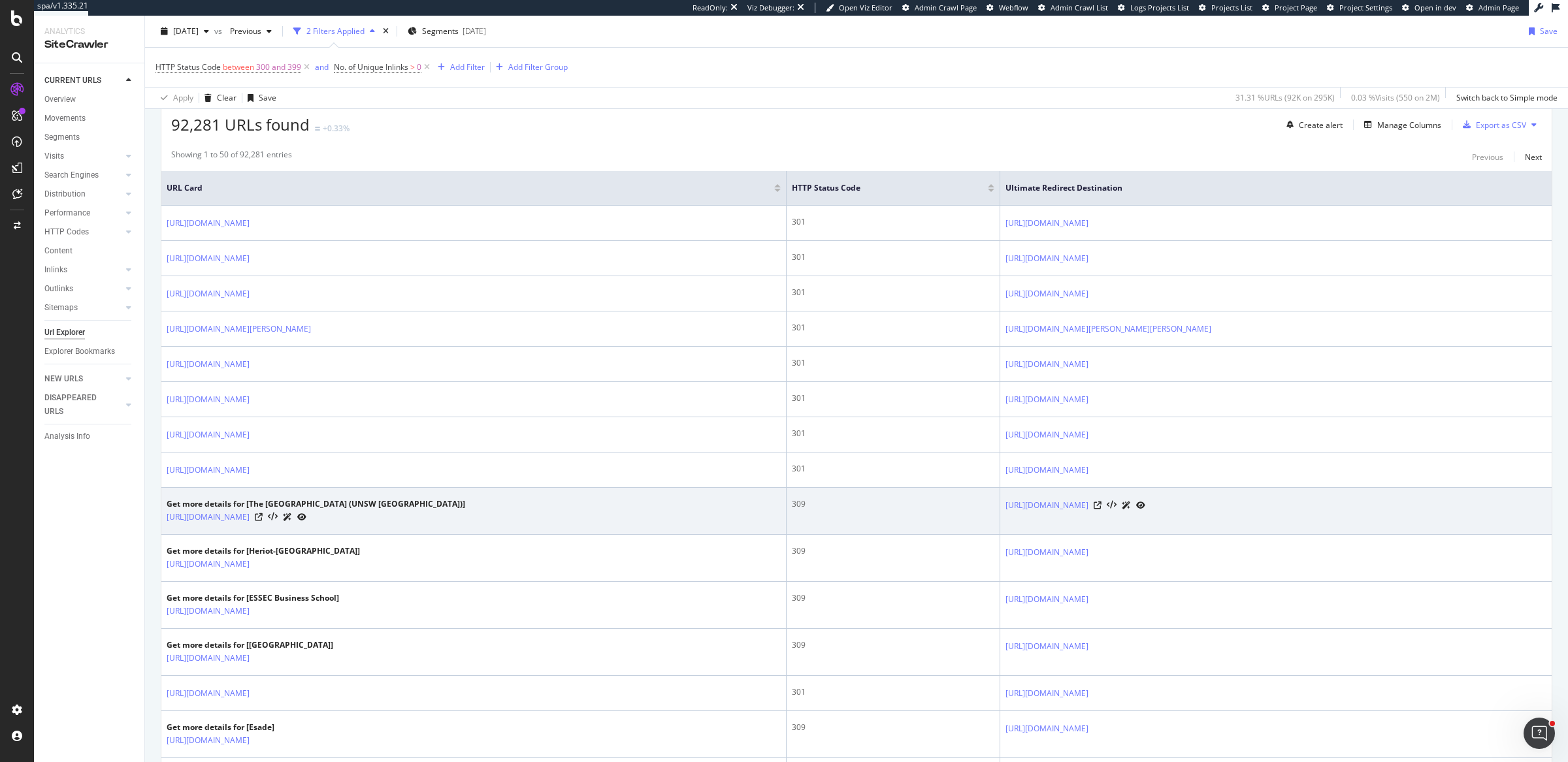
click at [1048, 516] on td "https://www.topuniversities.com/submit?nid=294788&button_type=get_in_touch&user…" at bounding box center [1276, 511] width 551 height 47
click at [374, 522] on td "Get more details for [The University of New South Wales (UNSW Sydney)] https://…" at bounding box center [473, 511] width 625 height 47
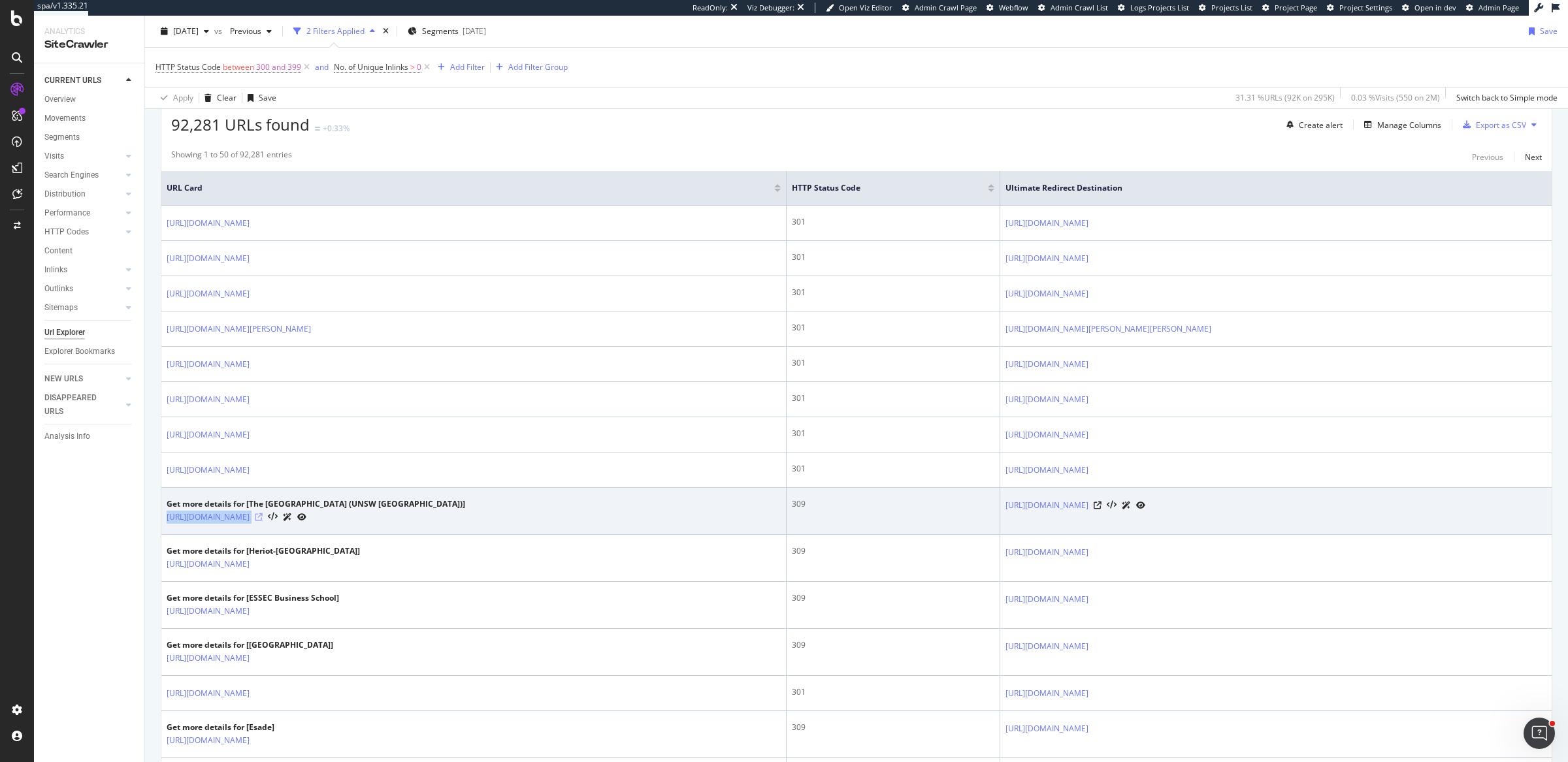
click at [263, 513] on icon at bounding box center [258, 517] width 8 height 8
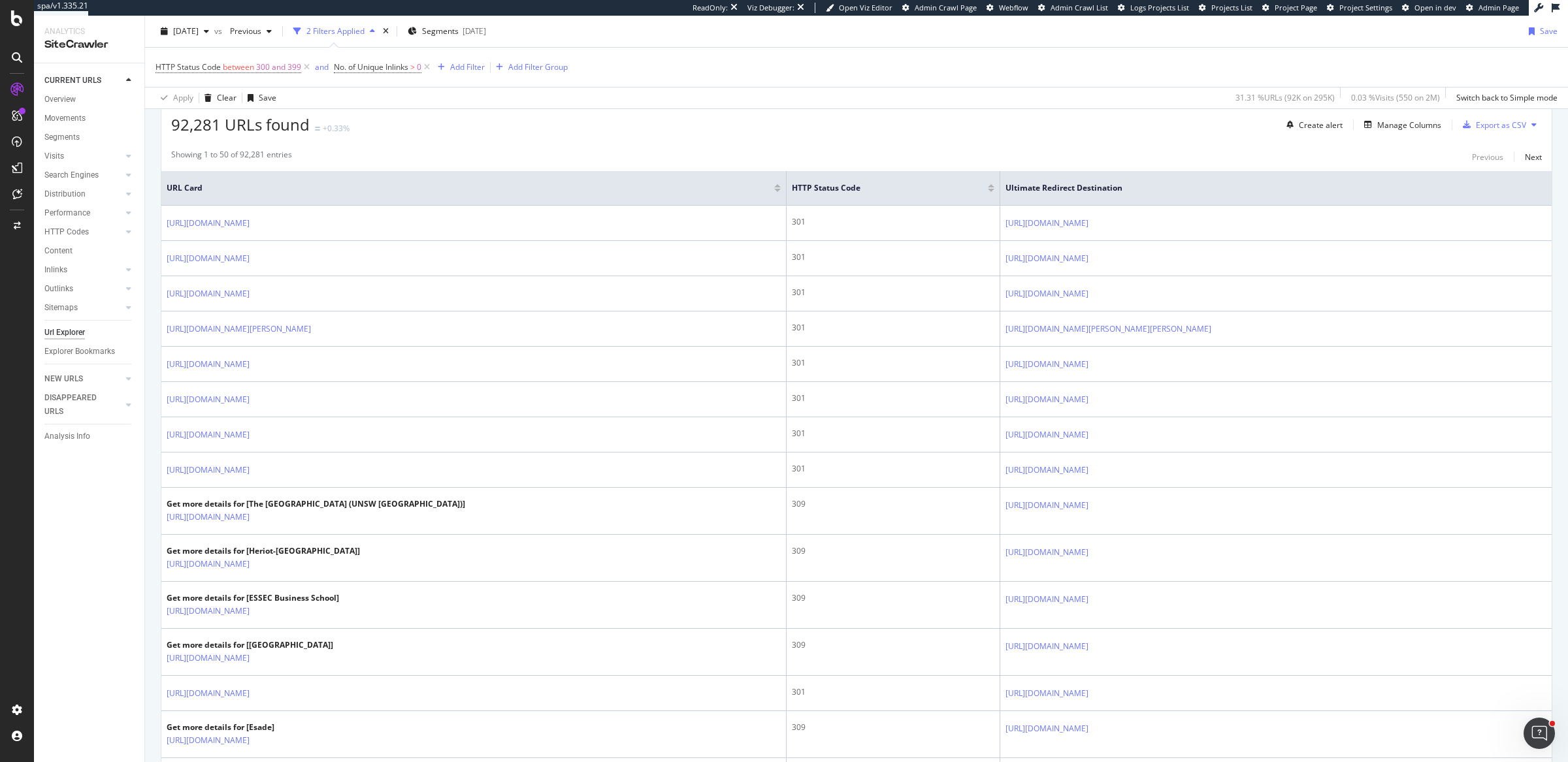
click at [1065, 75] on div "HTTP Status Code between 300 and 399 and No. of Unique Inlinks > 0 Add Filter A…" at bounding box center [856, 67] width 1402 height 39
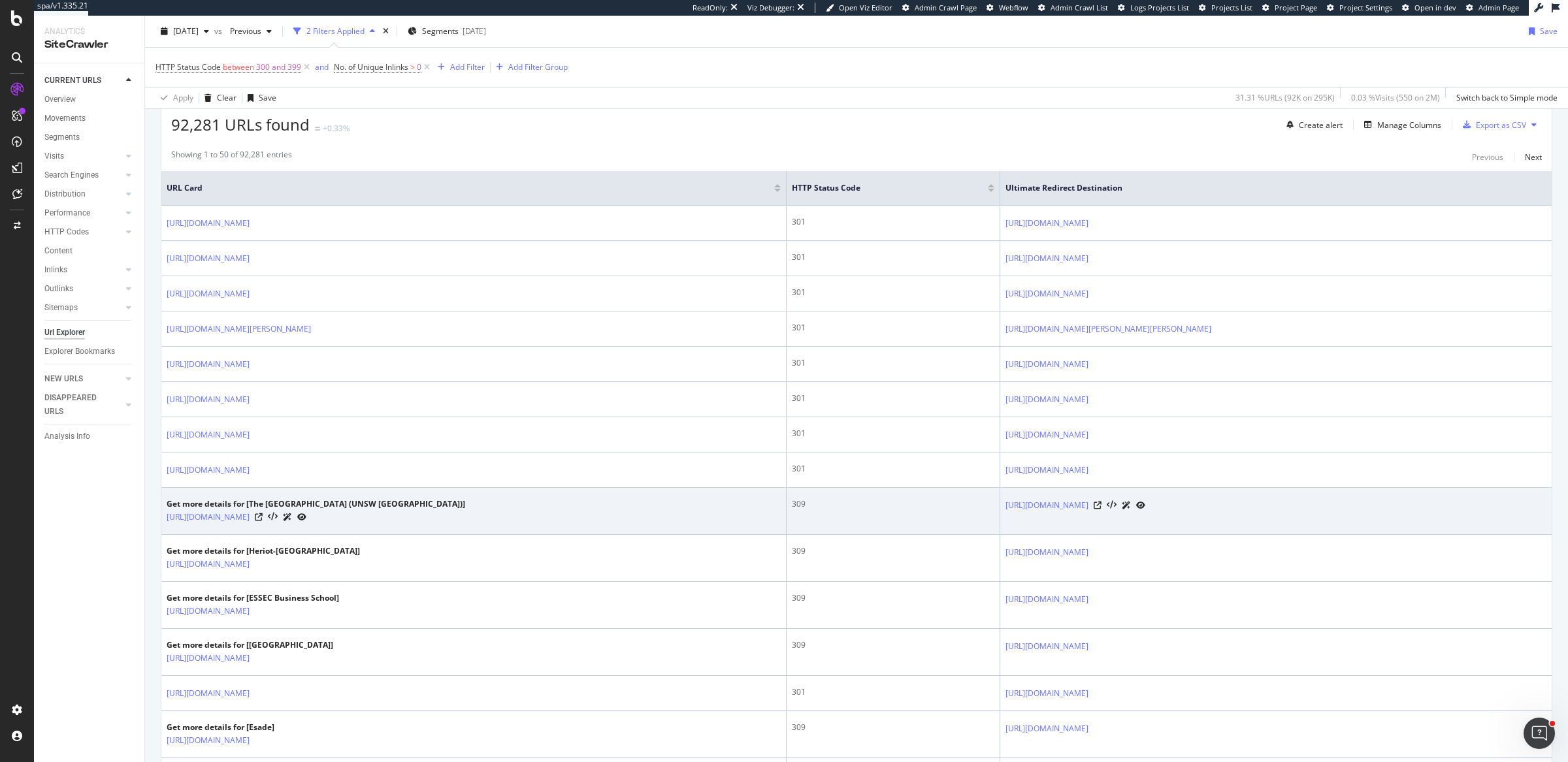
click at [857, 498] on div "309" at bounding box center [893, 504] width 203 height 12
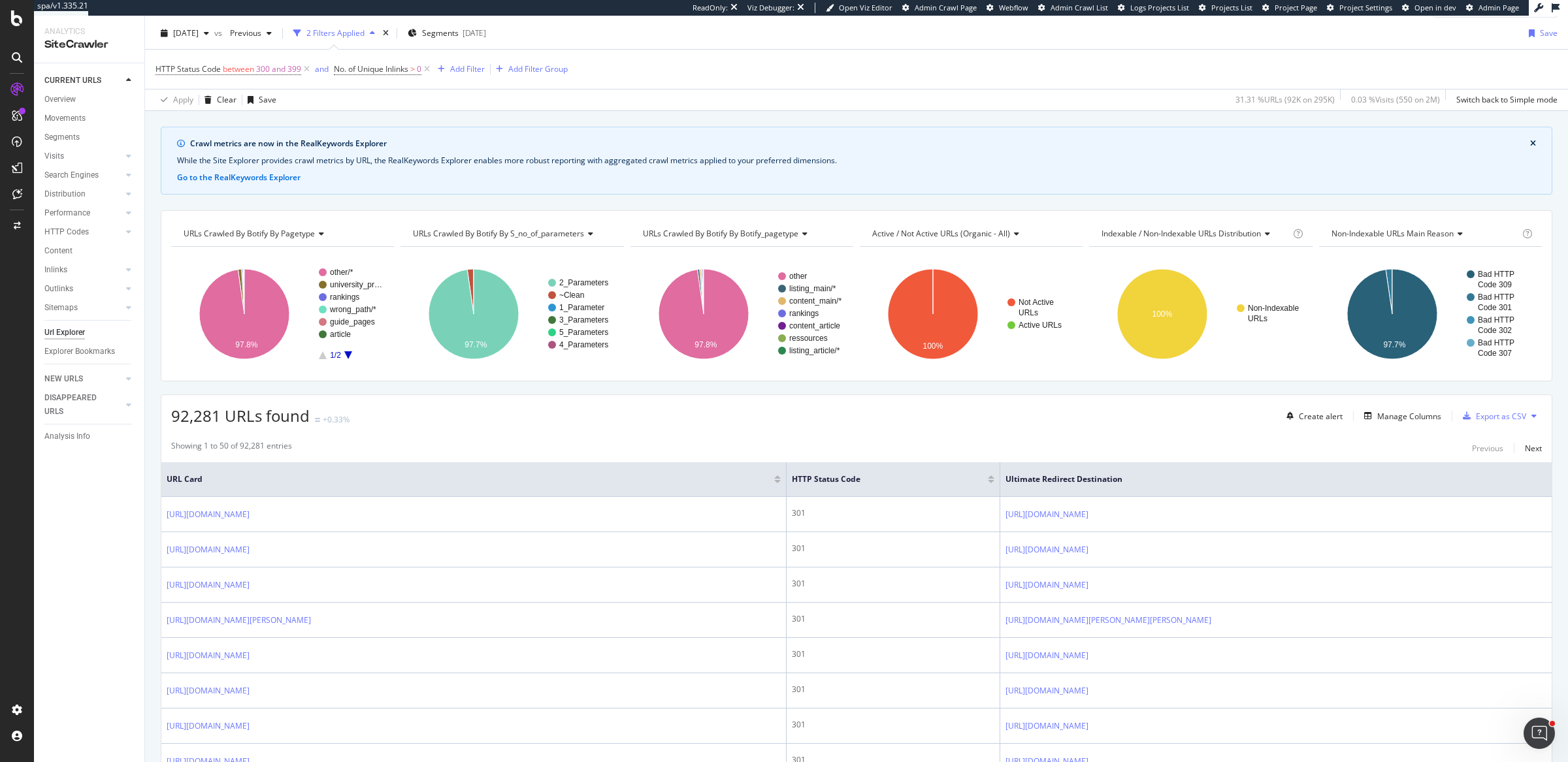
scroll to position [0, 0]
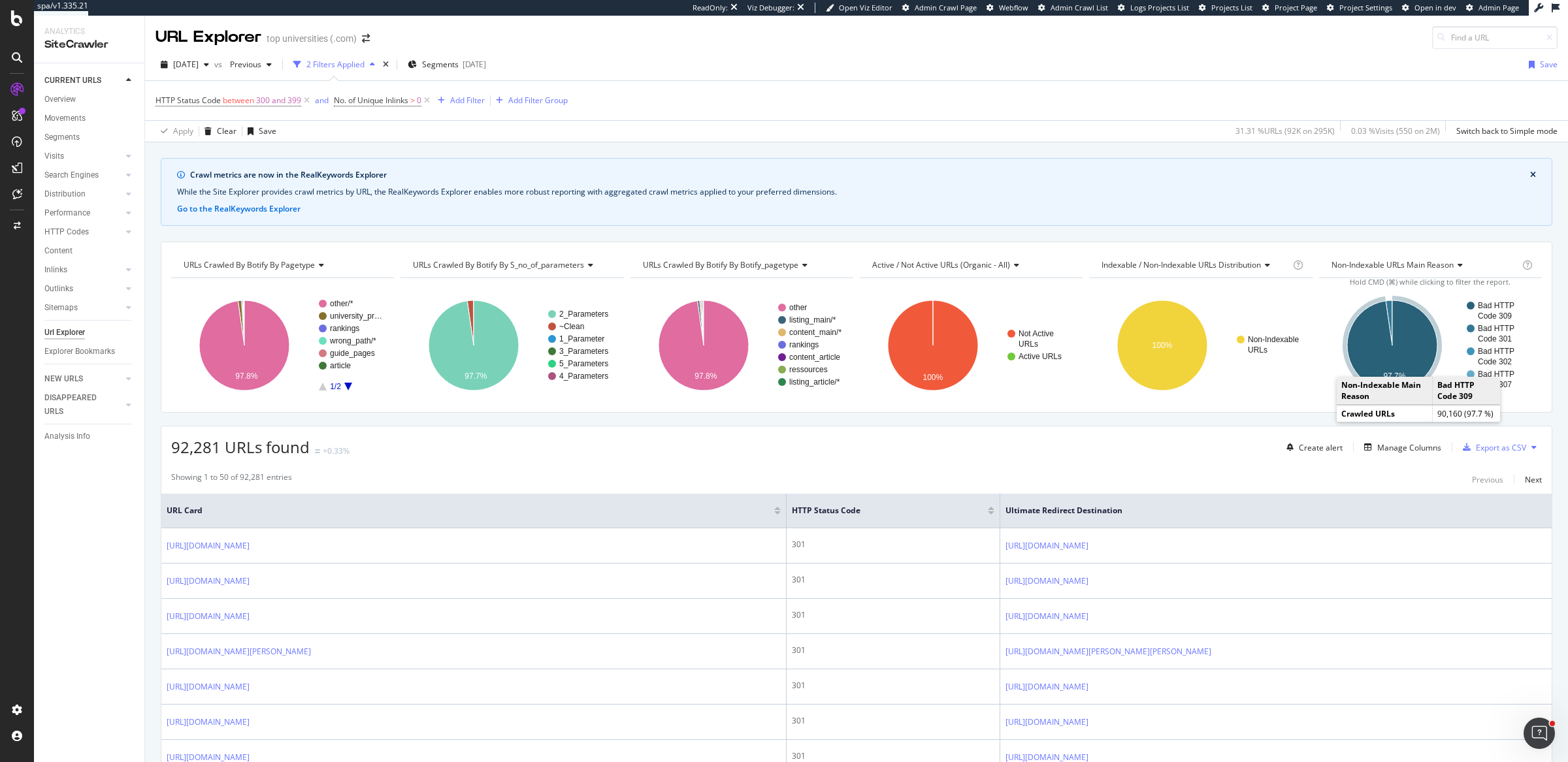
click at [1416, 345] on icon "A chart." at bounding box center [1392, 345] width 90 height 90
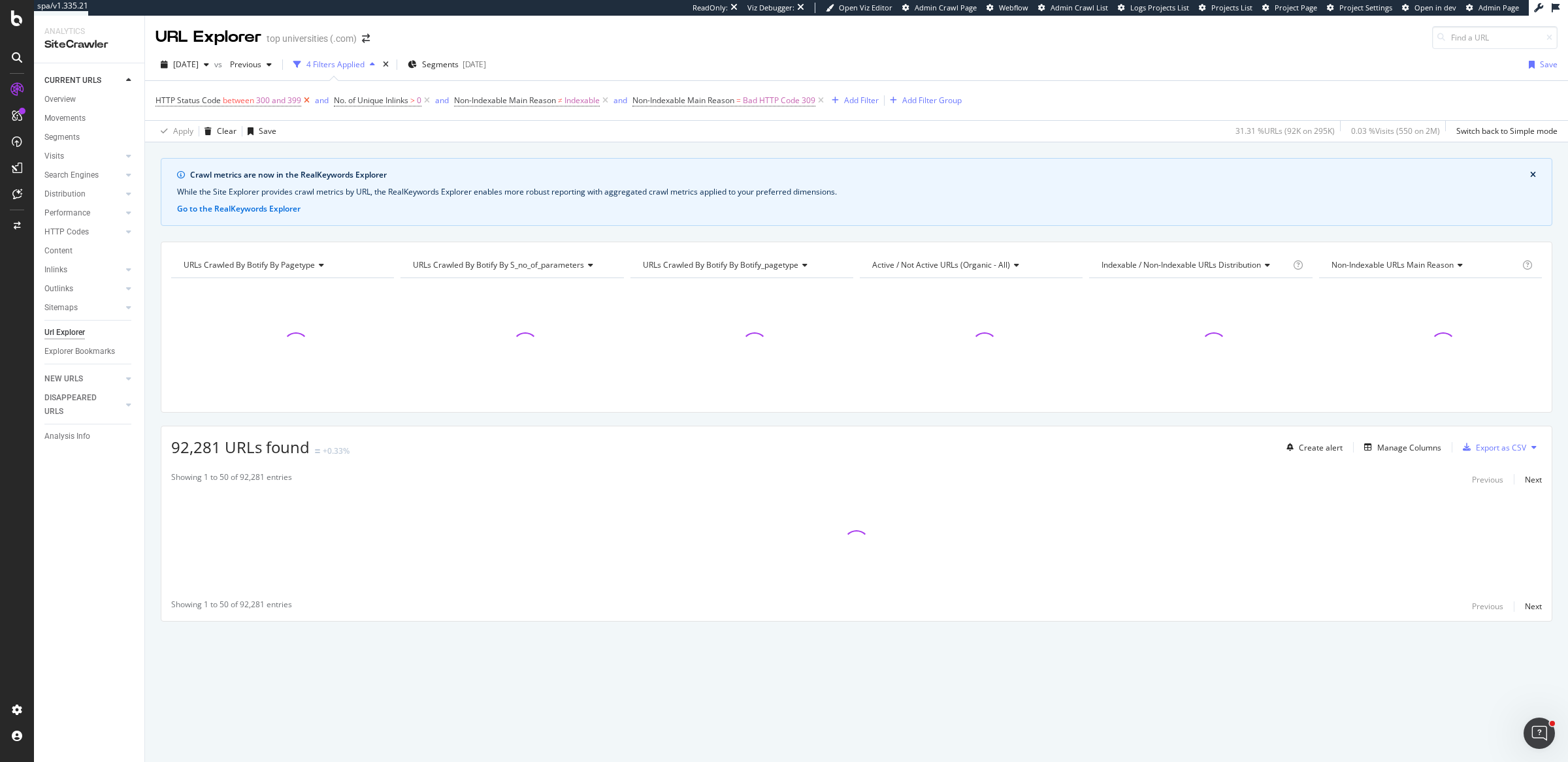
click at [304, 99] on icon at bounding box center [307, 101] width 12 height 13
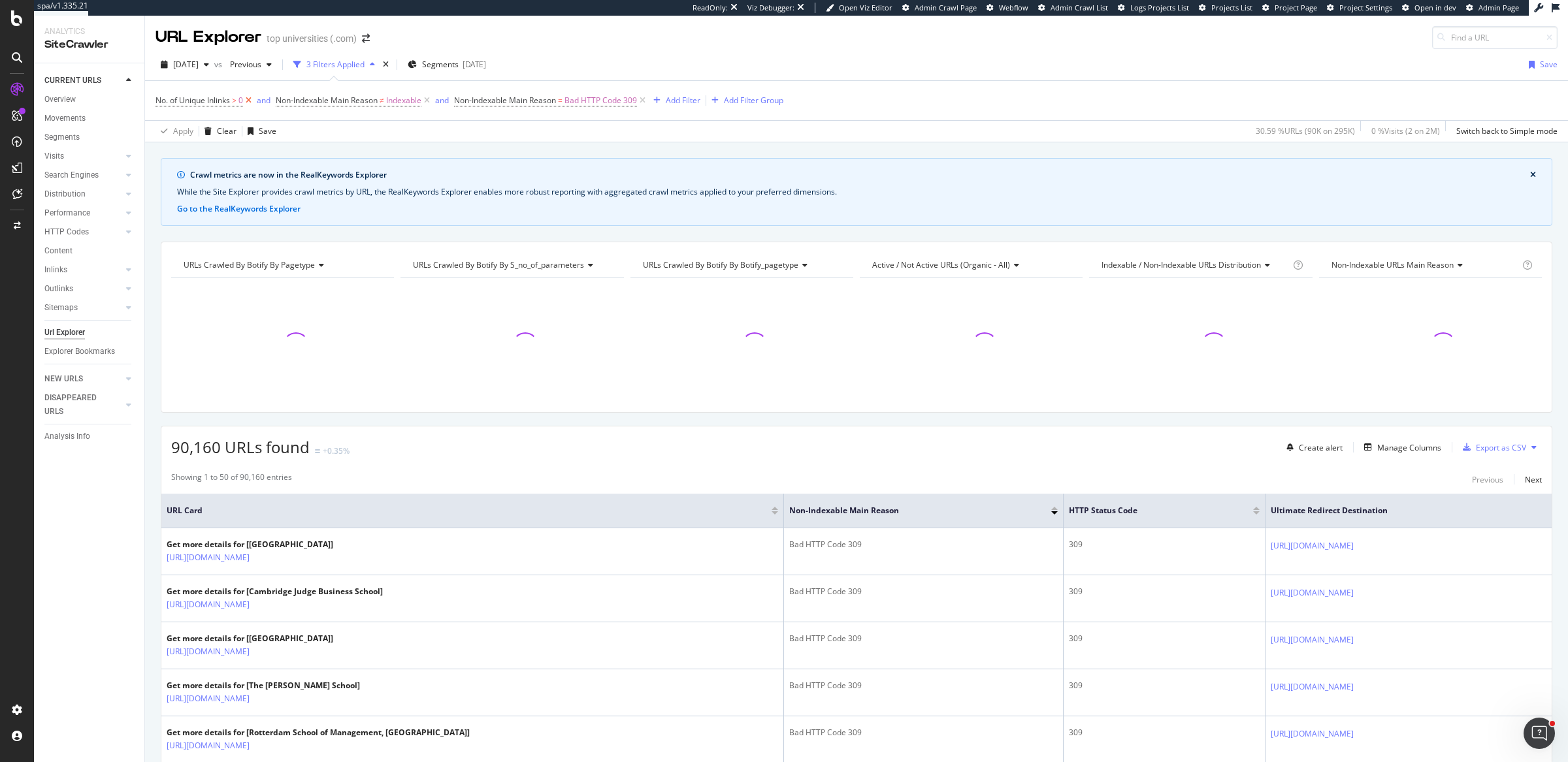
click at [251, 99] on icon at bounding box center [249, 101] width 12 height 13
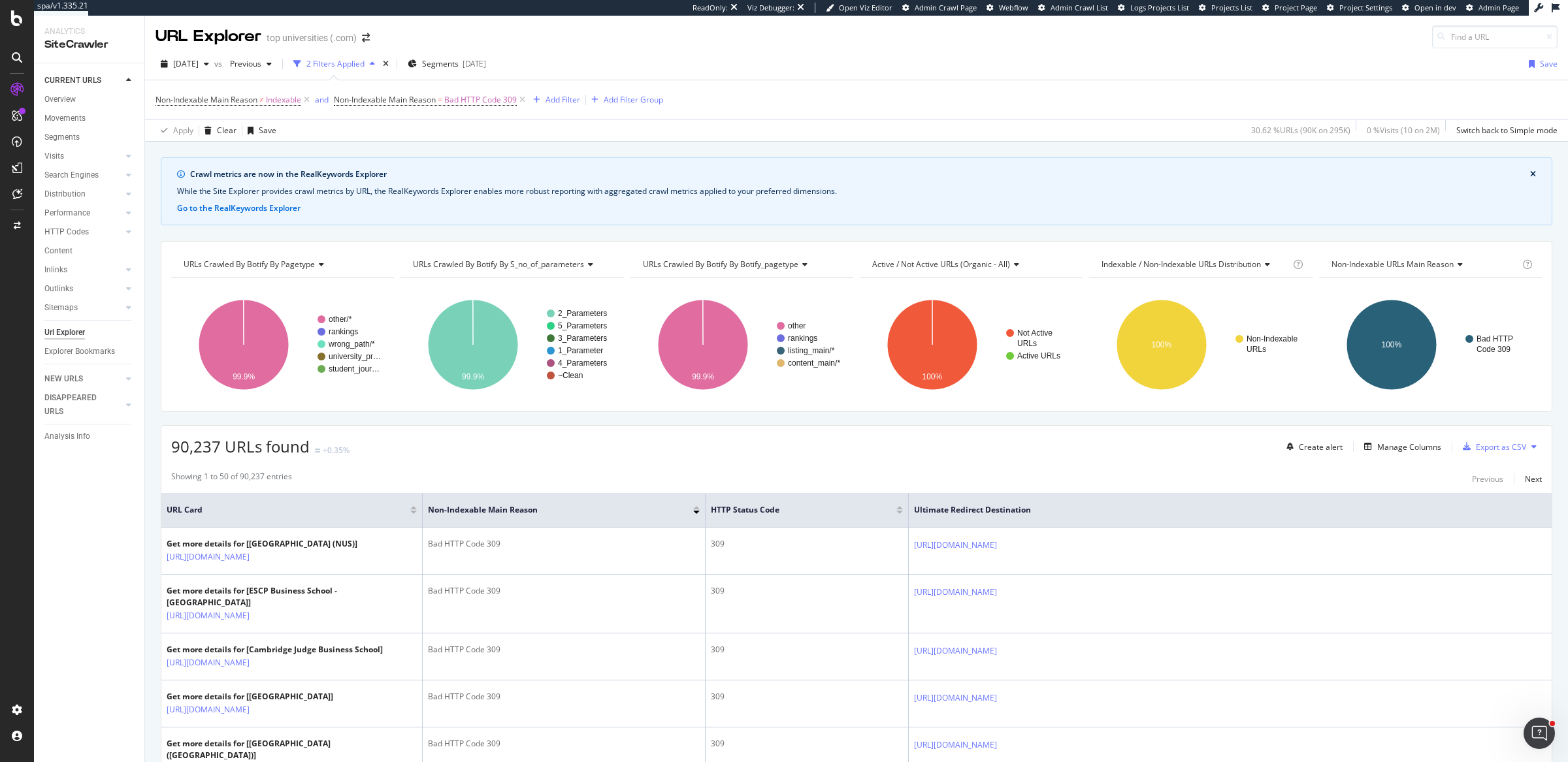
scroll to position [100, 0]
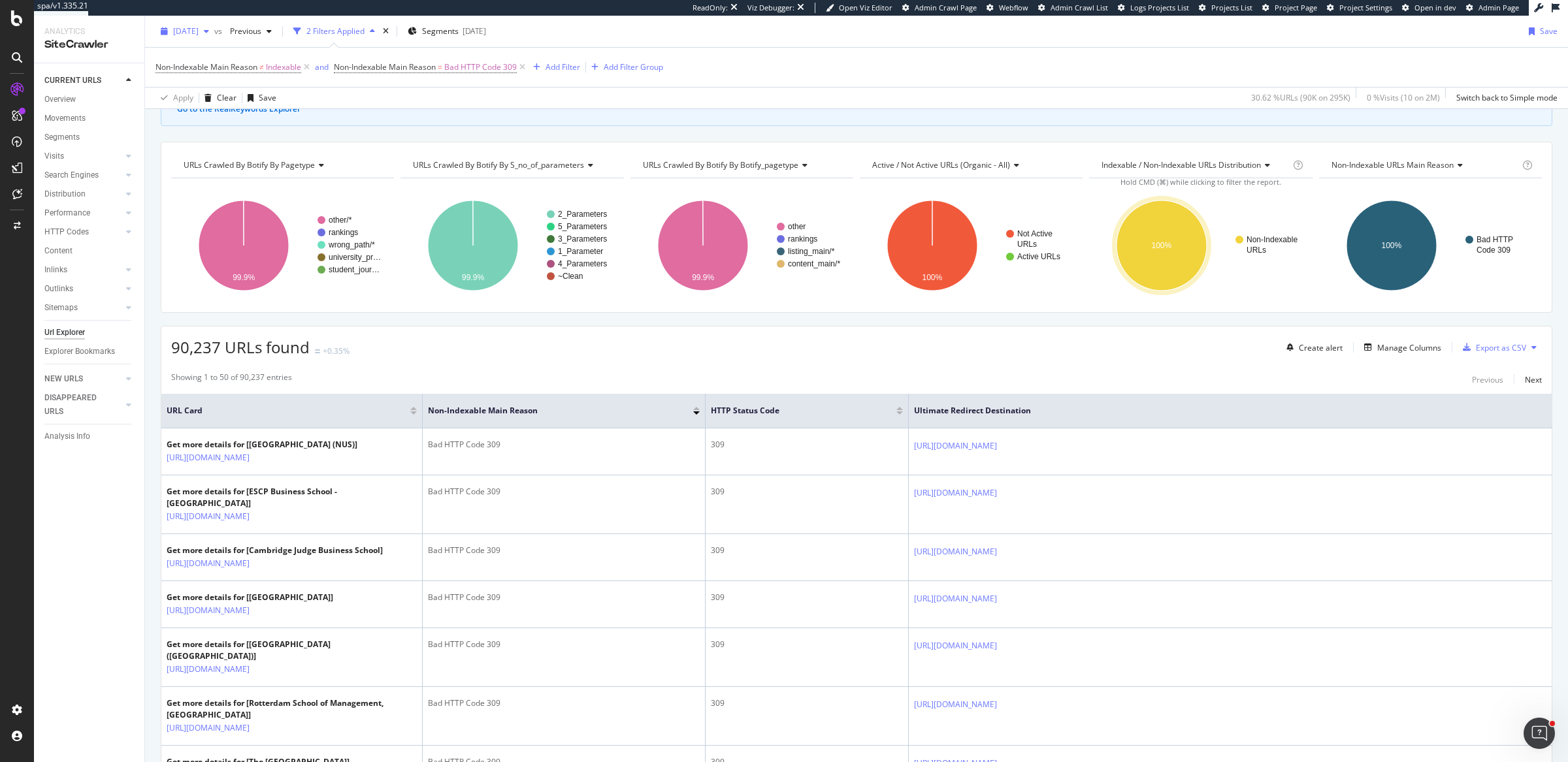
click at [199, 35] on span "[DATE]" at bounding box center [185, 32] width 26 height 12
click at [978, 46] on div "2025 Aug. 9th vs Previous 2 Filters Applied Segments 2025-07-10 Save" at bounding box center [856, 34] width 1423 height 26
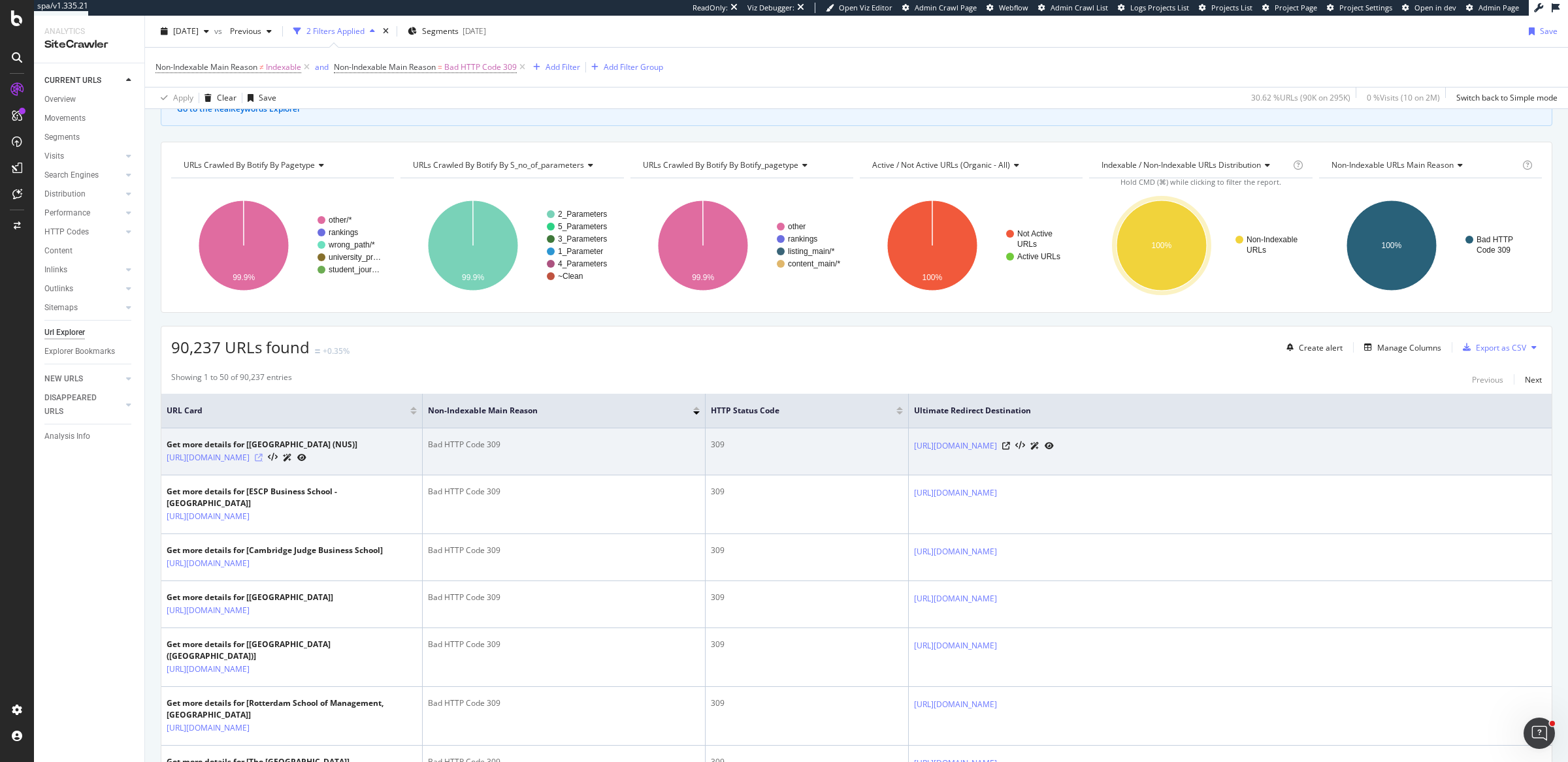
click at [263, 460] on icon at bounding box center [258, 458] width 8 height 8
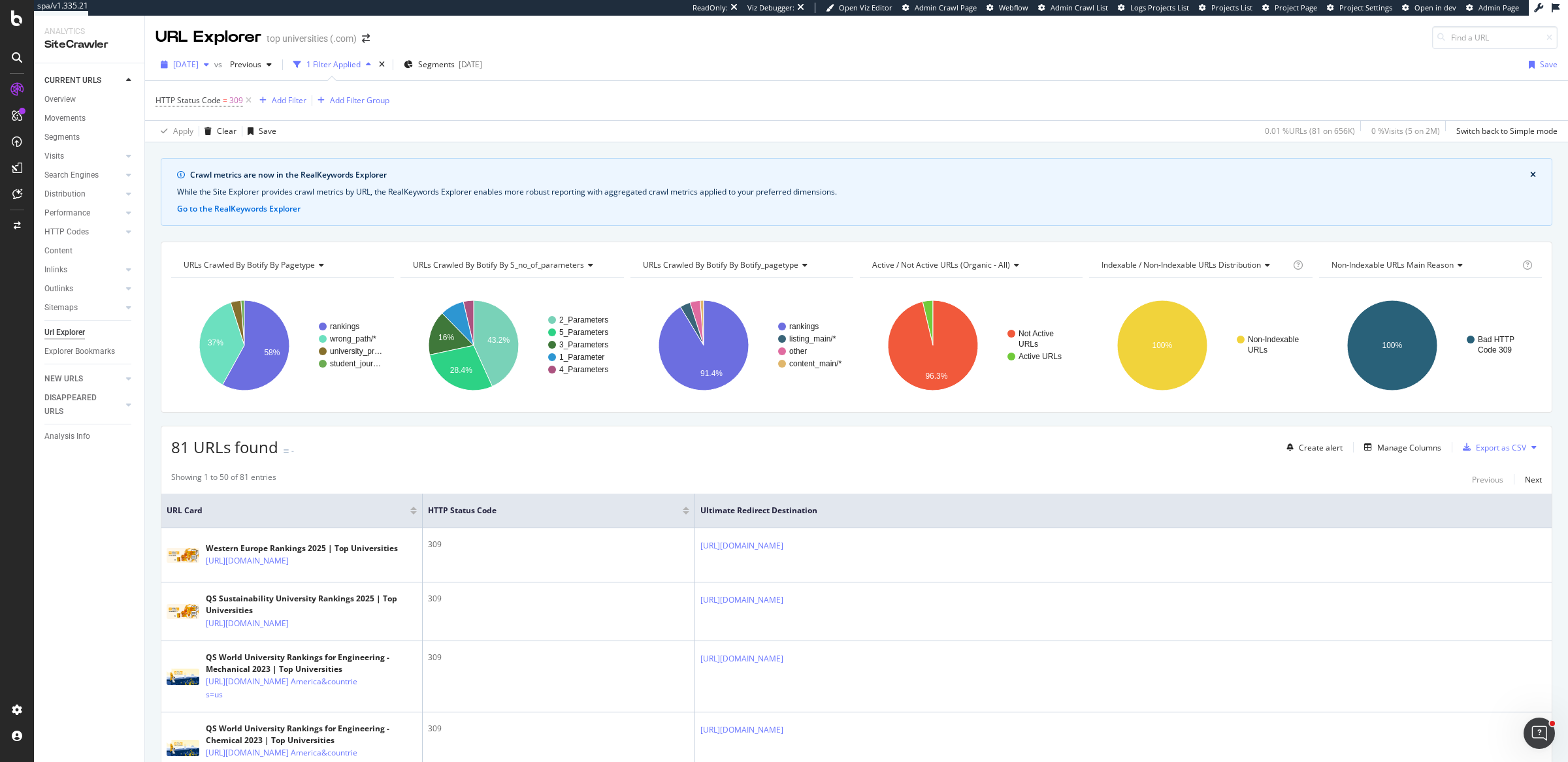
click at [199, 67] on span "[DATE]" at bounding box center [185, 64] width 26 height 12
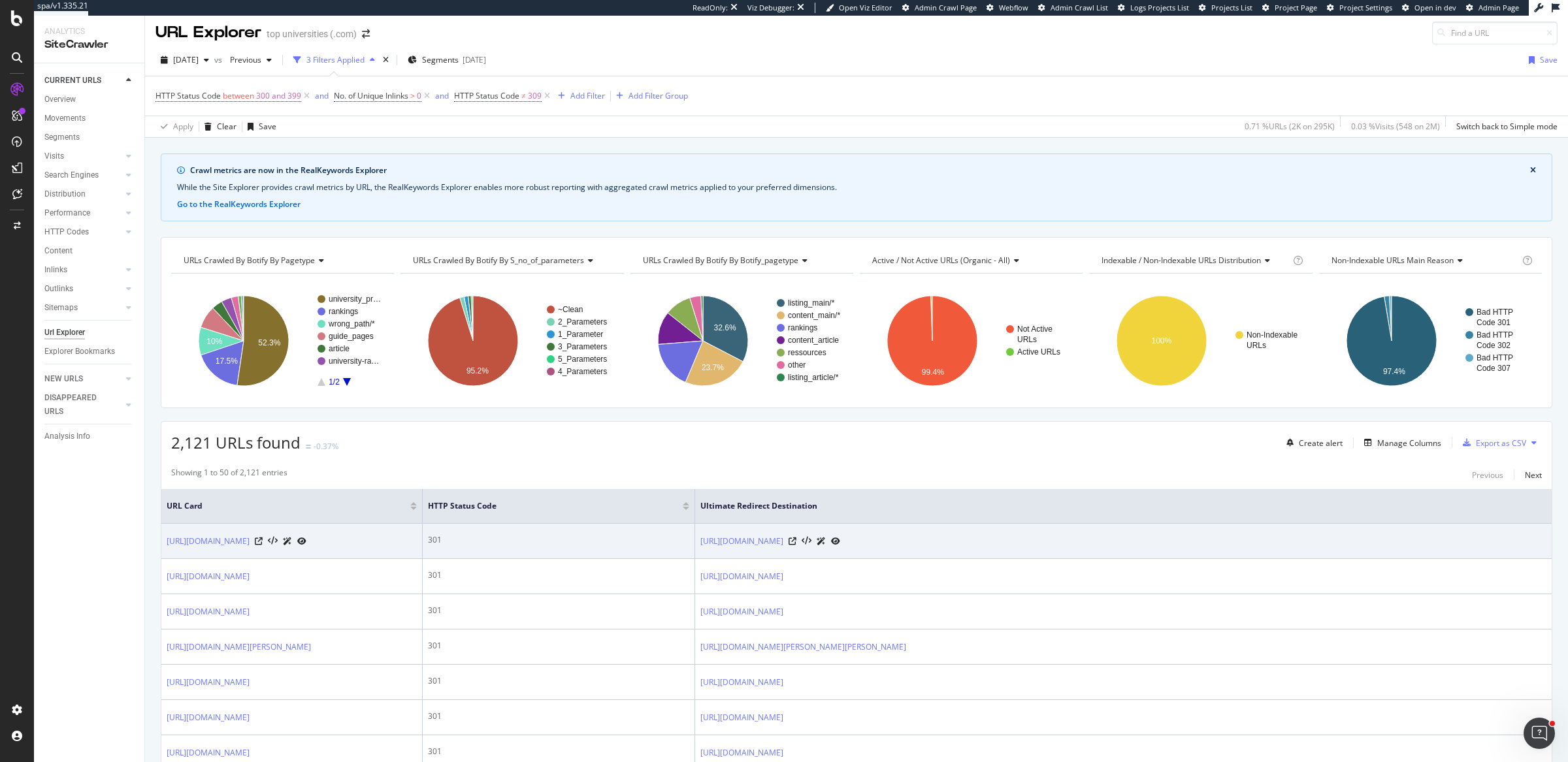
scroll to position [7, 0]
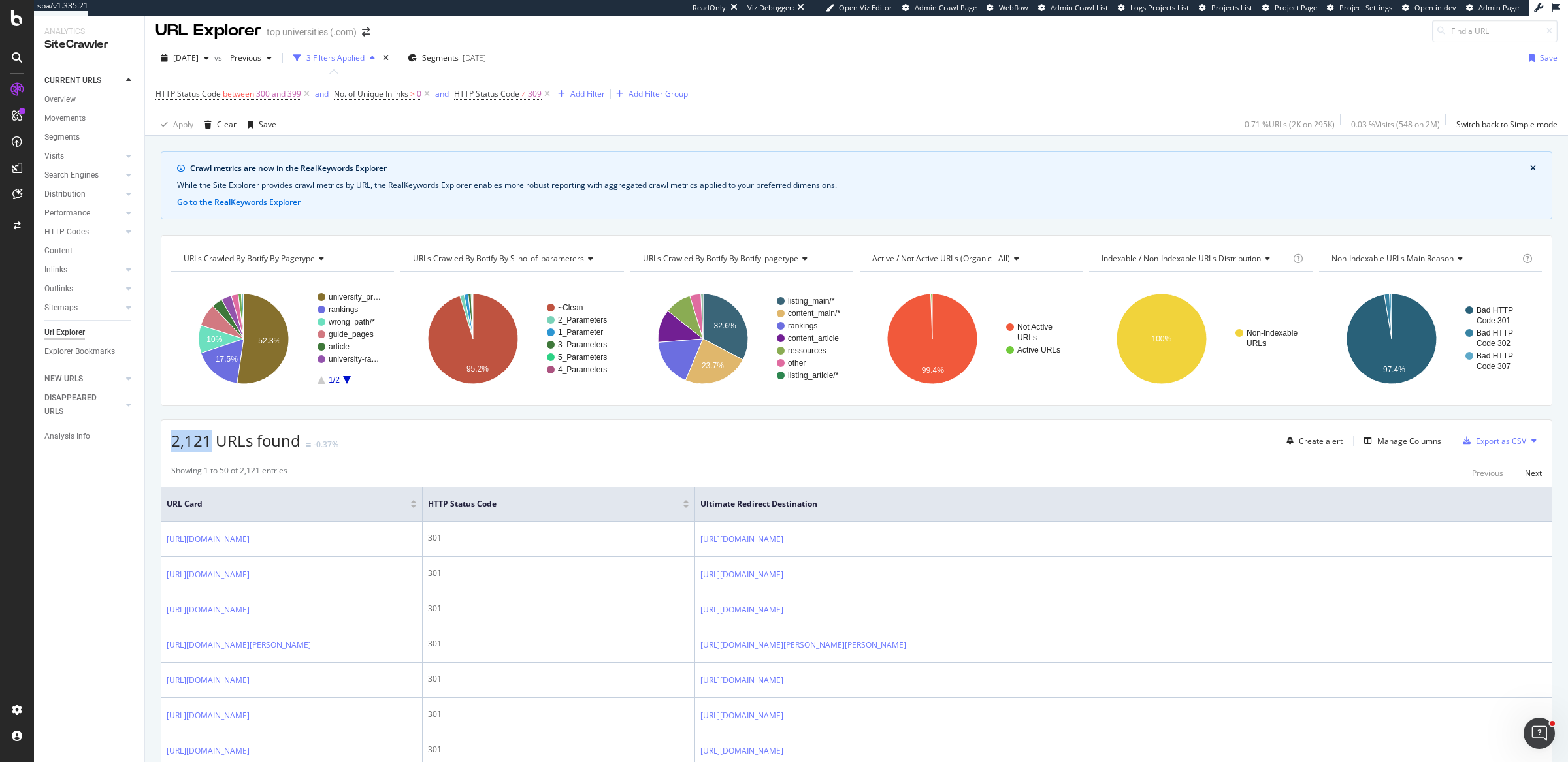
drag, startPoint x: 169, startPoint y: 441, endPoint x: 207, endPoint y: 442, distance: 38.0
click at [207, 442] on div "2,121 URLs found -0.37% Create alert Manage Columns Export as CSV" at bounding box center [856, 436] width 1390 height 32
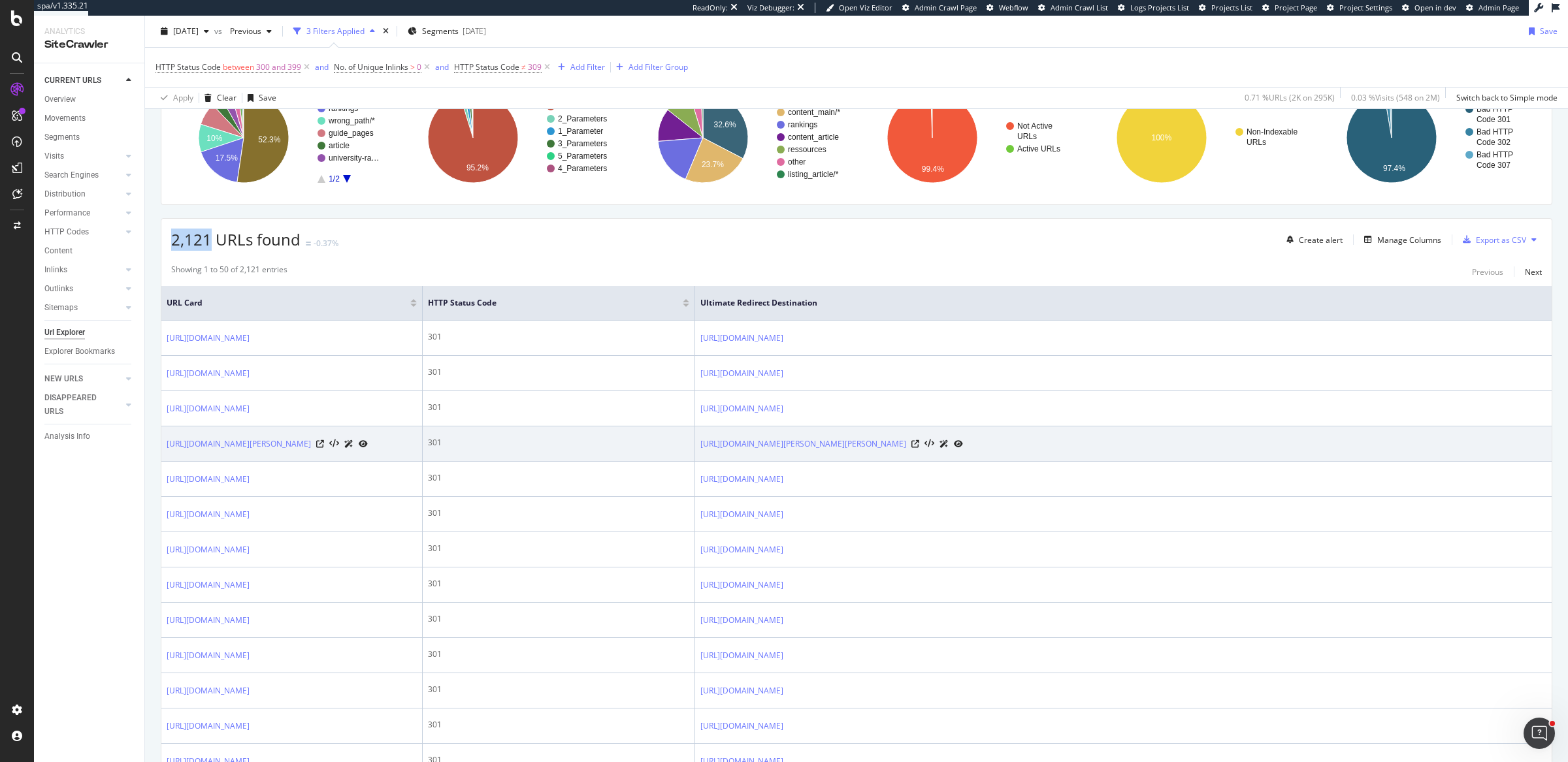
scroll to position [216, 0]
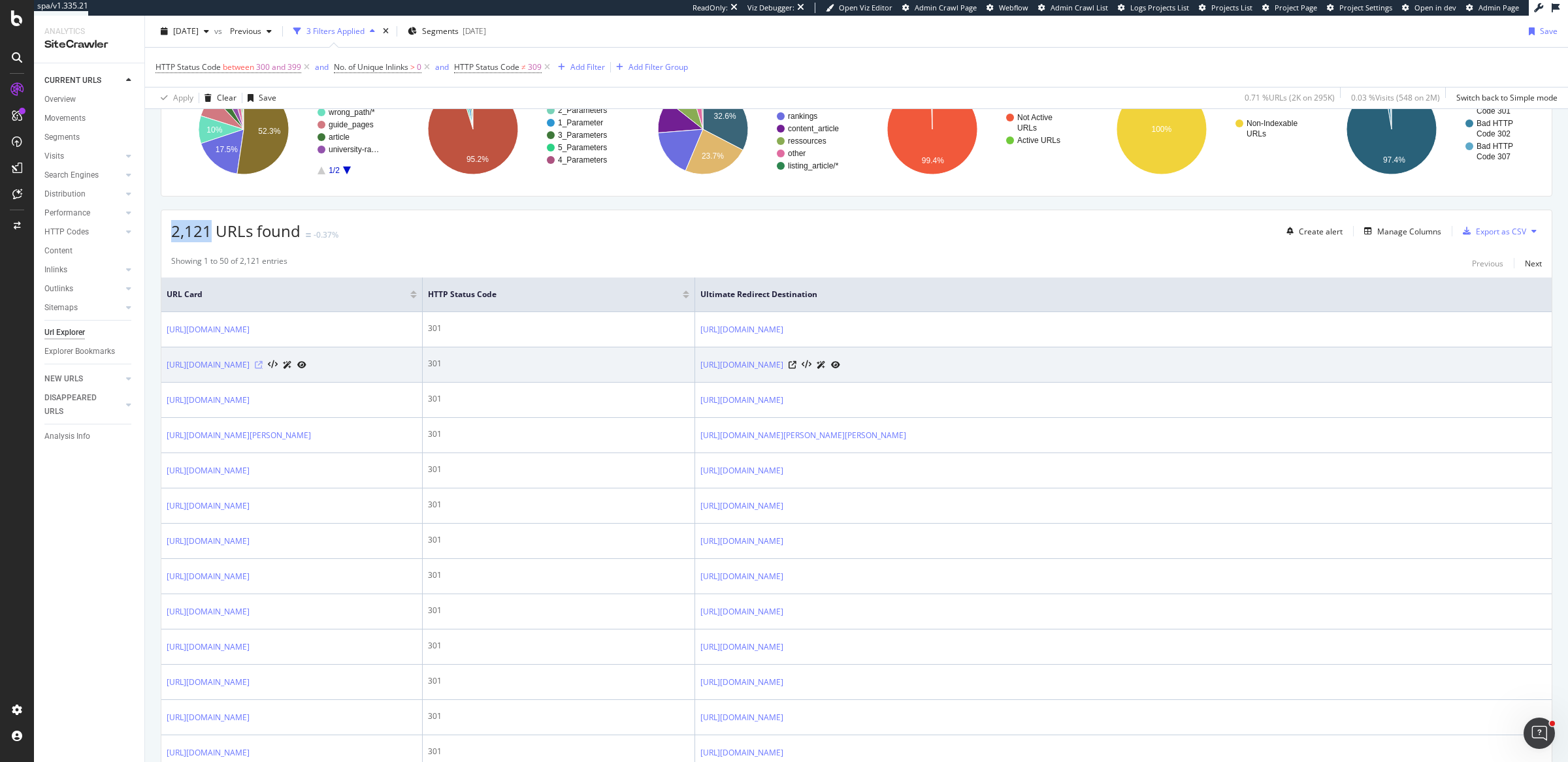
click at [263, 361] on icon at bounding box center [258, 365] width 8 height 8
click at [250, 363] on link "[URL][DOMAIN_NAME]" at bounding box center [208, 366] width 83 height 13
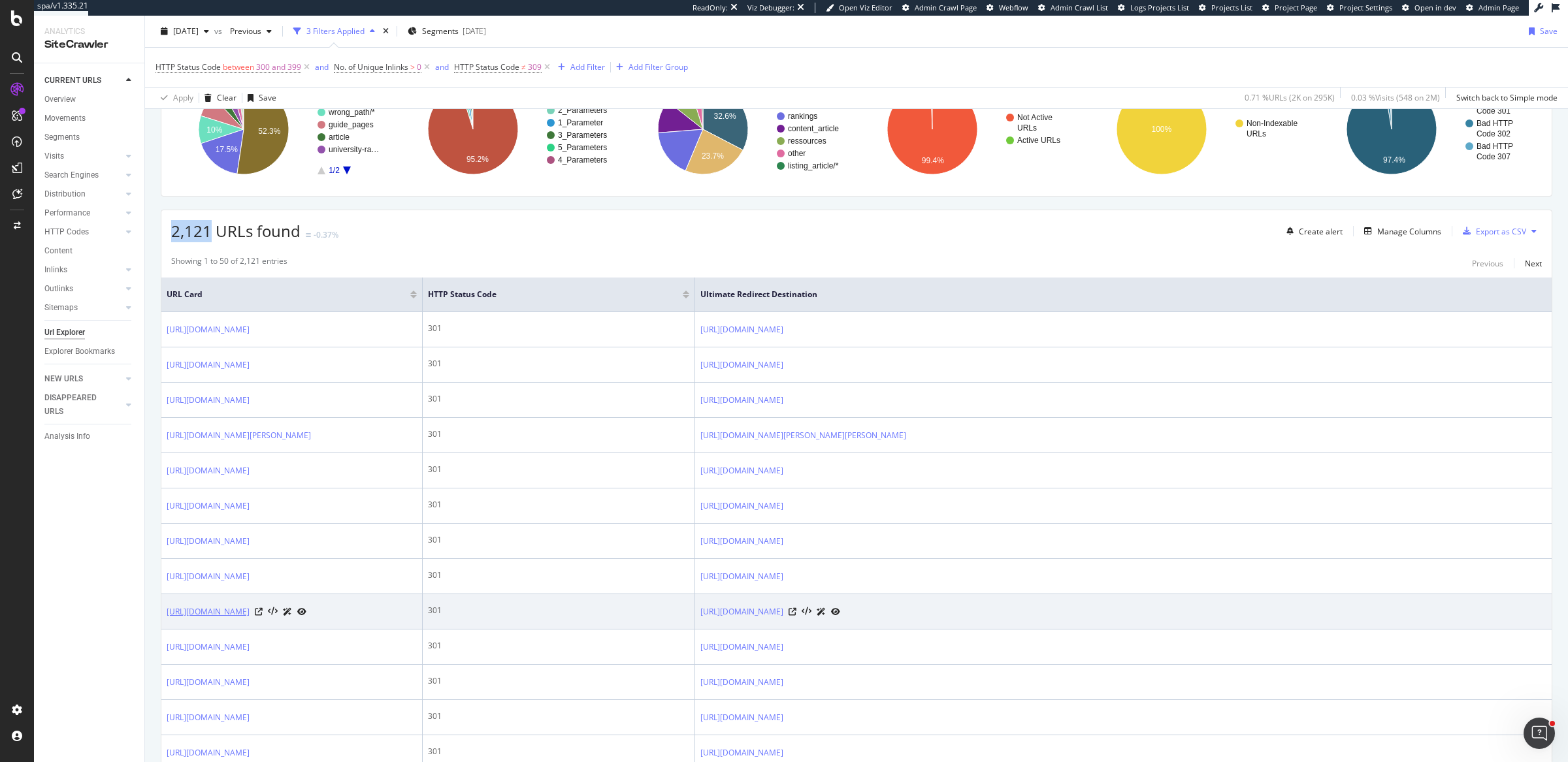
click at [250, 618] on link "[URL][DOMAIN_NAME]" at bounding box center [208, 612] width 83 height 13
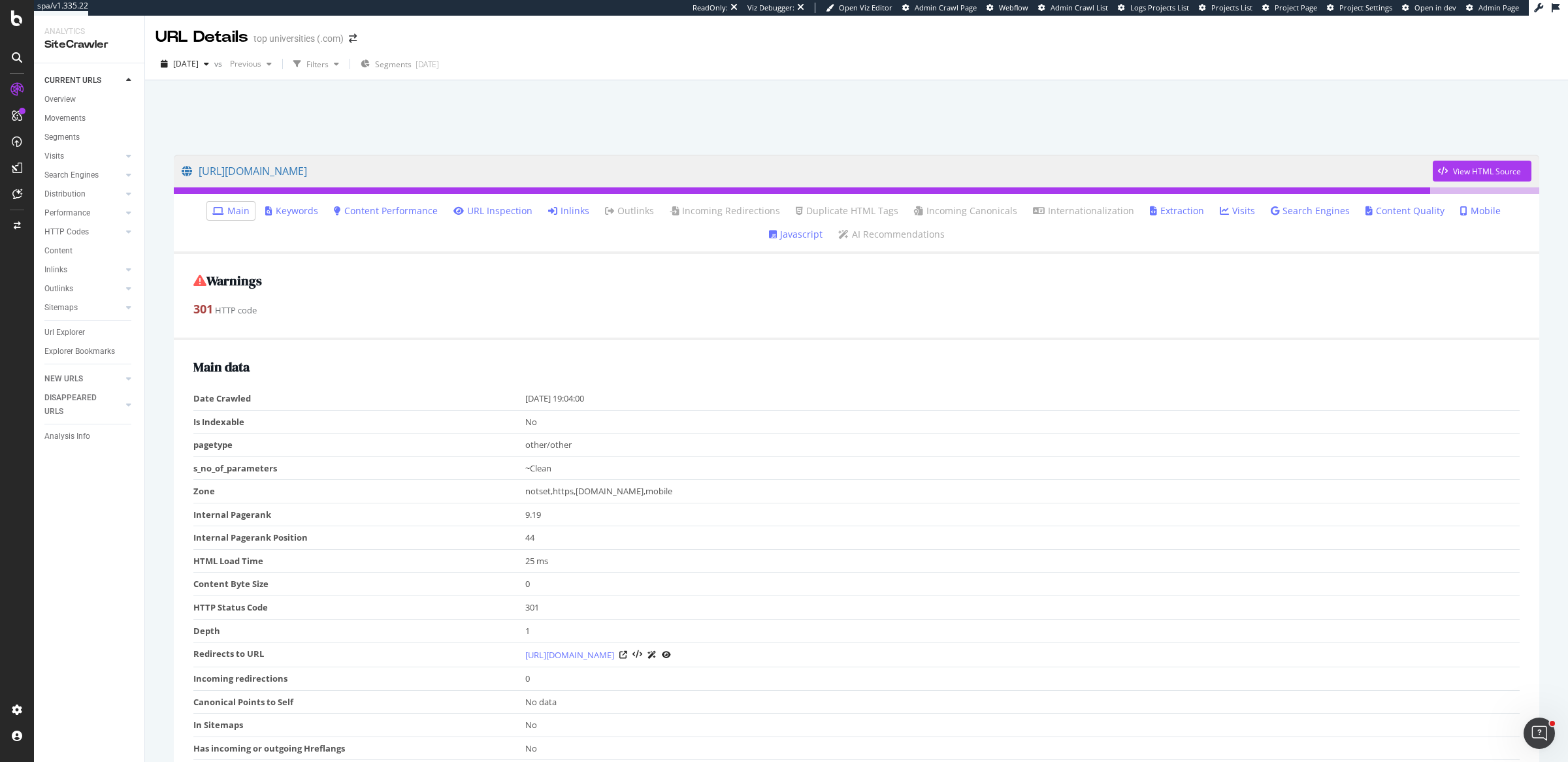
click at [548, 208] on link "Inlinks" at bounding box center [568, 211] width 41 height 13
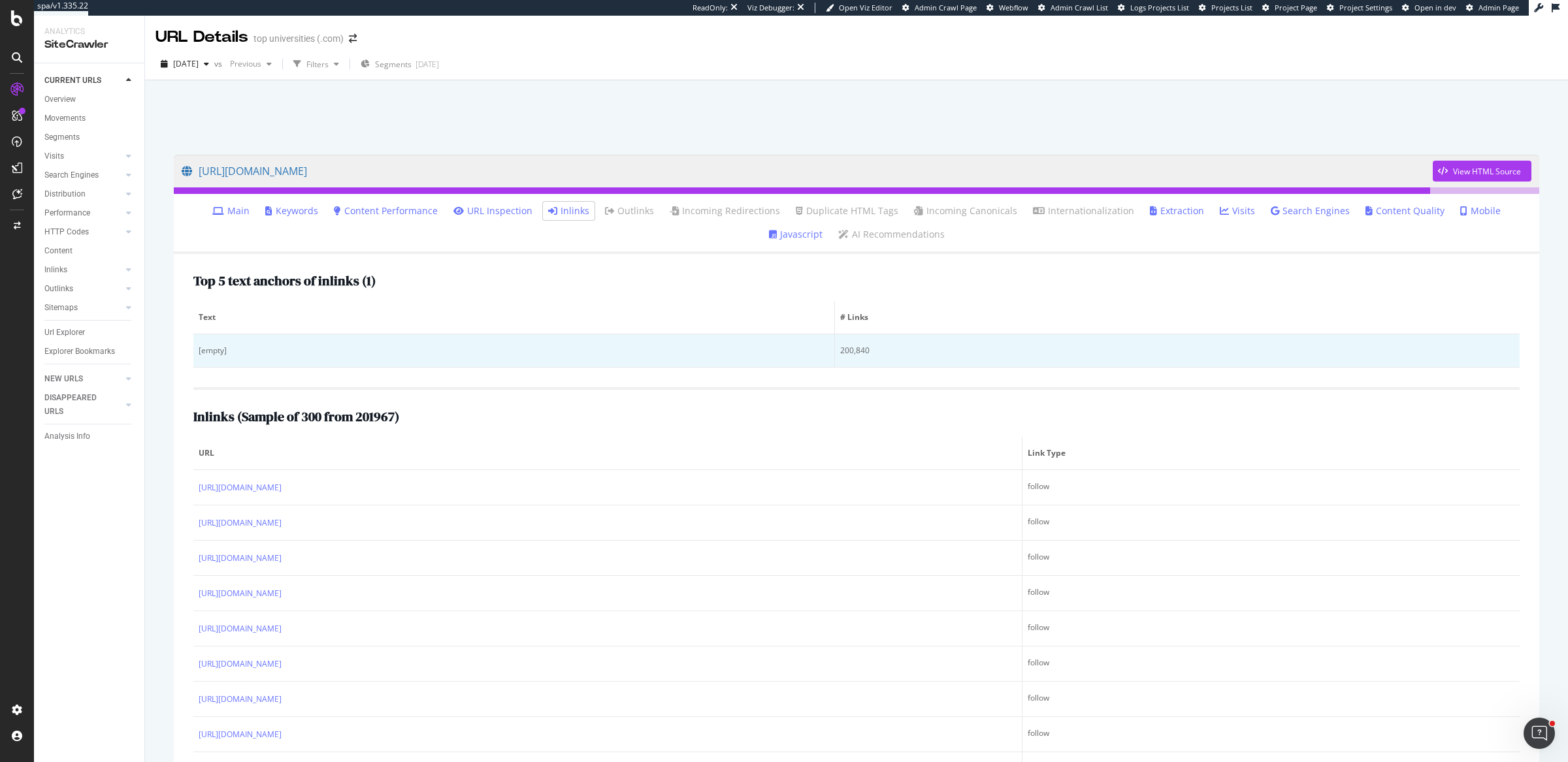
click at [212, 354] on div "[empty]" at bounding box center [514, 350] width 631 height 12
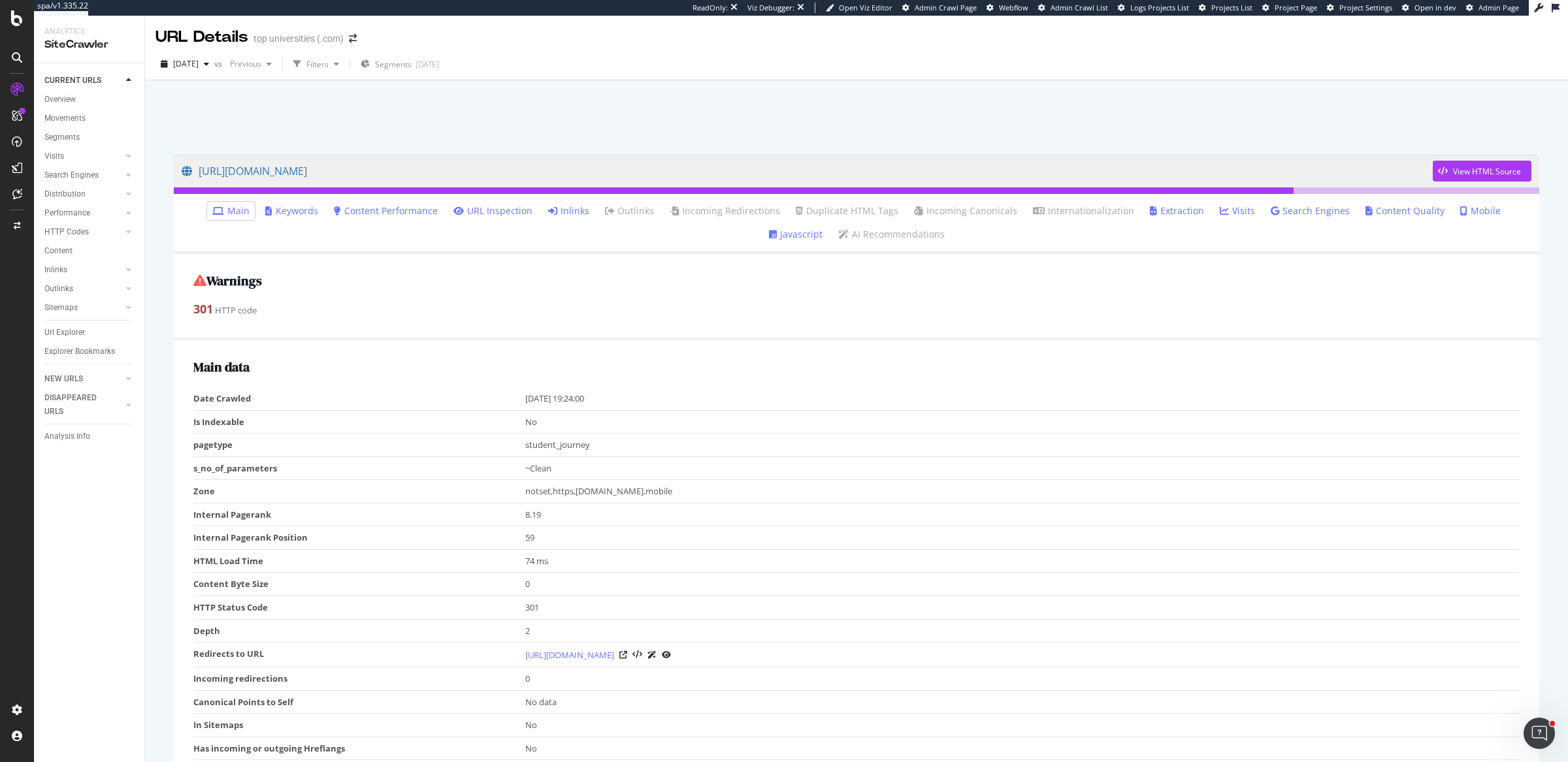
click at [548, 212] on link "Inlinks" at bounding box center [568, 211] width 41 height 13
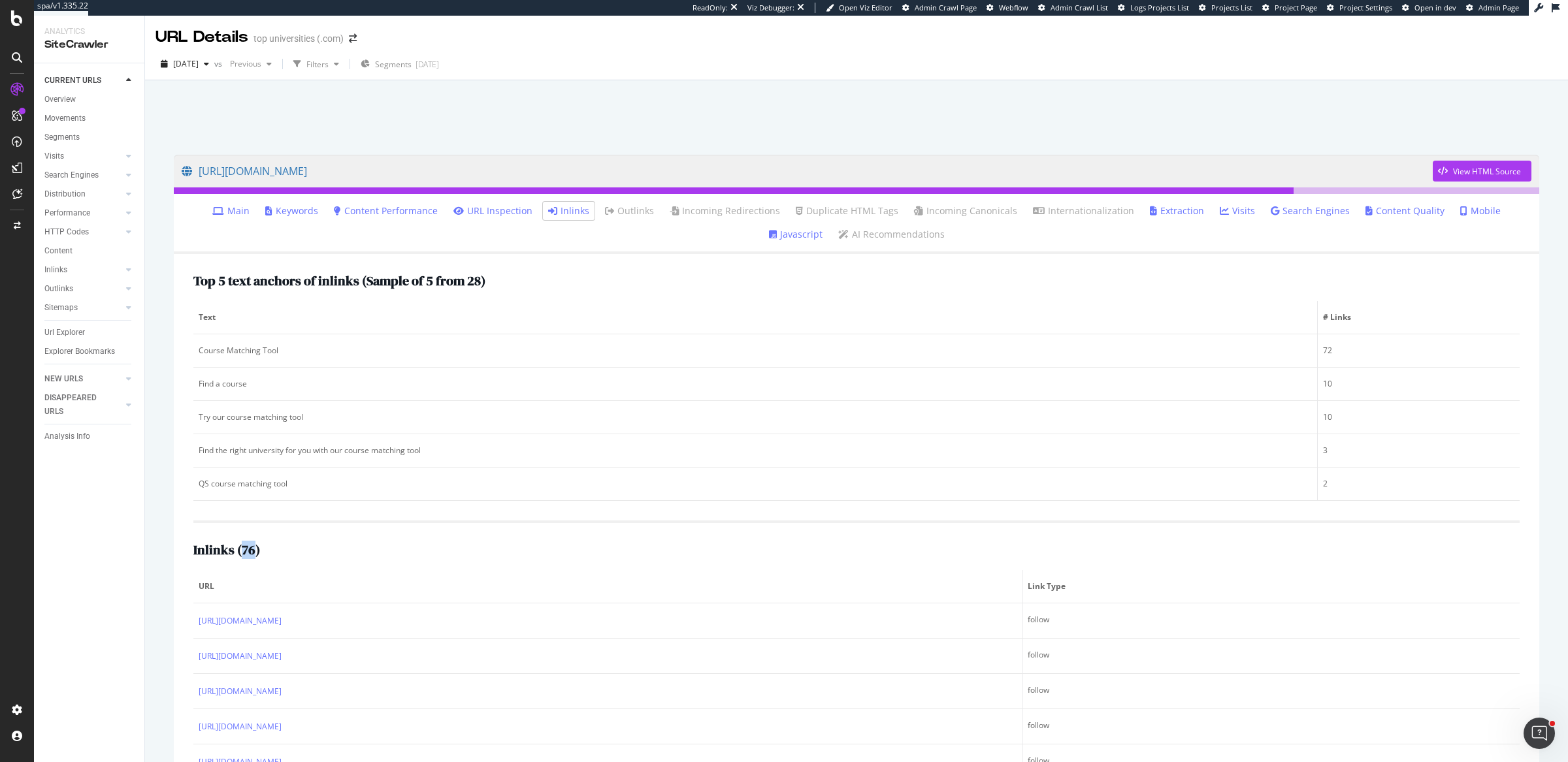
drag, startPoint x: 242, startPoint y: 547, endPoint x: 254, endPoint y: 553, distance: 13.4
click at [254, 553] on h2 "Inlinks ( 76 )" at bounding box center [226, 549] width 66 height 14
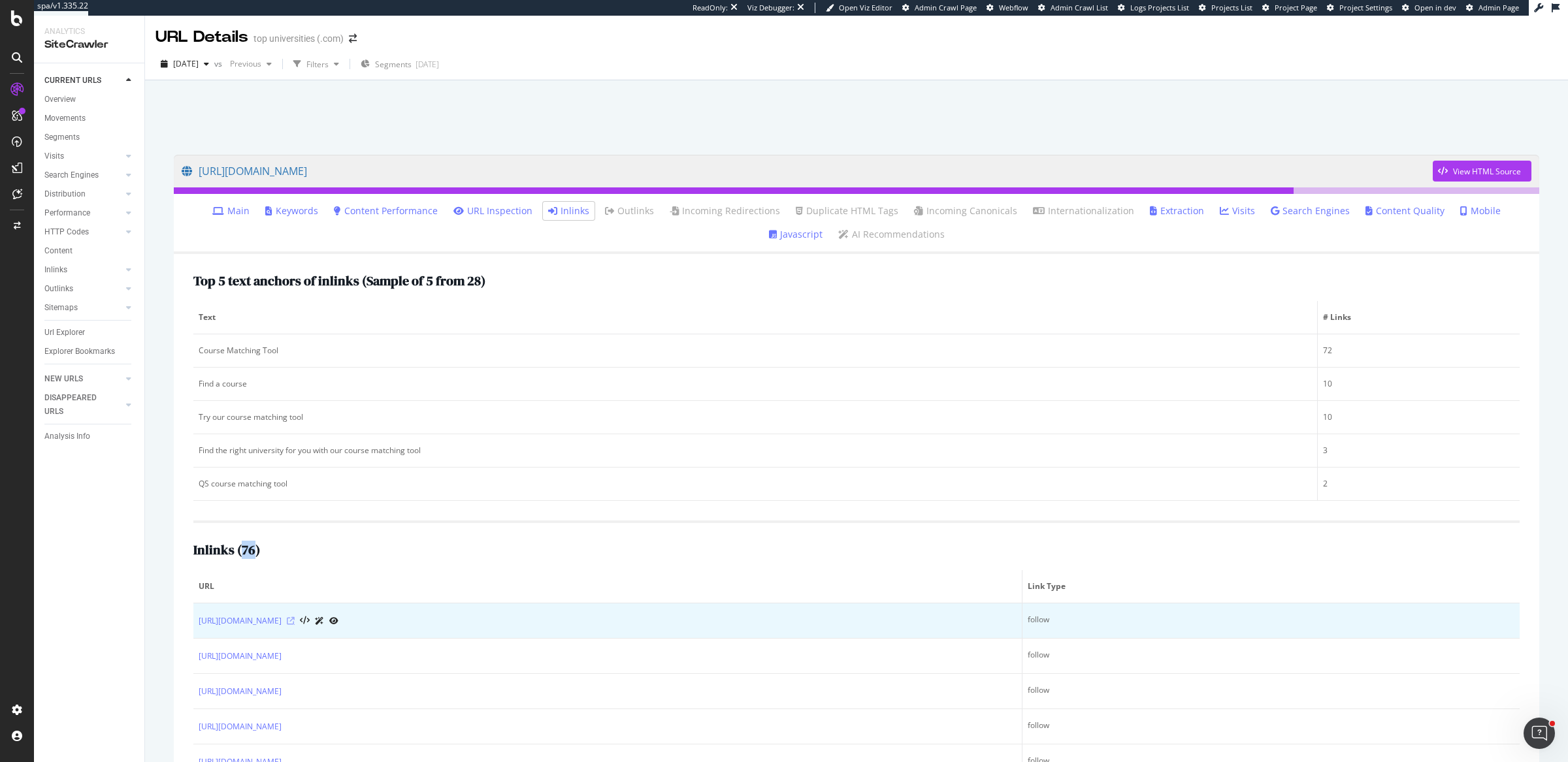
click at [295, 621] on icon at bounding box center [291, 621] width 8 height 8
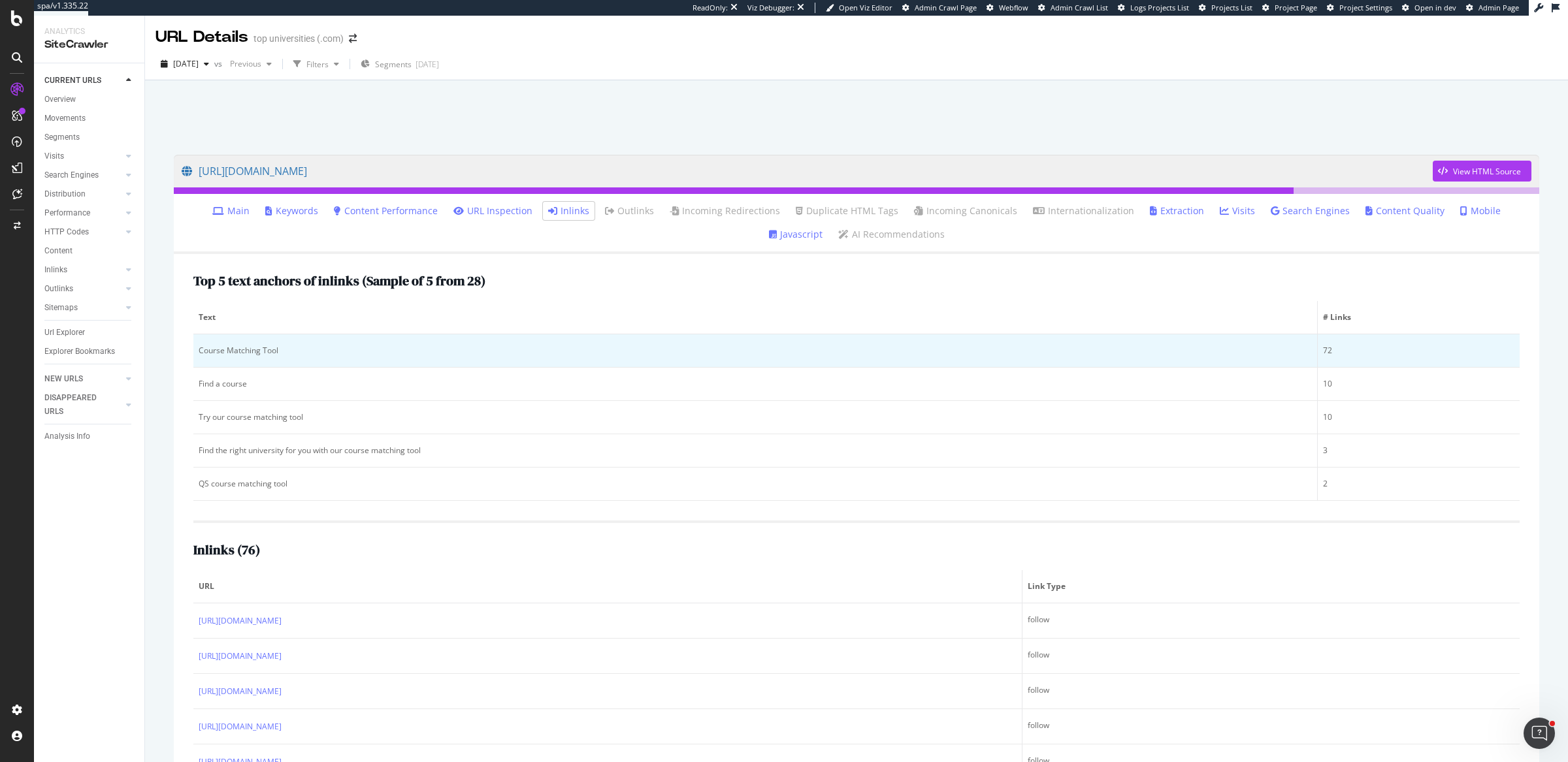
click at [229, 346] on div "Course Matching Tool" at bounding box center [755, 350] width 1113 height 12
copy div "Course Matching Tool"
